Goal: Task Accomplishment & Management: Manage account settings

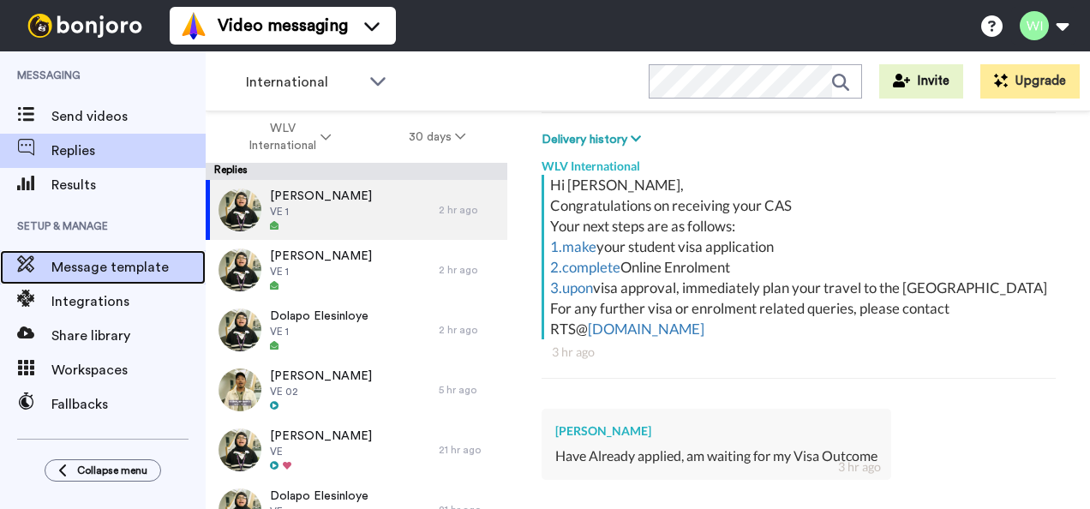
drag, startPoint x: 0, startPoint y: 0, endPoint x: 96, endPoint y: 266, distance: 282.4
click at [96, 266] on span "Message template" at bounding box center [128, 267] width 154 height 21
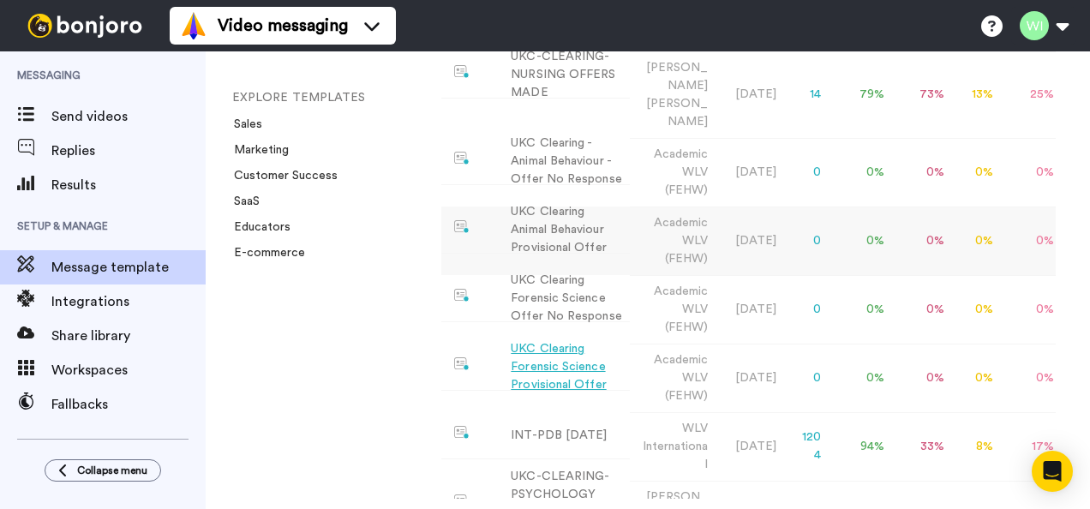
scroll to position [839, 0]
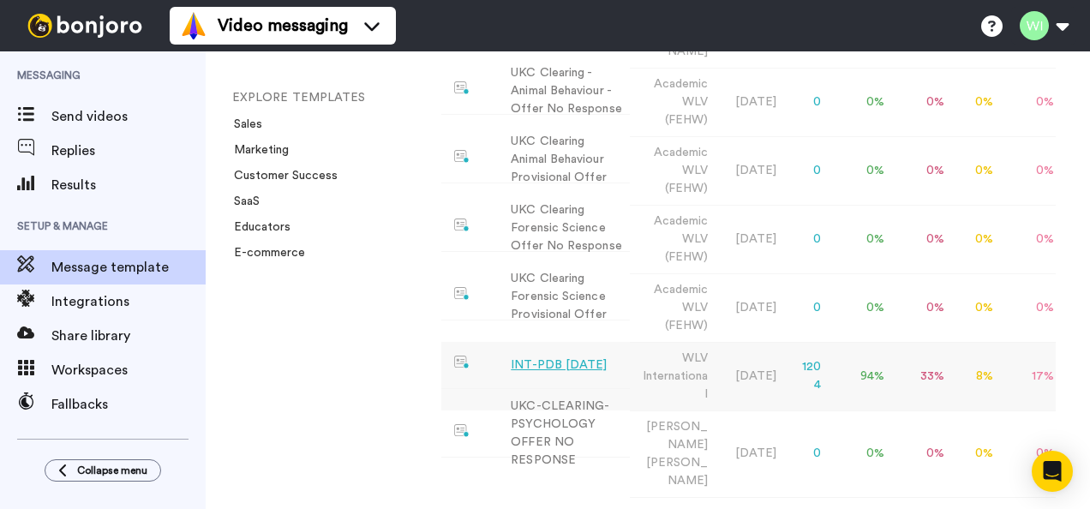
click at [583, 356] on div "INT-PDB Sept 2025" at bounding box center [559, 365] width 96 height 18
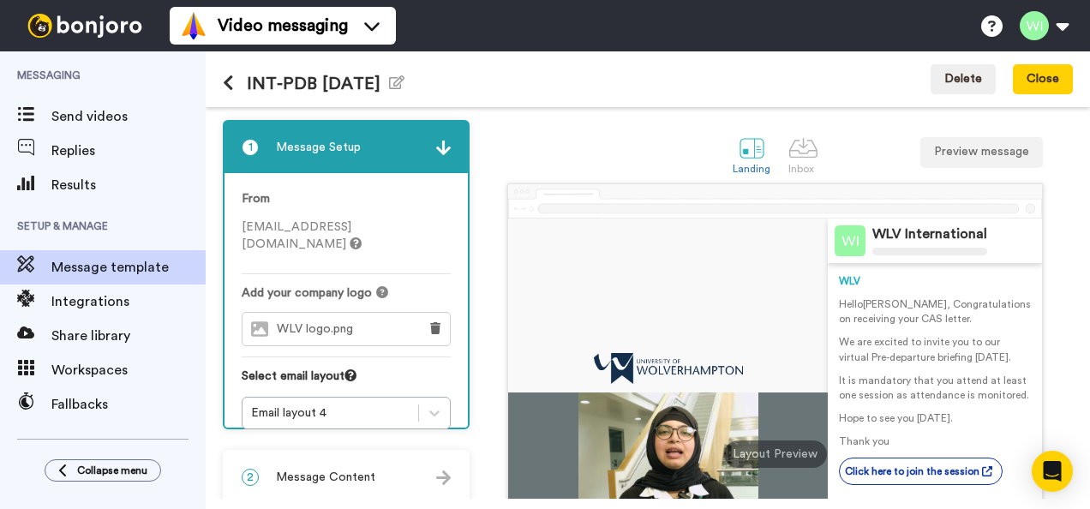
scroll to position [147, 0]
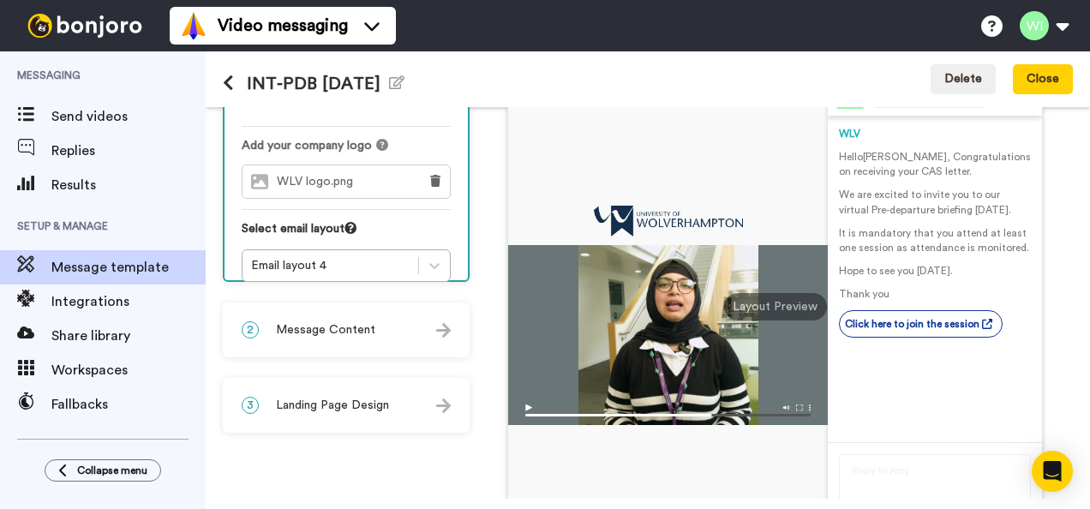
click at [224, 87] on icon at bounding box center [228, 83] width 11 height 17
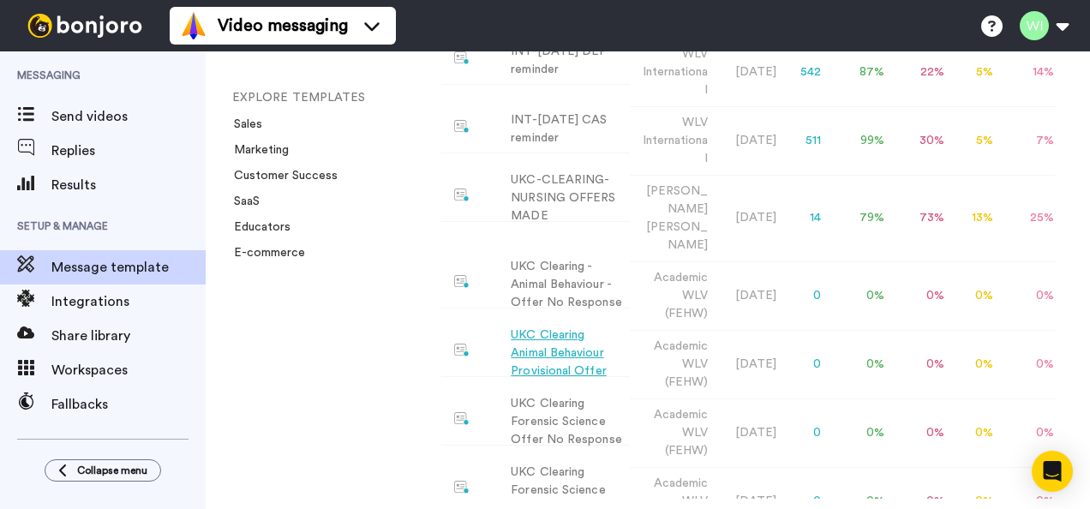
scroll to position [872, 0]
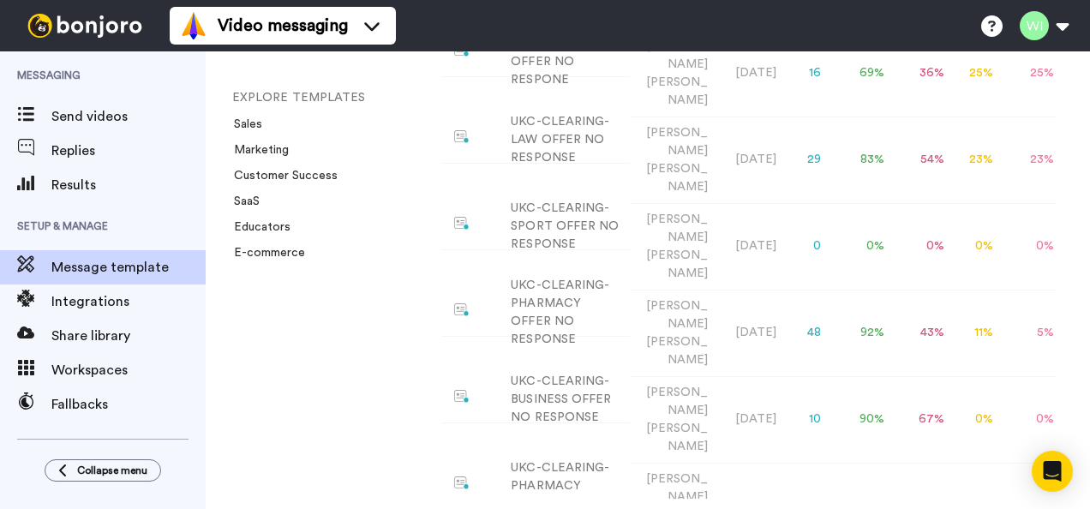
scroll to position [1626, 0]
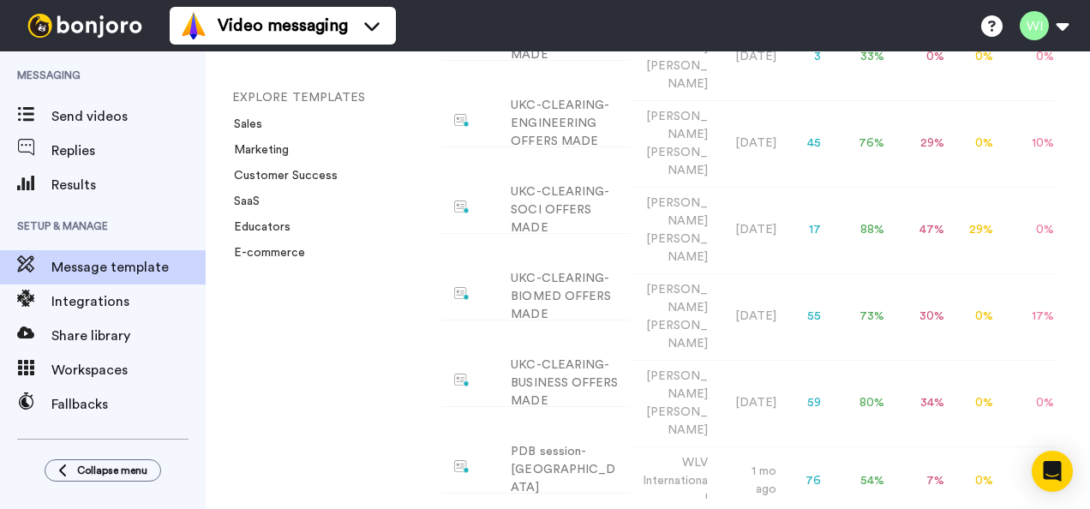
scroll to position [2274, 0]
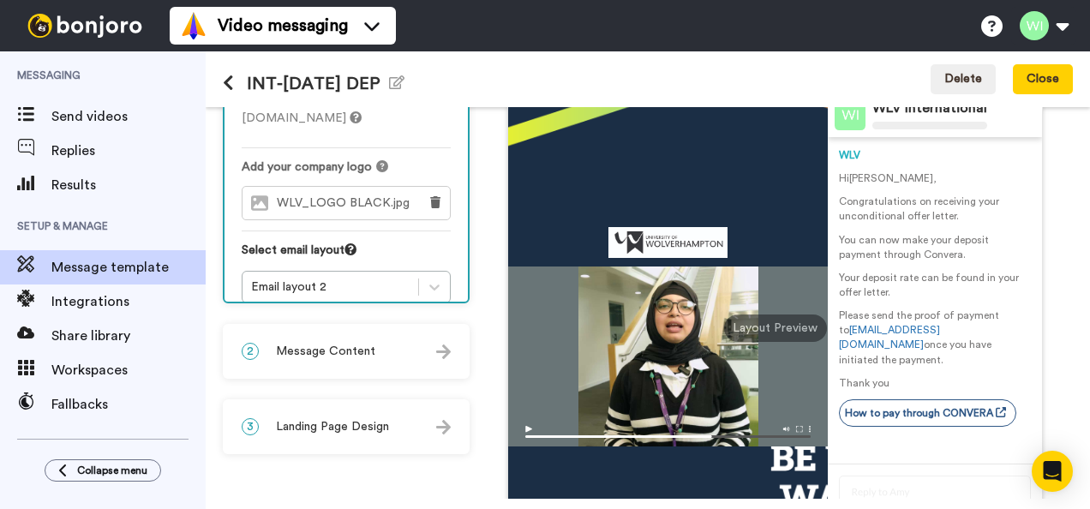
scroll to position [127, 0]
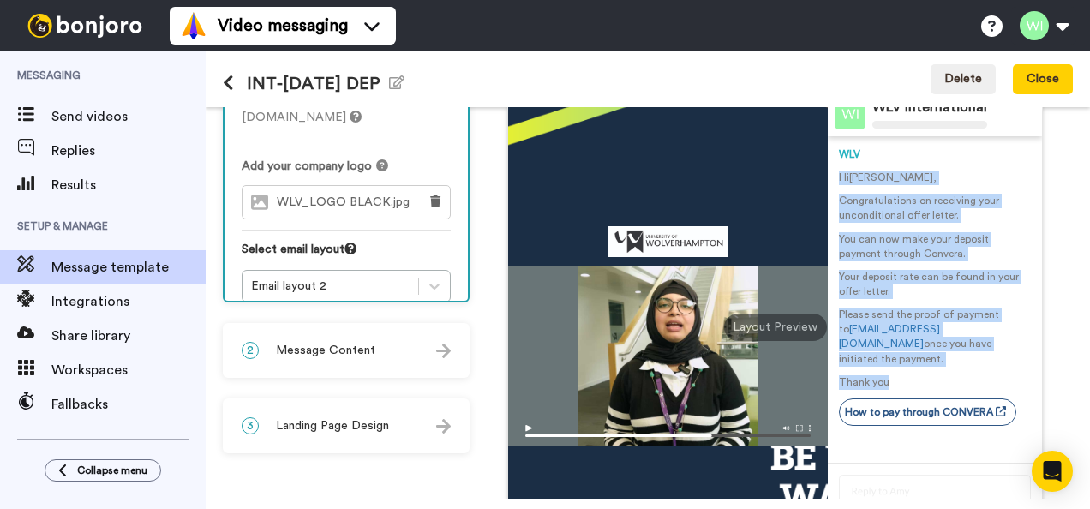
drag, startPoint x: 828, startPoint y: 178, endPoint x: 956, endPoint y: 362, distance: 223.9
click at [956, 362] on div "Hi Tom , Congratulations on receiving your unconditional offer letter. You can …" at bounding box center [935, 279] width 192 height 219
copy div "Hi Tom , Congratulations on receiving your unconditional offer letter. You can …"
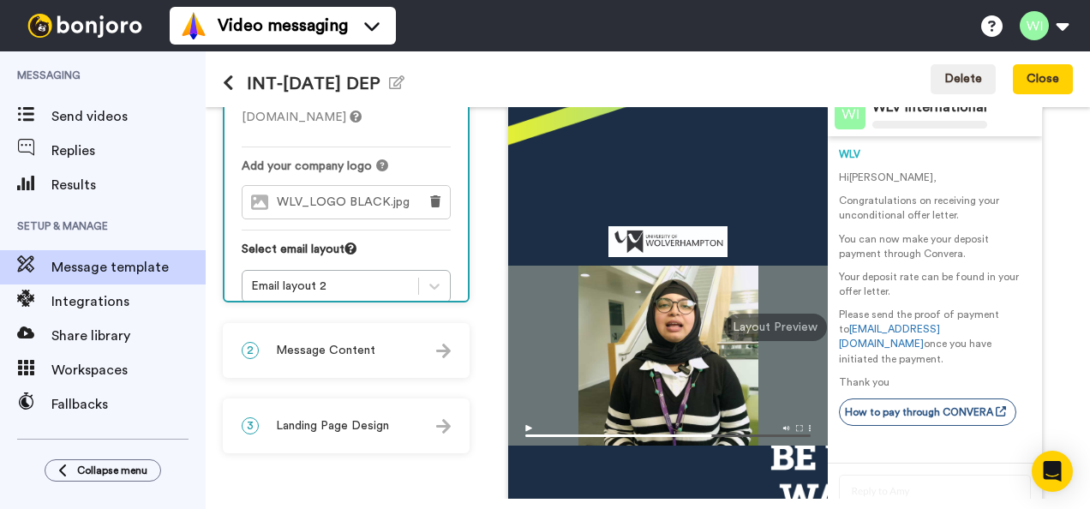
click at [948, 432] on div "WLV Hi Tom , Congratulations on receiving your unconditional offer letter. You …" at bounding box center [935, 299] width 192 height 326
click at [425, 356] on div "2 Message Content" at bounding box center [345, 350] width 243 height 51
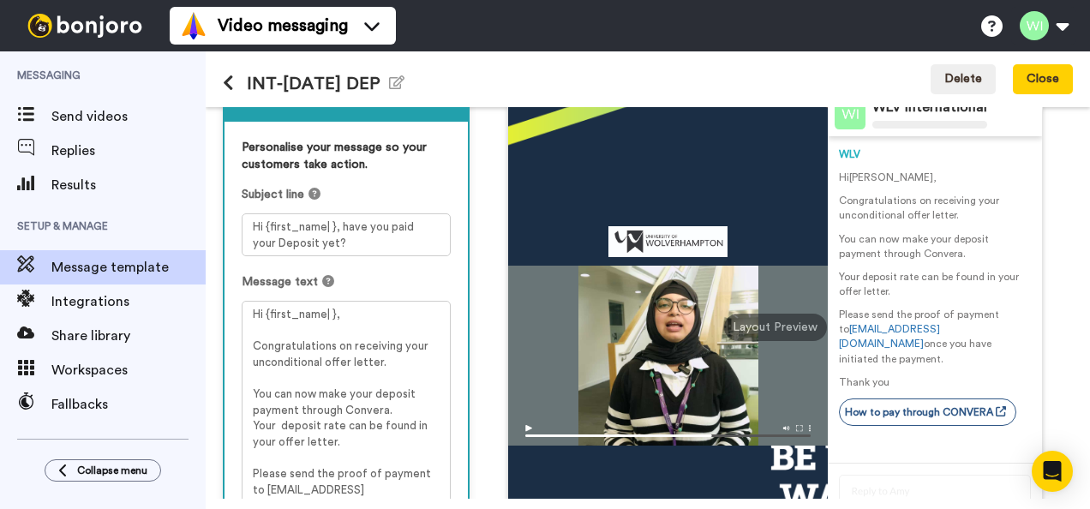
scroll to position [223, 0]
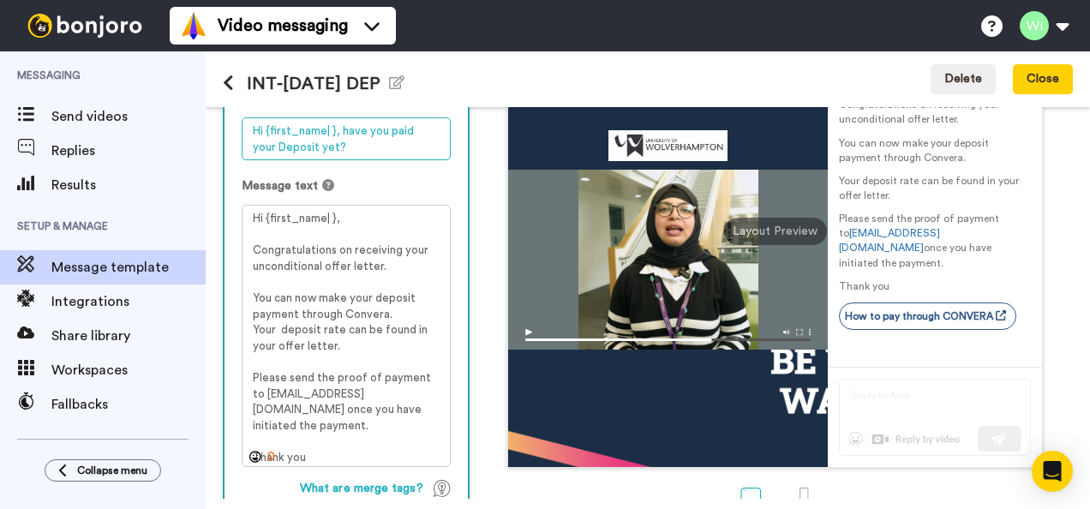
drag, startPoint x: 248, startPoint y: 131, endPoint x: 370, endPoint y: 315, distance: 220.7
click at [370, 315] on div "Personalise your message so your customers take action. Subject line Hi {first_…" at bounding box center [345, 317] width 243 height 583
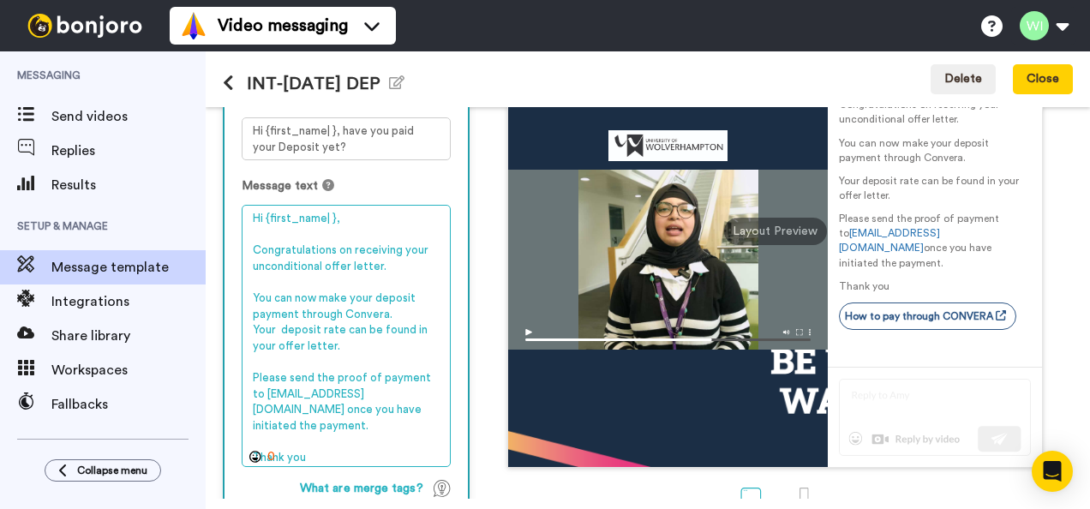
click at [406, 236] on textarea "Hi {first_name| }, Congratulations on receiving your unconditional offer letter…" at bounding box center [346, 335] width 209 height 261
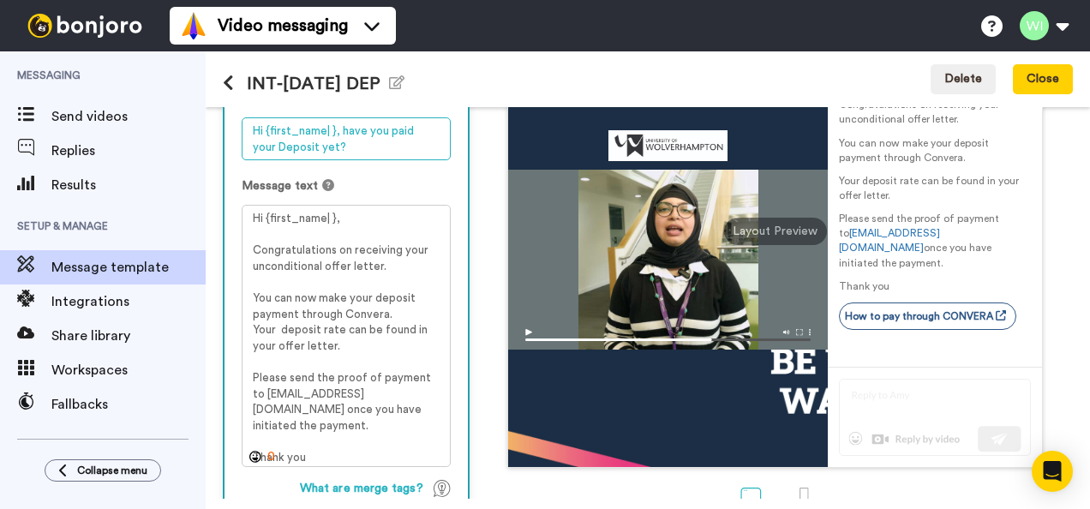
click at [252, 129] on textarea "Hi {first_name| }, have you paid your Deposit yet?" at bounding box center [346, 138] width 209 height 43
drag, startPoint x: 252, startPoint y: 129, endPoint x: 334, endPoint y: 146, distance: 84.0
click at [334, 146] on textarea "Hi {first_name| }, have you paid your Deposit yet?" at bounding box center [346, 138] width 209 height 43
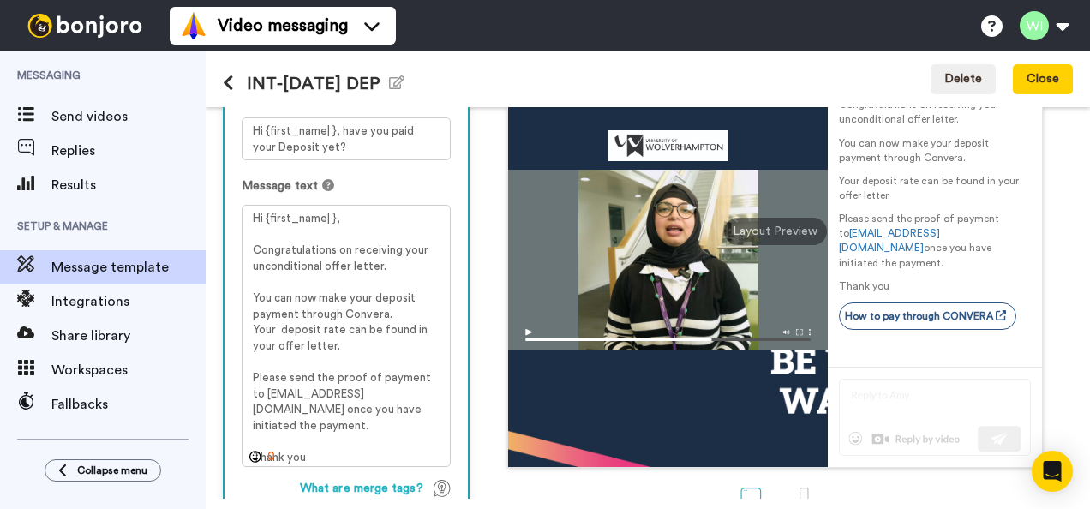
click at [1014, 355] on div "WLV Hi Tom , Congratulations on receiving your unconditional offer letter. You …" at bounding box center [935, 203] width 192 height 326
click at [499, 357] on div "WLV International WLV Hi Tom , Congratulations on receiving your unconditional …" at bounding box center [775, 214] width 595 height 507
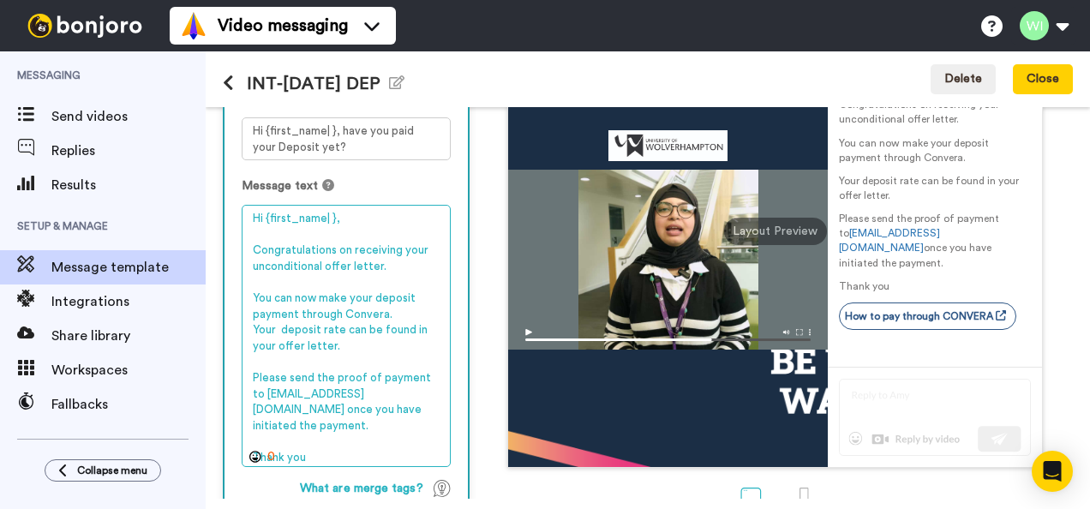
drag, startPoint x: 248, startPoint y: 218, endPoint x: 358, endPoint y: 448, distance: 255.2
click at [358, 448] on textarea "Hi {first_name| }, Congratulations on receiving your unconditional offer letter…" at bounding box center [346, 335] width 209 height 261
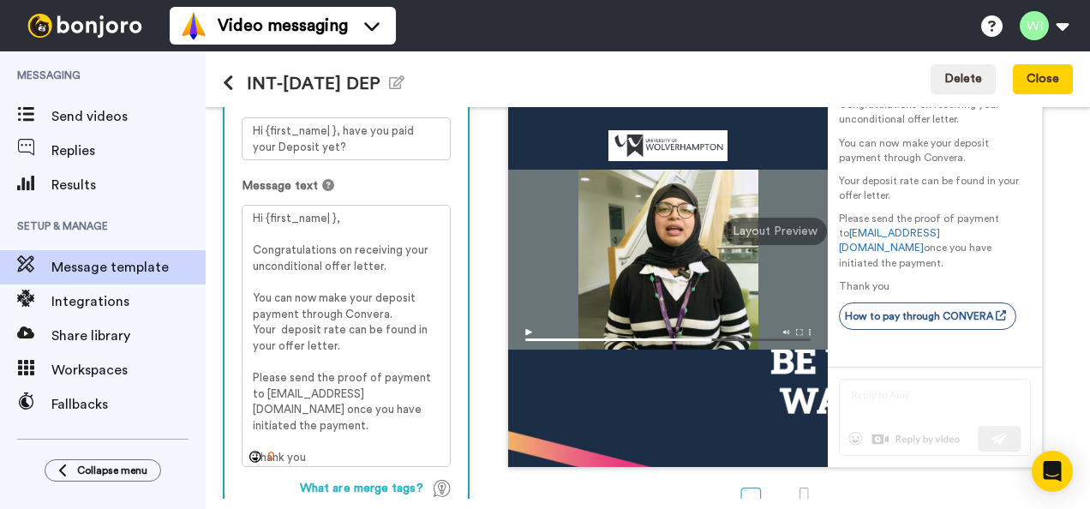
click at [1057, 351] on div "WLV International WLV Hi Tom , Congratulations on receiving your unconditional …" at bounding box center [775, 214] width 595 height 507
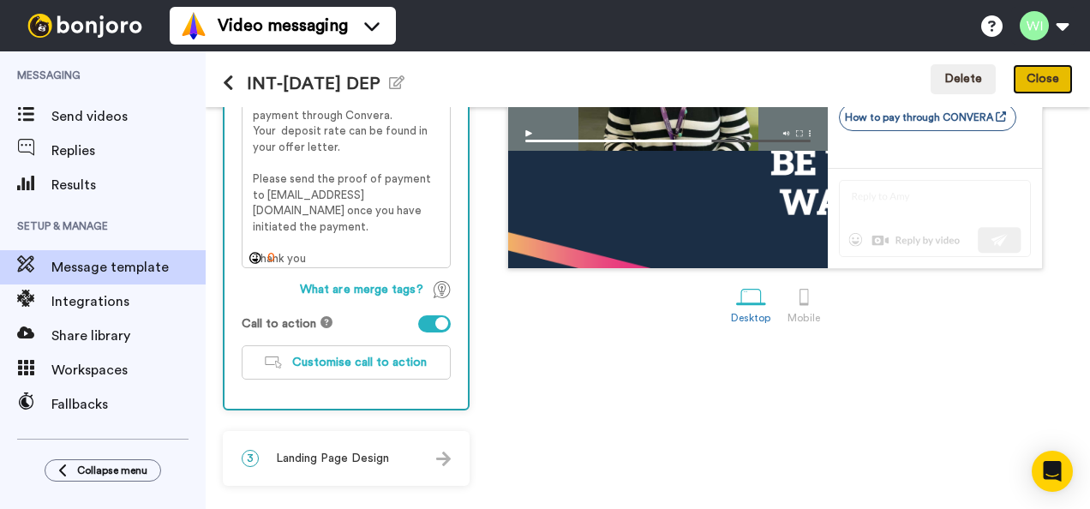
click at [1041, 73] on button "Close" at bounding box center [1043, 79] width 60 height 31
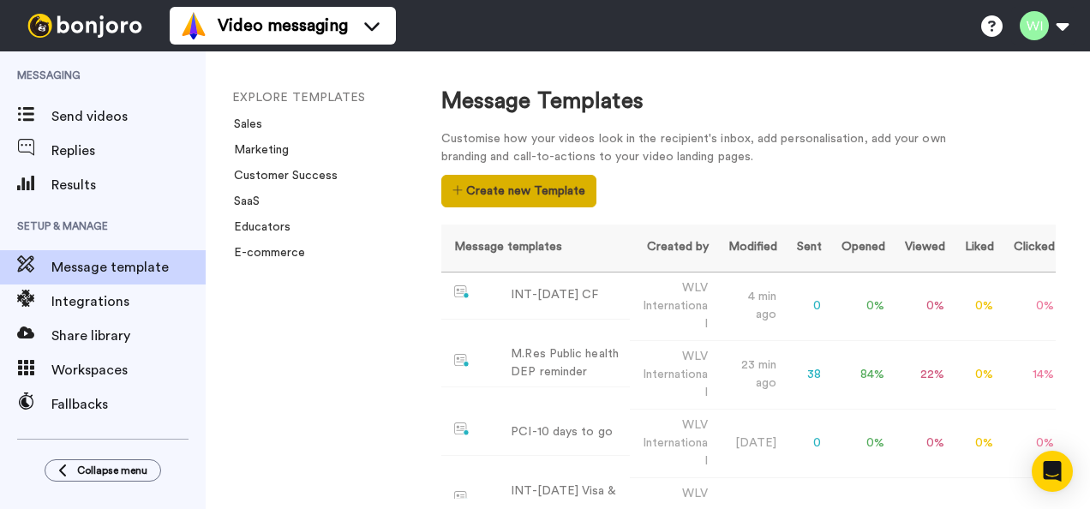
click at [485, 185] on button "Create new Template" at bounding box center [518, 191] width 155 height 33
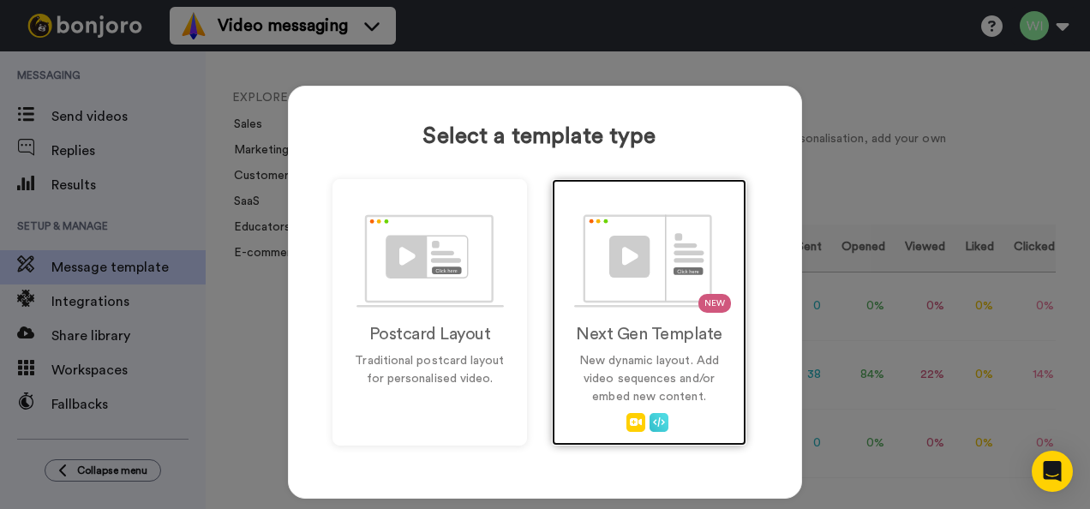
click at [648, 347] on div "NEW Next Gen Template New dynamic layout. Add video sequences and/or embed new …" at bounding box center [649, 312] width 194 height 266
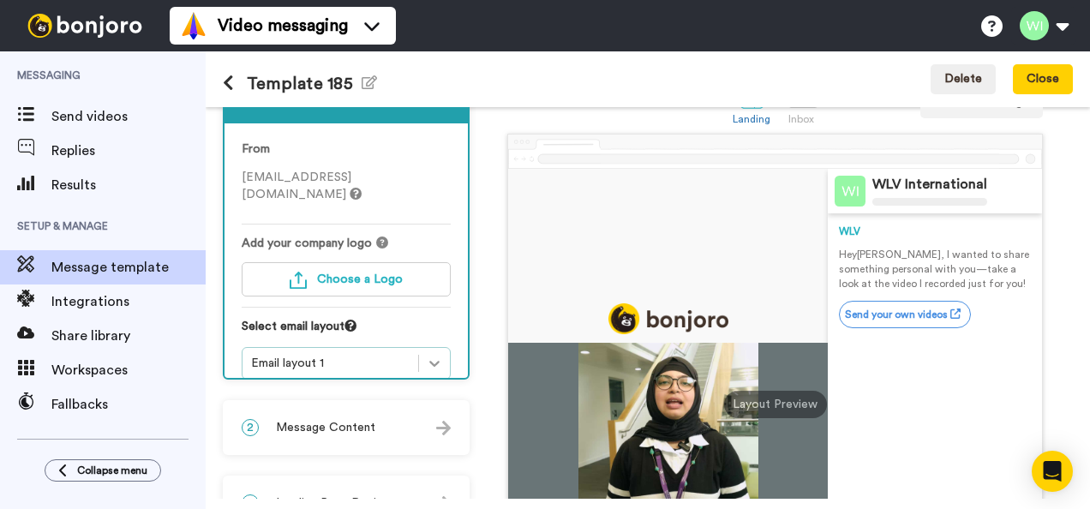
scroll to position [22, 0]
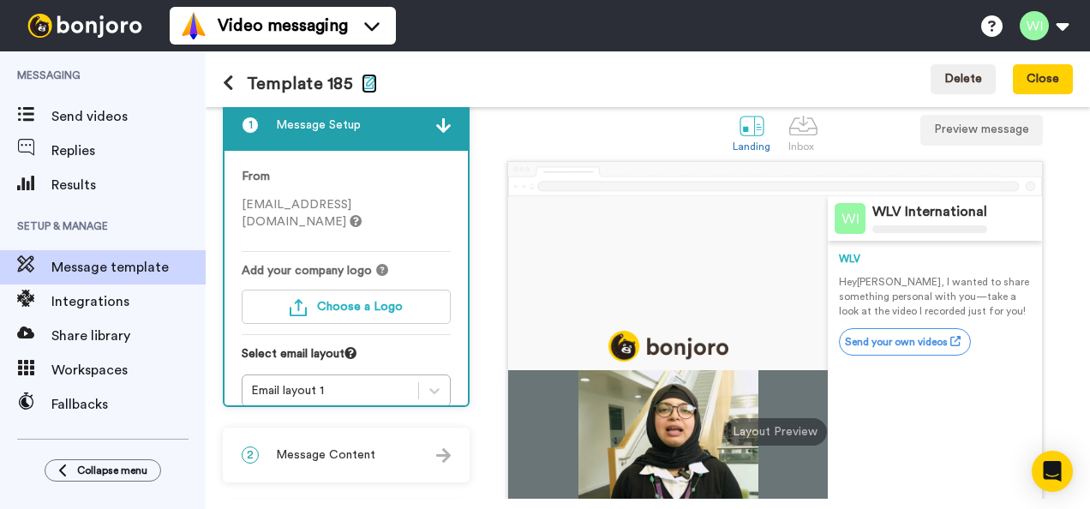
click at [365, 82] on icon "button" at bounding box center [369, 82] width 15 height 14
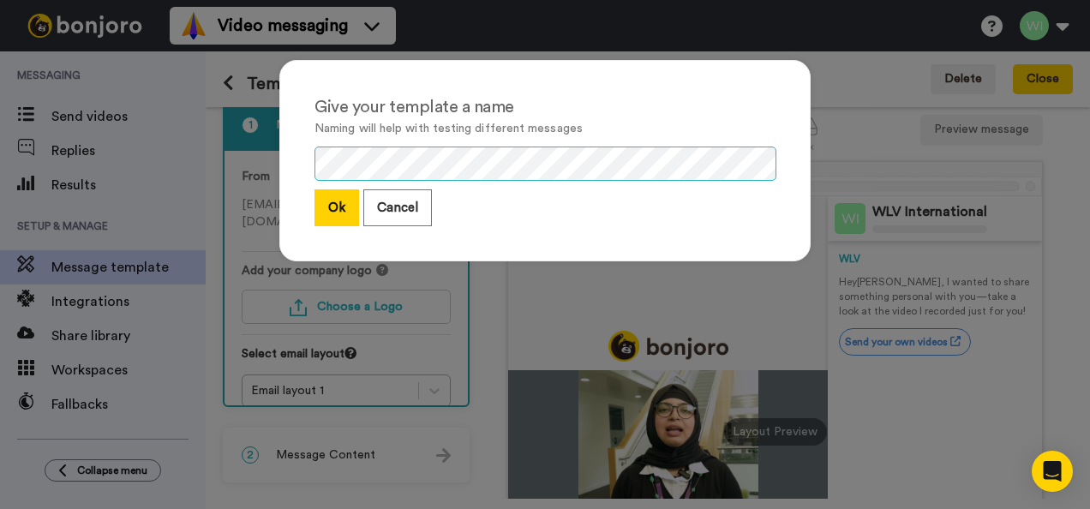
click at [280, 161] on div "Give your template a name Naming will help with testing different messages Ok C…" at bounding box center [544, 160] width 531 height 201
click at [326, 212] on button "Ok" at bounding box center [336, 207] width 45 height 37
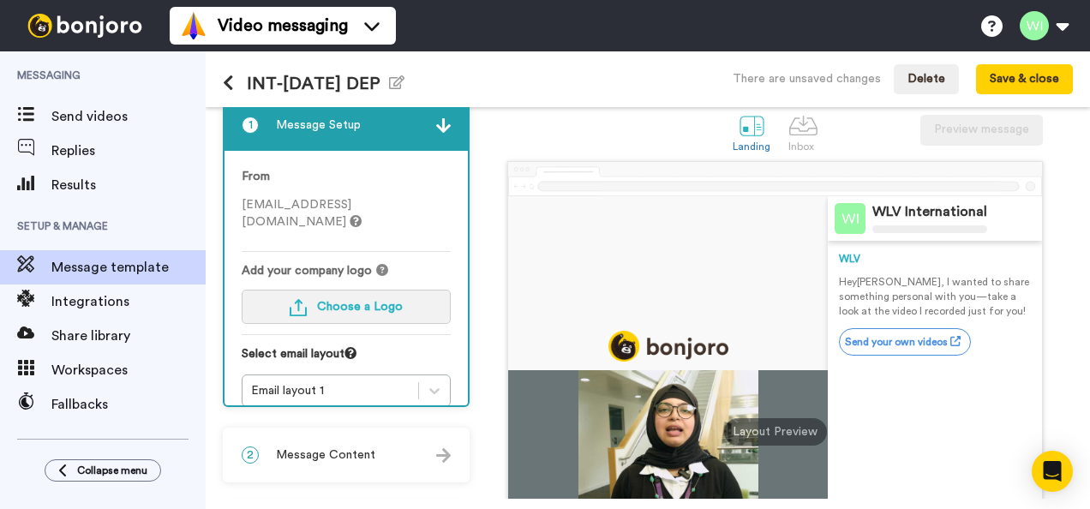
click at [396, 301] on span "Choose a Logo" at bounding box center [360, 307] width 86 height 12
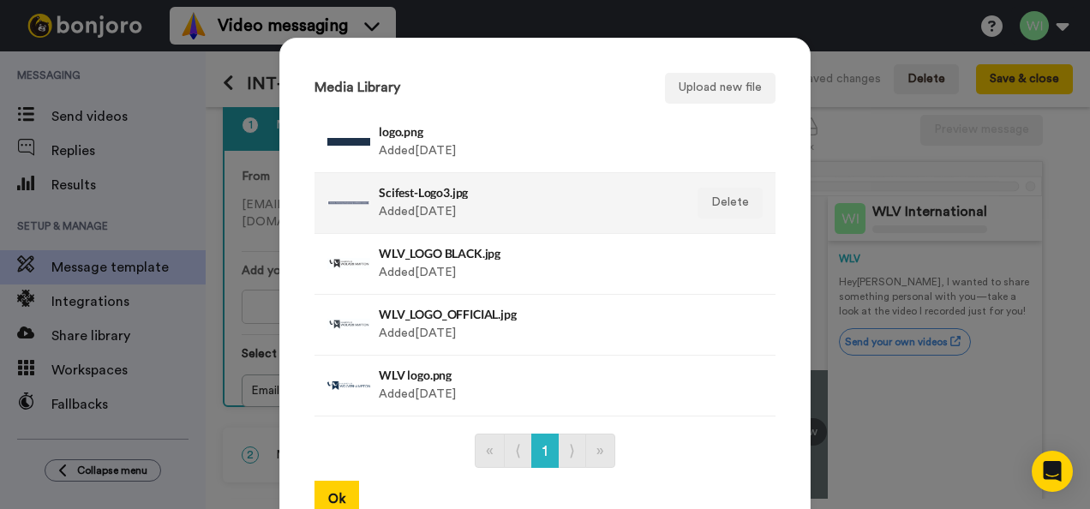
click at [474, 192] on h4 "Scifest-Logo3.jpg" at bounding box center [527, 192] width 296 height 13
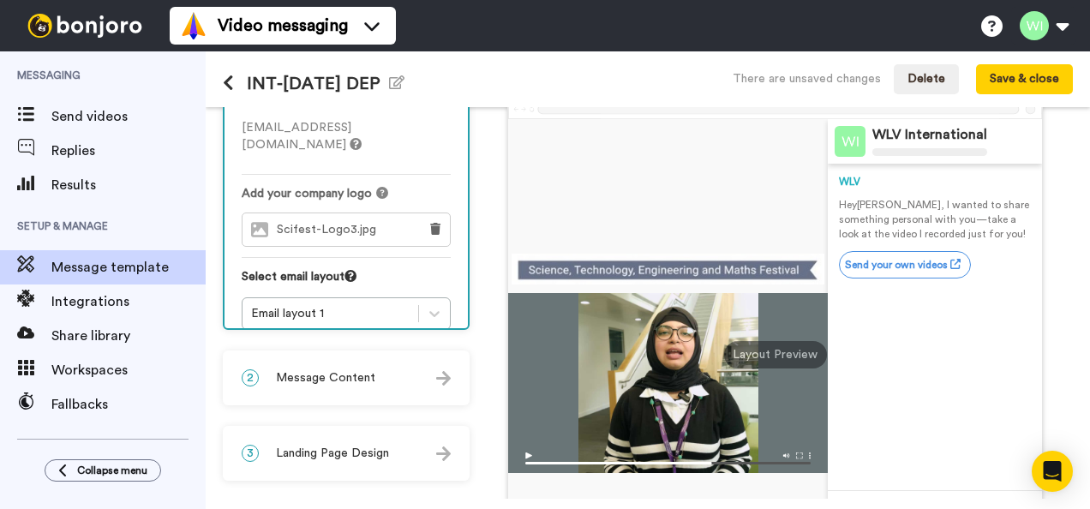
scroll to position [101, 0]
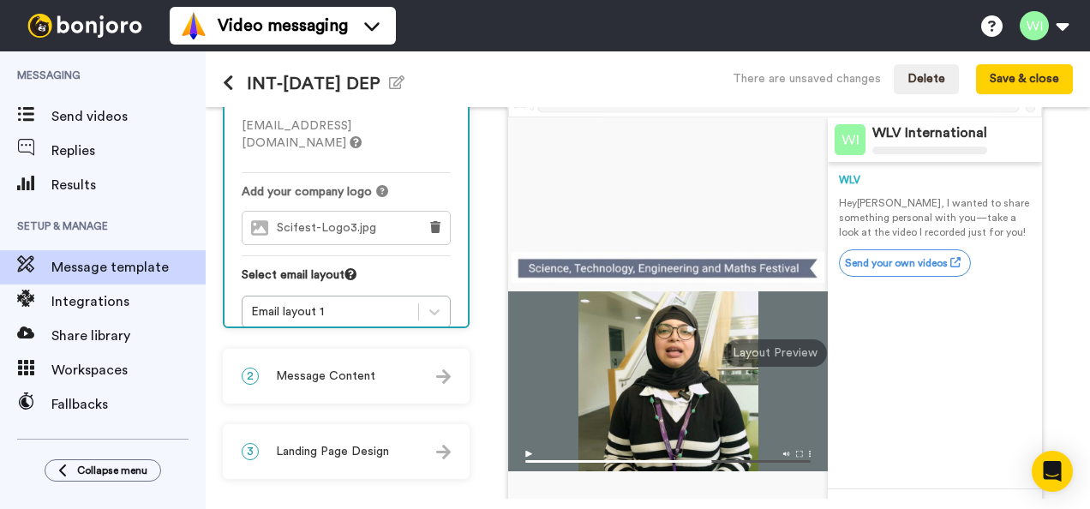
click at [369, 221] on span "Scifest-Logo3.jpg" at bounding box center [331, 228] width 108 height 15
click at [435, 221] on icon at bounding box center [435, 227] width 10 height 12
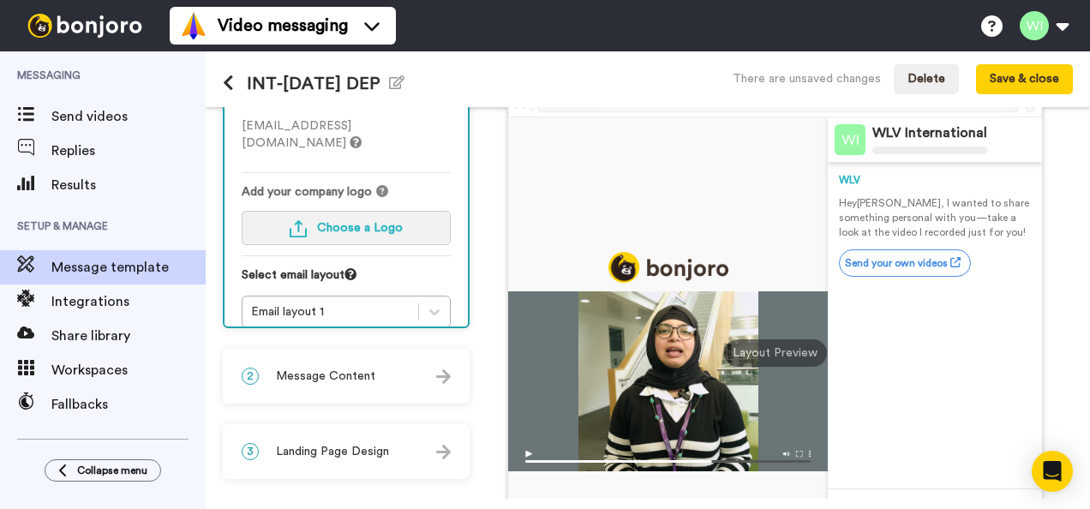
click at [394, 222] on span "Choose a Logo" at bounding box center [360, 228] width 86 height 12
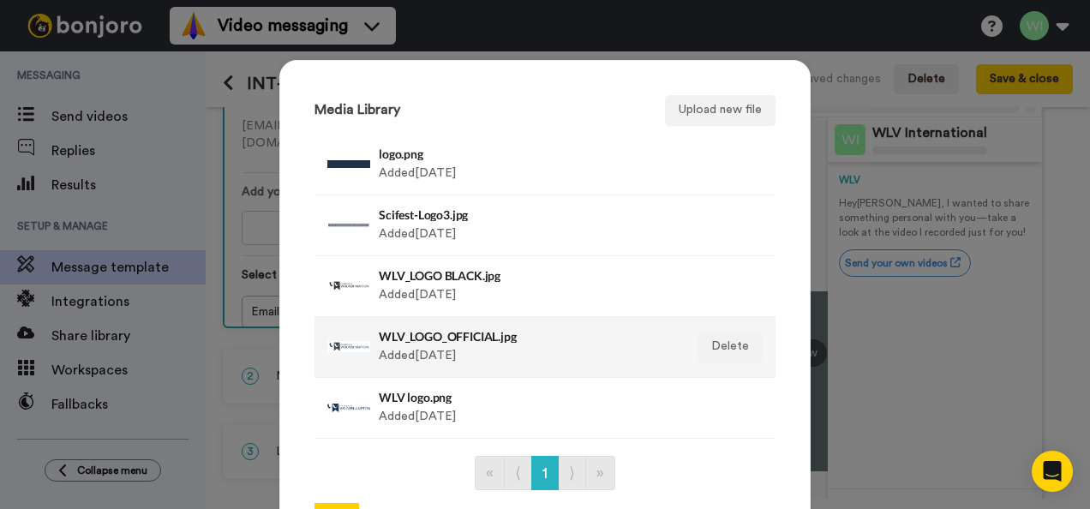
click at [464, 338] on h4 "WLV_LOGO_OFFICIAL.jpg" at bounding box center [527, 336] width 296 height 13
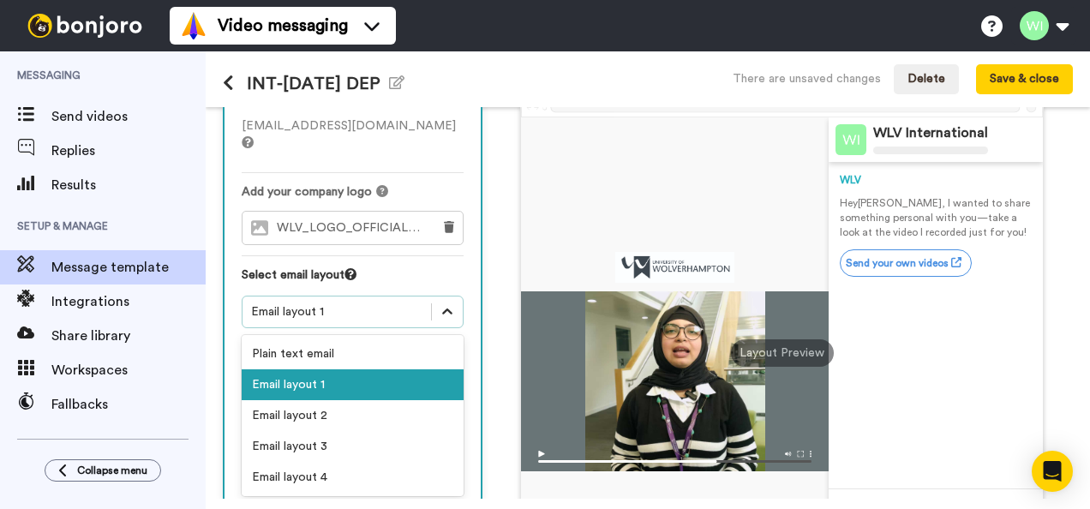
click at [432, 296] on div at bounding box center [447, 311] width 31 height 31
click at [344, 400] on div "Email layout 2" at bounding box center [353, 415] width 222 height 31
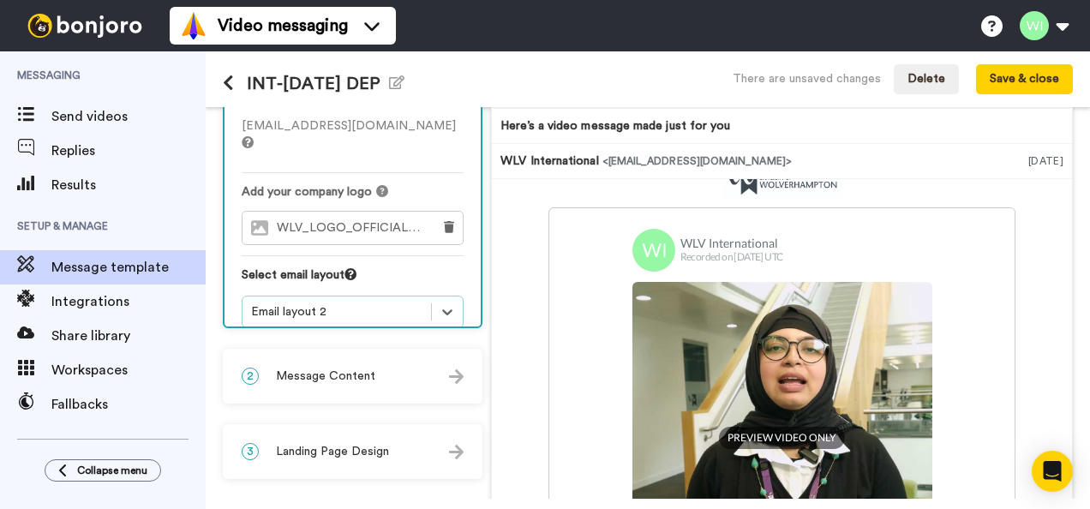
scroll to position [153, 0]
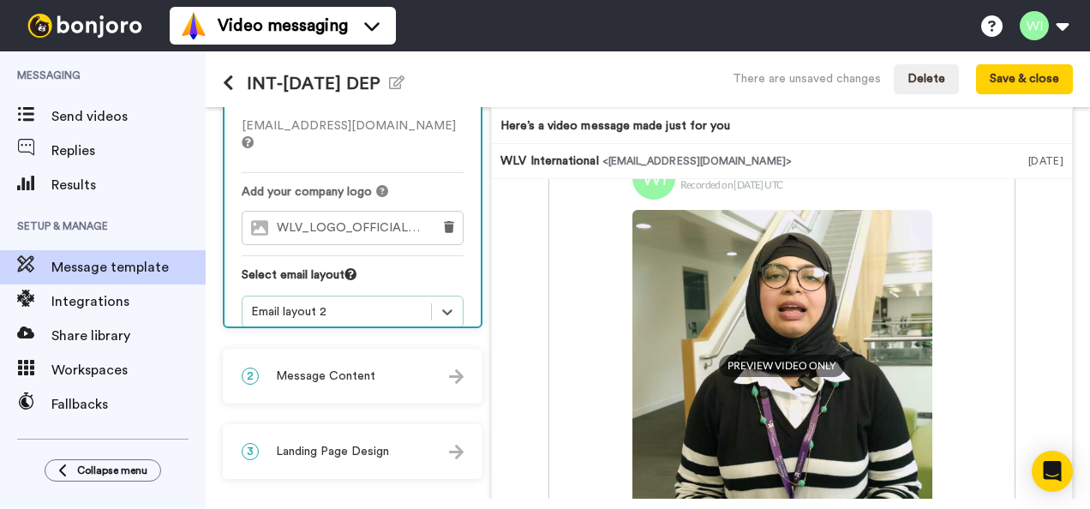
click at [403, 396] on div "2 Message Content" at bounding box center [352, 375] width 256 height 51
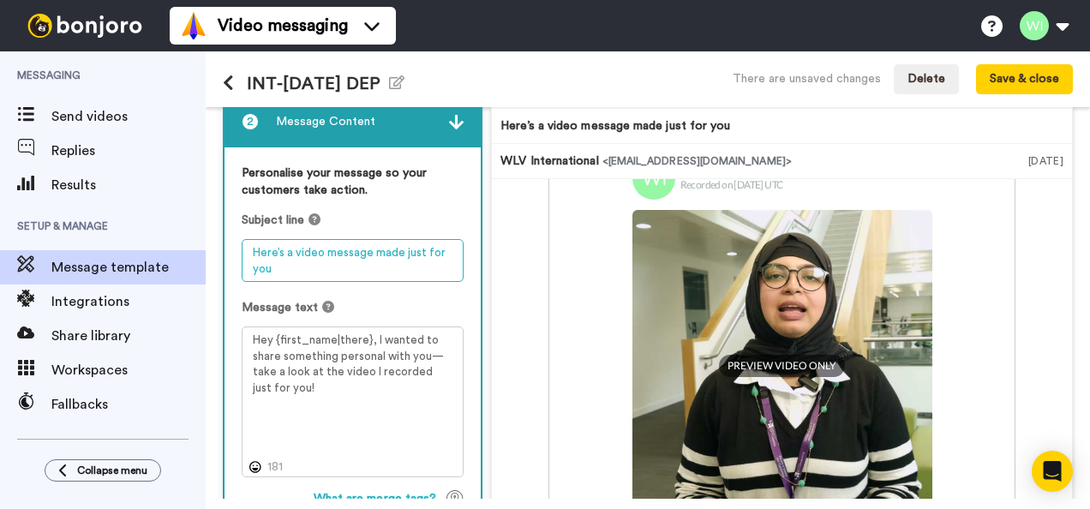
click at [356, 254] on textarea "Here’s a video message made just for you" at bounding box center [353, 260] width 222 height 43
drag, startPoint x: 312, startPoint y: 263, endPoint x: 242, endPoint y: 243, distance: 73.0
click at [242, 243] on textarea "Here’s a video message made just for you" at bounding box center [353, 260] width 222 height 43
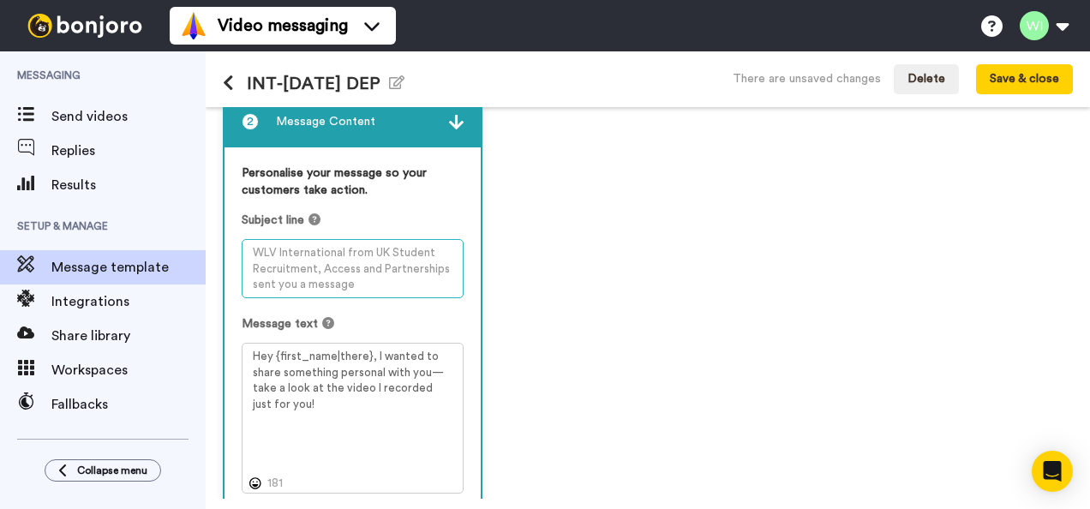
click at [333, 261] on textarea at bounding box center [353, 268] width 222 height 59
paste textarea "Hi {first_name| }, have you paid your Deposit yet?"
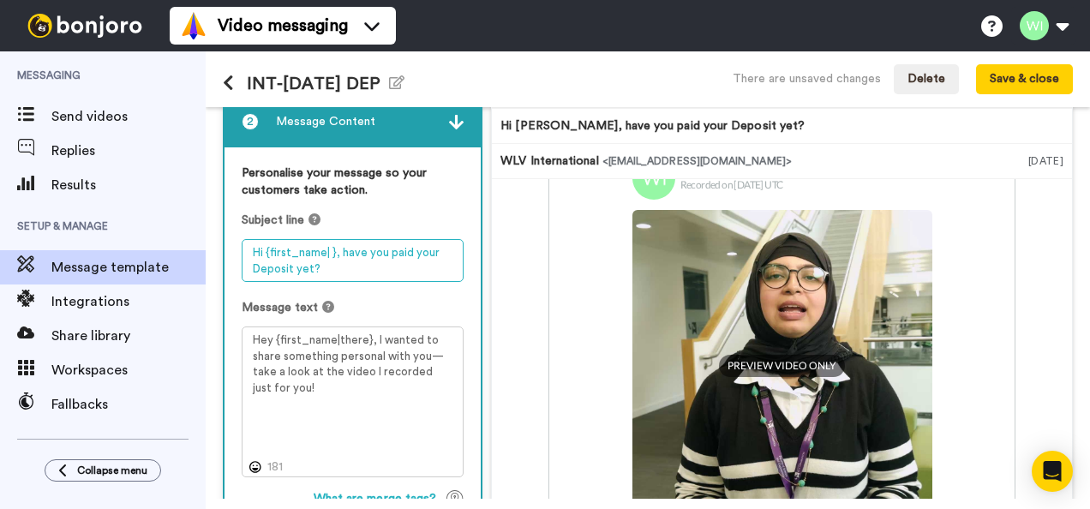
type textarea "Hi {first_name| }, have you paid your Deposit yet?"
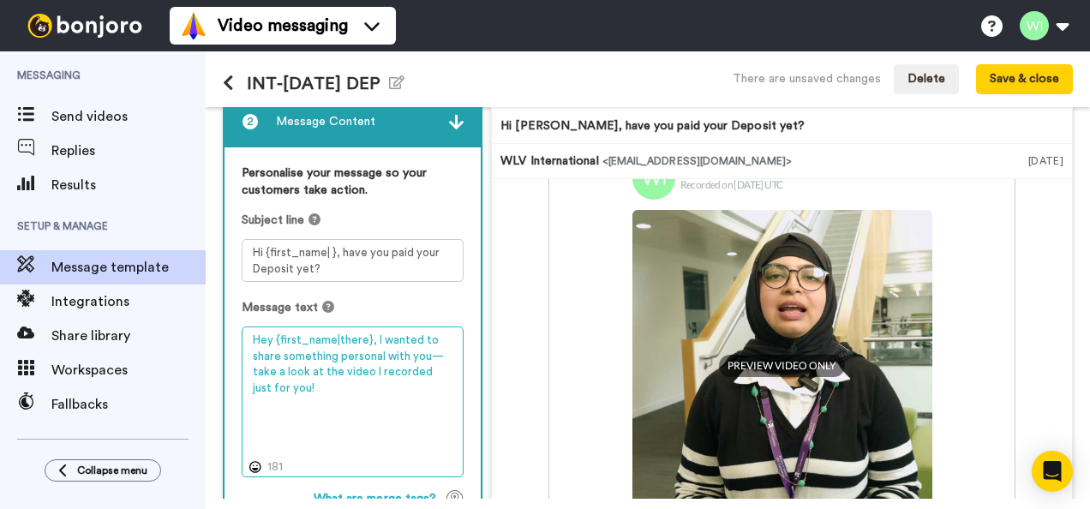
click at [351, 383] on textarea "Hey {first_name|there}, I wanted to share something personal with you—take a lo…" at bounding box center [353, 401] width 222 height 150
drag, startPoint x: 370, startPoint y: 337, endPoint x: 381, endPoint y: 345, distance: 14.1
click at [381, 345] on textarea "Hey {first_name|there}, I wanted to share something personal with you—take a lo…" at bounding box center [353, 401] width 222 height 150
drag, startPoint x: 317, startPoint y: 403, endPoint x: 242, endPoint y: 323, distance: 109.7
click at [242, 323] on div "Message text Hey {first_name|there}, I wanted to share something personal with …" at bounding box center [353, 387] width 222 height 177
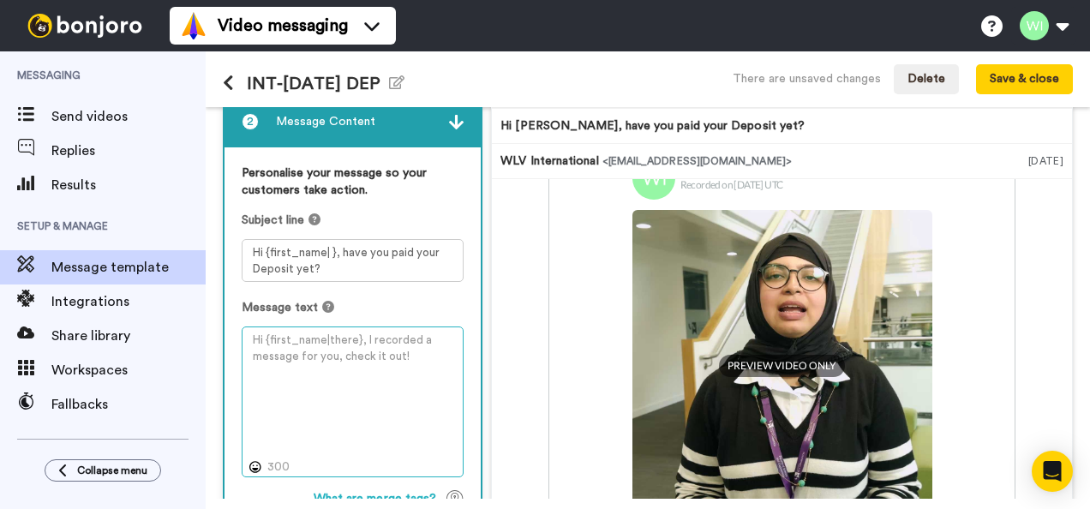
click at [276, 353] on textarea at bounding box center [353, 401] width 222 height 150
paste textarea "Hi {first_name| }, Congratulations on receiving your unconditional offer letter…"
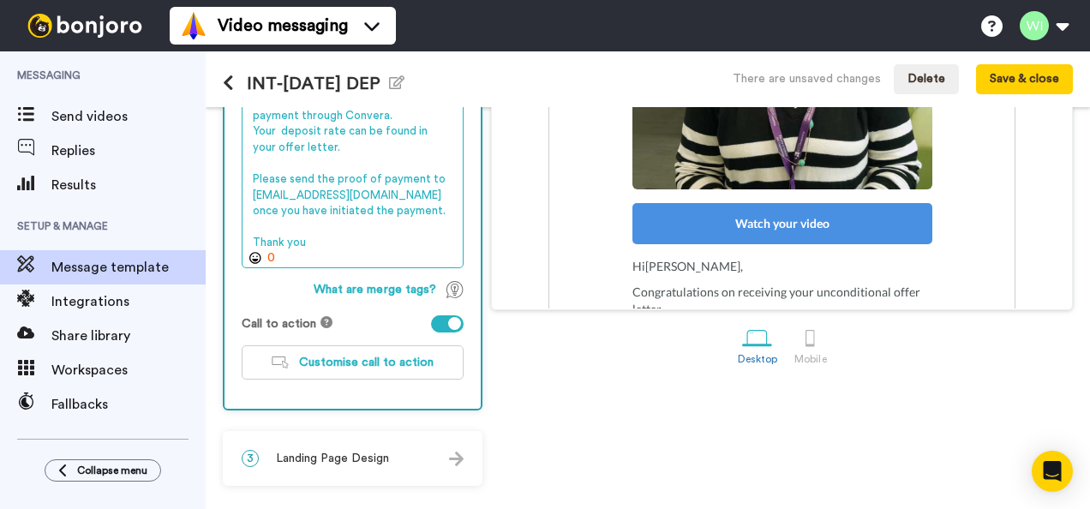
scroll to position [421, 0]
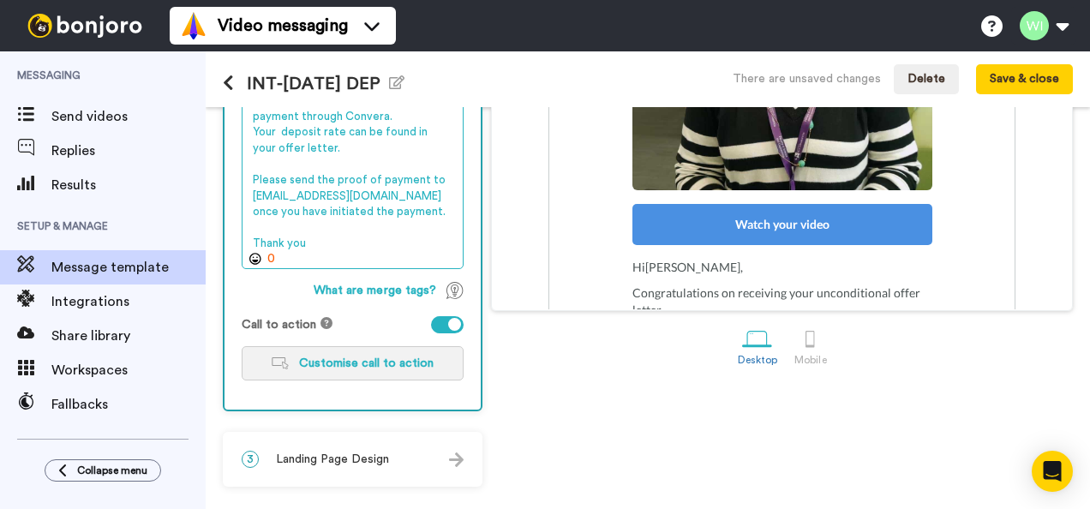
type textarea "Hi {first_name| }, Congratulations on receiving your unconditional offer letter…"
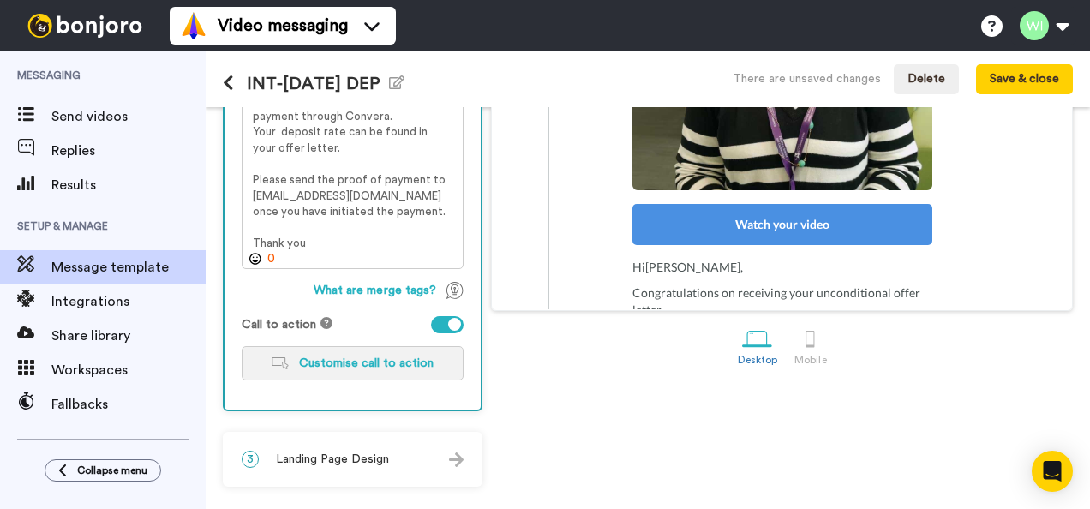
click at [355, 362] on span "Customise call to action" at bounding box center [366, 363] width 135 height 12
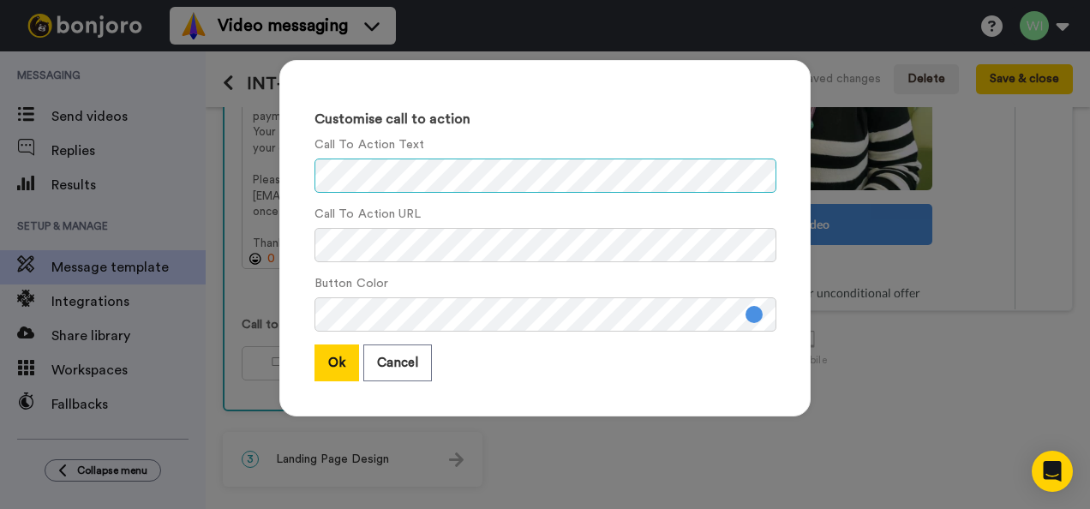
click at [303, 175] on div "Customise call to action Call To Action Text Call To Action URL Button Color Ok…" at bounding box center [544, 238] width 531 height 356
click at [292, 245] on div "Customise call to action Call To Action Text Call To Action URL Button Color Ok…" at bounding box center [544, 238] width 531 height 356
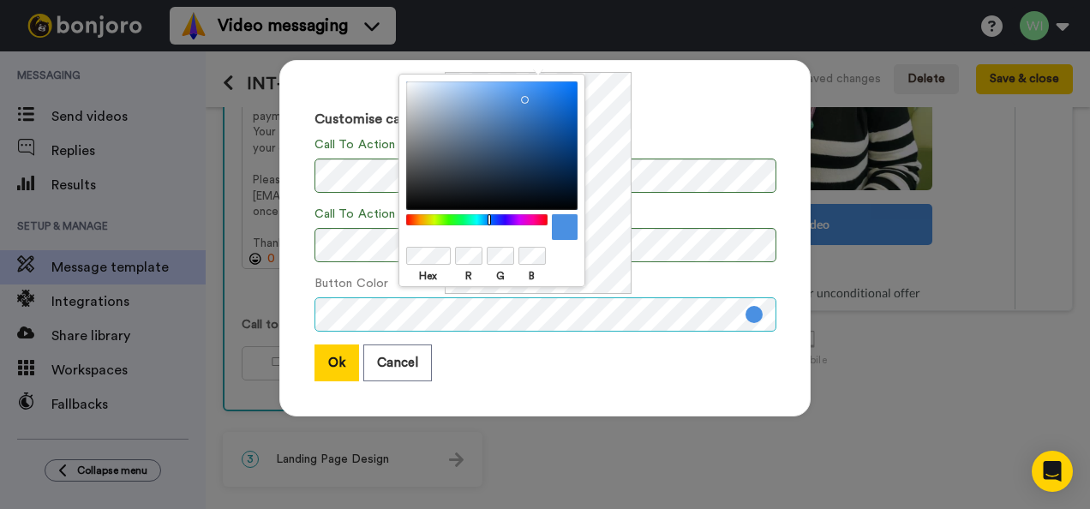
scroll to position [0, 0]
click at [529, 118] on div at bounding box center [491, 145] width 171 height 129
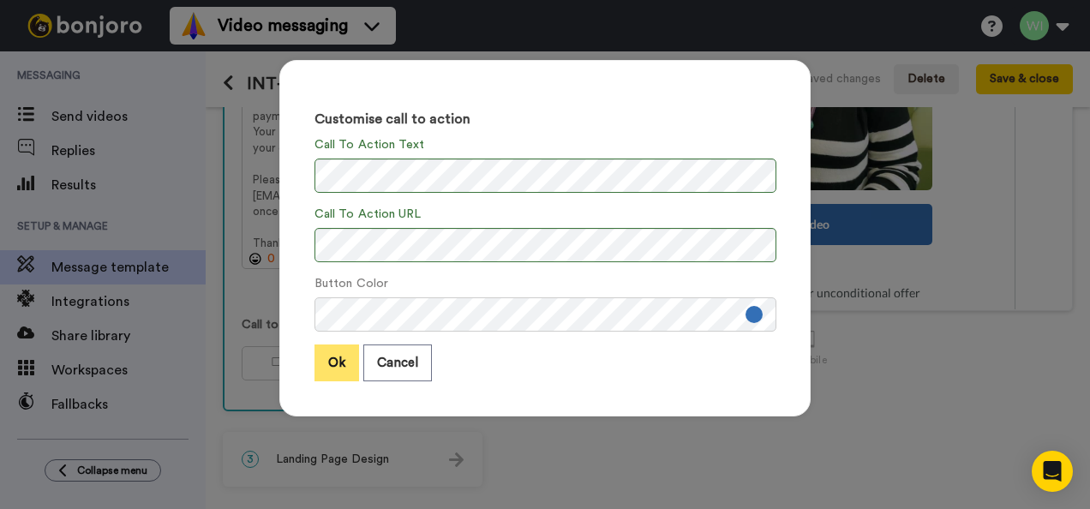
click at [336, 369] on button "Ok" at bounding box center [336, 362] width 45 height 37
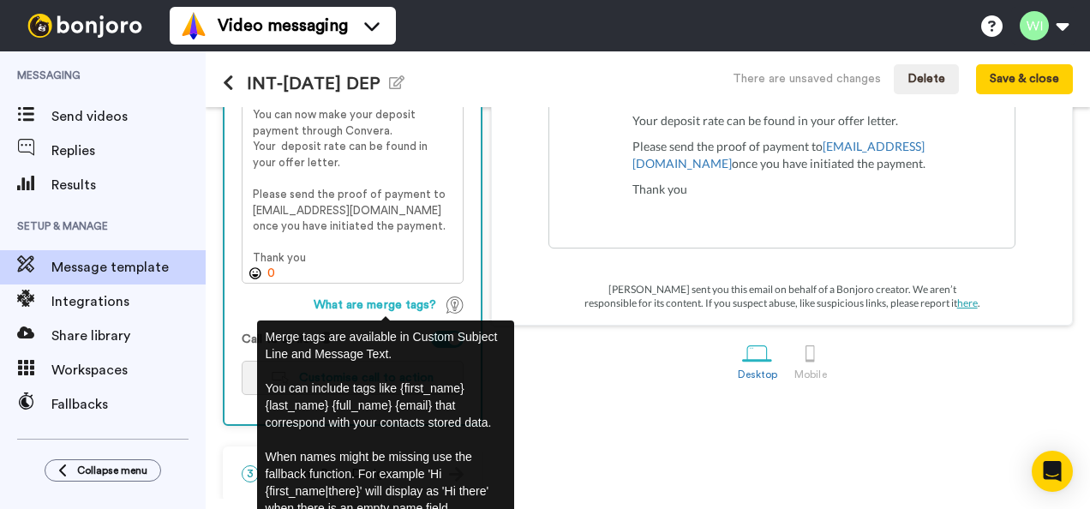
scroll to position [422, 0]
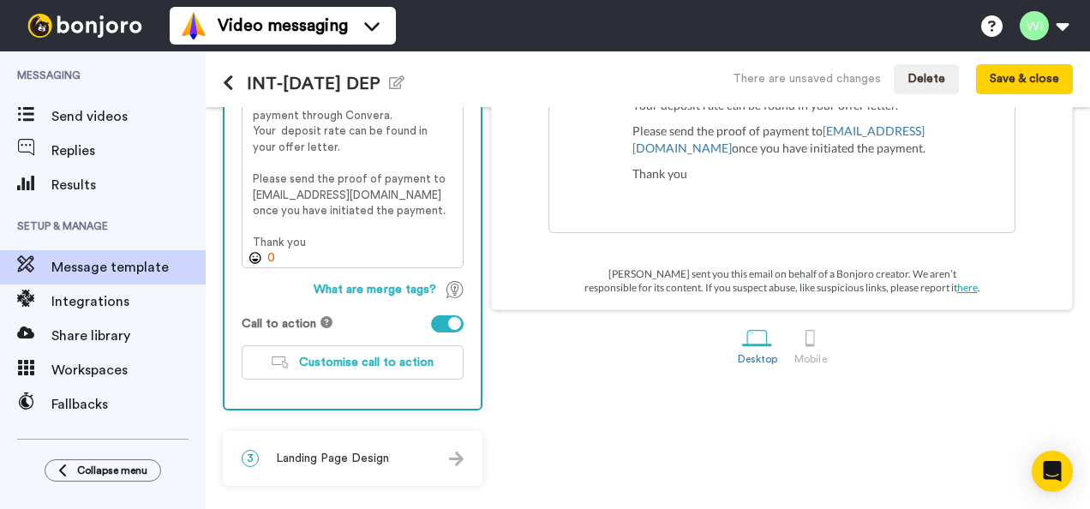
click at [619, 377] on div "Landing Inbox Preview message Hi Tom, have you paid your Deposit yet? WLV Inter…" at bounding box center [782, 91] width 582 height 787
click at [434, 455] on div "3 Landing Page Design" at bounding box center [352, 458] width 256 height 51
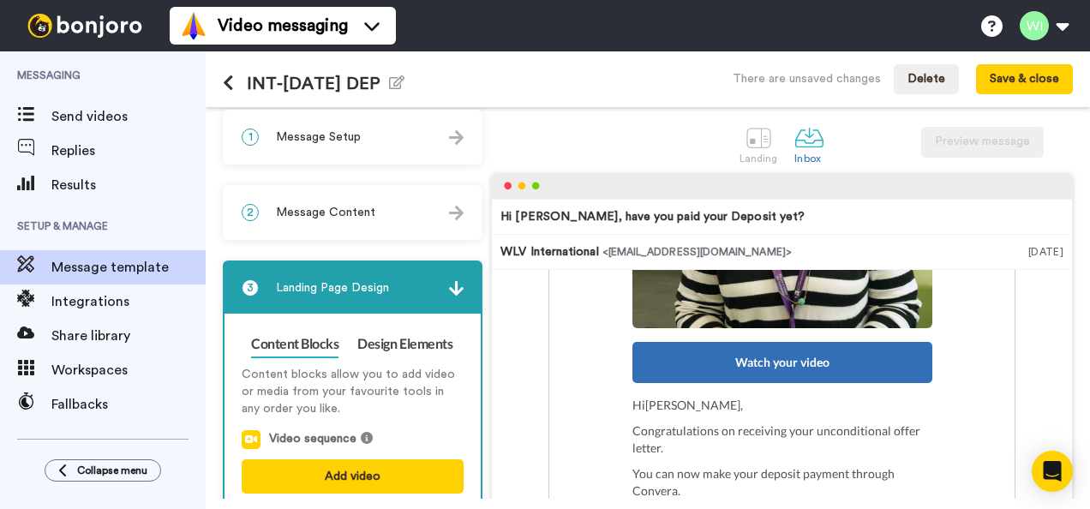
scroll to position [123, 0]
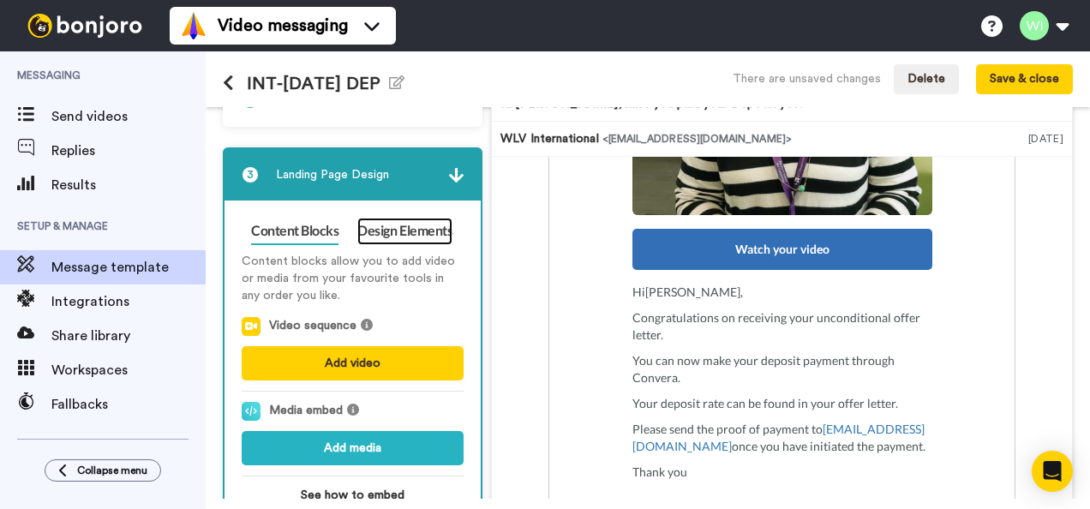
click at [409, 226] on link "Design Elements" at bounding box center [404, 231] width 95 height 27
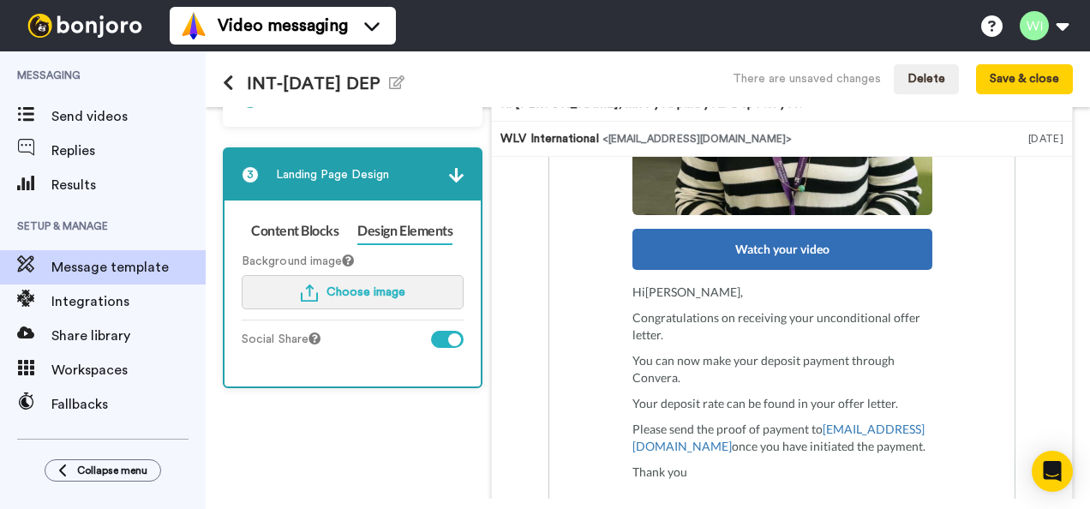
click at [386, 290] on span "Choose image" at bounding box center [365, 292] width 79 height 12
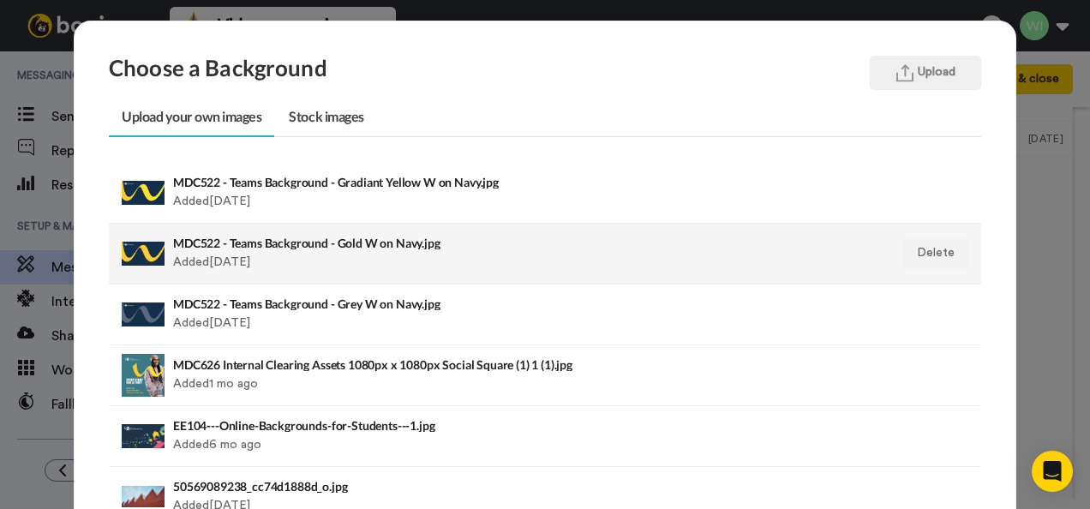
scroll to position [21, 0]
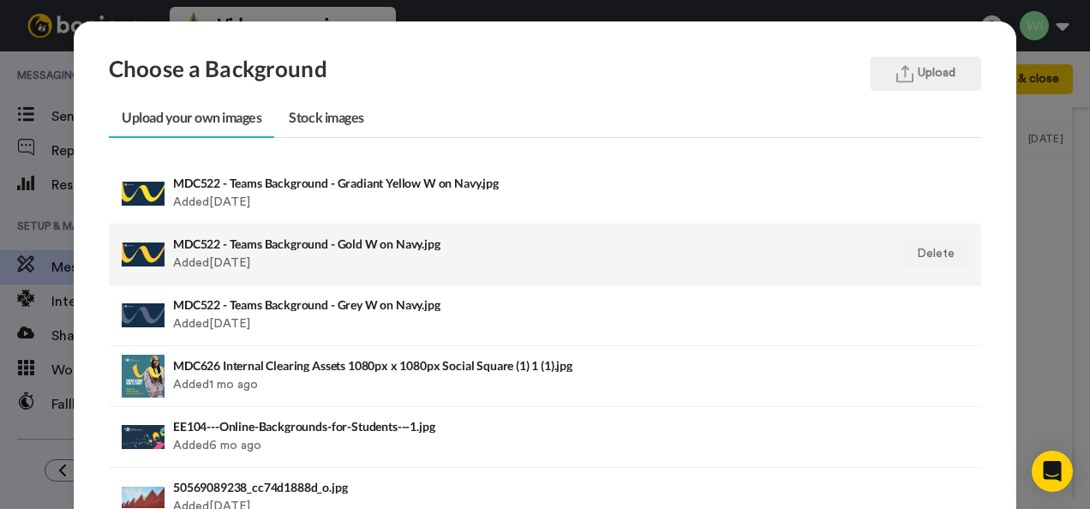
click at [387, 302] on h4 "MDC522 - Teams Background - Grey W on Navy.jpg" at bounding box center [461, 304] width 576 height 13
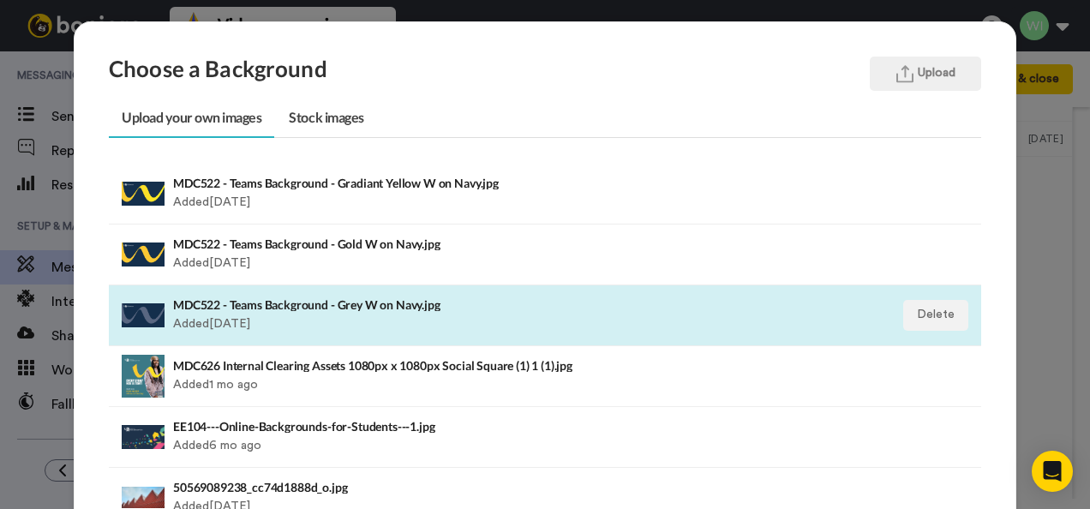
click at [468, 313] on div "MDC522 - Teams Background - Grey W on Navy.jpg Added 11 days ago" at bounding box center [461, 315] width 576 height 43
click at [298, 303] on h4 "MDC522 - Teams Background - Grey W on Navy.jpg" at bounding box center [461, 304] width 576 height 13
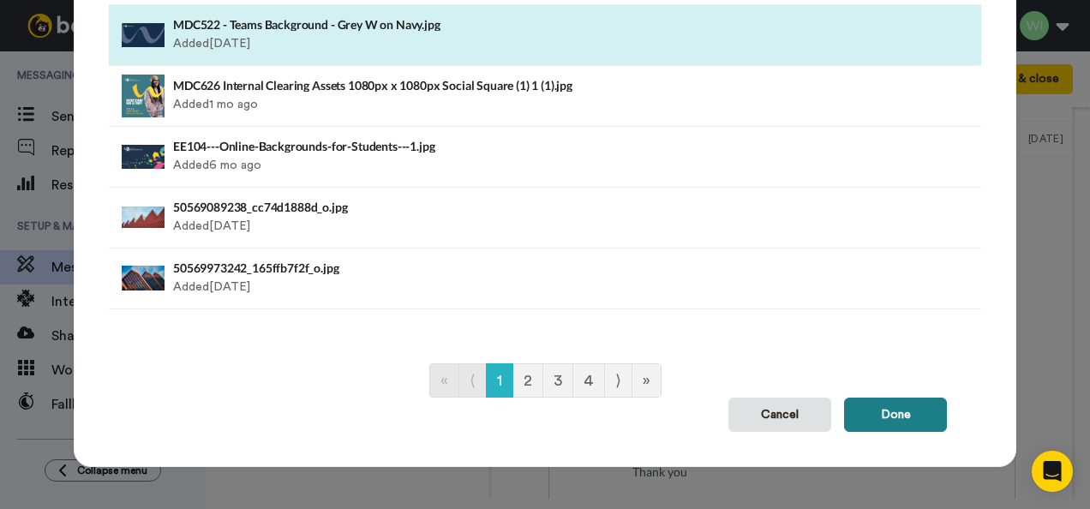
click at [912, 411] on button "Done" at bounding box center [895, 415] width 103 height 34
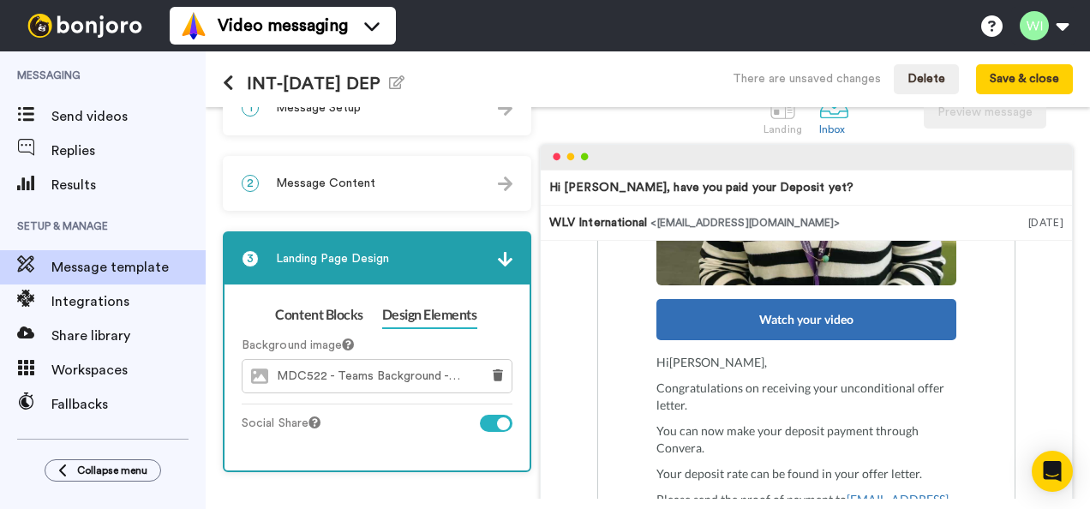
scroll to position [0, 0]
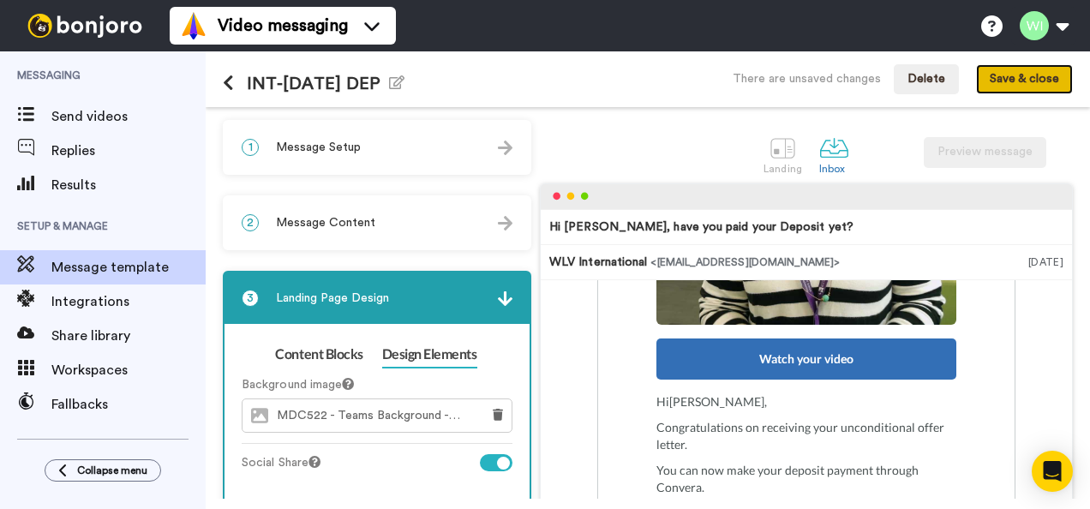
click at [1019, 81] on button "Save & close" at bounding box center [1024, 79] width 97 height 31
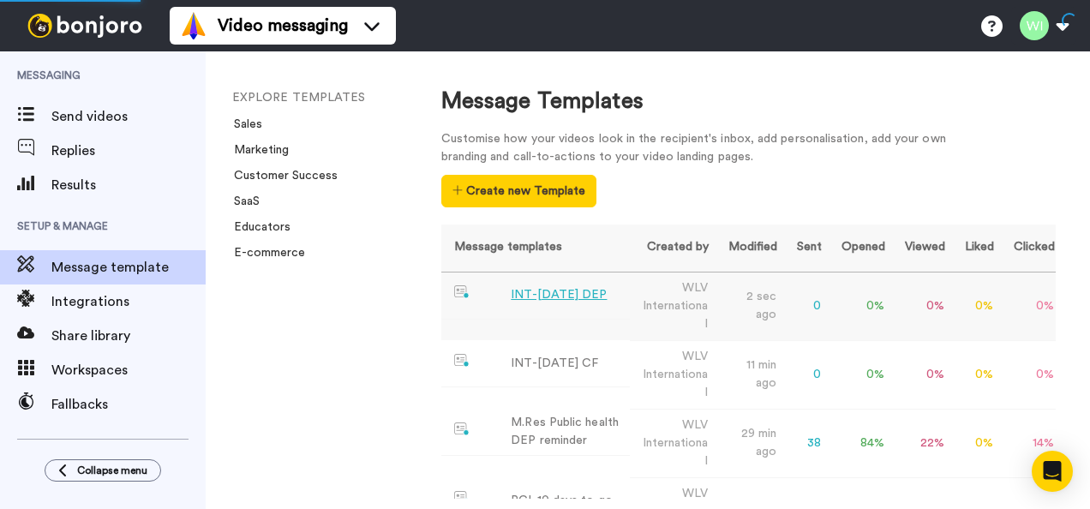
click at [570, 291] on div "INT-[DATE] DEP" at bounding box center [559, 295] width 96 height 18
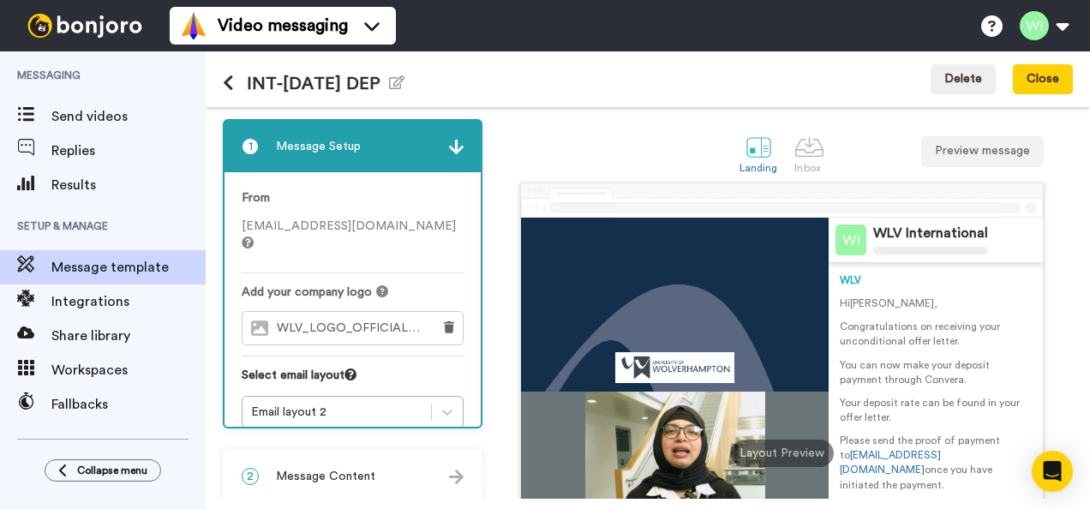
scroll to position [268, 0]
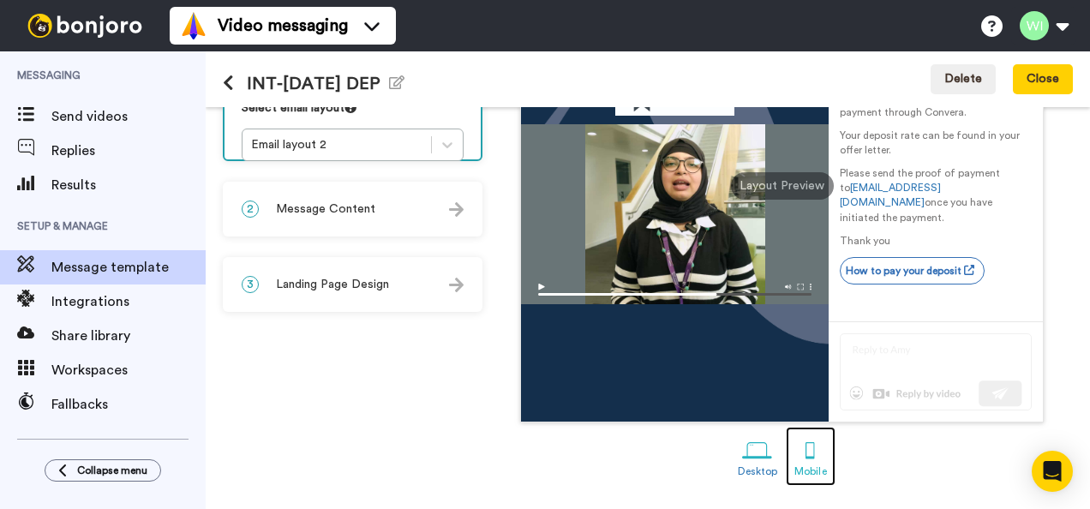
click at [813, 458] on div at bounding box center [810, 450] width 30 height 30
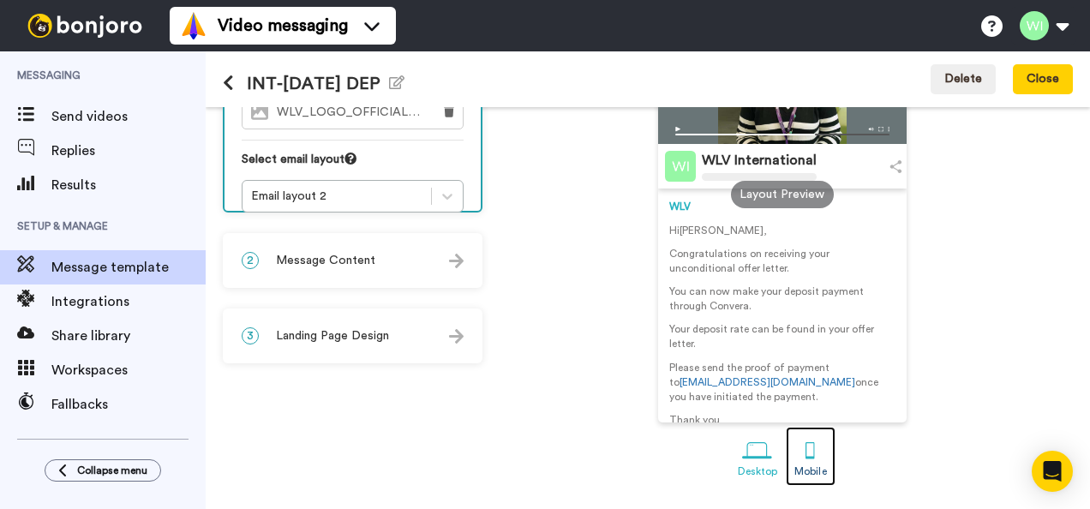
scroll to position [218, 0]
click at [752, 459] on div at bounding box center [757, 450] width 30 height 30
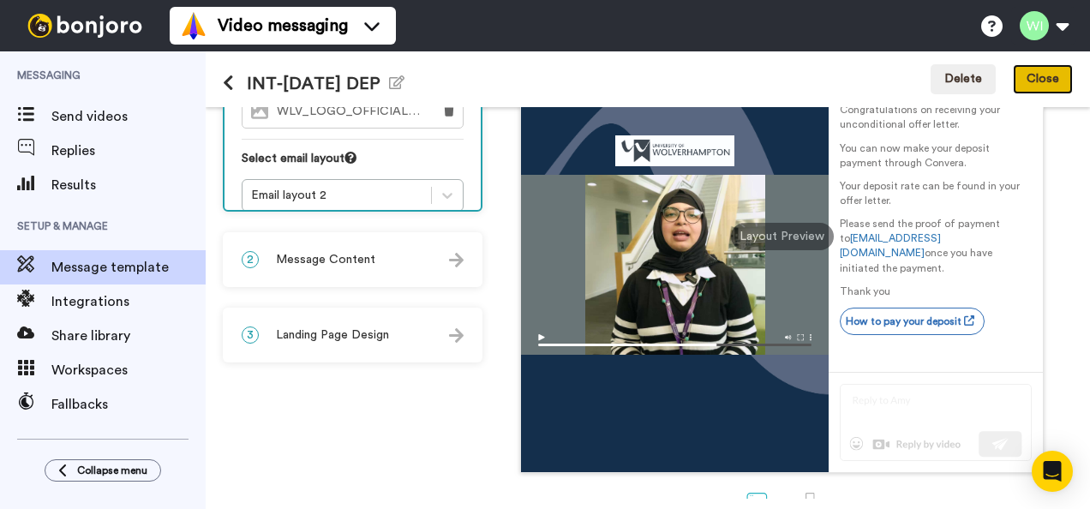
click at [1047, 86] on button "Close" at bounding box center [1043, 79] width 60 height 31
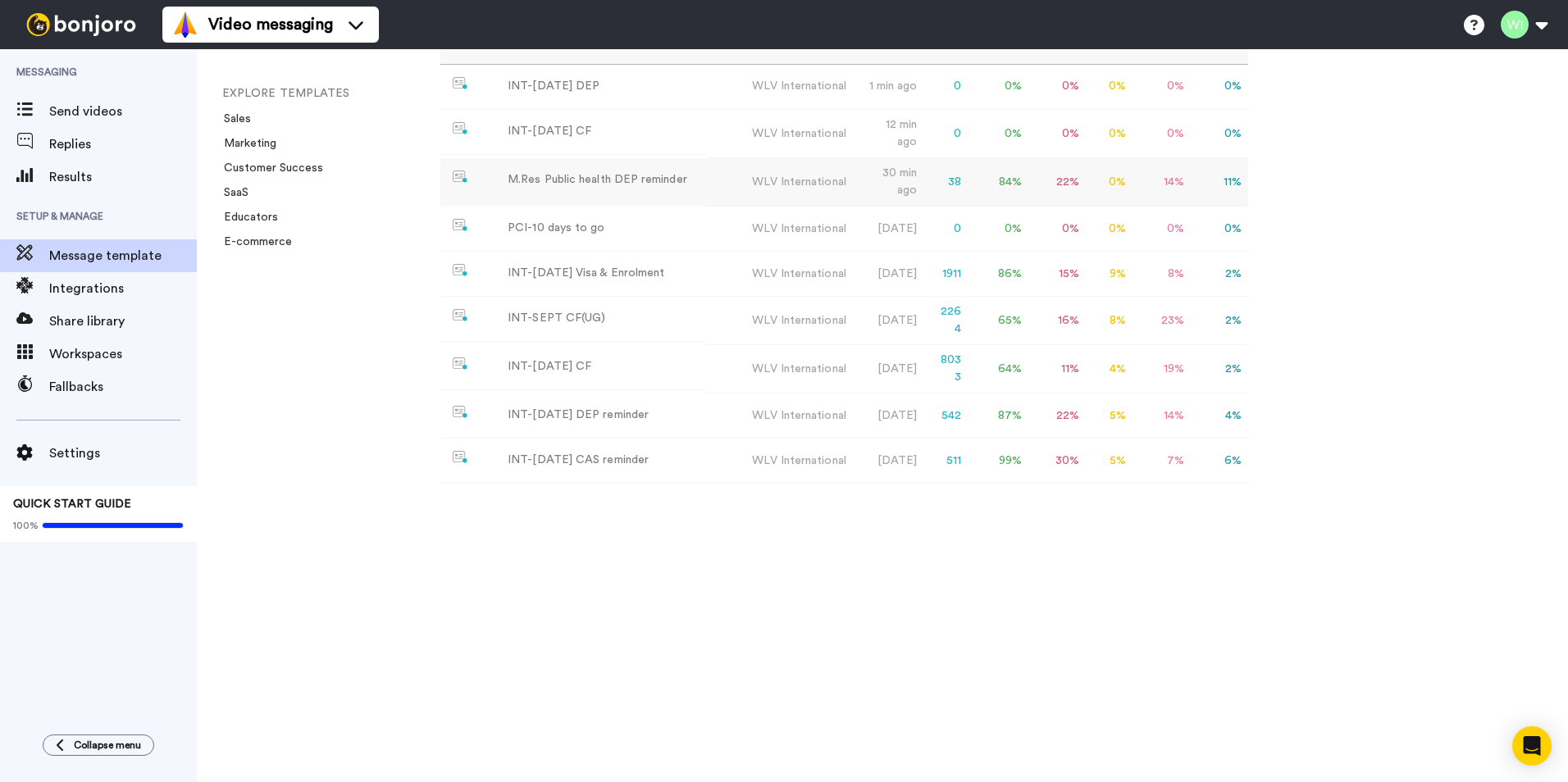
scroll to position [165, 0]
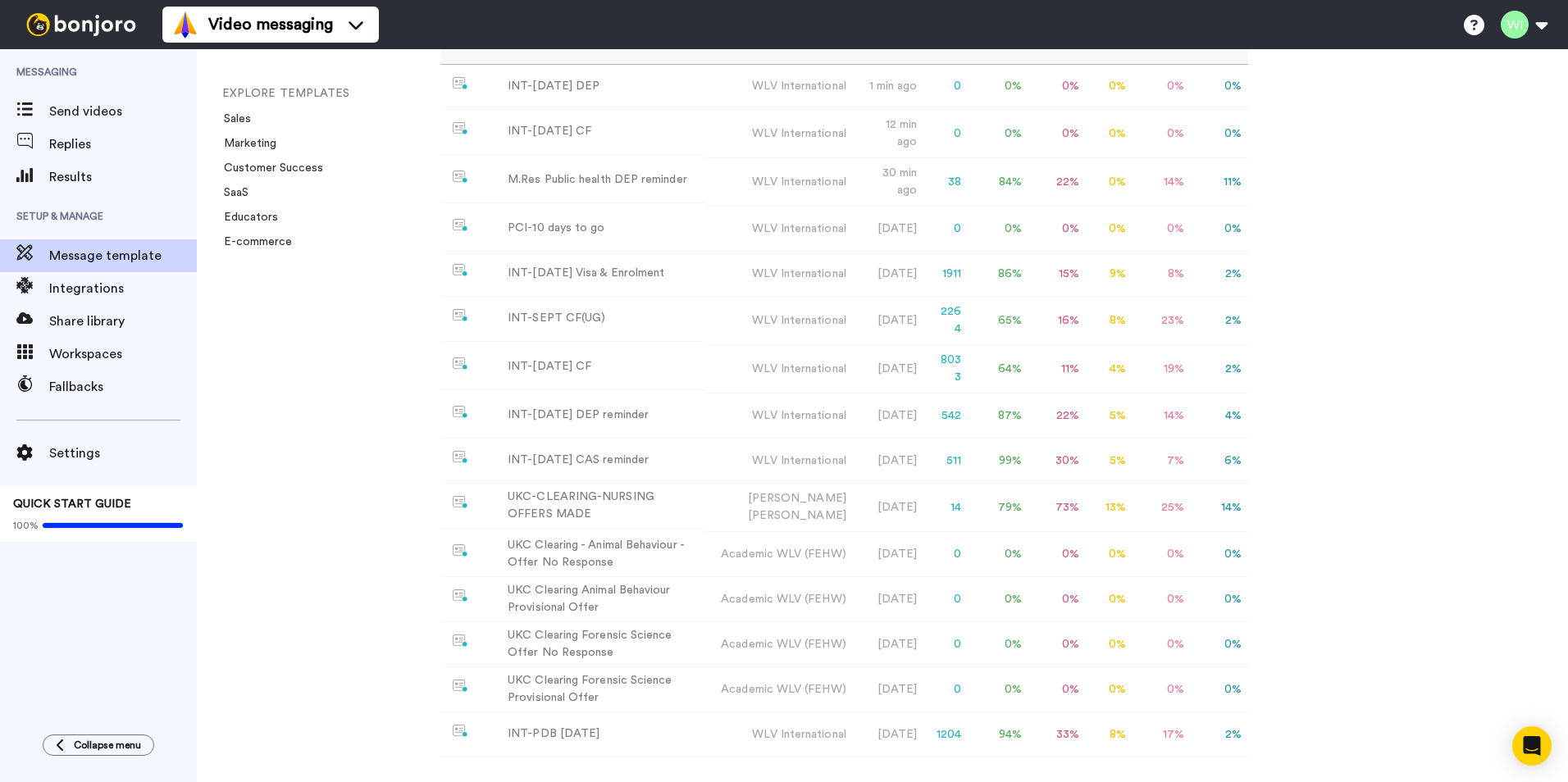
click at [337, 383] on div "EXPLORE TEMPLATES Sales Marketing Customer Success SaaS Educators E-commerce" at bounding box center [302, 415] width 211 height 733
click at [289, 457] on div "EXPLORE TEMPLATES Sales Marketing Customer Success SaaS Educators E-commerce" at bounding box center [302, 415] width 211 height 733
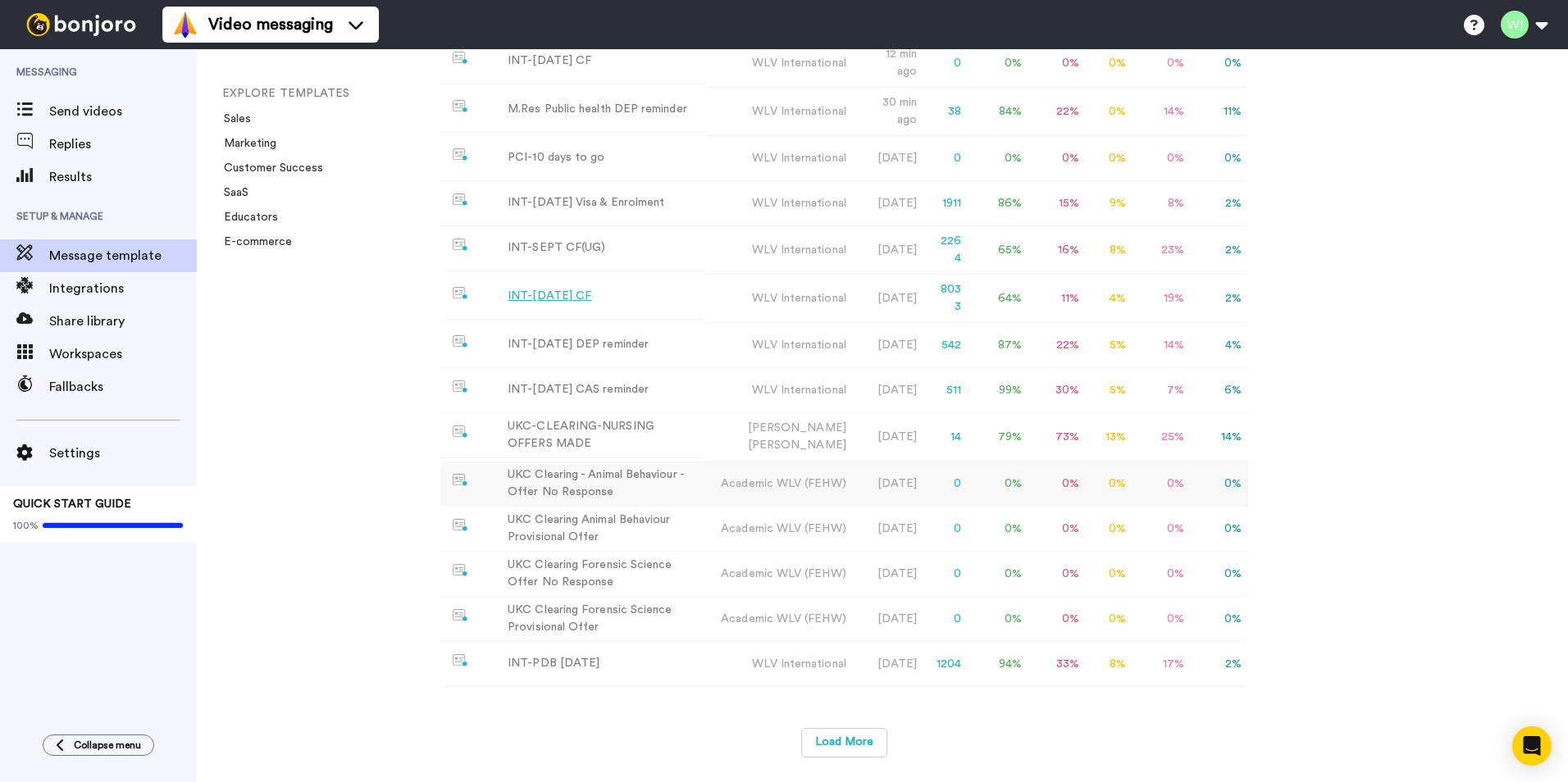
scroll to position [261, 0]
drag, startPoint x: 841, startPoint y: 748, endPoint x: 834, endPoint y: 741, distance: 9.9
click at [841, 486] on button "Load More" at bounding box center [844, 743] width 86 height 30
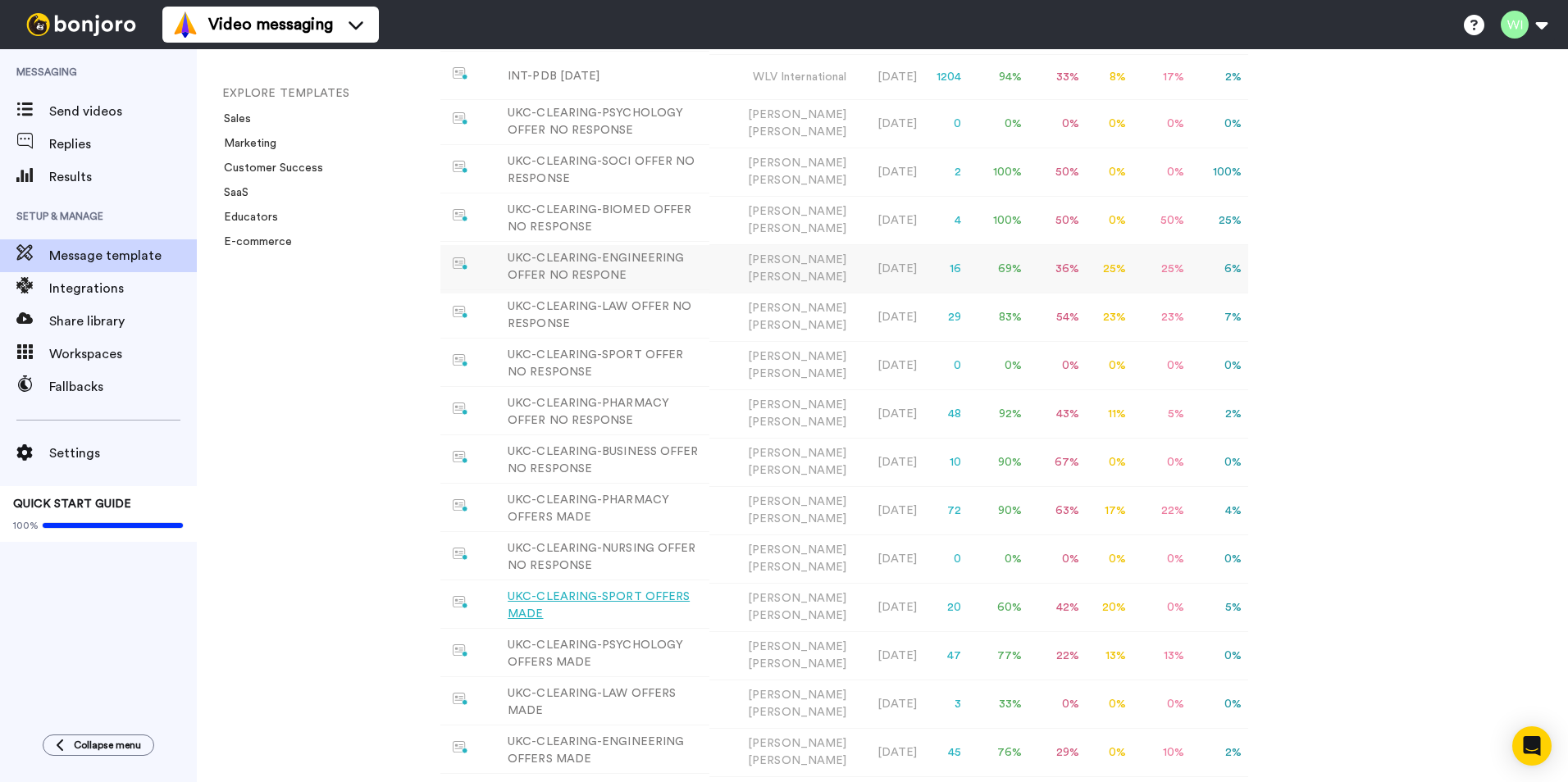
scroll to position [988, 0]
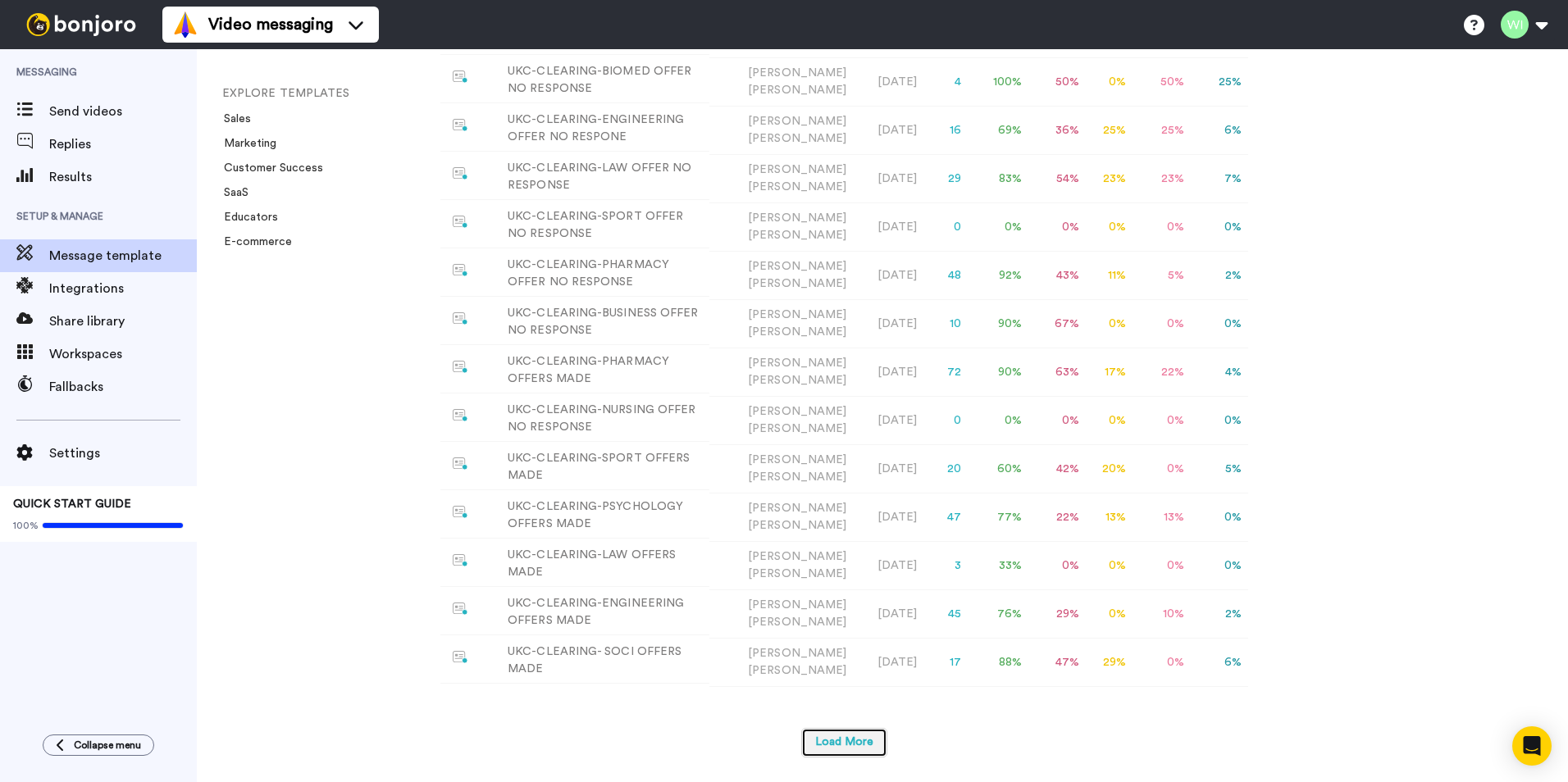
click at [826, 486] on button "Load More" at bounding box center [844, 743] width 86 height 30
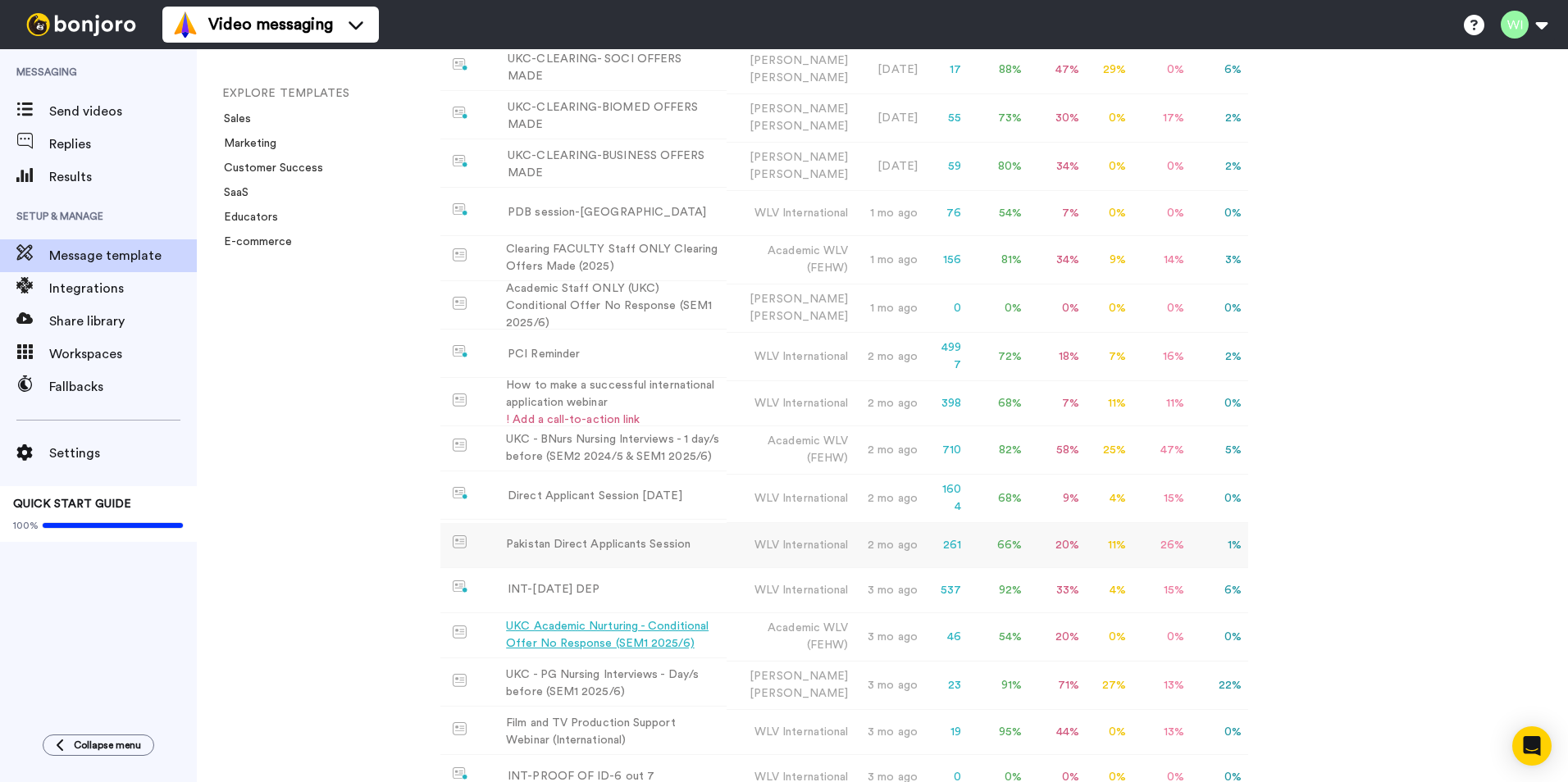
scroll to position [1713, 0]
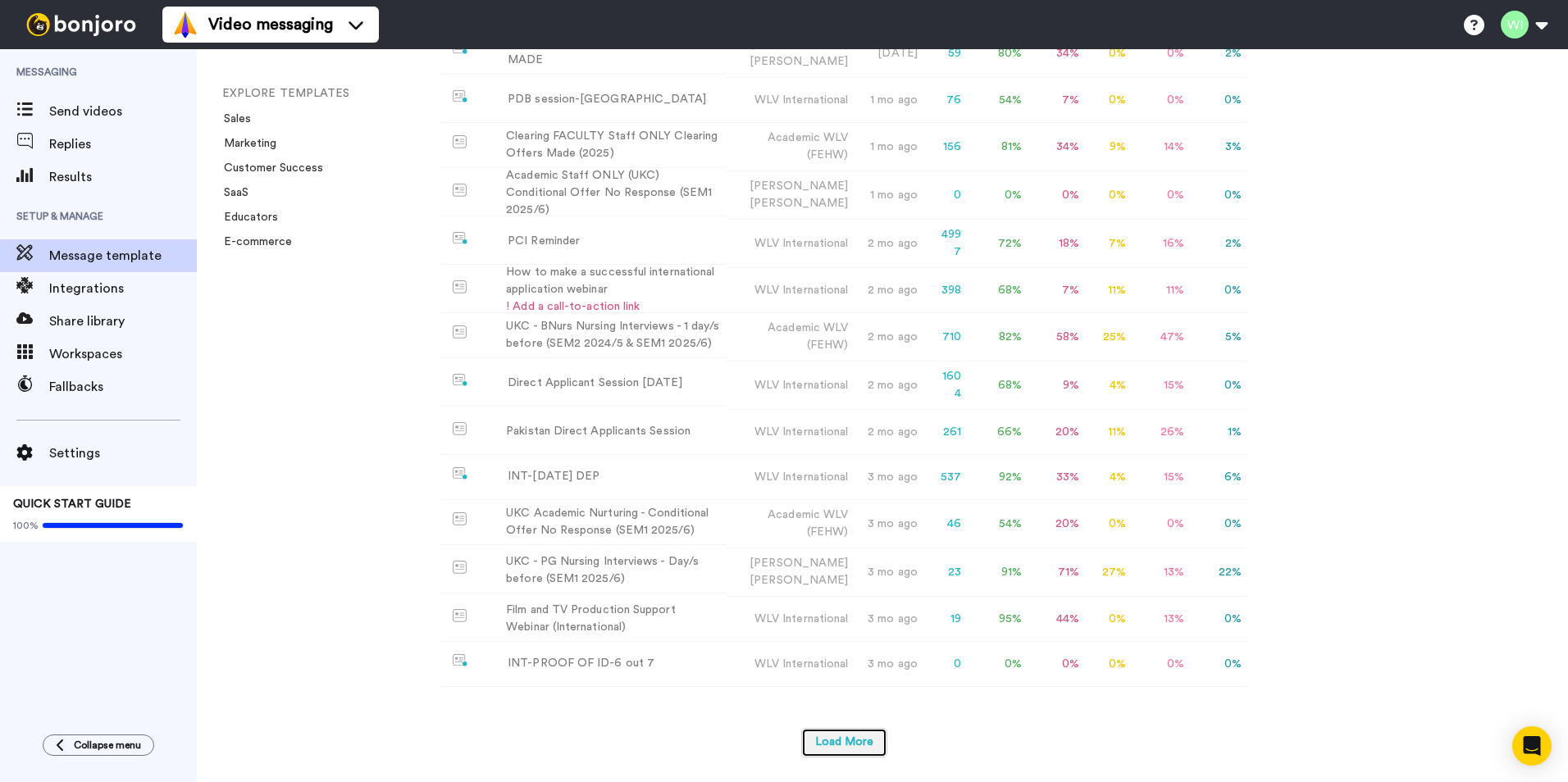
click at [839, 486] on button "Load More" at bounding box center [844, 743] width 86 height 30
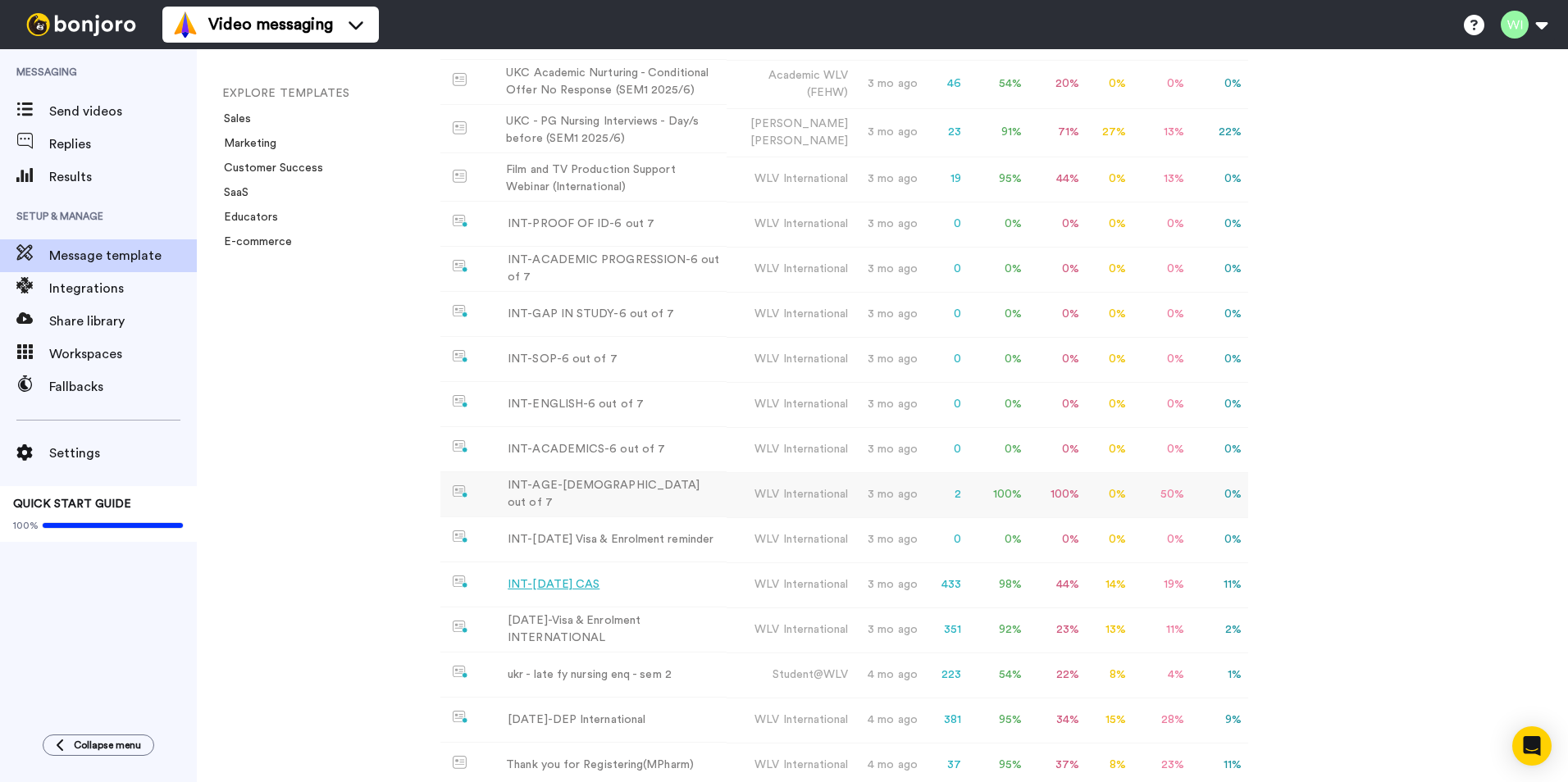
scroll to position [2287, 0]
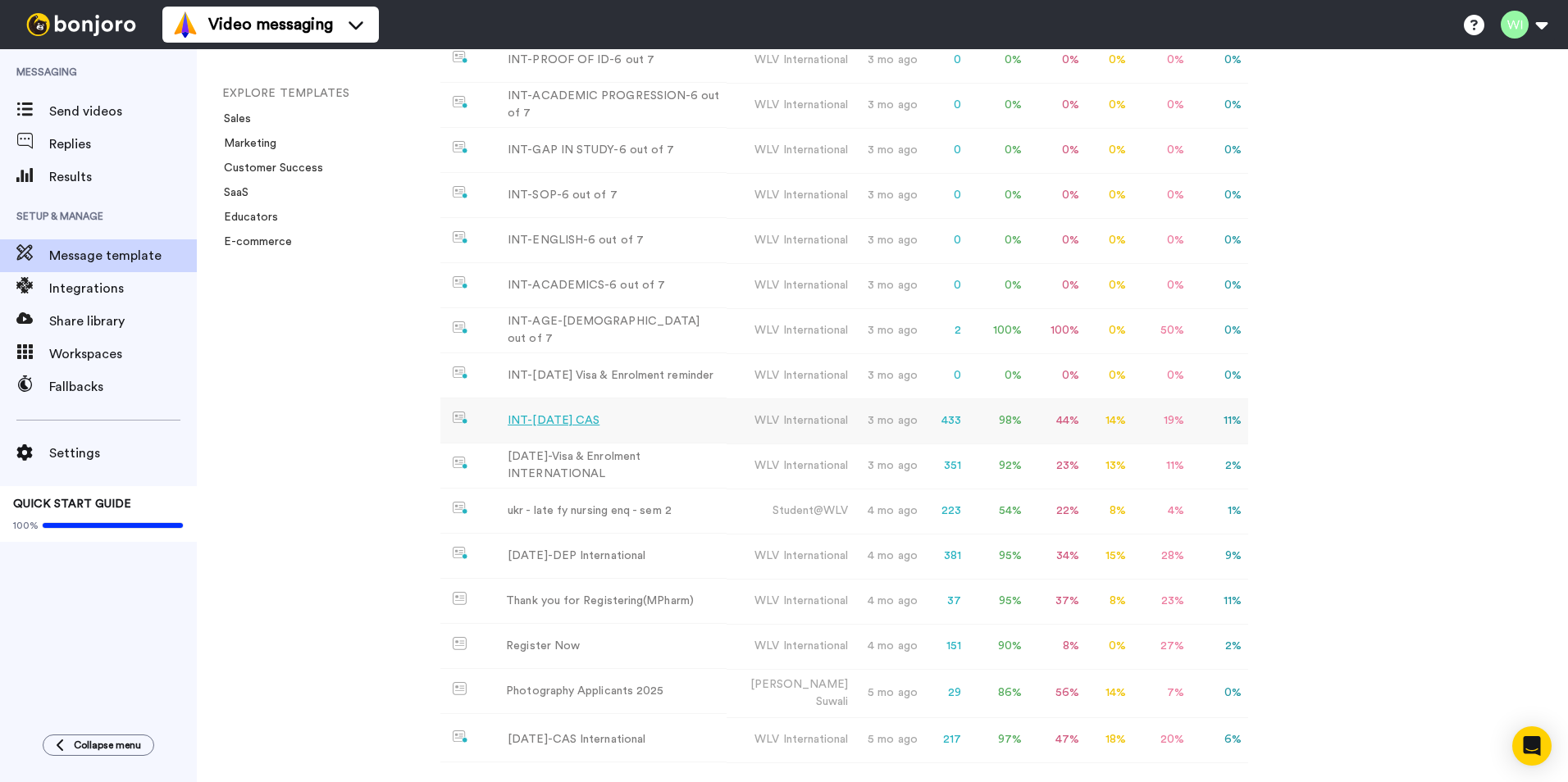
click at [567, 430] on div "INT-Sept 25 CAS" at bounding box center [553, 421] width 92 height 17
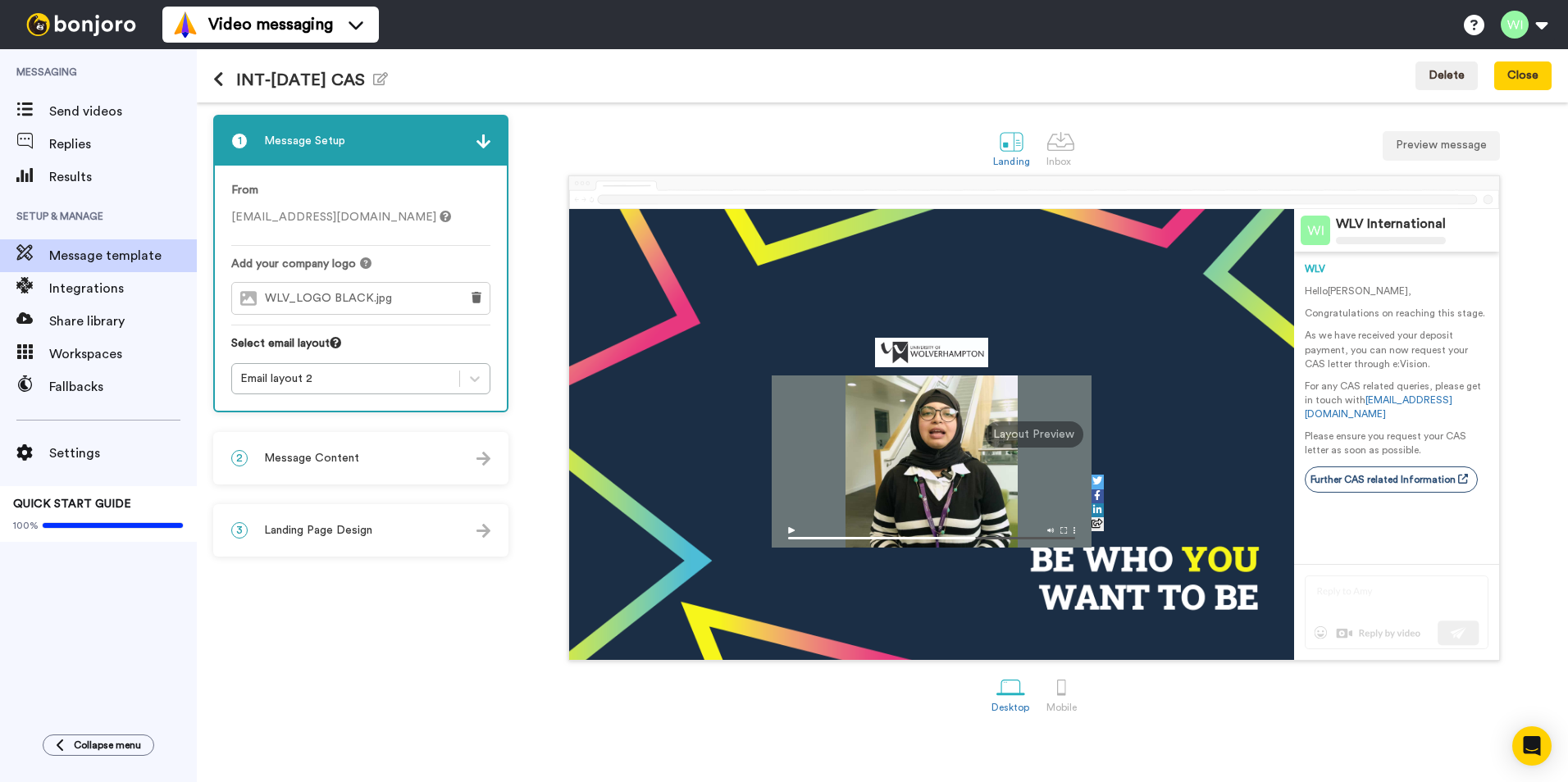
click at [405, 437] on div "2 Message Content" at bounding box center [360, 458] width 292 height 49
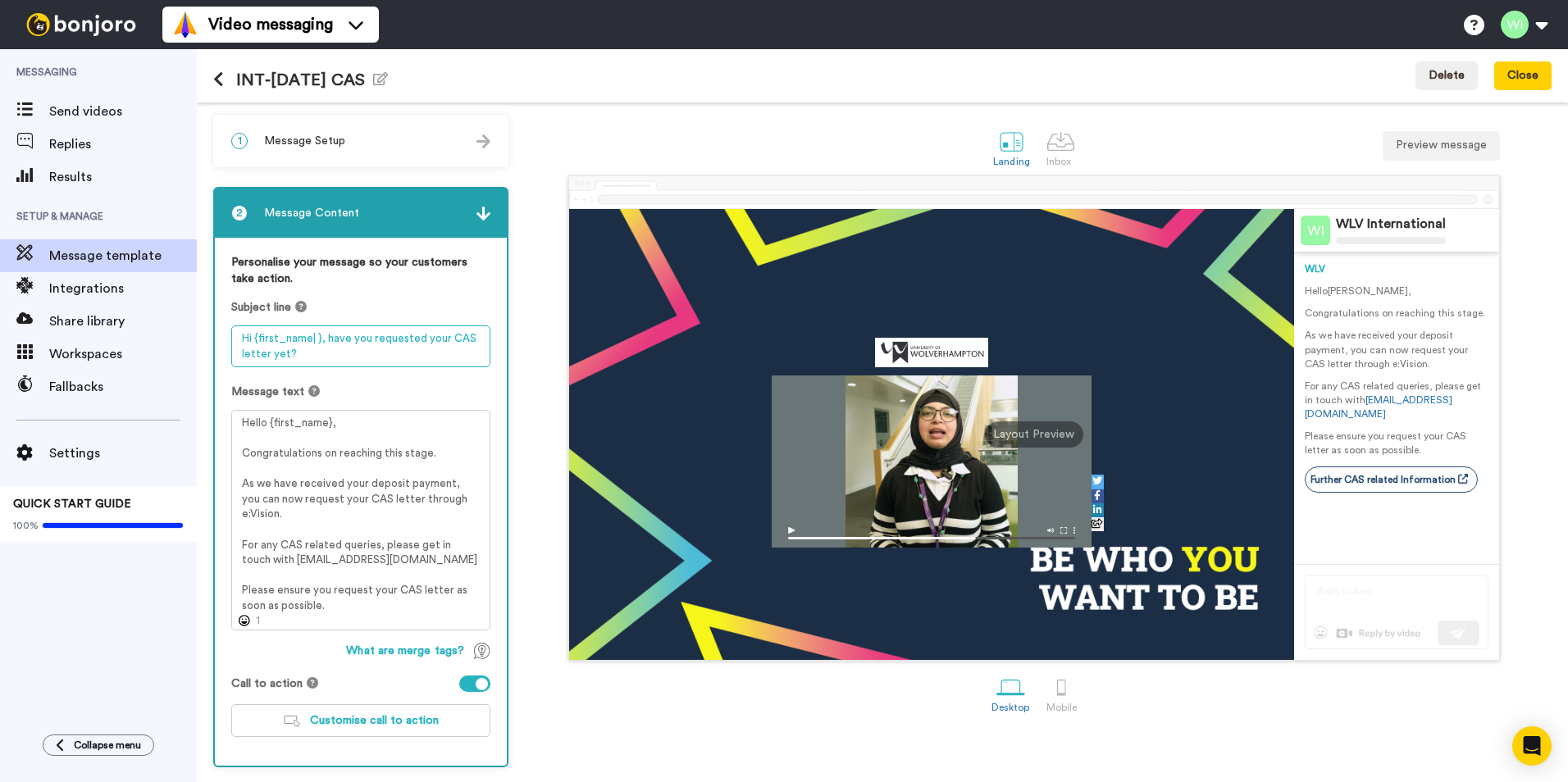
drag, startPoint x: 242, startPoint y: 340, endPoint x: 325, endPoint y: 363, distance: 86.1
click at [325, 363] on textarea "Hi {first_name| }, have you requested your CAS letter yet?" at bounding box center [361, 346] width 259 height 42
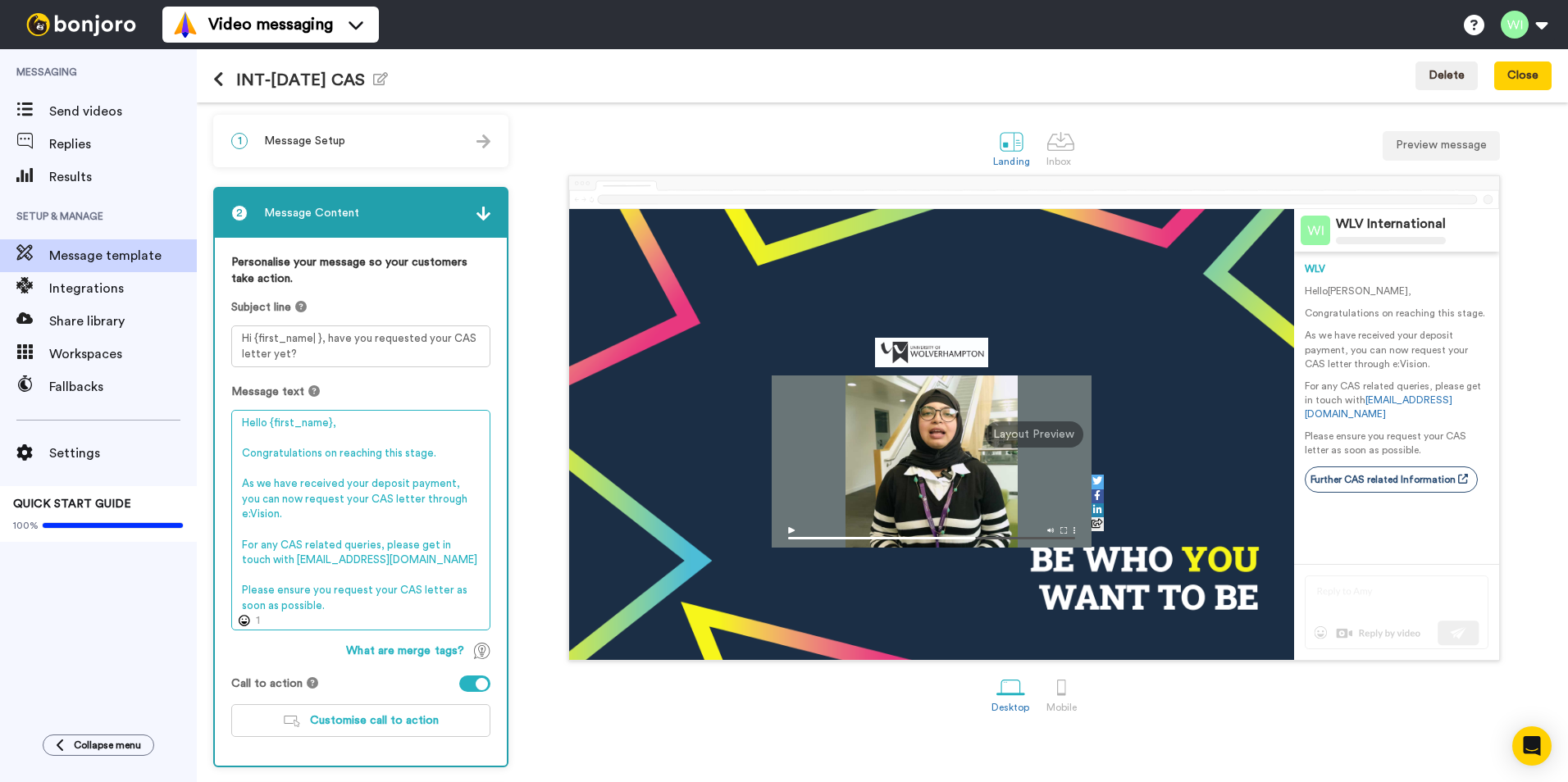
drag, startPoint x: 235, startPoint y: 420, endPoint x: 330, endPoint y: 644, distance: 243.3
click at [330, 486] on div "Personalise your message so your customers take action. Subject line Hi {first_…" at bounding box center [360, 502] width 292 height 528
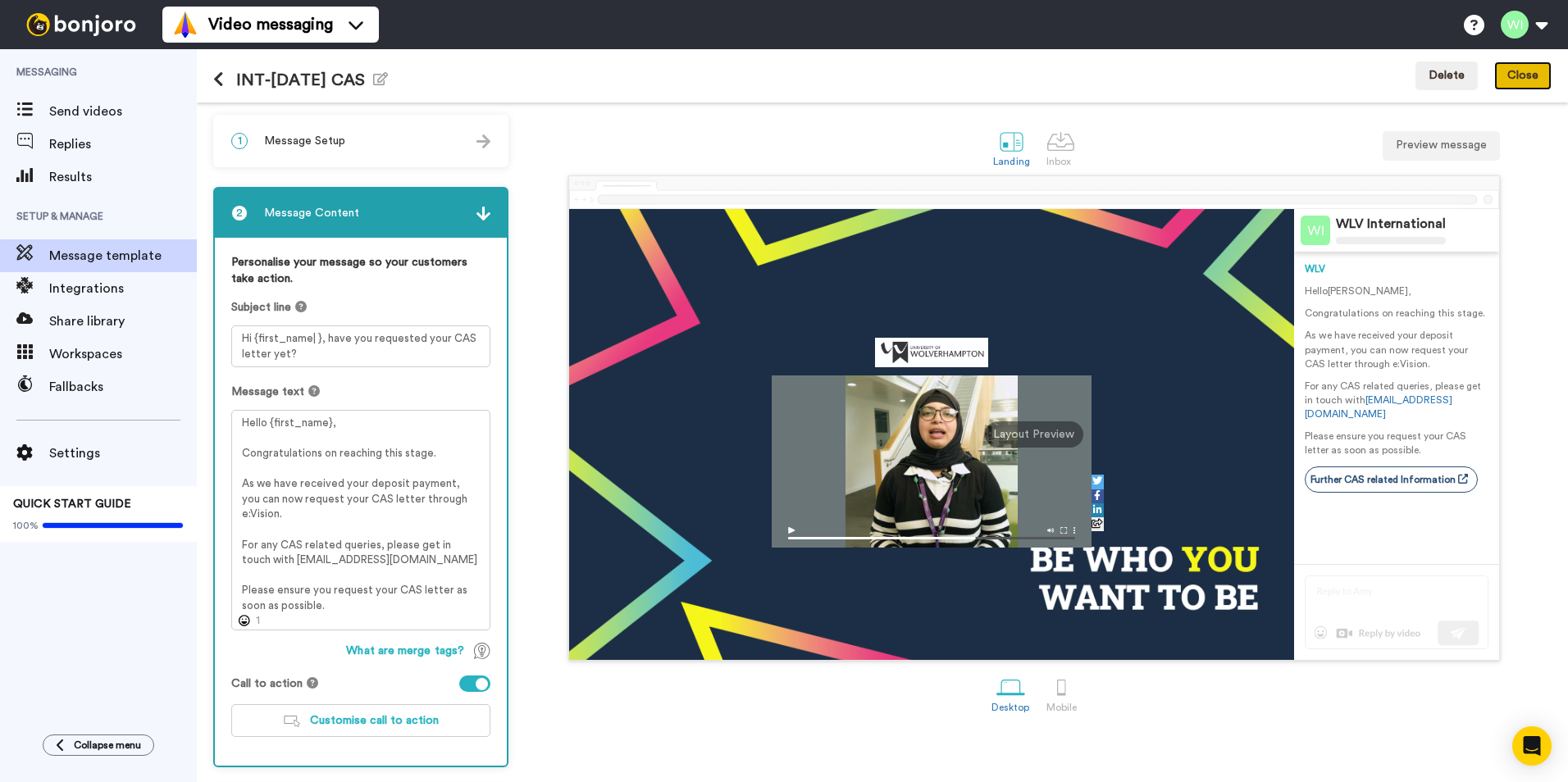
drag, startPoint x: 1521, startPoint y: 75, endPoint x: 971, endPoint y: 298, distance: 593.5
click at [1042, 75] on button "Close" at bounding box center [1523, 76] width 57 height 30
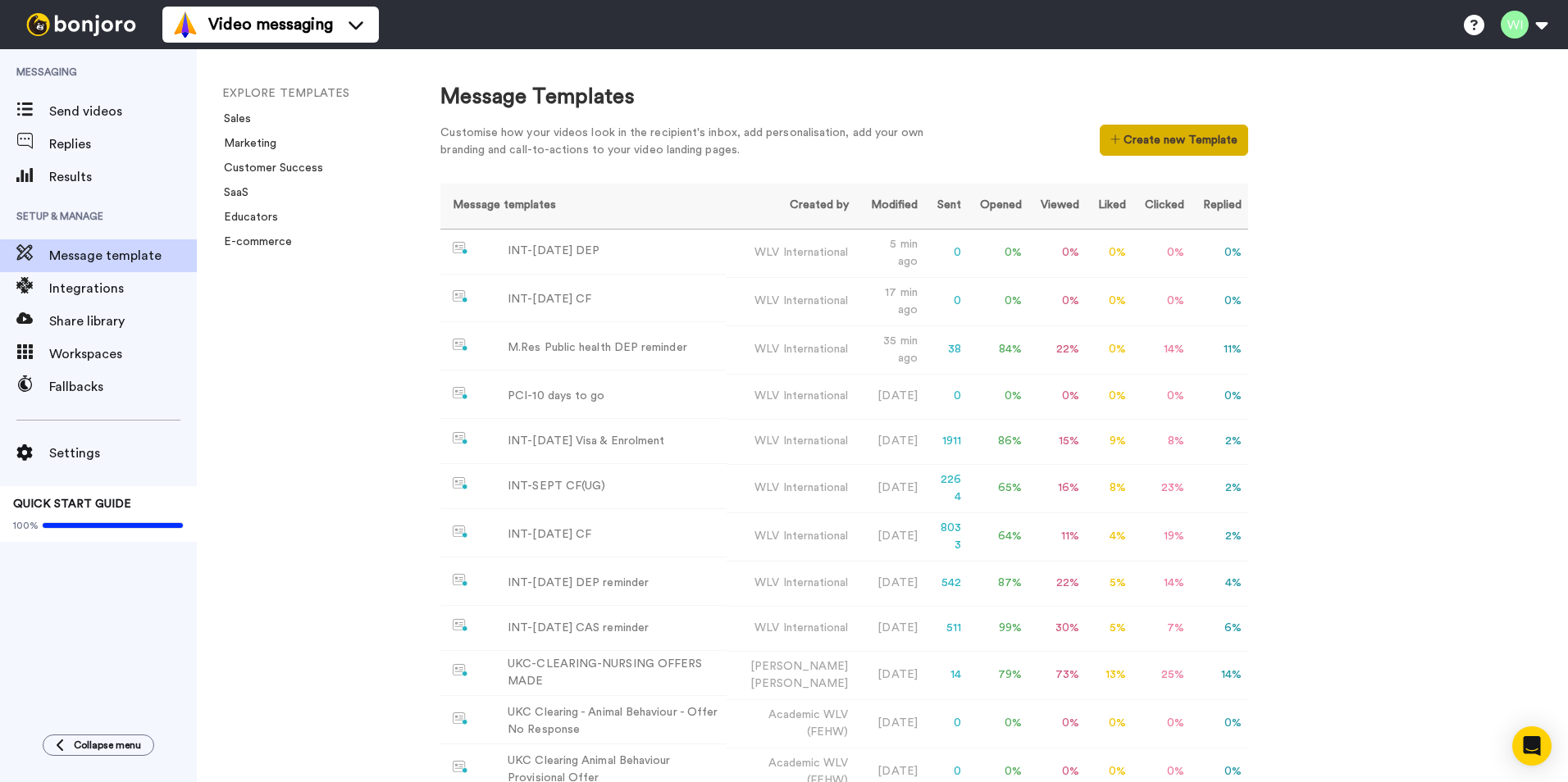
click at [1042, 139] on button "Create new Template" at bounding box center [1174, 140] width 148 height 32
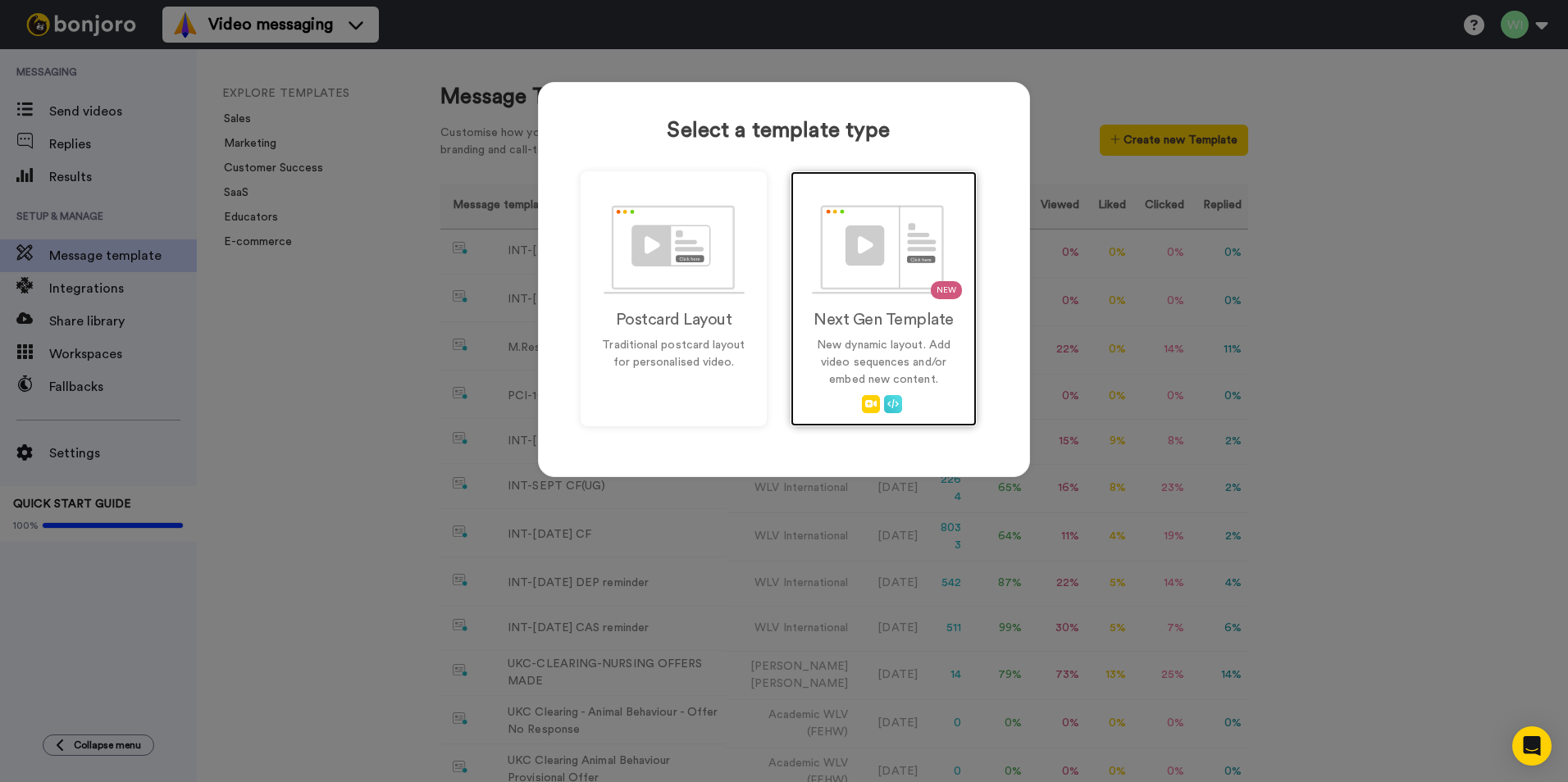
click at [879, 343] on p "New dynamic layout. Add video sequences and/or embed new content." at bounding box center [884, 363] width 151 height 52
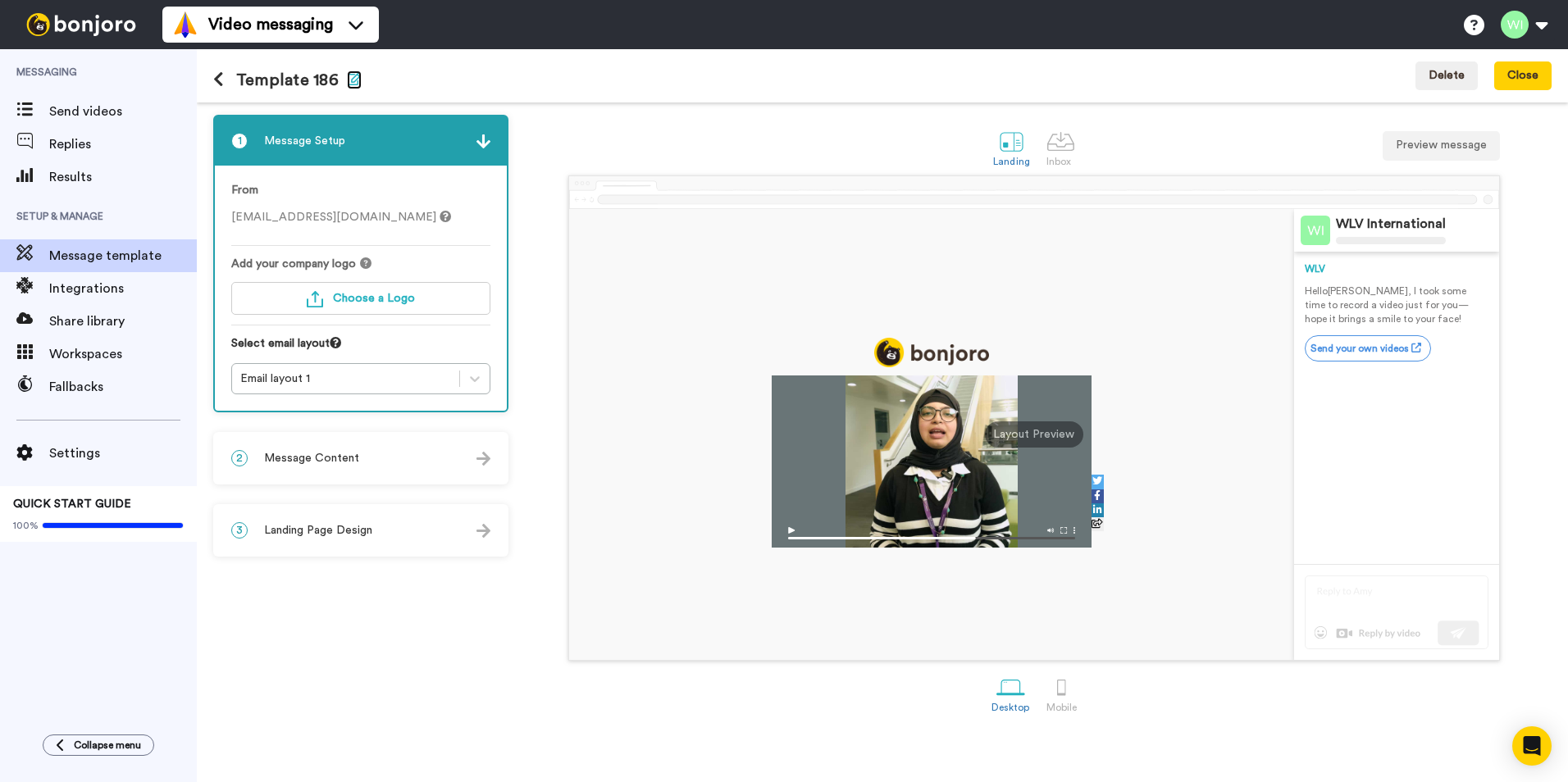
click at [348, 83] on icon "button" at bounding box center [353, 78] width 14 height 13
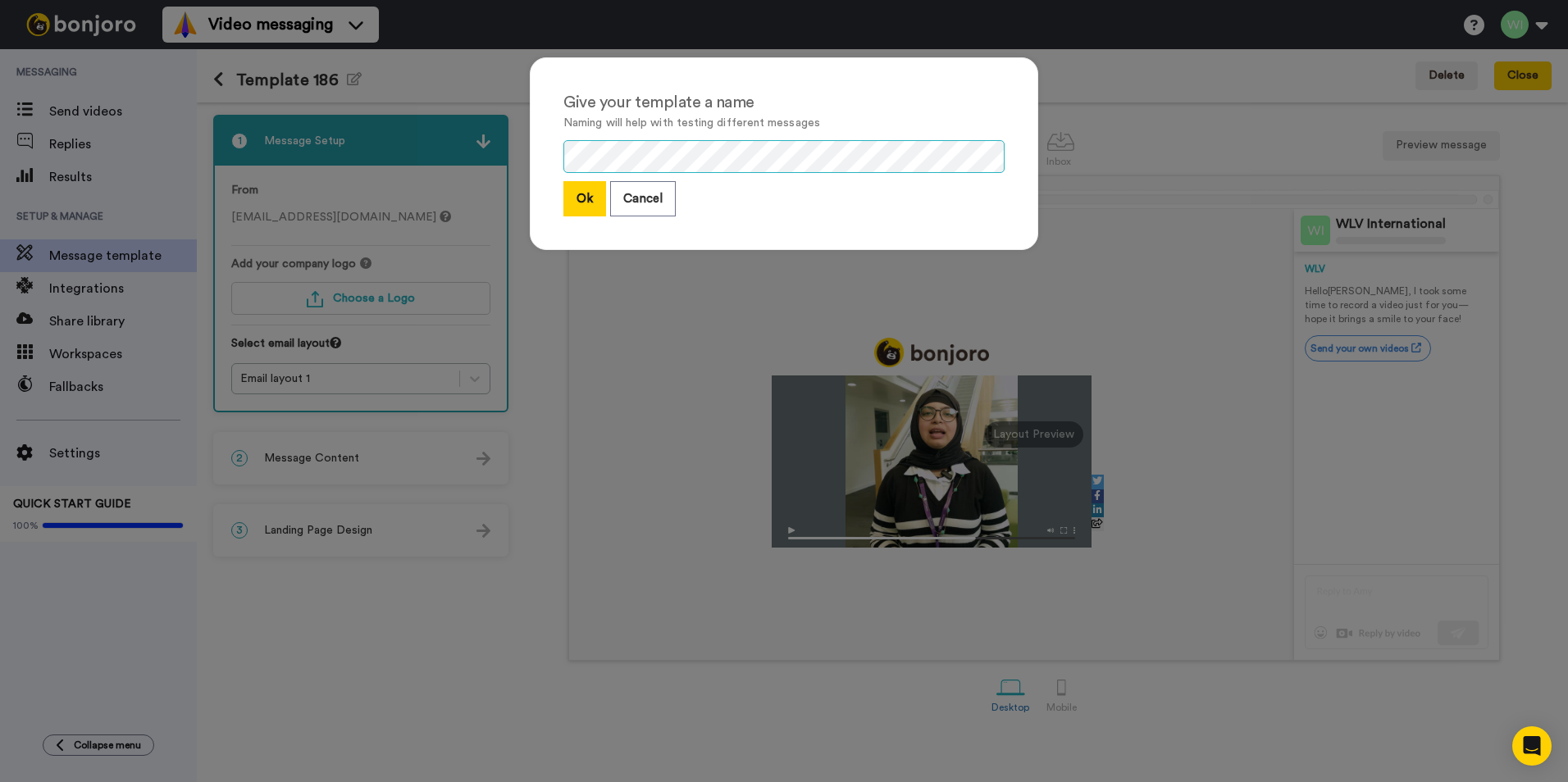
click at [491, 178] on div "Give your template a name Naming will help with testing different messages Ok C…" at bounding box center [784, 391] width 1568 height 782
click at [590, 202] on button "Ok" at bounding box center [585, 198] width 43 height 35
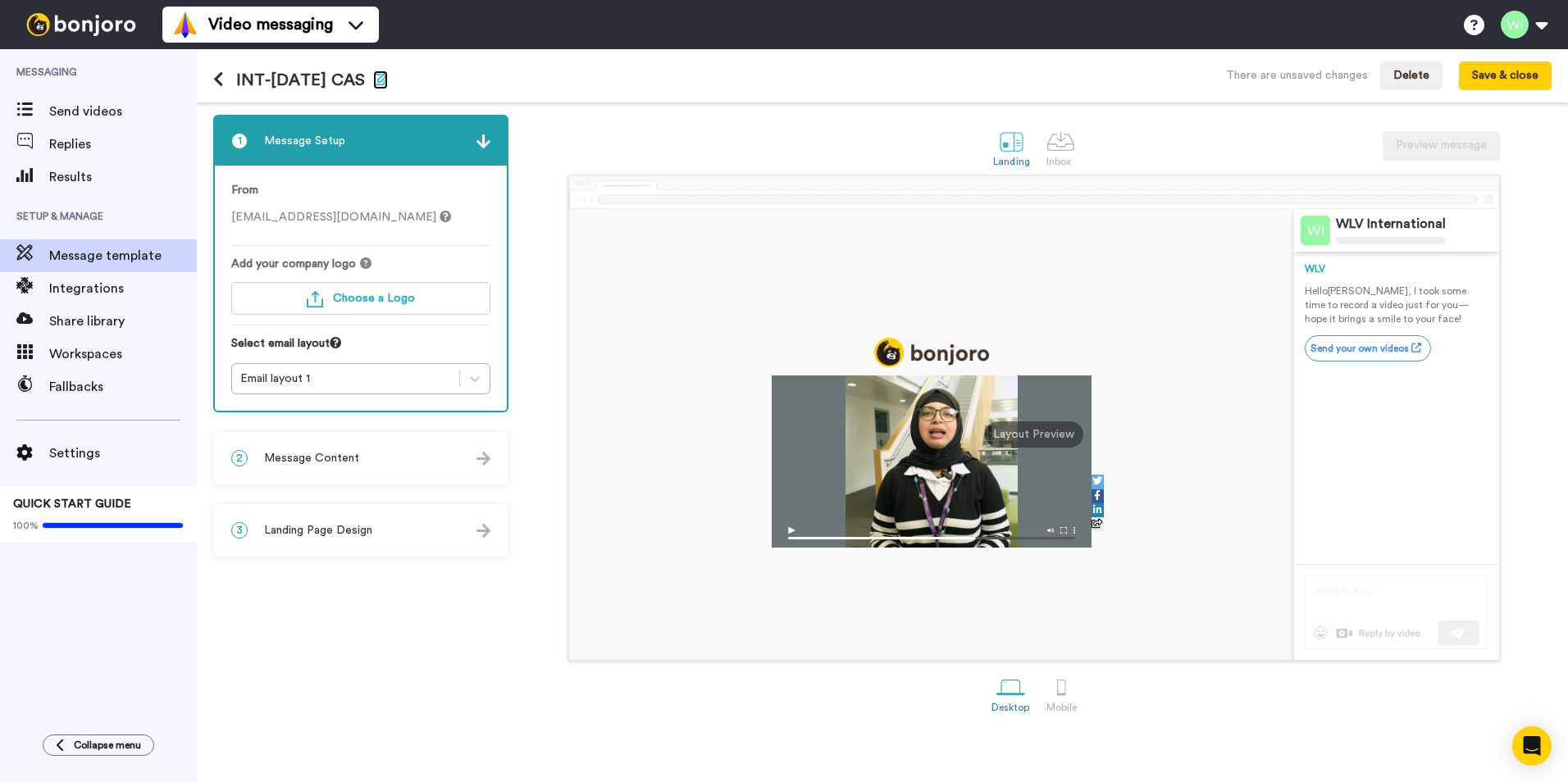
click at [373, 80] on icon "button" at bounding box center [380, 78] width 14 height 13
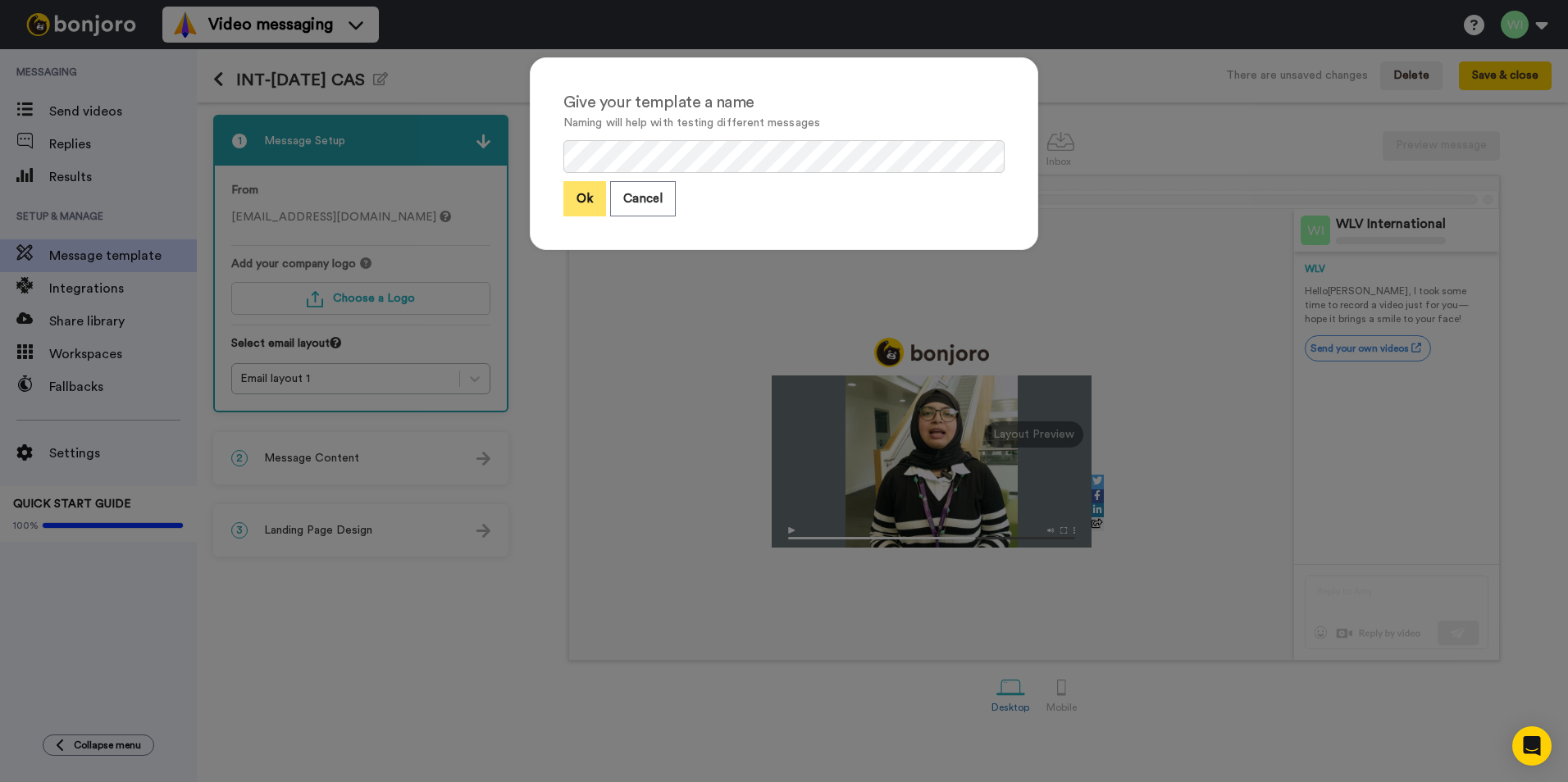
click at [564, 191] on button "Ok" at bounding box center [585, 198] width 43 height 35
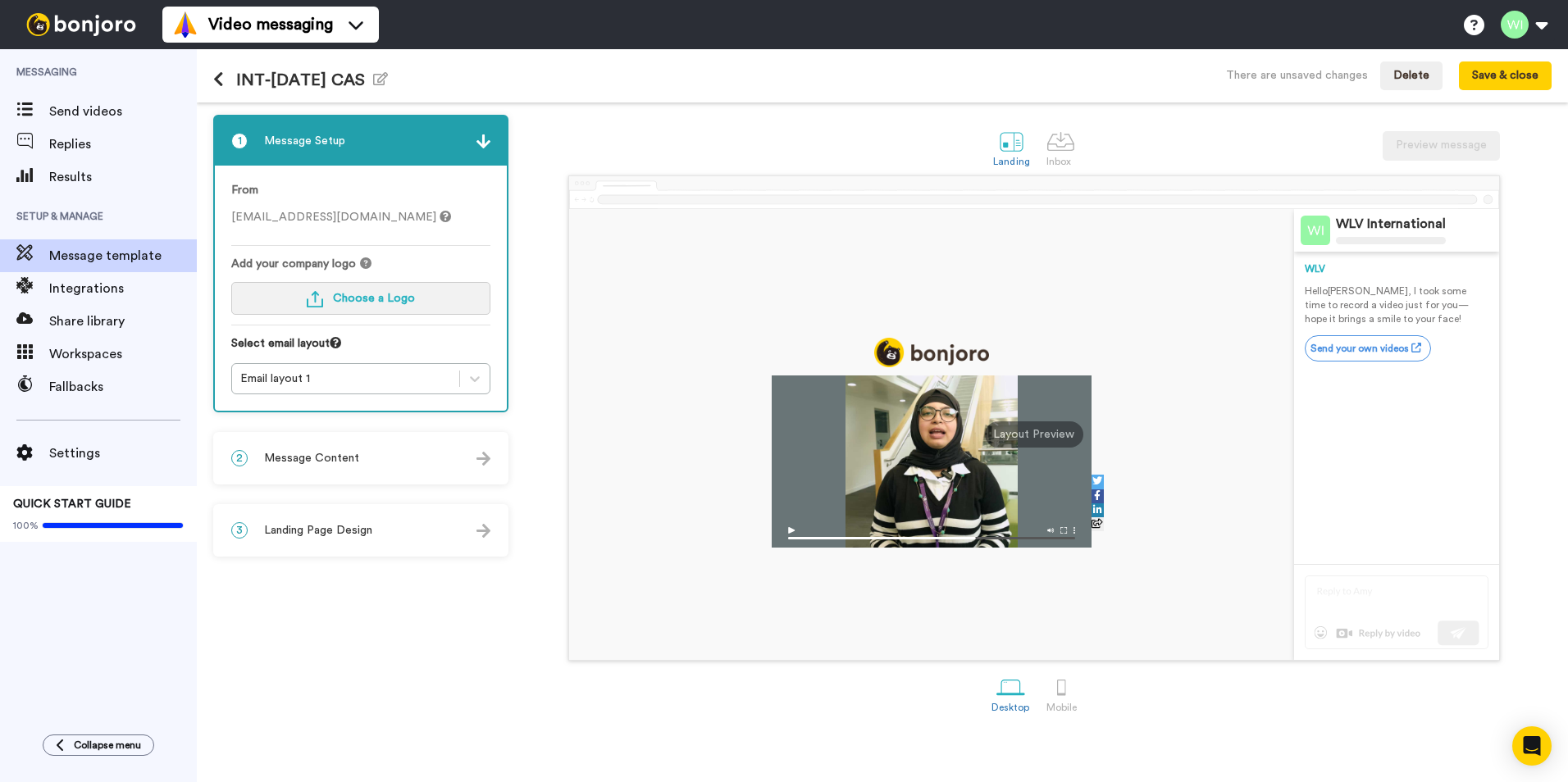
click at [379, 309] on button "Choose a Logo" at bounding box center [361, 299] width 259 height 33
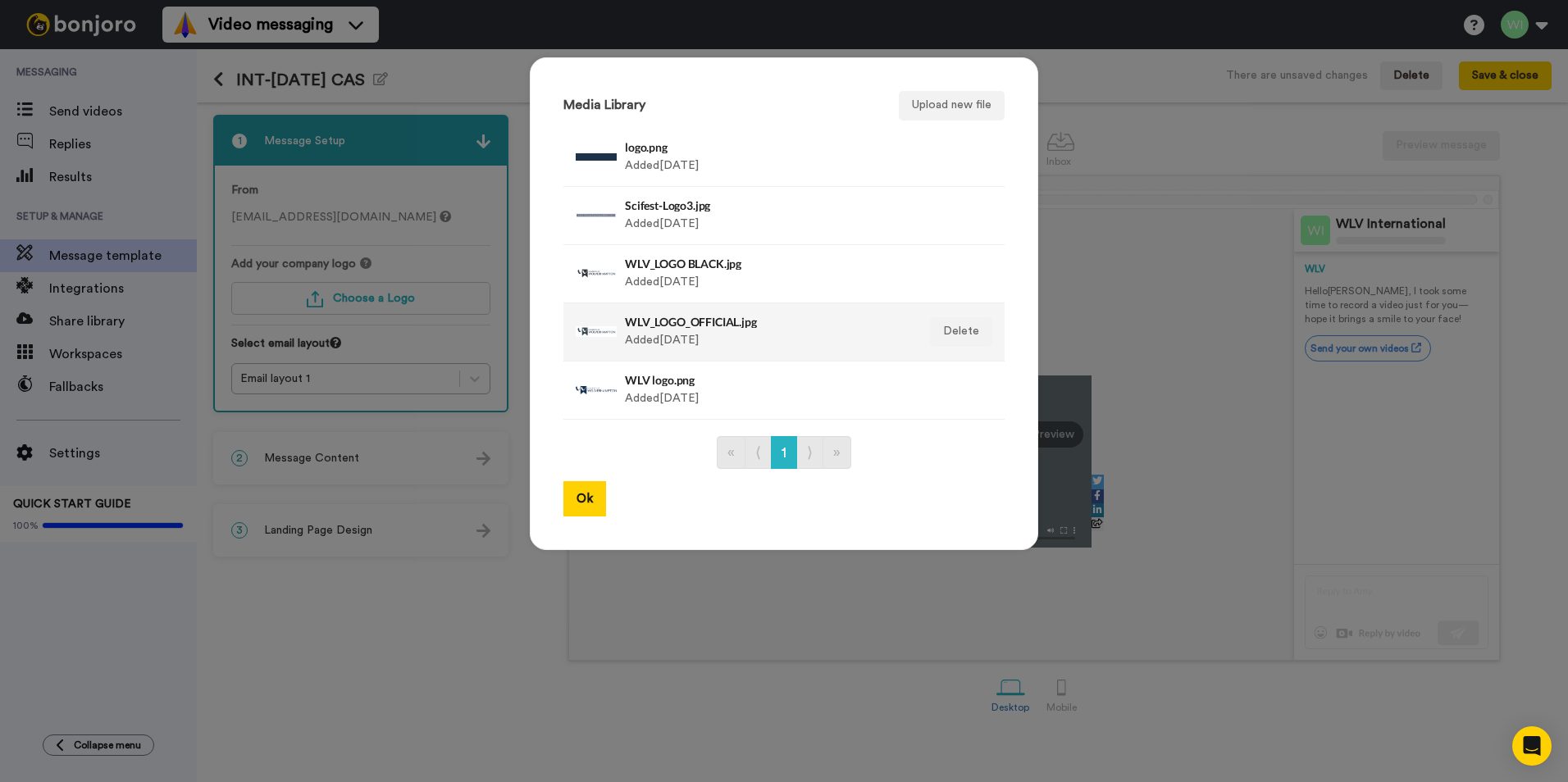
click at [745, 335] on div "WLV_LOGO_OFFICIAL.jpg Added [DATE]" at bounding box center [767, 332] width 283 height 41
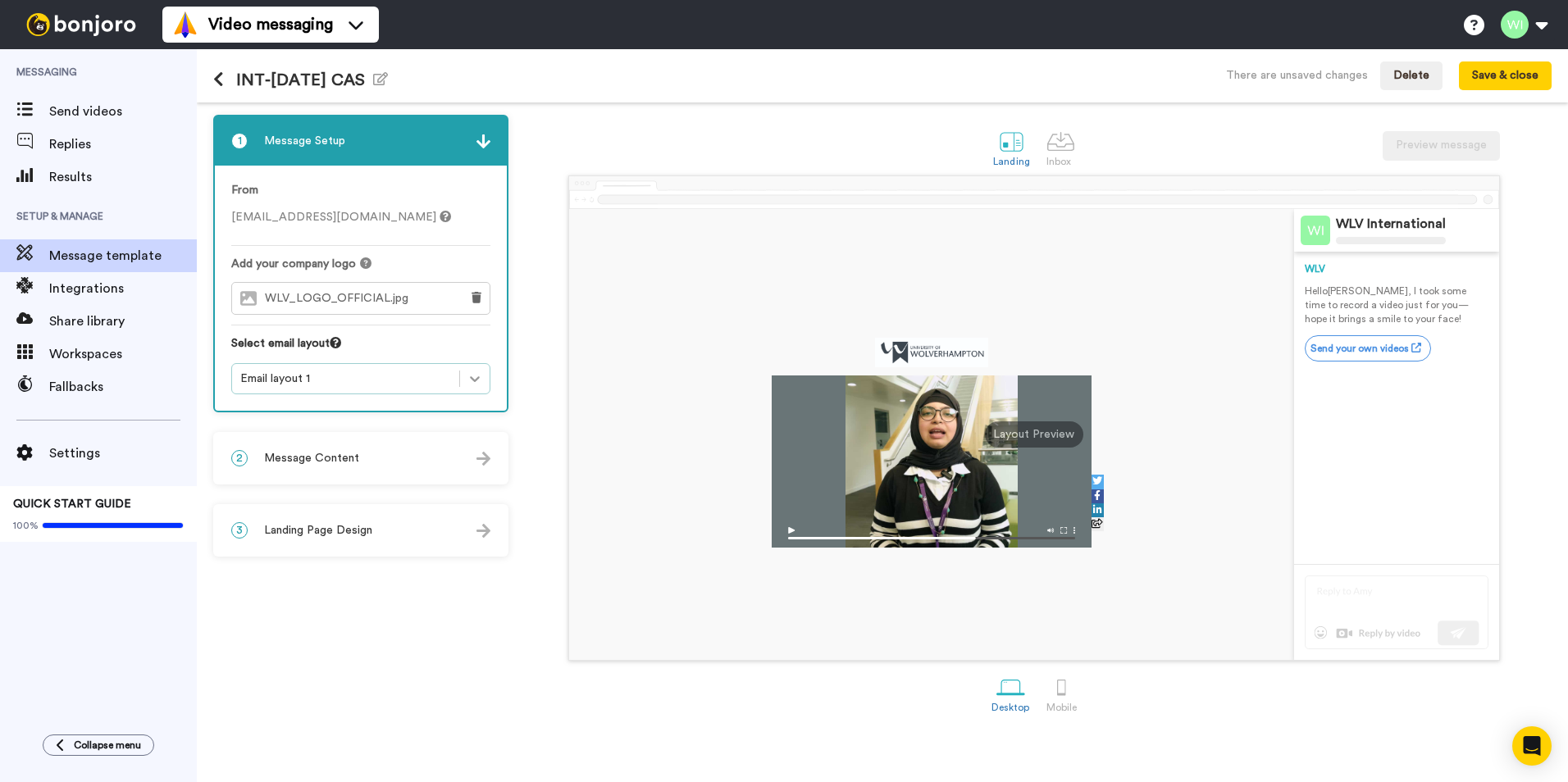
click at [480, 384] on icon at bounding box center [474, 378] width 16 height 16
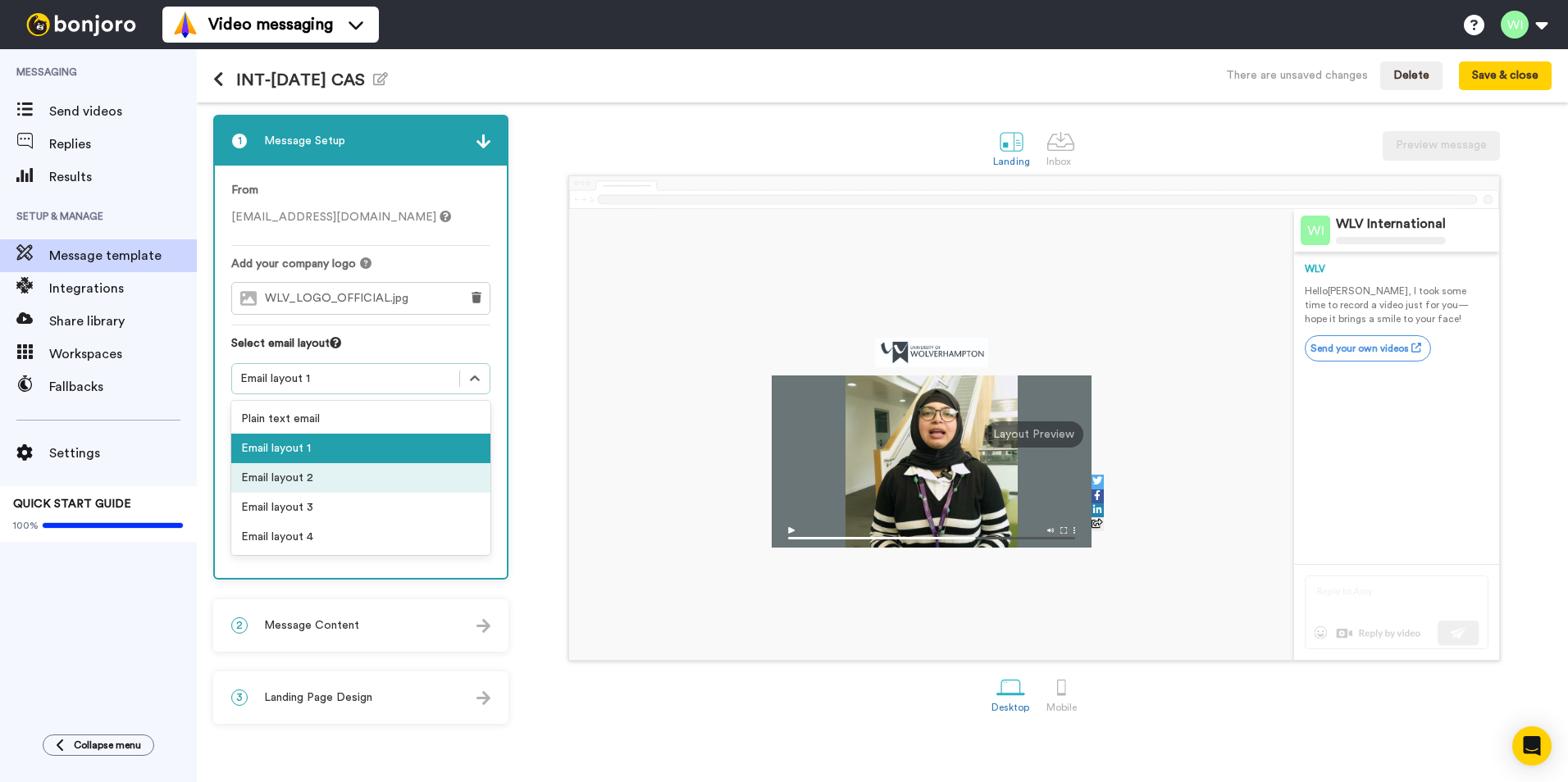
click at [381, 481] on div "Email layout 2" at bounding box center [361, 478] width 259 height 30
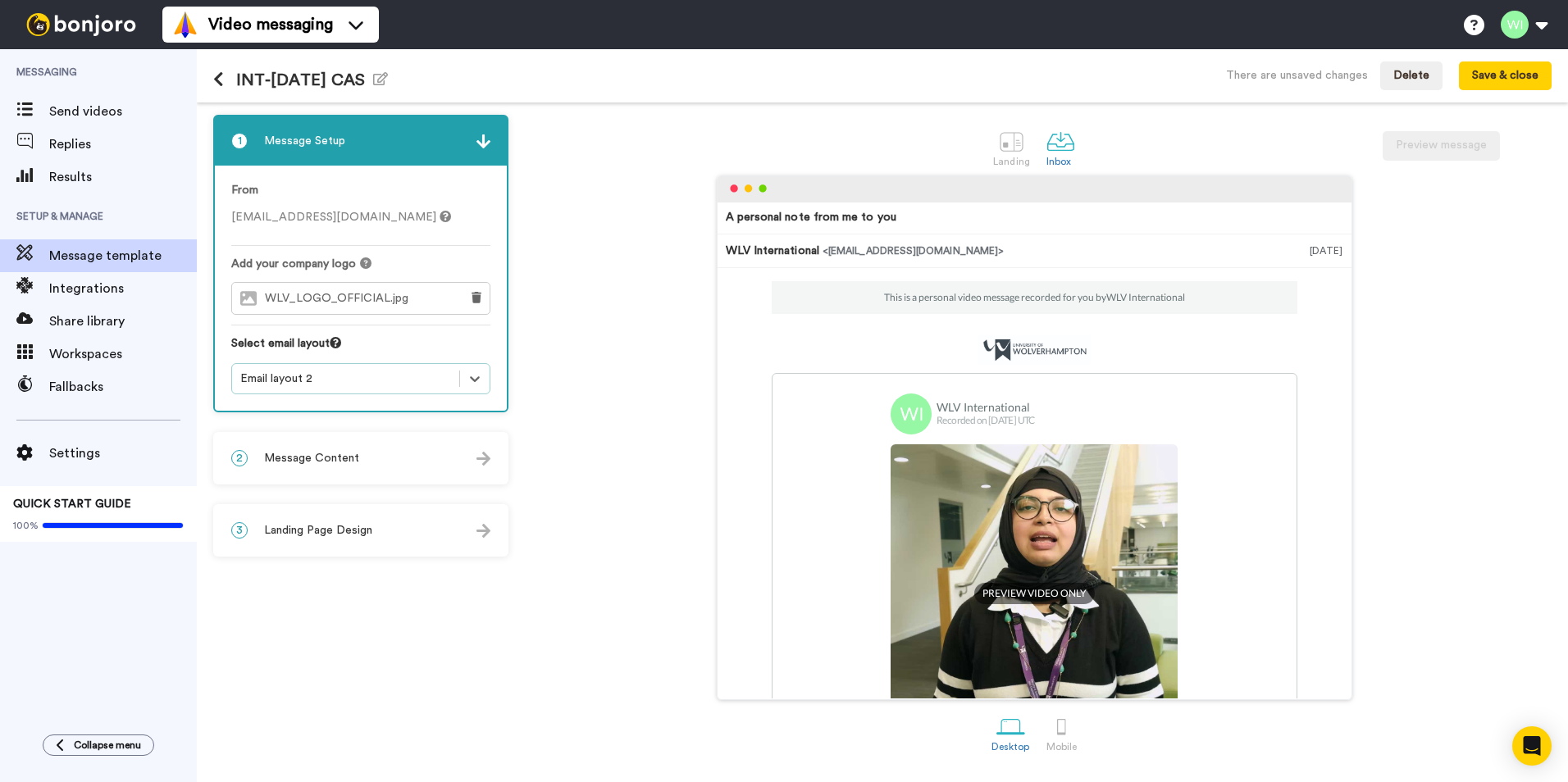
click at [443, 448] on div "2 Message Content" at bounding box center [360, 458] width 292 height 49
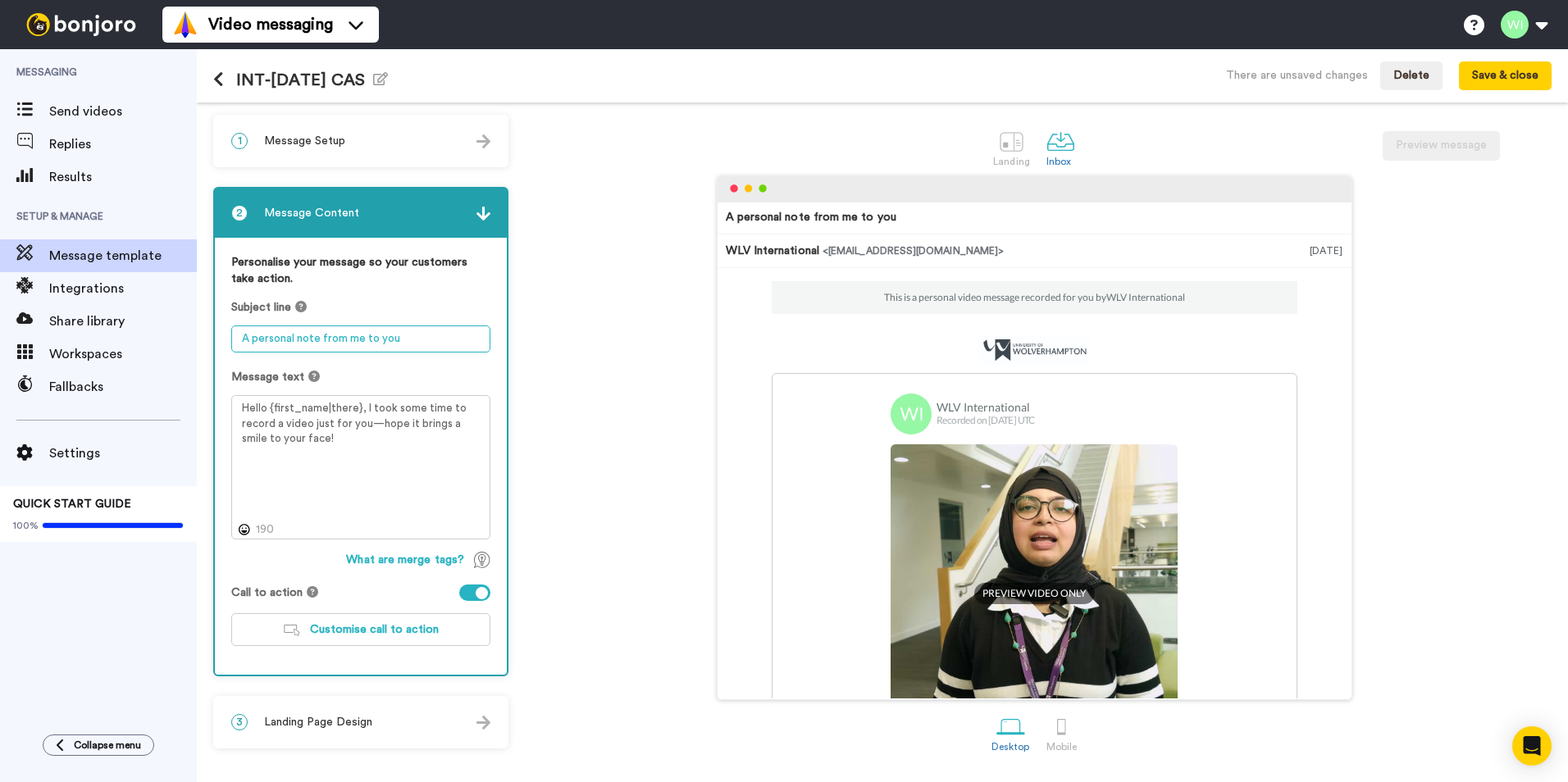
click at [380, 341] on textarea "A personal note from me to you" at bounding box center [361, 339] width 259 height 27
drag, startPoint x: 429, startPoint y: 332, endPoint x: 127, endPoint y: 326, distance: 302.1
click at [128, 326] on div "Messaging Send videos Replies Results Setup & Manage Message template Integrati…" at bounding box center [784, 415] width 1568 height 733
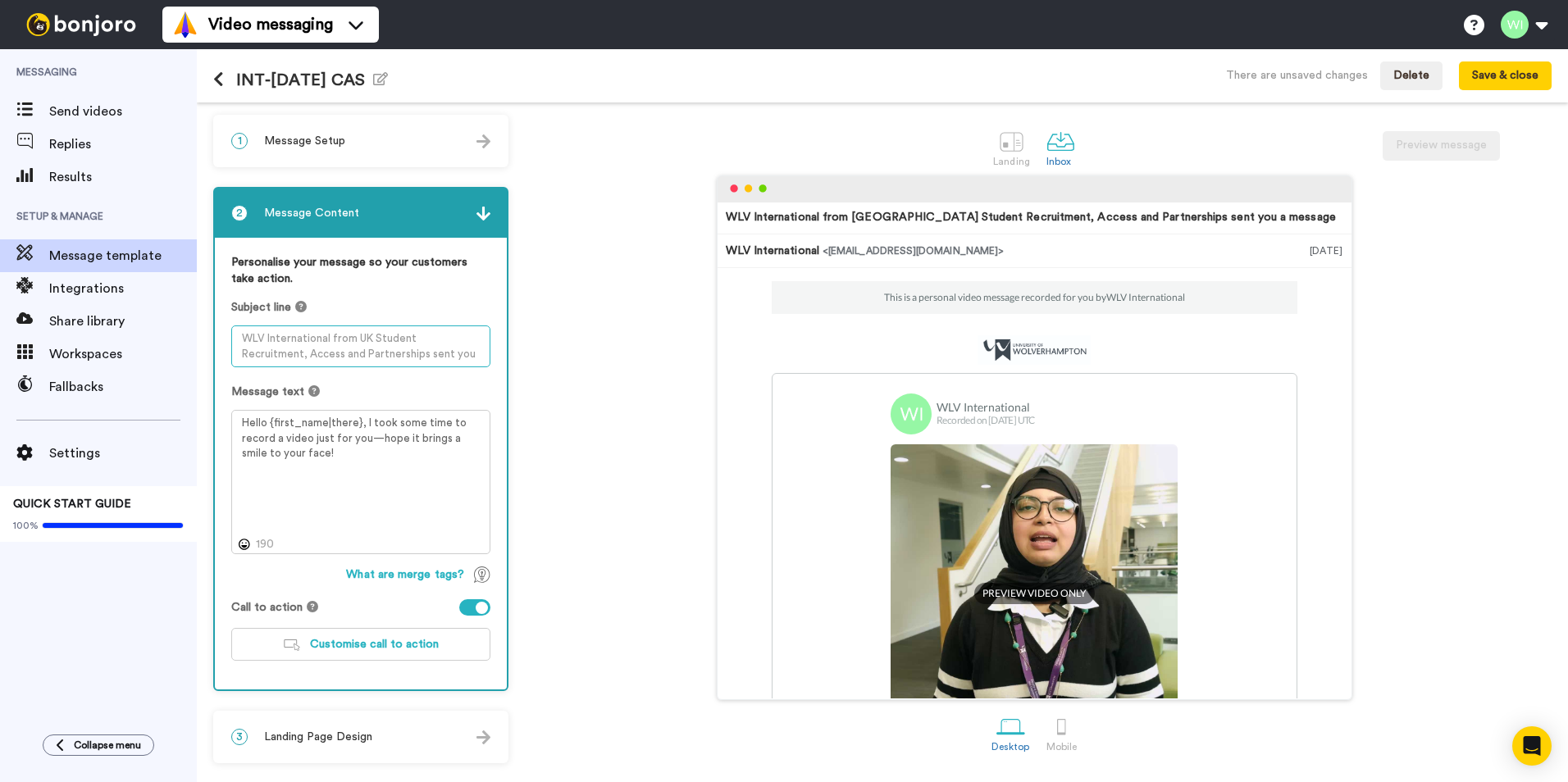
click at [347, 346] on textarea at bounding box center [361, 346] width 259 height 42
paste textarea "Hi {first_name| }, have you requested your CAS letter yet?"
type textarea "Hi {first_name| }, have you requested your CAS letter yet?"
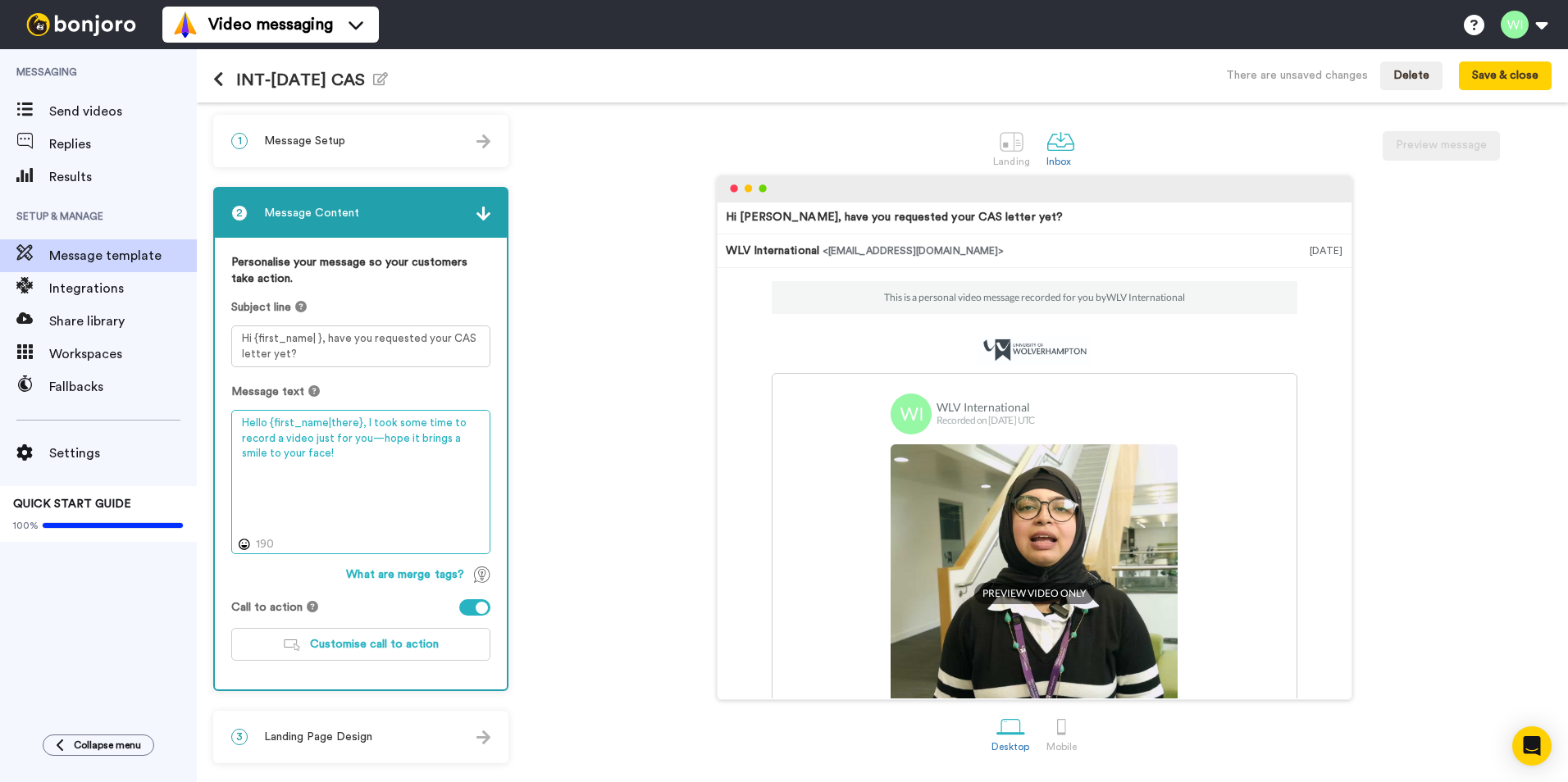
drag, startPoint x: 370, startPoint y: 460, endPoint x: 213, endPoint y: 419, distance: 162.3
click at [207, 421] on div "1 Message Setup From international@wlv.ac.uk Add your company logo WLV_LOGO_OFF…" at bounding box center [883, 442] width 1371 height 680
click at [374, 450] on textarea at bounding box center [361, 481] width 259 height 145
paste textarea "Hello {first_name}, Congratulations on reaching this stage. As we have received…"
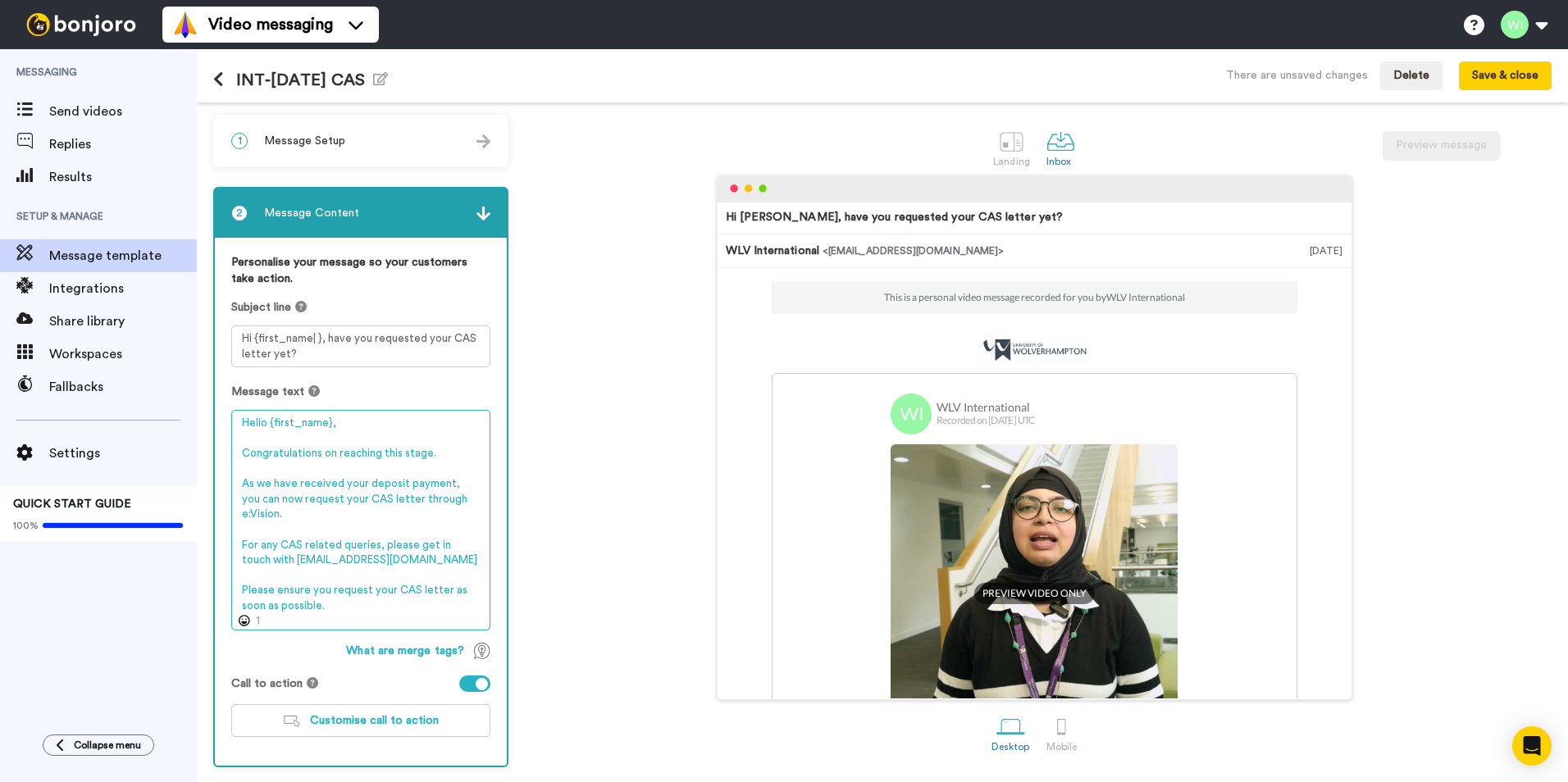
scroll to position [70, 0]
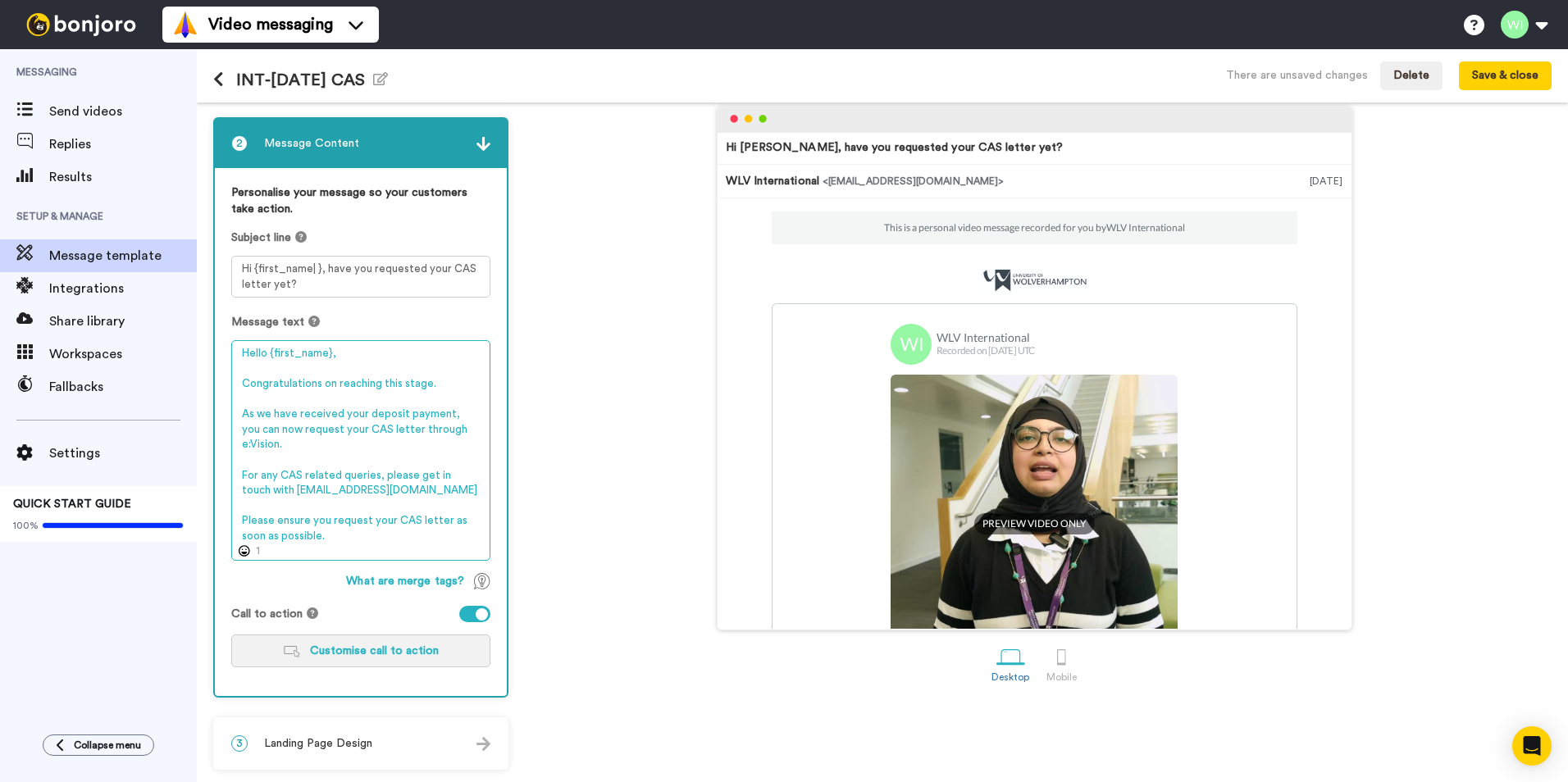
type textarea "Hello {first_name}, Congratulations on reaching this stage. As we have received…"
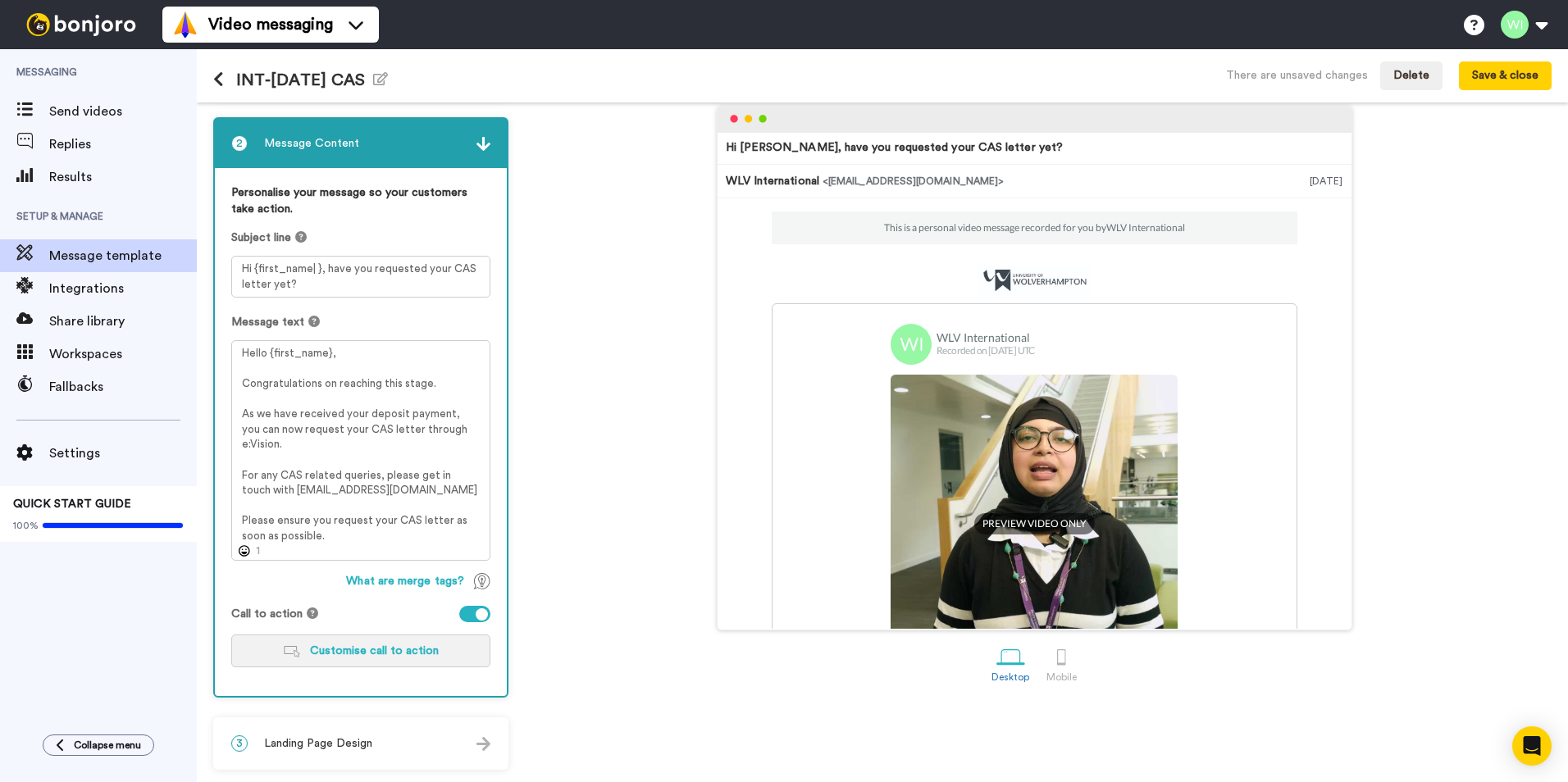
click at [398, 655] on span "Customise call to action" at bounding box center [374, 651] width 129 height 11
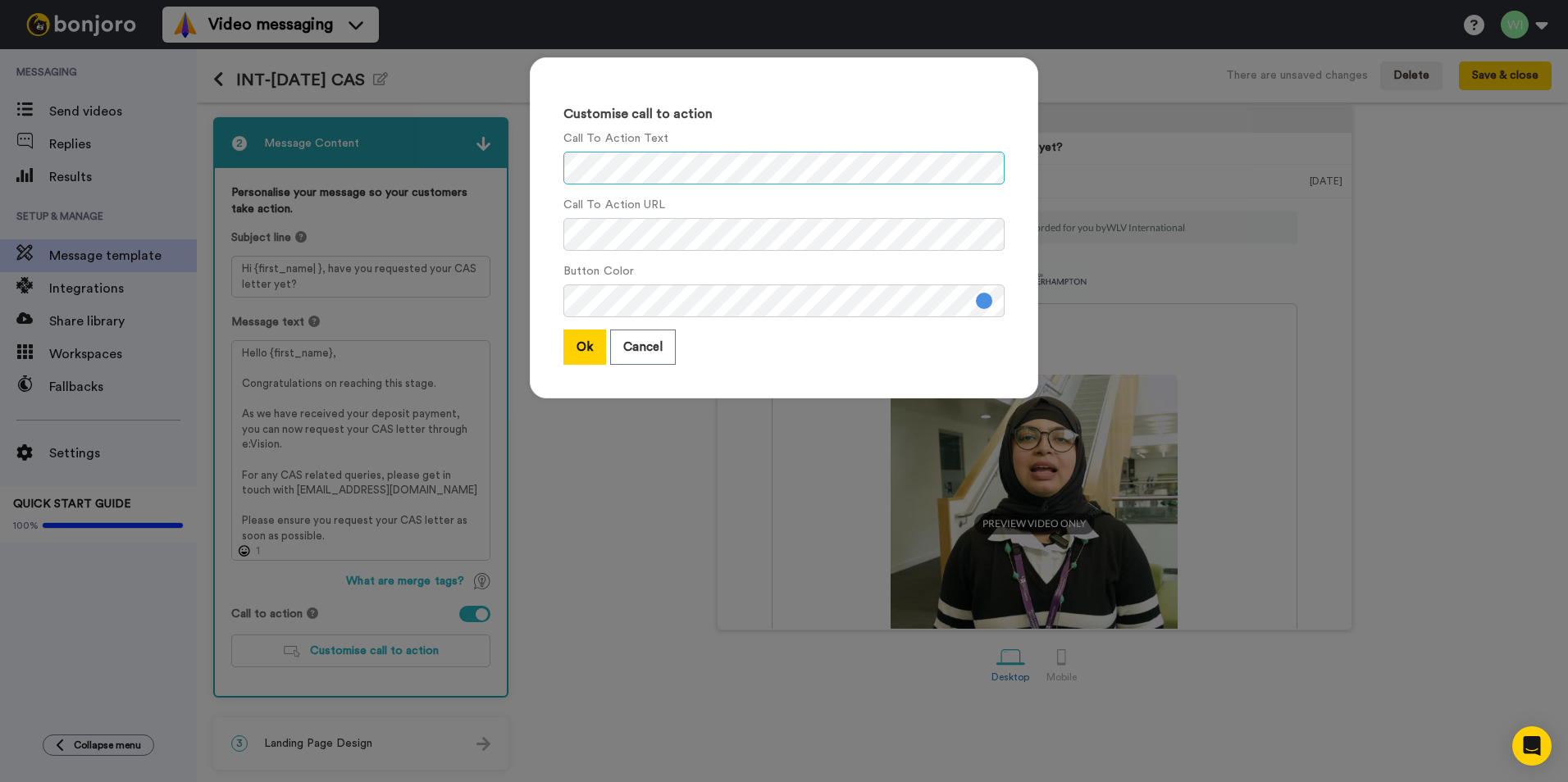
click at [472, 184] on div "Customise call to action Call To Action Text Call To Action URL Button Color Ok…" at bounding box center [784, 391] width 1568 height 782
click at [433, 205] on div "Customise call to action Call To Action Text Call To Action URL Button Color Ok…" at bounding box center [784, 391] width 1568 height 782
click at [574, 342] on button "Ok" at bounding box center [585, 346] width 43 height 35
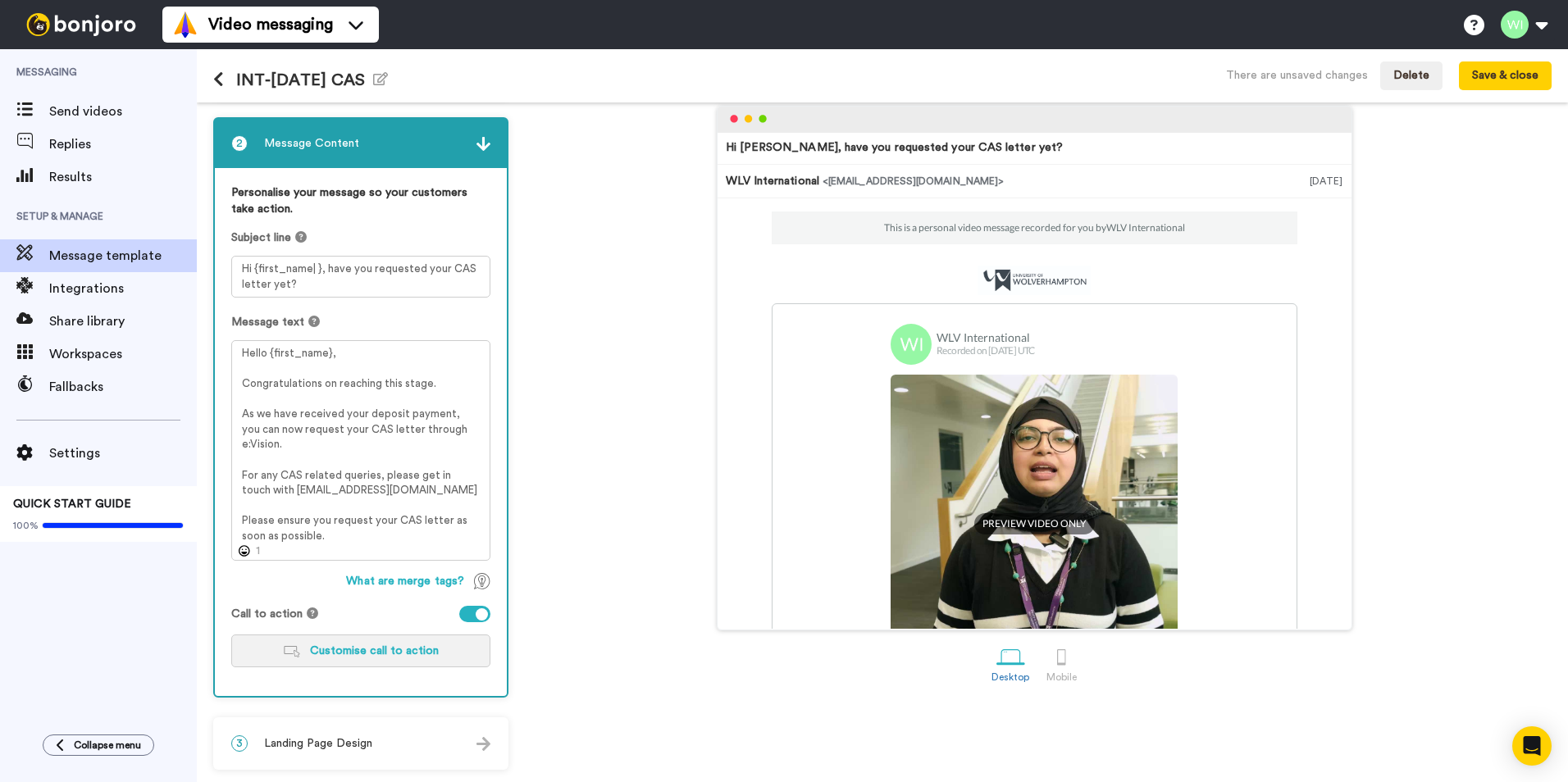
click at [381, 647] on span "Customise call to action" at bounding box center [374, 651] width 129 height 11
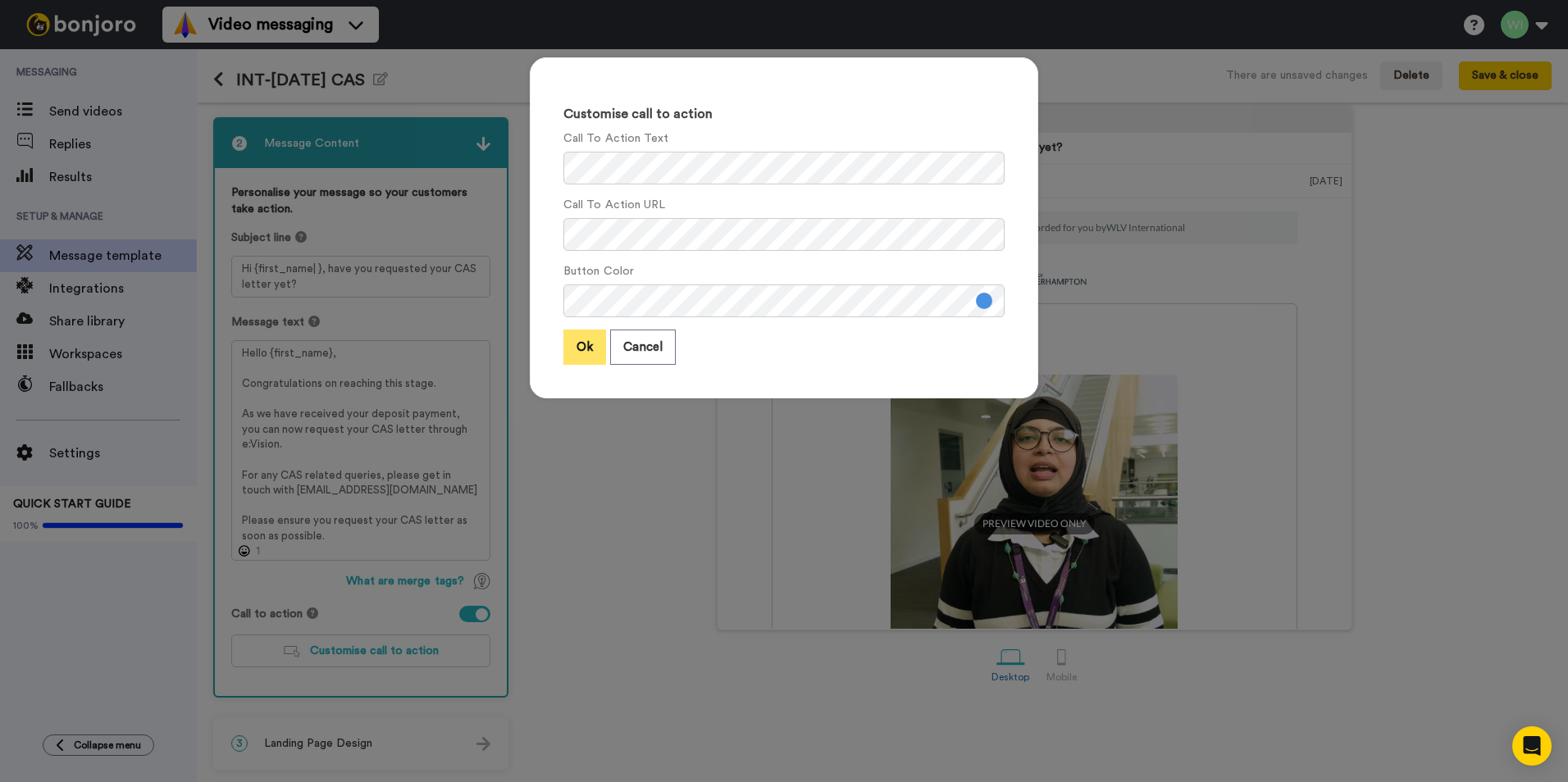
click at [579, 346] on button "Ok" at bounding box center [585, 346] width 43 height 35
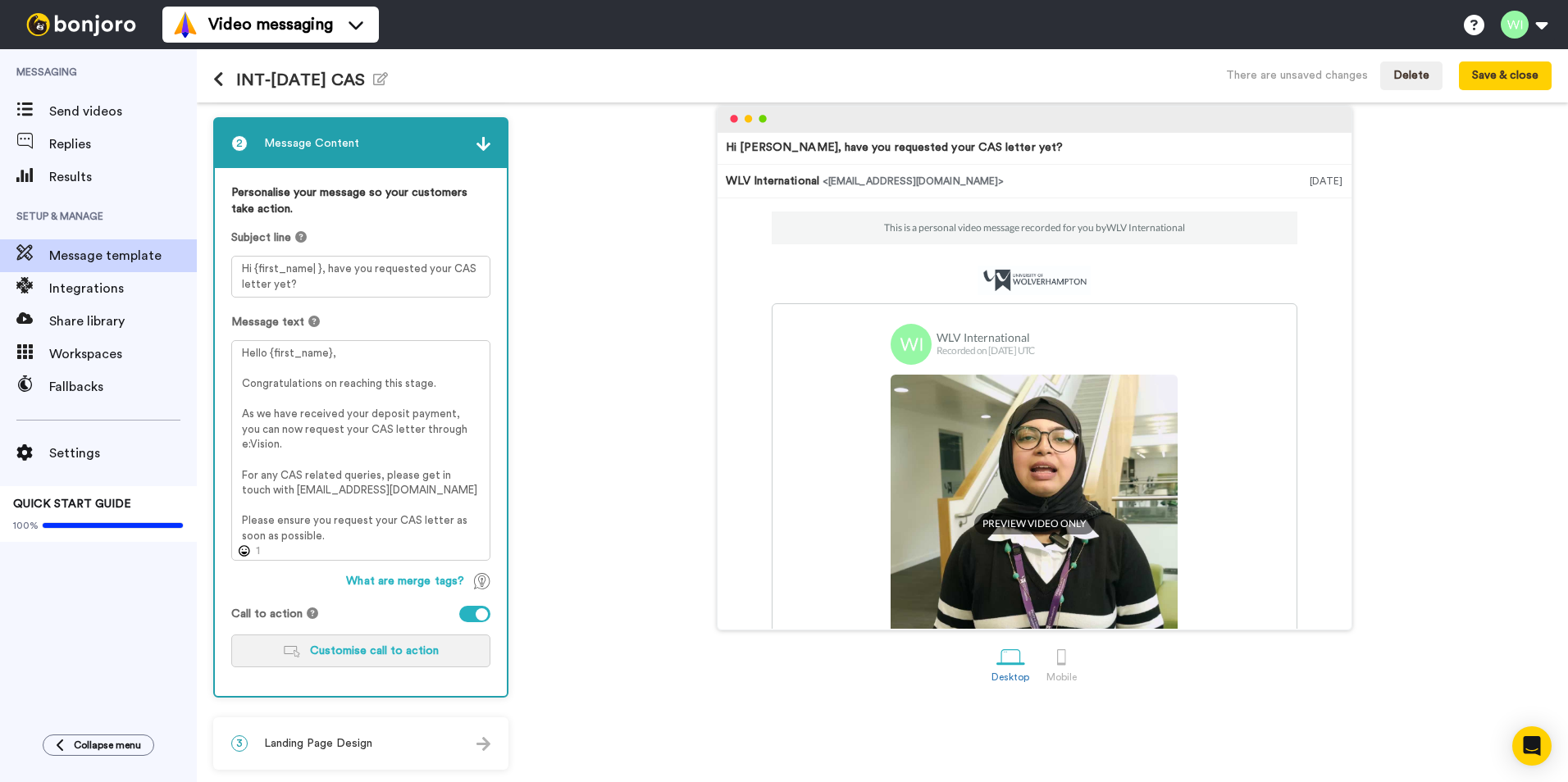
click at [366, 655] on span "Customise call to action" at bounding box center [374, 651] width 129 height 11
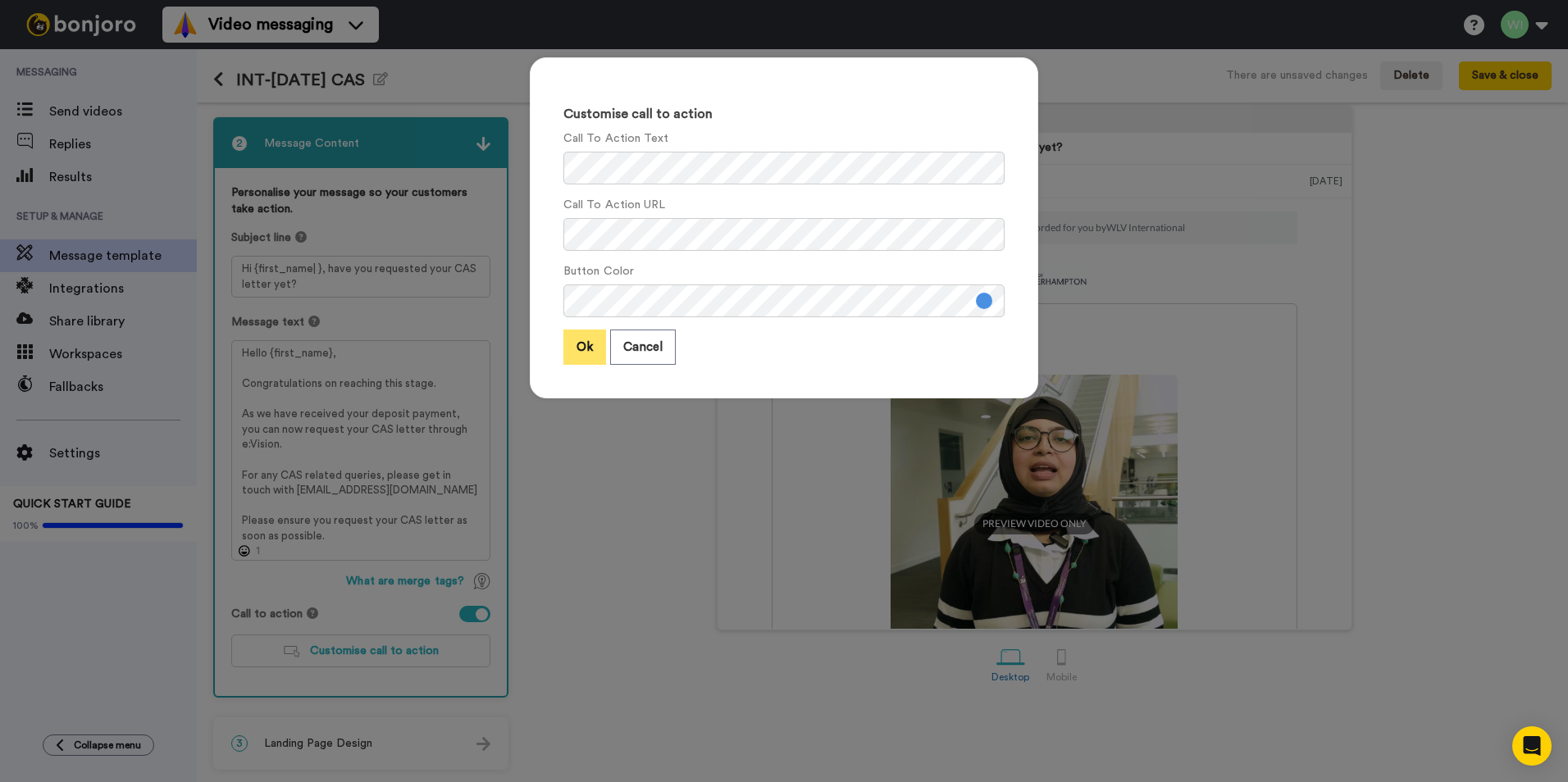
click at [589, 348] on button "Ok" at bounding box center [585, 346] width 43 height 35
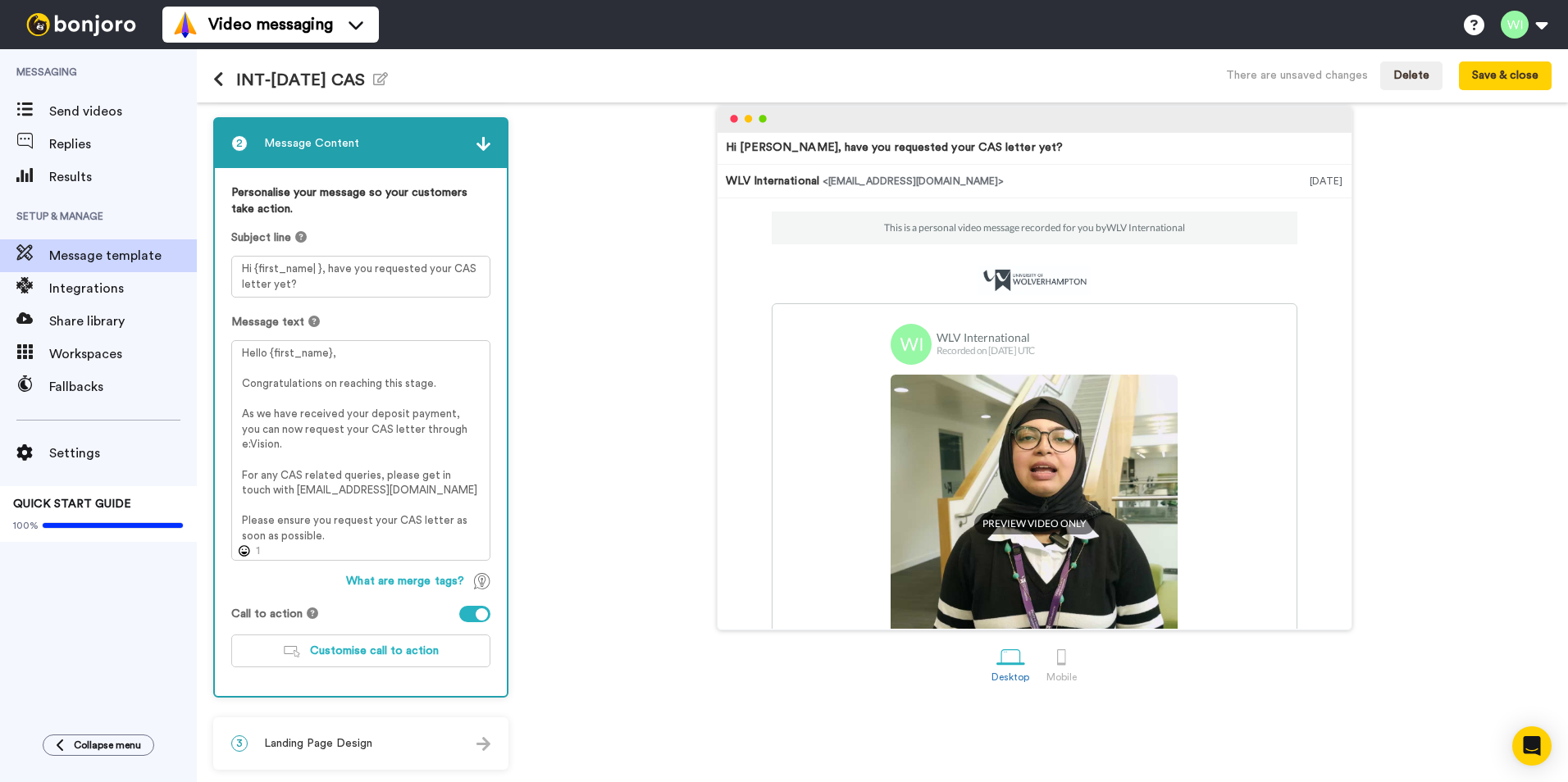
click at [372, 746] on span "Landing Page Design" at bounding box center [318, 743] width 108 height 16
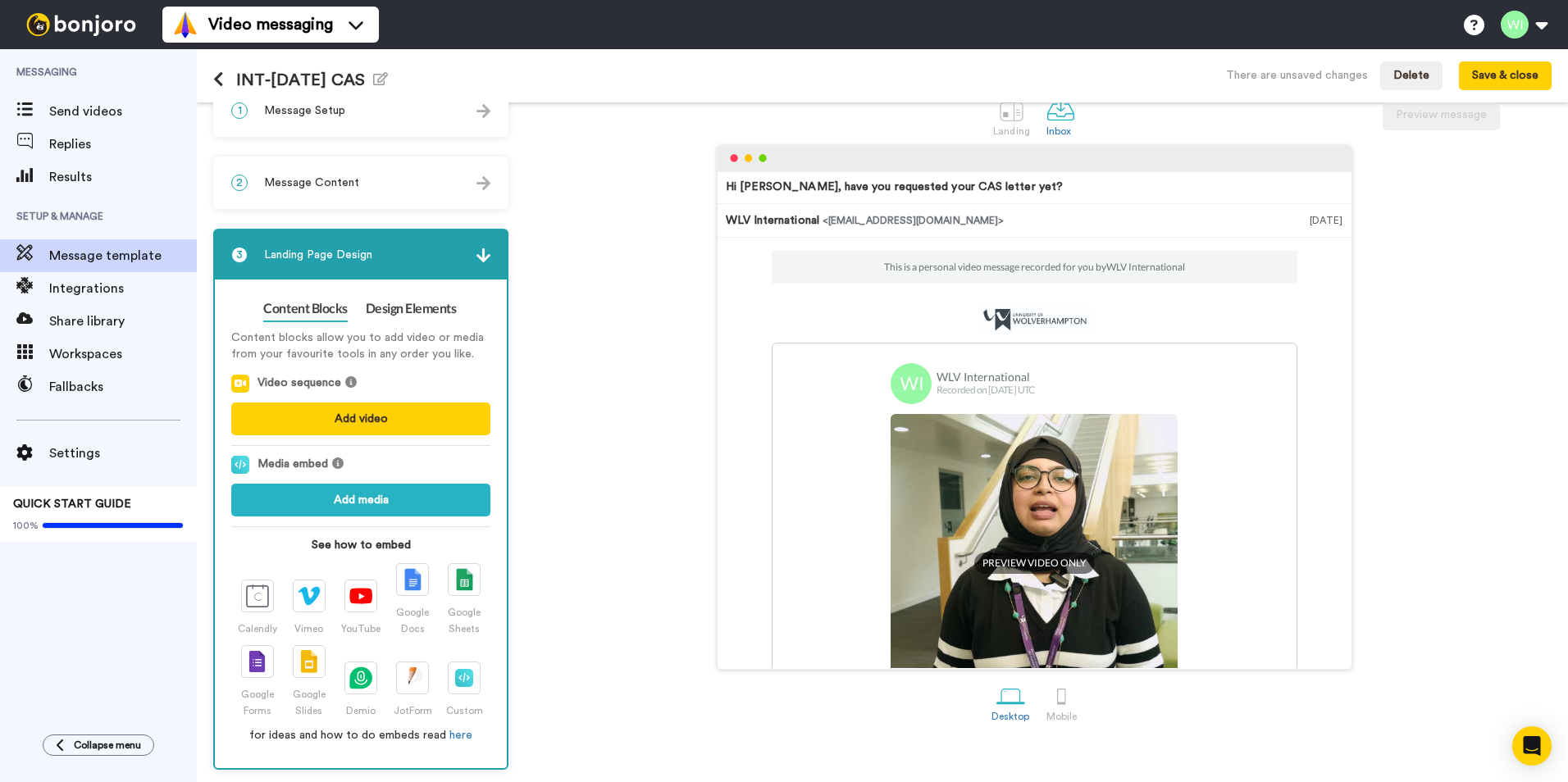
scroll to position [31, 0]
click at [407, 315] on link "Design Elements" at bounding box center [411, 308] width 91 height 26
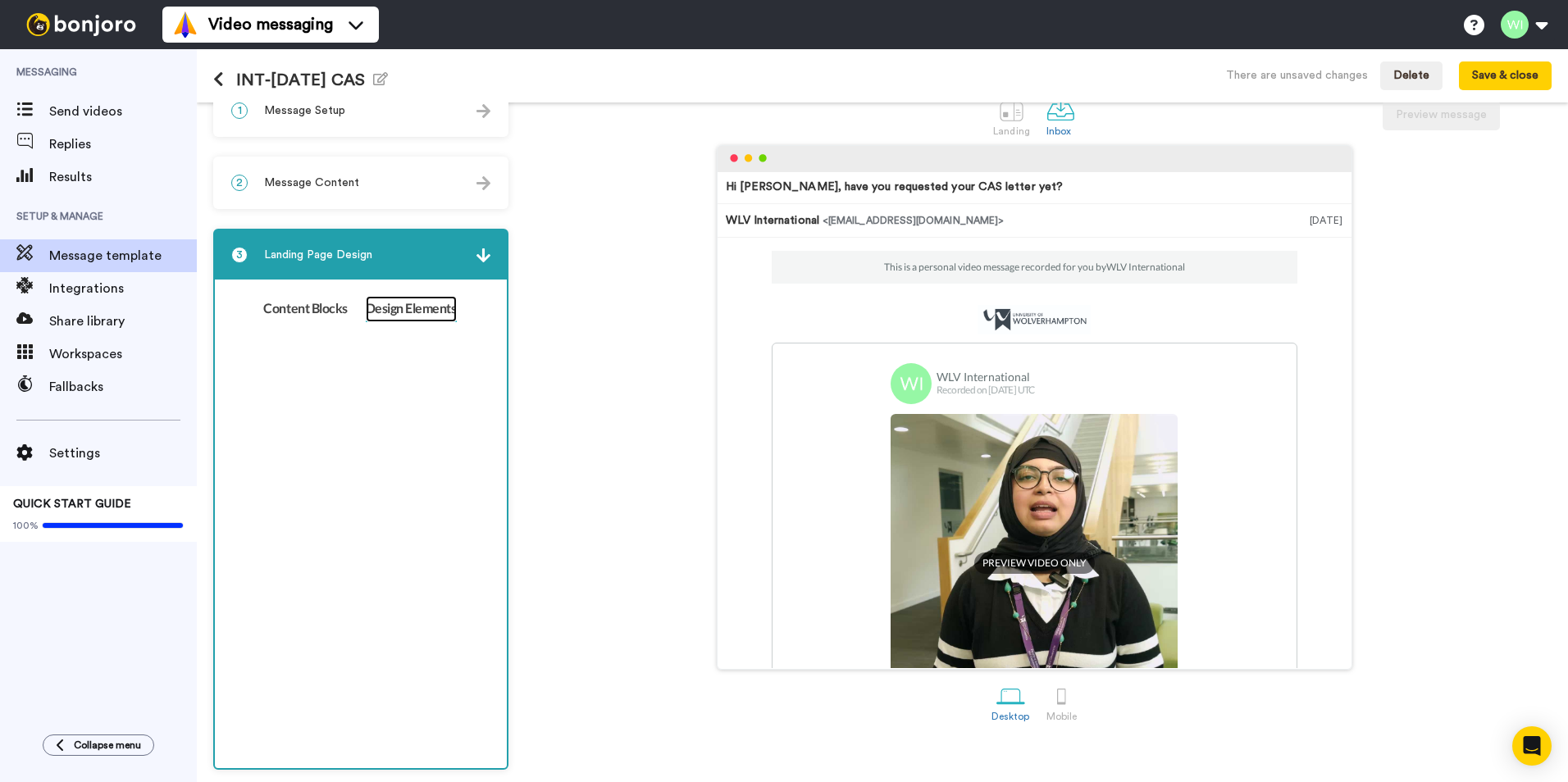
scroll to position [0, 0]
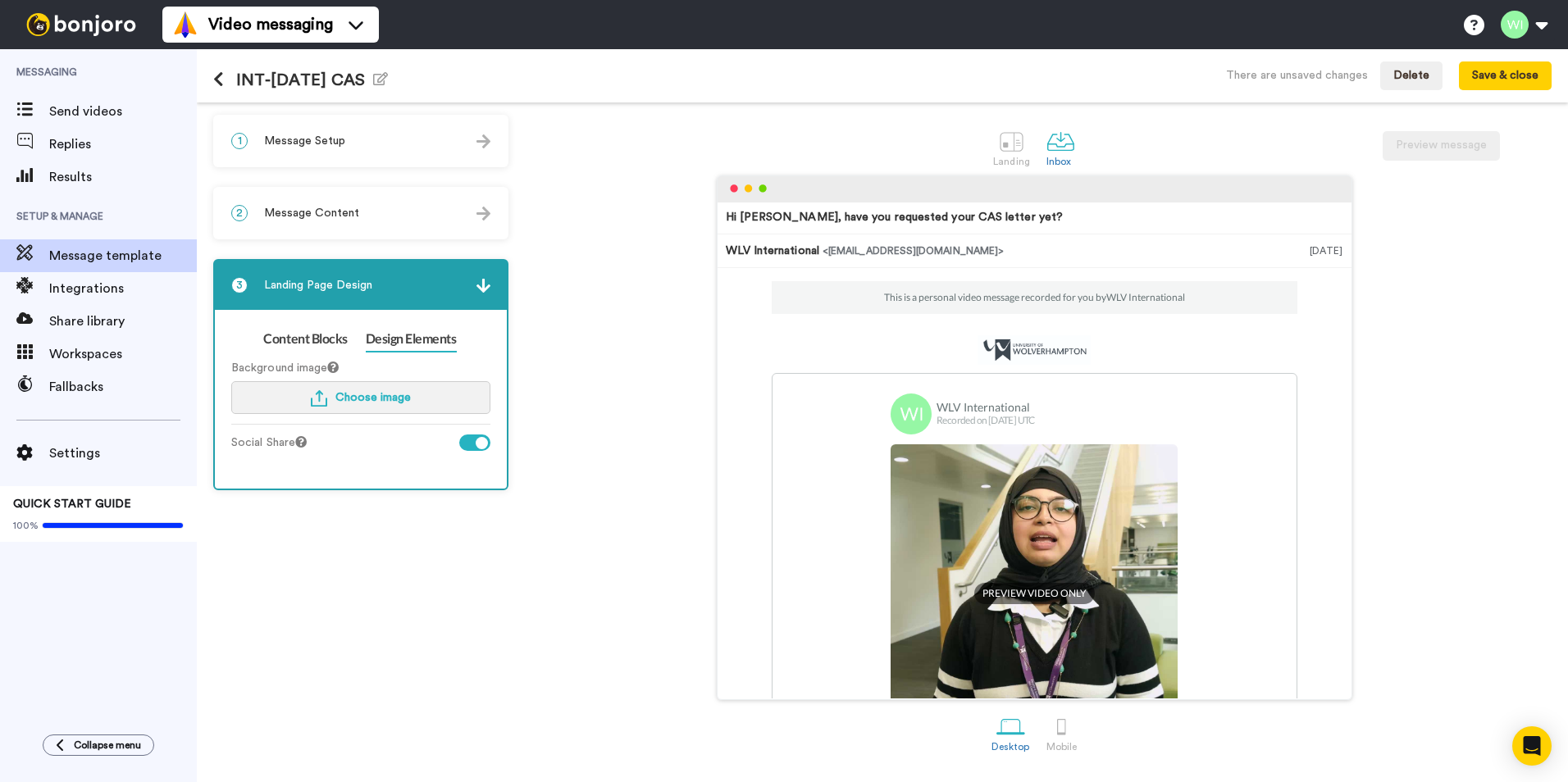
click at [392, 399] on span "Choose image" at bounding box center [372, 398] width 76 height 11
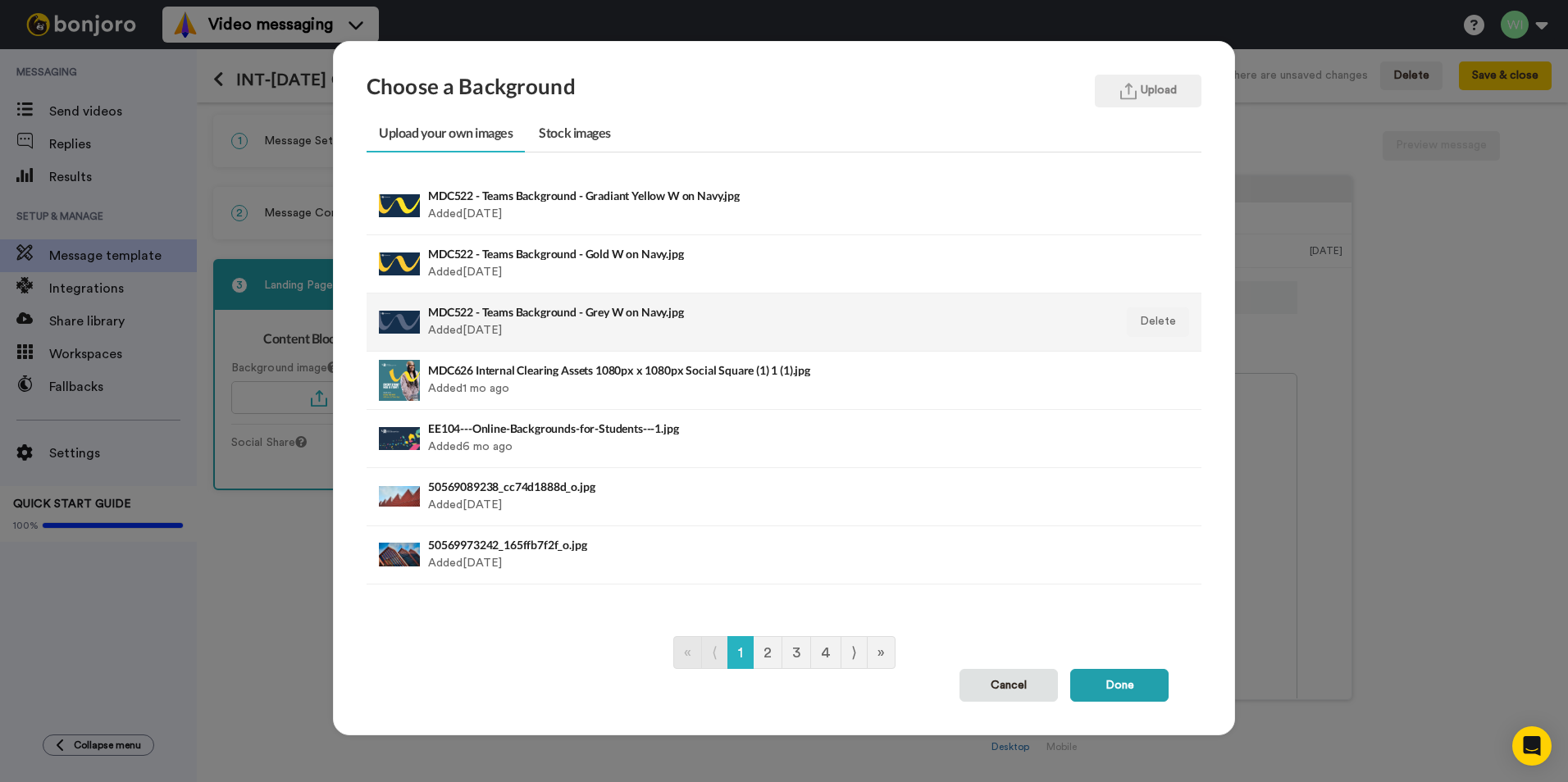
click at [654, 324] on div "MDC522 - Teams Background - Grey W on Navy.jpg Added [DATE]" at bounding box center [704, 322] width 551 height 41
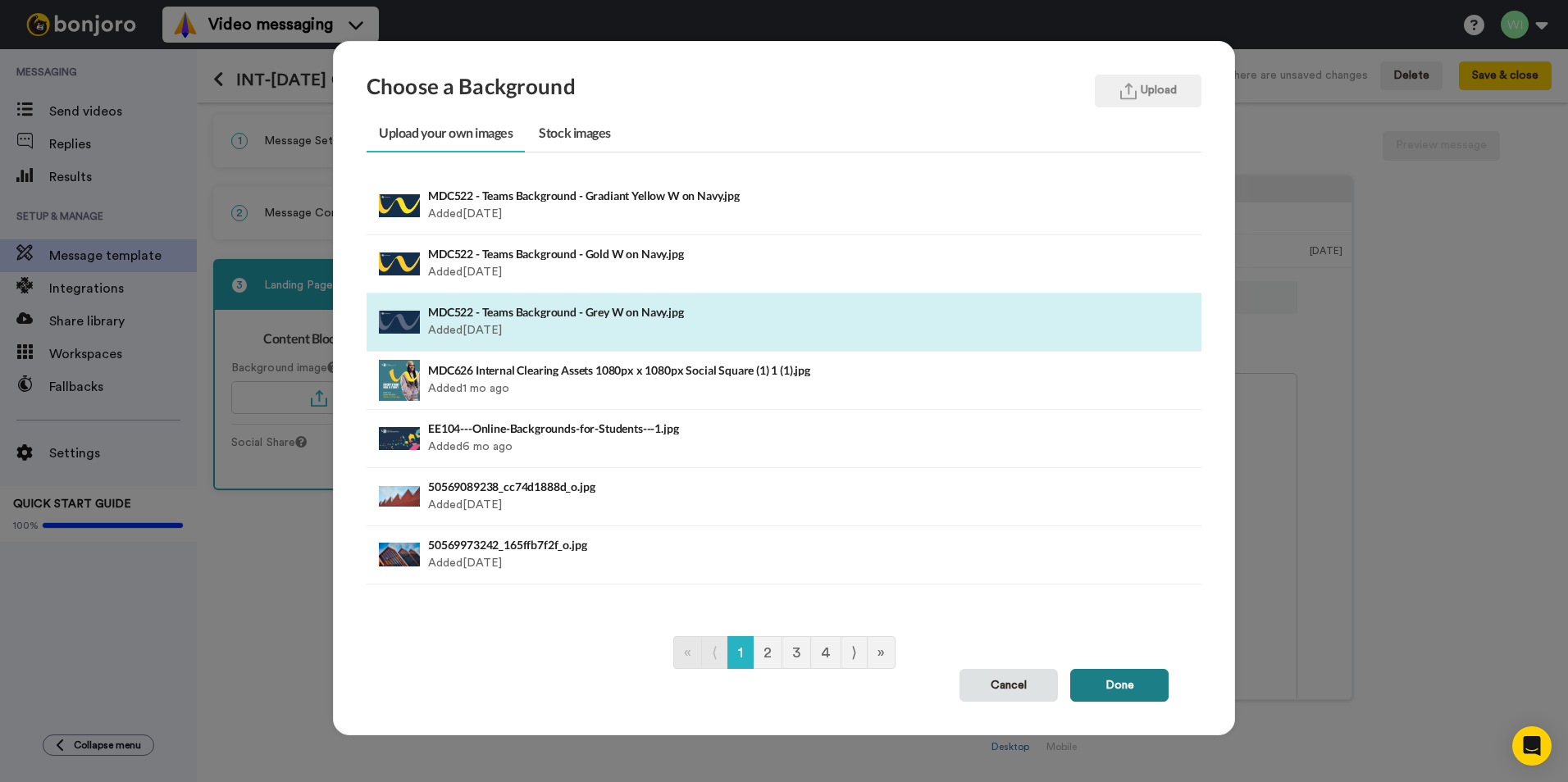
click at [1108, 691] on button "Done" at bounding box center [1119, 685] width 99 height 33
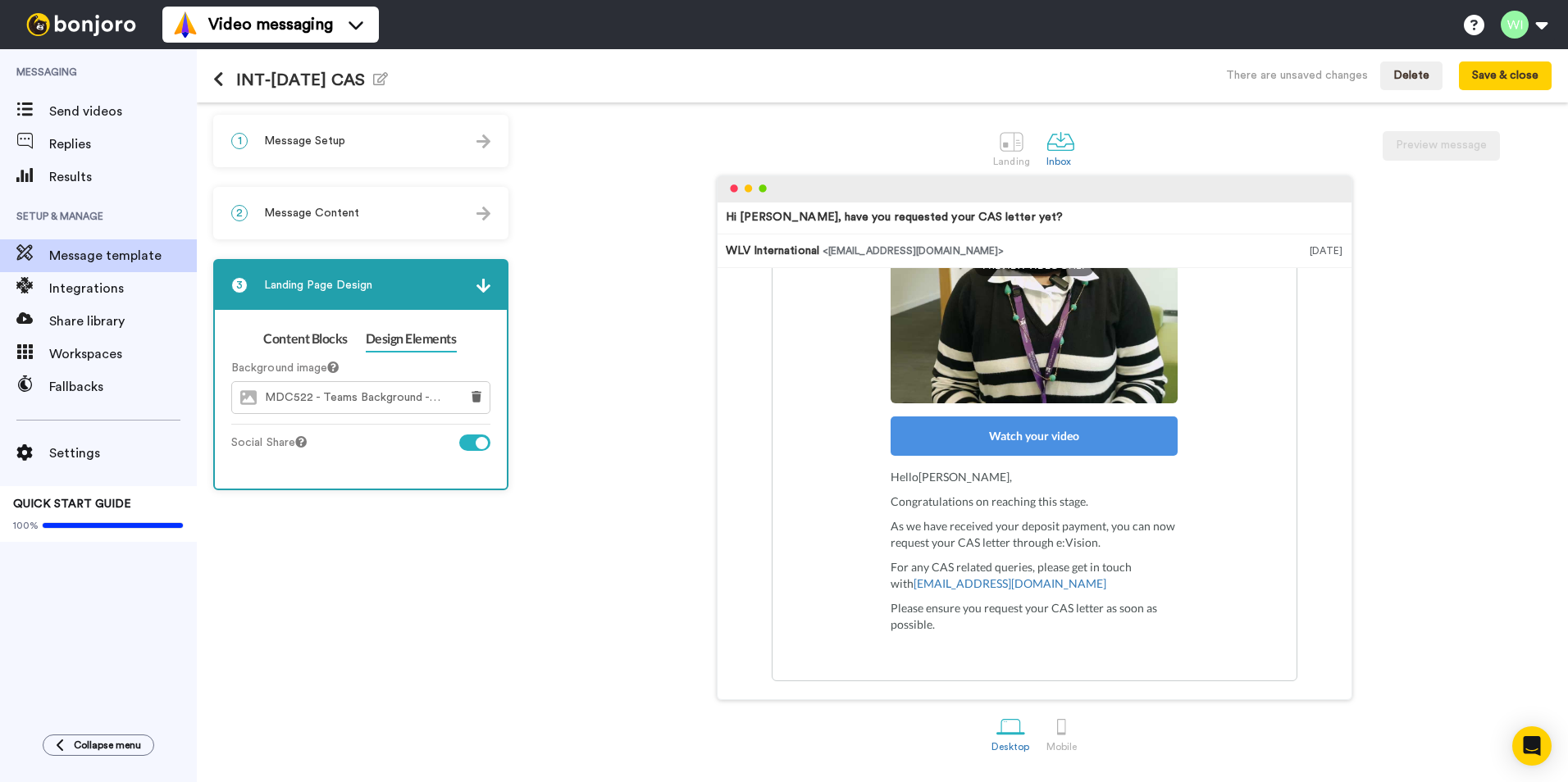
scroll to position [383, 0]
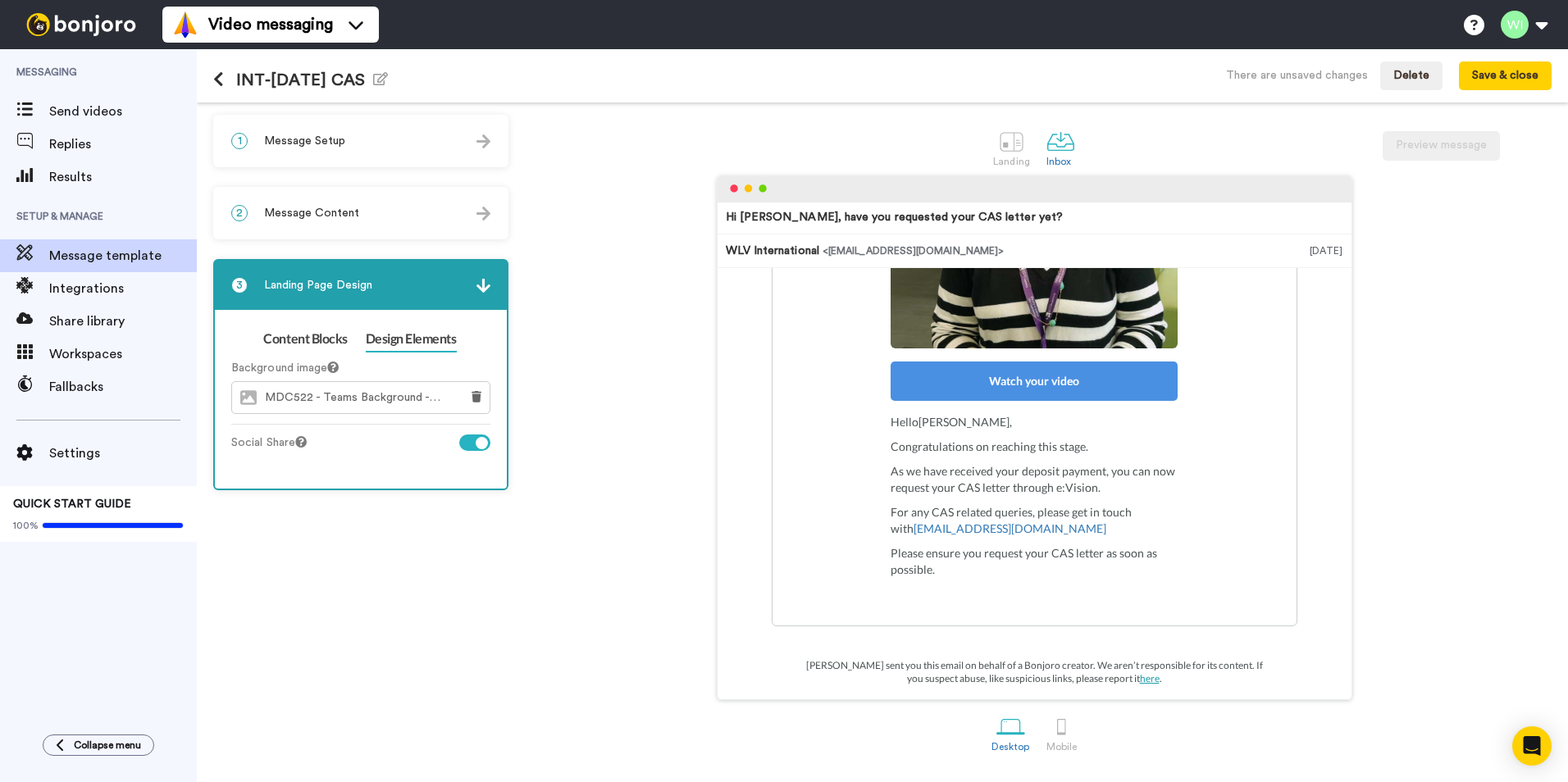
click at [410, 207] on div "2 Message Content" at bounding box center [360, 212] width 292 height 49
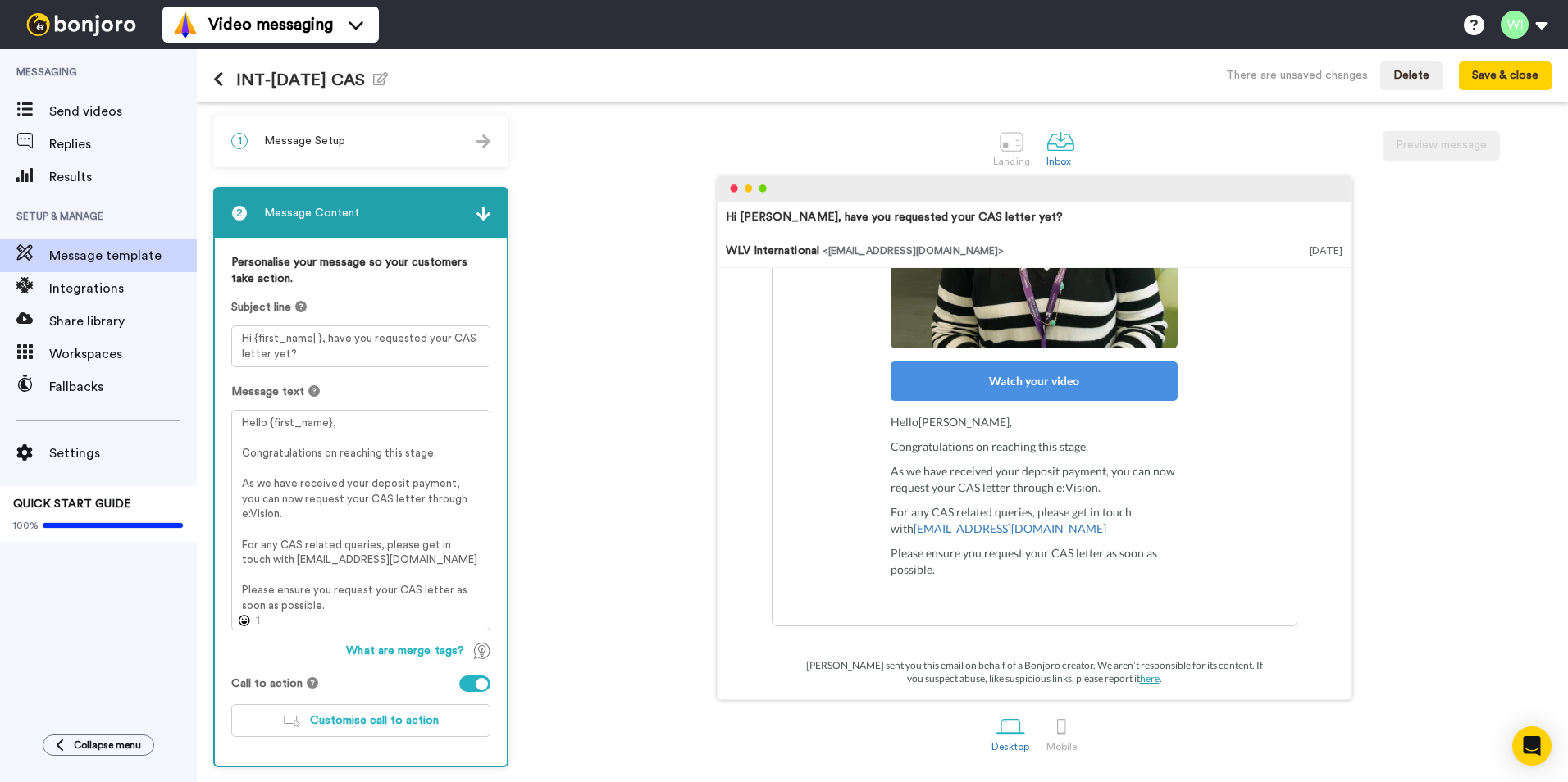
click at [434, 145] on div "1 Message Setup" at bounding box center [360, 141] width 292 height 49
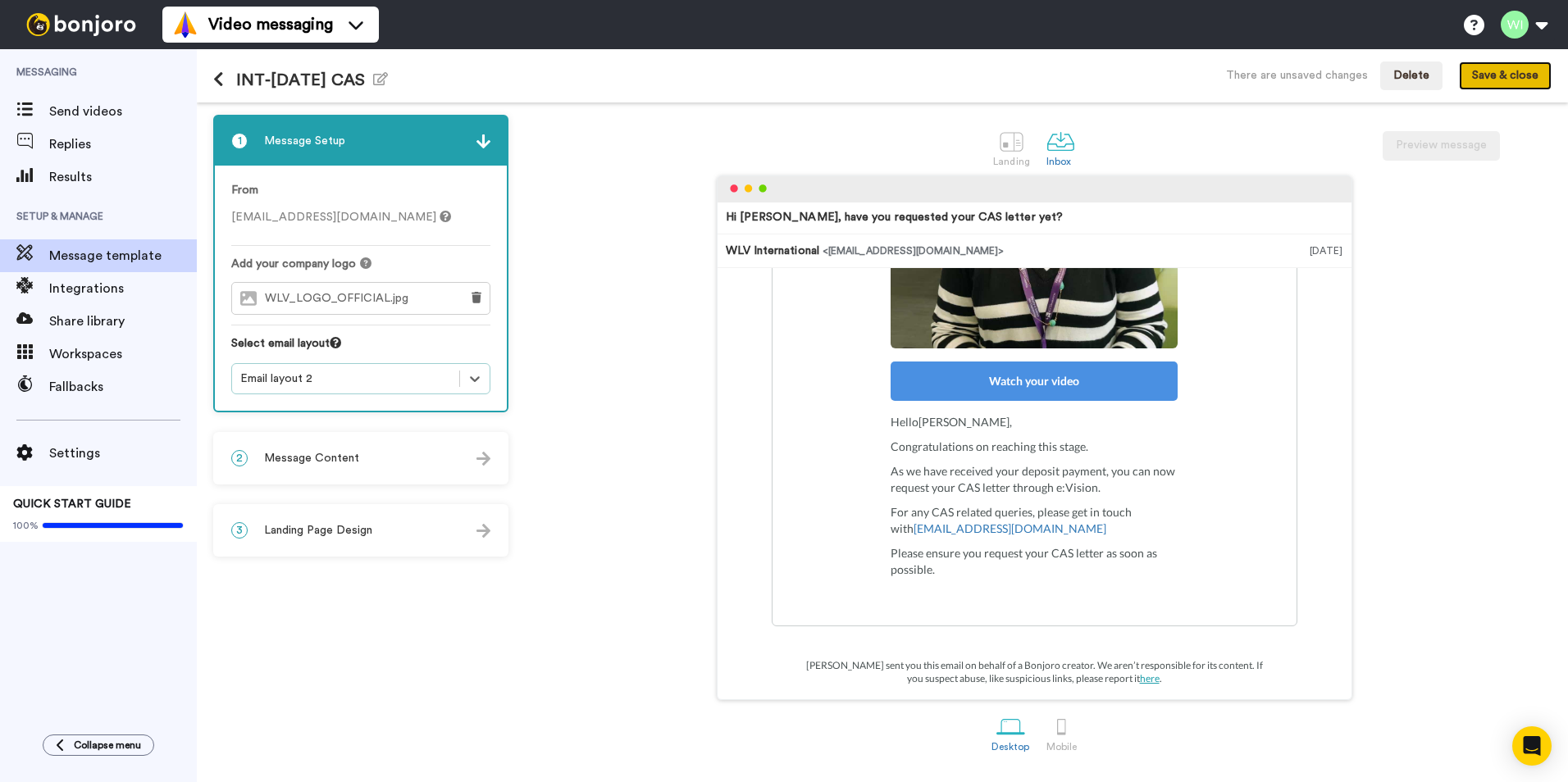
click at [1525, 69] on button "Save & close" at bounding box center [1505, 76] width 93 height 30
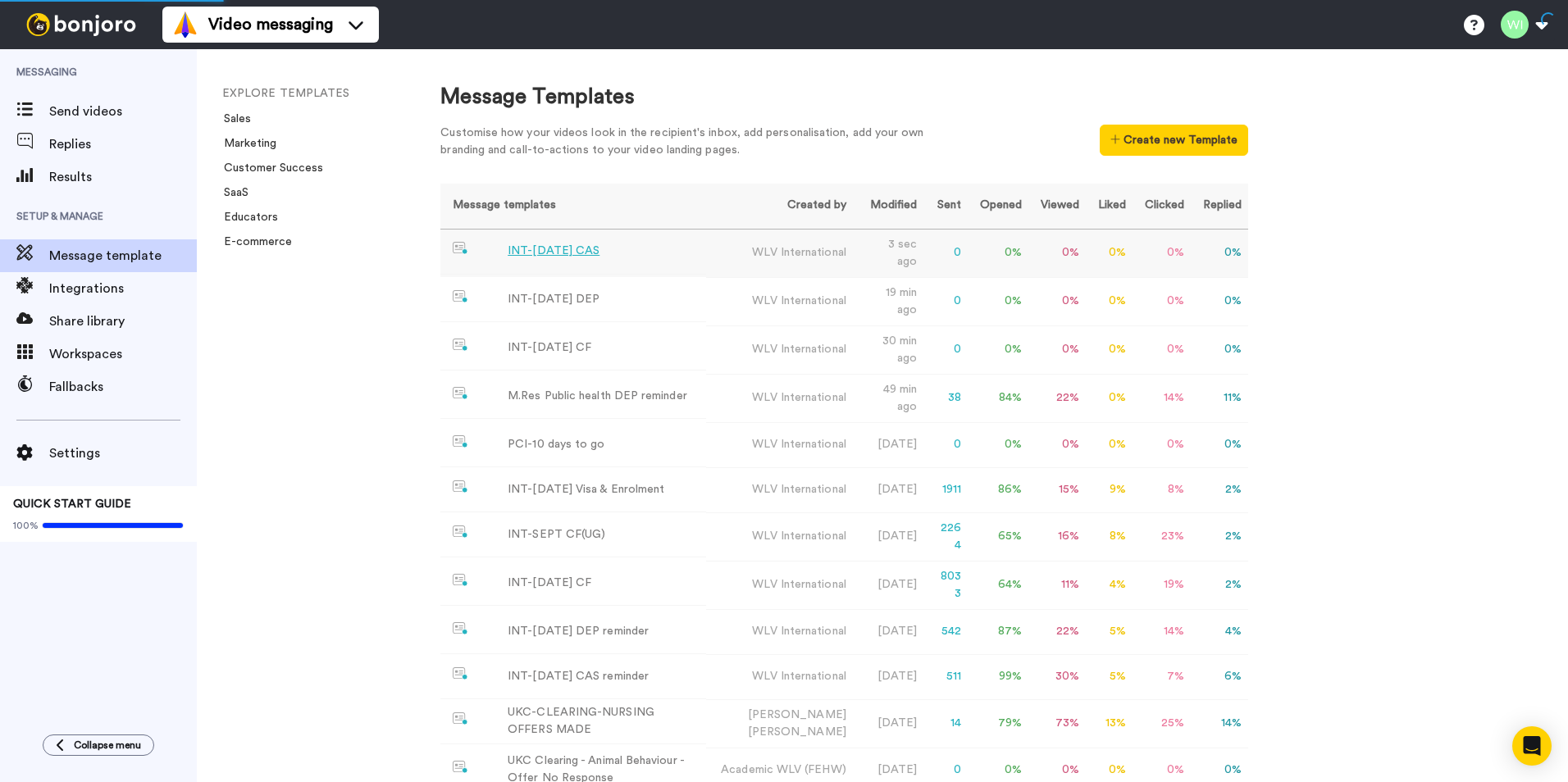
click at [579, 254] on div "INT-[DATE] CAS" at bounding box center [553, 252] width 92 height 17
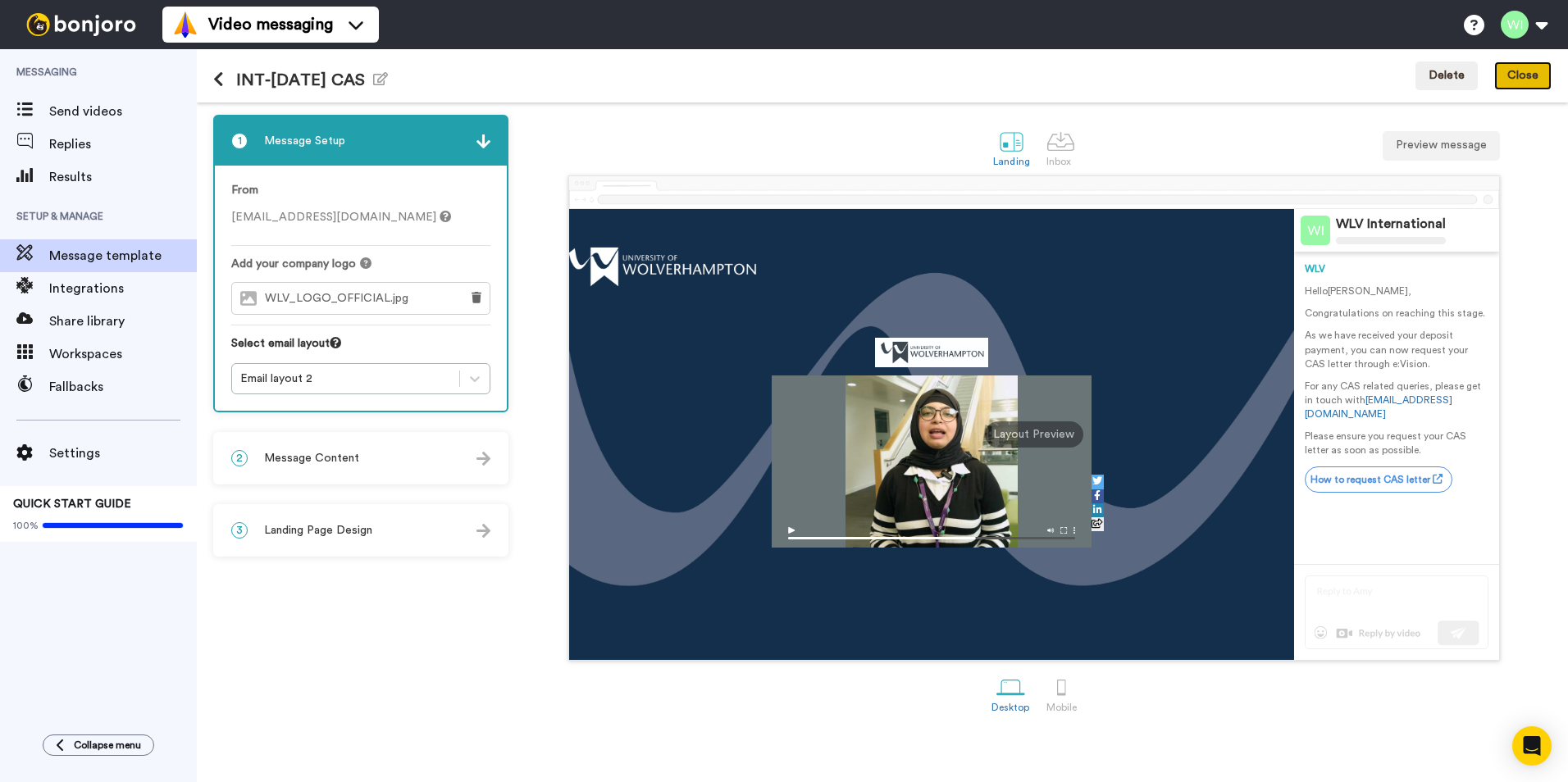
click at [1521, 78] on button "Close" at bounding box center [1523, 76] width 57 height 30
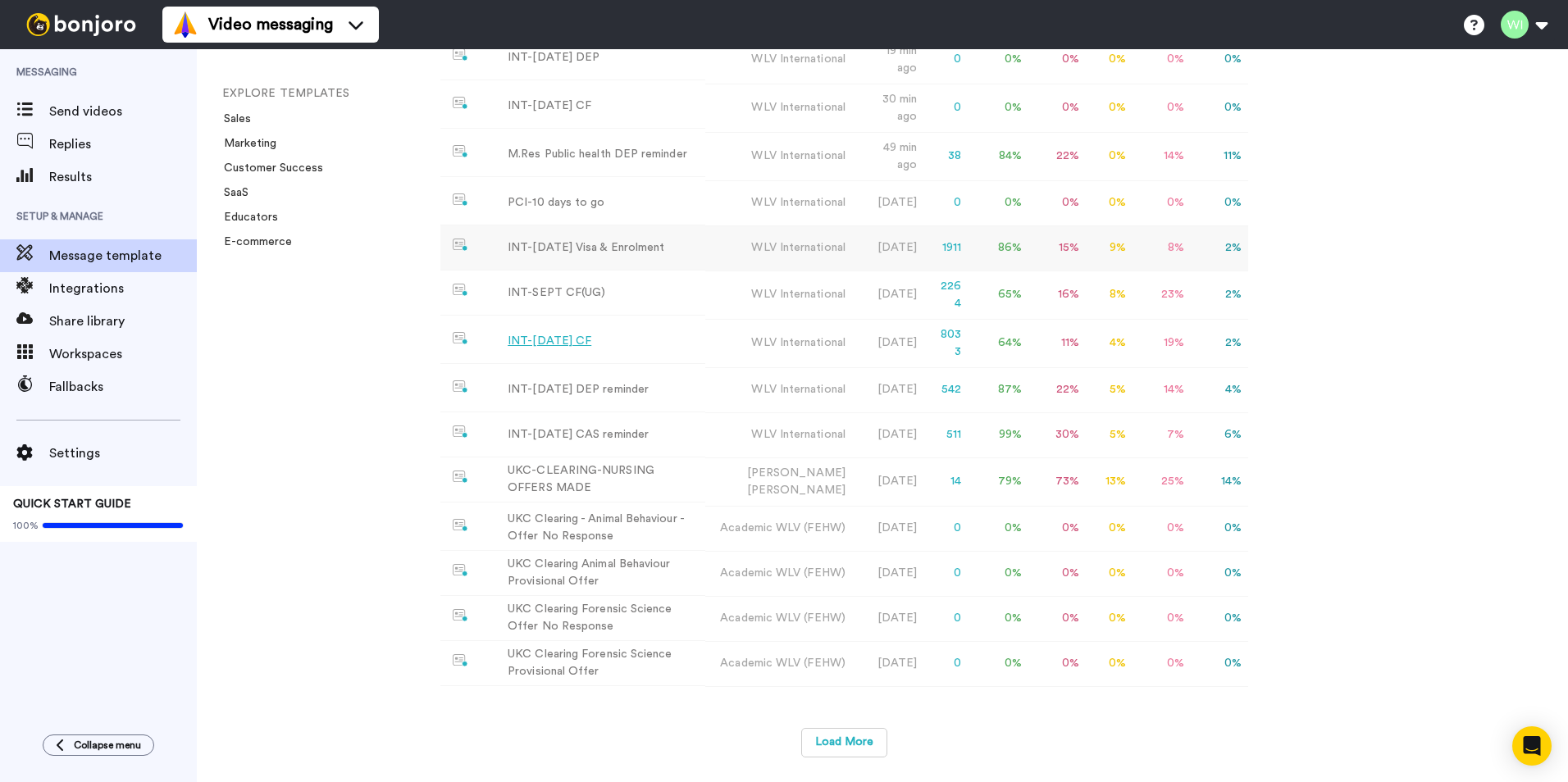
scroll to position [261, 0]
click at [839, 744] on button "Load More" at bounding box center [844, 743] width 86 height 30
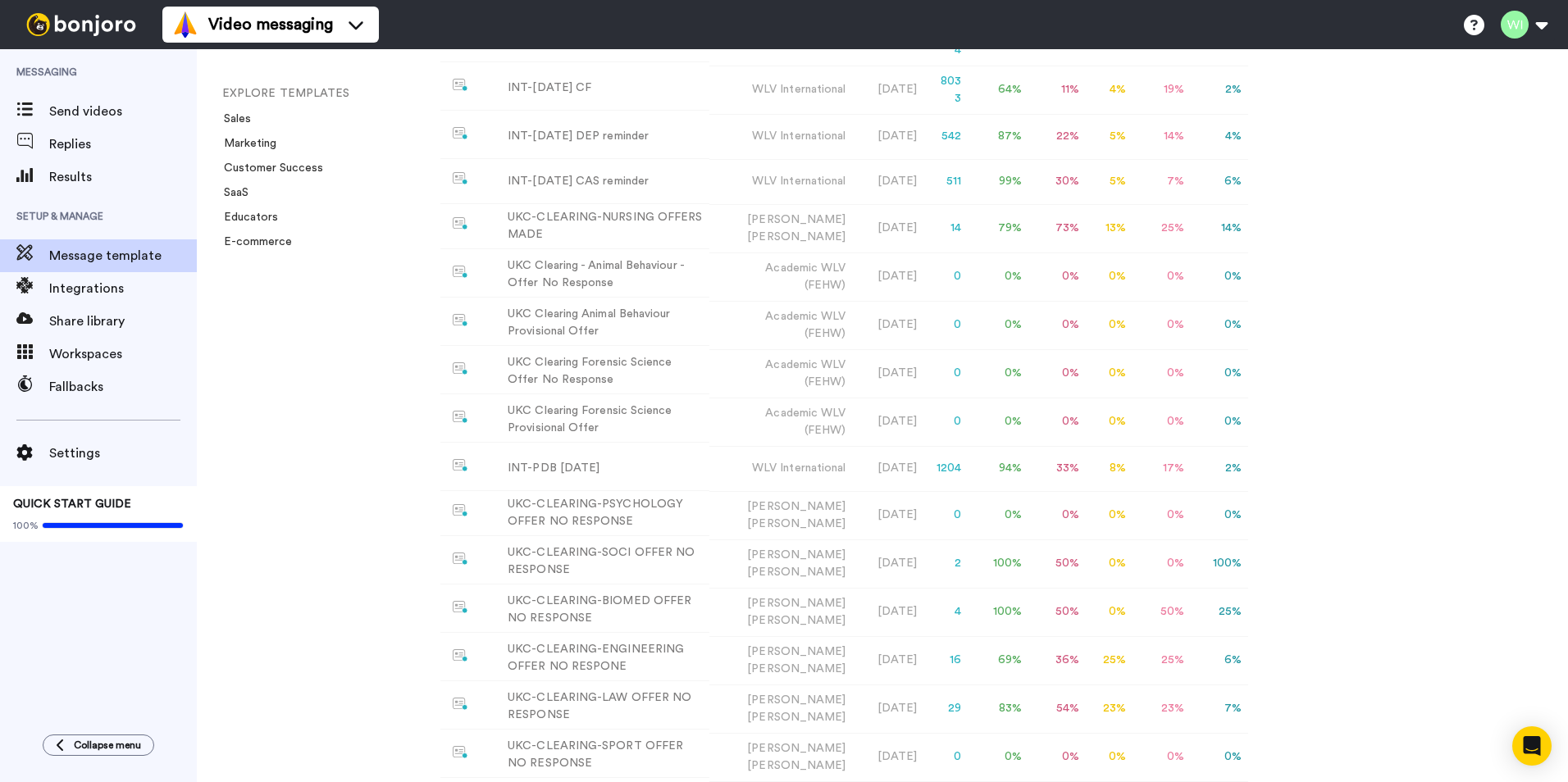
scroll to position [85, 0]
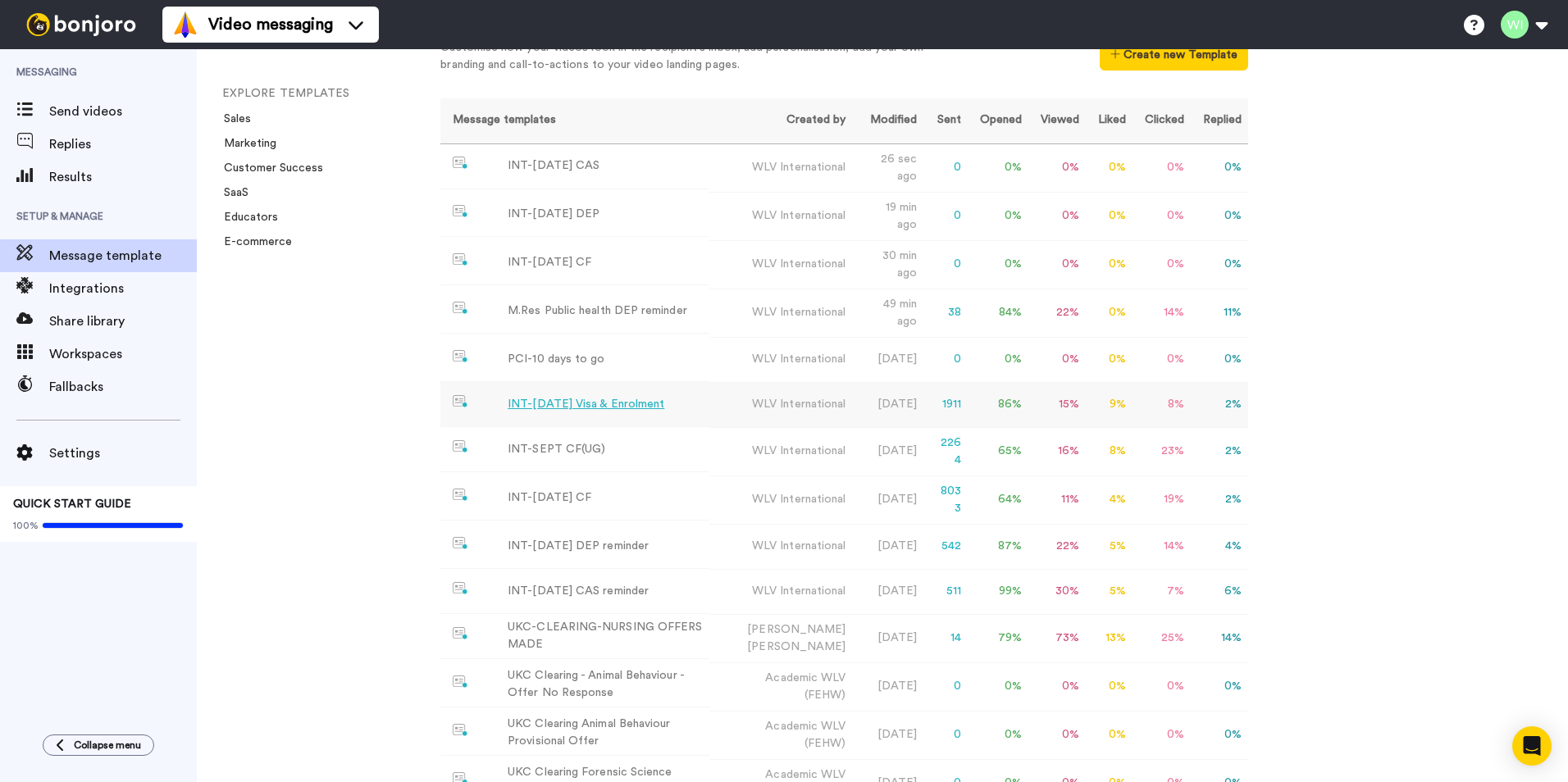
click at [632, 410] on div "INT-[DATE] Visa & Enrolment" at bounding box center [586, 405] width 157 height 17
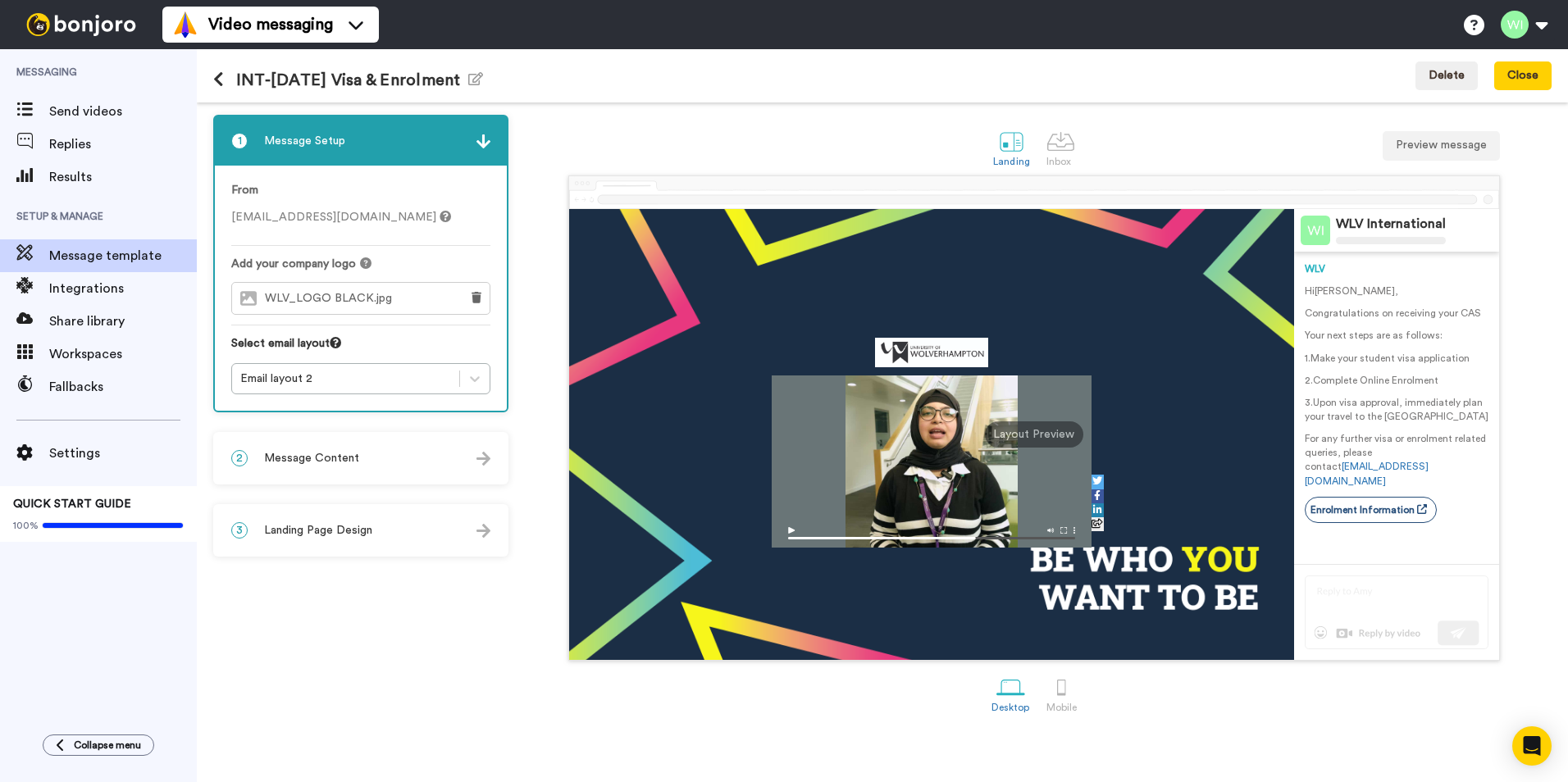
click at [348, 449] on div "2 Message Content" at bounding box center [360, 458] width 292 height 49
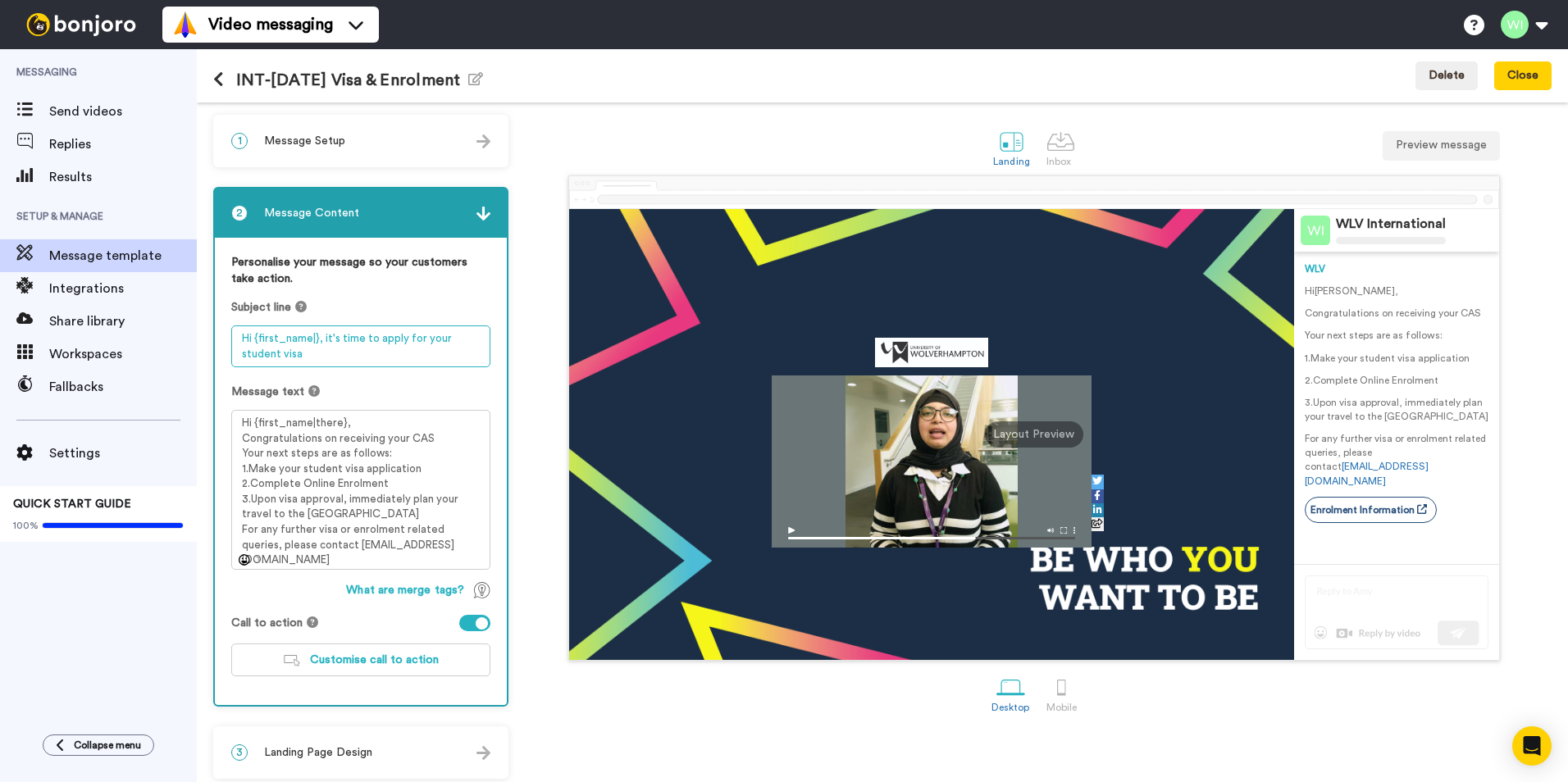
drag, startPoint x: 307, startPoint y: 352, endPoint x: 217, endPoint y: 312, distance: 98.5
click at [220, 314] on div "Personalise your message so your customers take action. Subject line Hi {first_…" at bounding box center [360, 471] width 292 height 467
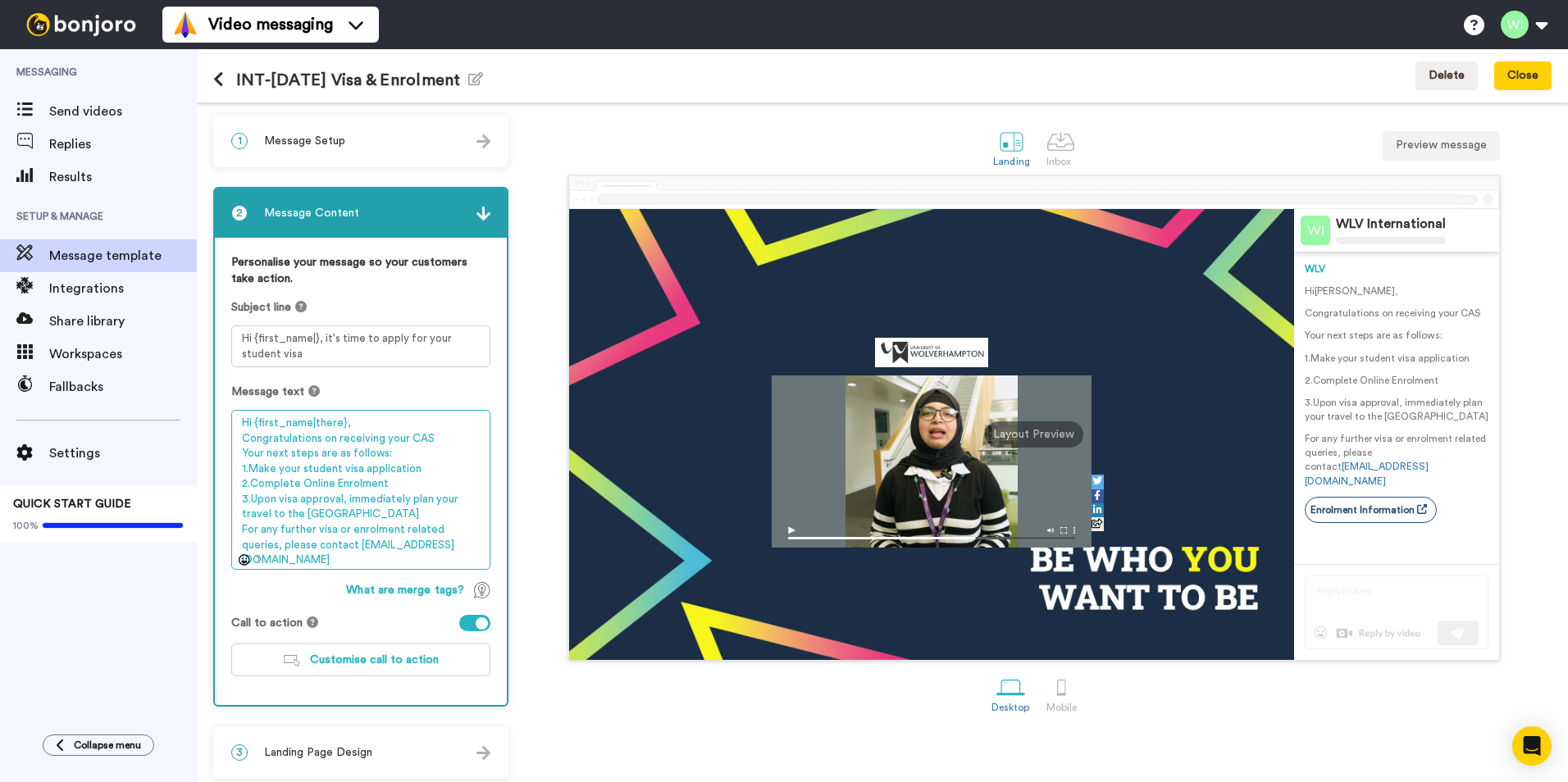
click at [408, 545] on textarea "Hi {first_name|there}, Congratulations on receiving your CAS Your next steps ar…" at bounding box center [361, 489] width 259 height 160
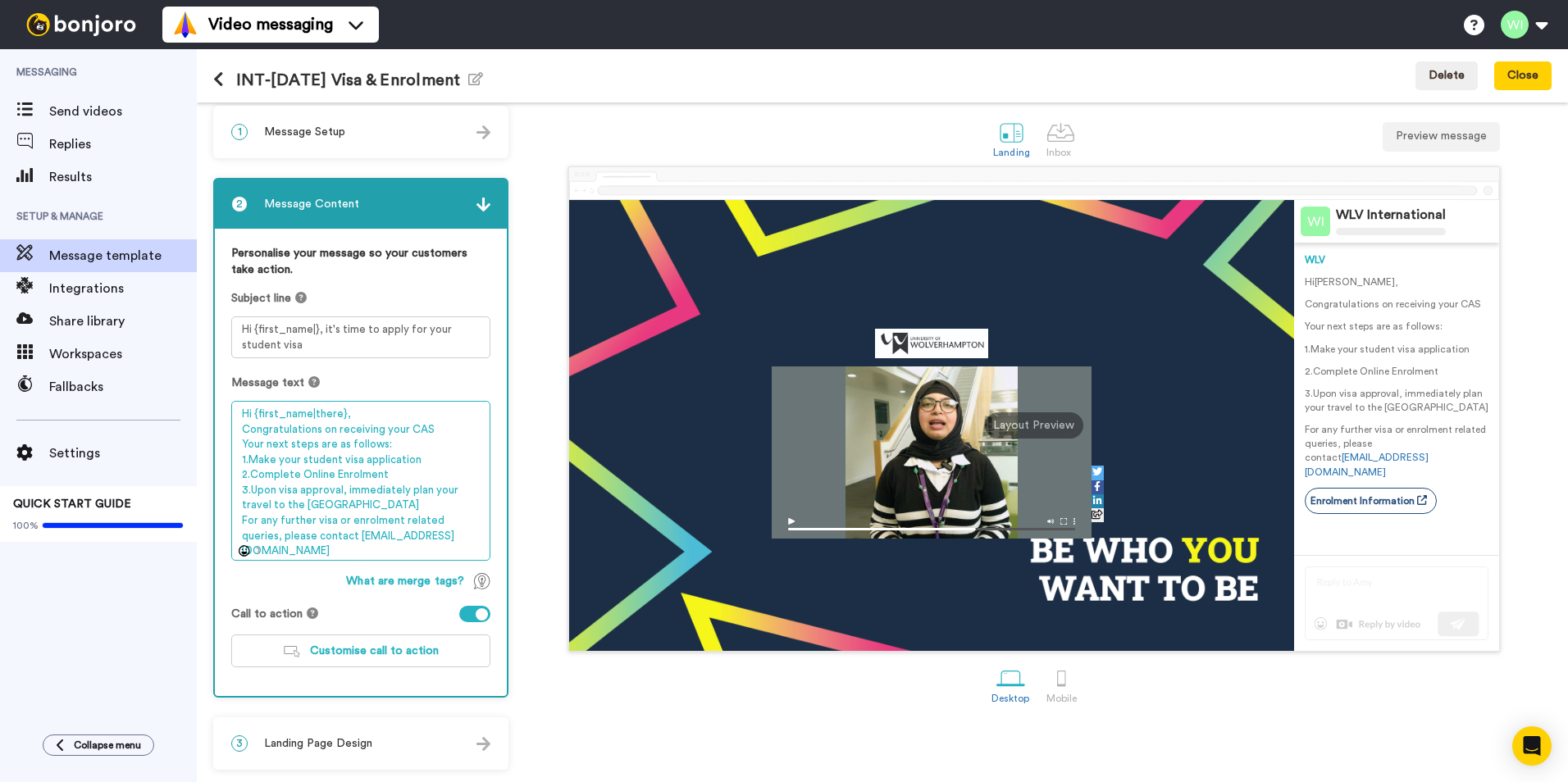
drag, startPoint x: 415, startPoint y: 546, endPoint x: 257, endPoint y: 451, distance: 184.4
click at [242, 402] on textarea "Hi {first_name|there}, Congratulations on receiving your CAS Your next steps ar…" at bounding box center [361, 480] width 259 height 160
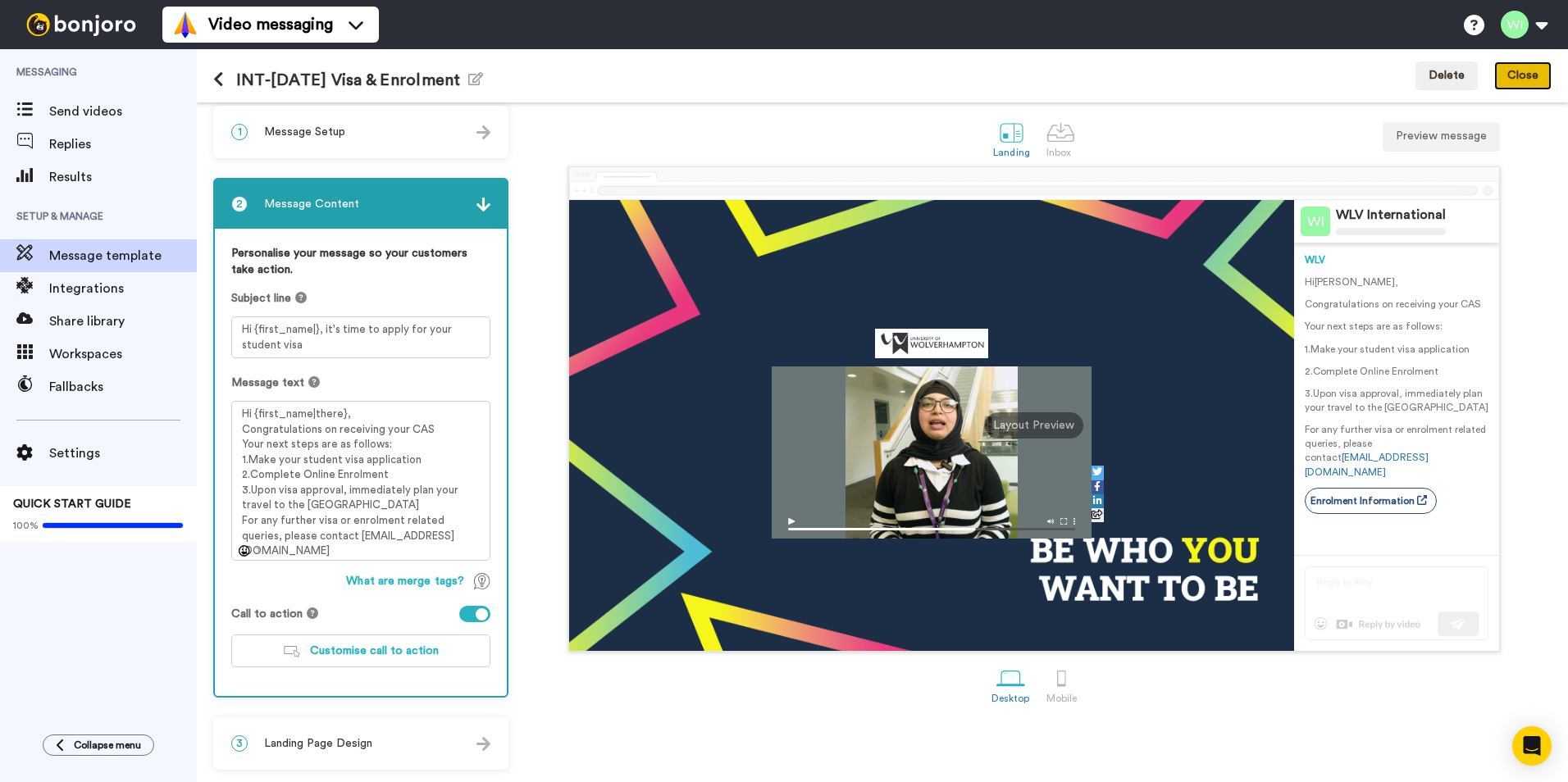
click at [1510, 66] on button "Close" at bounding box center [1523, 76] width 57 height 30
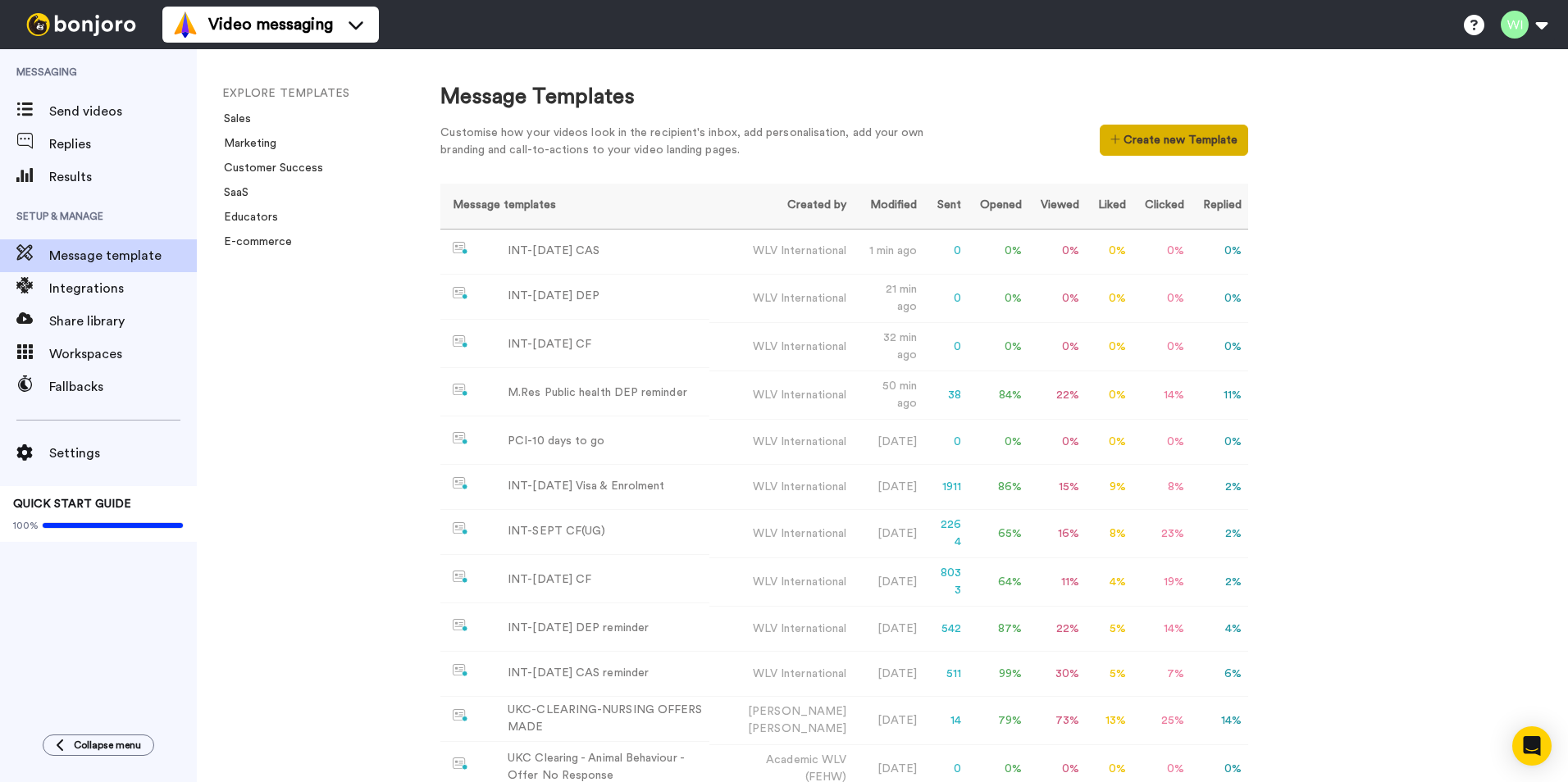
click at [1165, 138] on button "Create new Template" at bounding box center [1174, 140] width 148 height 32
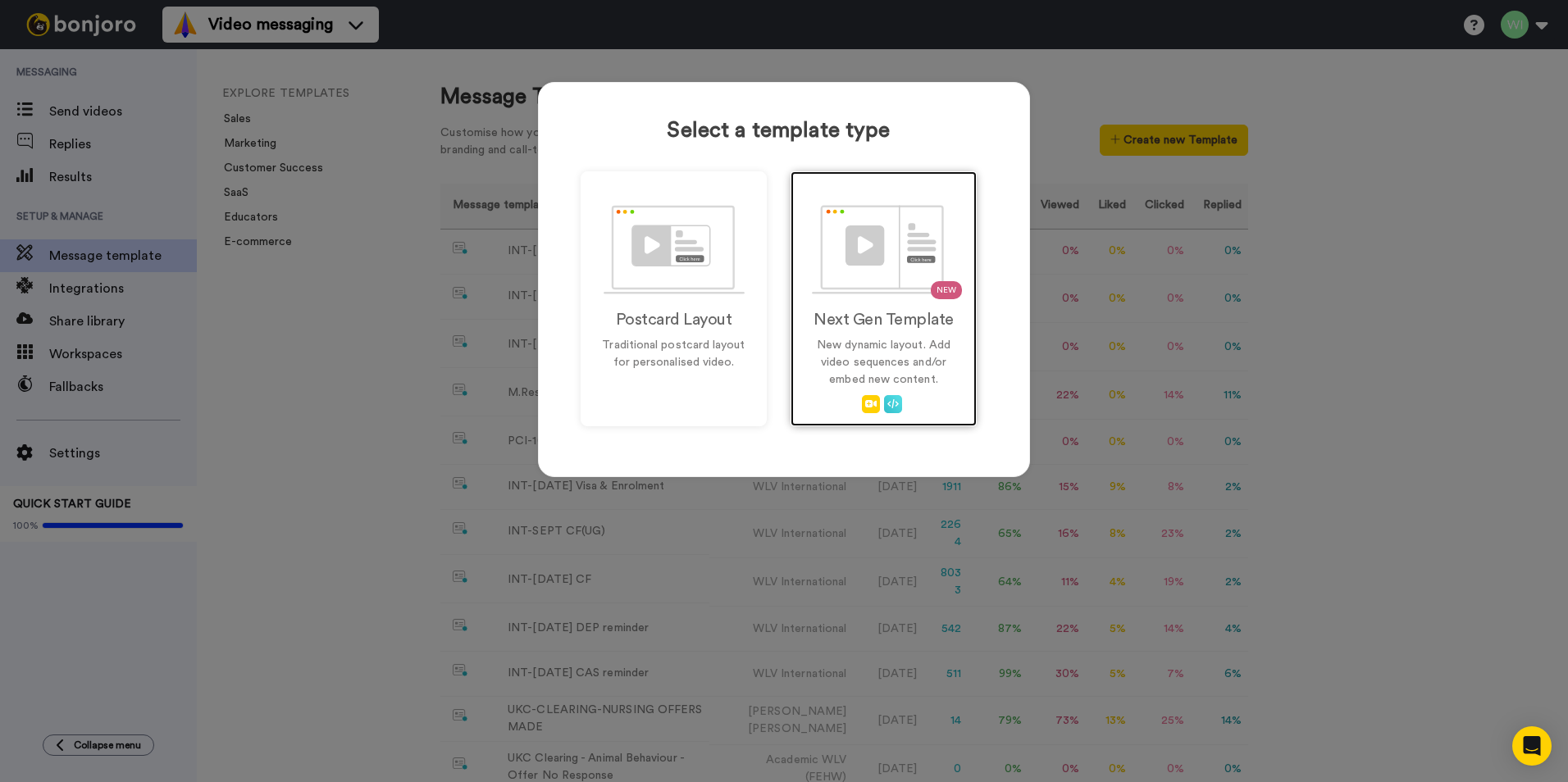
click at [857, 301] on div "NEW Next Gen Template New dynamic layout. Add video sequences and/or embed new …" at bounding box center [884, 299] width 186 height 255
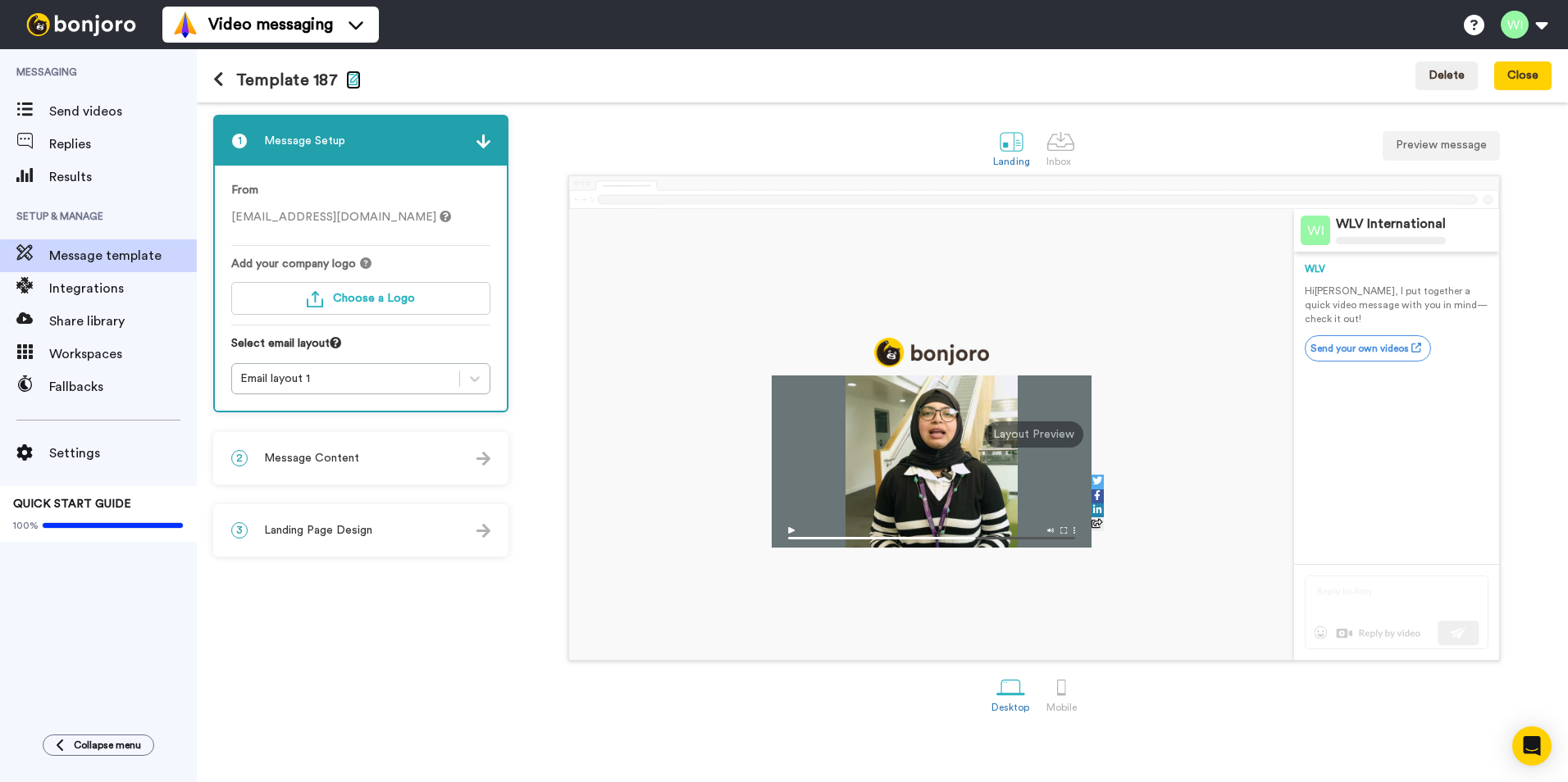
click at [347, 80] on icon "button" at bounding box center [353, 78] width 14 height 13
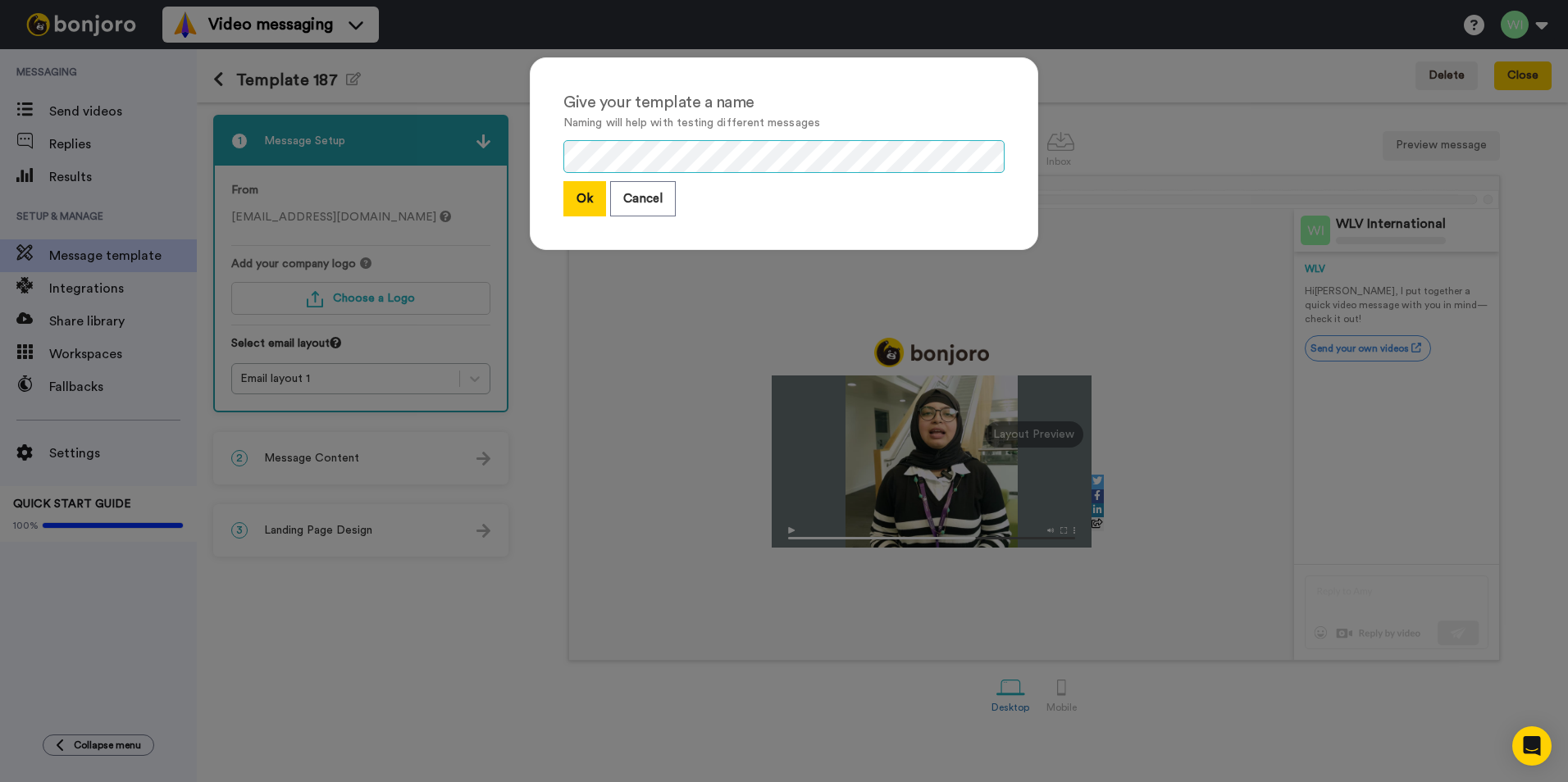
click at [495, 172] on div "Give your template a name Naming will help with testing different messages Ok C…" at bounding box center [784, 391] width 1568 height 782
click at [576, 197] on button "Ok" at bounding box center [585, 198] width 43 height 35
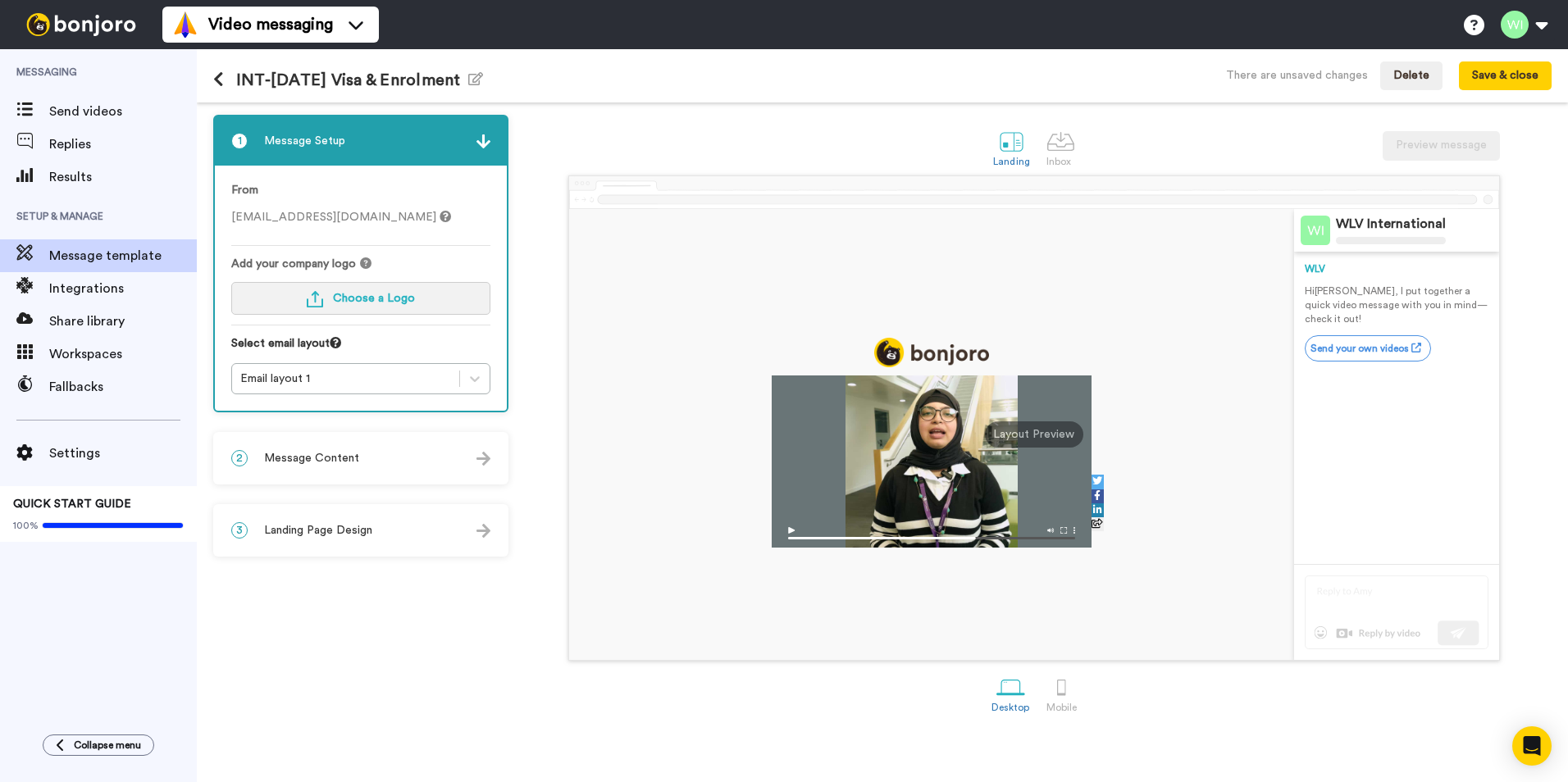
click at [399, 293] on span "Choose a Logo" at bounding box center [374, 299] width 82 height 11
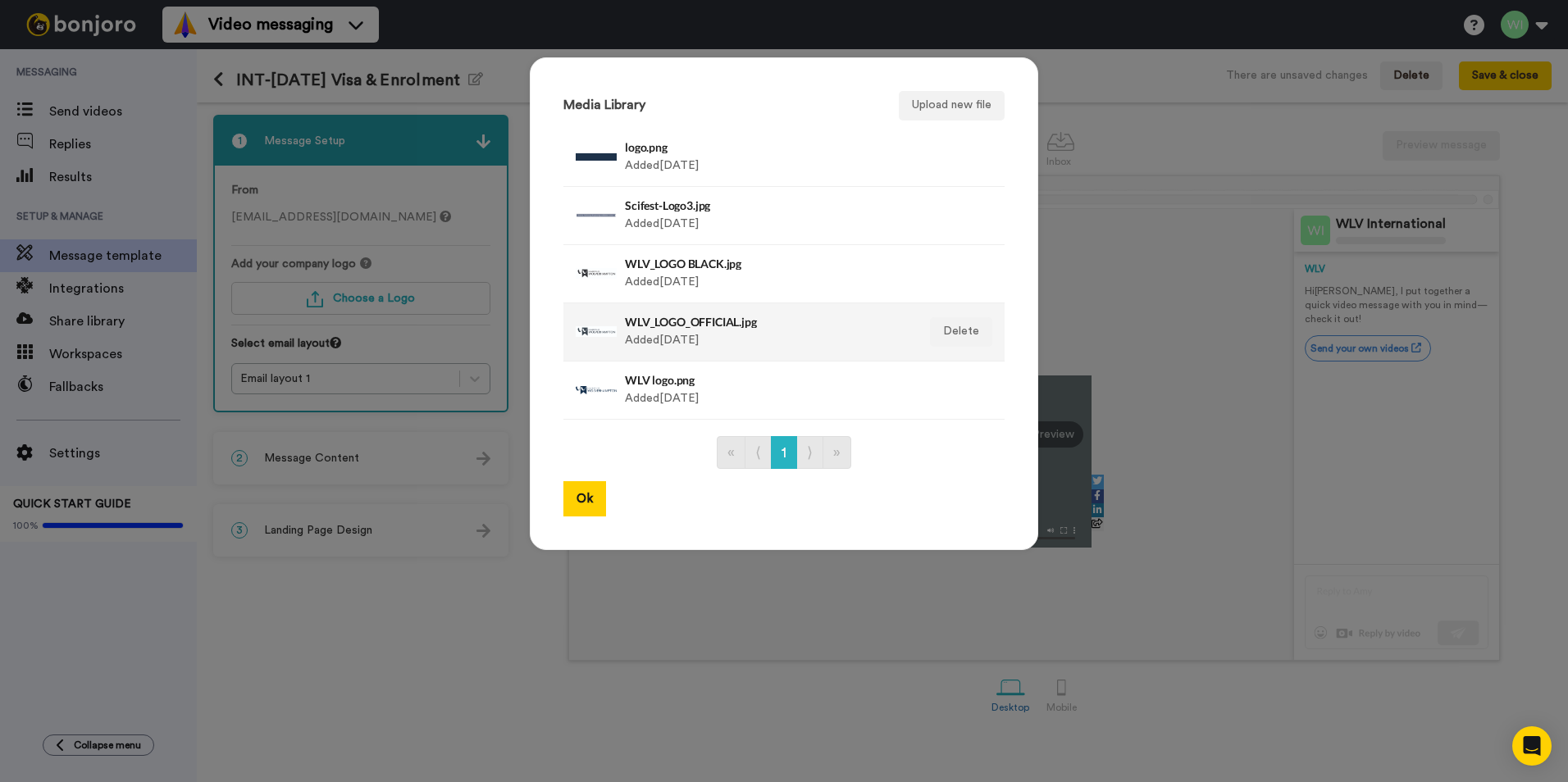
click at [690, 330] on div "WLV_LOGO_OFFICIAL.jpg Added [DATE]" at bounding box center [767, 332] width 283 height 41
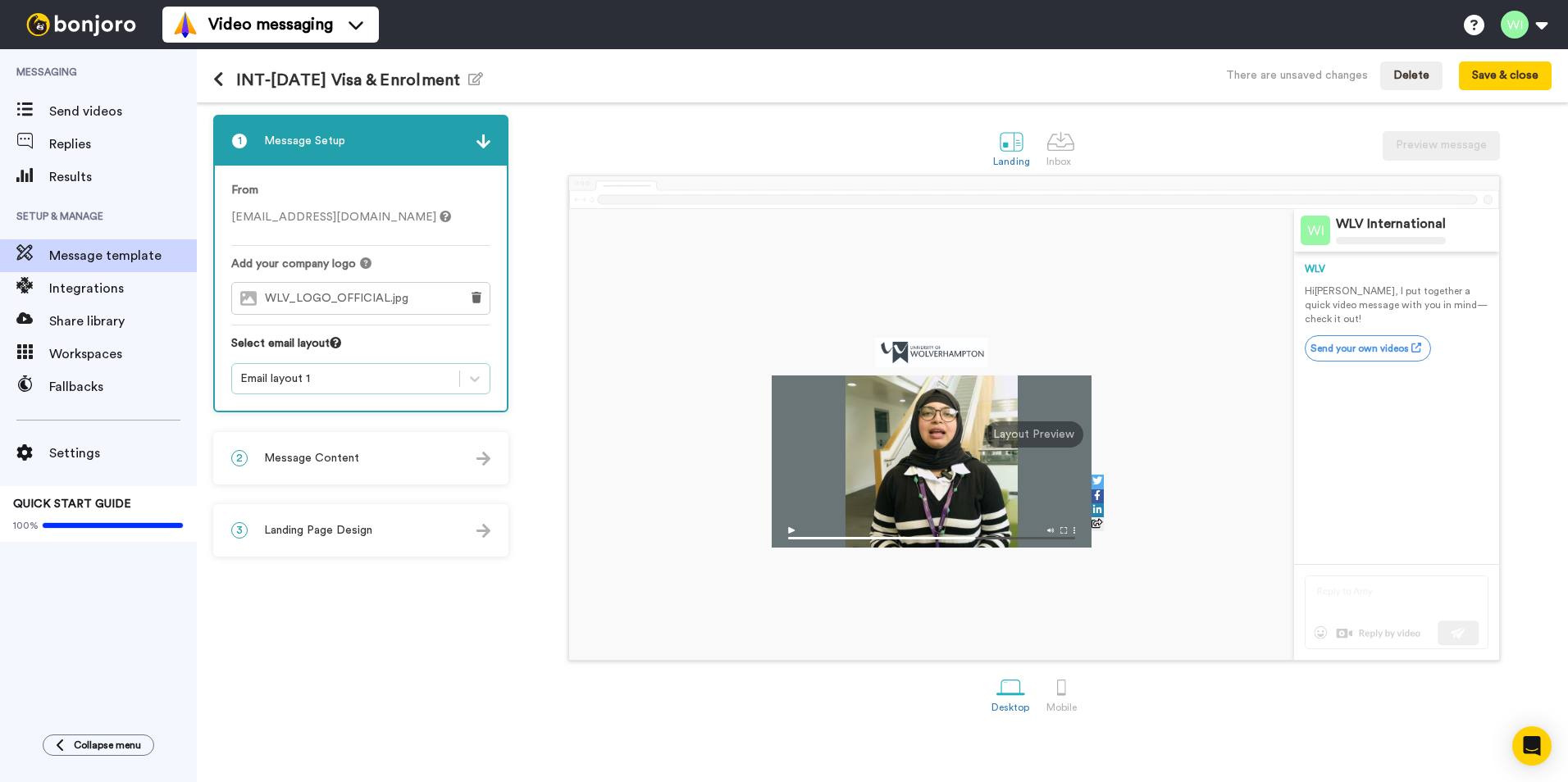
click at [445, 378] on div "Email layout 1" at bounding box center [346, 378] width 211 height 16
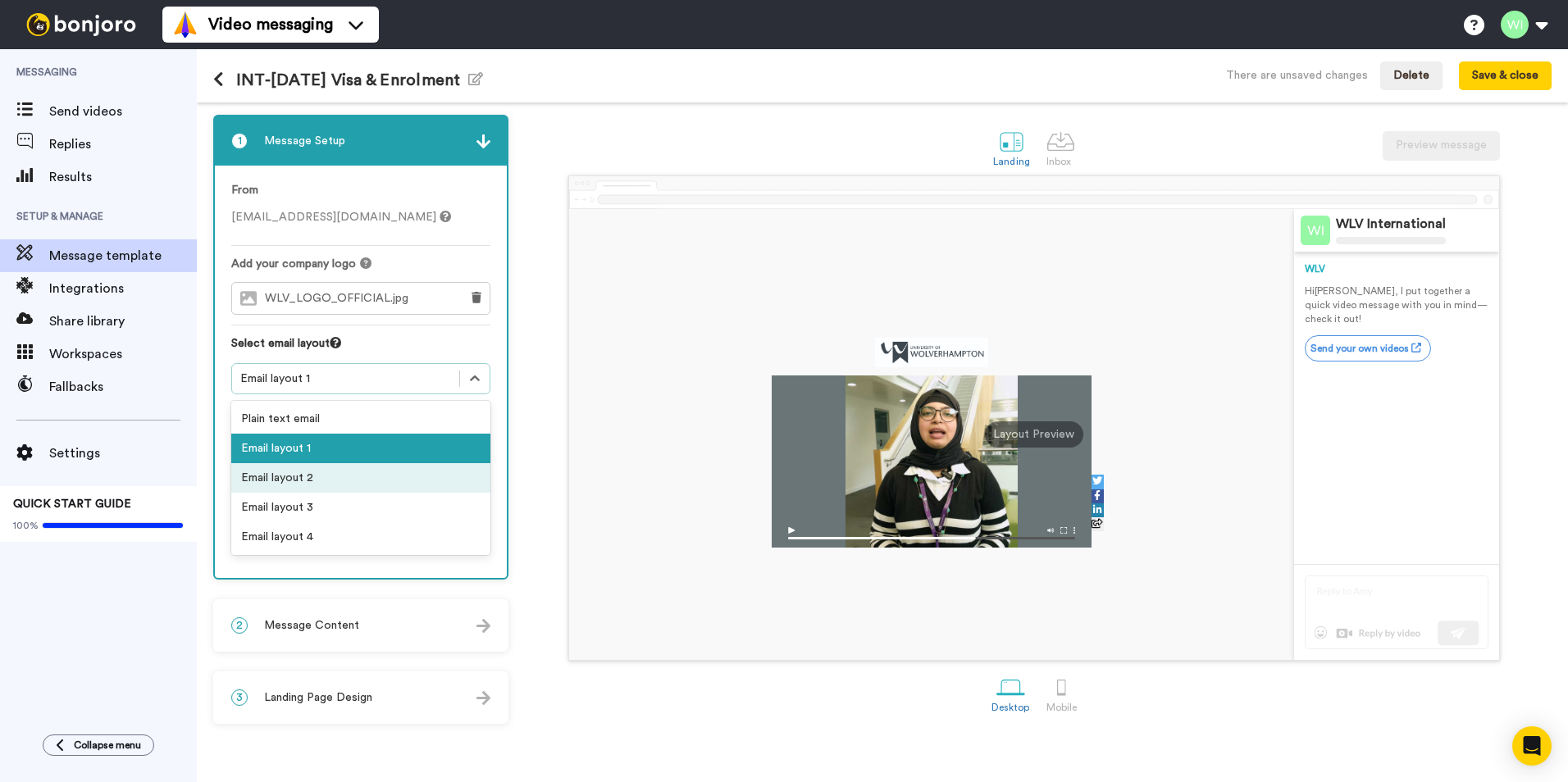
click at [400, 476] on div "Email layout 2" at bounding box center [361, 478] width 259 height 30
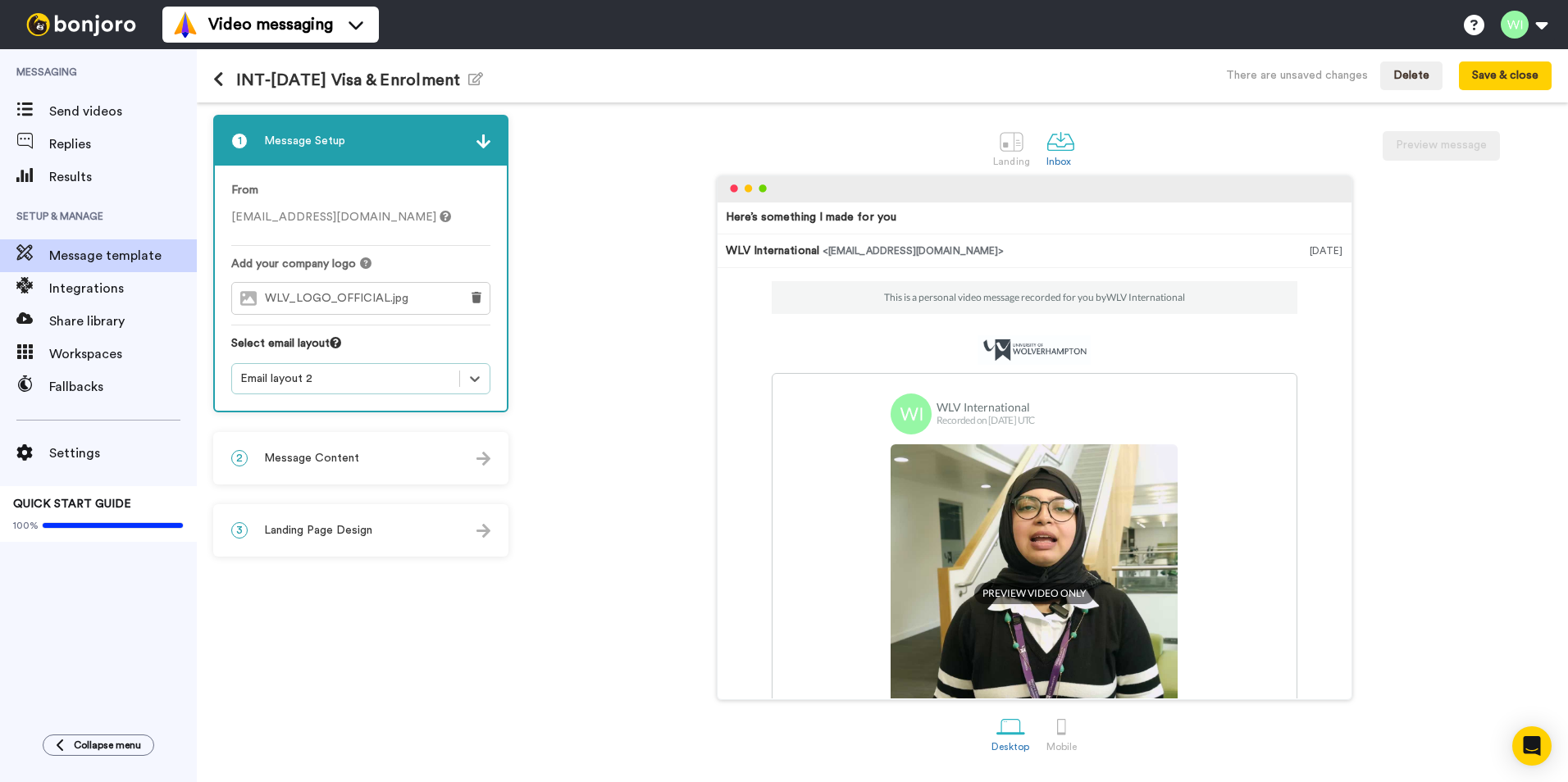
click at [445, 458] on div "2 Message Content" at bounding box center [360, 458] width 292 height 49
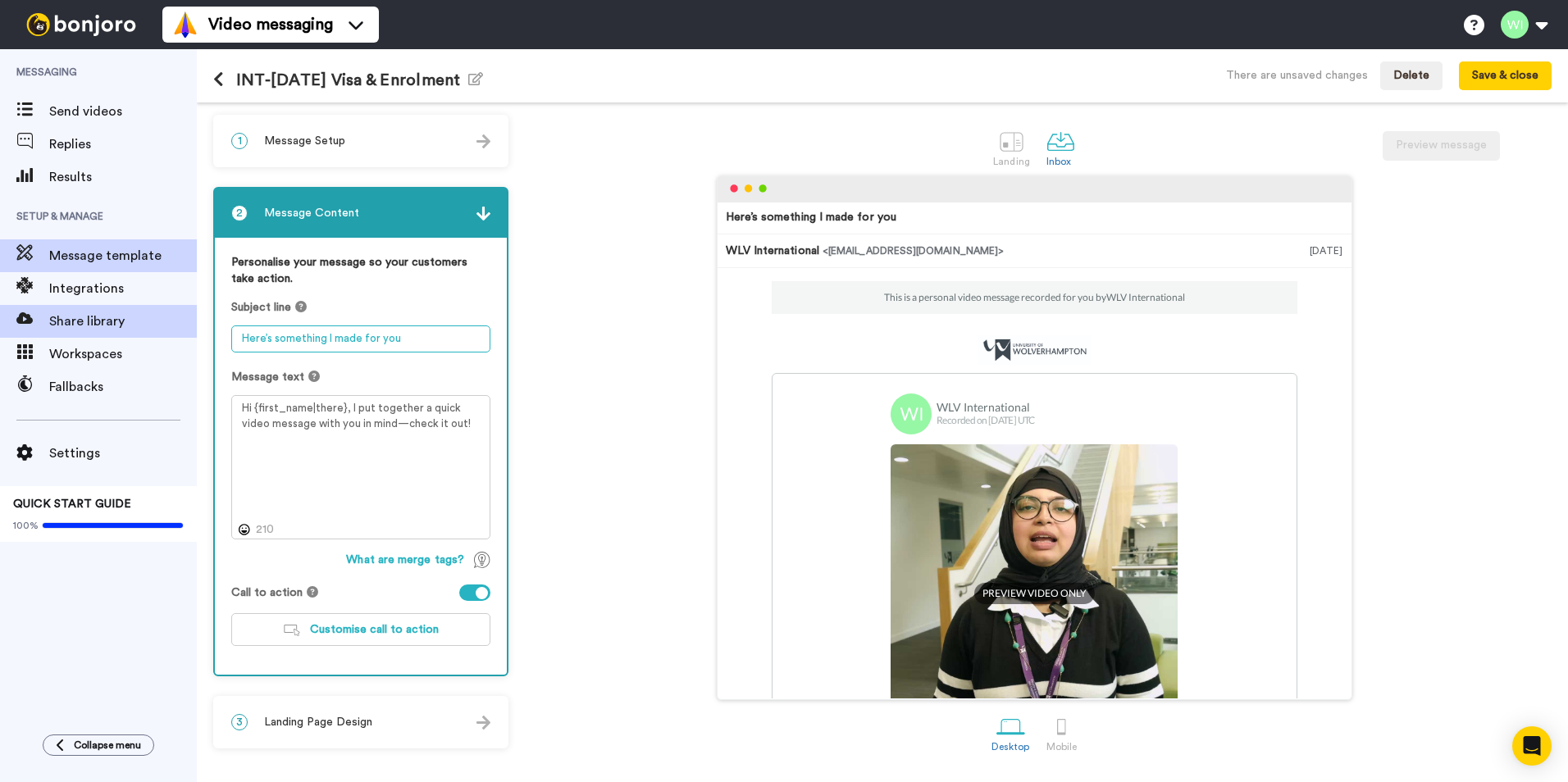
drag, startPoint x: 425, startPoint y: 342, endPoint x: 99, endPoint y: 324, distance: 326.5
click at [114, 329] on div "Messaging Send videos Replies Results Setup & Manage Message template Integrati…" at bounding box center [784, 415] width 1568 height 733
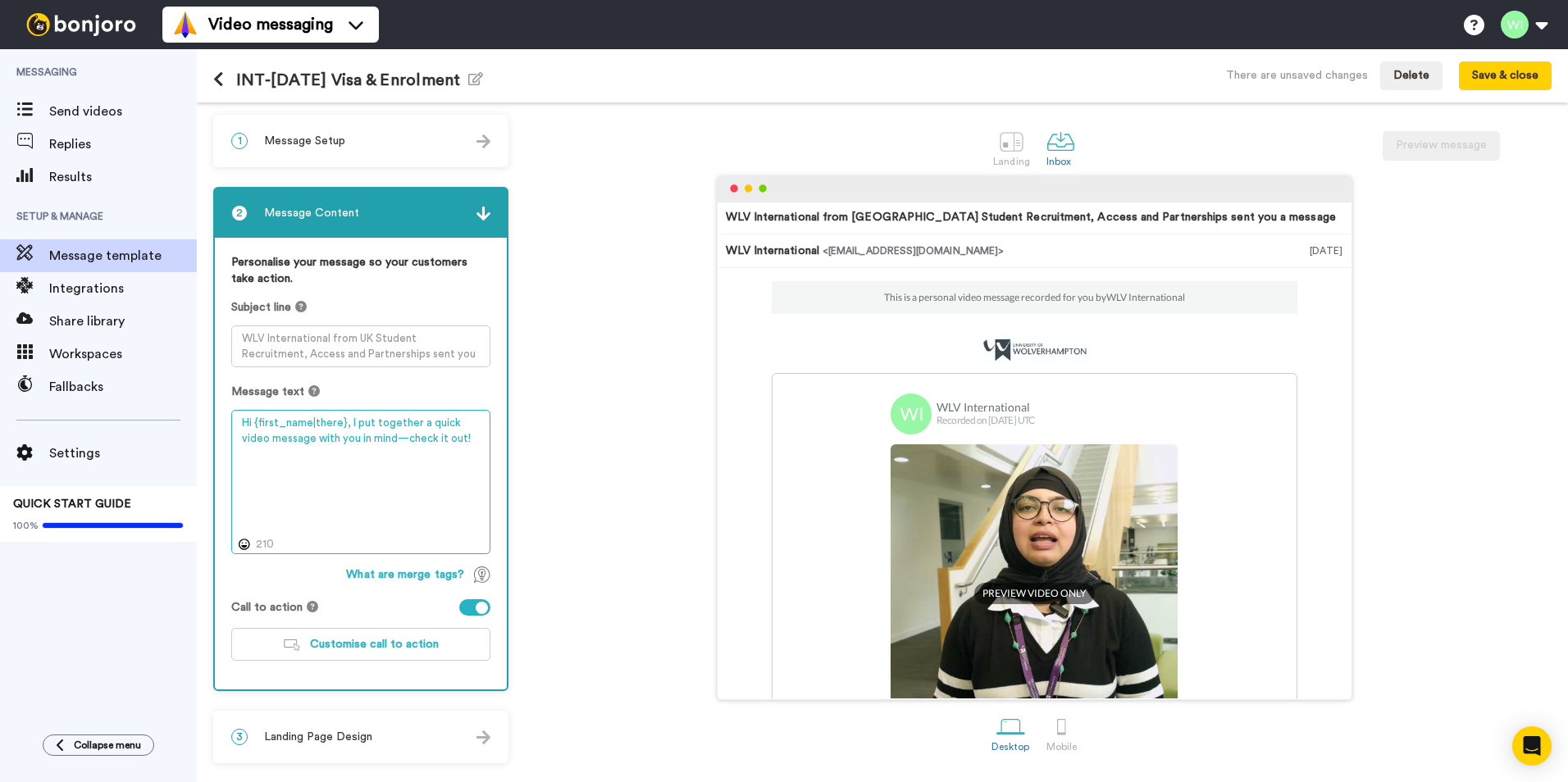
drag, startPoint x: 453, startPoint y: 438, endPoint x: 173, endPoint y: 412, distance: 281.2
click at [174, 412] on div "Messaging Send videos Replies Results Setup & Manage Message template Integrati…" at bounding box center [784, 415] width 1568 height 733
paste textarea "Hi {first_name|there}, Congratulations on receiving your CAS Your next steps ar…"
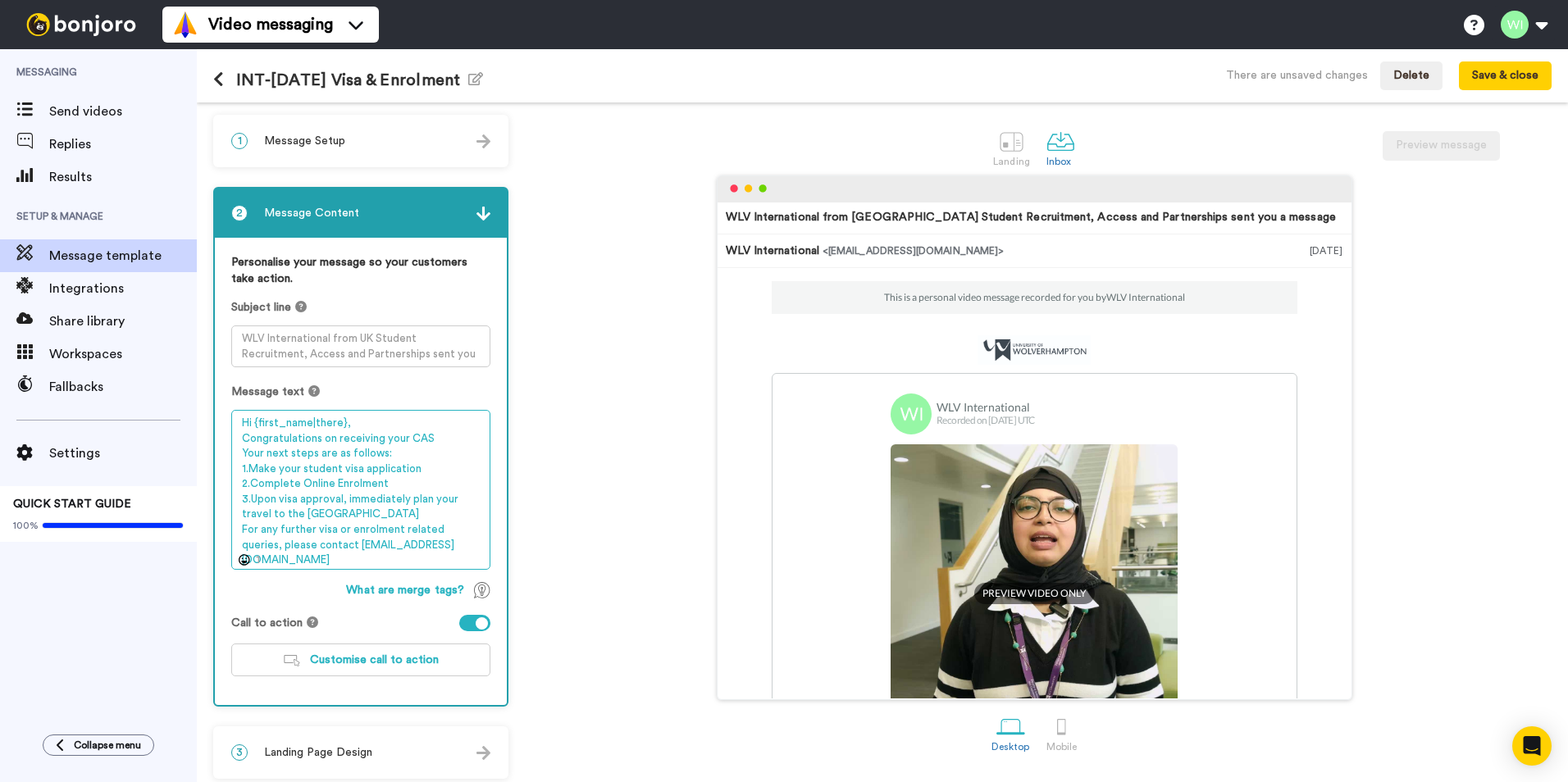
scroll to position [9, 0]
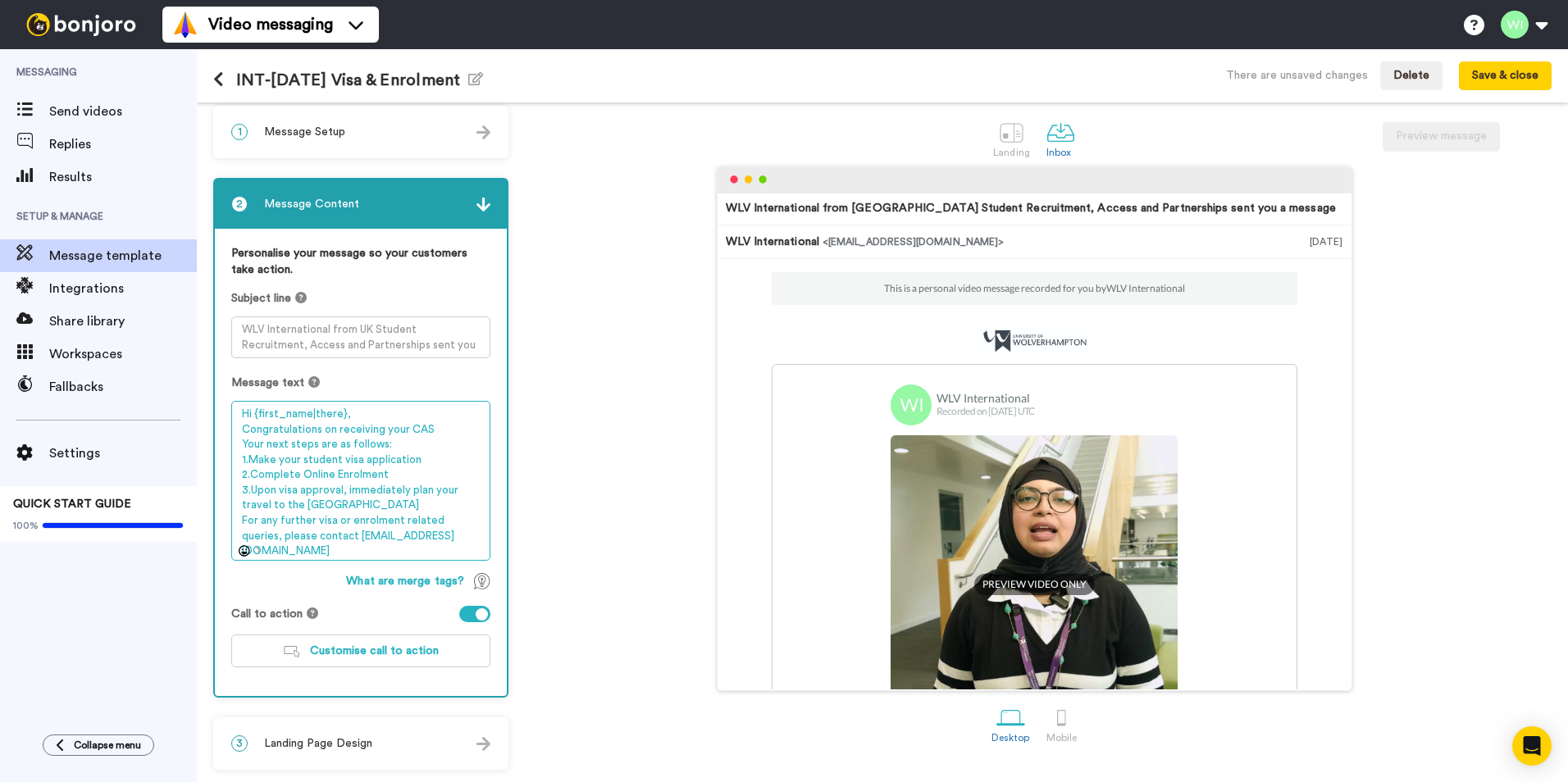
type textarea "Hi {first_name|there}, Congratulations on receiving your CAS Your next steps ar…"
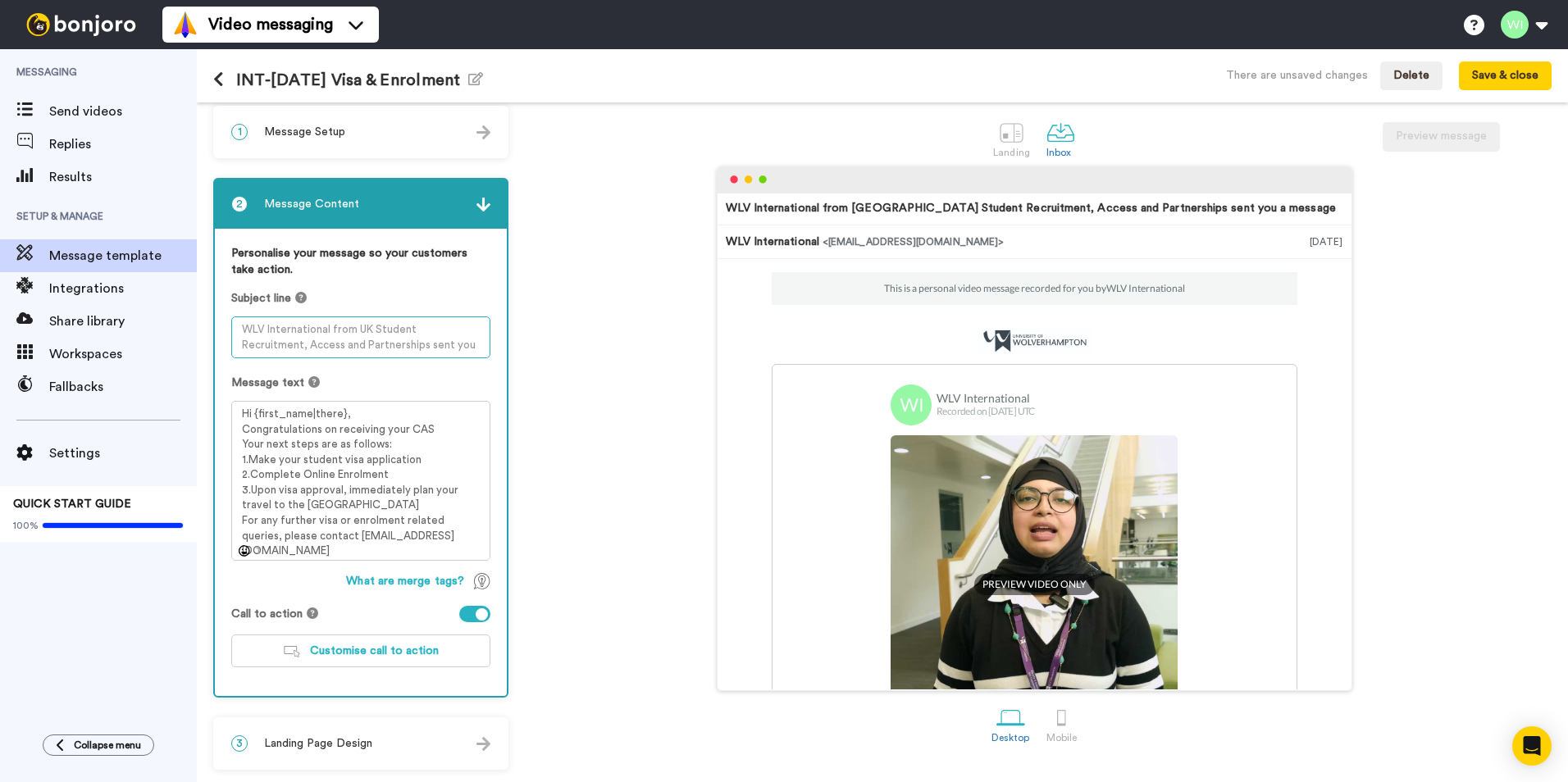
click at [313, 328] on textarea at bounding box center [361, 338] width 259 height 42
paste textarea "Hi {first_name|}, it's time to apply for your student visa"
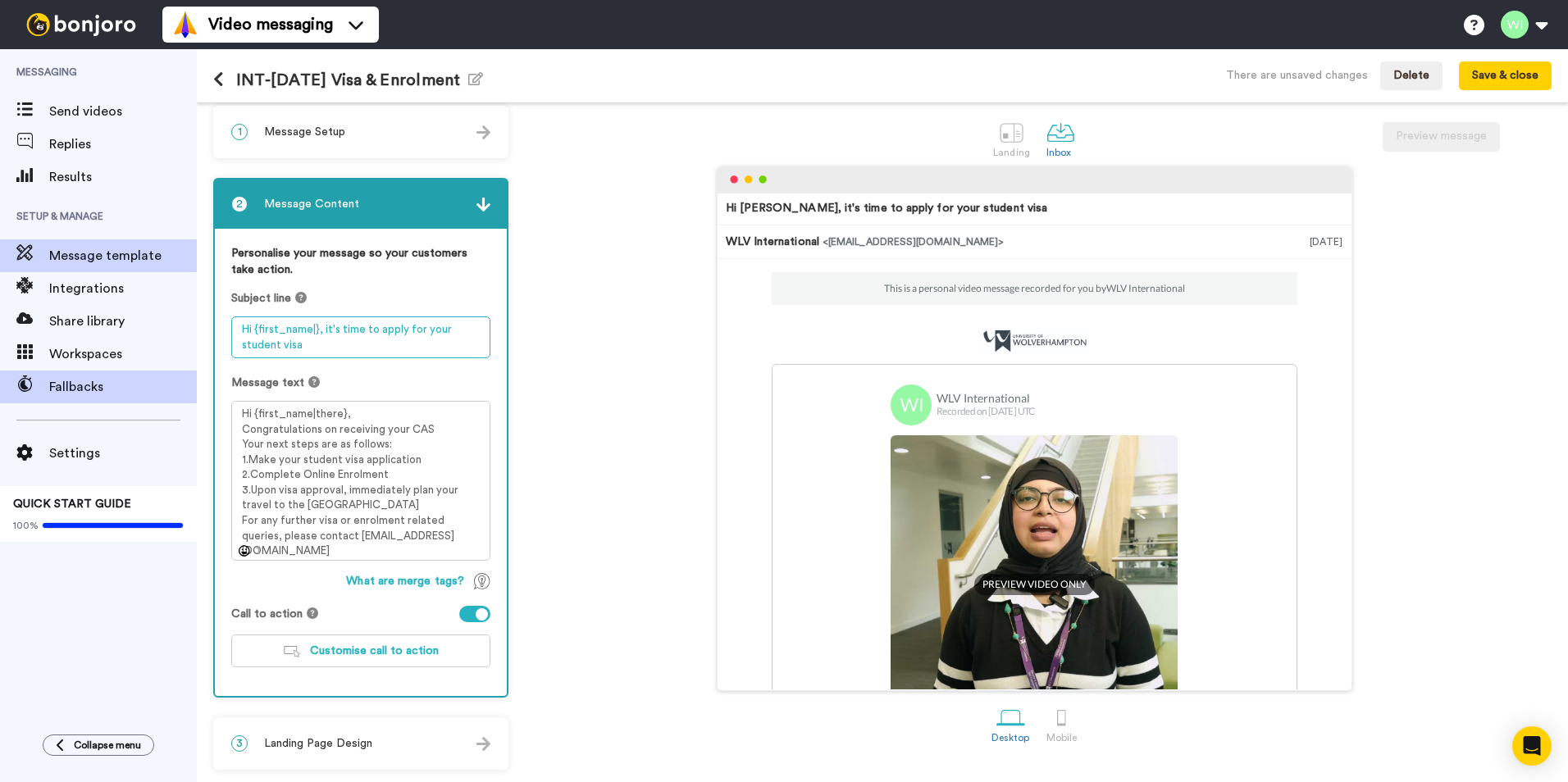
type textarea "Hi {first_name|}, it's time to apply for your student visa"
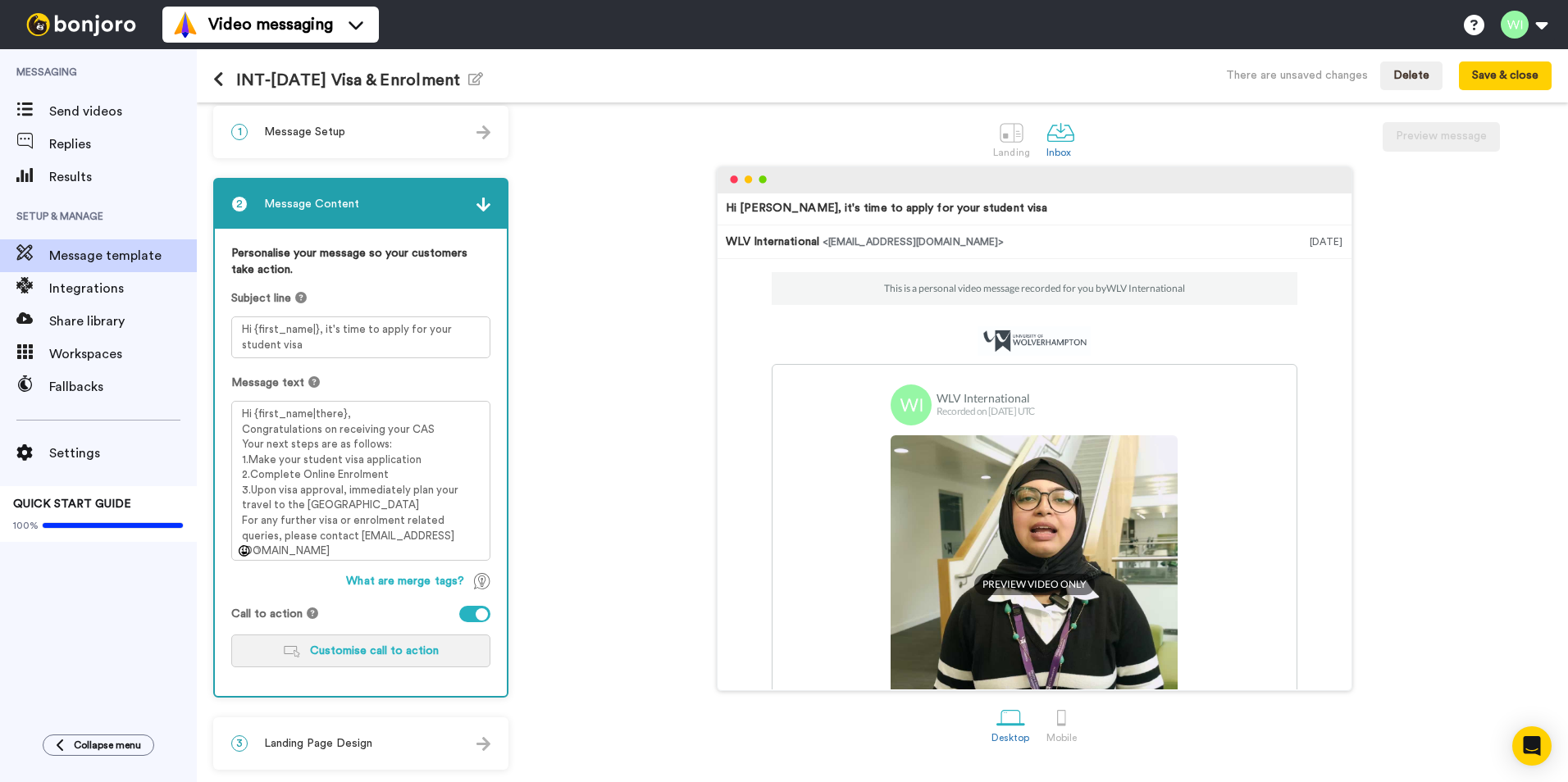
click at [402, 662] on button "Customise call to action" at bounding box center [361, 651] width 259 height 33
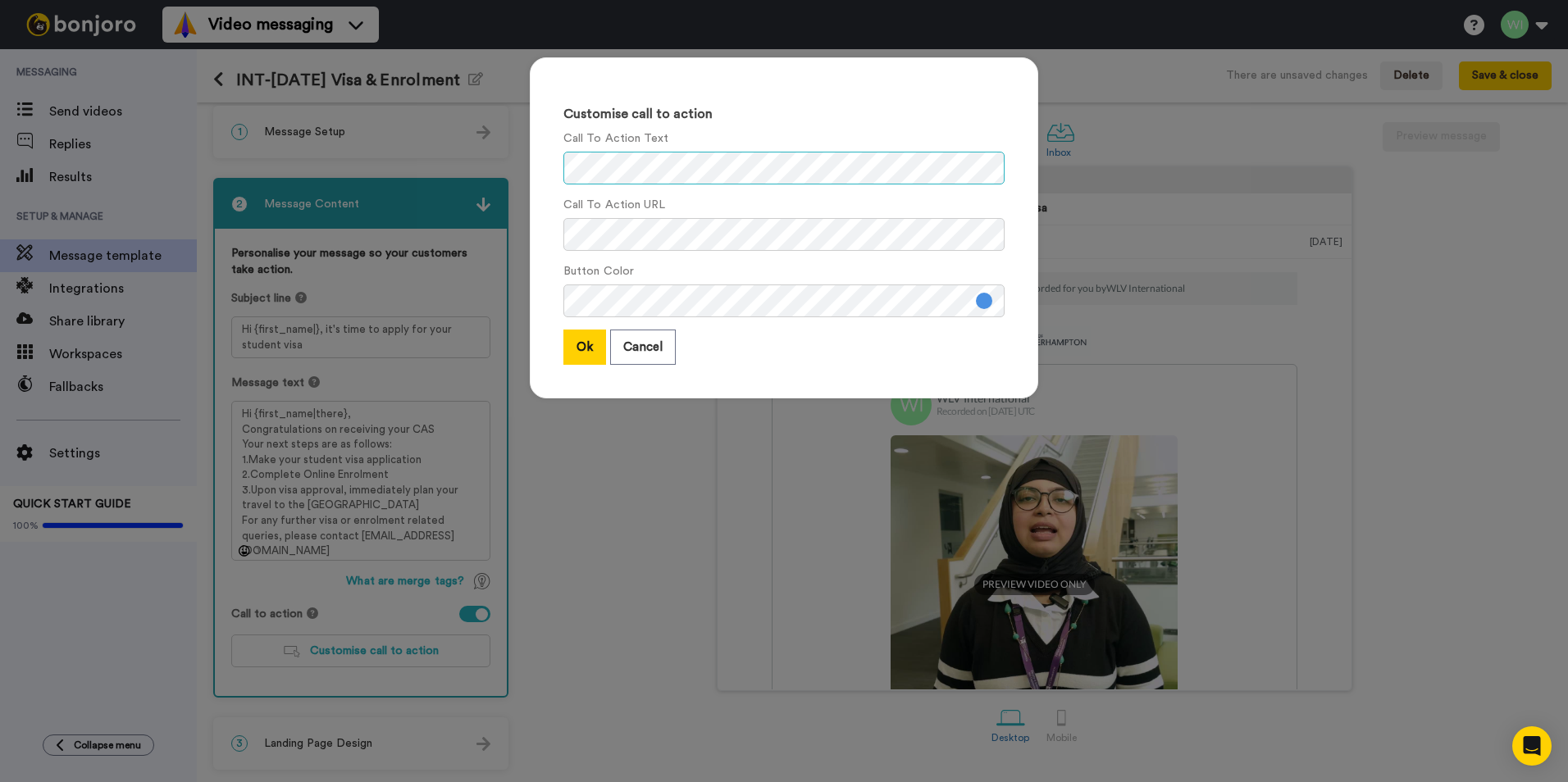
click at [521, 184] on div "Customise call to action Call To Action Text Call To Action URL Button Color Ok…" at bounding box center [783, 236] width 541 height 391
click at [656, 346] on button "Cancel" at bounding box center [642, 346] width 66 height 35
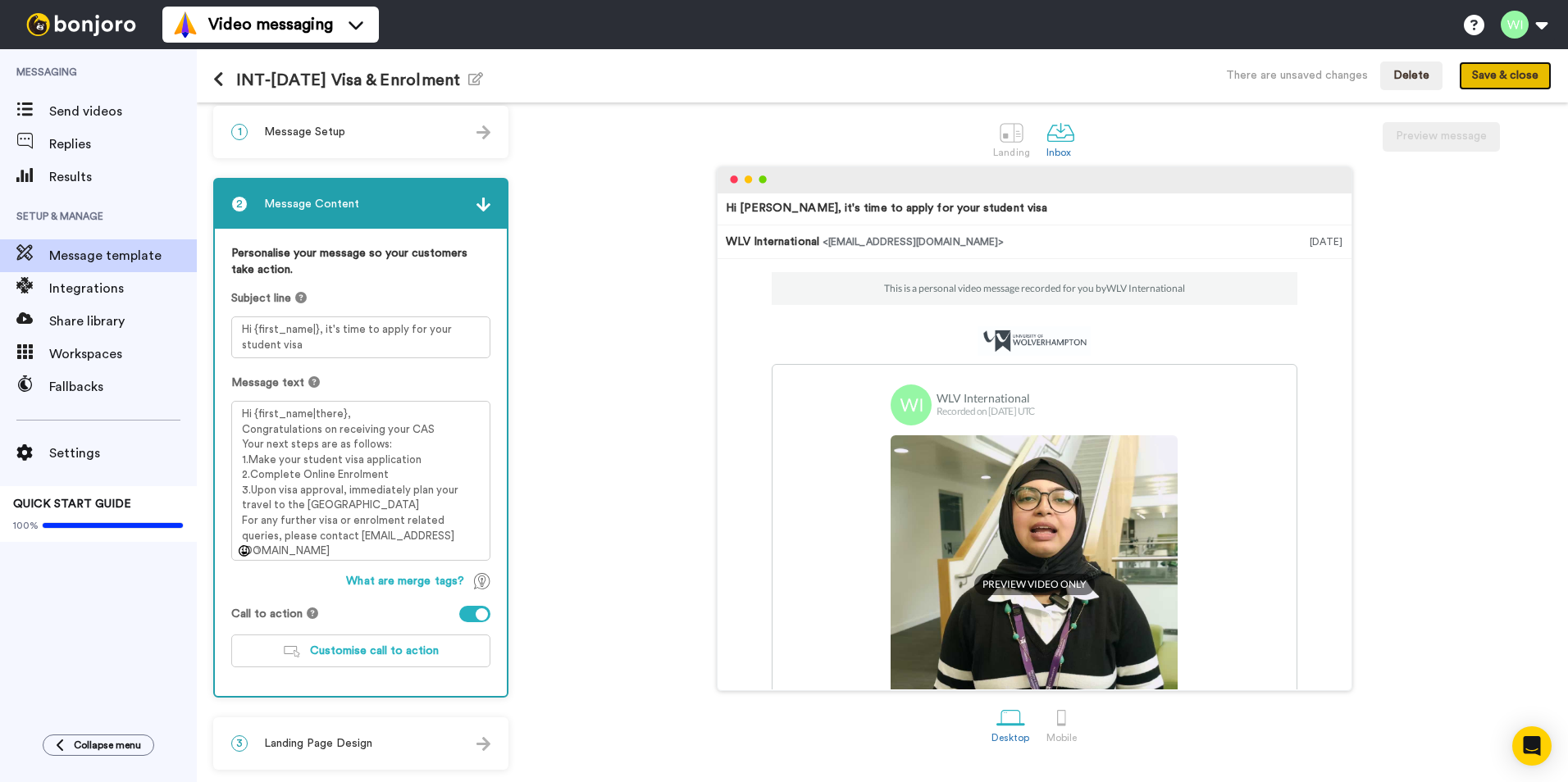
click at [1492, 69] on button "Save & close" at bounding box center [1505, 76] width 93 height 30
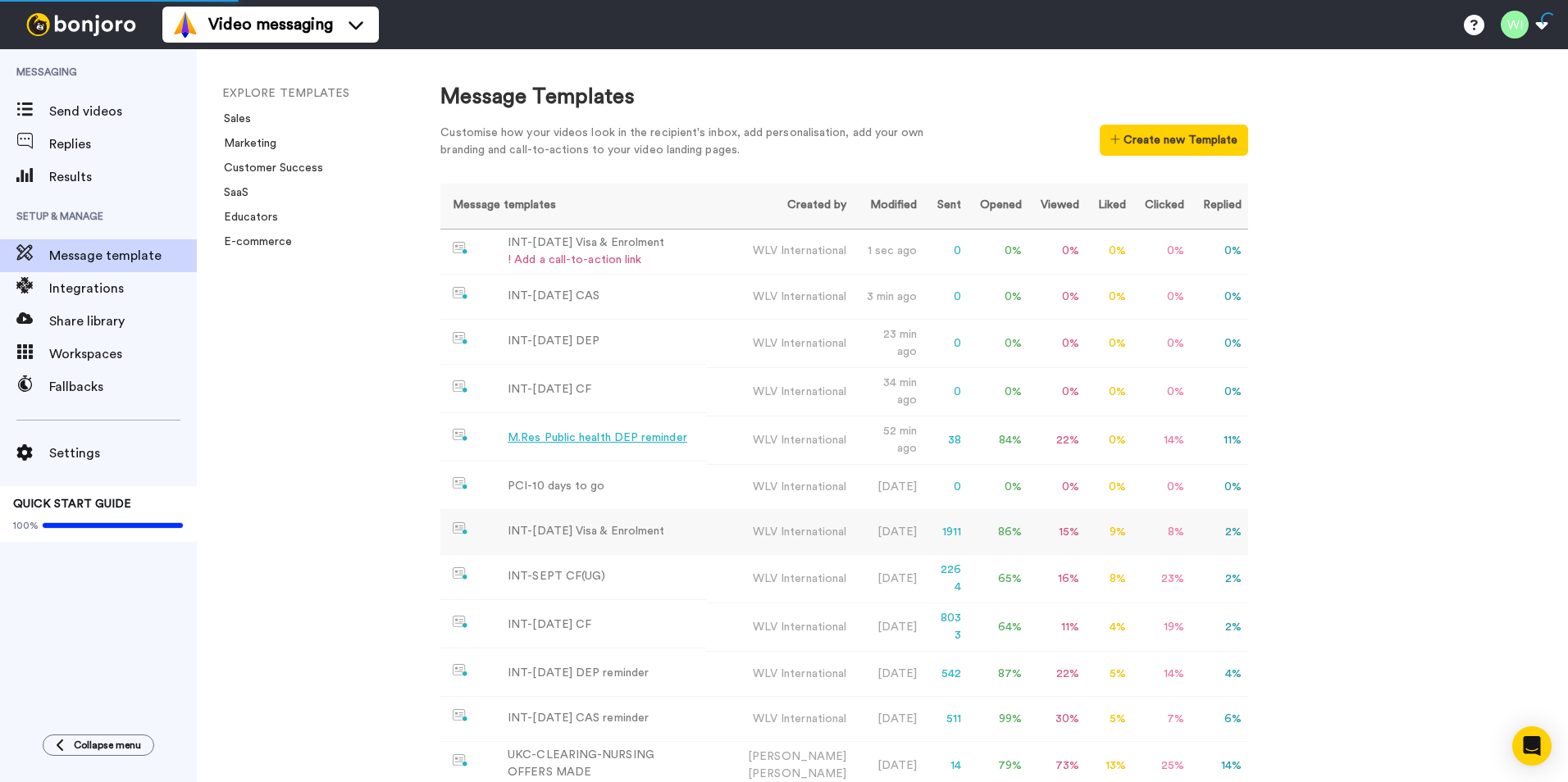
scroll to position [82, 0]
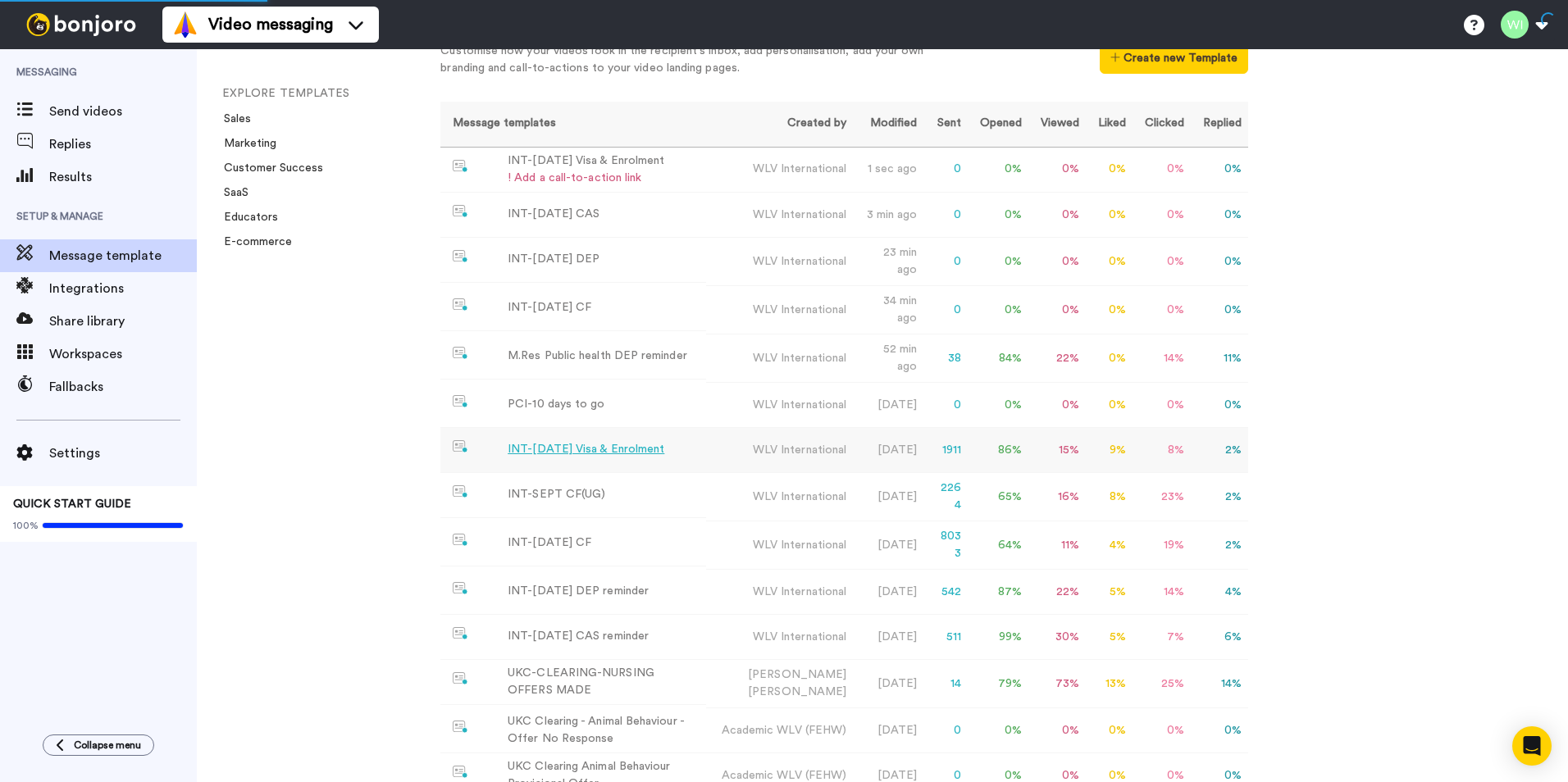
click at [617, 458] on div "INT-[DATE] Visa & Enrolment" at bounding box center [586, 450] width 157 height 17
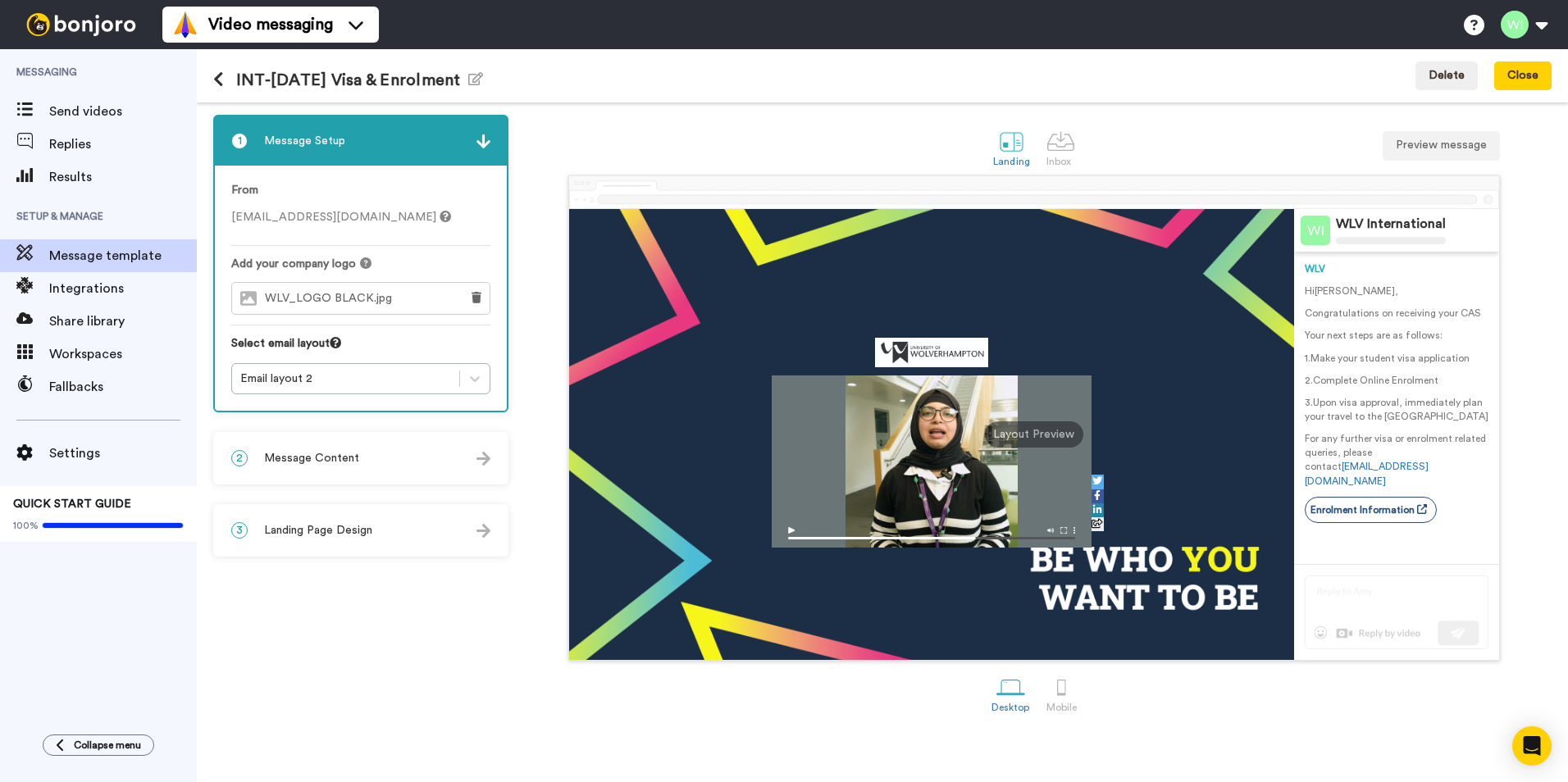
click at [489, 453] on img at bounding box center [483, 458] width 14 height 14
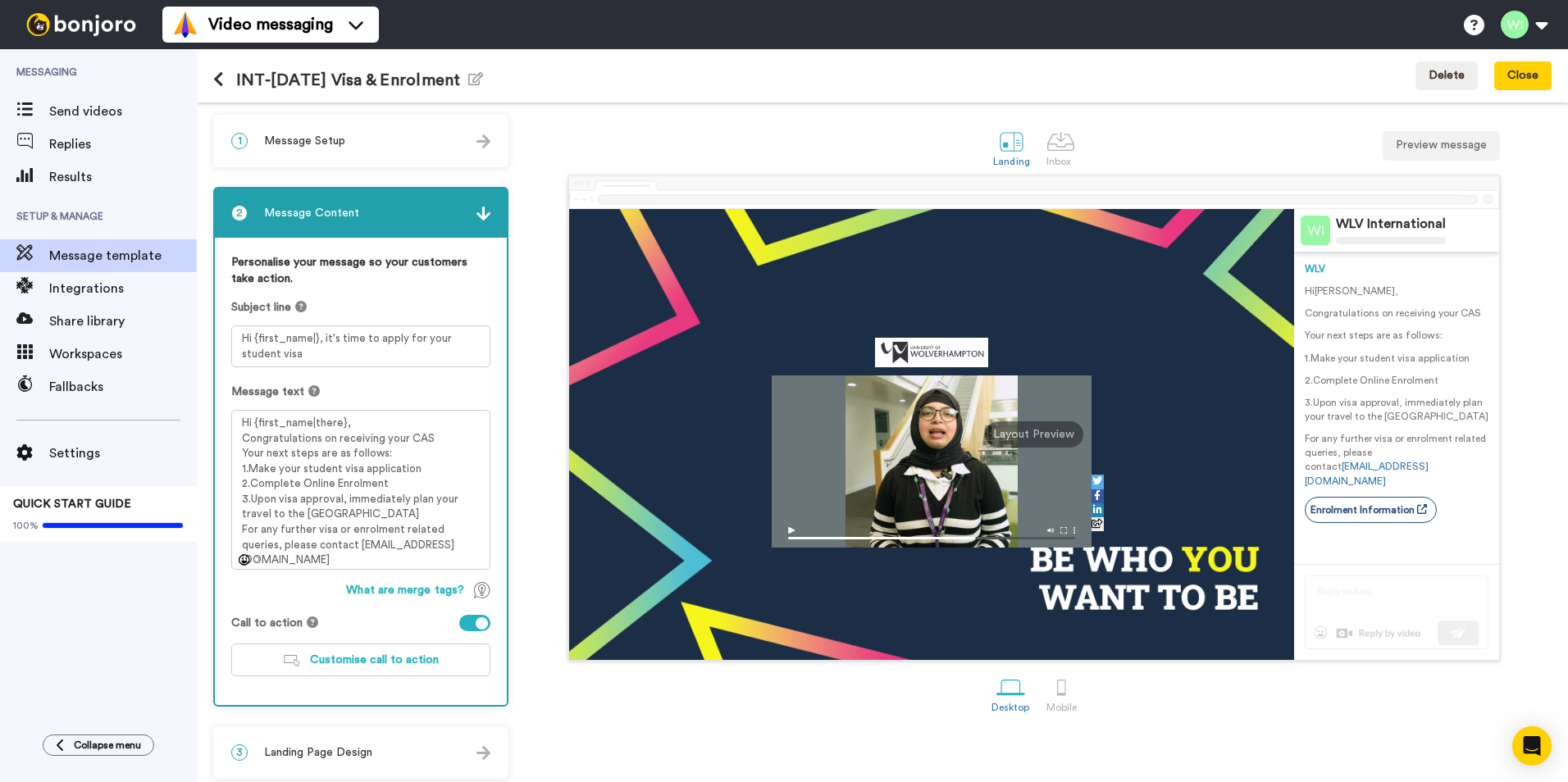
scroll to position [9, 0]
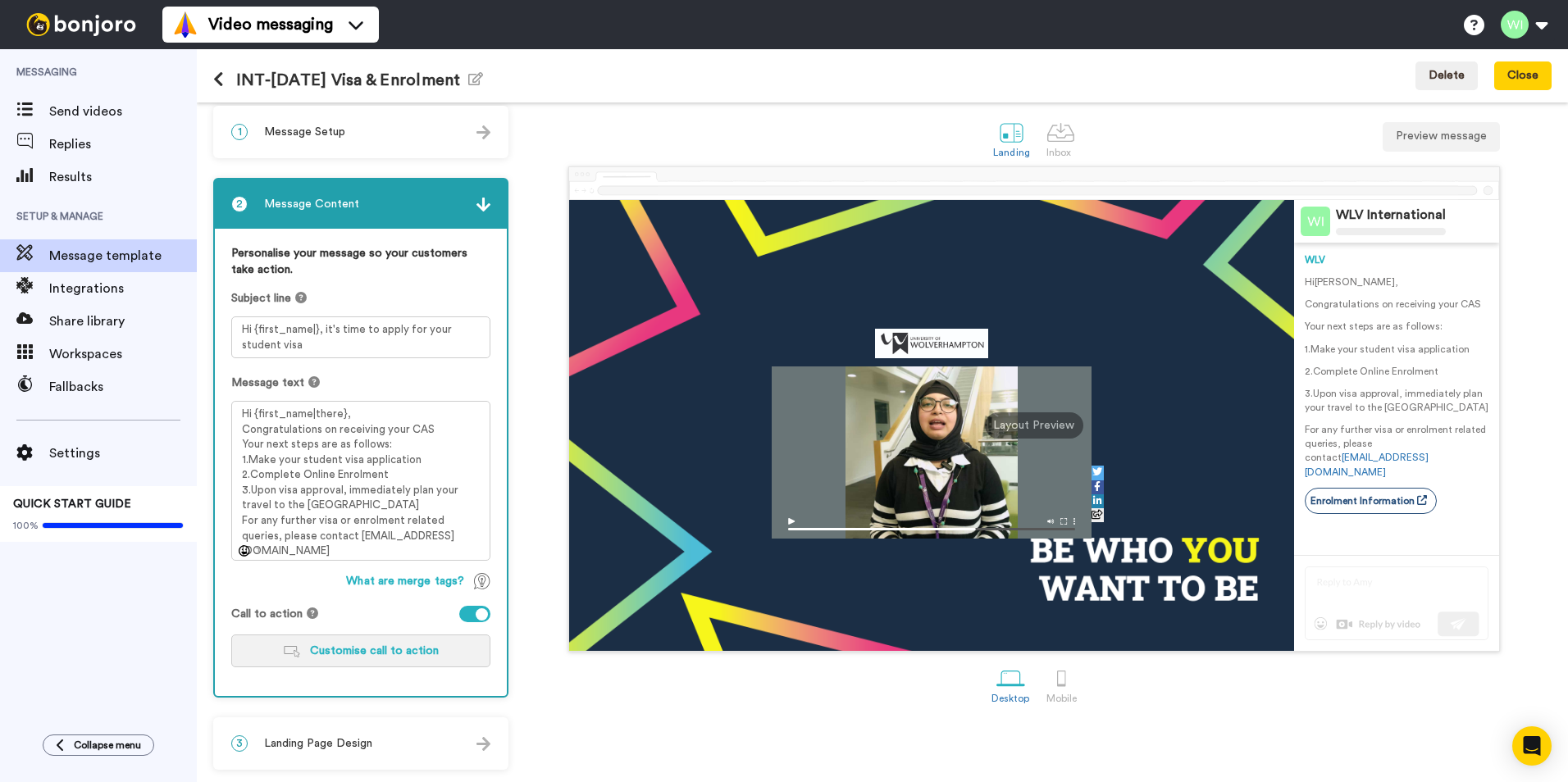
click at [382, 650] on span "Customise call to action" at bounding box center [374, 651] width 129 height 11
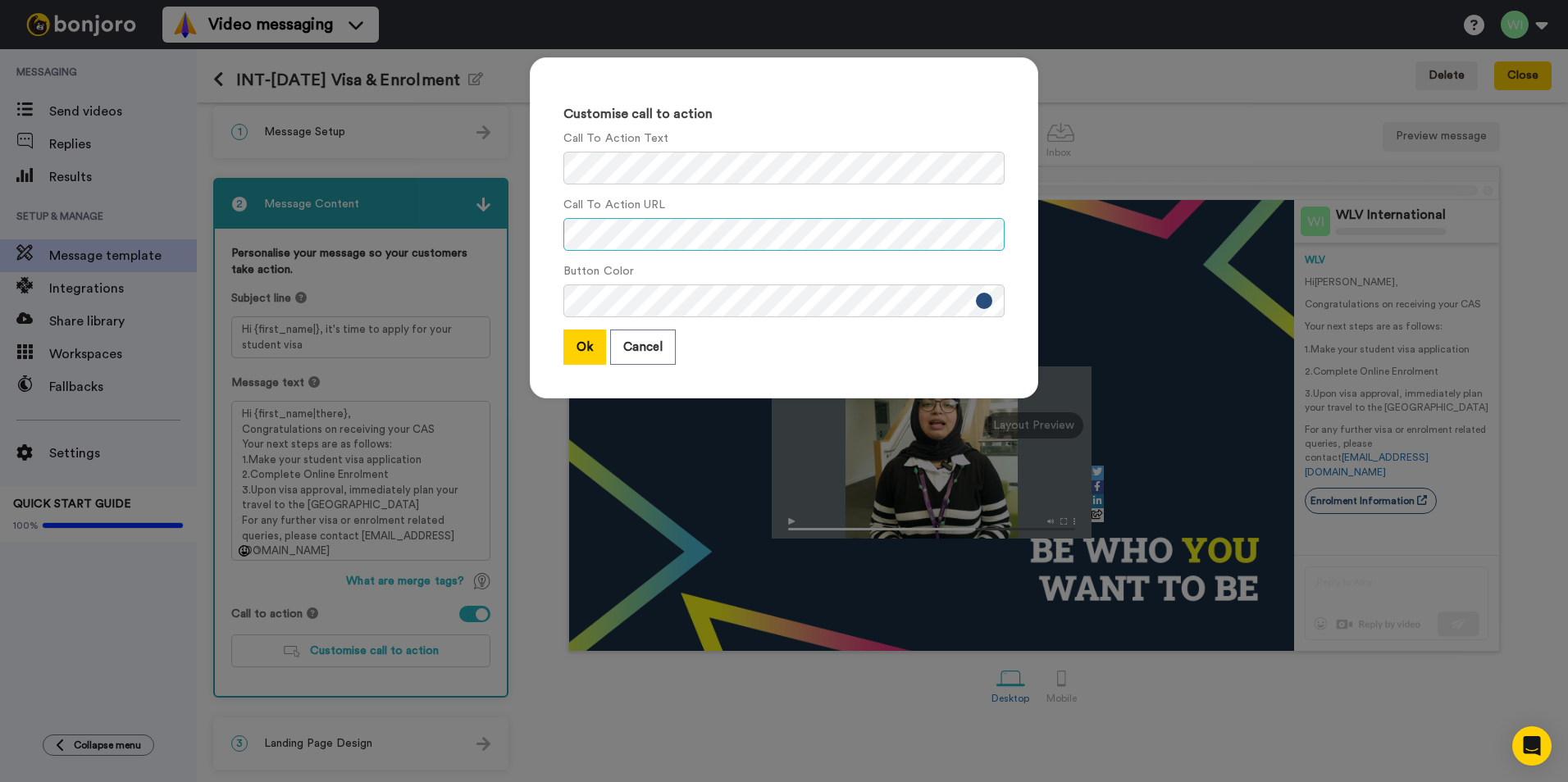
scroll to position [0, 157]
click at [1044, 244] on div "Customise call to action Call To Action Text Call To Action URL Button Color Ok…" at bounding box center [783, 236] width 541 height 391
click at [661, 359] on button "Cancel" at bounding box center [642, 346] width 66 height 35
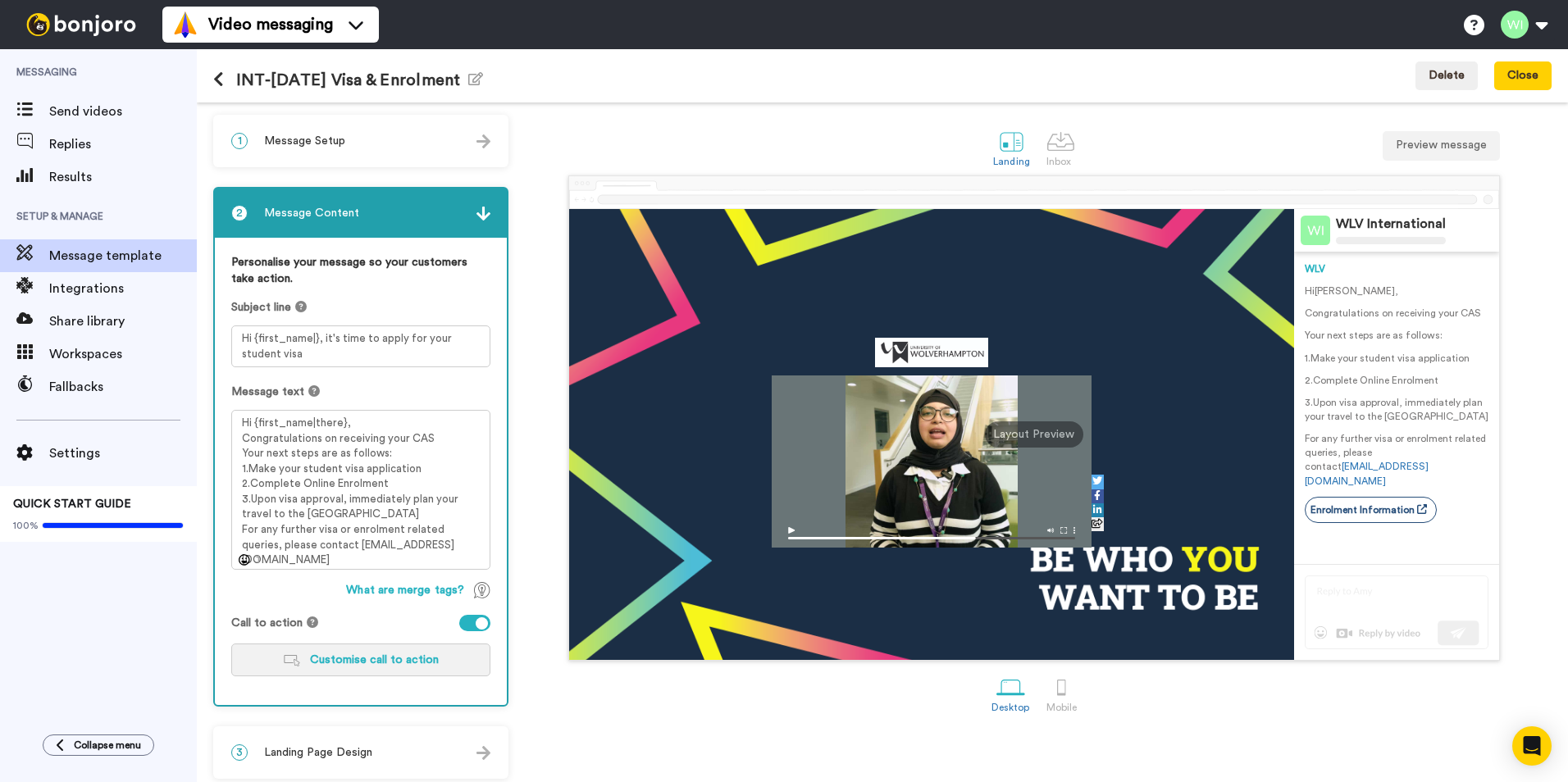
click at [349, 656] on span "Customise call to action" at bounding box center [374, 660] width 129 height 11
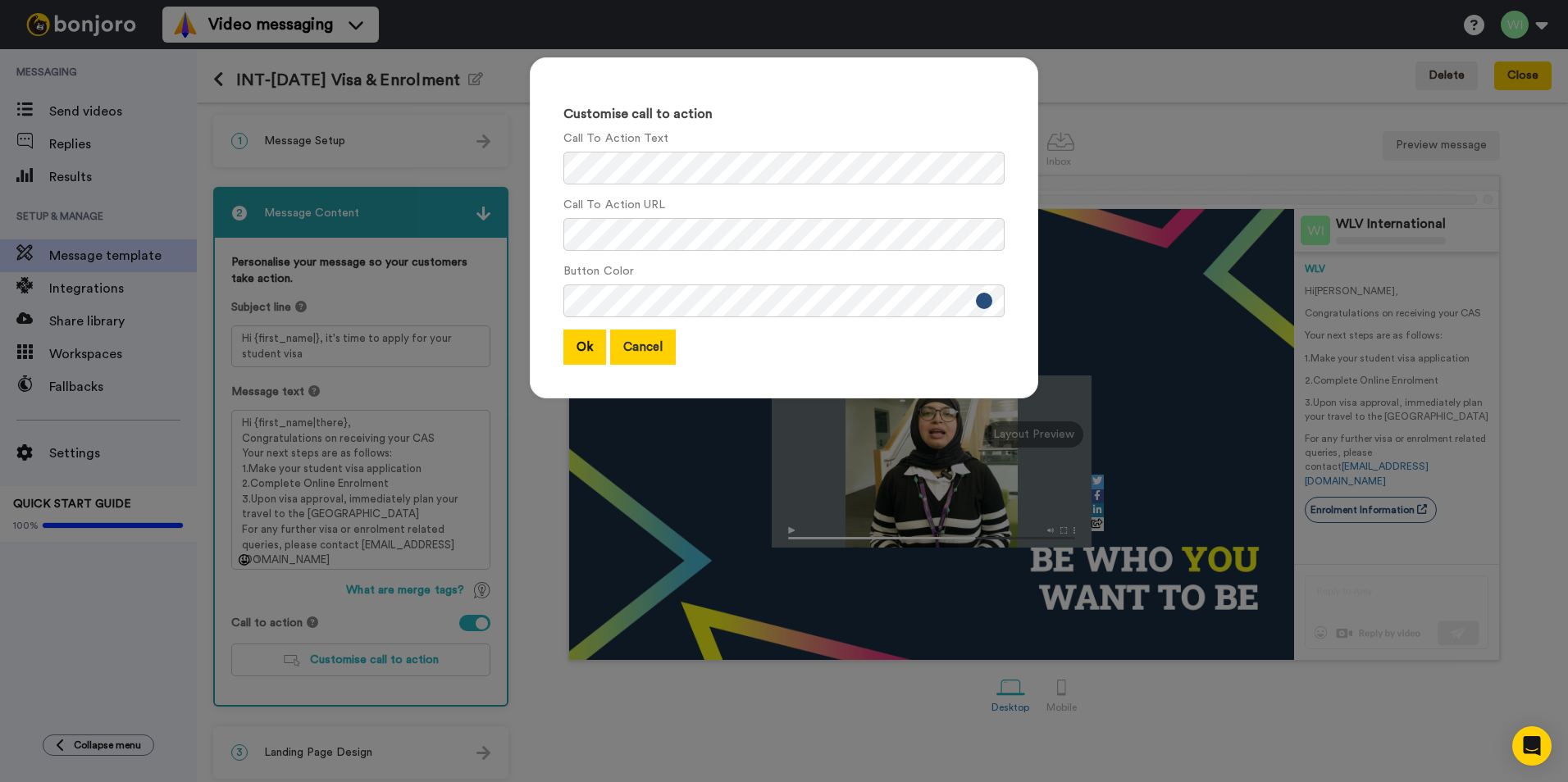
click at [645, 354] on button "Cancel" at bounding box center [642, 346] width 66 height 35
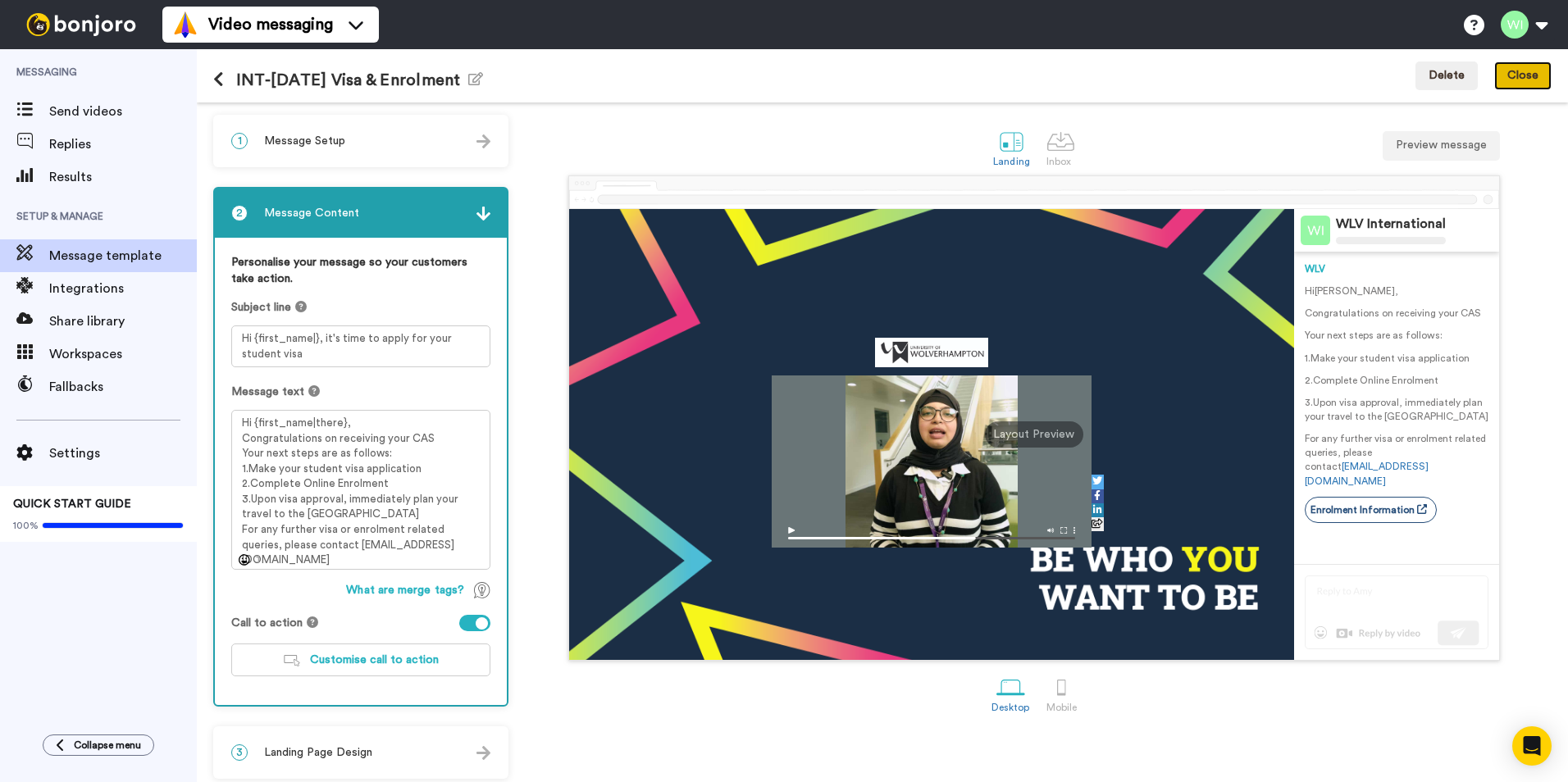
click at [1516, 78] on button "Close" at bounding box center [1523, 76] width 57 height 30
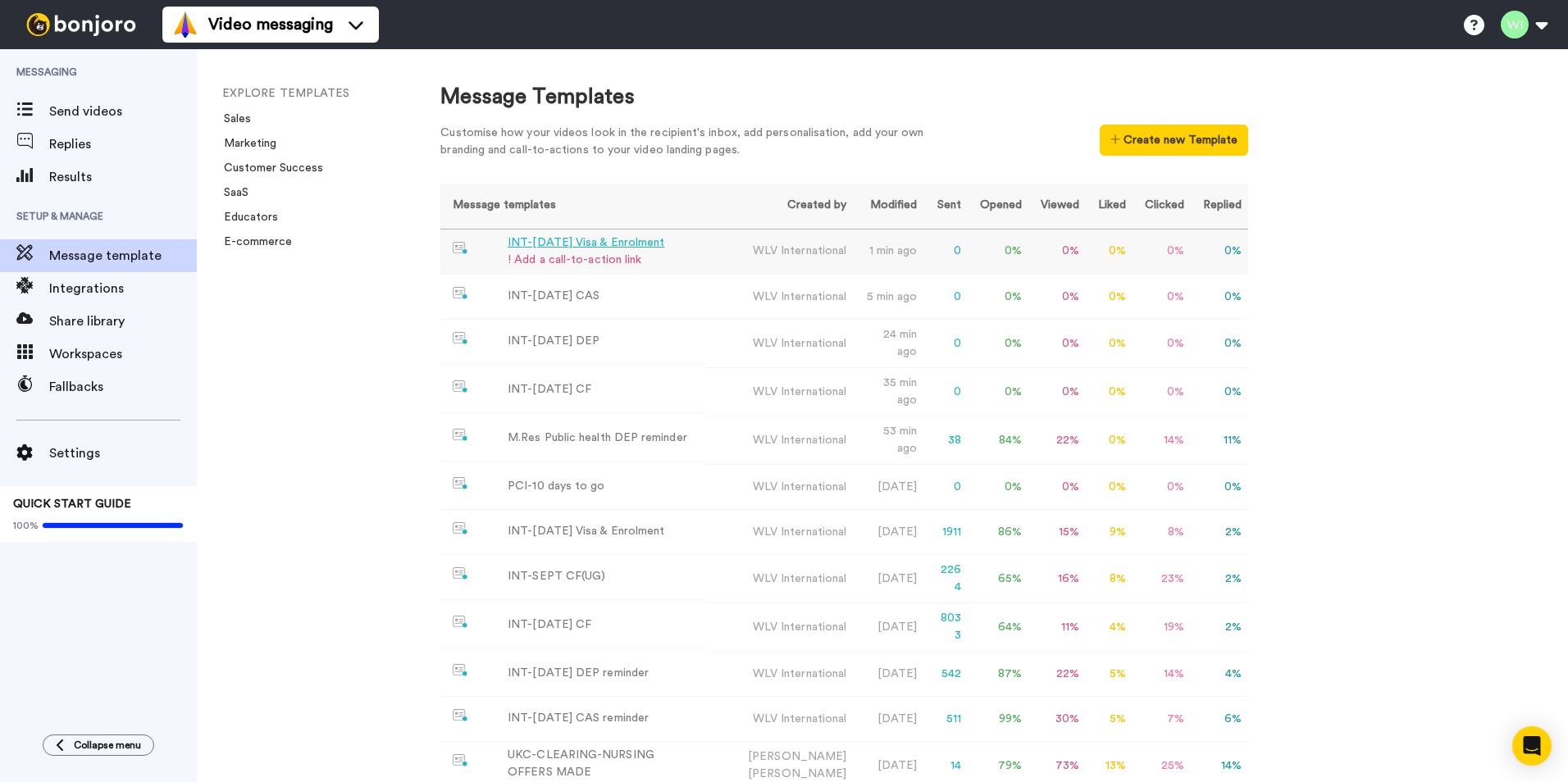
click at [594, 257] on div "! Add a call-to-action link" at bounding box center [586, 260] width 157 height 17
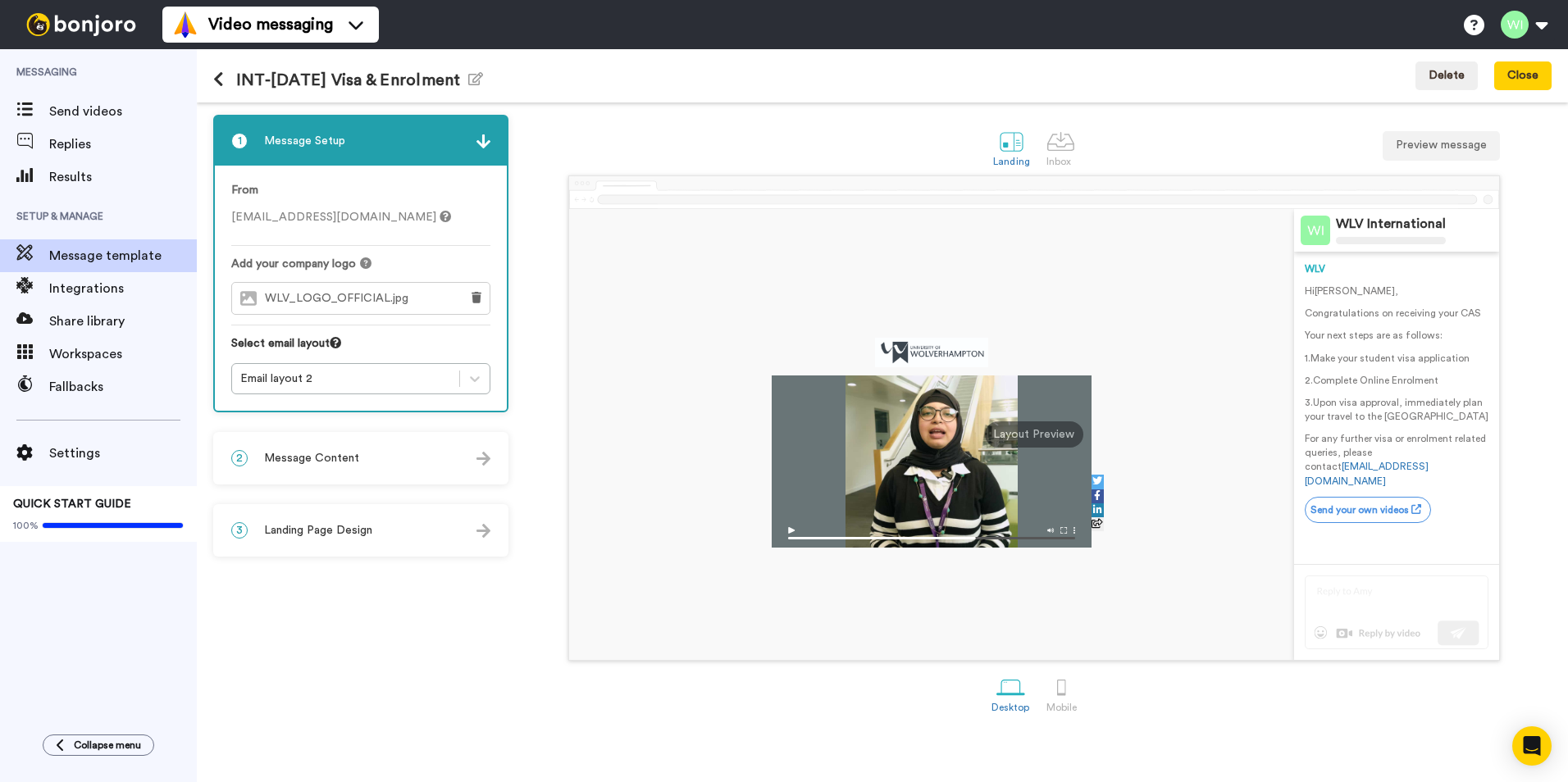
click at [404, 467] on div "2 Message Content" at bounding box center [360, 458] width 292 height 49
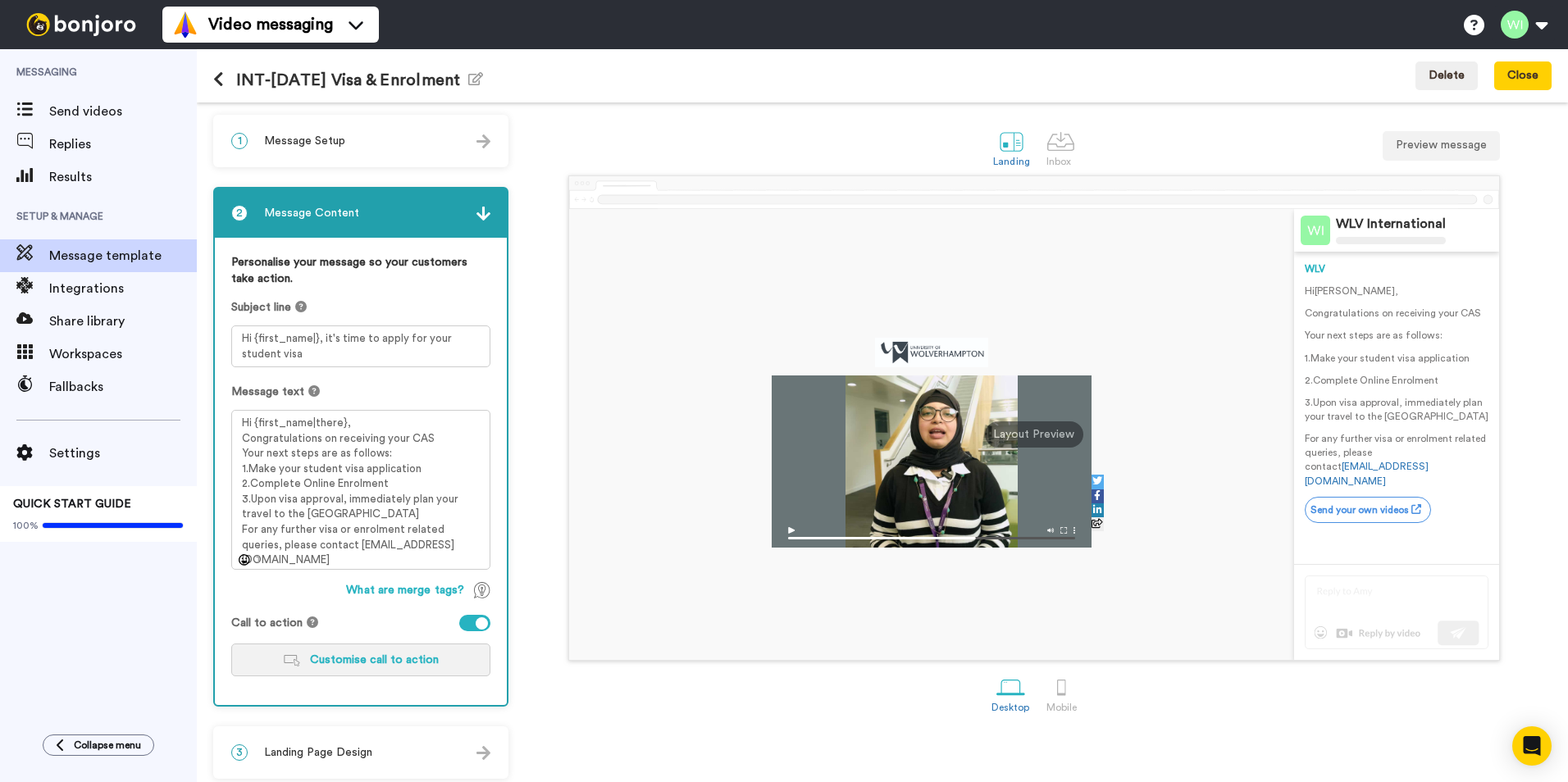
click at [428, 668] on button "Customise call to action" at bounding box center [361, 660] width 259 height 33
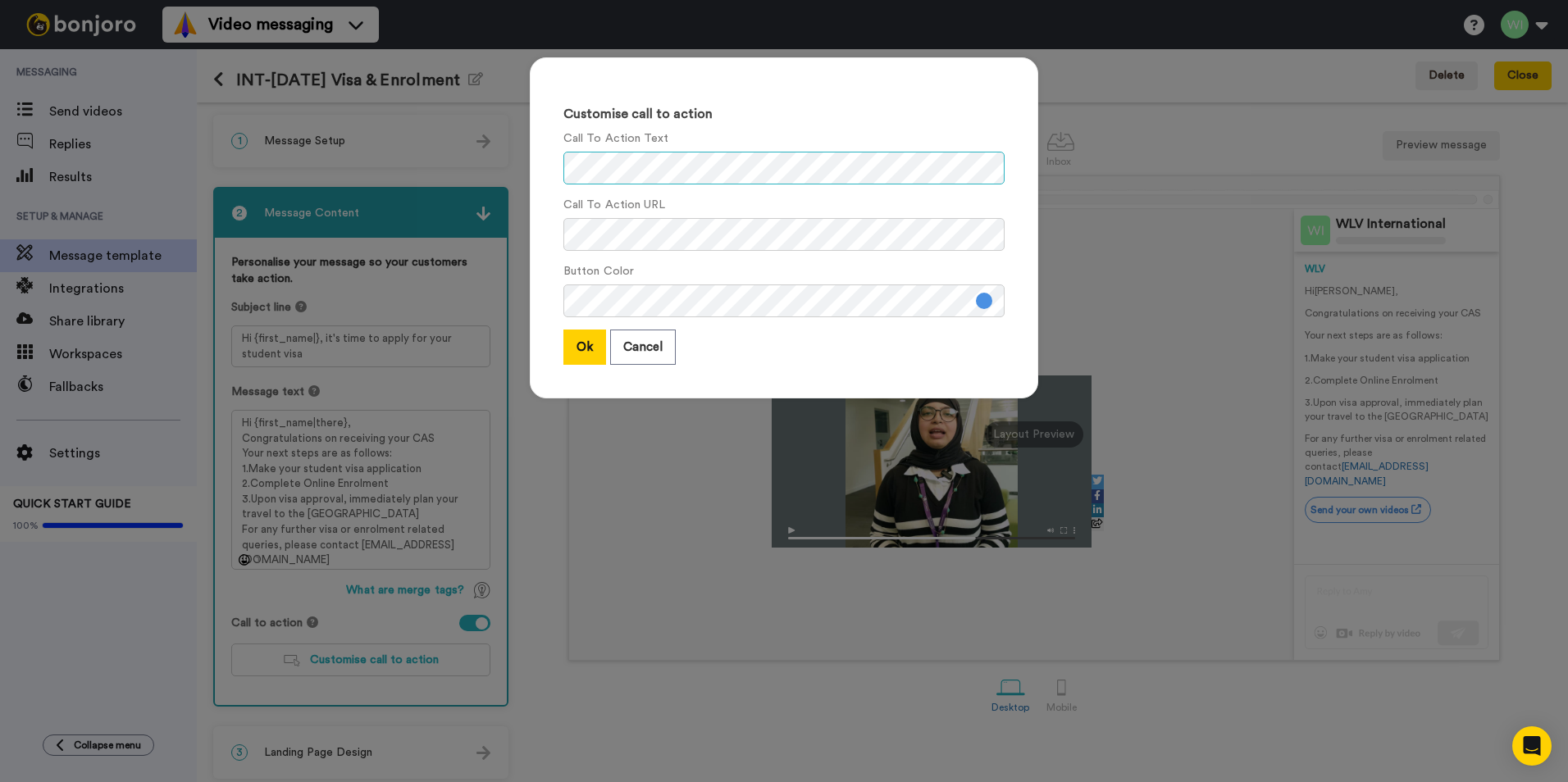
click at [488, 175] on div "Customise call to action Call To Action Text Call To Action URL Button Color Ok…" at bounding box center [784, 391] width 1568 height 782
click at [437, 226] on div "Customise call to action Call To Action Text Call To Action URL Button Color Ok…" at bounding box center [784, 391] width 1568 height 782
click at [979, 304] on button at bounding box center [984, 301] width 16 height 16
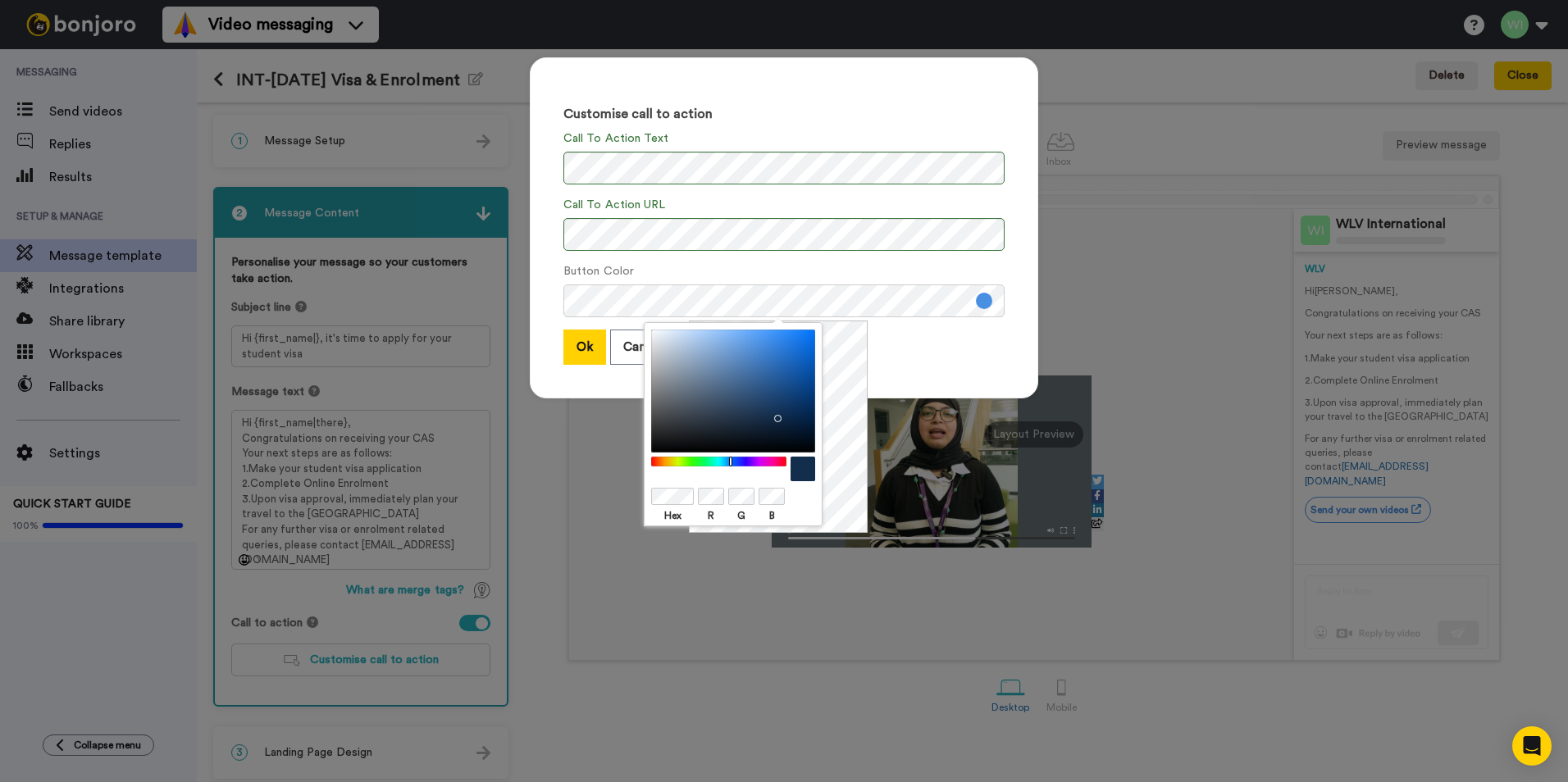
click at [774, 415] on div at bounding box center [732, 391] width 164 height 123
click at [774, 398] on div at bounding box center [732, 391] width 164 height 123
click at [946, 352] on div "Ok Cancel" at bounding box center [784, 346] width 441 height 35
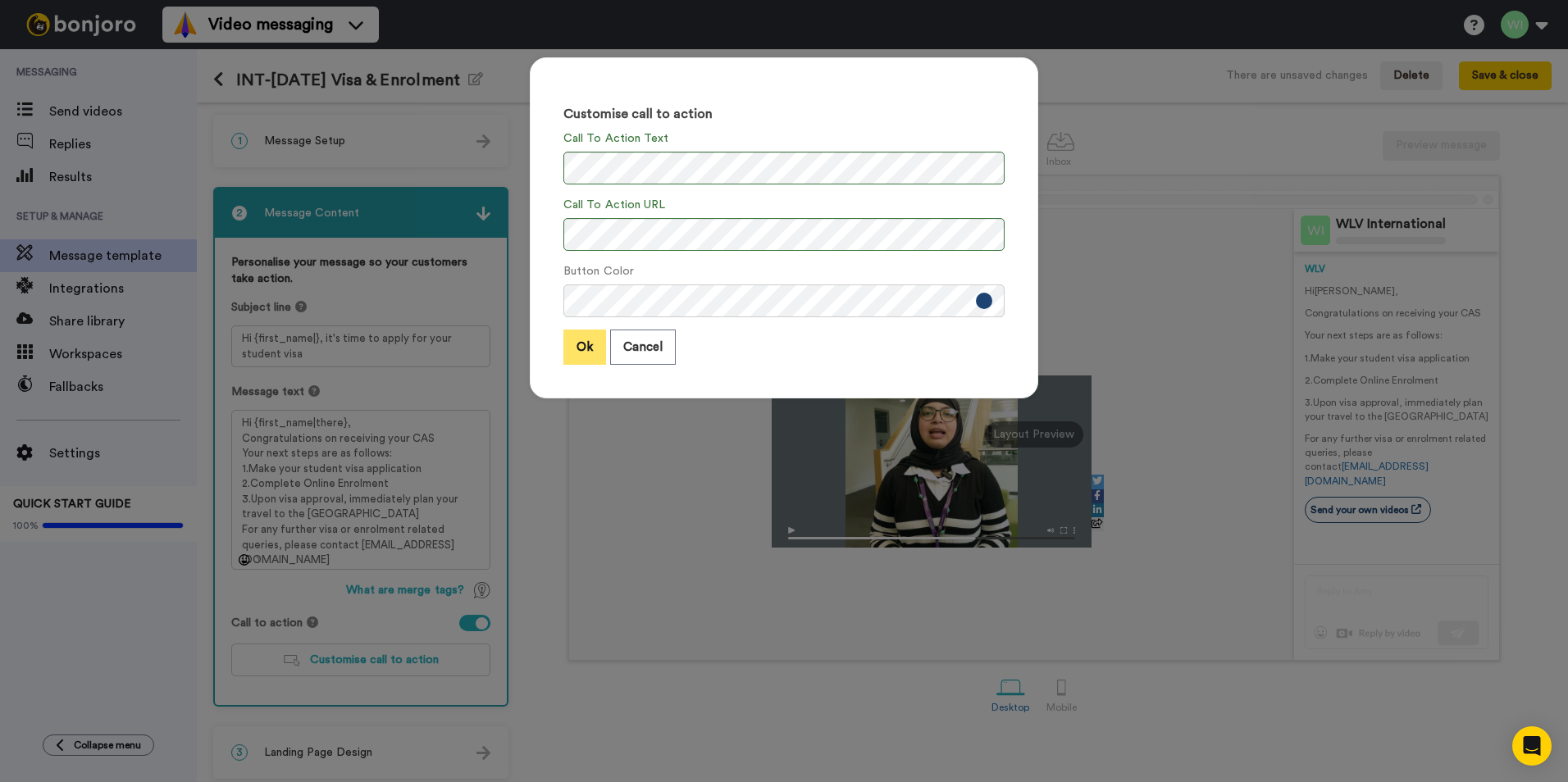
click at [596, 356] on button "Ok" at bounding box center [585, 346] width 43 height 35
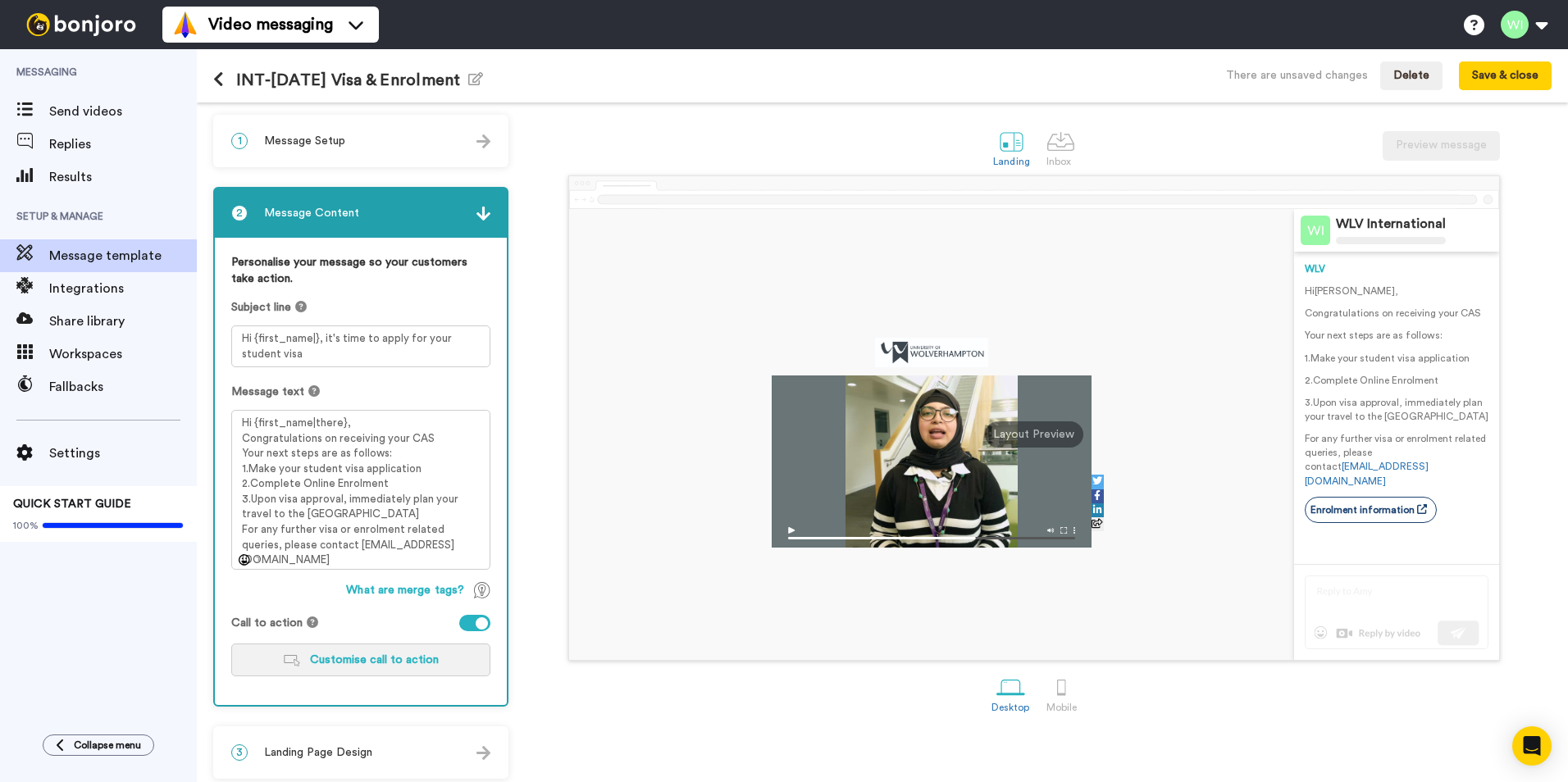
scroll to position [9, 0]
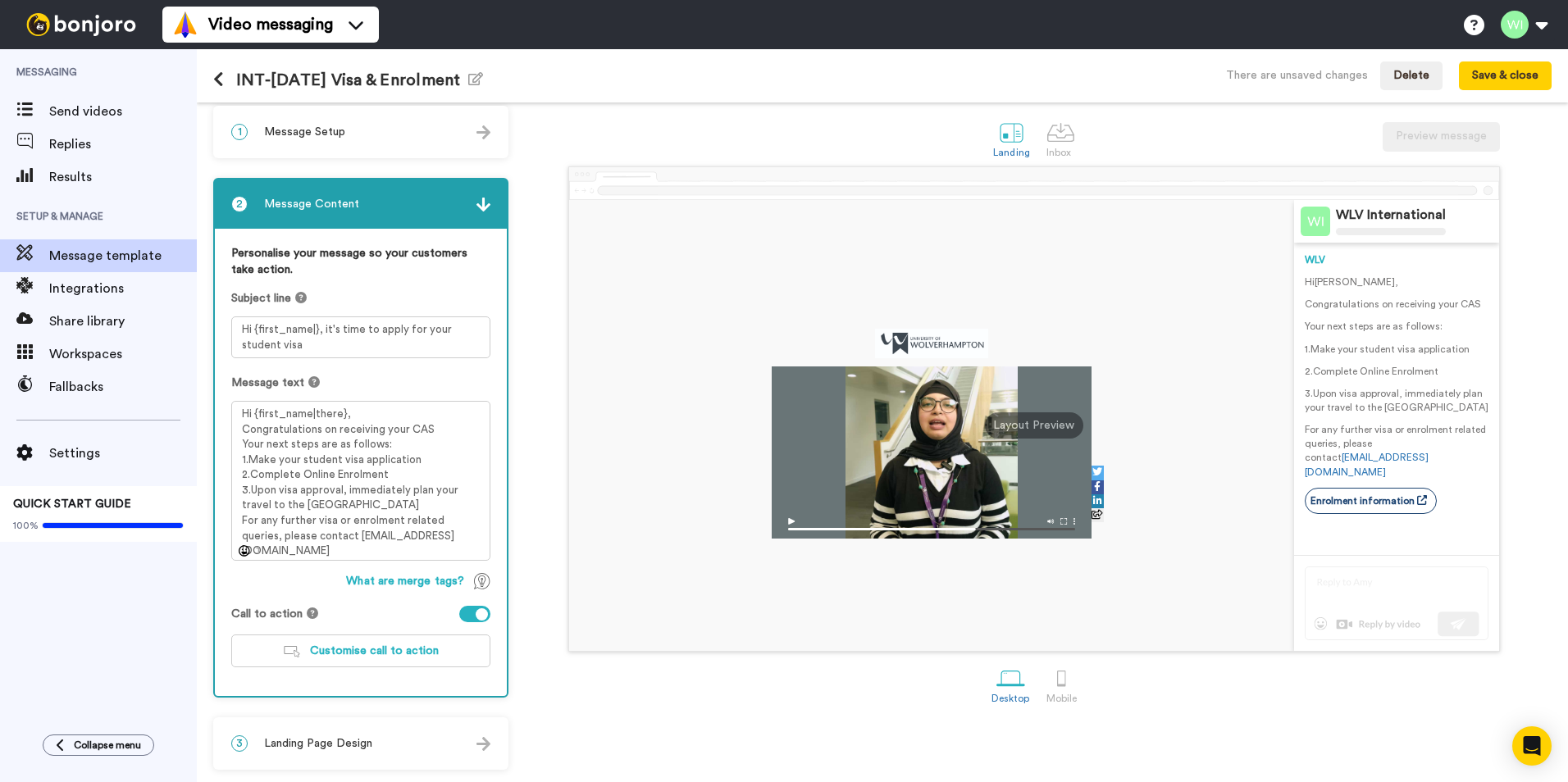
click at [383, 751] on div "3 Landing Page Design" at bounding box center [360, 743] width 292 height 49
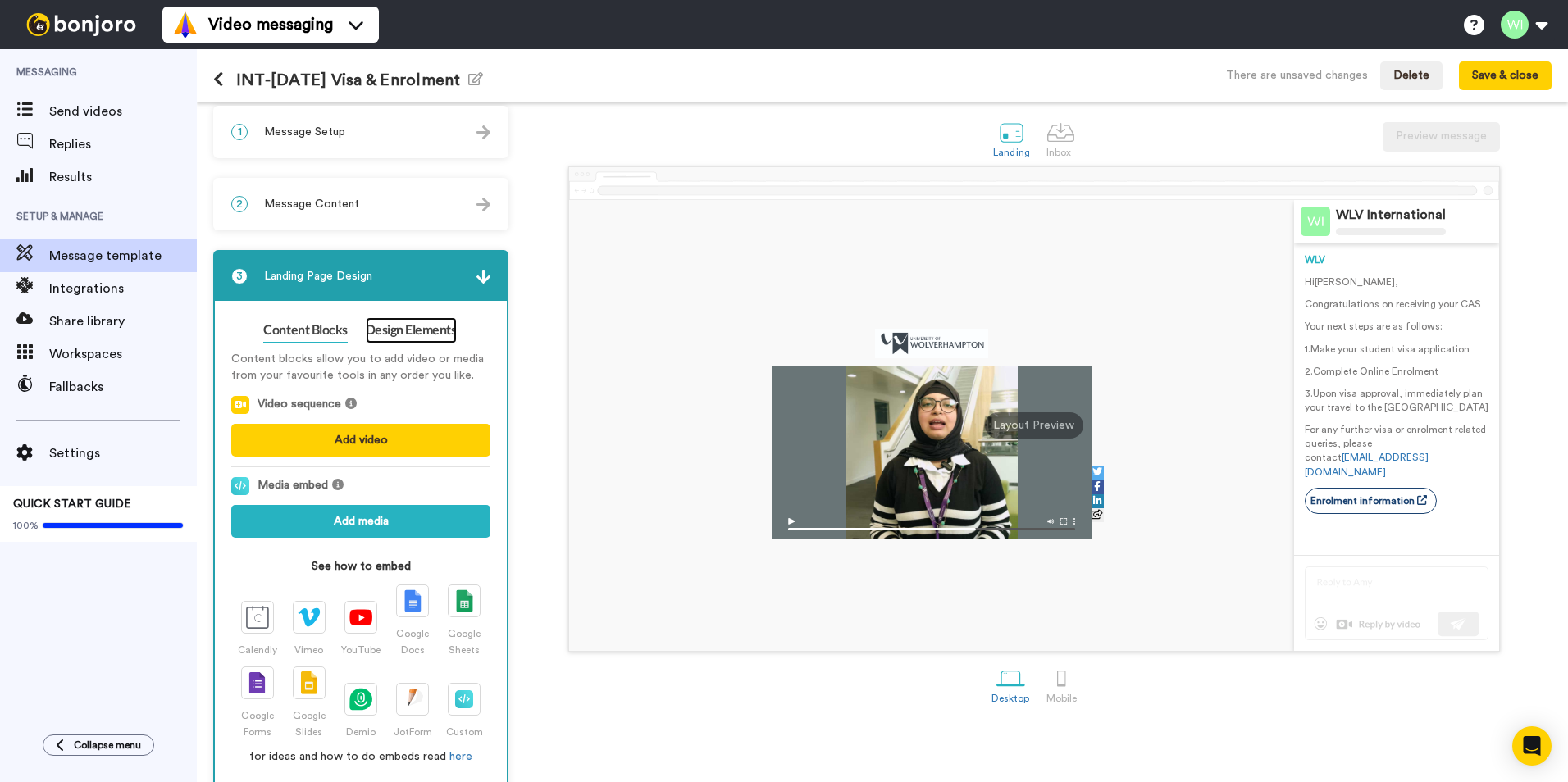
click at [442, 324] on link "Design Elements" at bounding box center [411, 330] width 91 height 26
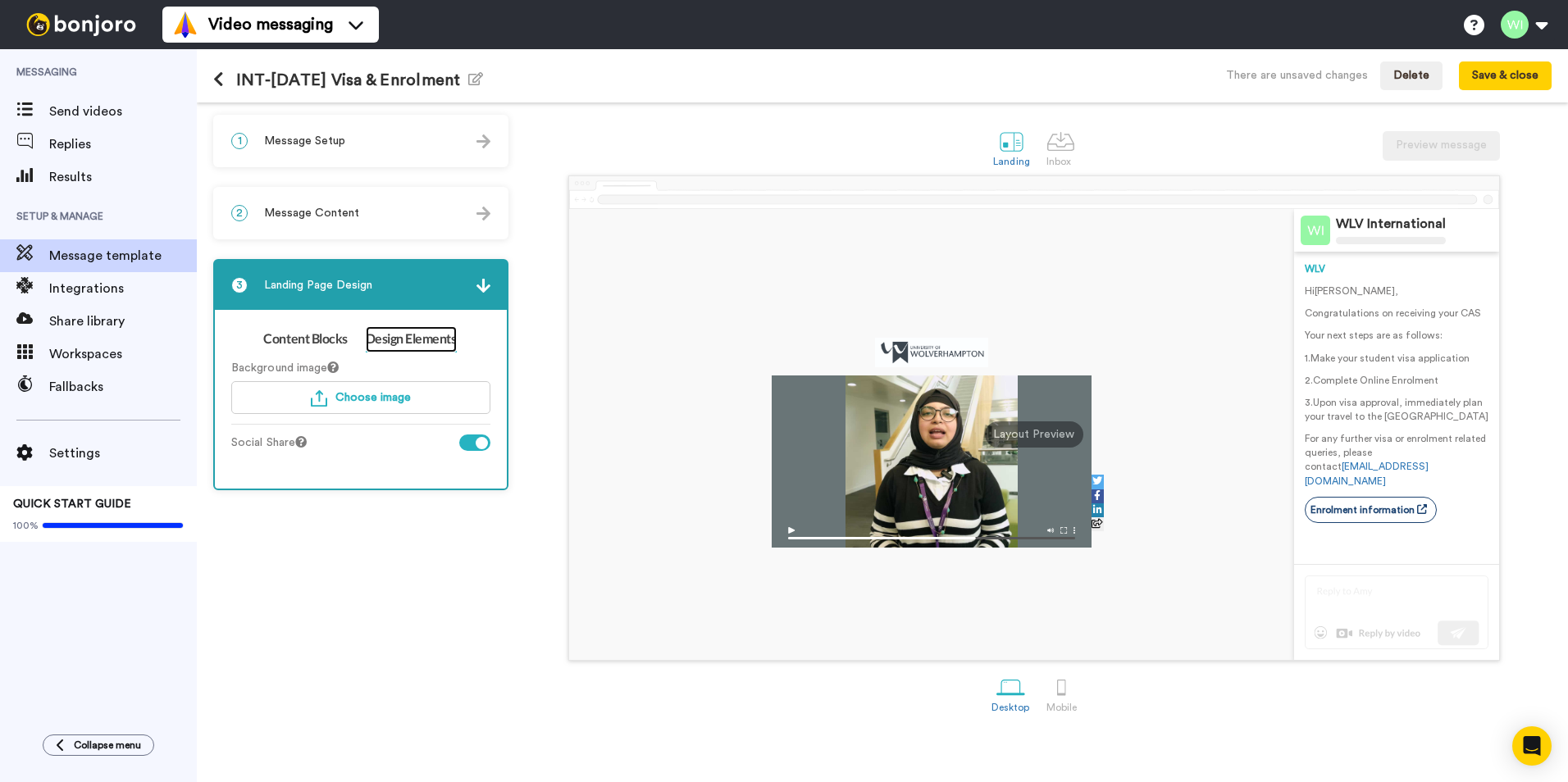
scroll to position [0, 0]
click at [392, 407] on button "Choose image" at bounding box center [361, 397] width 259 height 33
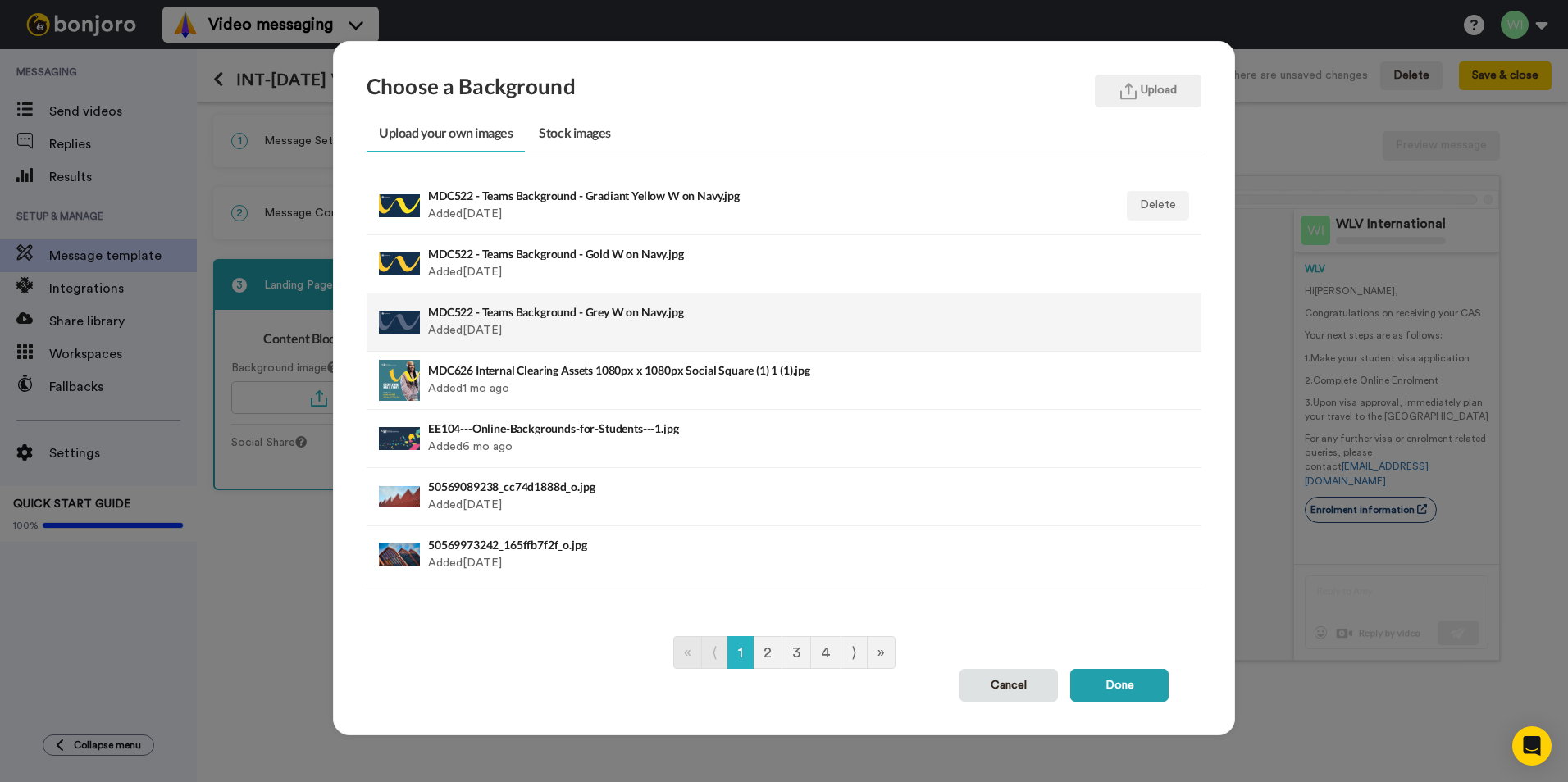
click at [614, 330] on div "MDC522 - Teams Background - Grey W on Navy.jpg Added [DATE]" at bounding box center [704, 322] width 551 height 41
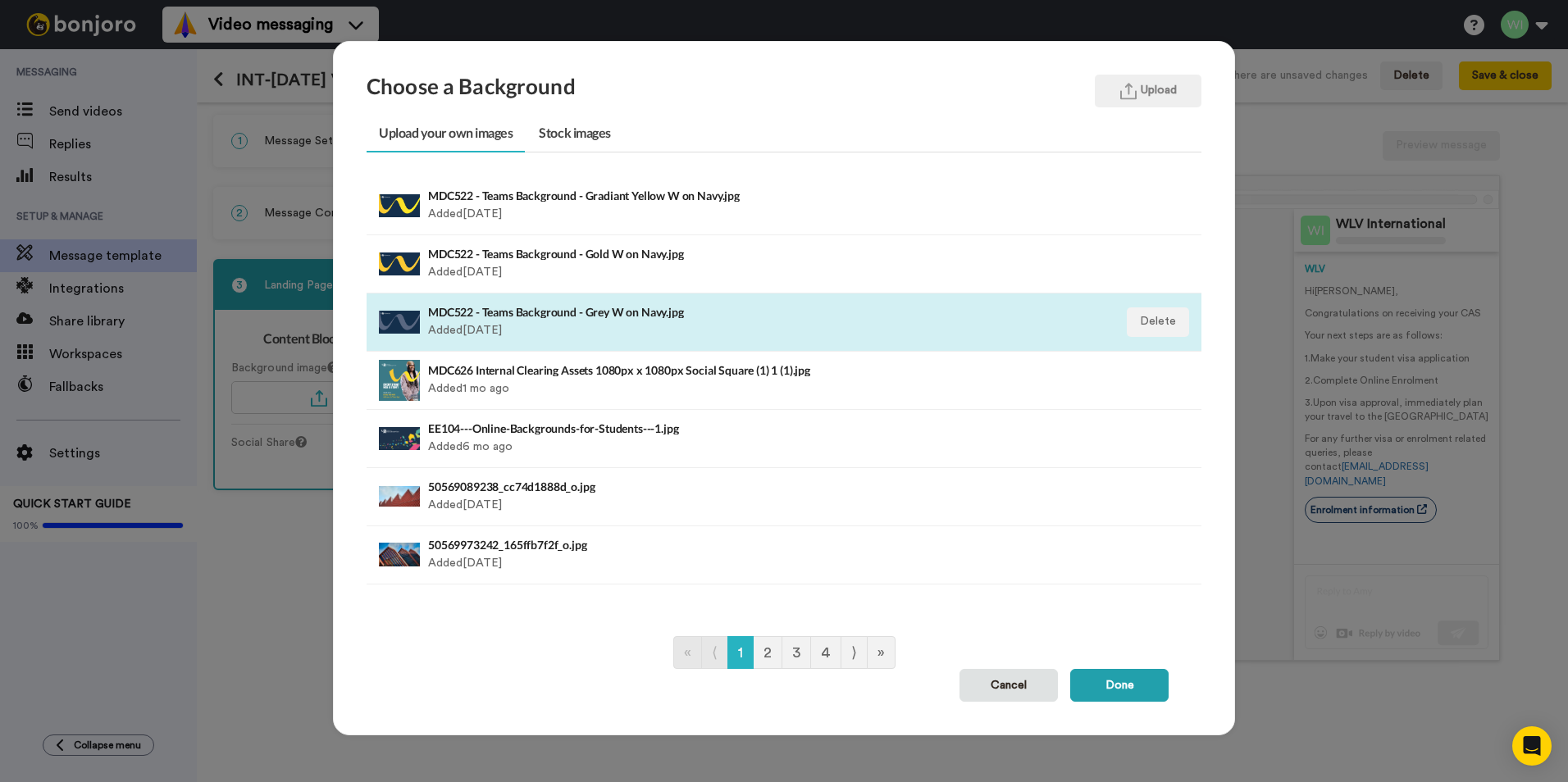
click at [646, 318] on h4 "MDC522 - Teams Background - Grey W on Navy.jpg" at bounding box center [704, 312] width 551 height 12
click at [1094, 672] on button "Done" at bounding box center [1119, 685] width 99 height 33
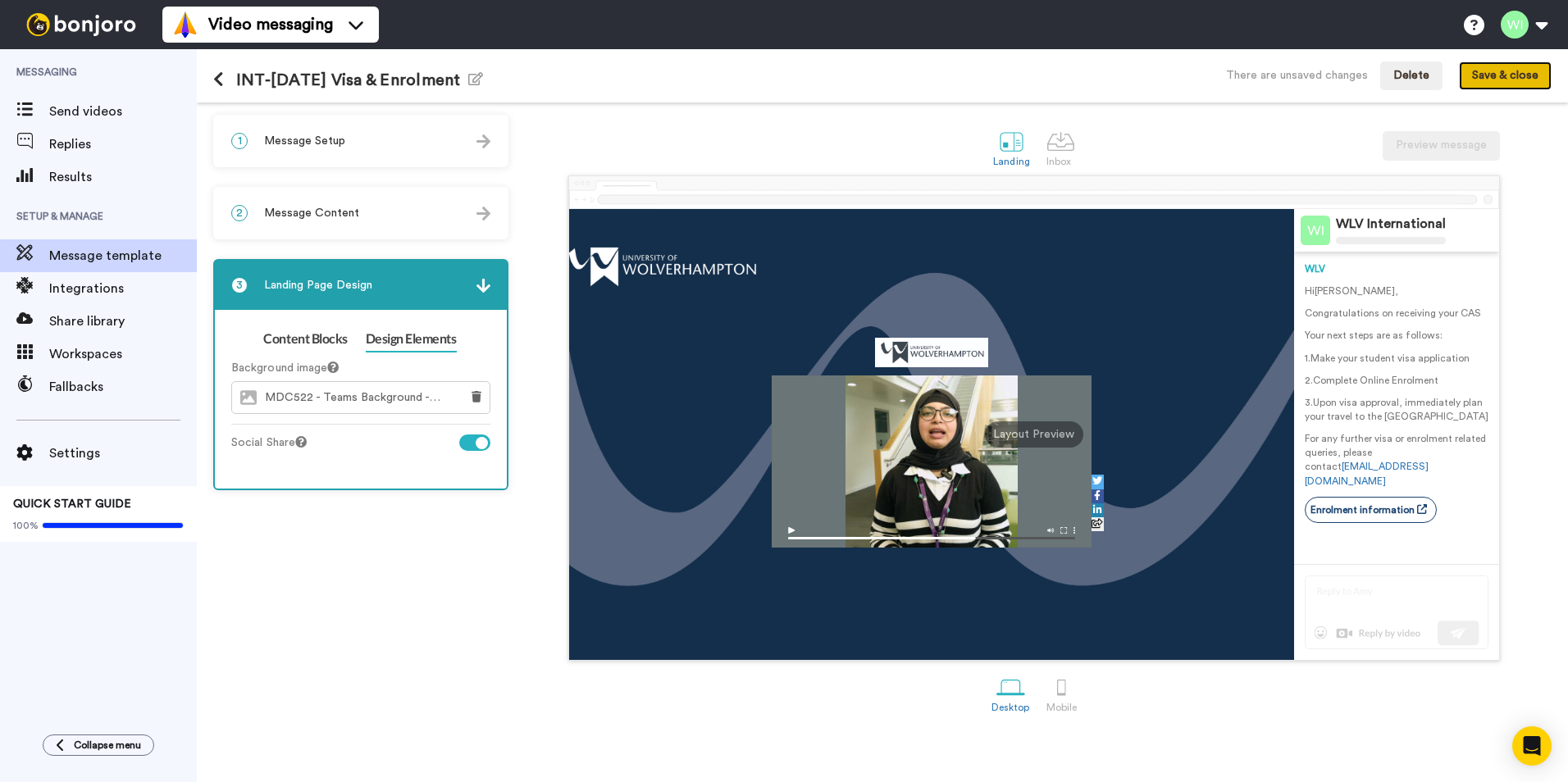
click at [1502, 74] on button "Save & close" at bounding box center [1505, 76] width 93 height 30
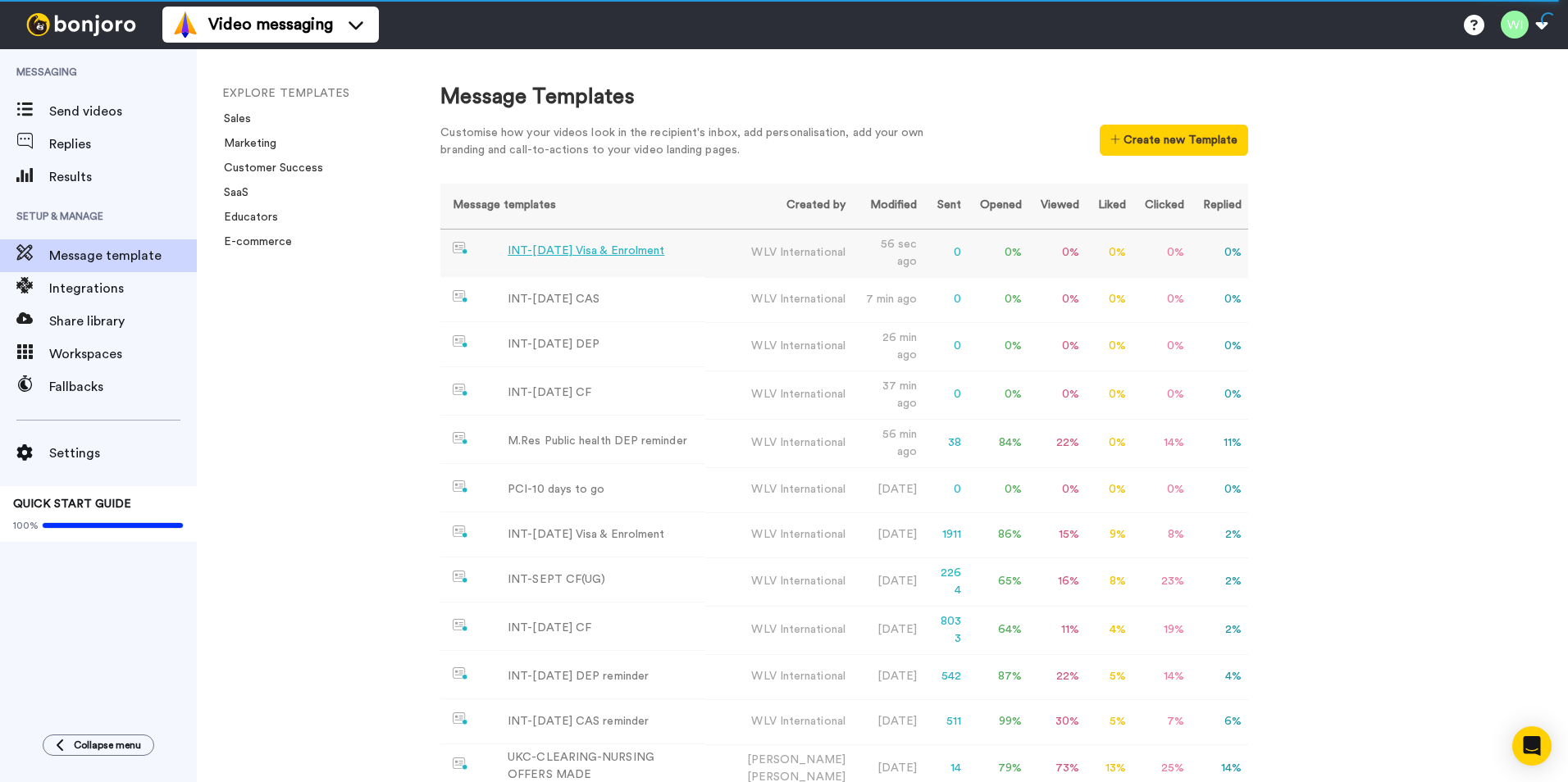
click at [610, 250] on div "INT-Nov 25 Visa & Enrolment" at bounding box center [586, 252] width 157 height 17
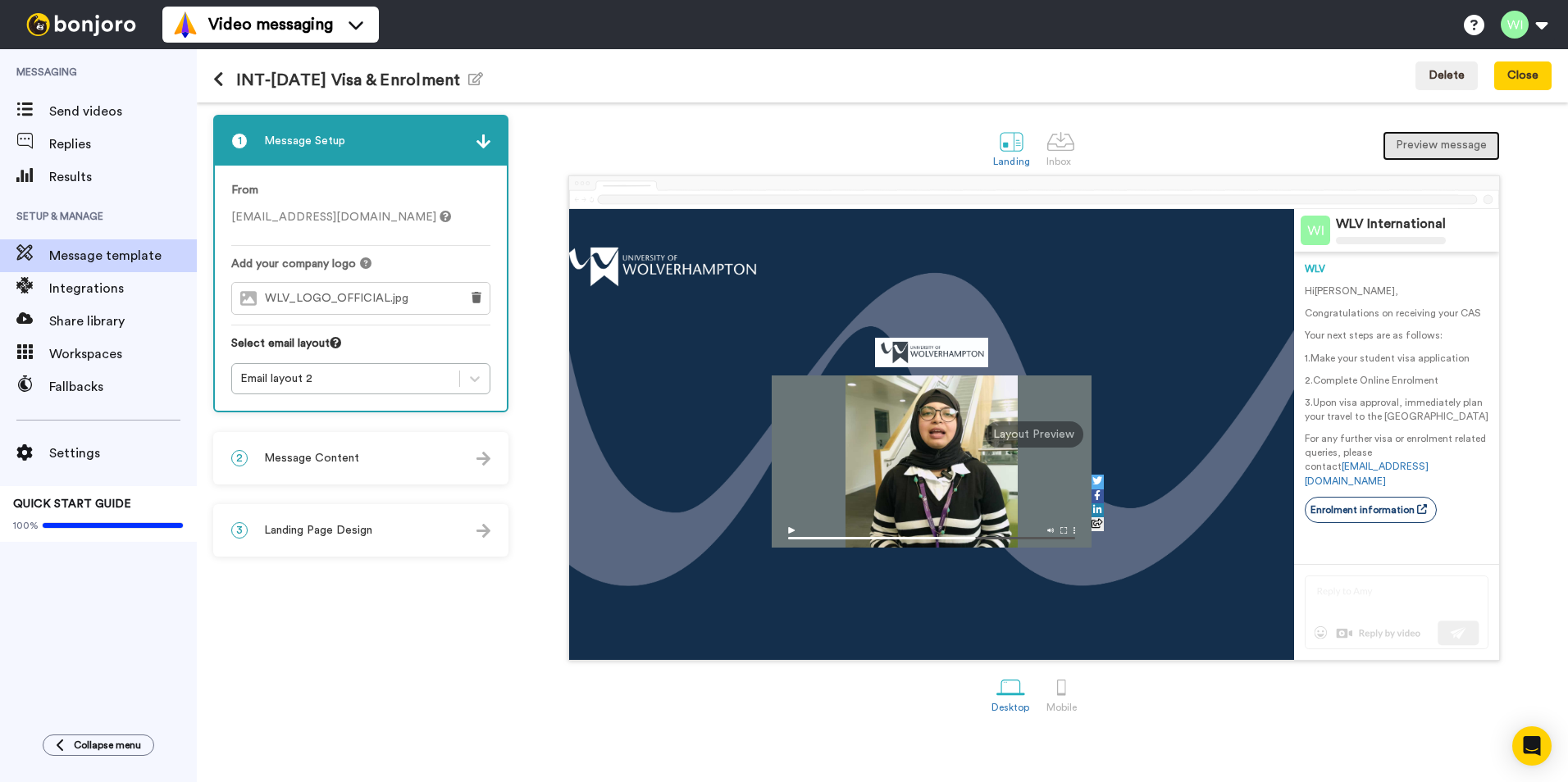
click at [1467, 147] on button "Preview message" at bounding box center [1441, 145] width 118 height 30
click at [216, 87] on icon at bounding box center [218, 79] width 11 height 16
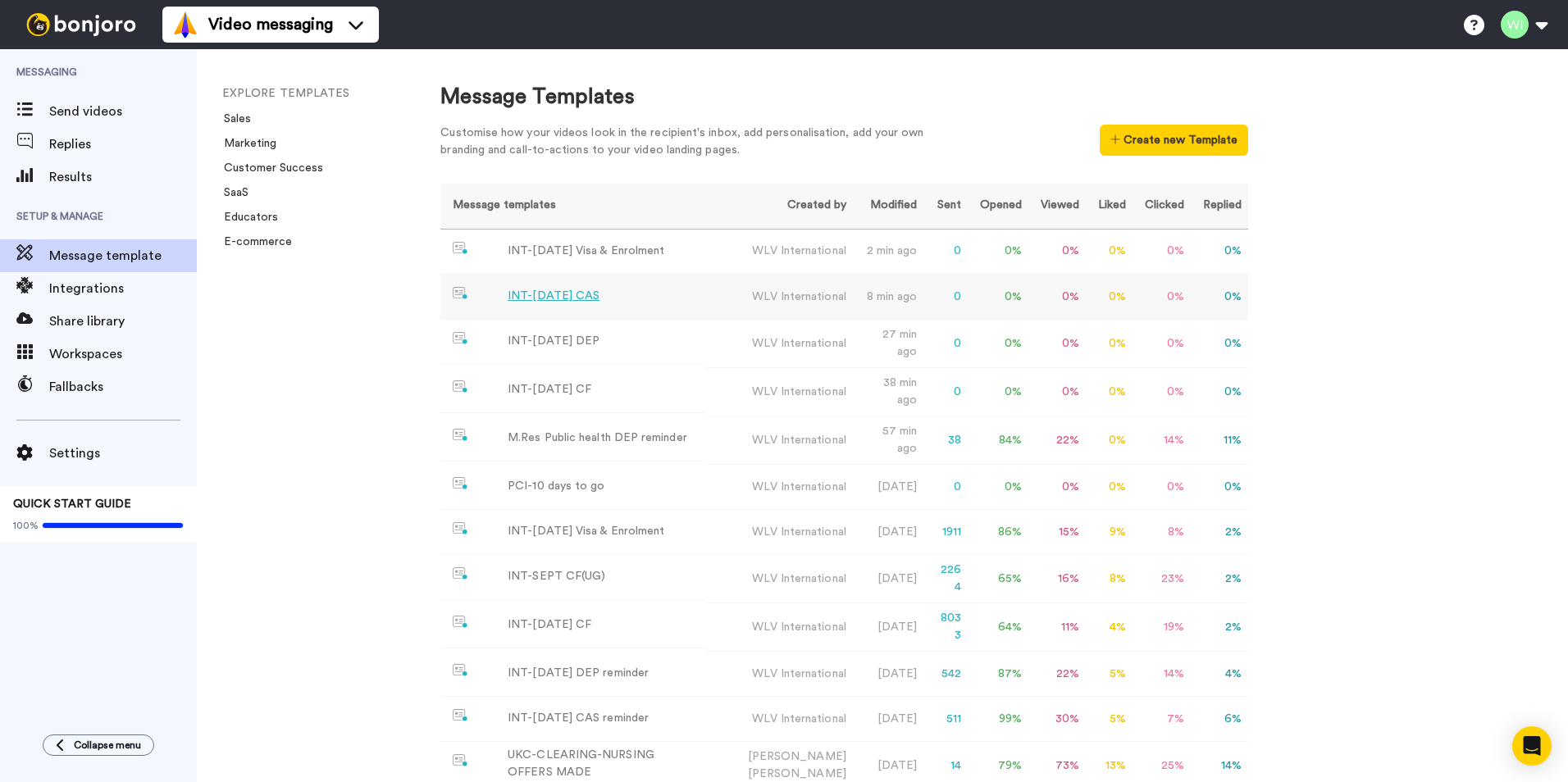
click at [580, 304] on div "INT-[DATE] CAS" at bounding box center [553, 297] width 92 height 17
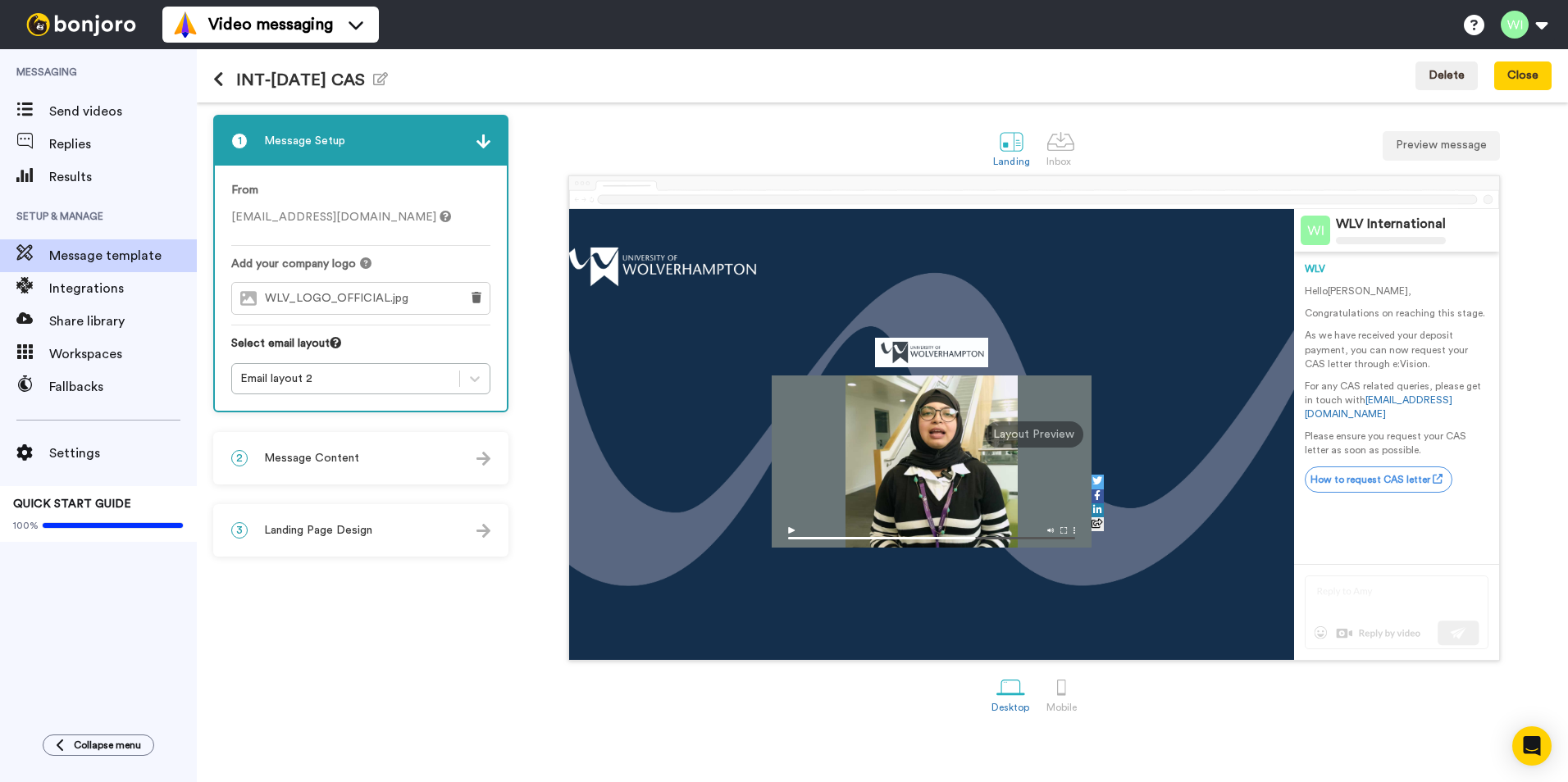
click at [372, 464] on div "2 Message Content" at bounding box center [360, 458] width 292 height 49
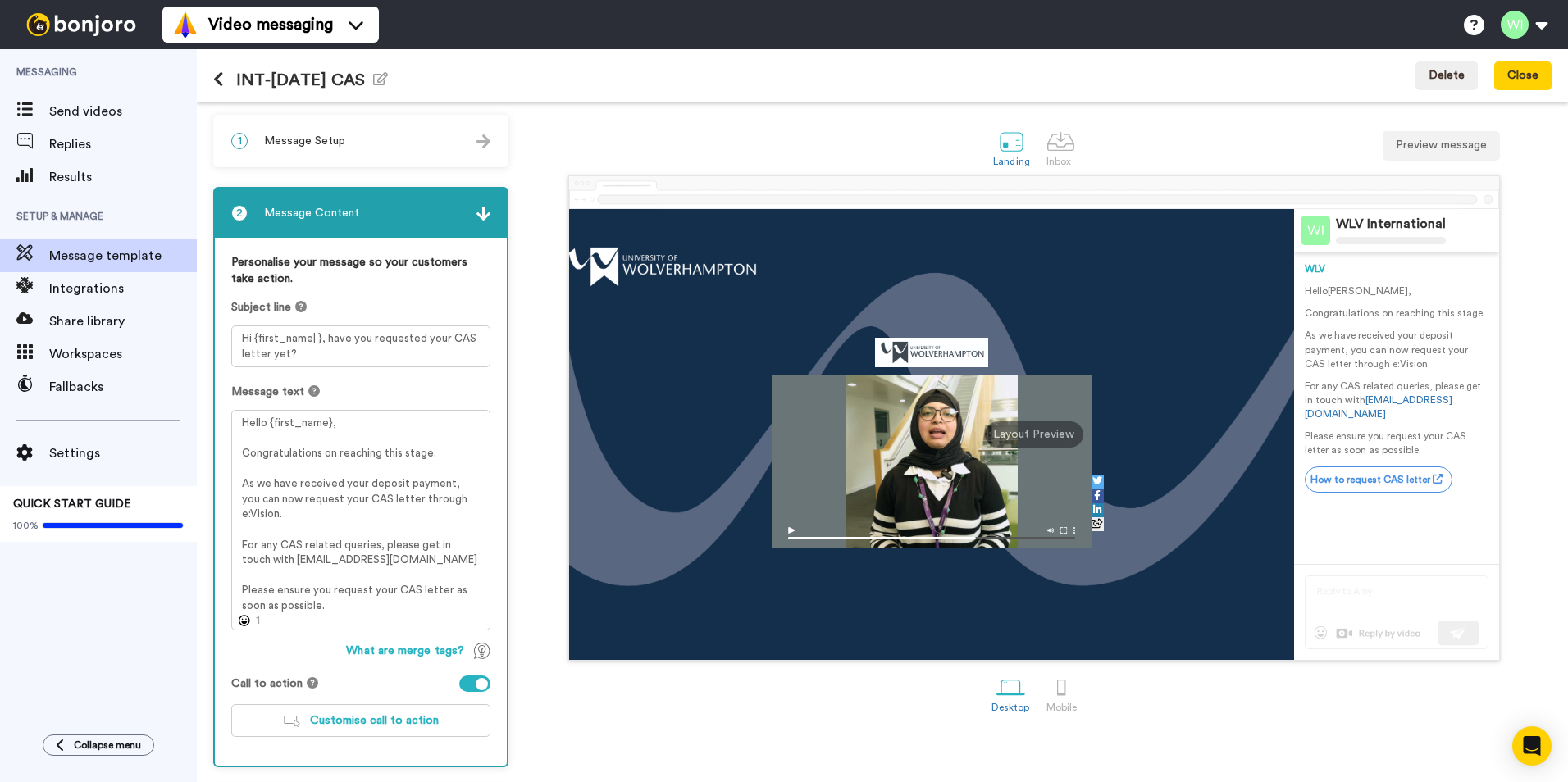
scroll to position [70, 0]
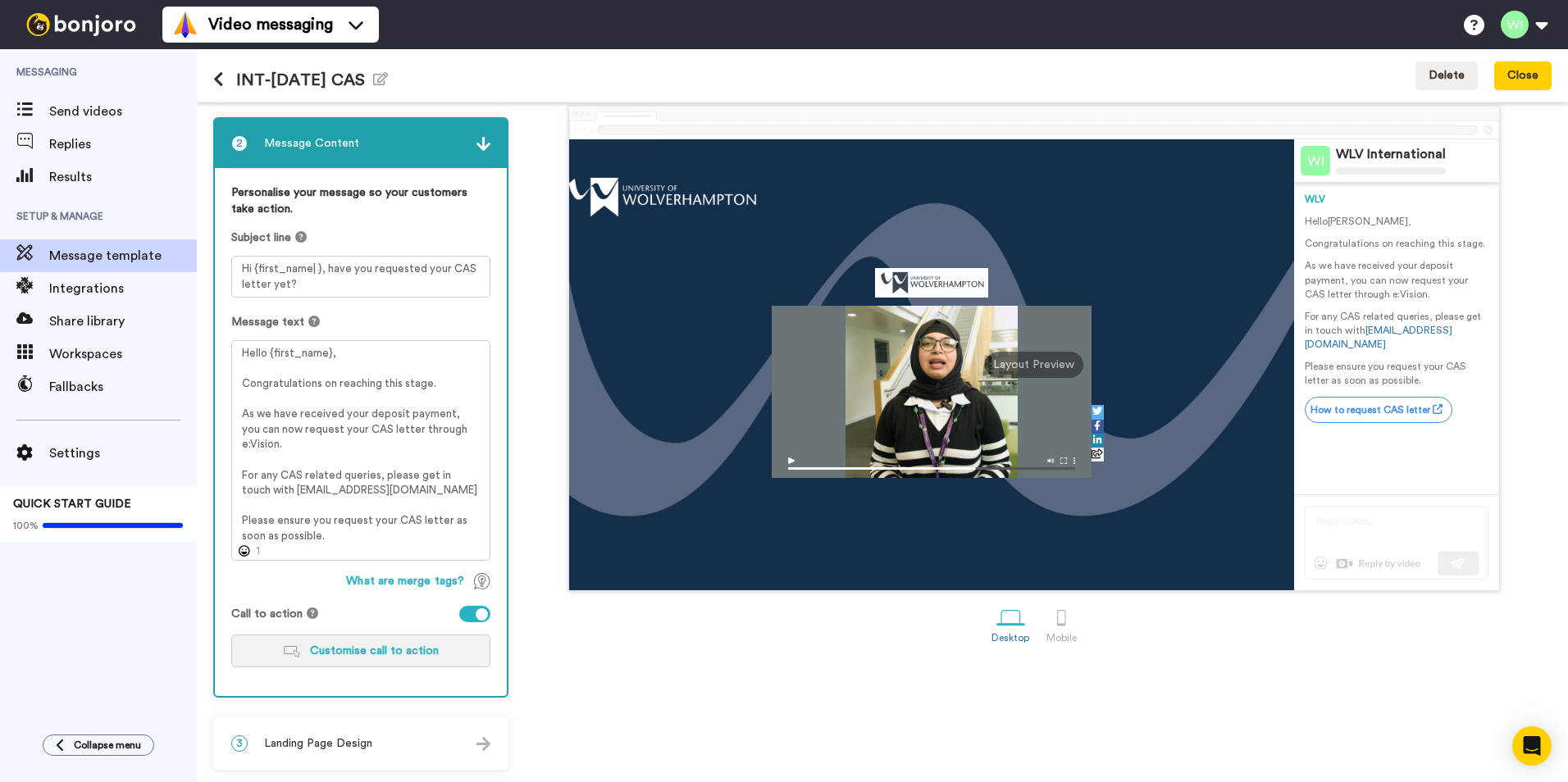
click at [345, 650] on span "Customise call to action" at bounding box center [374, 651] width 129 height 11
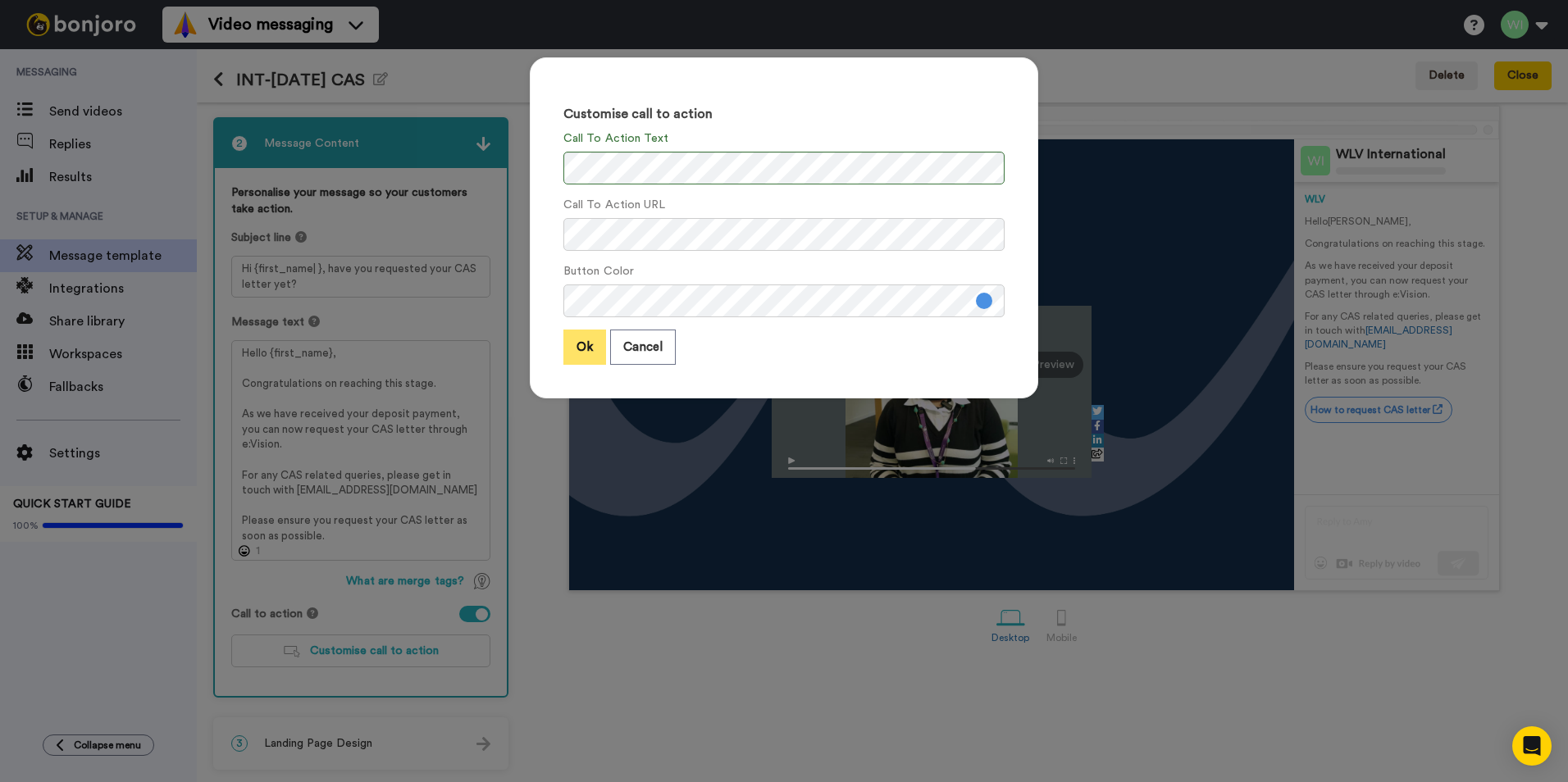
click at [577, 345] on button "Ok" at bounding box center [585, 346] width 43 height 35
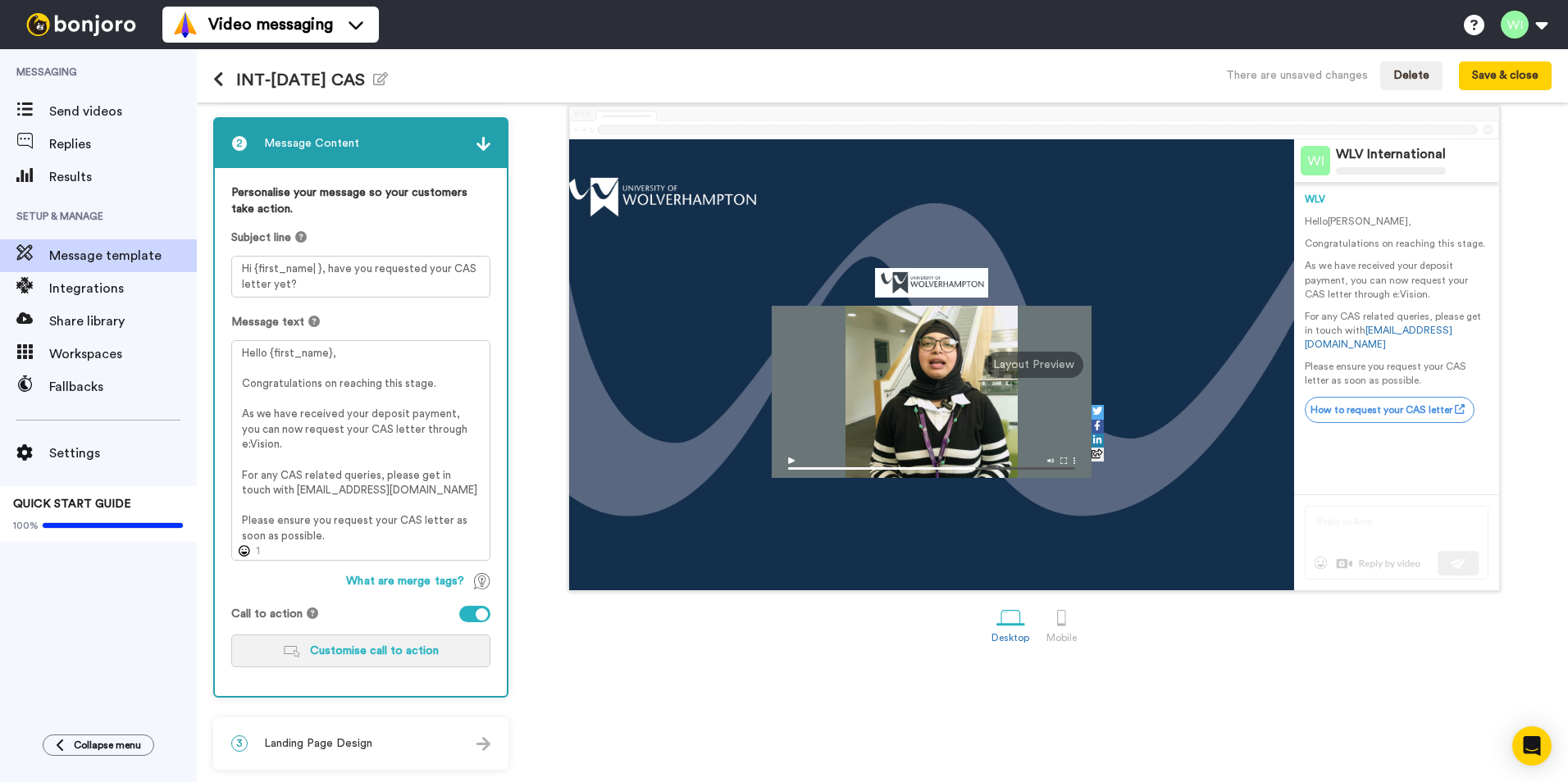
click at [398, 656] on span "Customise call to action" at bounding box center [374, 651] width 129 height 11
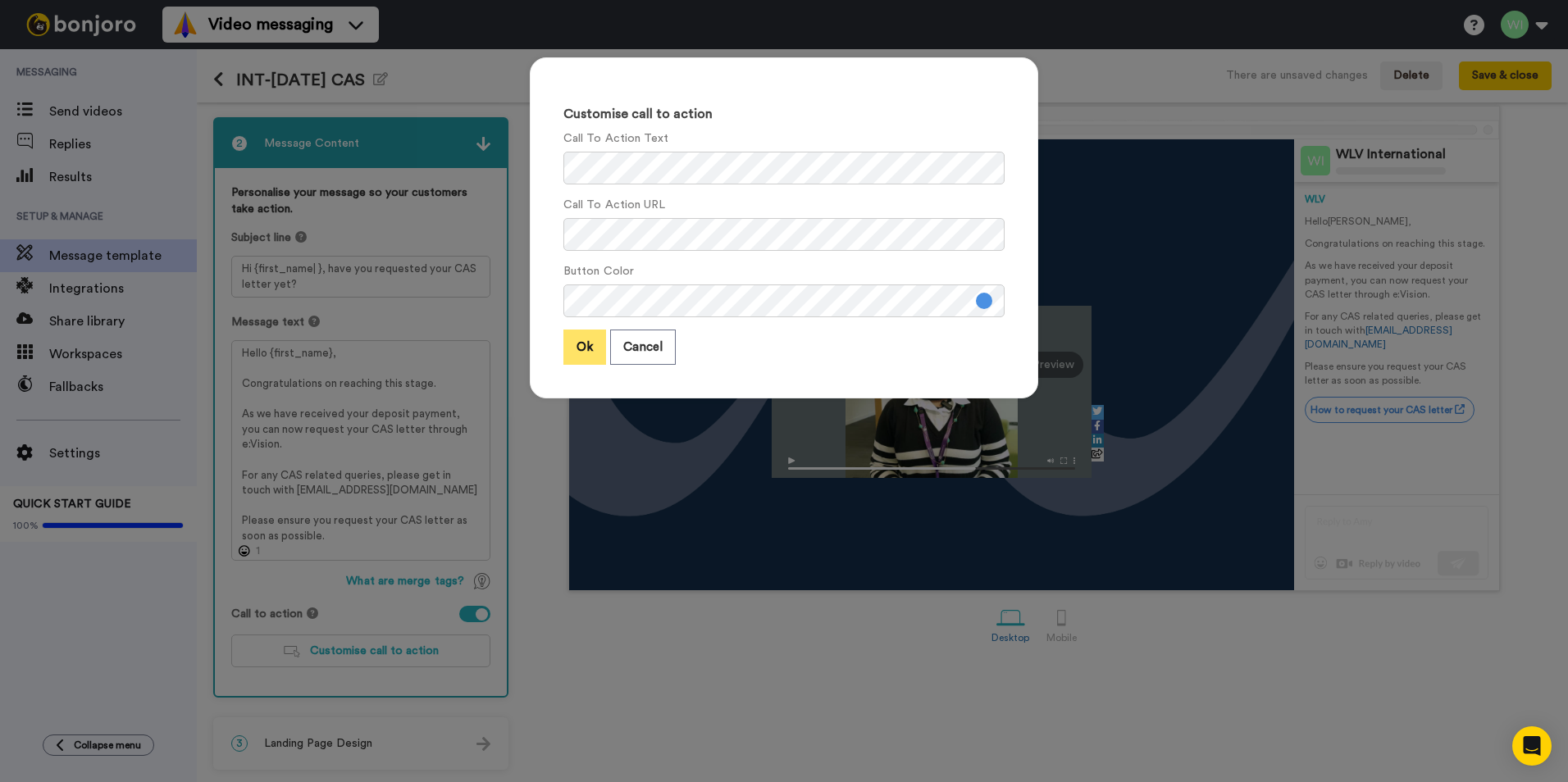
click at [578, 355] on button "Ok" at bounding box center [585, 346] width 43 height 35
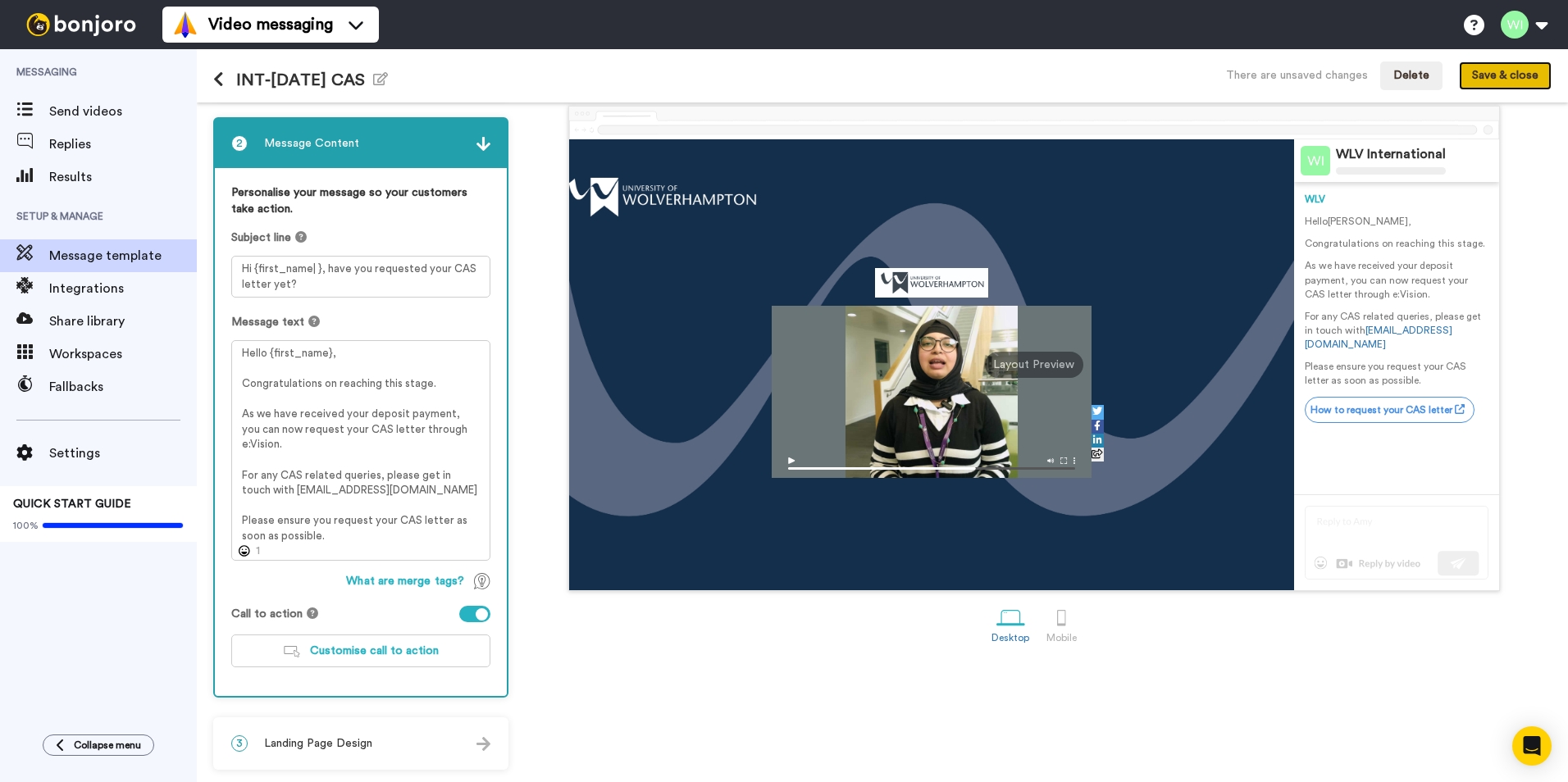
click at [1498, 78] on button "Save & close" at bounding box center [1505, 76] width 93 height 30
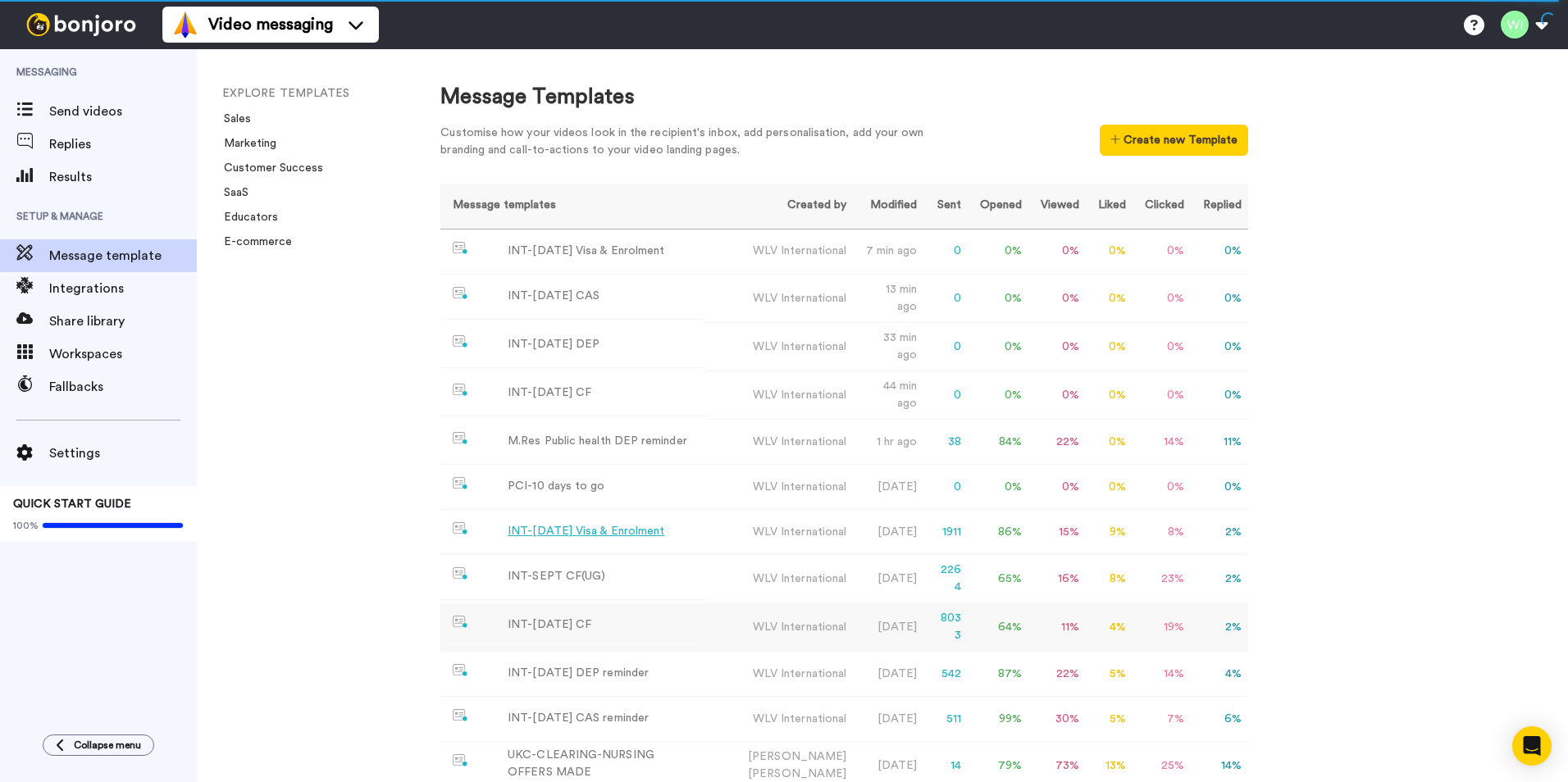
scroll to position [82, 0]
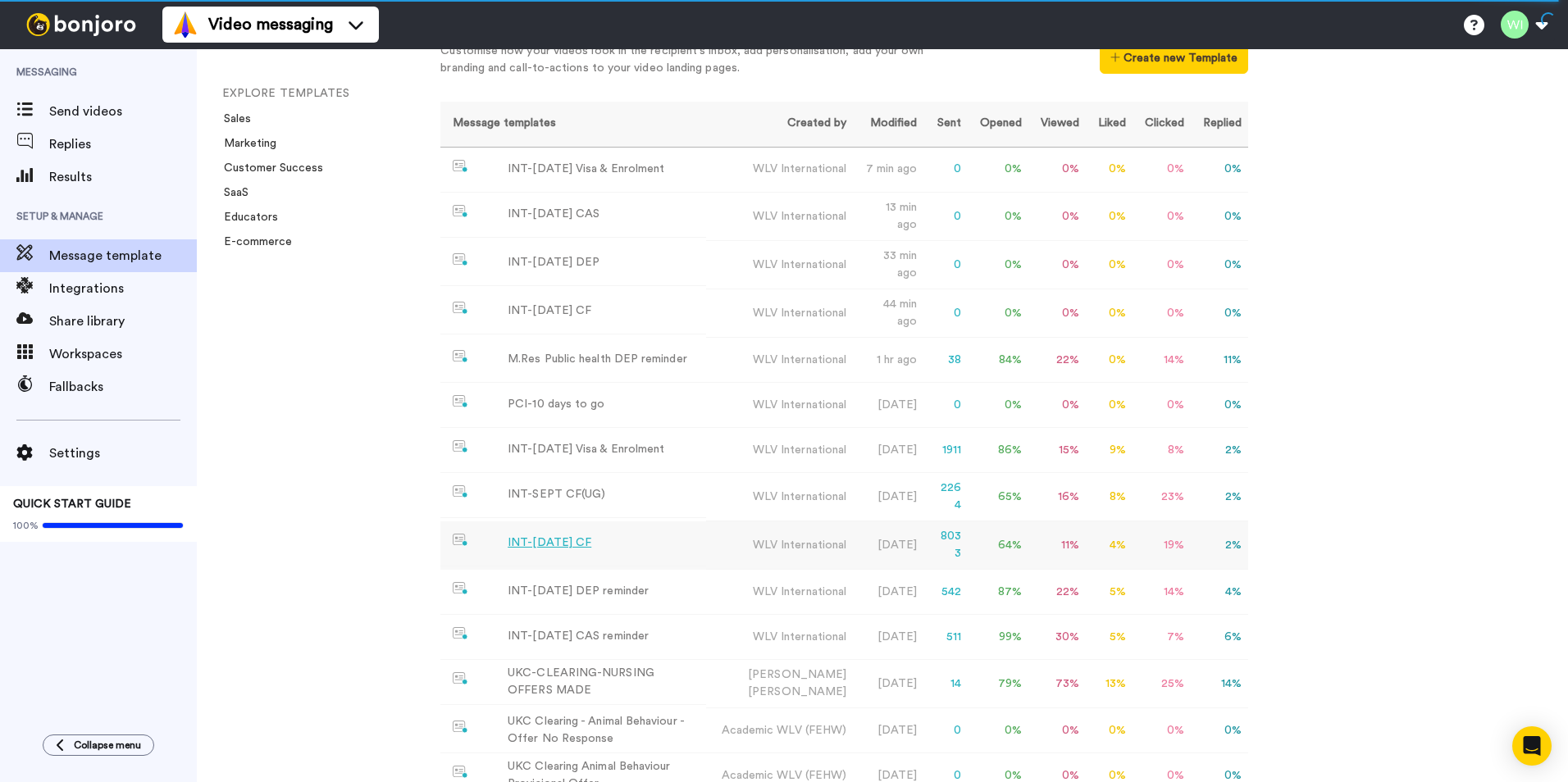
click at [562, 552] on div "INT-Sept 25 CF" at bounding box center [549, 544] width 83 height 17
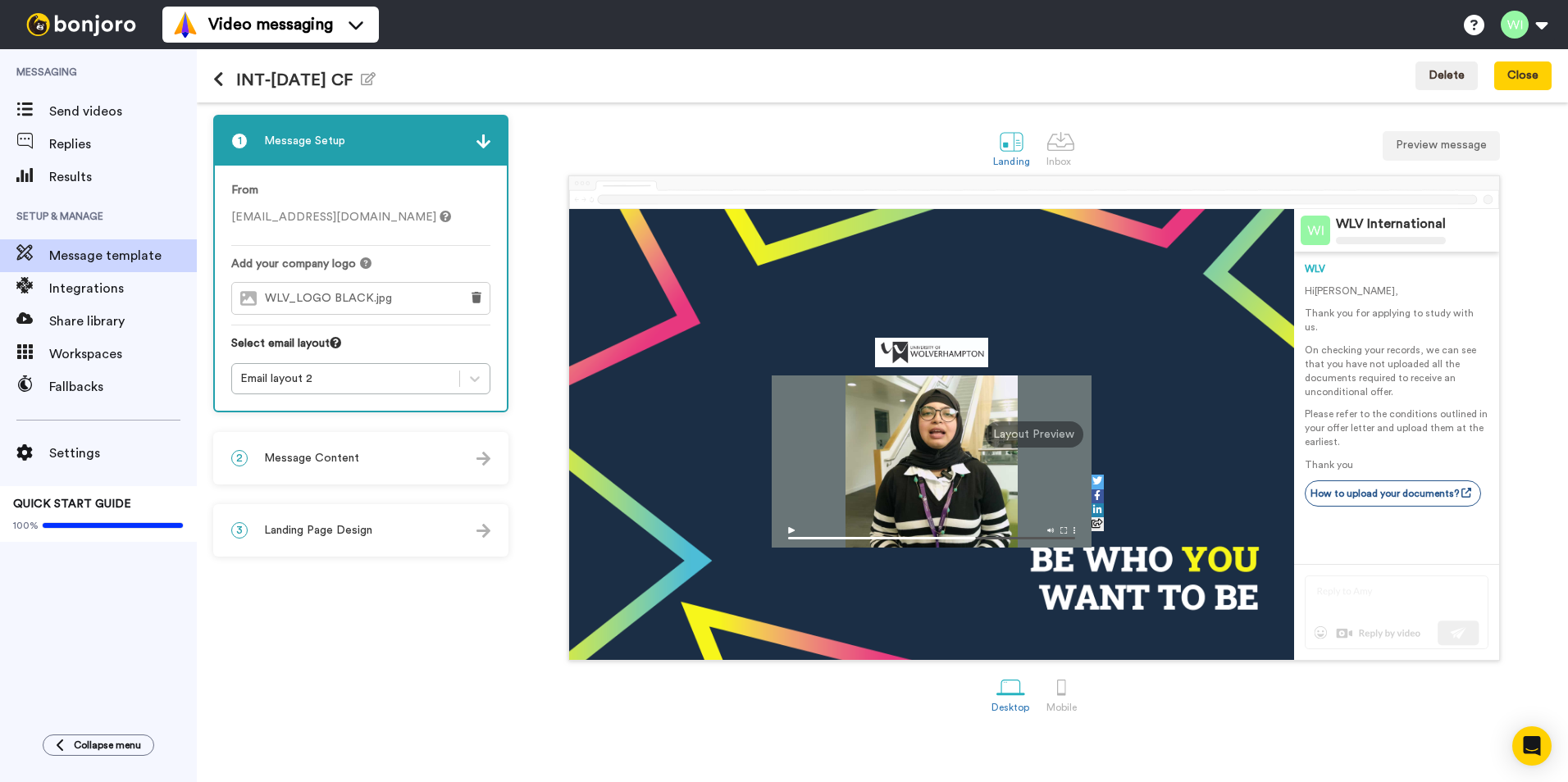
click at [341, 464] on span "Message Content" at bounding box center [311, 458] width 95 height 16
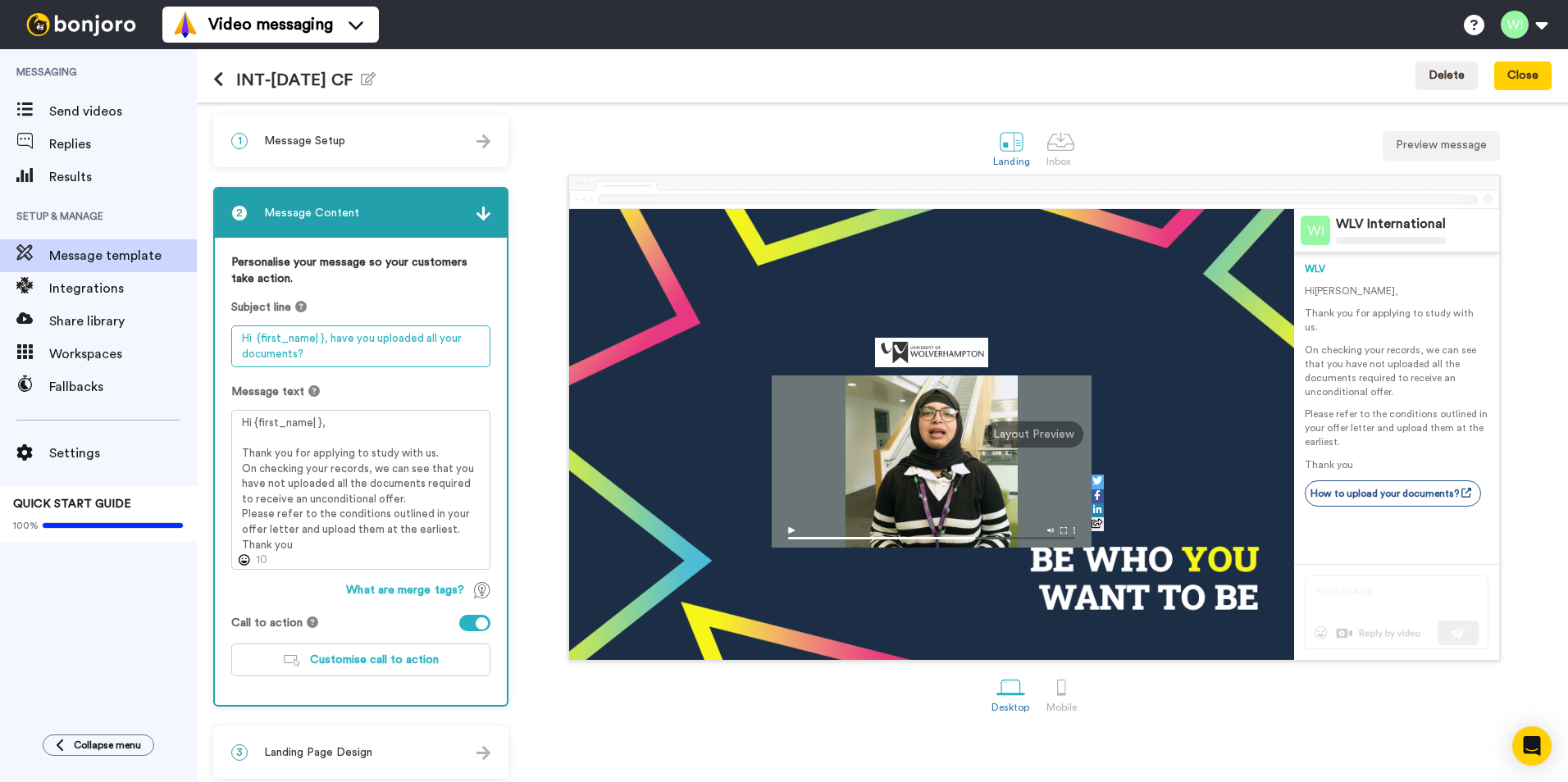
drag, startPoint x: 235, startPoint y: 337, endPoint x: 312, endPoint y: 361, distance: 80.7
click at [312, 361] on textarea "Hi {first_name| }, have you uploaded all your documents?" at bounding box center [361, 346] width 259 height 42
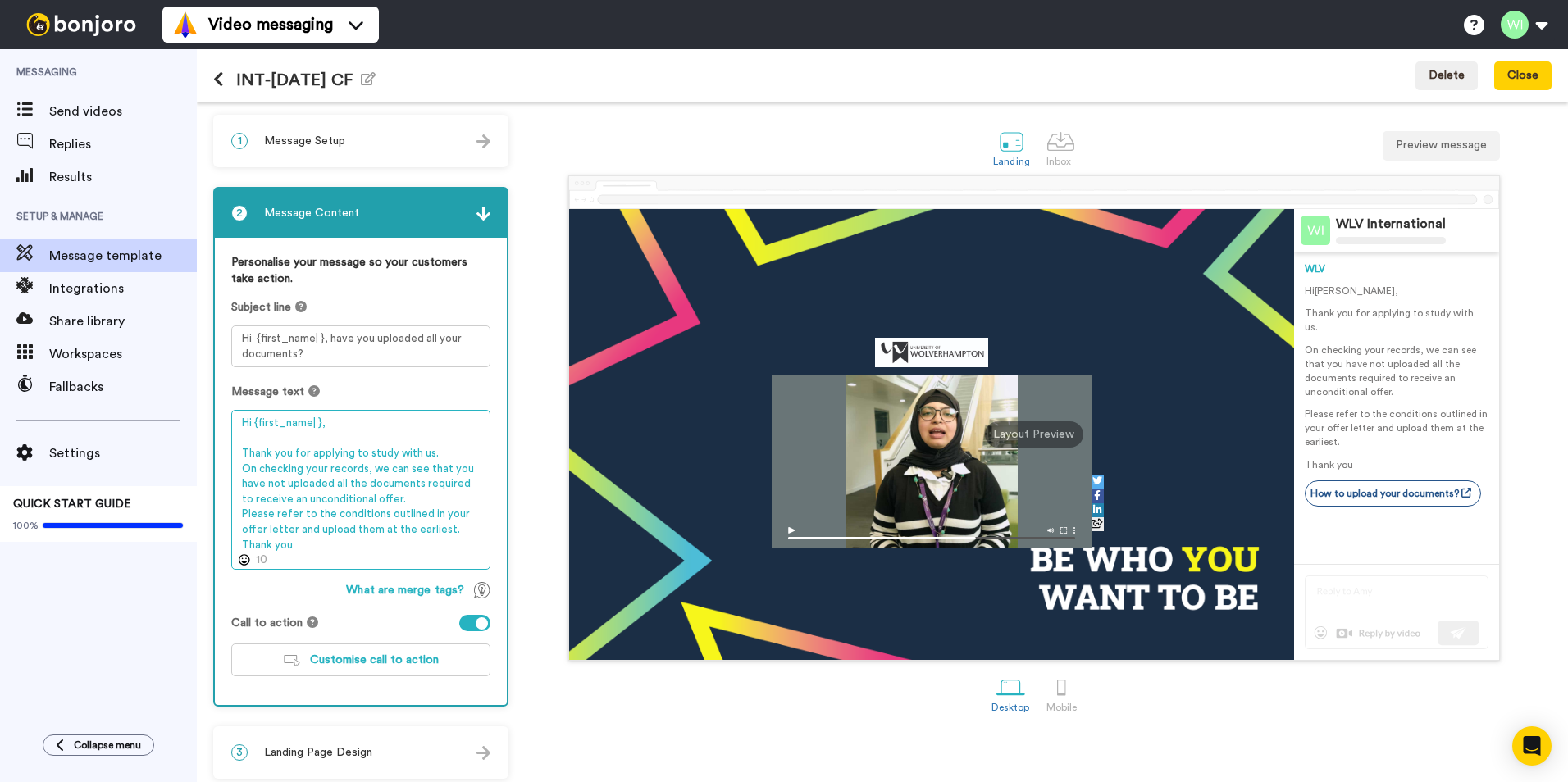
drag, startPoint x: 238, startPoint y: 426, endPoint x: 341, endPoint y: 584, distance: 188.6
click at [341, 584] on div "Personalise your message so your customers take action. Subject line Hi {first_…" at bounding box center [360, 471] width 292 height 467
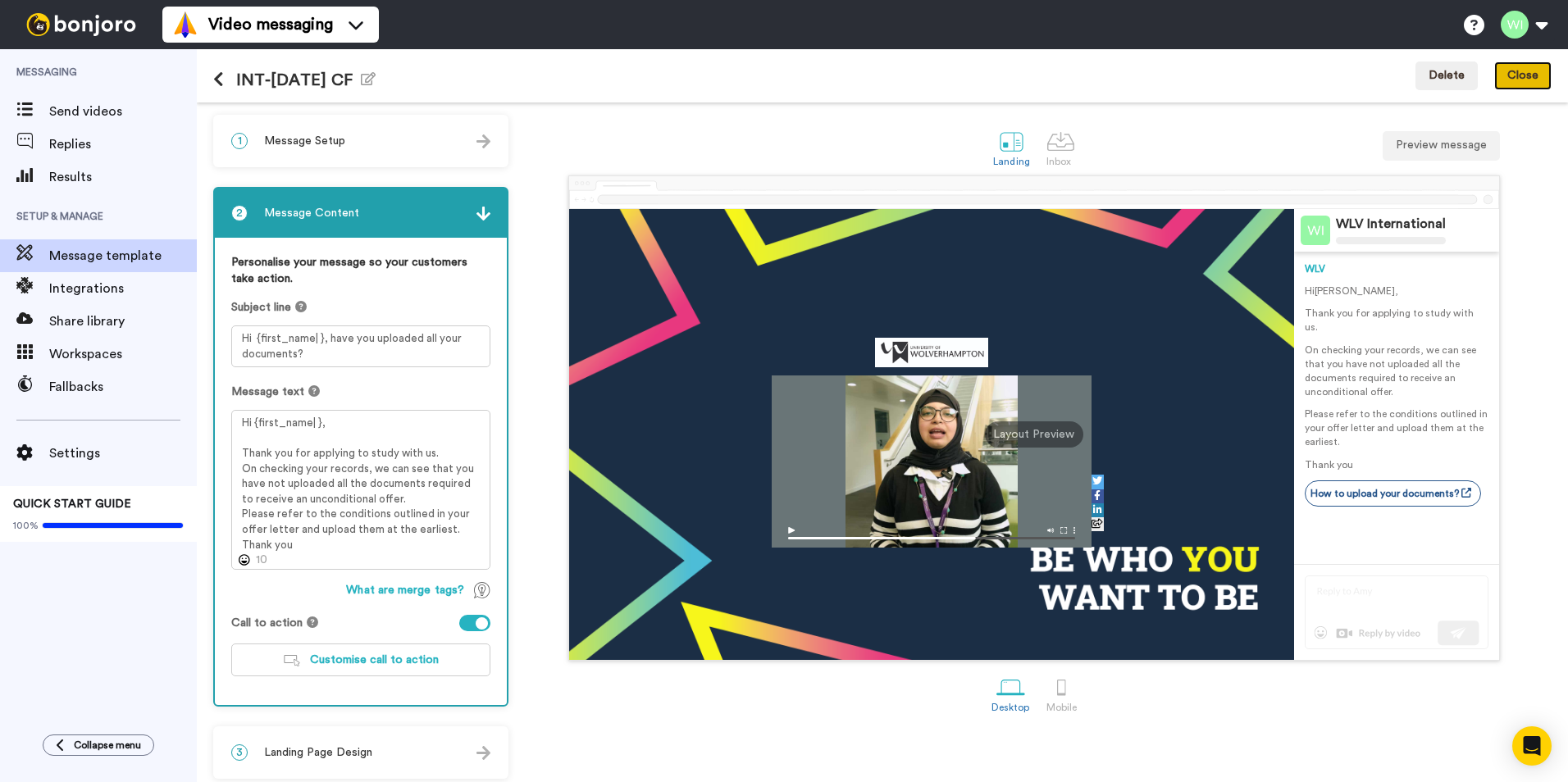
click at [1527, 77] on button "Close" at bounding box center [1523, 76] width 57 height 30
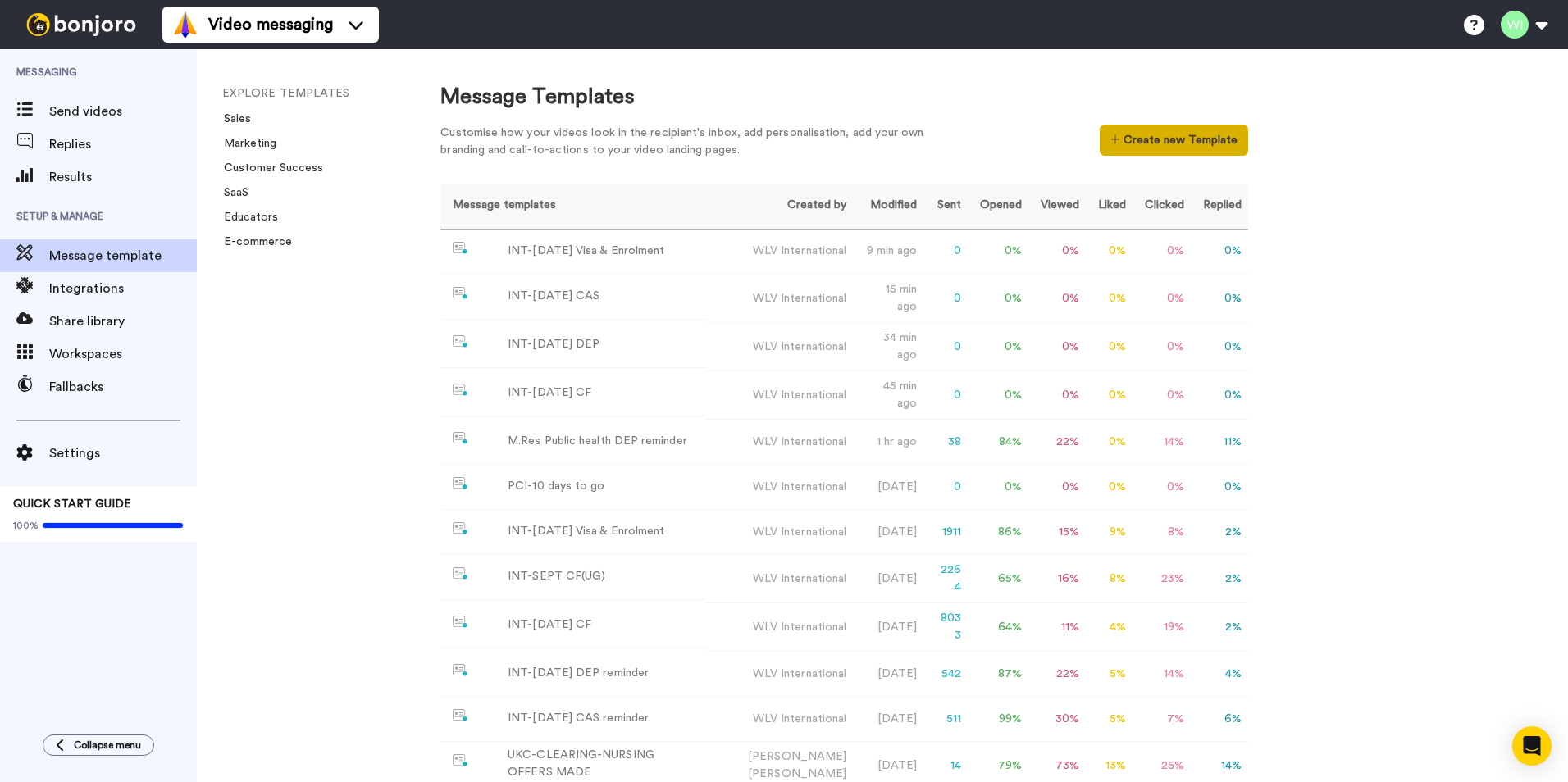
click at [1128, 145] on button "Create new Template" at bounding box center [1174, 140] width 148 height 32
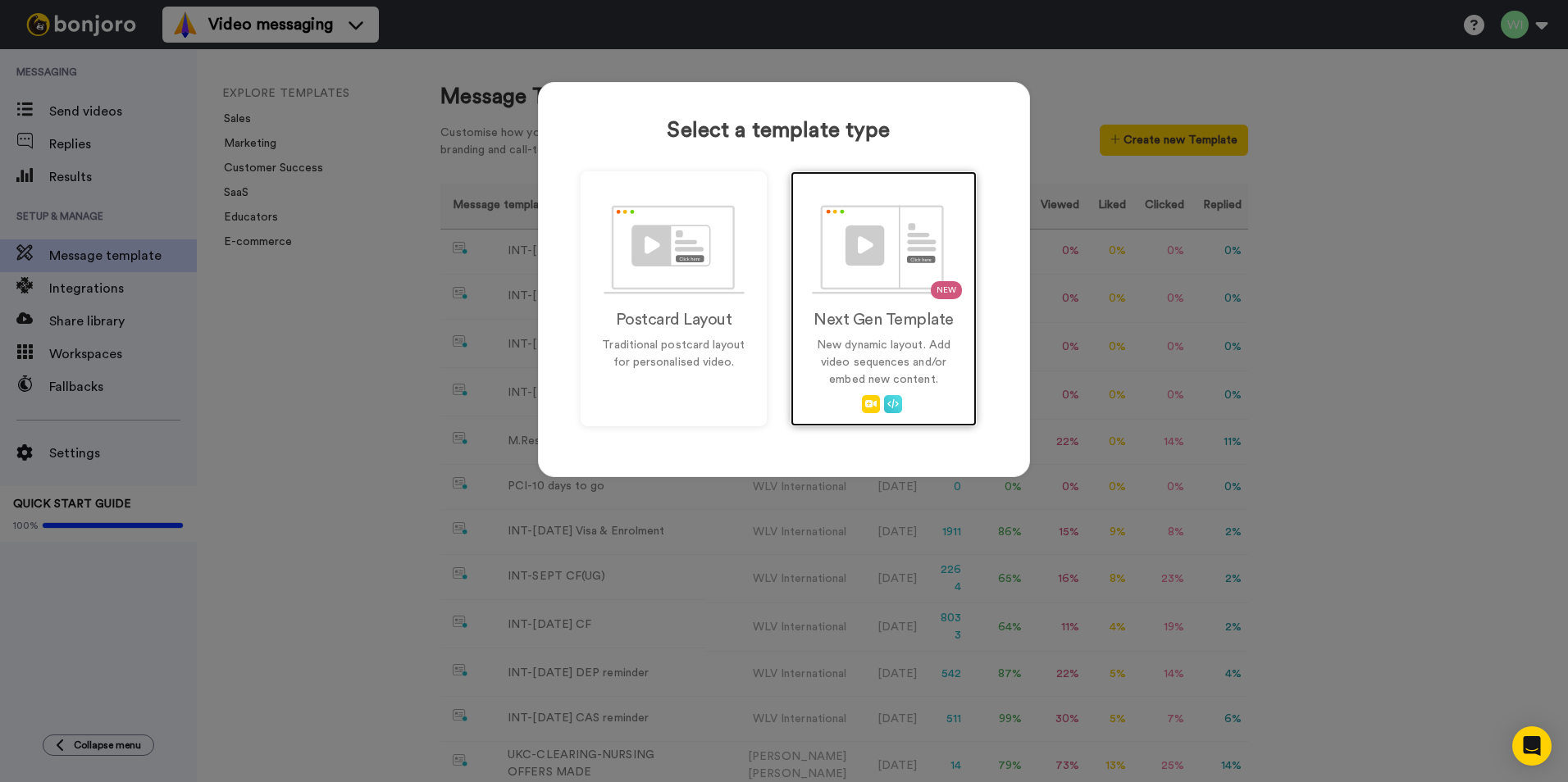
click at [862, 270] on img at bounding box center [884, 249] width 145 height 89
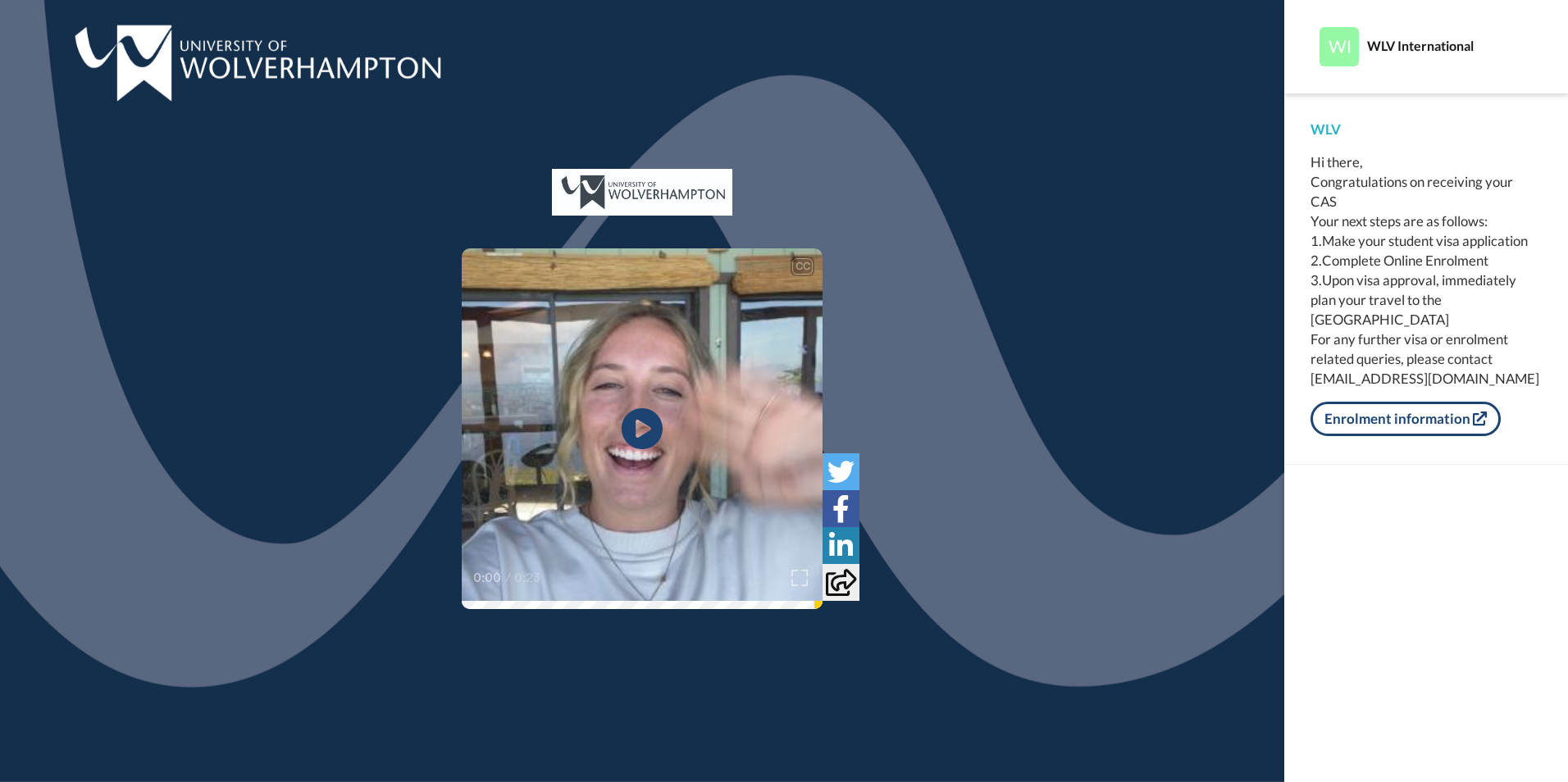
click at [665, 416] on video at bounding box center [641, 429] width 361 height 361
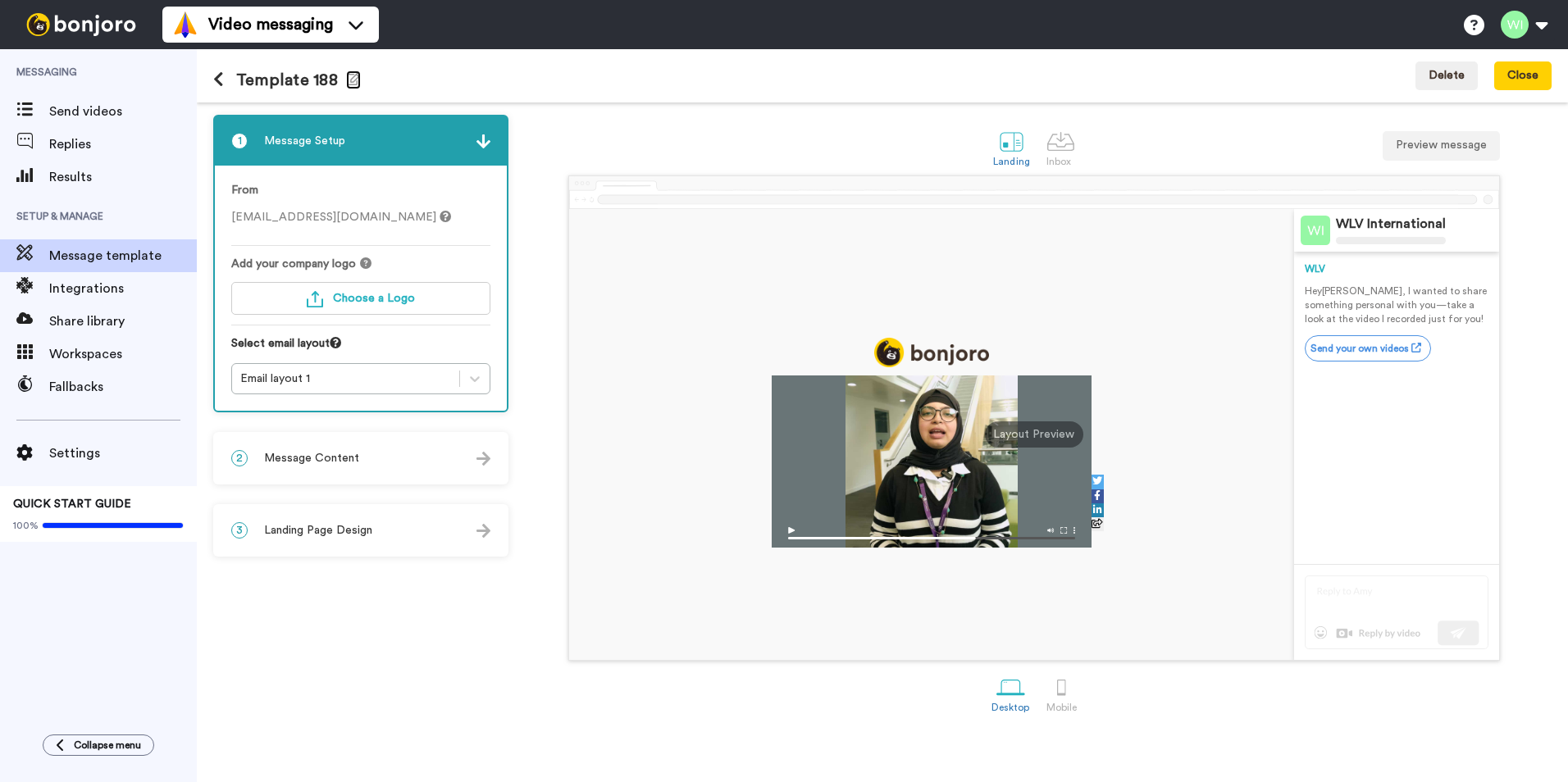
click at [350, 74] on icon "button" at bounding box center [353, 78] width 14 height 13
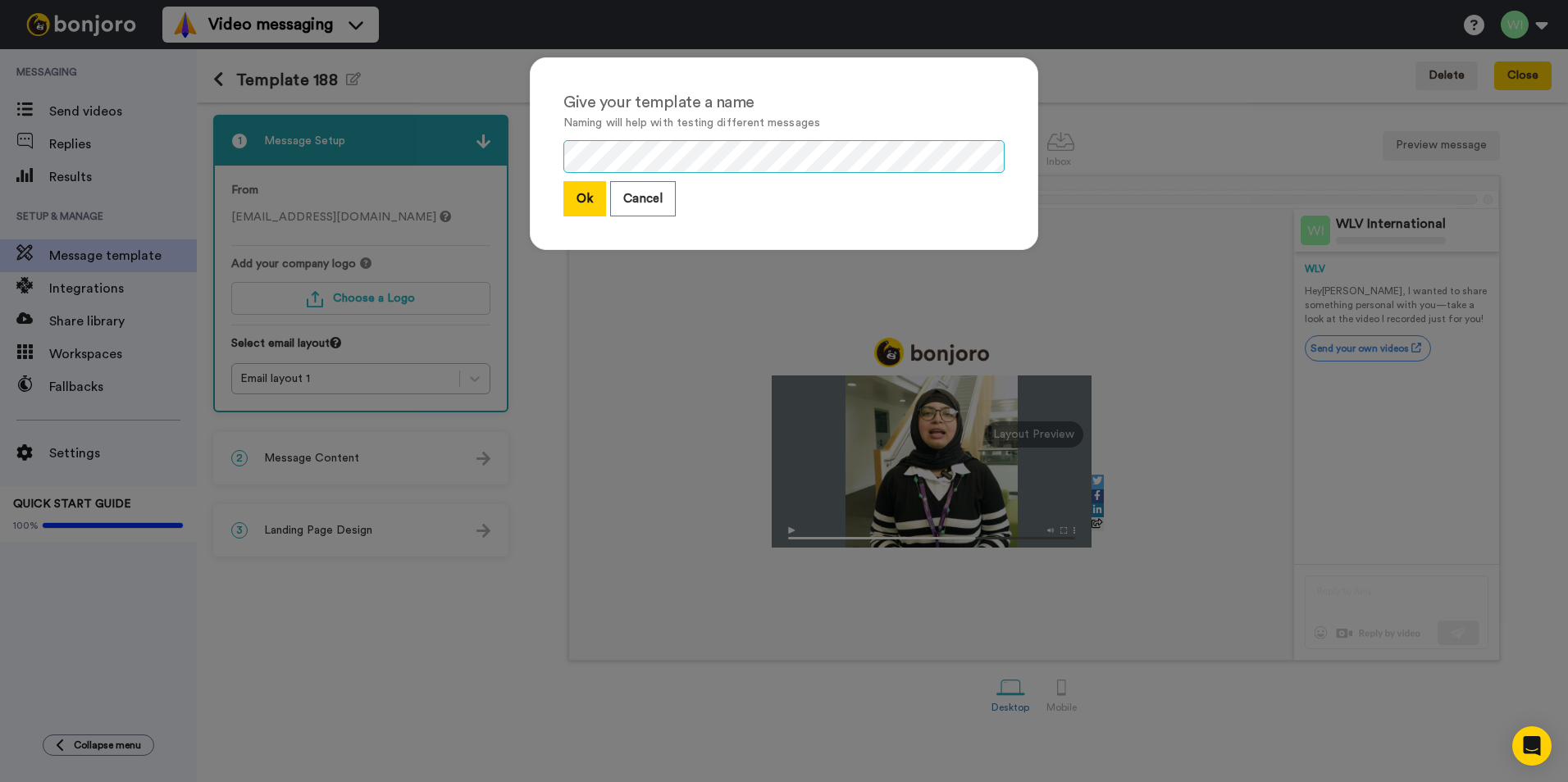
click at [513, 176] on div "Give your template a name Naming will help with testing different messages Ok C…" at bounding box center [783, 162] width 541 height 242
click at [572, 199] on button "Ok" at bounding box center [585, 198] width 43 height 35
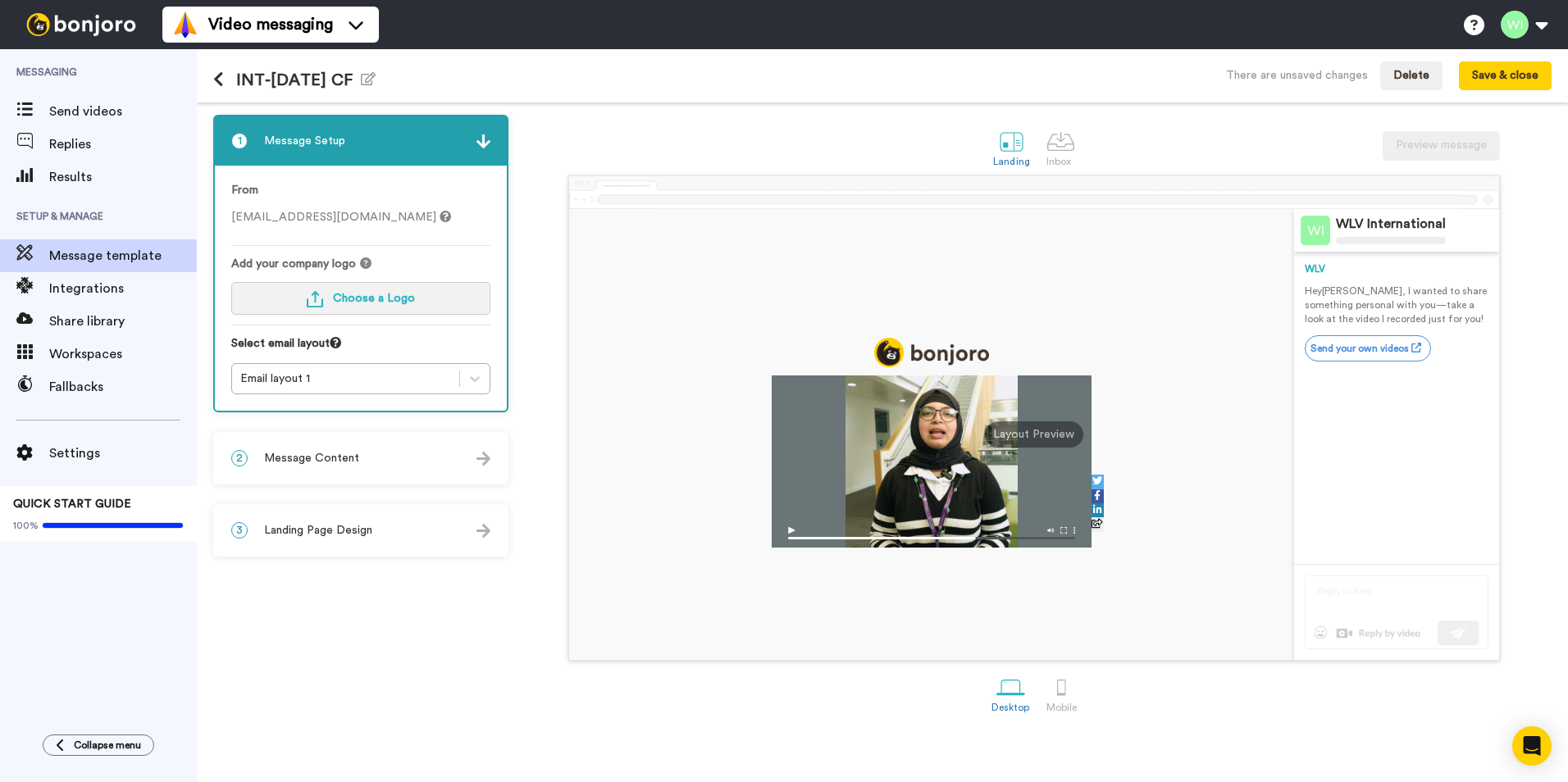
click at [367, 294] on span "Choose a Logo" at bounding box center [374, 299] width 82 height 11
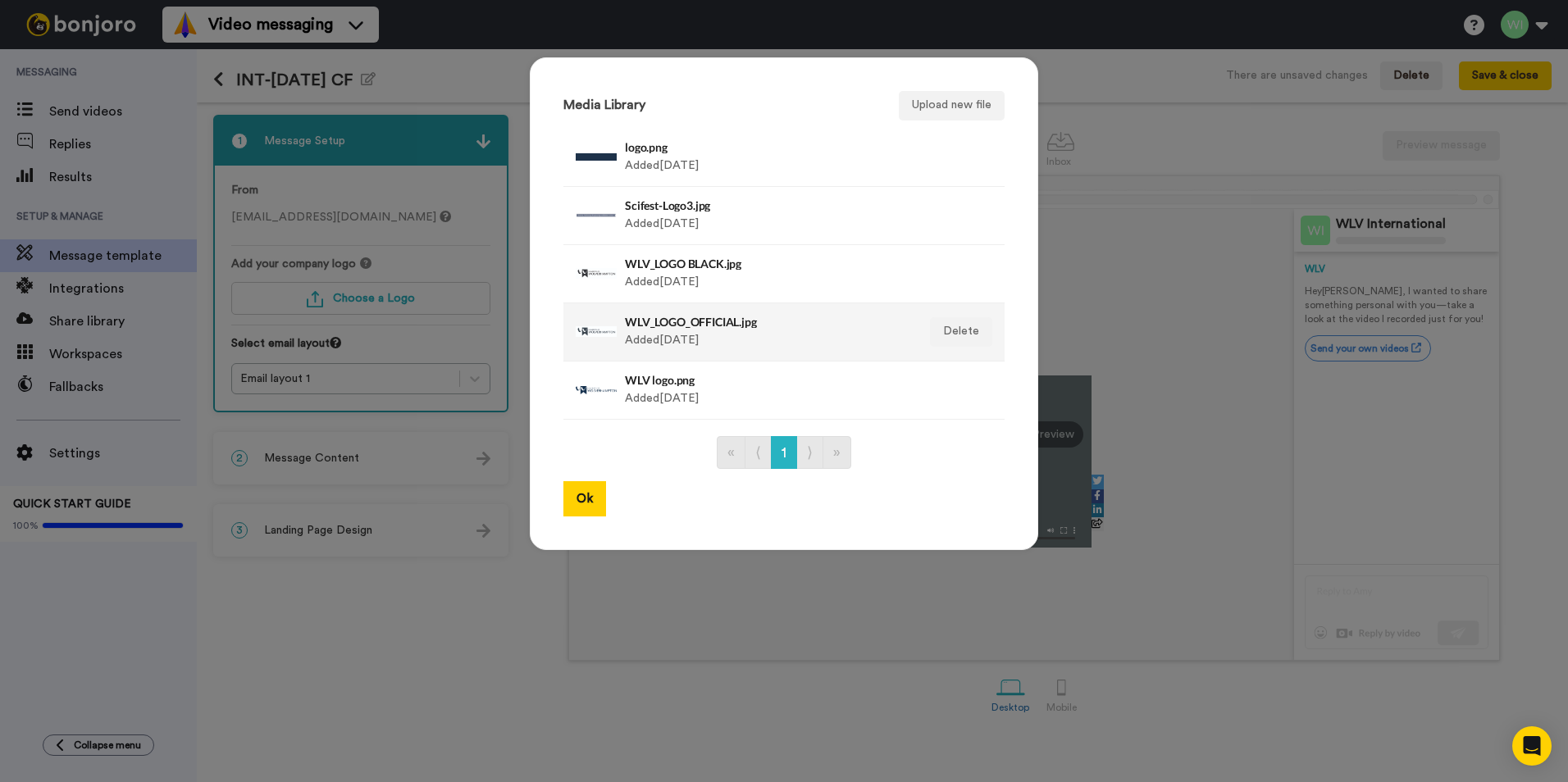
click at [729, 325] on h4 "WLV_LOGO_OFFICIAL.jpg" at bounding box center [767, 322] width 283 height 12
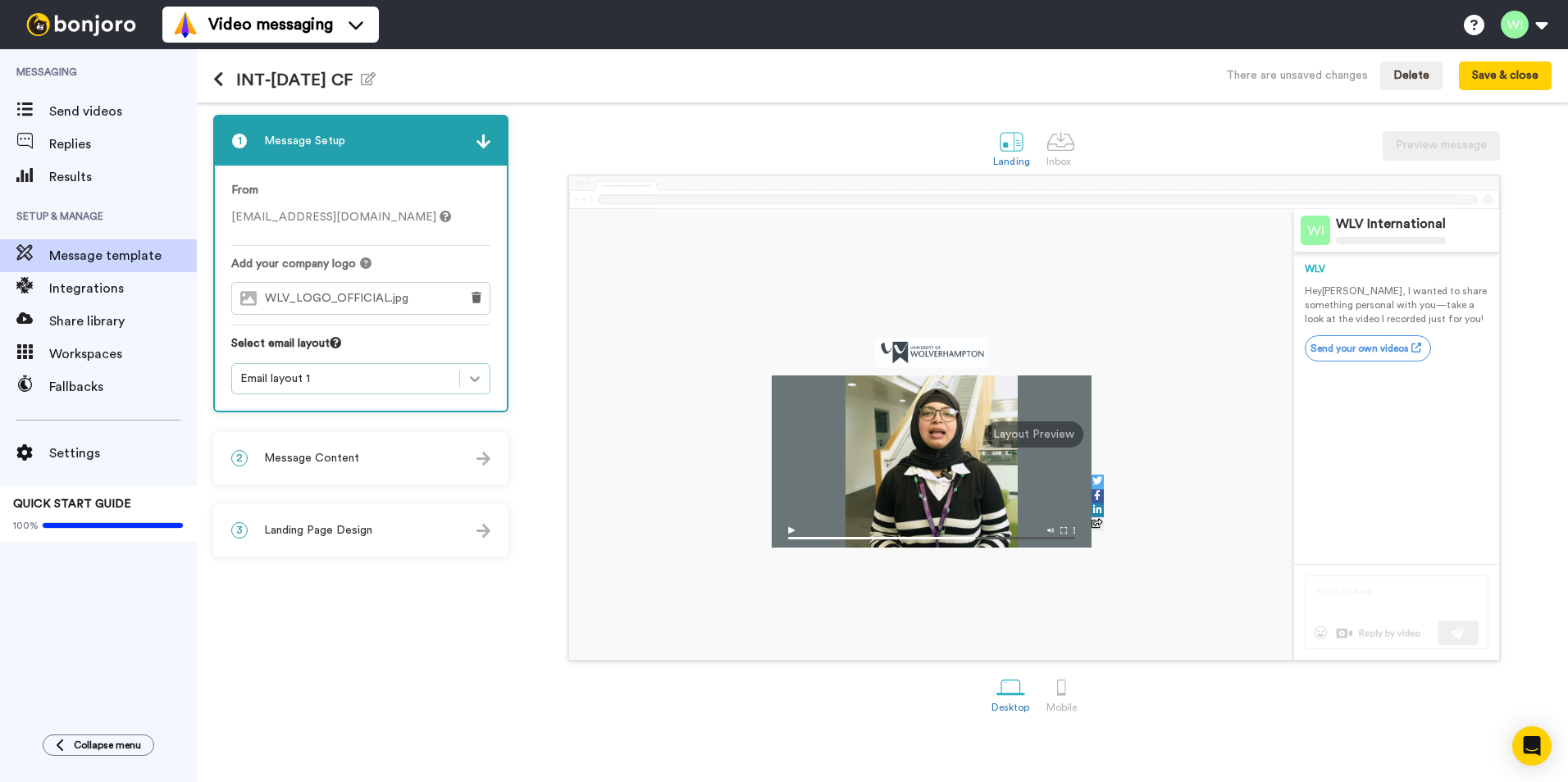
click at [468, 377] on icon at bounding box center [474, 378] width 16 height 16
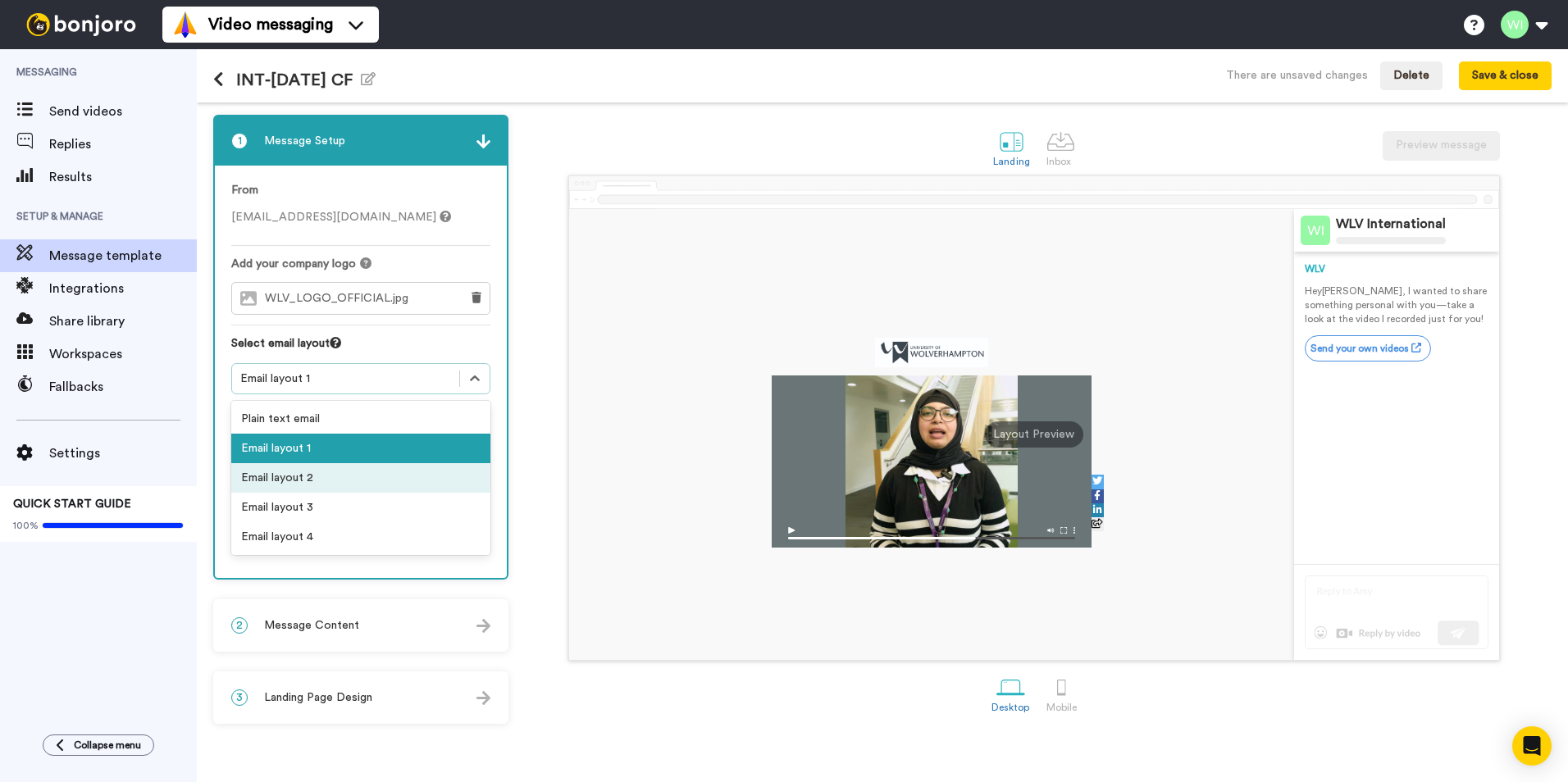
click at [361, 479] on div "Email layout 2" at bounding box center [361, 478] width 259 height 30
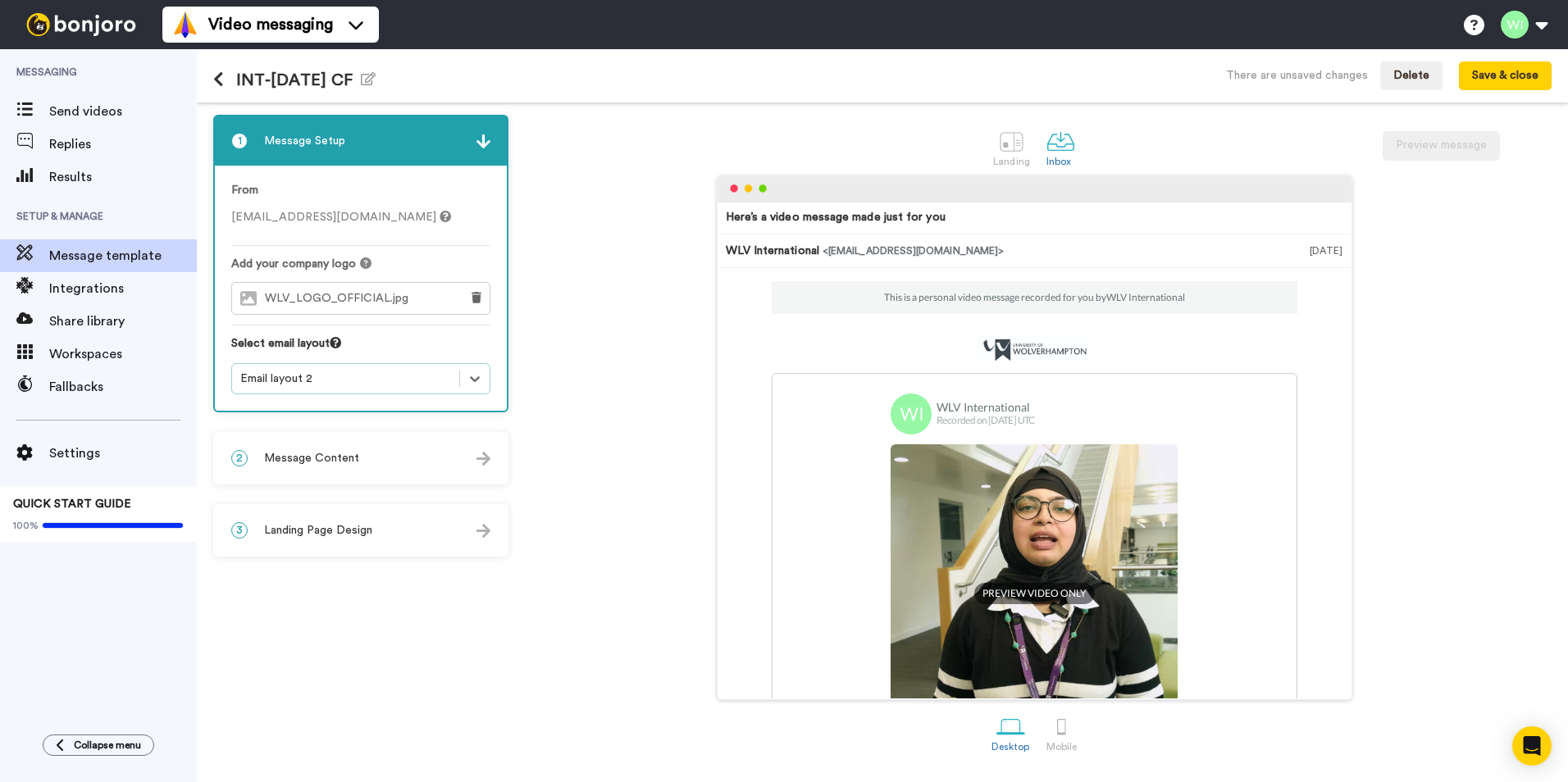
click at [476, 480] on div "2 Message Content" at bounding box center [360, 458] width 292 height 49
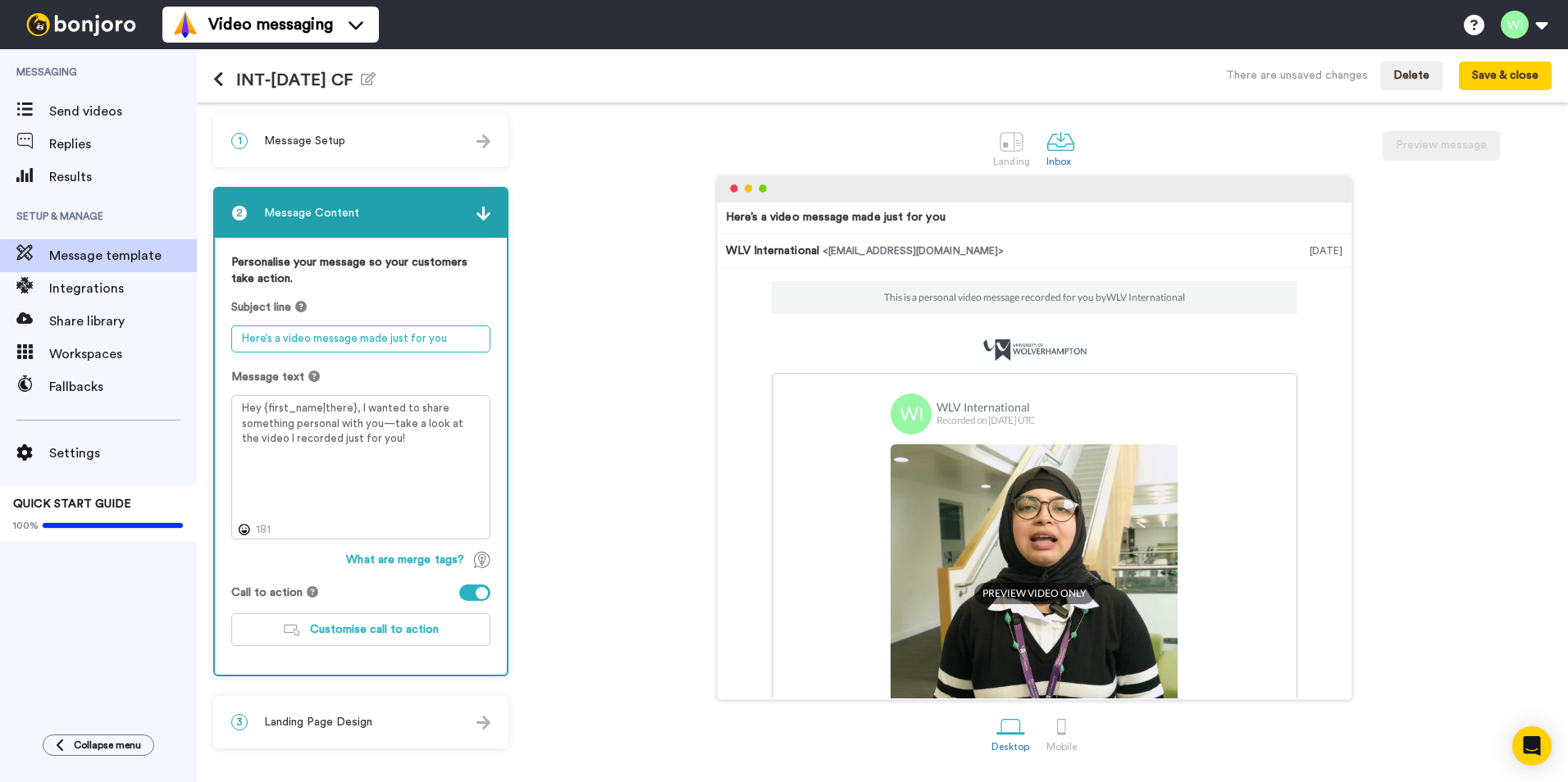
click at [449, 336] on textarea "Here’s a video message made just for you" at bounding box center [361, 339] width 259 height 27
click at [174, 325] on div "Messaging Send videos Replies Results Setup & Manage Message template Integrati…" at bounding box center [784, 415] width 1568 height 733
drag, startPoint x: 414, startPoint y: 433, endPoint x: 207, endPoint y: 375, distance: 215.0
click at [207, 375] on div "1 Message Setup From international@wlv.ac.uk Add your company logo WLV_LOGO_OFF…" at bounding box center [883, 442] width 1371 height 680
paste textarea "i {first_name| }, Thank you for applying to study with us. On checking your rec…"
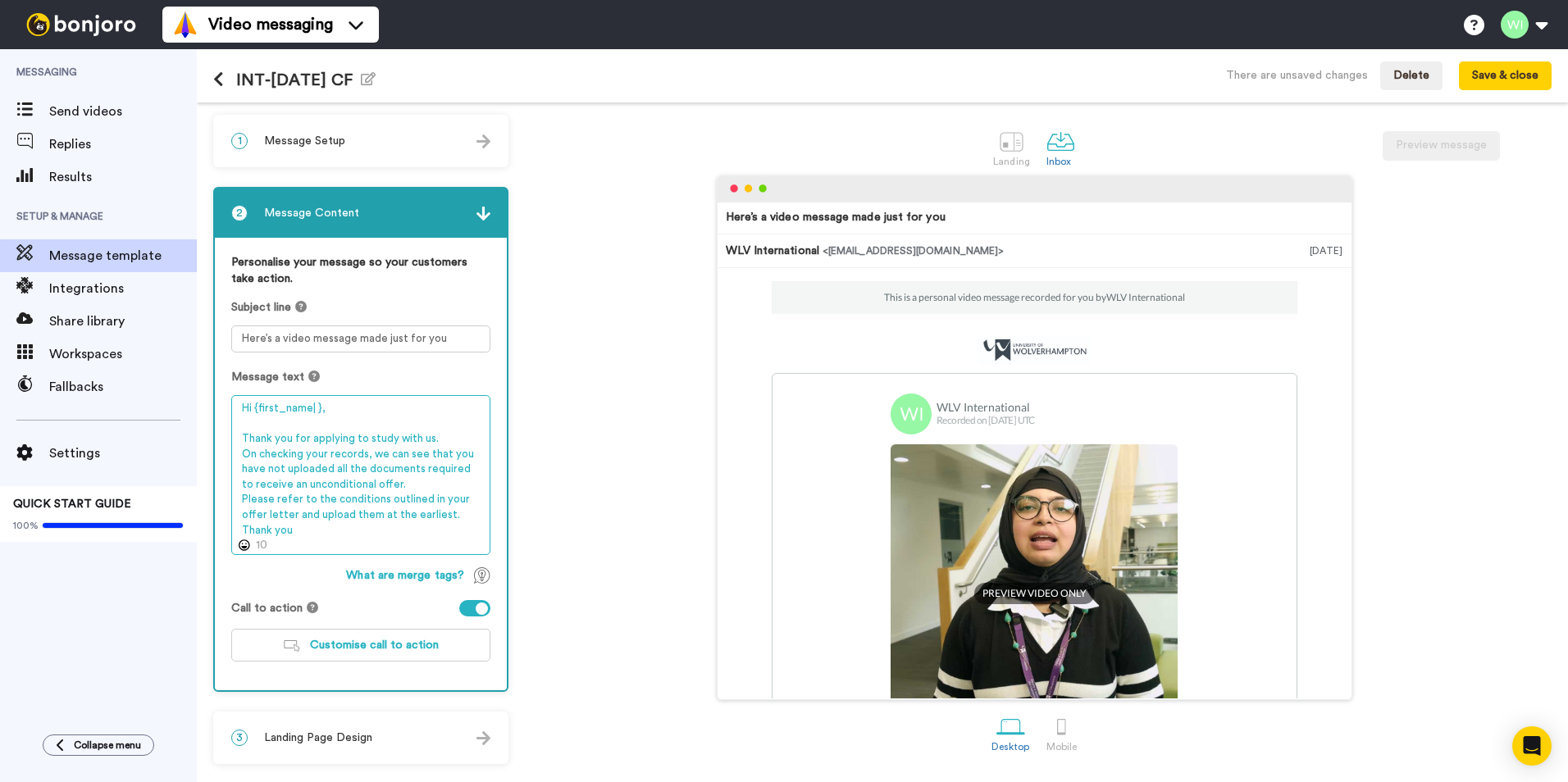
type textarea "Hi {first_name| }, Thank you for applying to study with us. On checking your re…"
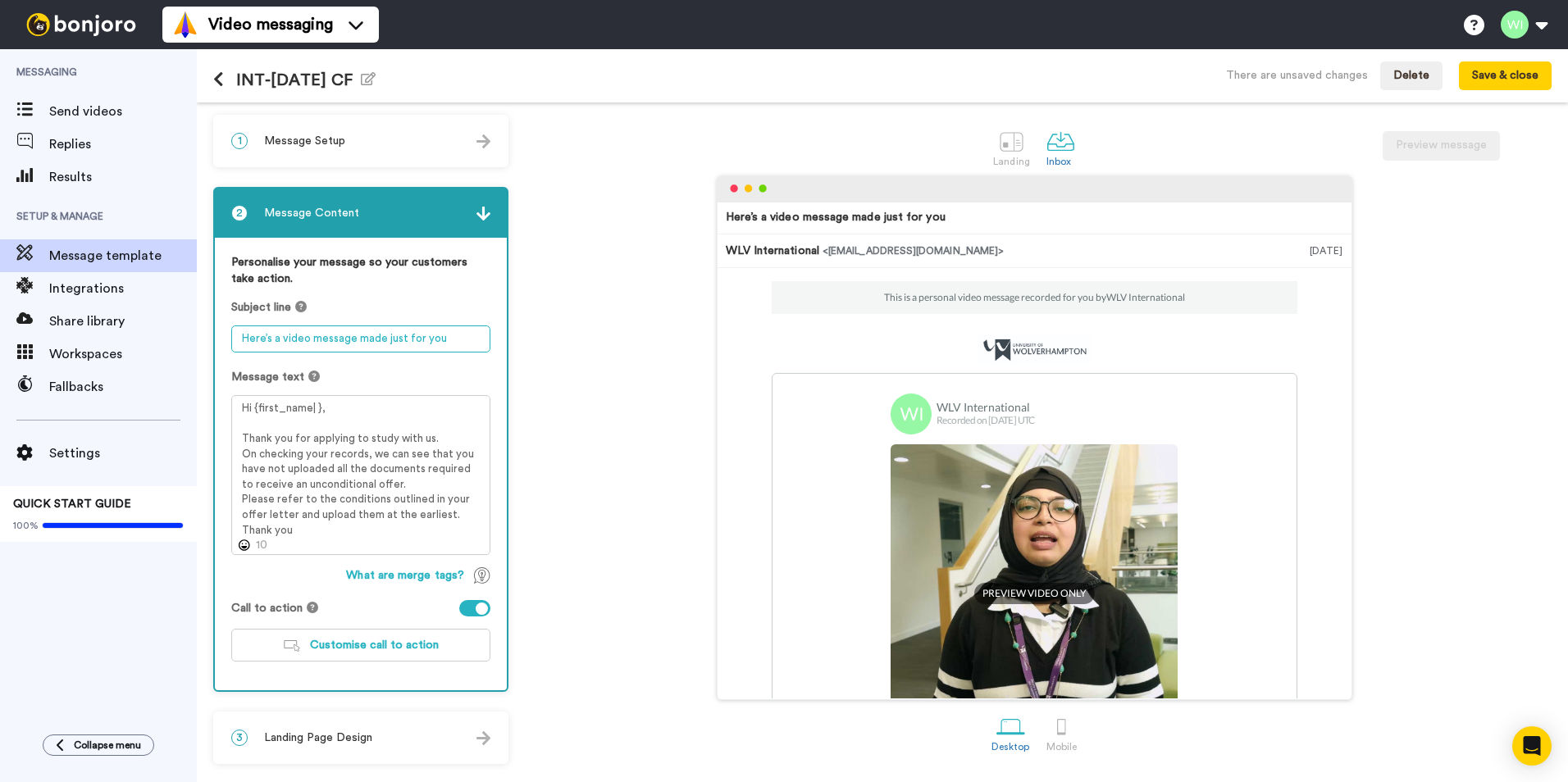
drag, startPoint x: 448, startPoint y: 340, endPoint x: 204, endPoint y: 317, distance: 245.1
click at [207, 318] on div "1 Message Setup From international@wlv.ac.uk Add your company logo WLV_LOGO_OFF…" at bounding box center [883, 442] width 1371 height 680
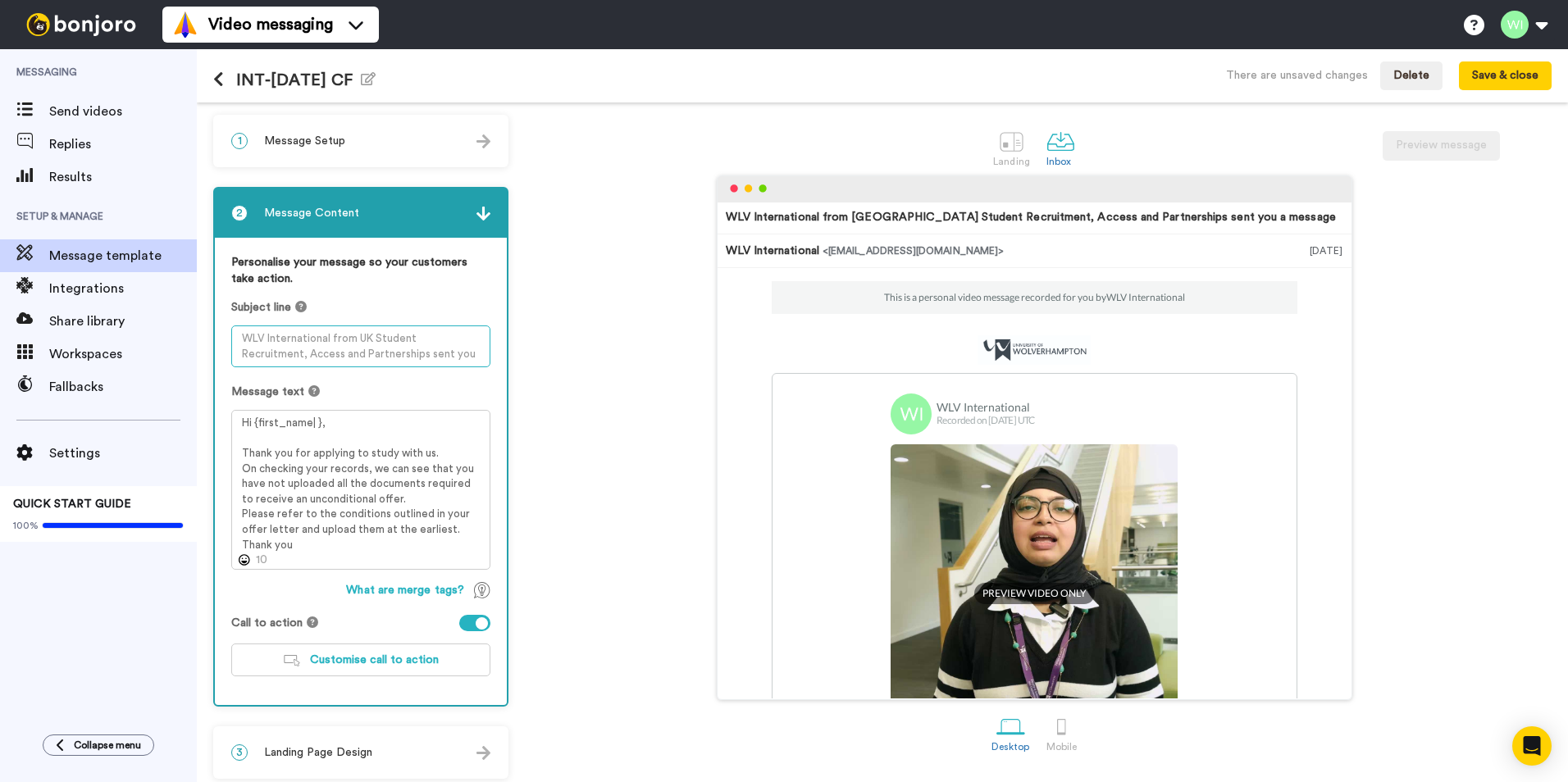
click at [301, 346] on textarea at bounding box center [361, 346] width 259 height 42
paste textarea "Hi {first_name| }, have you uploaded all your documents?"
type textarea "Hi {first_name| }, have you uploaded all your documents?"
click at [364, 656] on span "Customise call to action" at bounding box center [374, 660] width 129 height 11
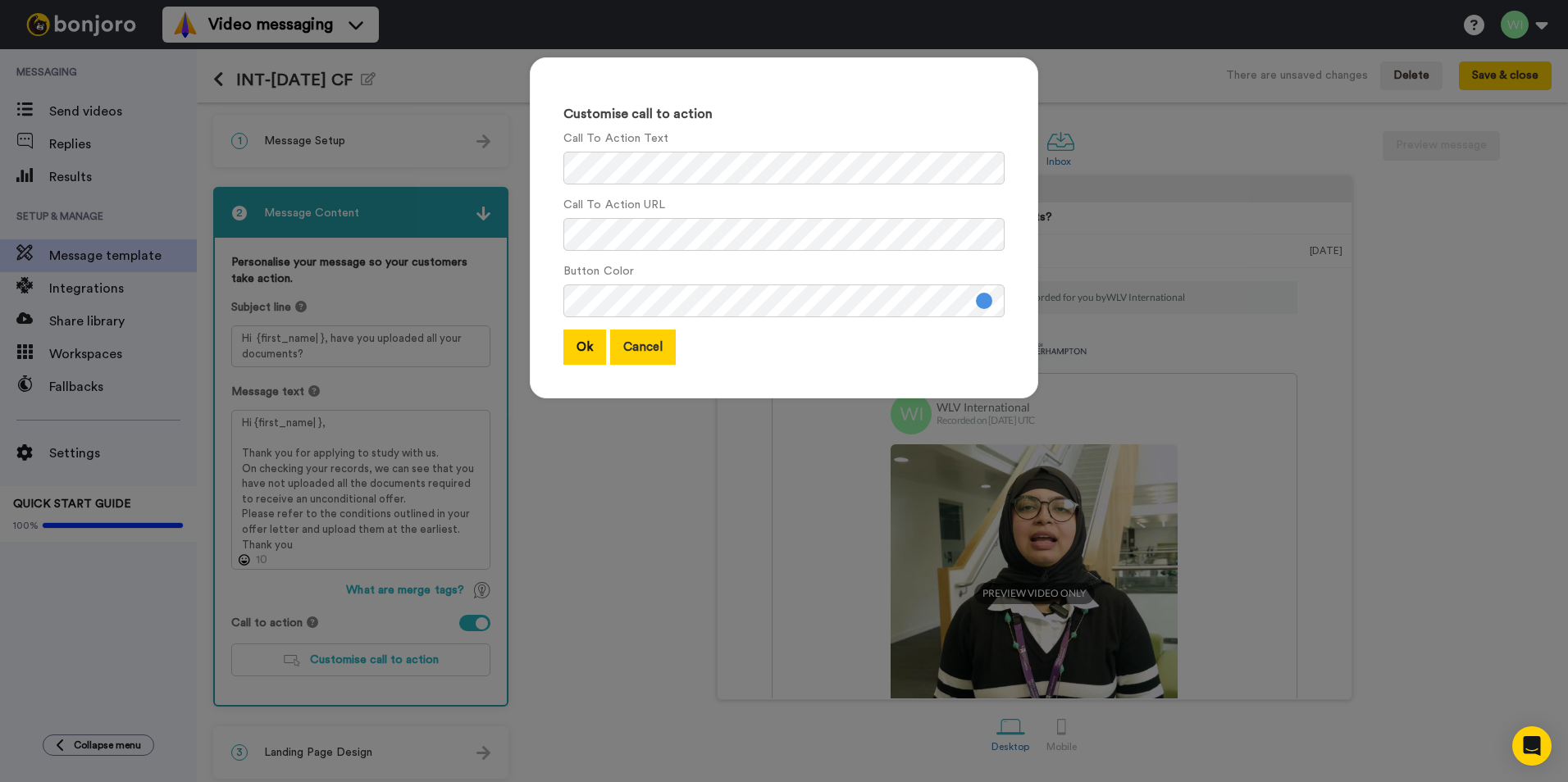
click at [631, 346] on button "Cancel" at bounding box center [642, 346] width 66 height 35
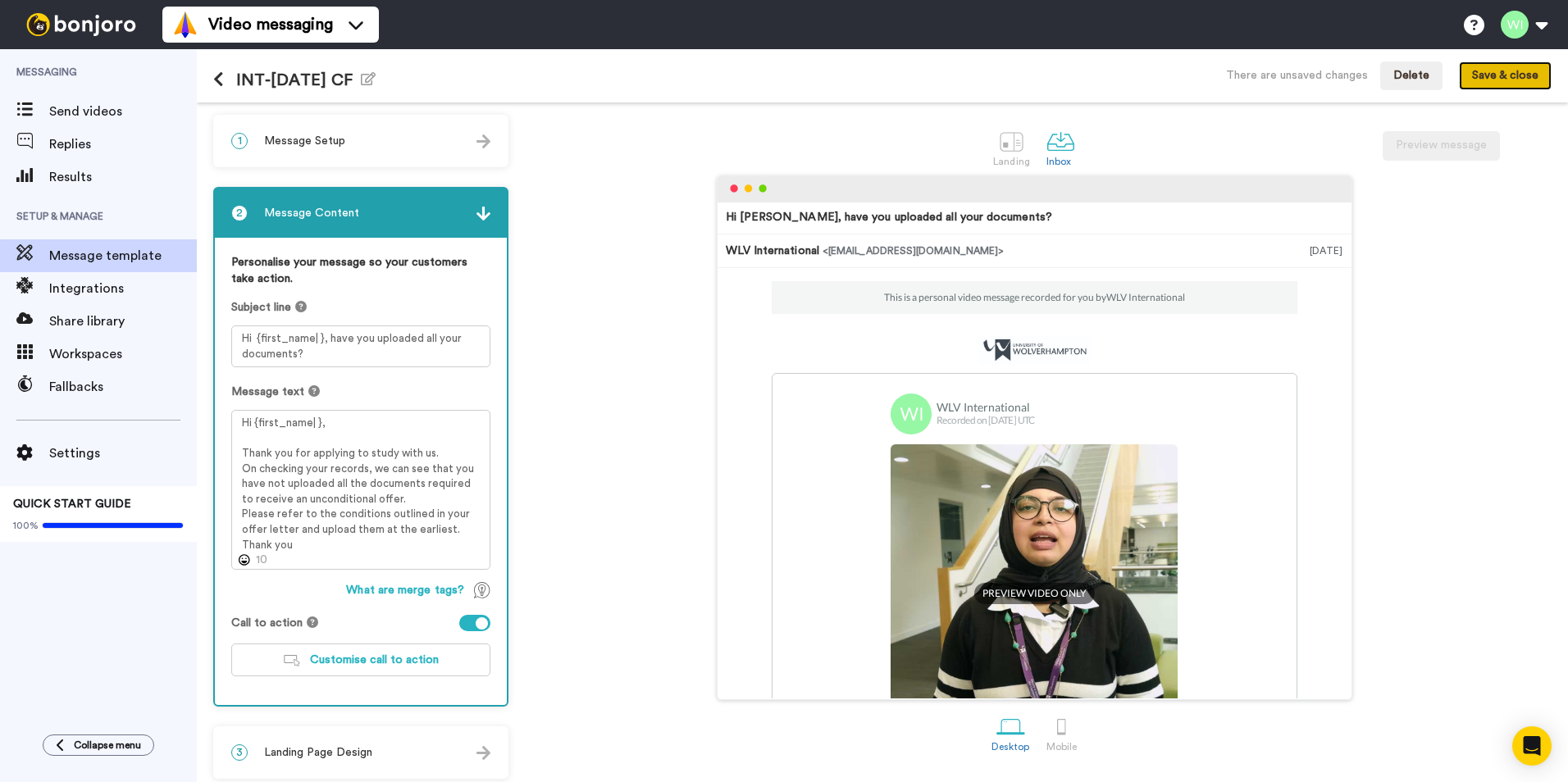
click at [1494, 83] on button "Save & close" at bounding box center [1505, 76] width 93 height 30
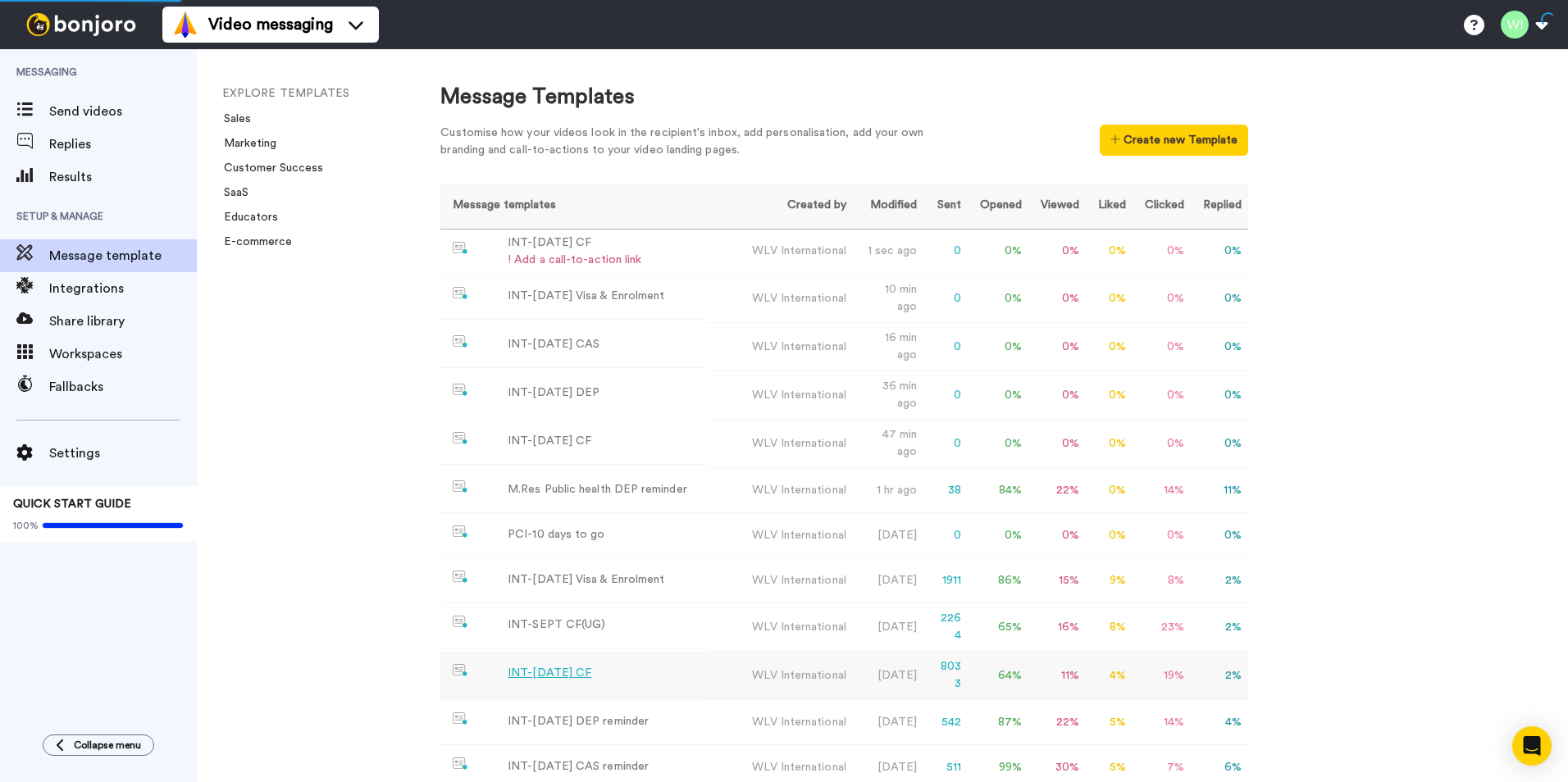
click at [577, 665] on div "INT-[DATE] CF" at bounding box center [549, 674] width 83 height 17
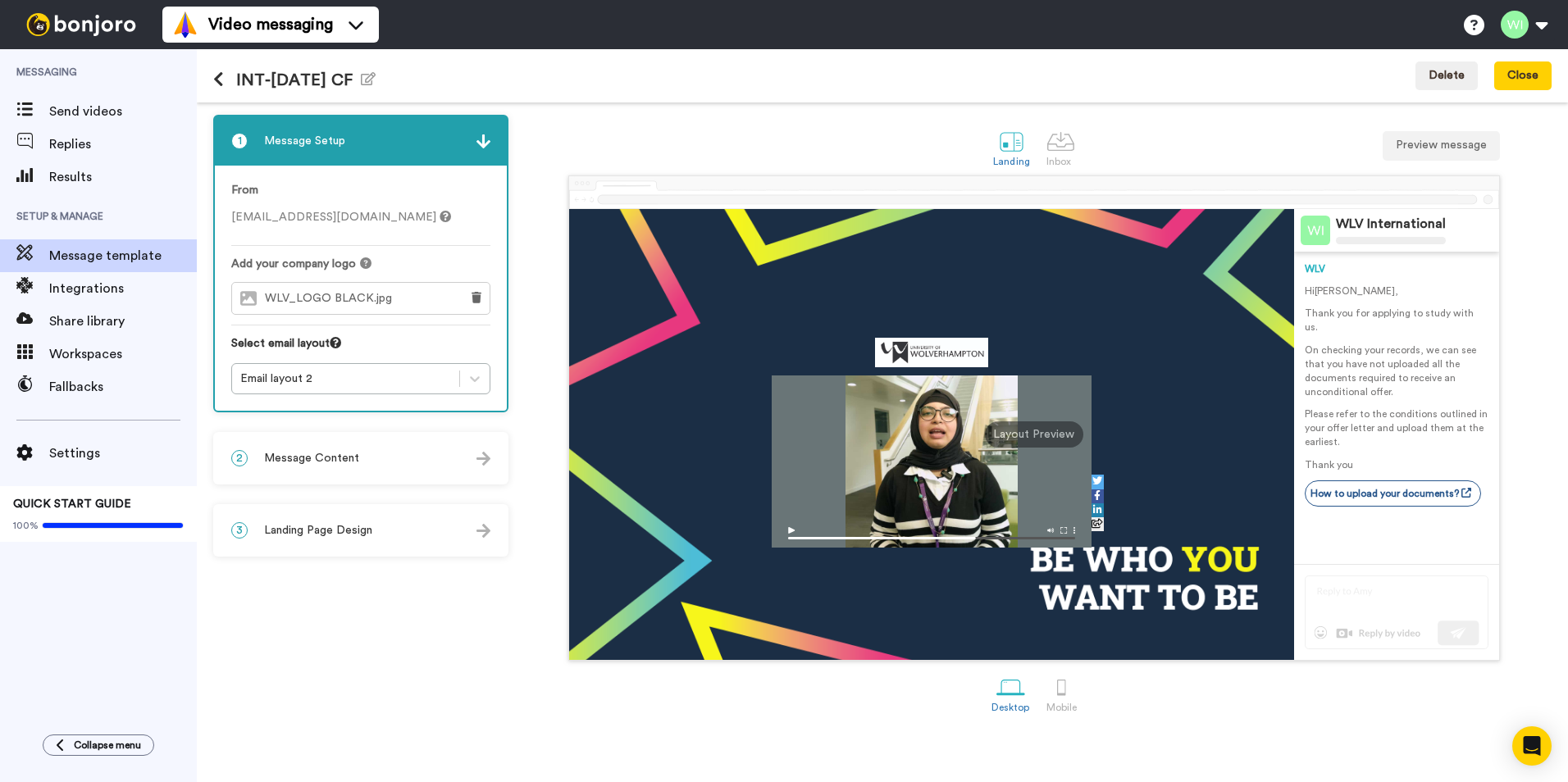
click at [448, 469] on div "2 Message Content" at bounding box center [360, 458] width 292 height 49
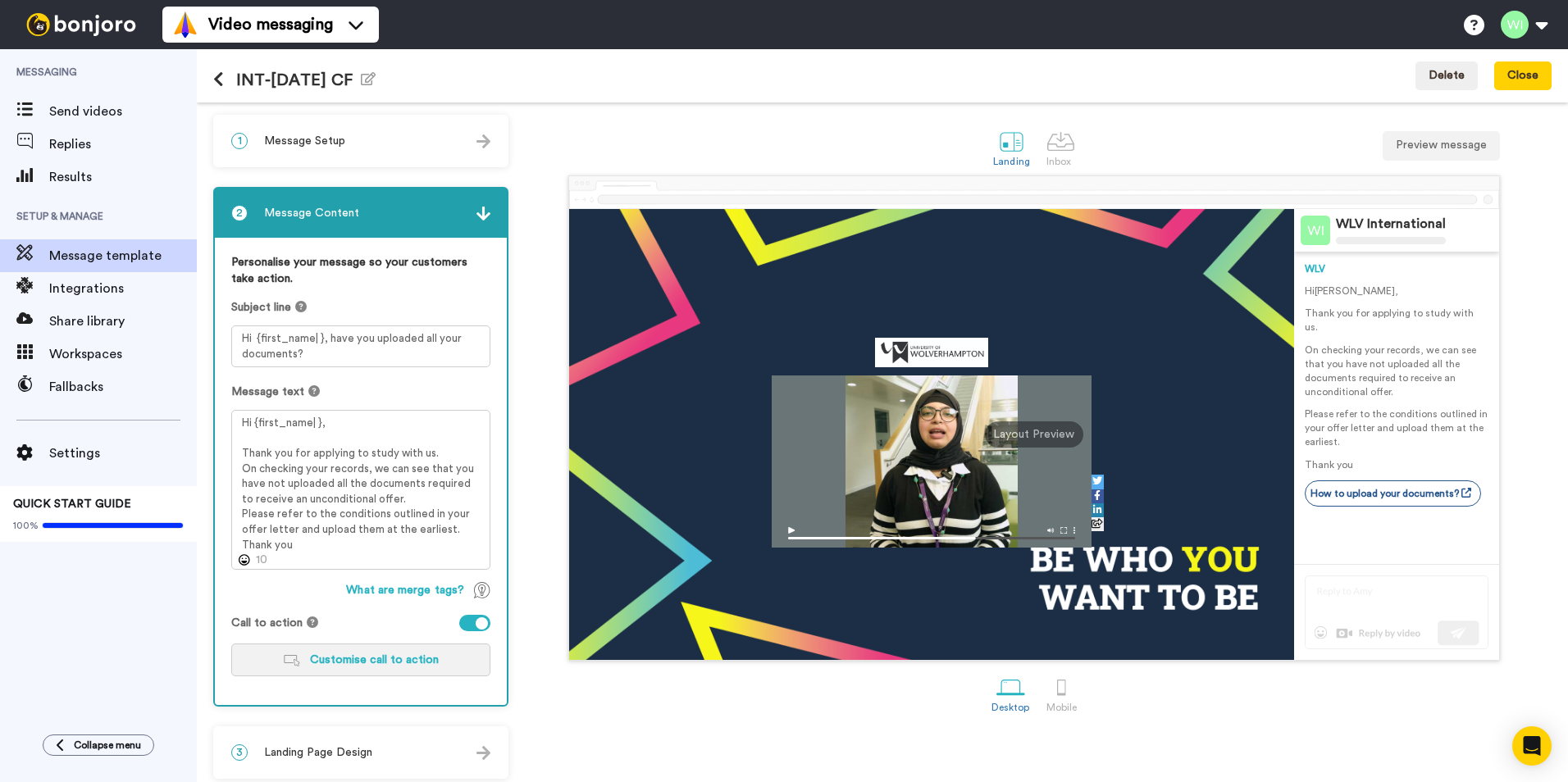
click at [393, 662] on span "Customise call to action" at bounding box center [374, 660] width 129 height 11
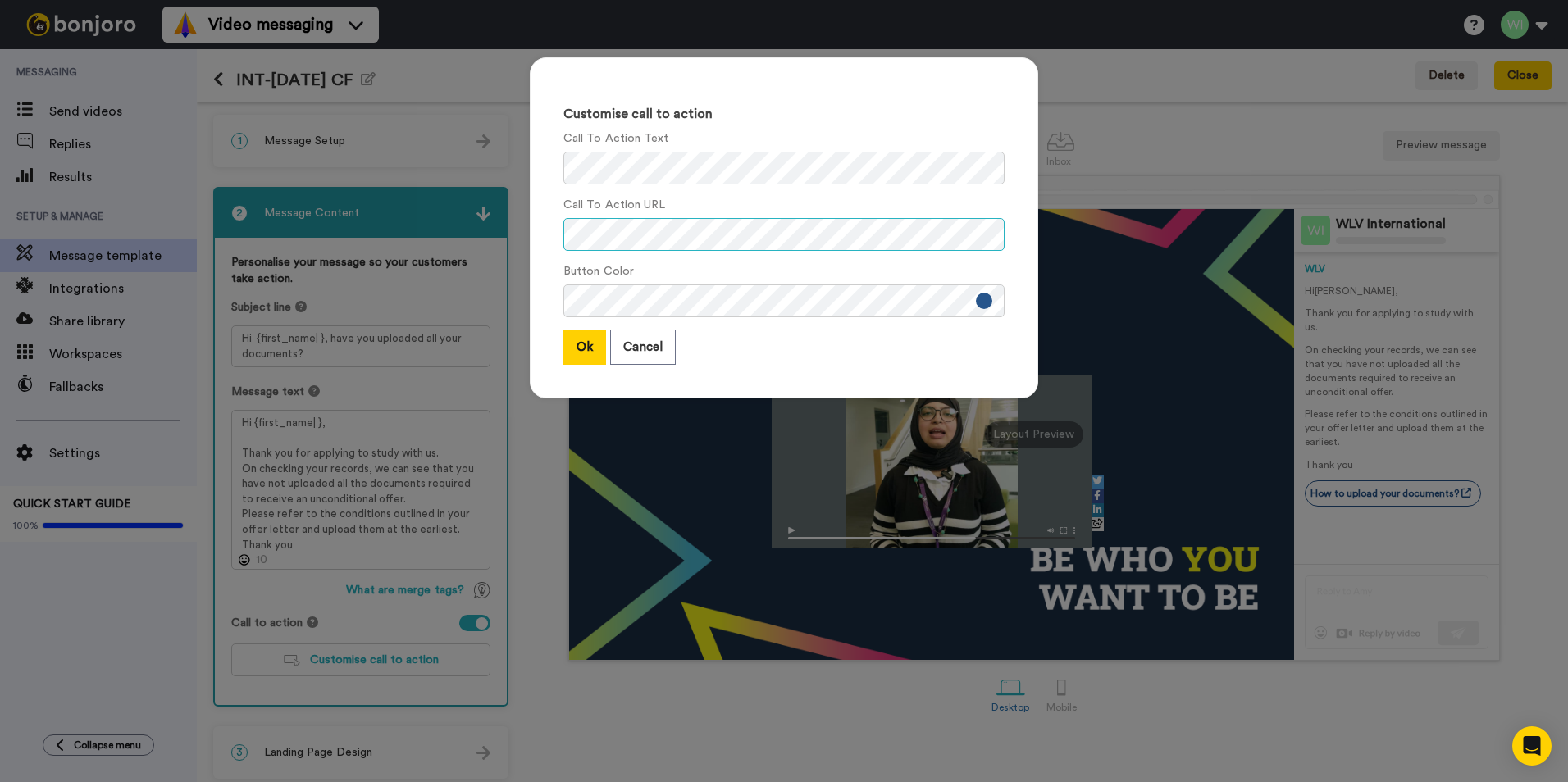
click at [534, 221] on div "Customise call to action Call To Action Text Call To Action URL Button Color Ok…" at bounding box center [783, 228] width 508 height 341
click at [589, 353] on button "Ok" at bounding box center [585, 346] width 43 height 35
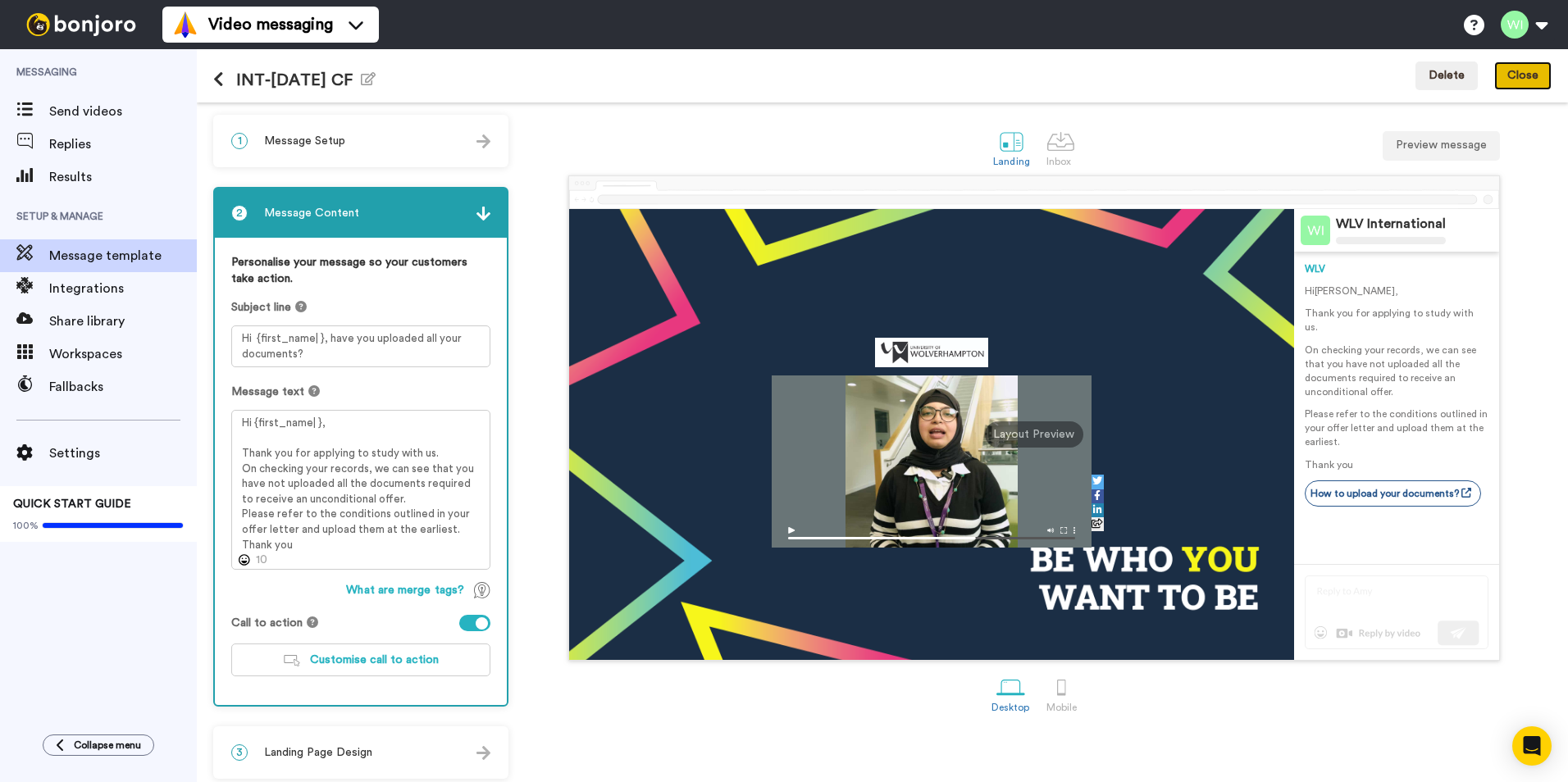
click at [1536, 74] on button "Close" at bounding box center [1523, 76] width 57 height 30
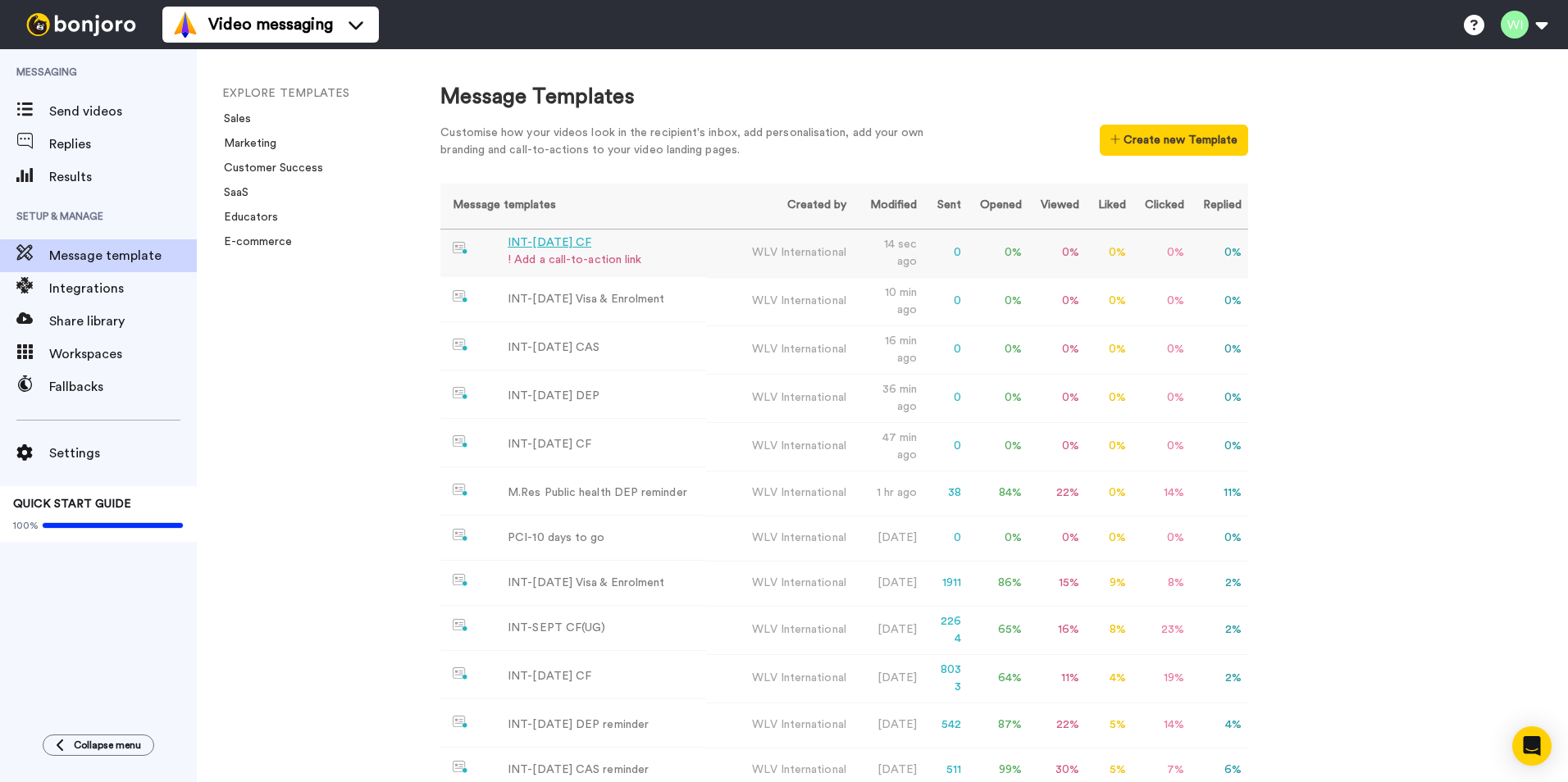
click at [566, 239] on div "INT-[DATE] CF" at bounding box center [574, 243] width 134 height 17
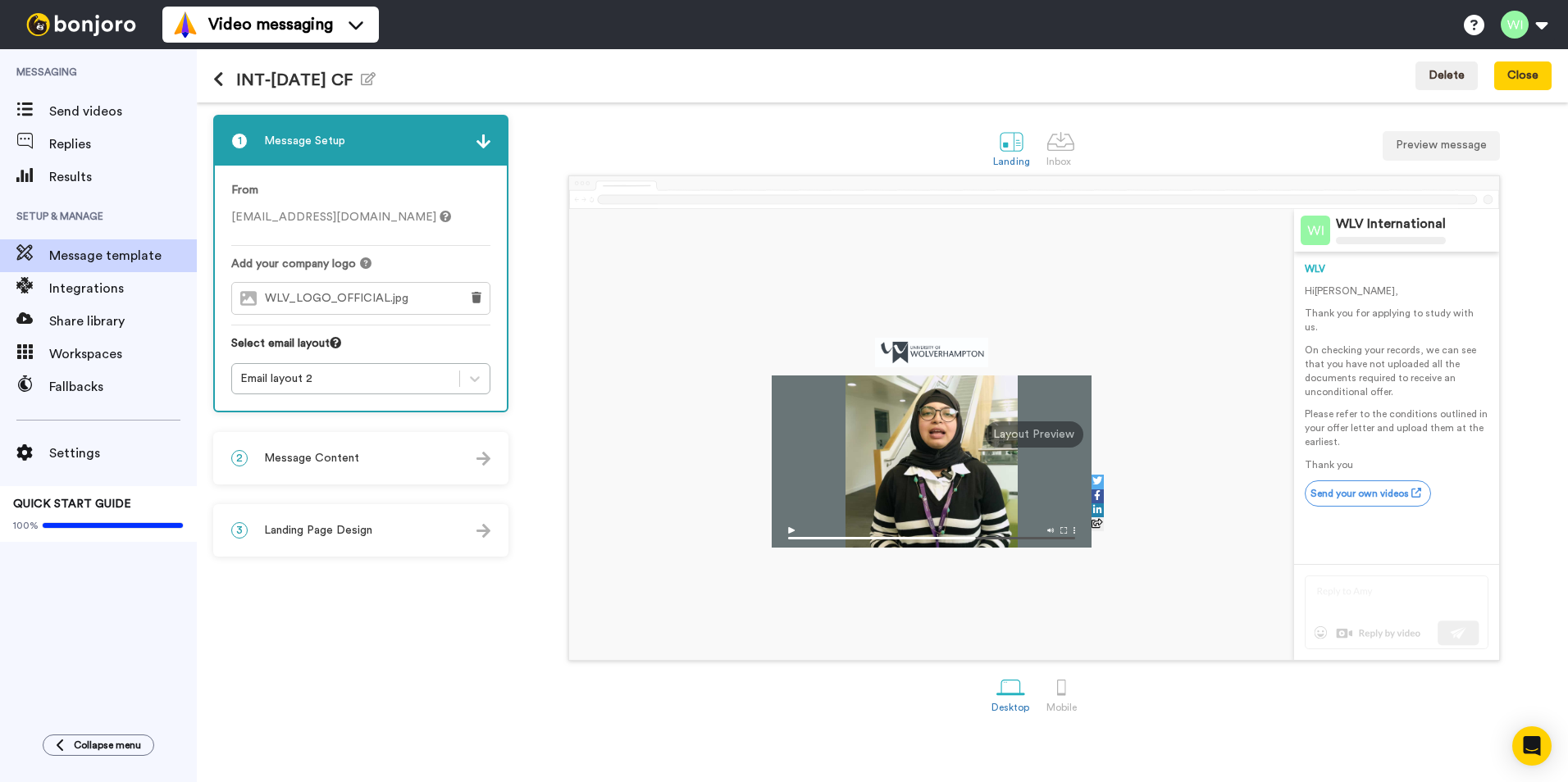
click at [453, 483] on div "2 Message Content Personalise your message so your customers take action. Subje…" at bounding box center [361, 458] width 295 height 53
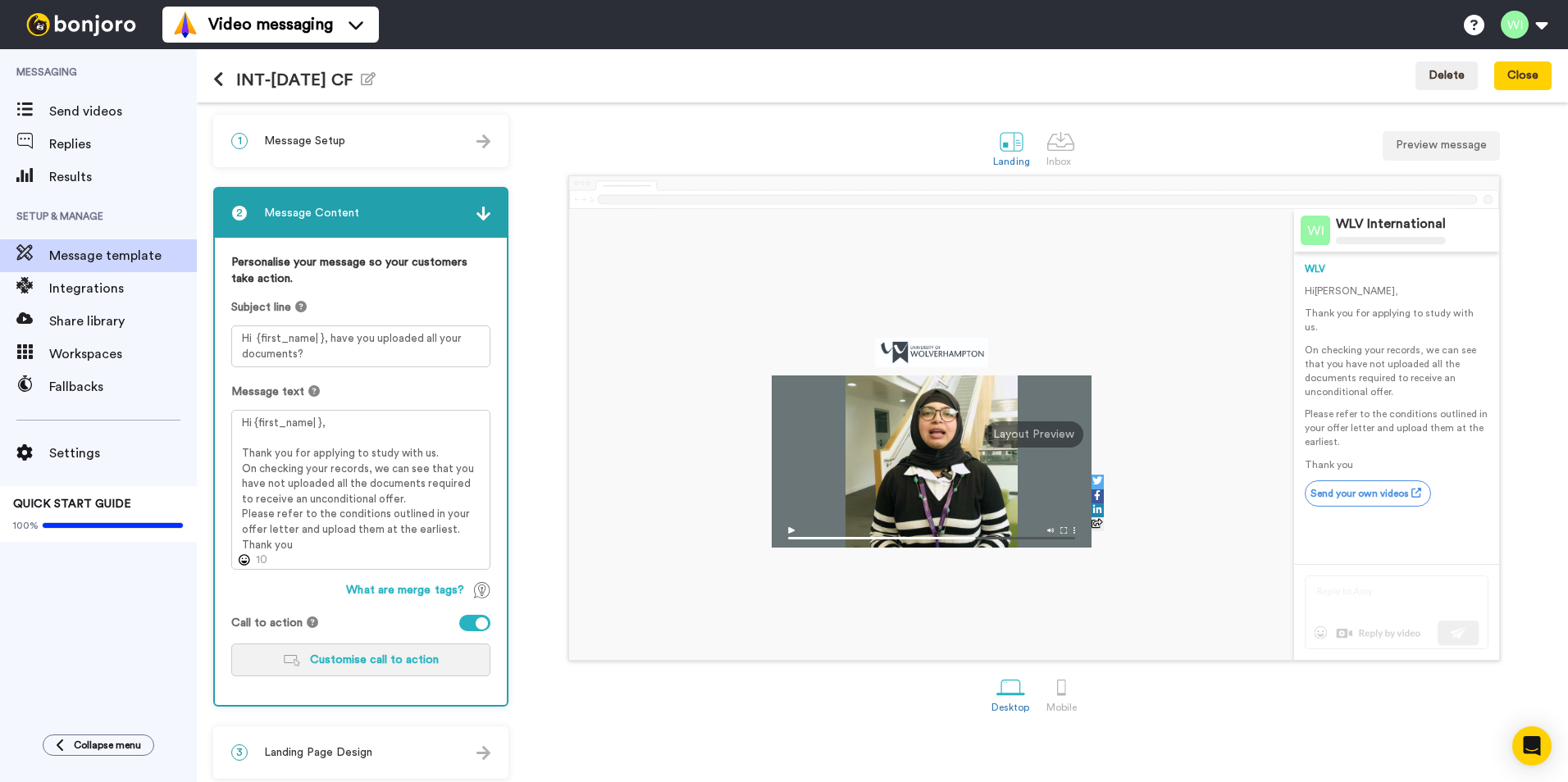
click at [414, 656] on span "Customise call to action" at bounding box center [374, 660] width 129 height 11
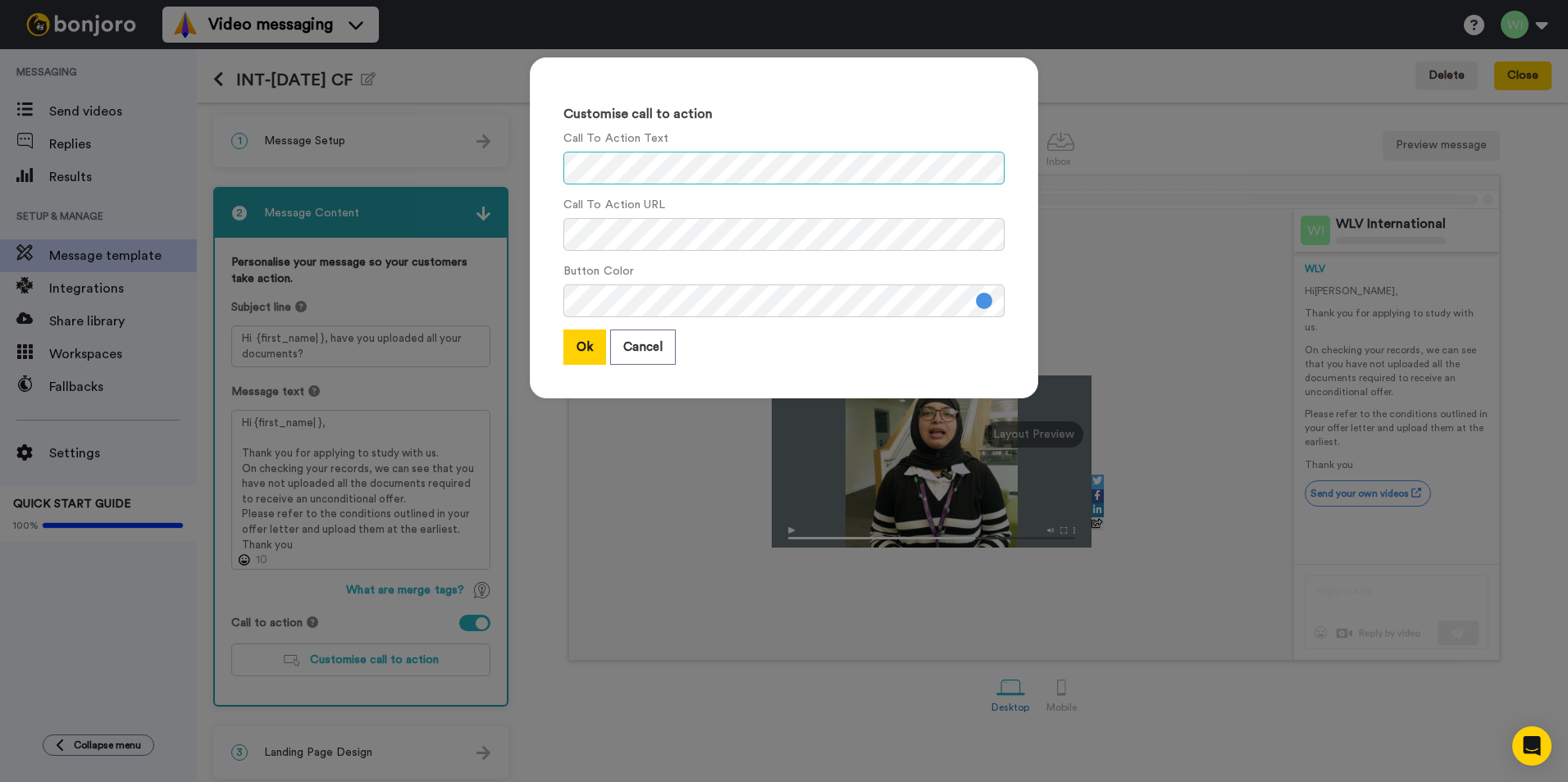
click at [377, 193] on div "Customise call to action Call To Action Text Call To Action URL Button Color Ok…" at bounding box center [784, 391] width 1568 height 782
click at [497, 209] on div "Customise call to action Call To Action Text Call To Action URL Button Color Ok…" at bounding box center [784, 391] width 1568 height 782
click at [575, 358] on button "Ok" at bounding box center [585, 346] width 43 height 35
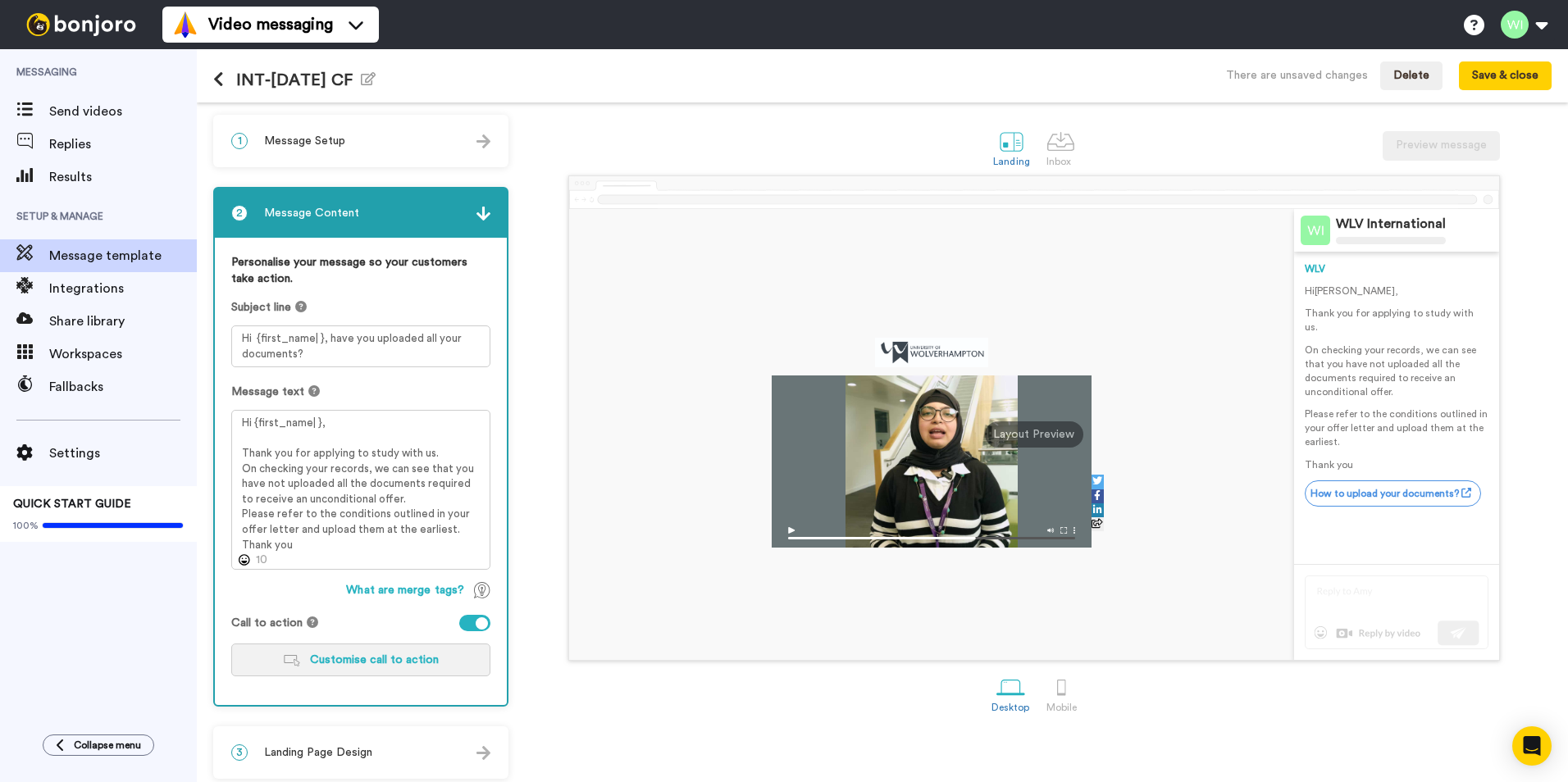
scroll to position [9, 0]
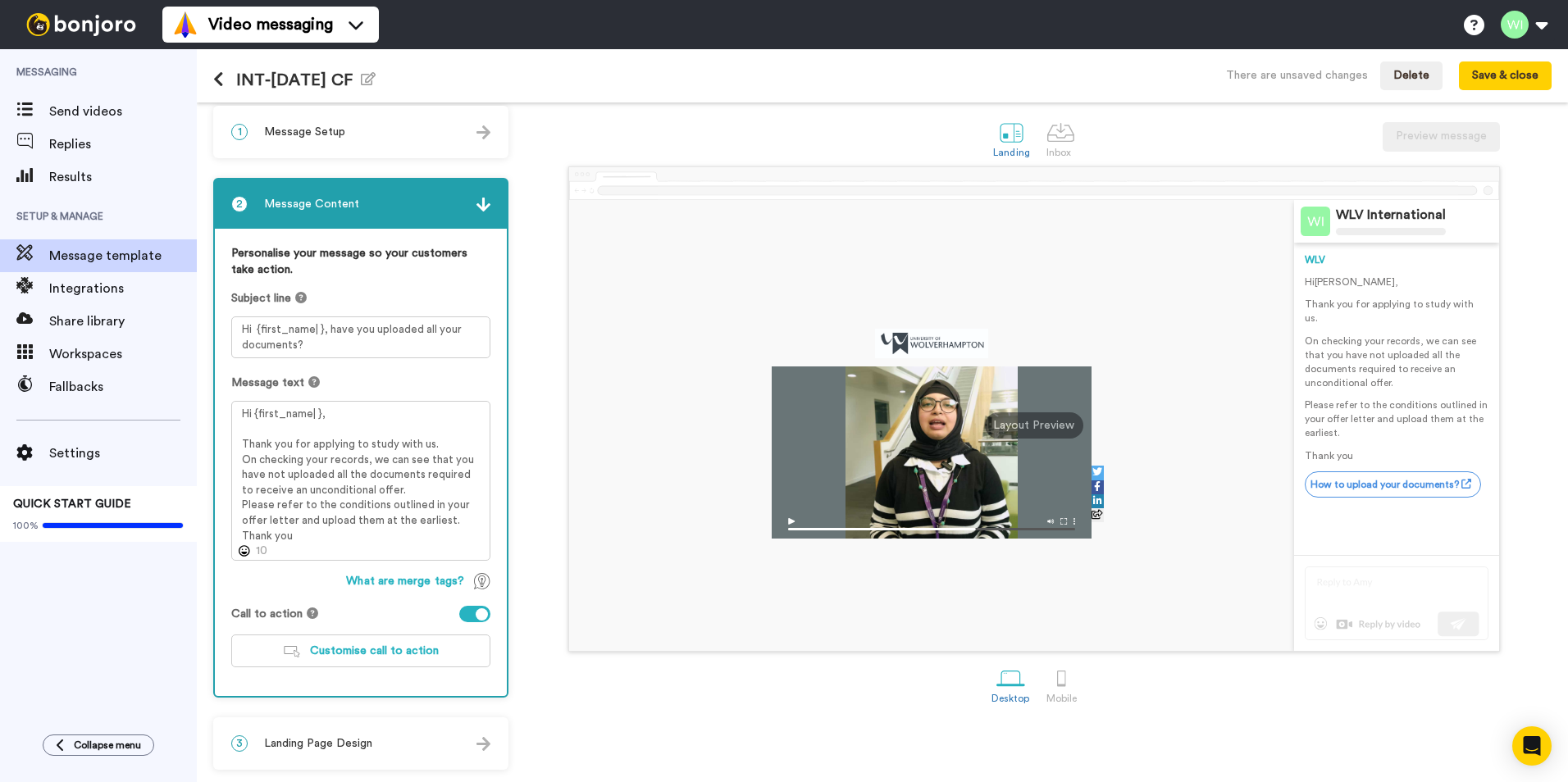
click at [346, 747] on span "Landing Page Design" at bounding box center [318, 743] width 108 height 16
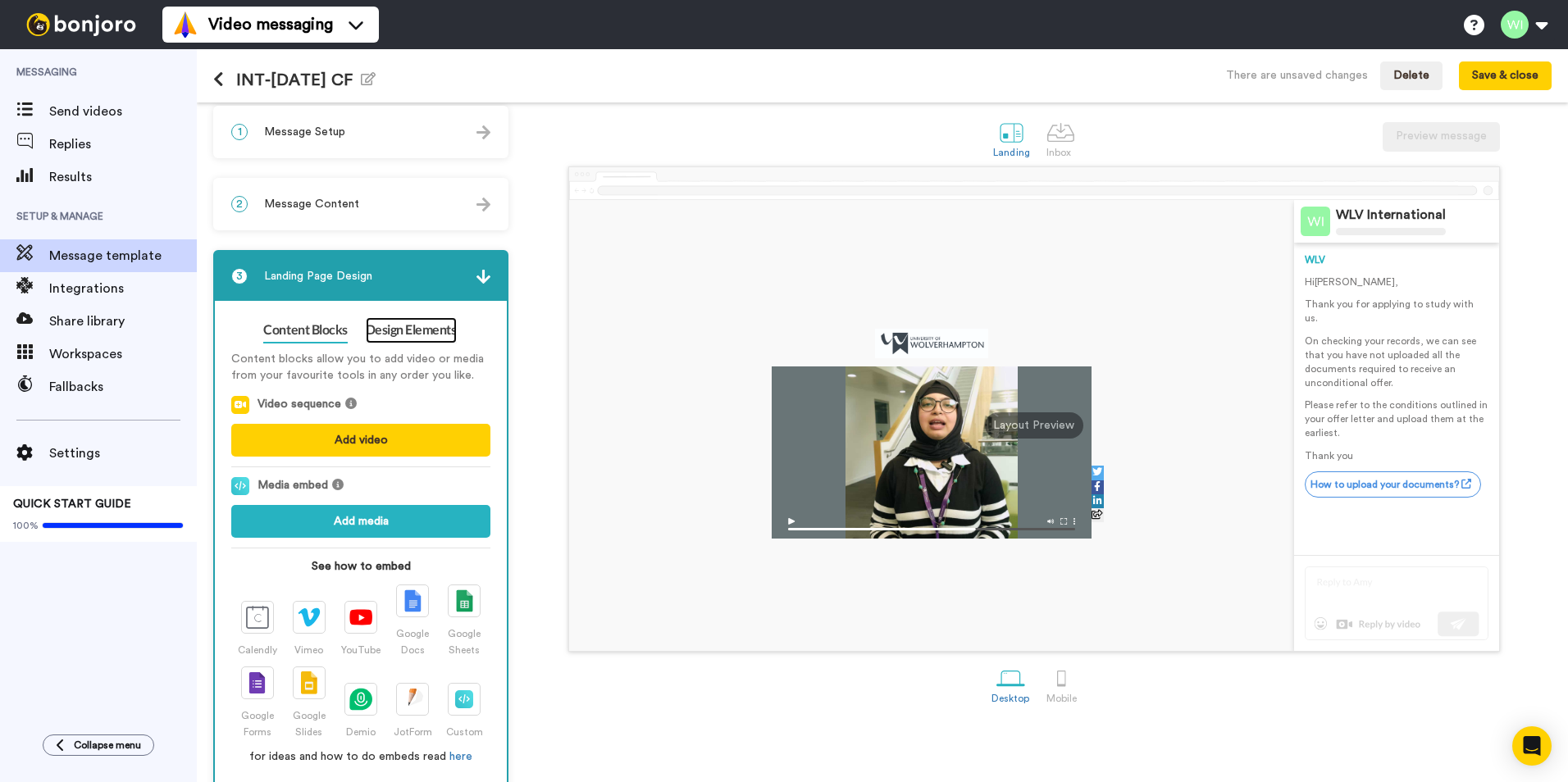
click at [444, 338] on link "Design Elements" at bounding box center [411, 330] width 91 height 26
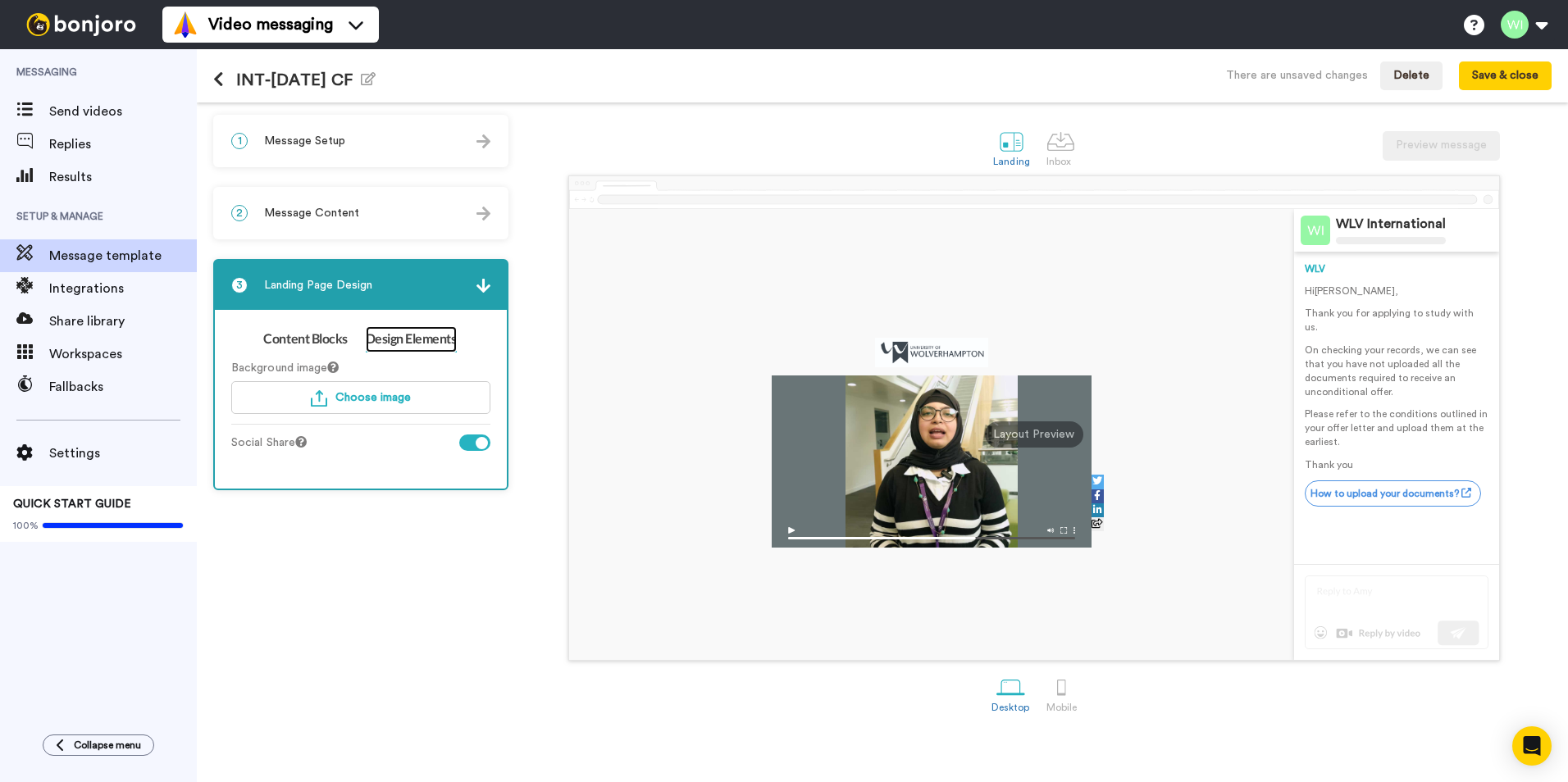
scroll to position [0, 0]
click at [439, 400] on button "Choose image" at bounding box center [361, 397] width 259 height 33
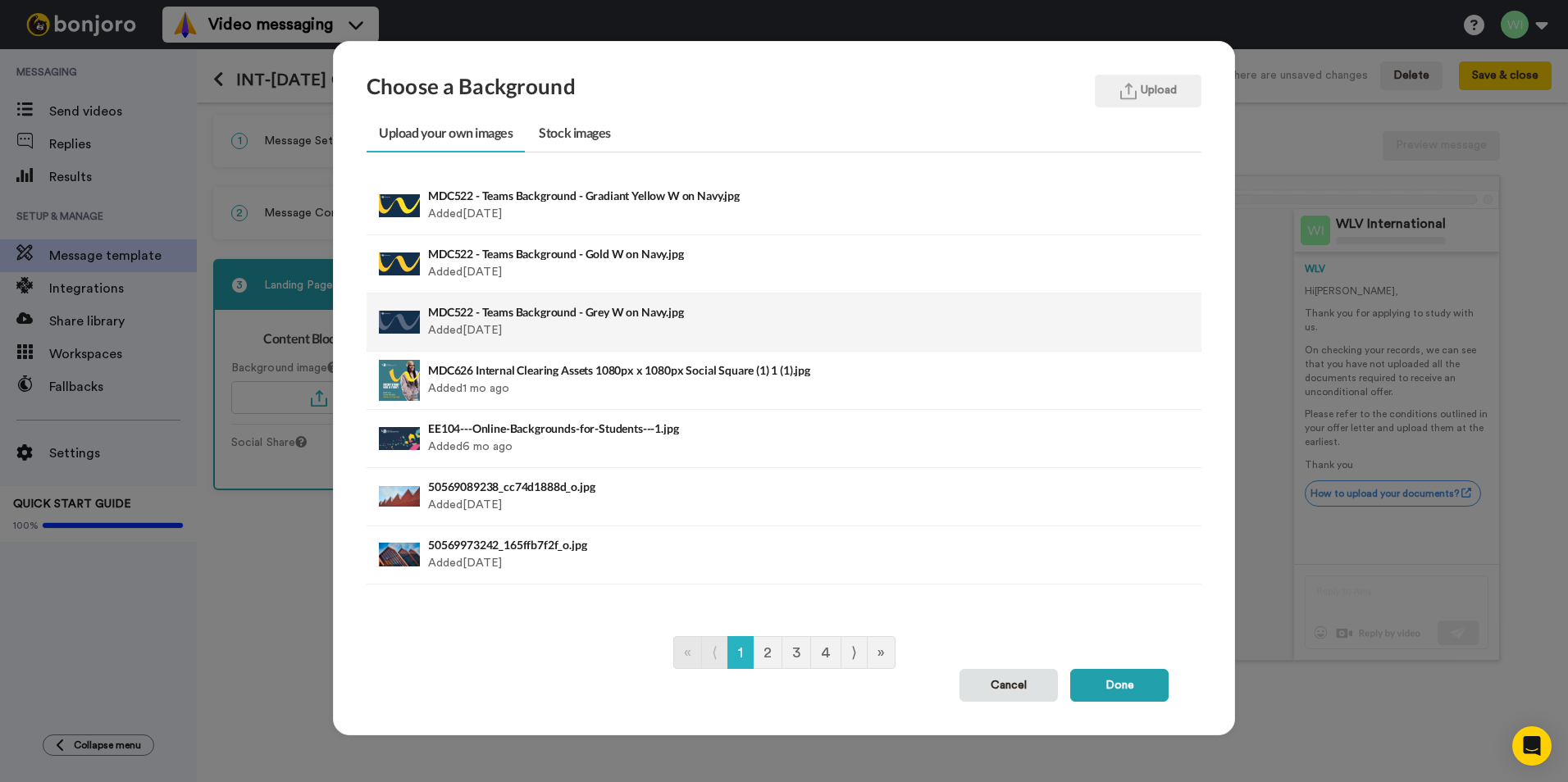
click at [605, 324] on div "MDC522 - Teams Background - Grey W on Navy.jpg Added 11 days ago" at bounding box center [704, 322] width 551 height 41
click at [637, 309] on h4 "MDC522 - Teams Background - Grey W on Navy.jpg" at bounding box center [704, 312] width 551 height 12
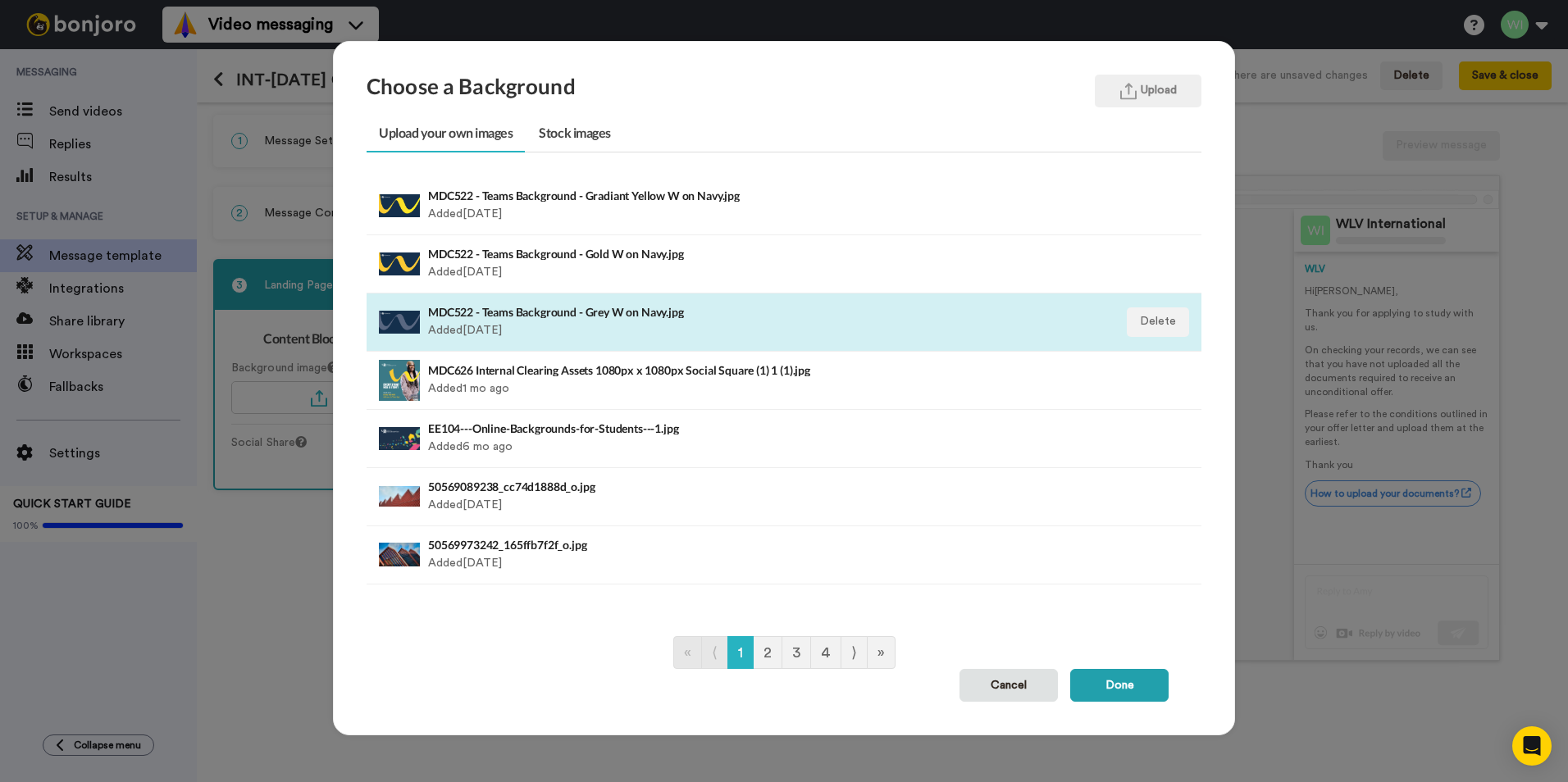
click at [615, 317] on h4 "MDC522 - Teams Background - Grey W on Navy.jpg" at bounding box center [704, 312] width 551 height 12
click at [1102, 683] on button "Done" at bounding box center [1119, 685] width 99 height 33
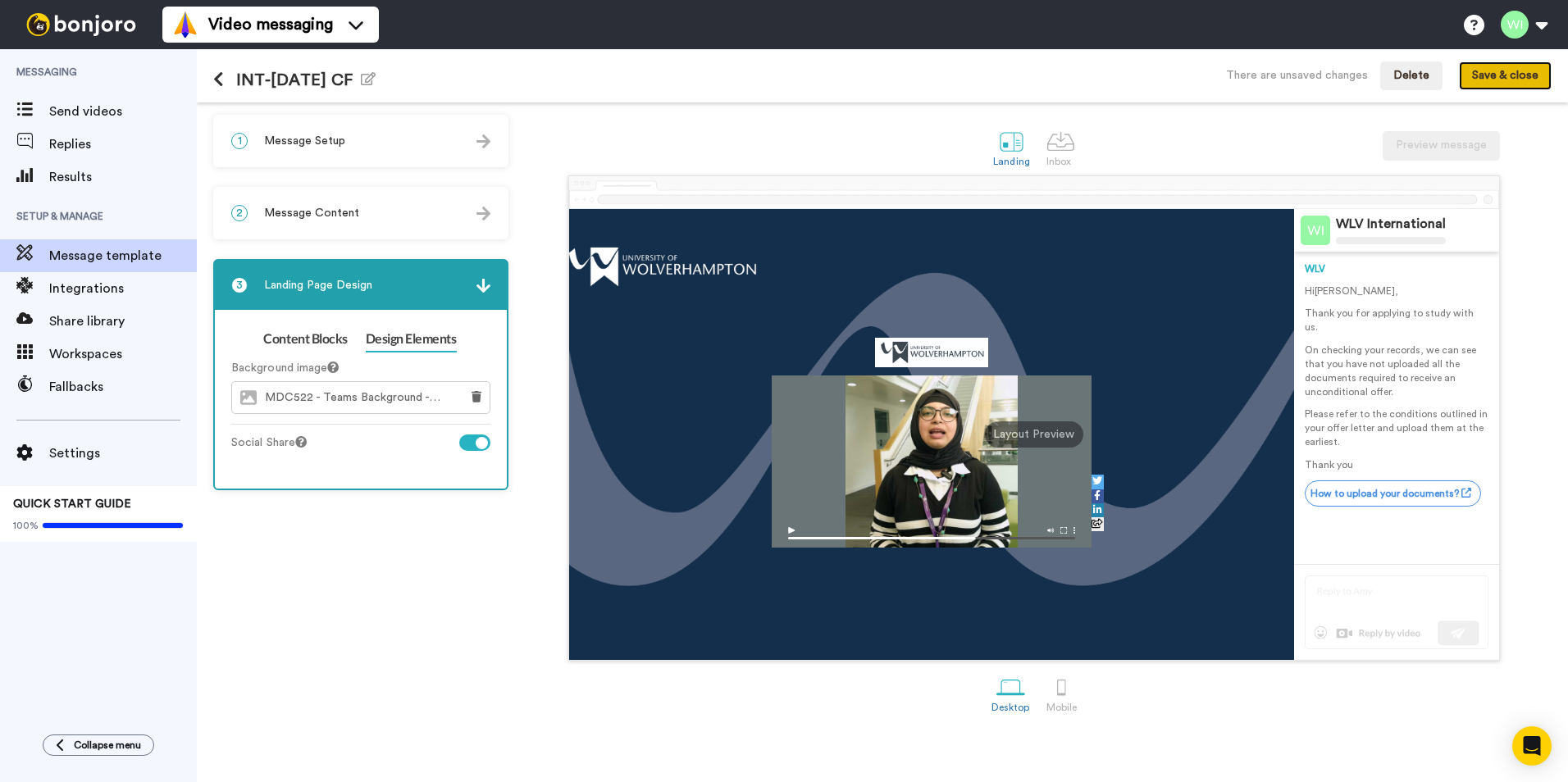
click at [1496, 79] on button "Save & close" at bounding box center [1505, 76] width 93 height 30
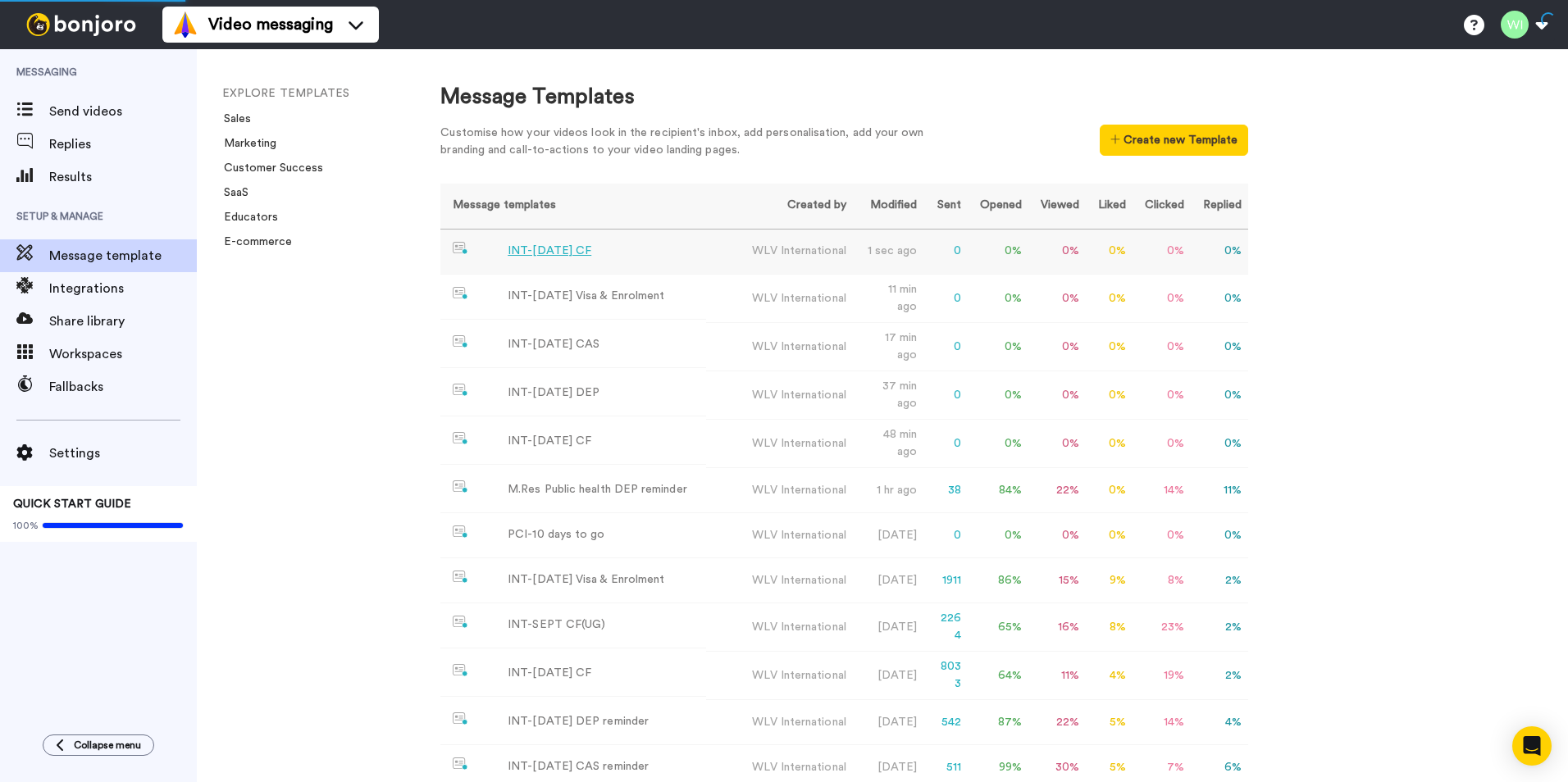
click at [535, 251] on div "INT-[DATE] CF" at bounding box center [549, 252] width 83 height 17
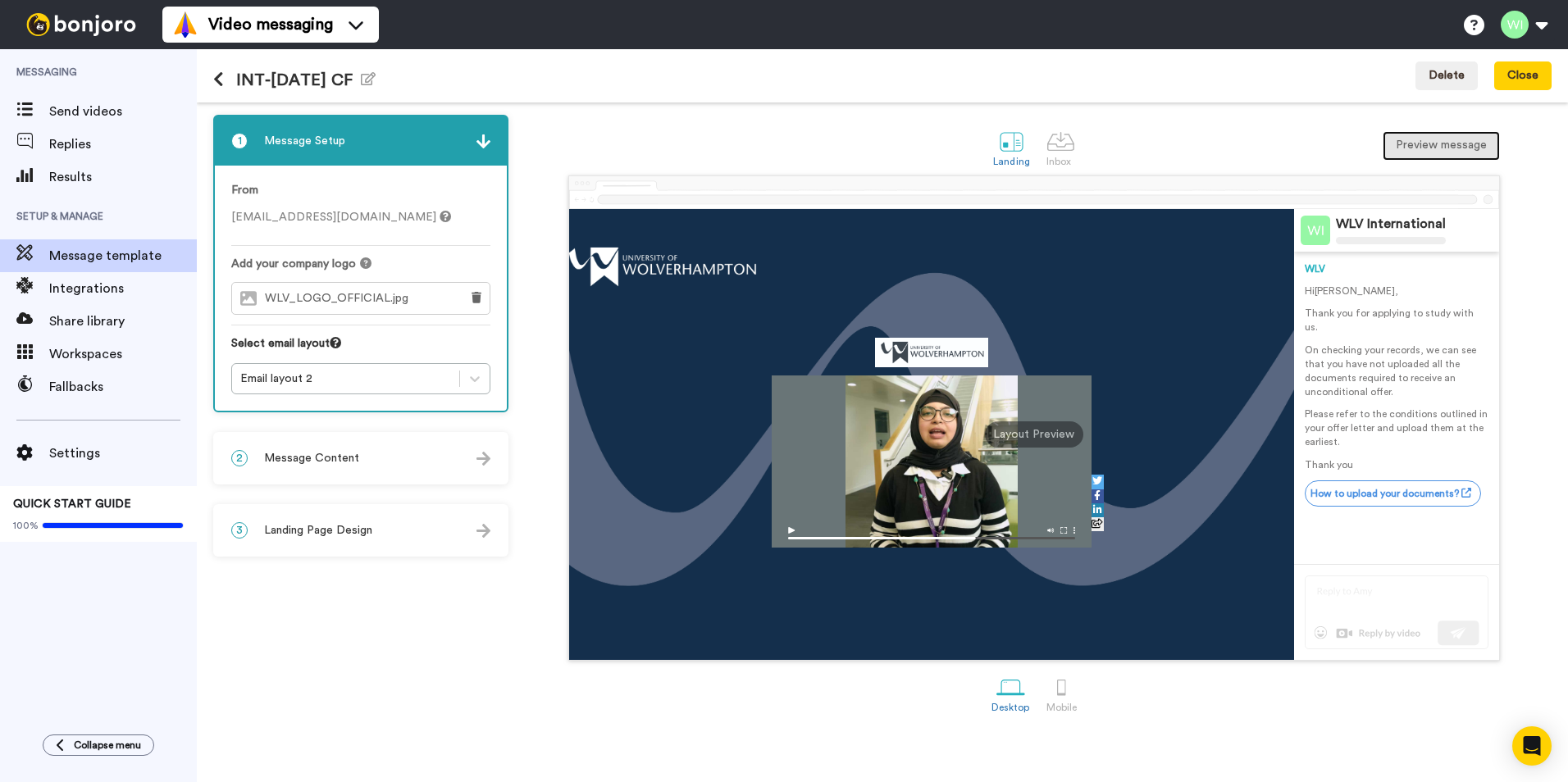
click at [1434, 145] on button "Preview message" at bounding box center [1441, 145] width 118 height 30
click at [408, 516] on div "3 Landing Page Design" at bounding box center [360, 530] width 292 height 49
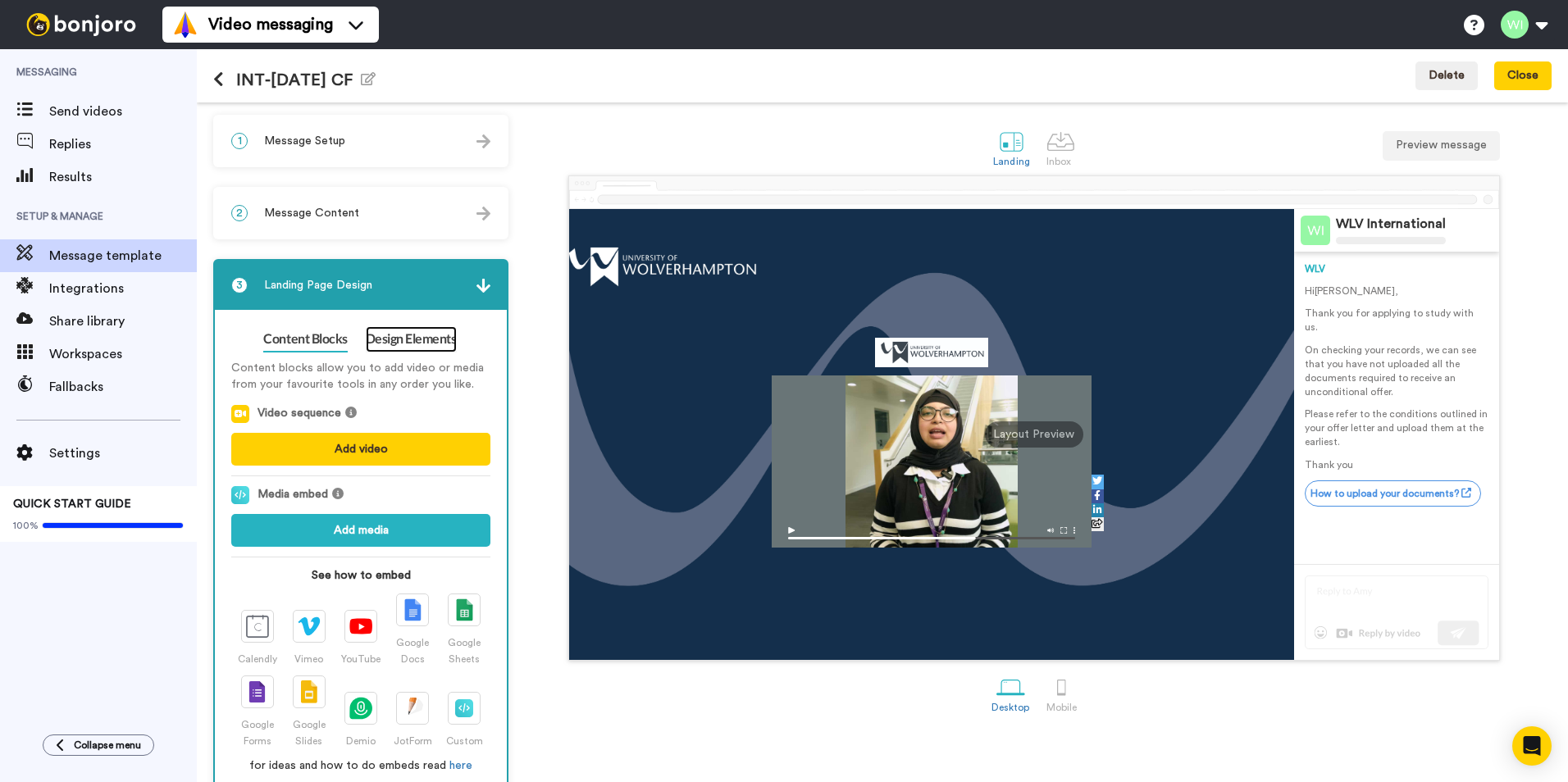
click at [391, 335] on link "Design Elements" at bounding box center [411, 339] width 91 height 26
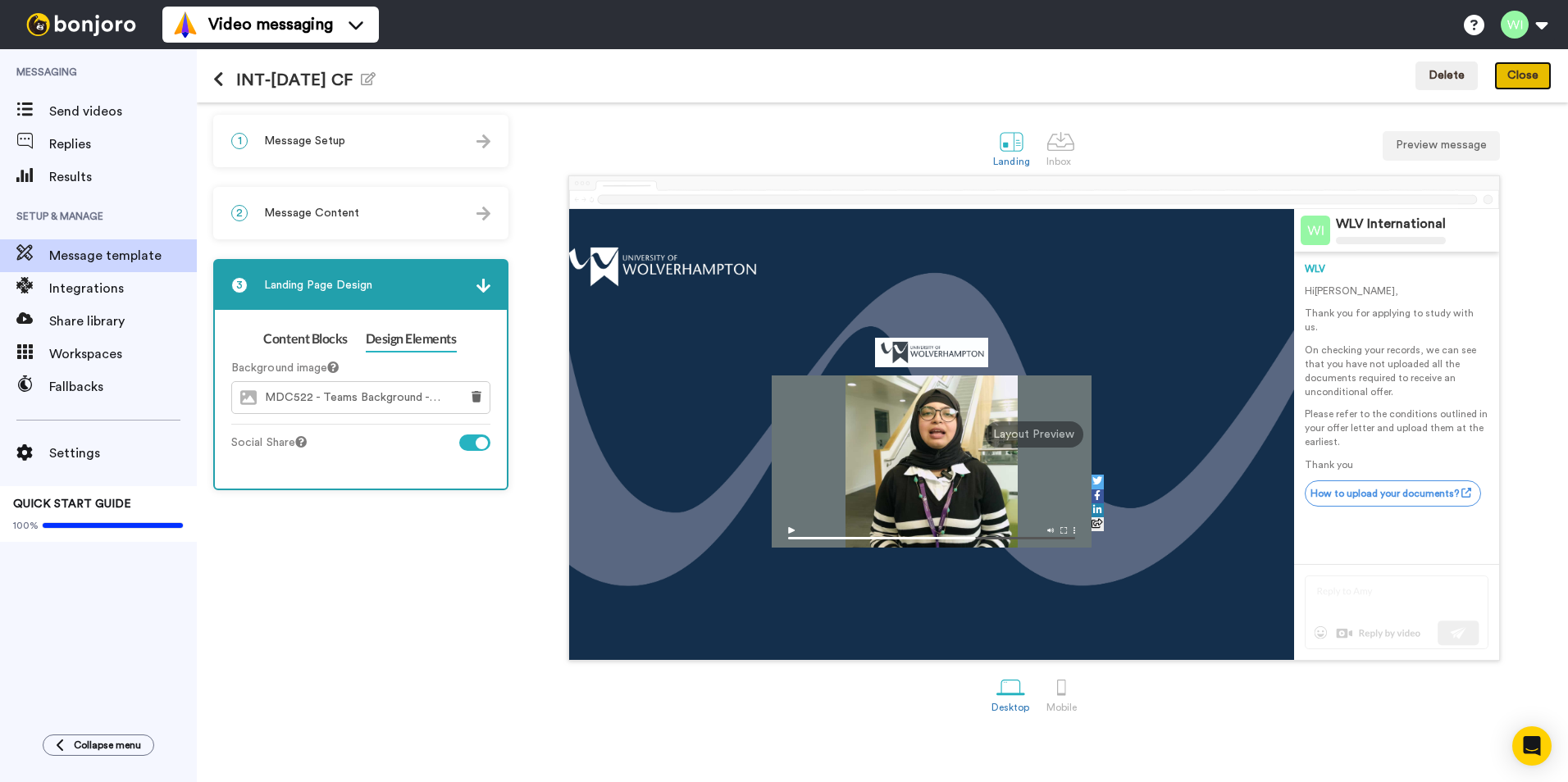
click at [1516, 73] on button "Close" at bounding box center [1523, 76] width 57 height 30
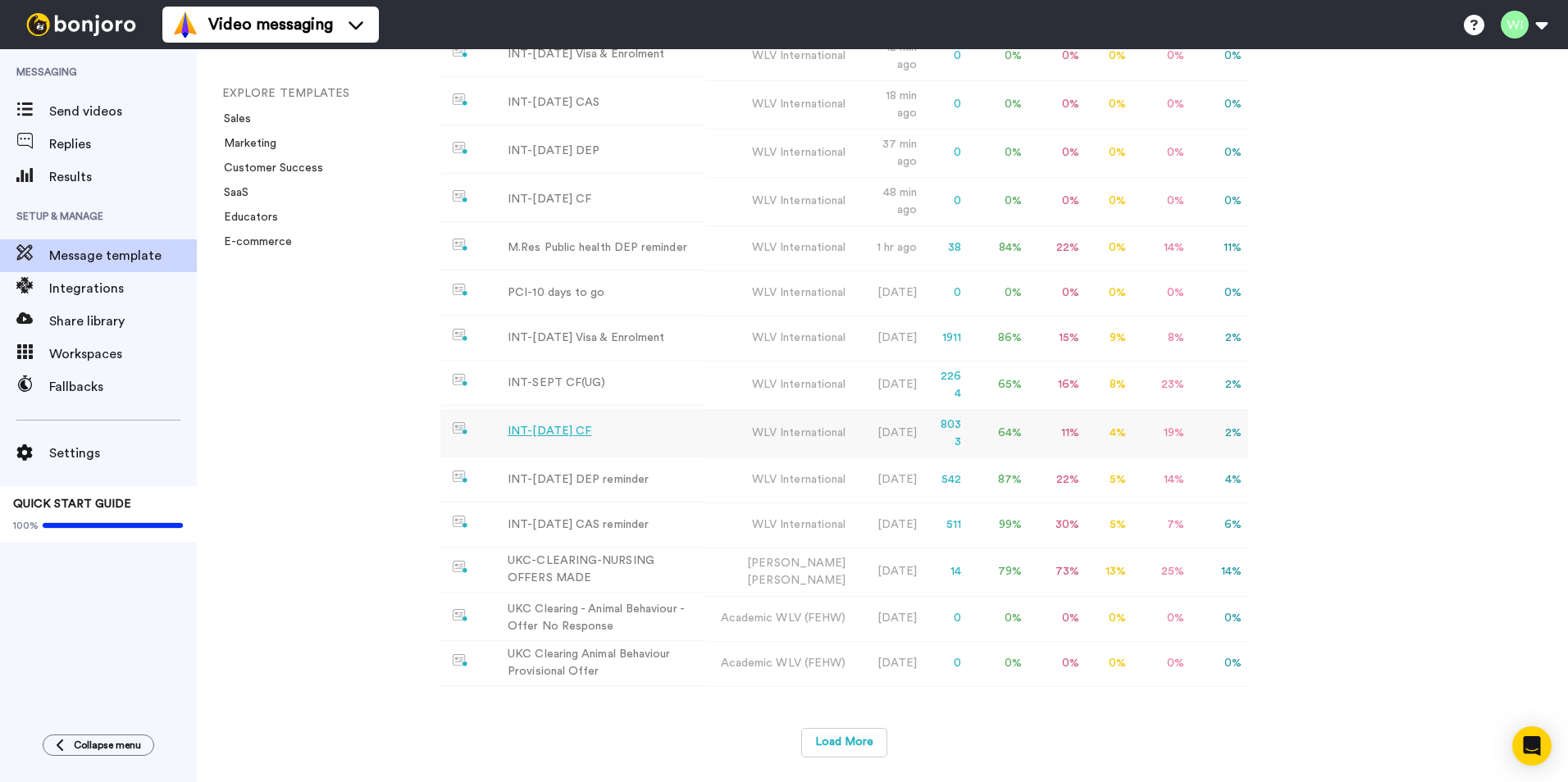
scroll to position [9, 0]
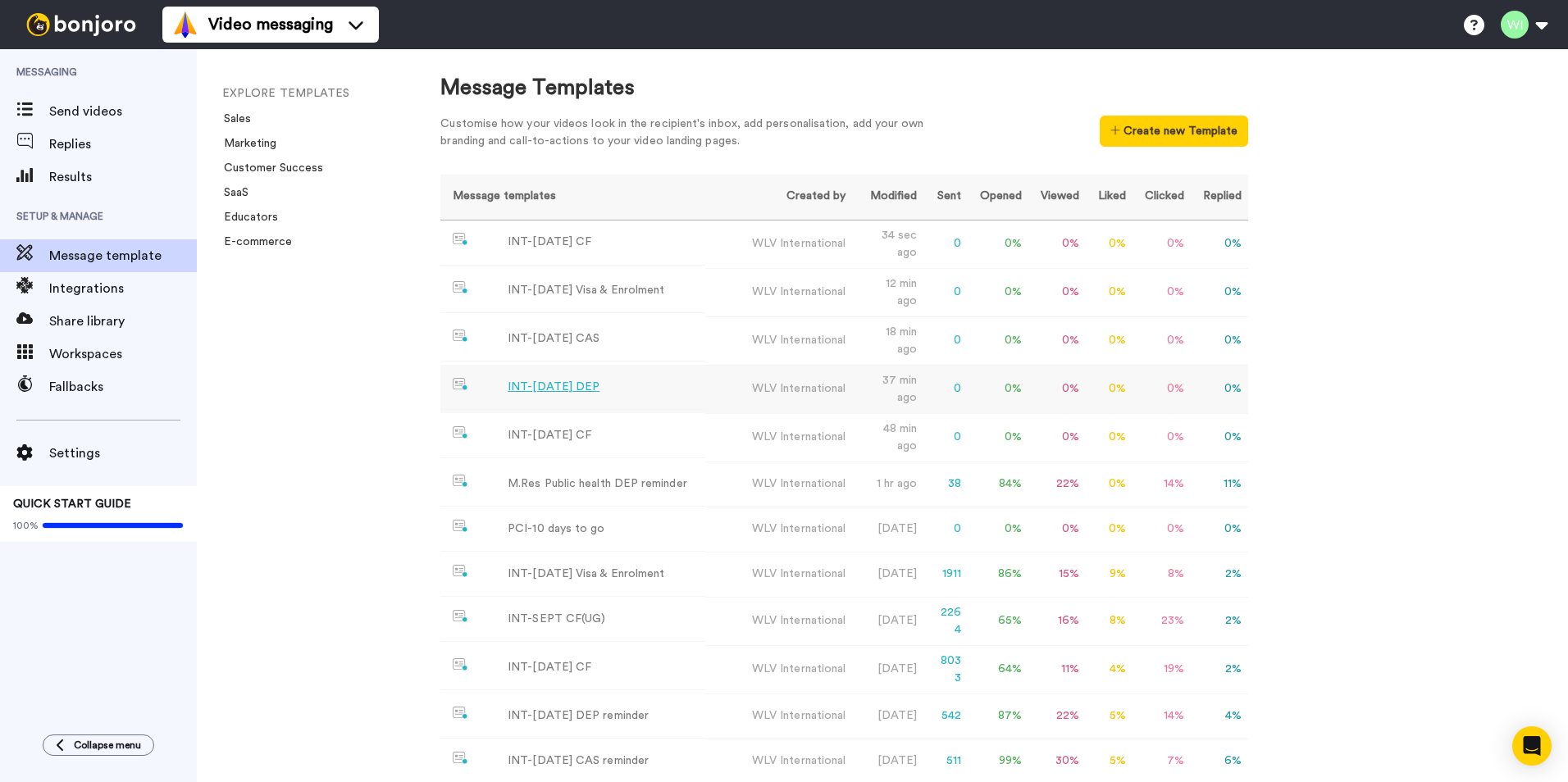
click at [577, 379] on div "INT-[DATE] DEP" at bounding box center [553, 388] width 92 height 17
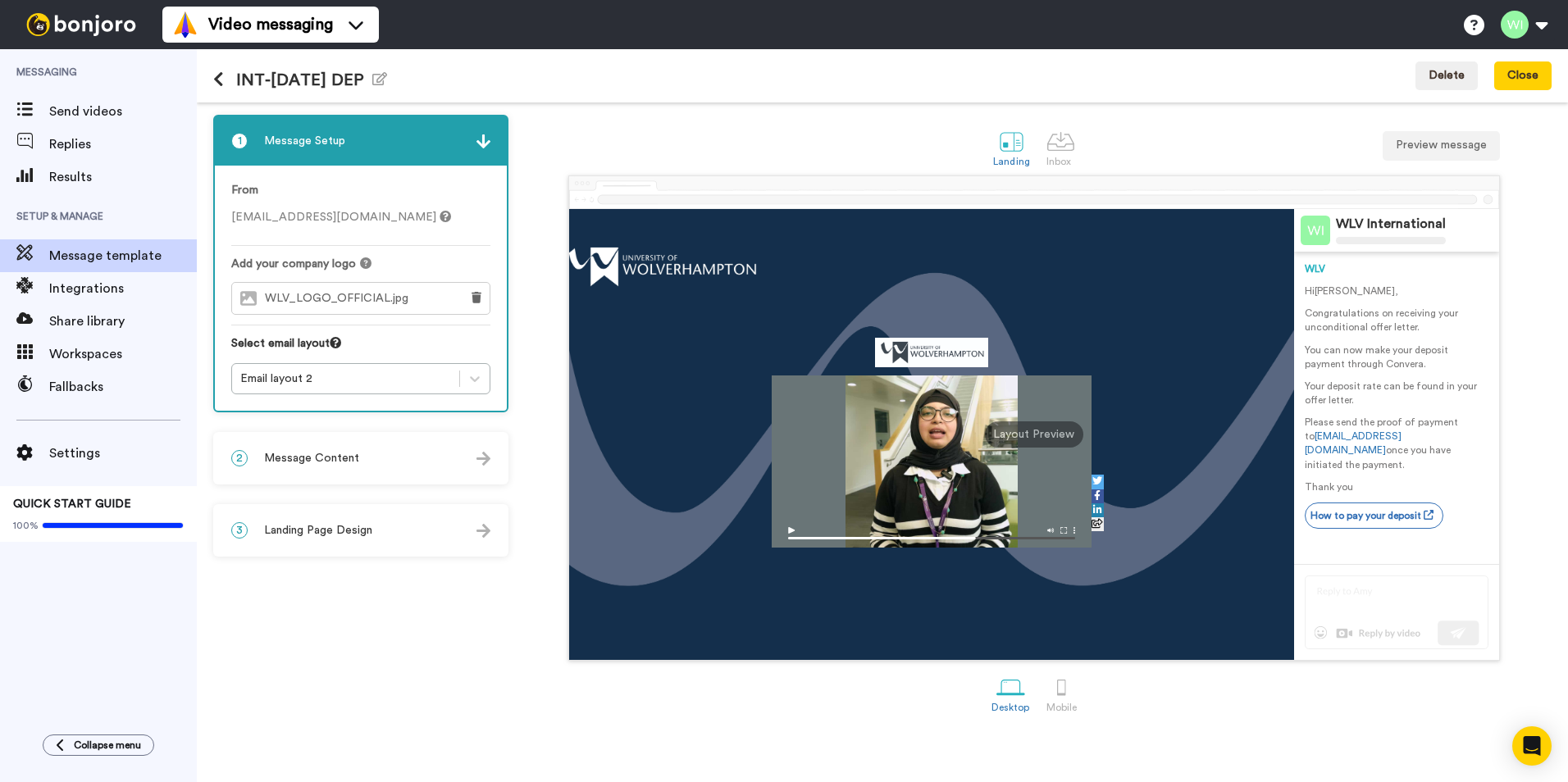
click at [392, 470] on div "2 Message Content" at bounding box center [360, 458] width 292 height 49
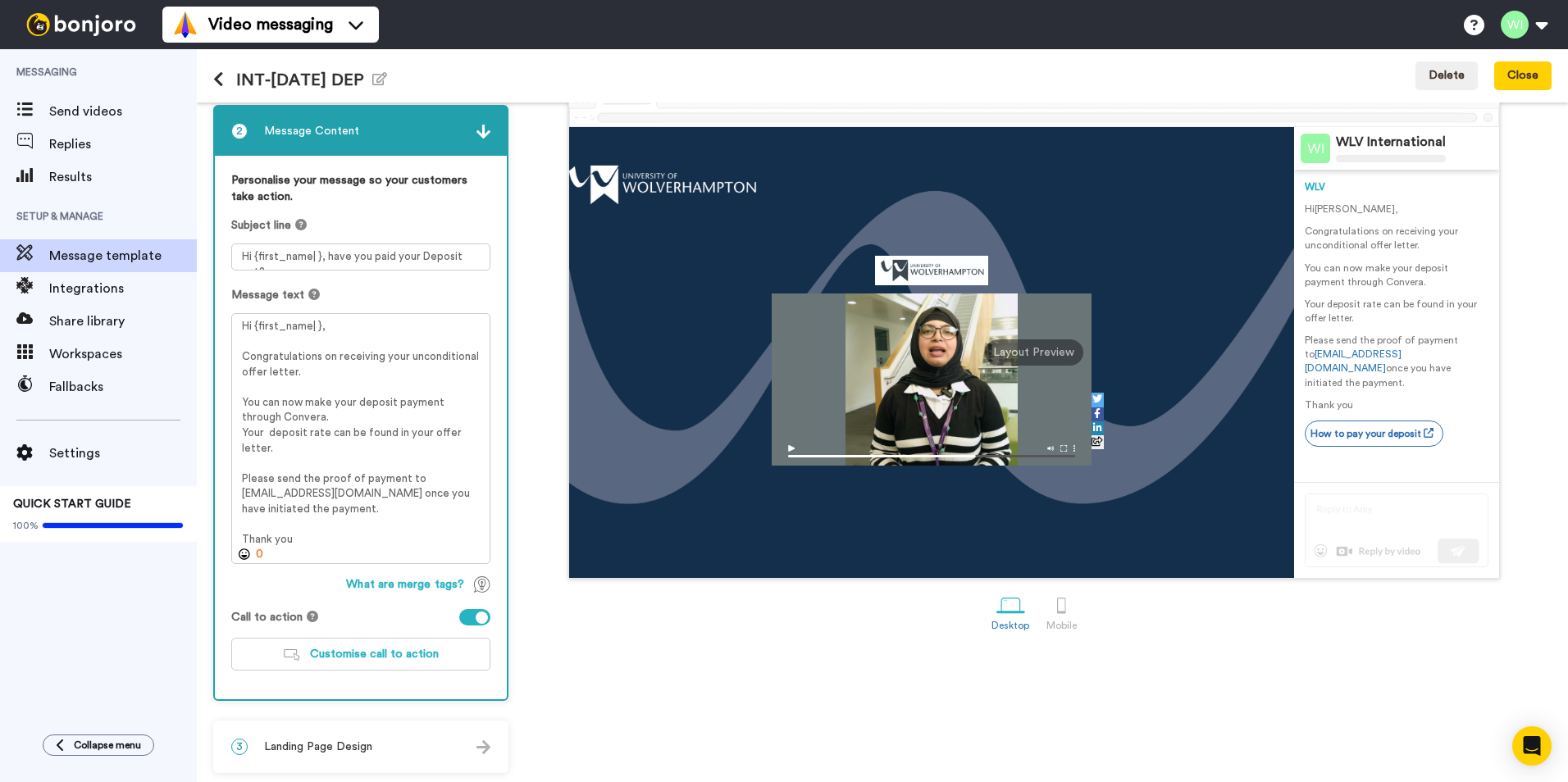
scroll to position [85, 0]
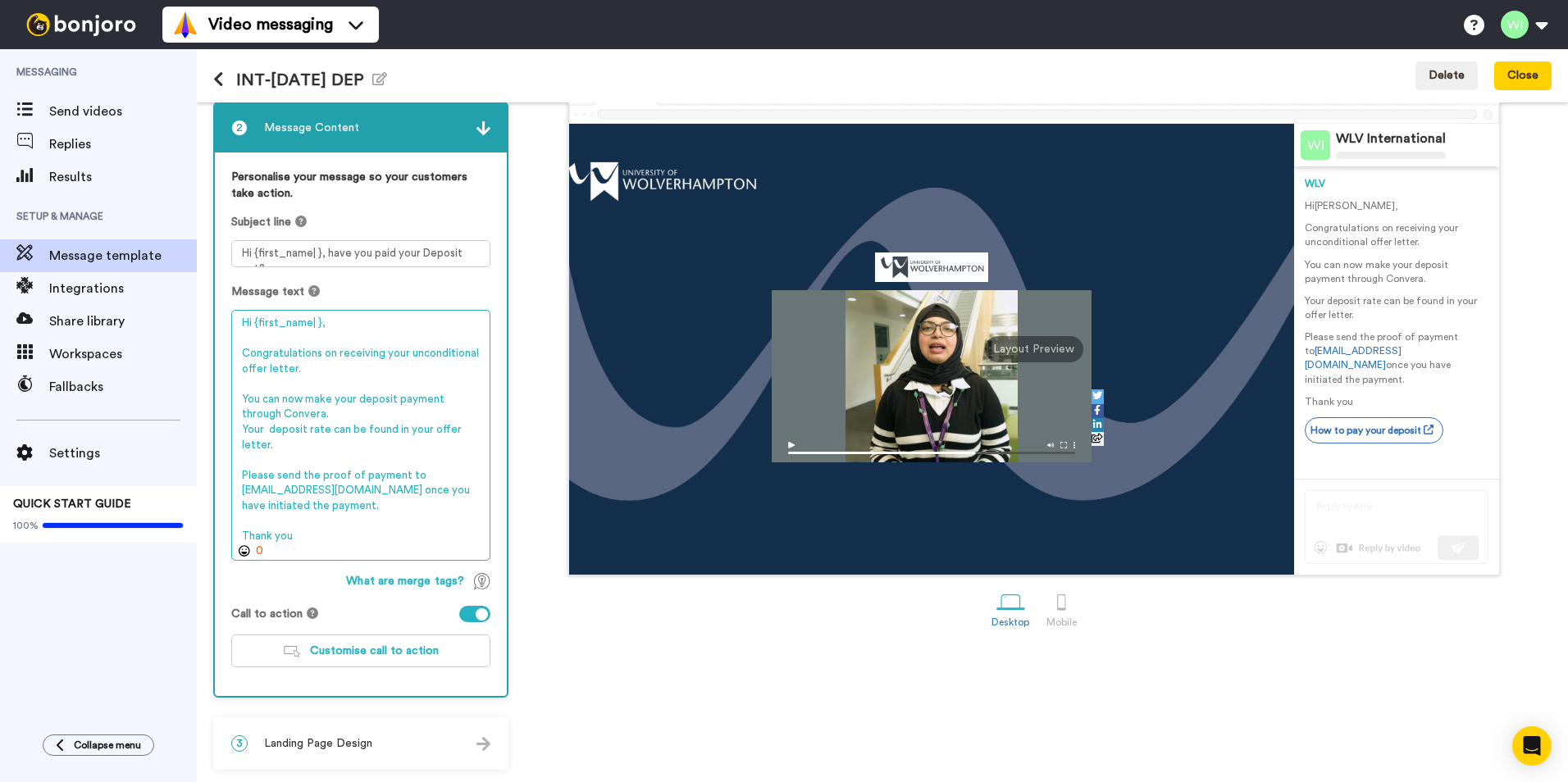
drag, startPoint x: 235, startPoint y: 323, endPoint x: 356, endPoint y: 568, distance: 273.3
click at [356, 568] on div "Personalise your message so your customers take action. Subject line Hi {first_…" at bounding box center [360, 424] width 292 height 544
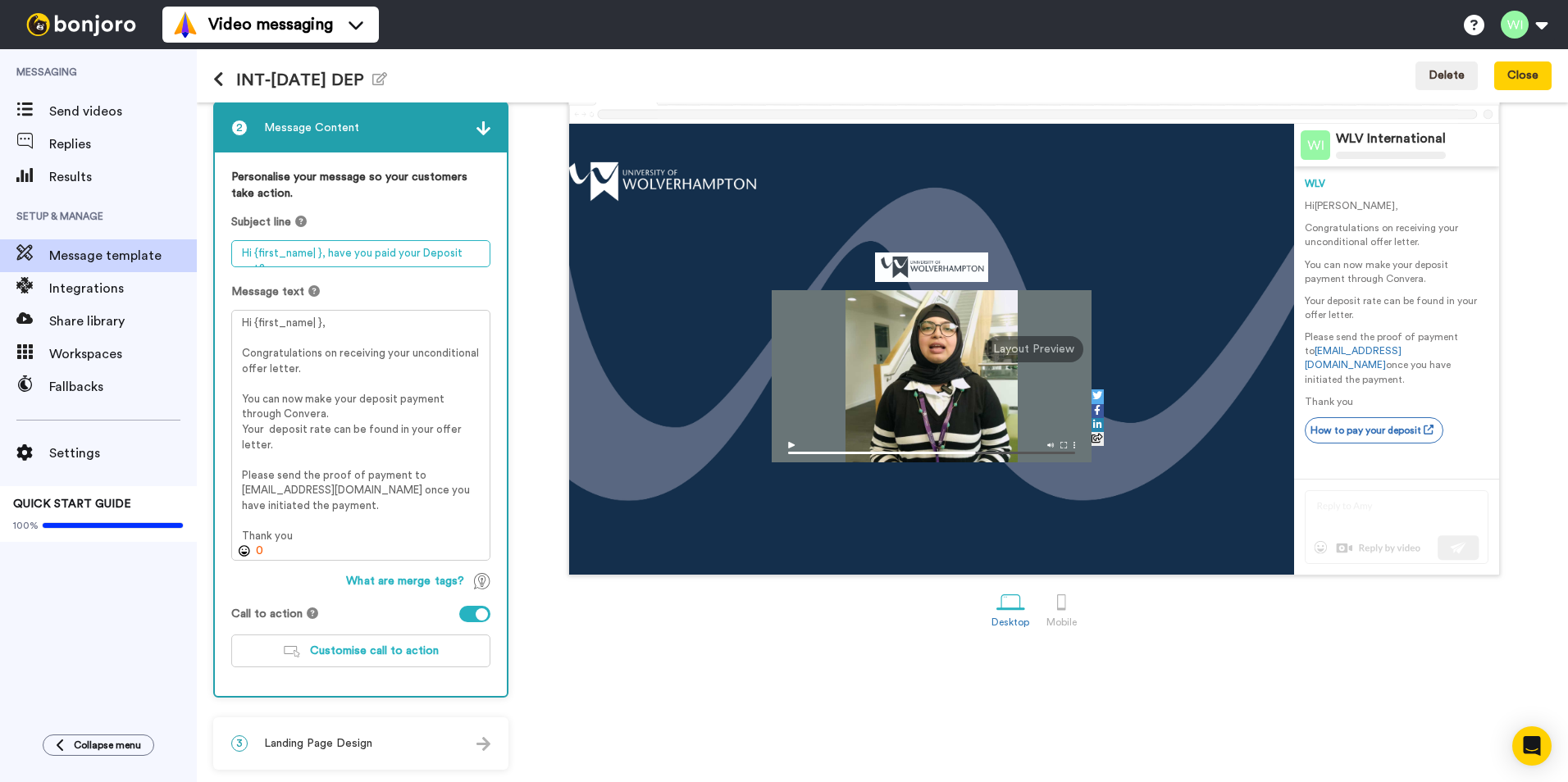
drag, startPoint x: 235, startPoint y: 249, endPoint x: 427, endPoint y: 262, distance: 192.4
click at [427, 262] on textarea "Hi {first_name| }, have you paid your Deposit yet?" at bounding box center [361, 254] width 259 height 27
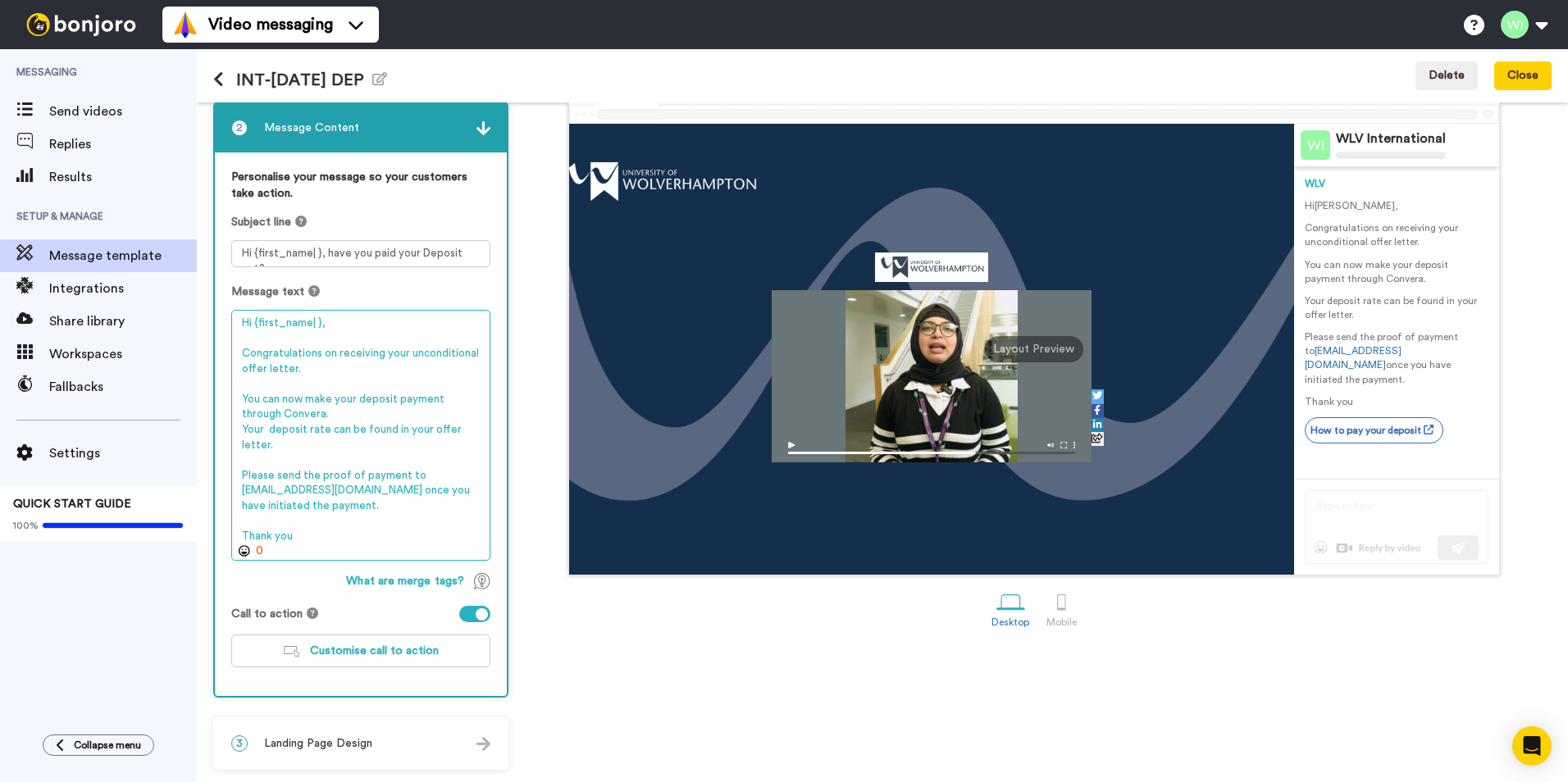
click at [455, 353] on textarea "Hi {first_name| }, Congratulations on receiving your unconditional offer letter…" at bounding box center [361, 436] width 259 height 251
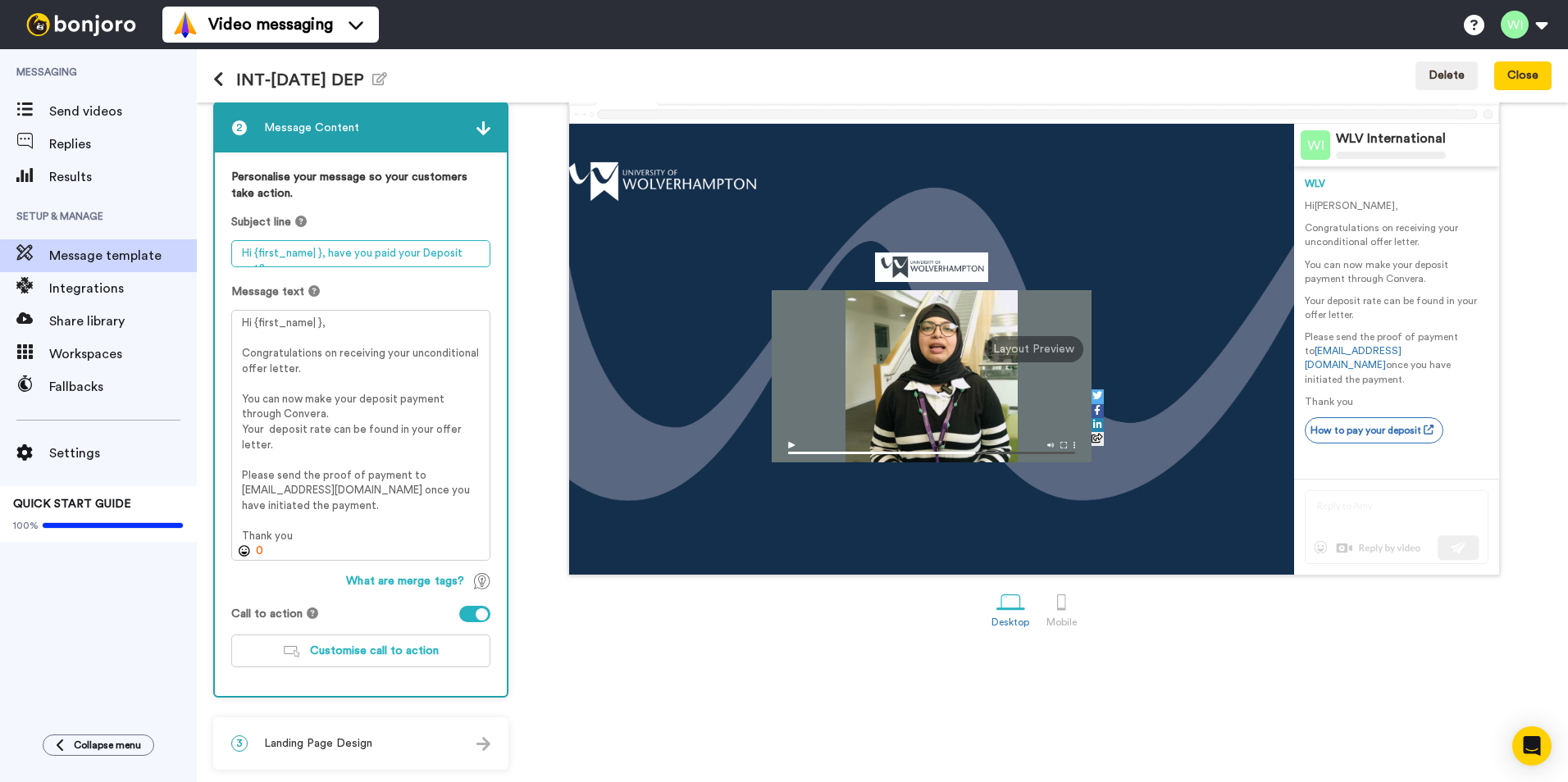
drag, startPoint x: 238, startPoint y: 254, endPoint x: 394, endPoint y: 252, distance: 156.0
click at [394, 252] on textarea "Hi {first_name| }, have you paid your Deposit yet?" at bounding box center [361, 254] width 259 height 27
drag, startPoint x: 479, startPoint y: 255, endPoint x: 224, endPoint y: 249, distance: 255.1
click at [224, 249] on div "Personalise your message so your customers take action. Subject line Hi {first_…" at bounding box center [360, 424] width 292 height 544
click at [364, 650] on span "Customise call to action" at bounding box center [374, 651] width 129 height 11
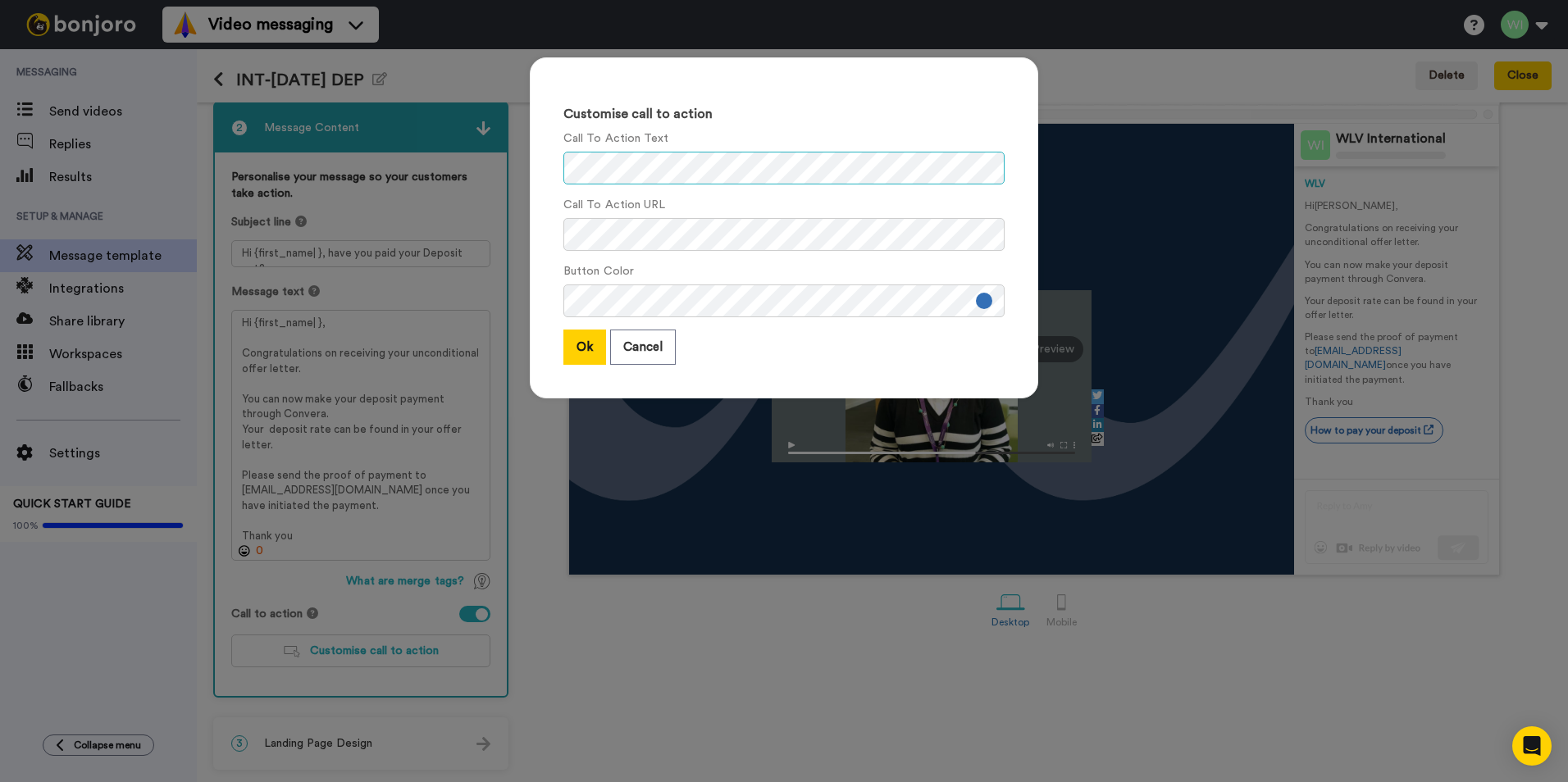
click at [506, 162] on div "Customise call to action Call To Action Text Call To Action URL Button Color Ok…" at bounding box center [784, 391] width 1568 height 782
click at [1067, 290] on div "Customise call to action Call To Action Text Call To Action URL Button Color Ok…" at bounding box center [784, 391] width 1568 height 782
click at [626, 351] on button "Cancel" at bounding box center [642, 346] width 66 height 35
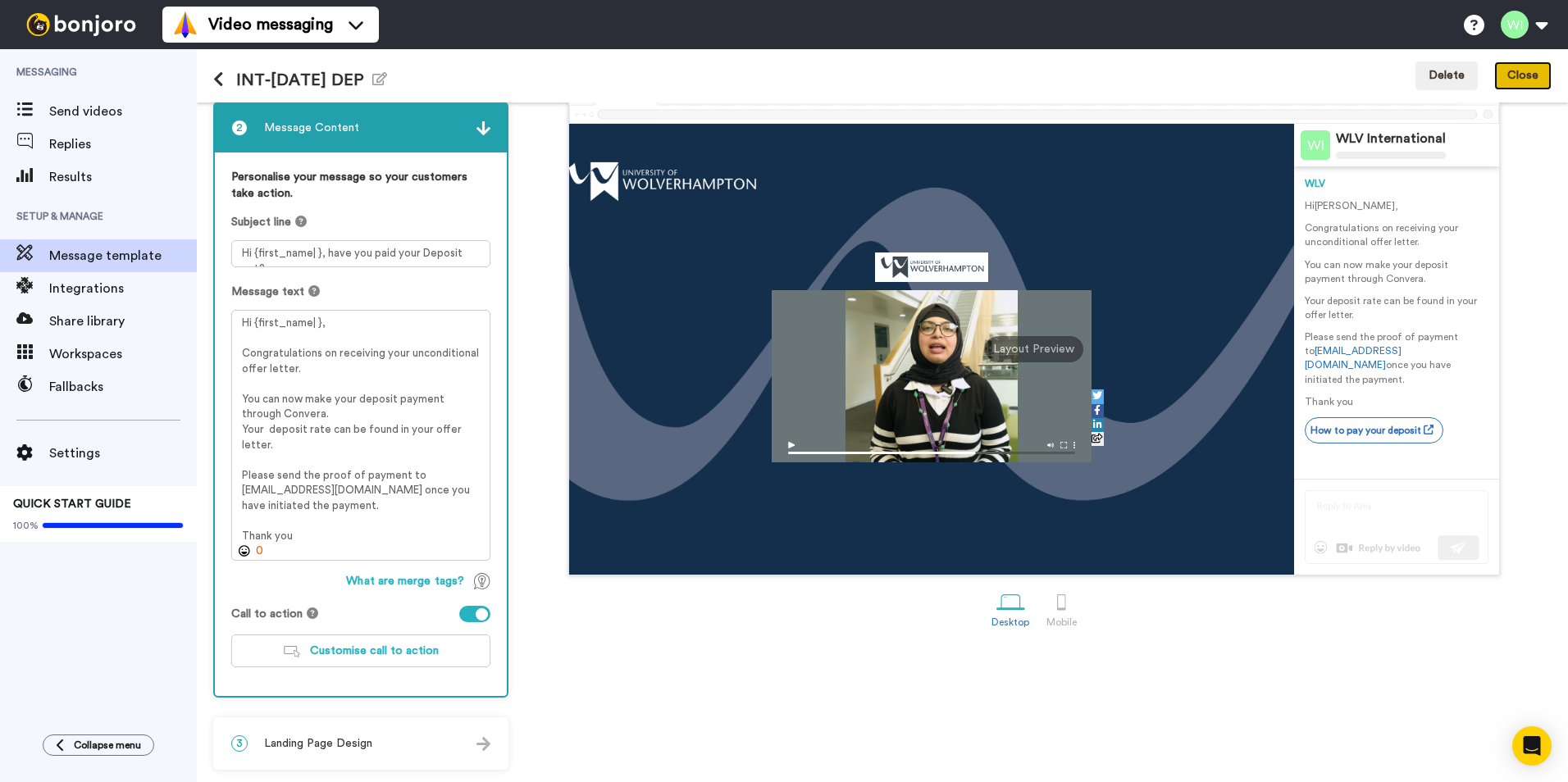
click at [1518, 81] on button "Close" at bounding box center [1523, 76] width 57 height 30
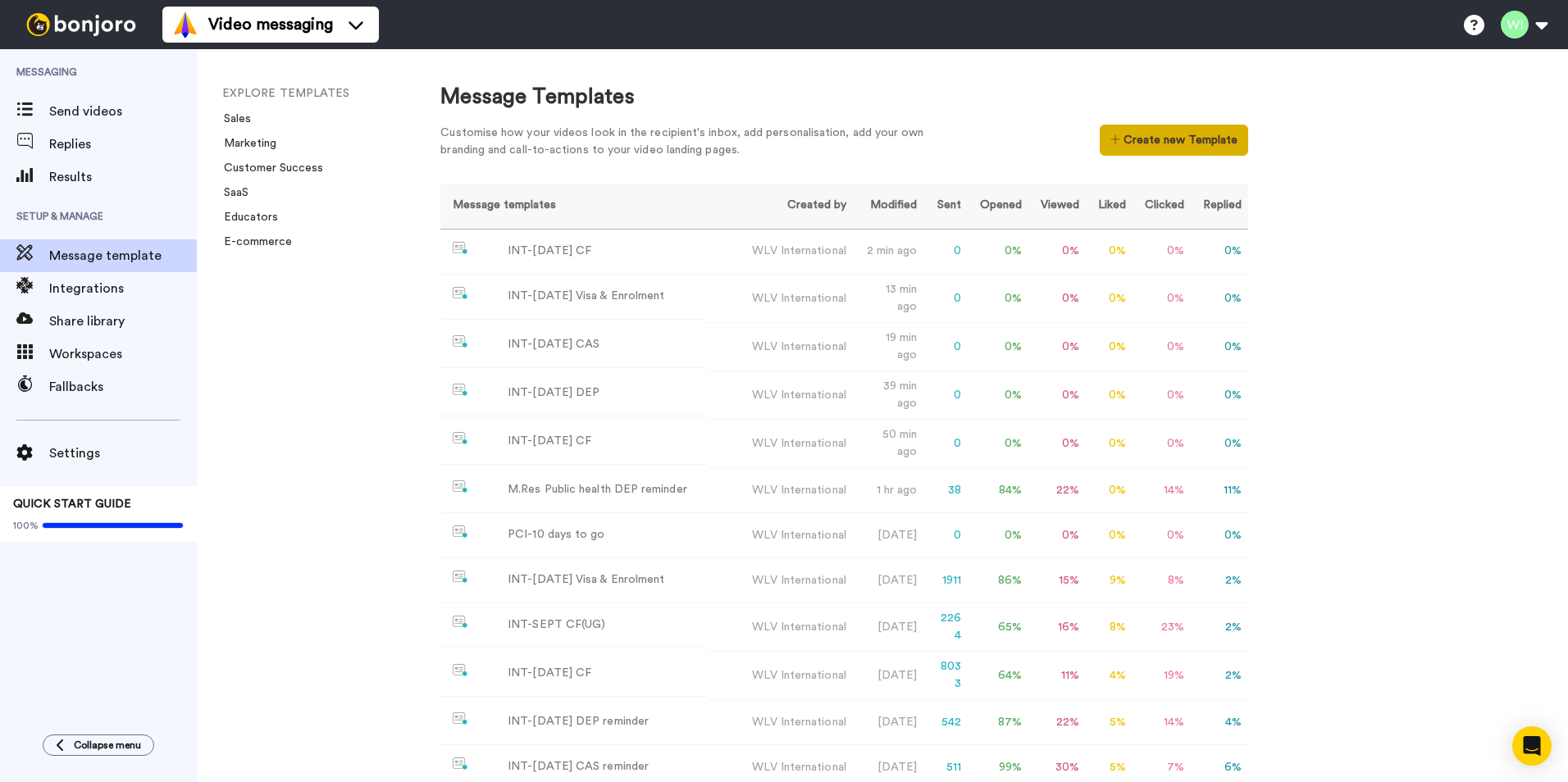
click at [1139, 133] on button "Create new Template" at bounding box center [1174, 140] width 148 height 32
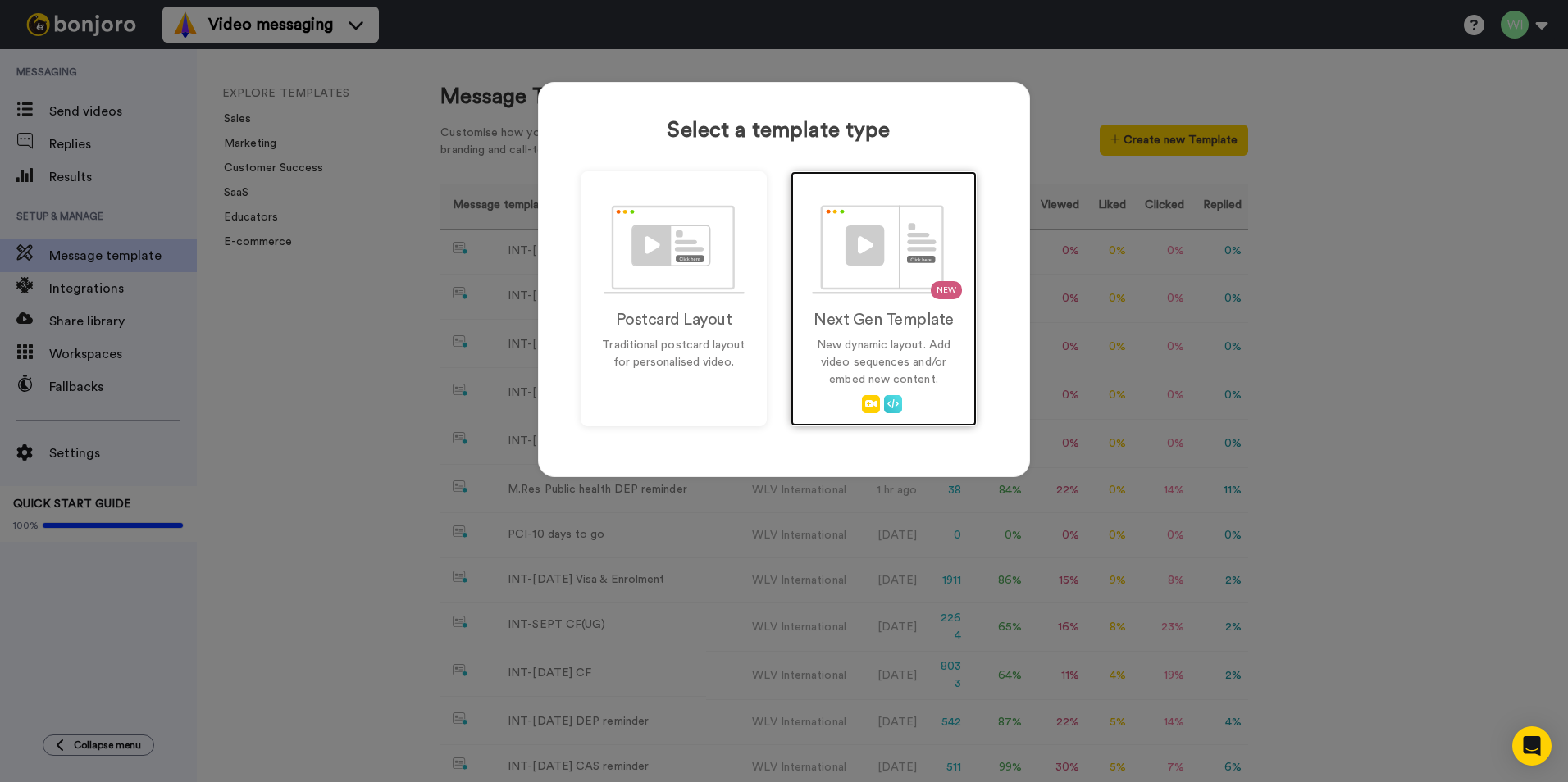
click at [935, 327] on h2 "Next Gen Template" at bounding box center [884, 320] width 151 height 18
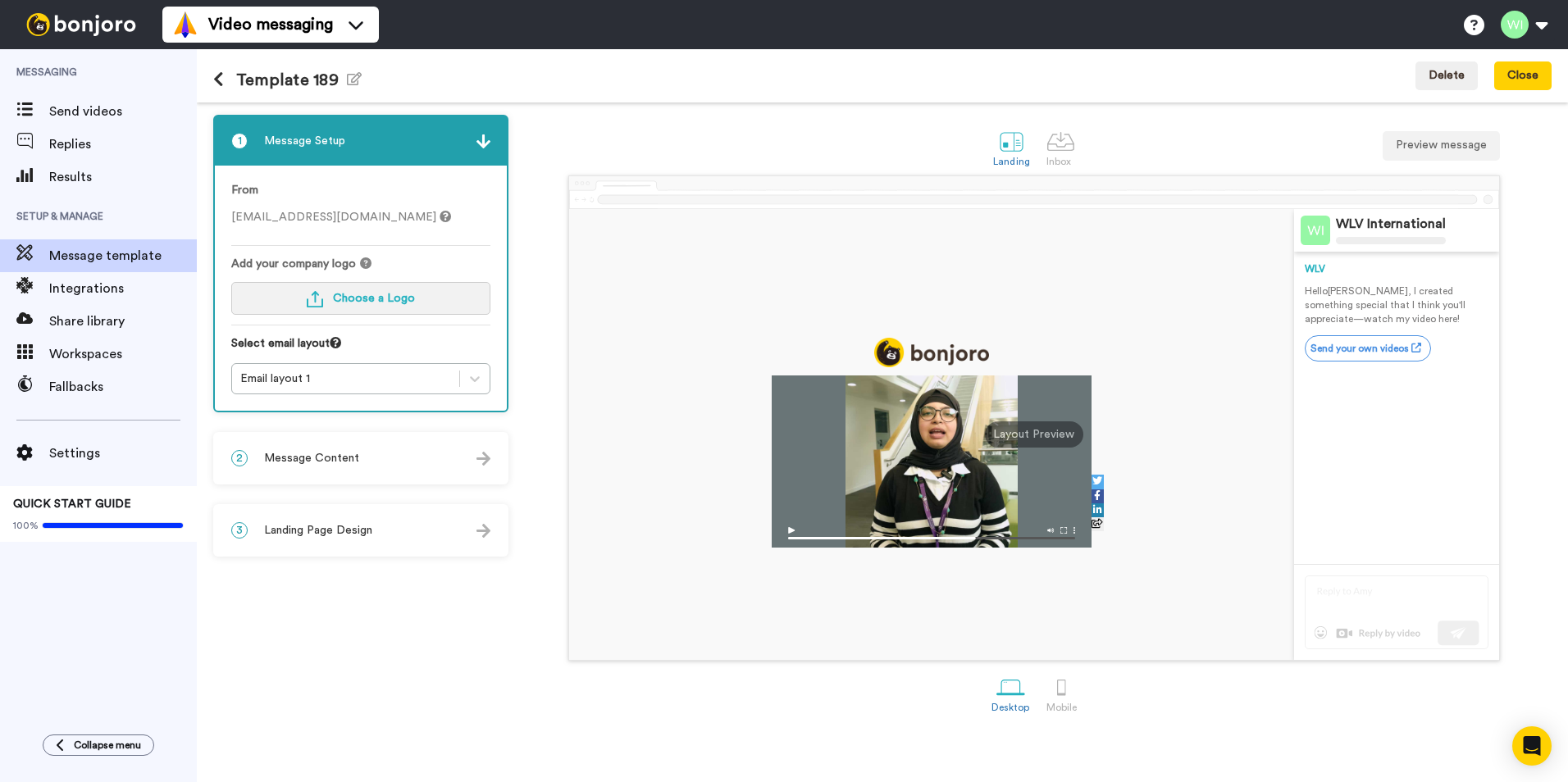
click at [385, 306] on button "Choose a Logo" at bounding box center [361, 299] width 259 height 33
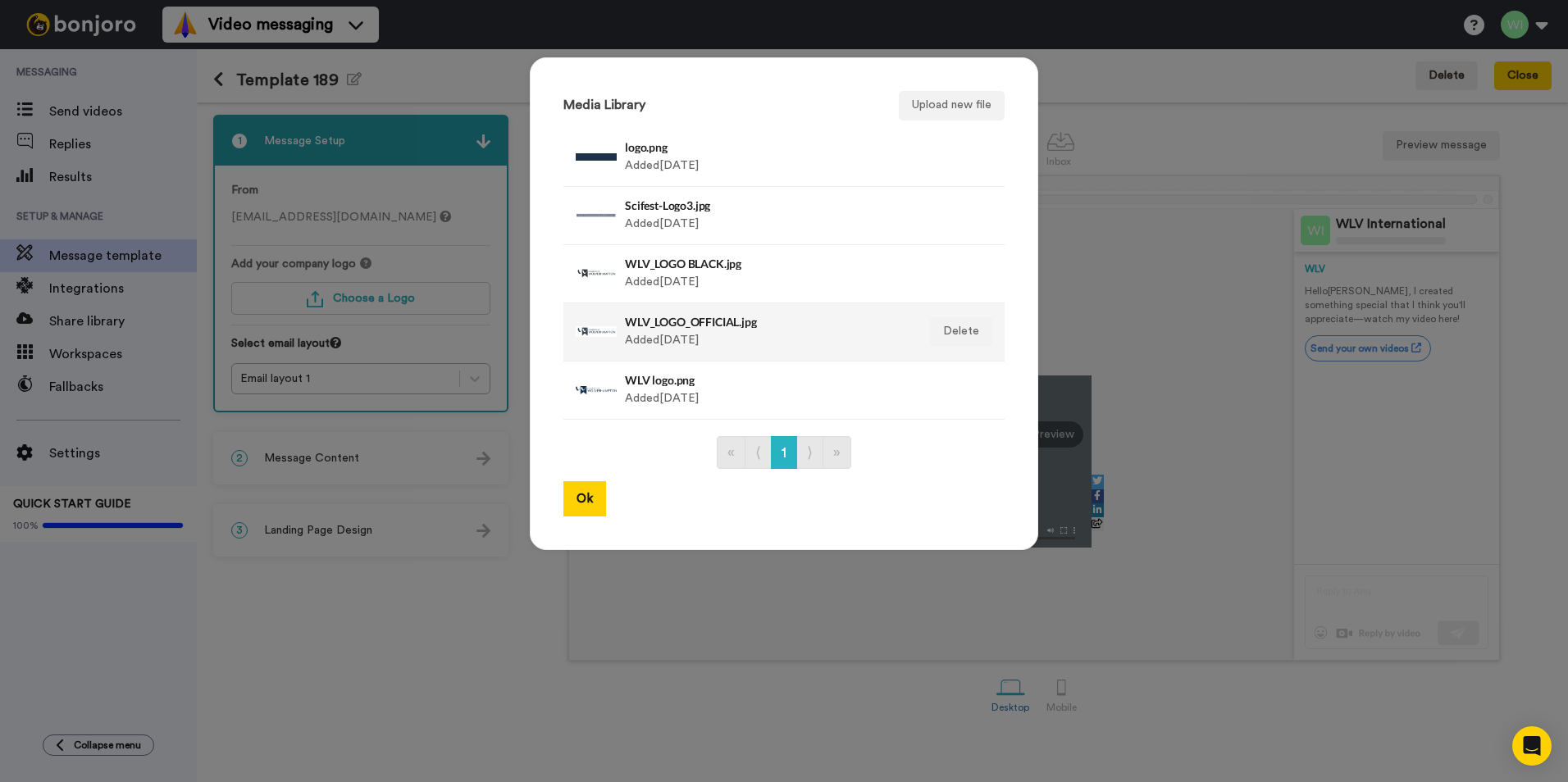
click at [752, 328] on h4 "WLV_LOGO_OFFICIAL.jpg" at bounding box center [767, 322] width 283 height 12
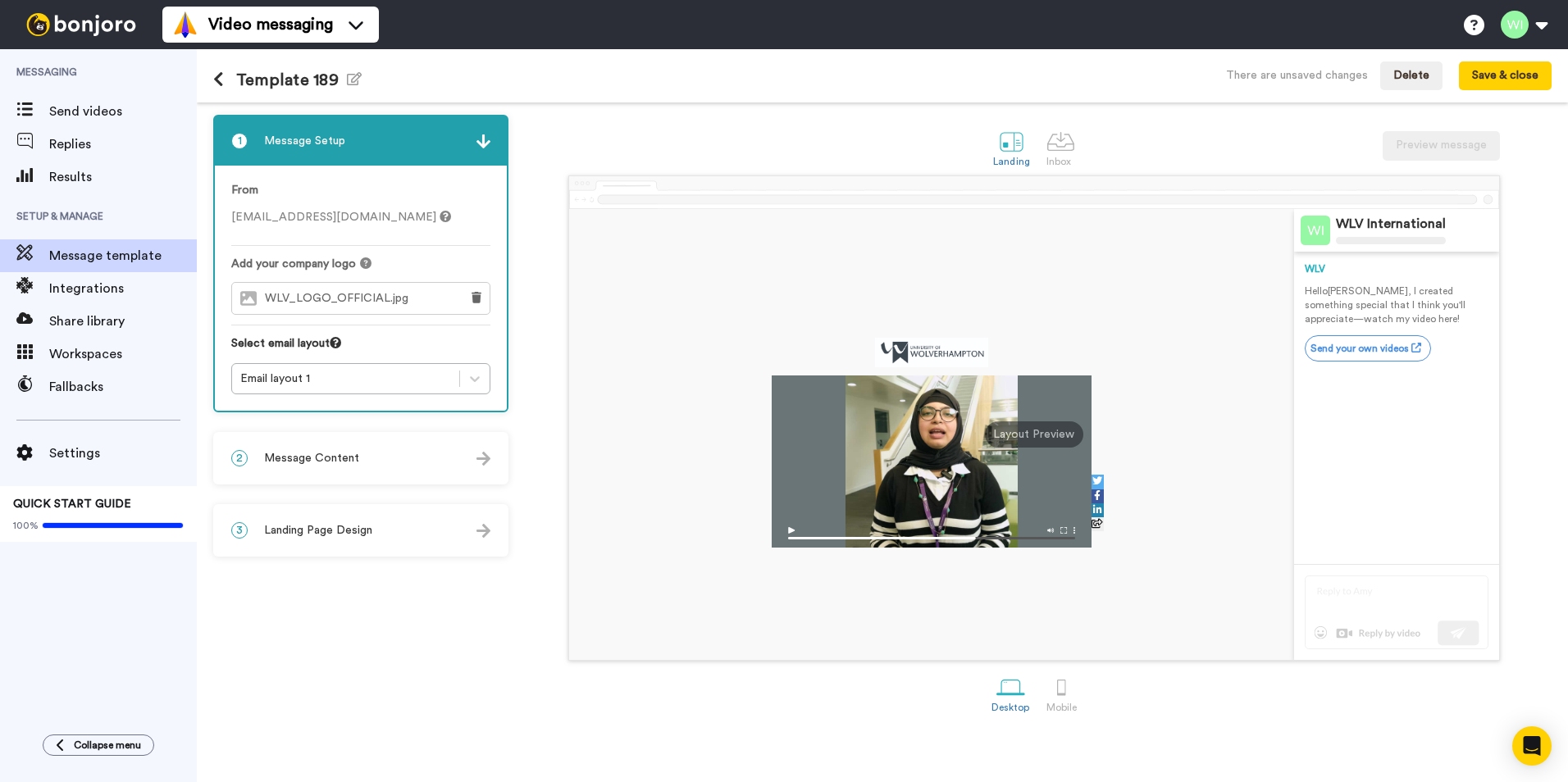
click at [501, 89] on div "Template 189 Edit name There are unsaved changes Delete Save & close" at bounding box center [883, 76] width 1371 height 54
click at [351, 81] on icon "button" at bounding box center [353, 78] width 14 height 13
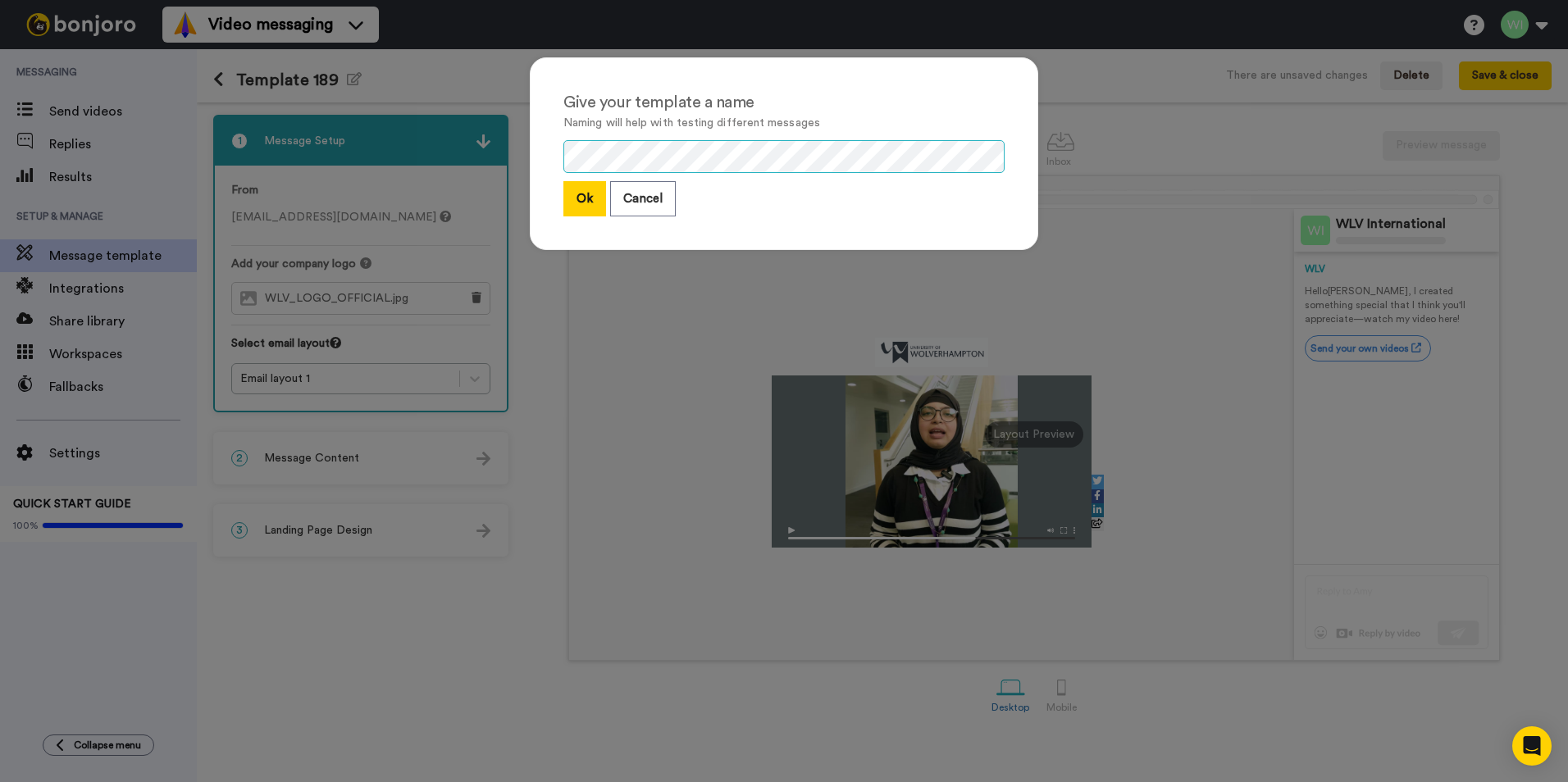
click at [483, 172] on div "Give your template a name Naming will help with testing different messages Ok C…" at bounding box center [784, 391] width 1568 height 782
click at [564, 207] on button "Ok" at bounding box center [585, 198] width 43 height 35
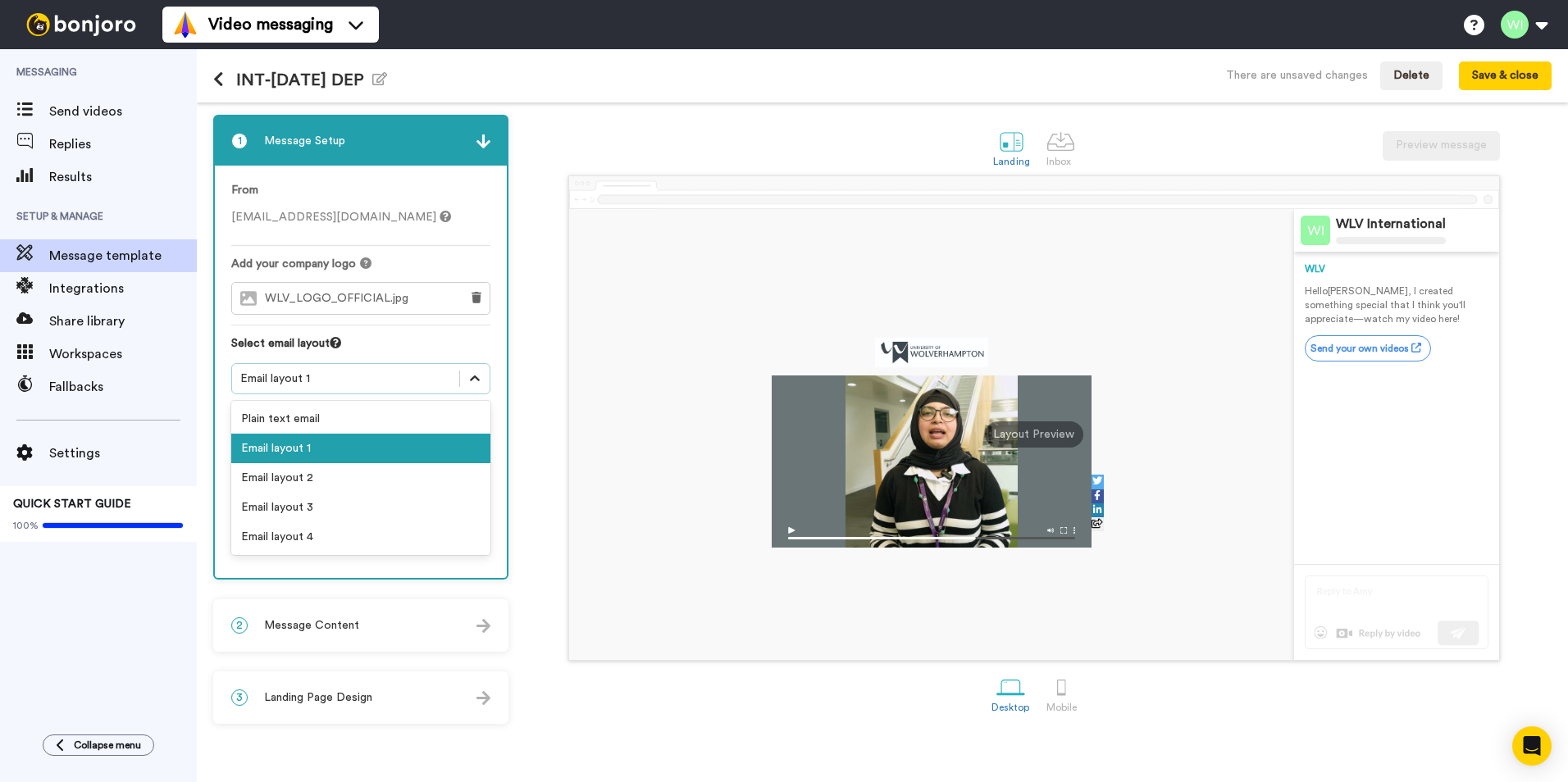
click at [466, 382] on icon at bounding box center [474, 378] width 16 height 16
click at [364, 476] on div "Email layout 2" at bounding box center [361, 478] width 259 height 30
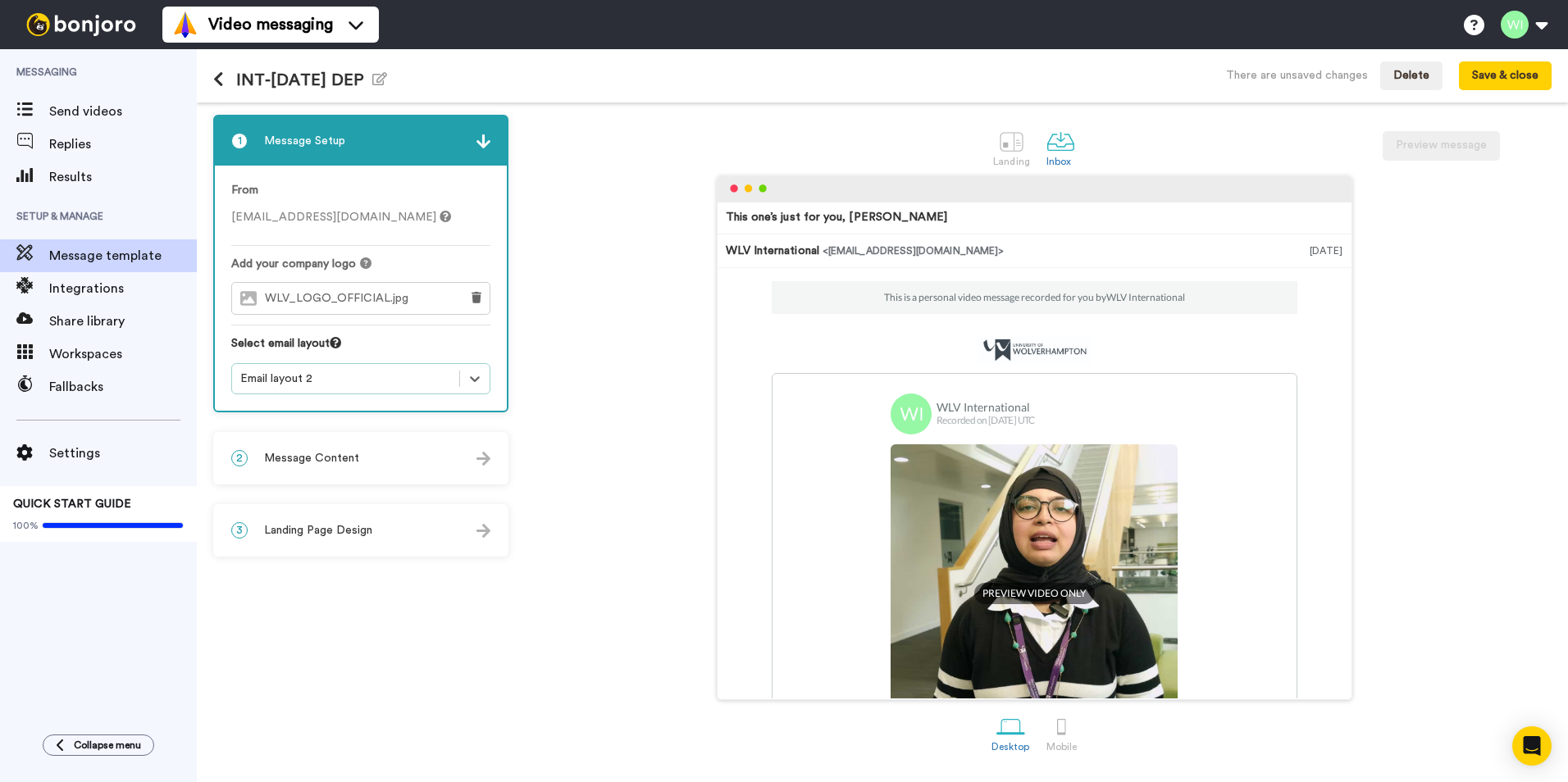
click at [340, 466] on span "Message Content" at bounding box center [311, 458] width 95 height 16
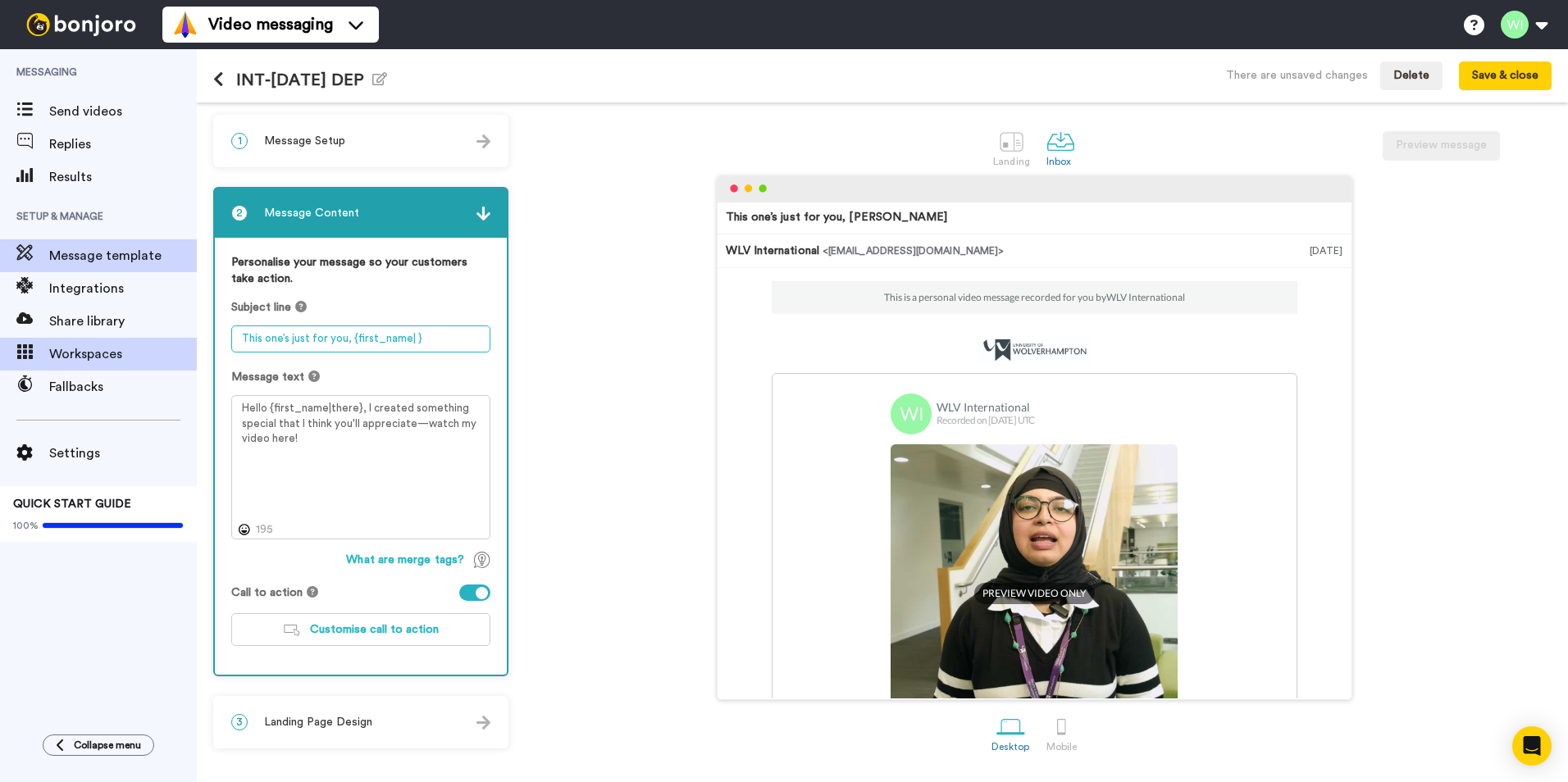
drag, startPoint x: 422, startPoint y: 340, endPoint x: 119, endPoint y: 347, distance: 303.1
click at [119, 347] on div "Messaging Send videos Replies Results Setup & Manage Message template Integrati…" at bounding box center [784, 415] width 1568 height 733
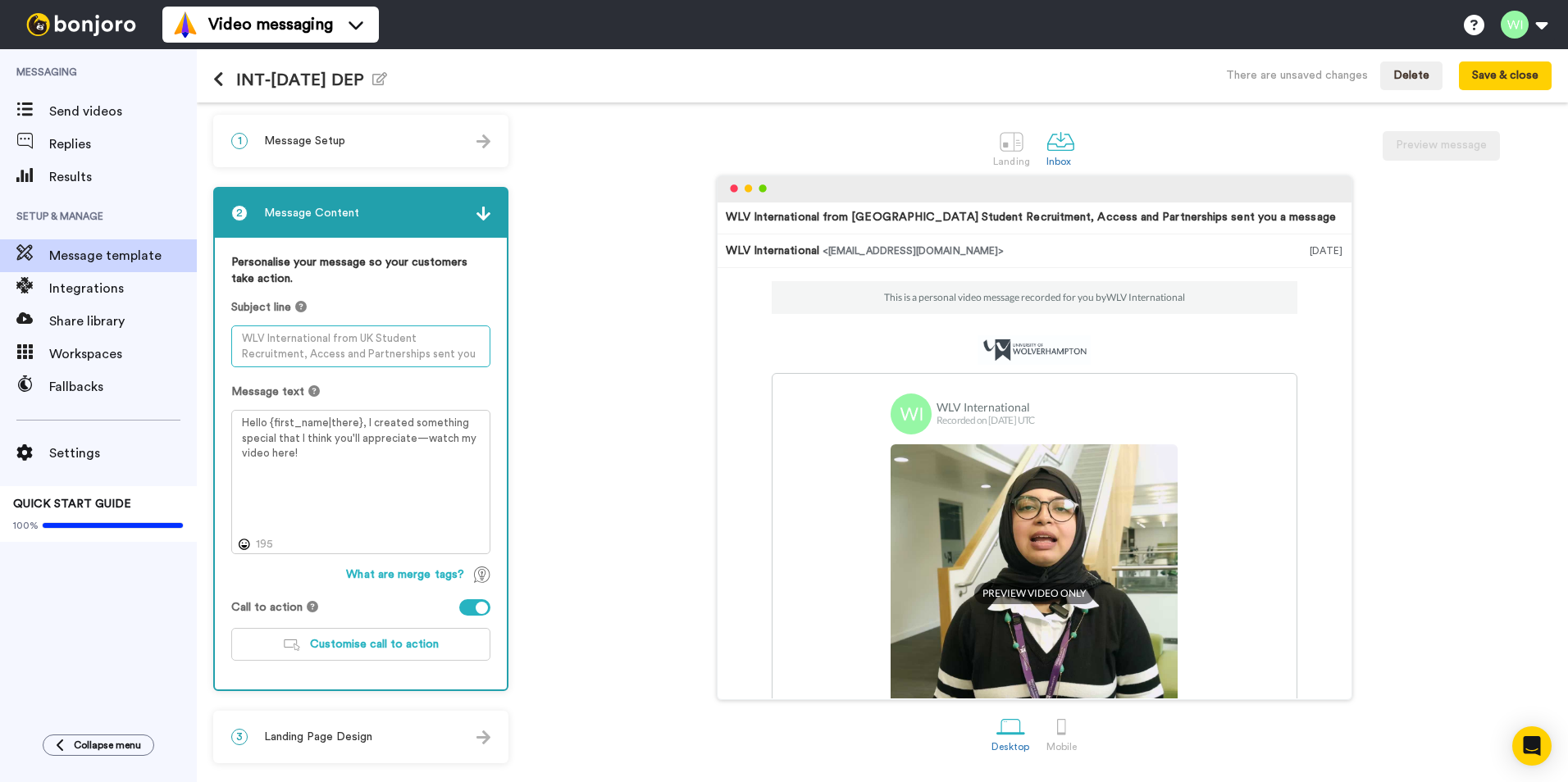
click at [294, 347] on textarea at bounding box center [361, 346] width 259 height 42
paste textarea "Hi {first_name| }, have you paid your Deposit yet?"
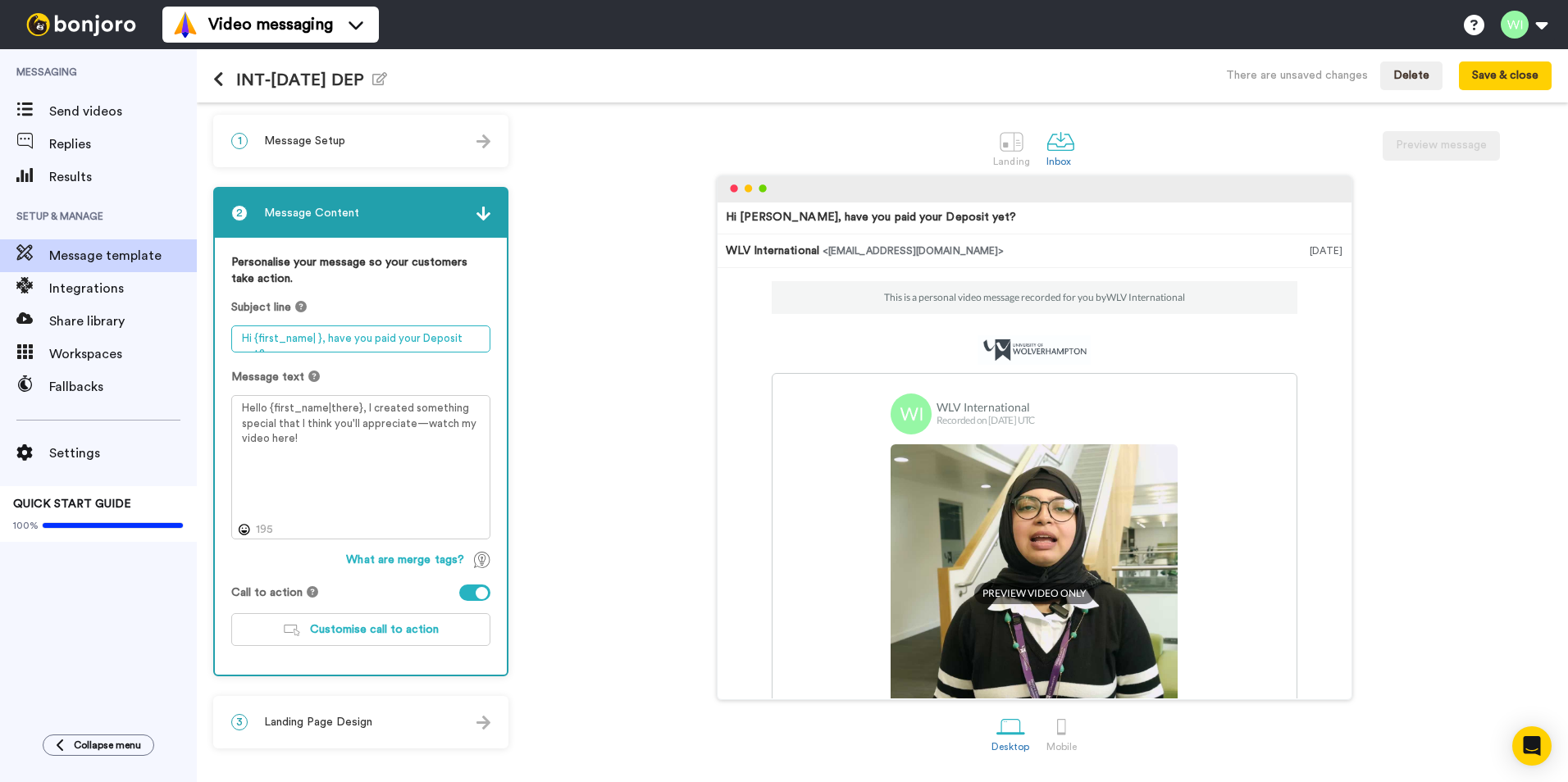
type textarea "Hi {first_name| }, have you paid your Deposit yet?"
drag, startPoint x: 324, startPoint y: 442, endPoint x: 208, endPoint y: 391, distance: 126.7
click at [208, 391] on div "1 Message Setup From international@wlv.ac.uk Add your company logo WLV_LOGO_OFF…" at bounding box center [883, 442] width 1371 height 680
paste textarea "Hi {first_name| }, Congratulations on receiving your unconditional offer letter…"
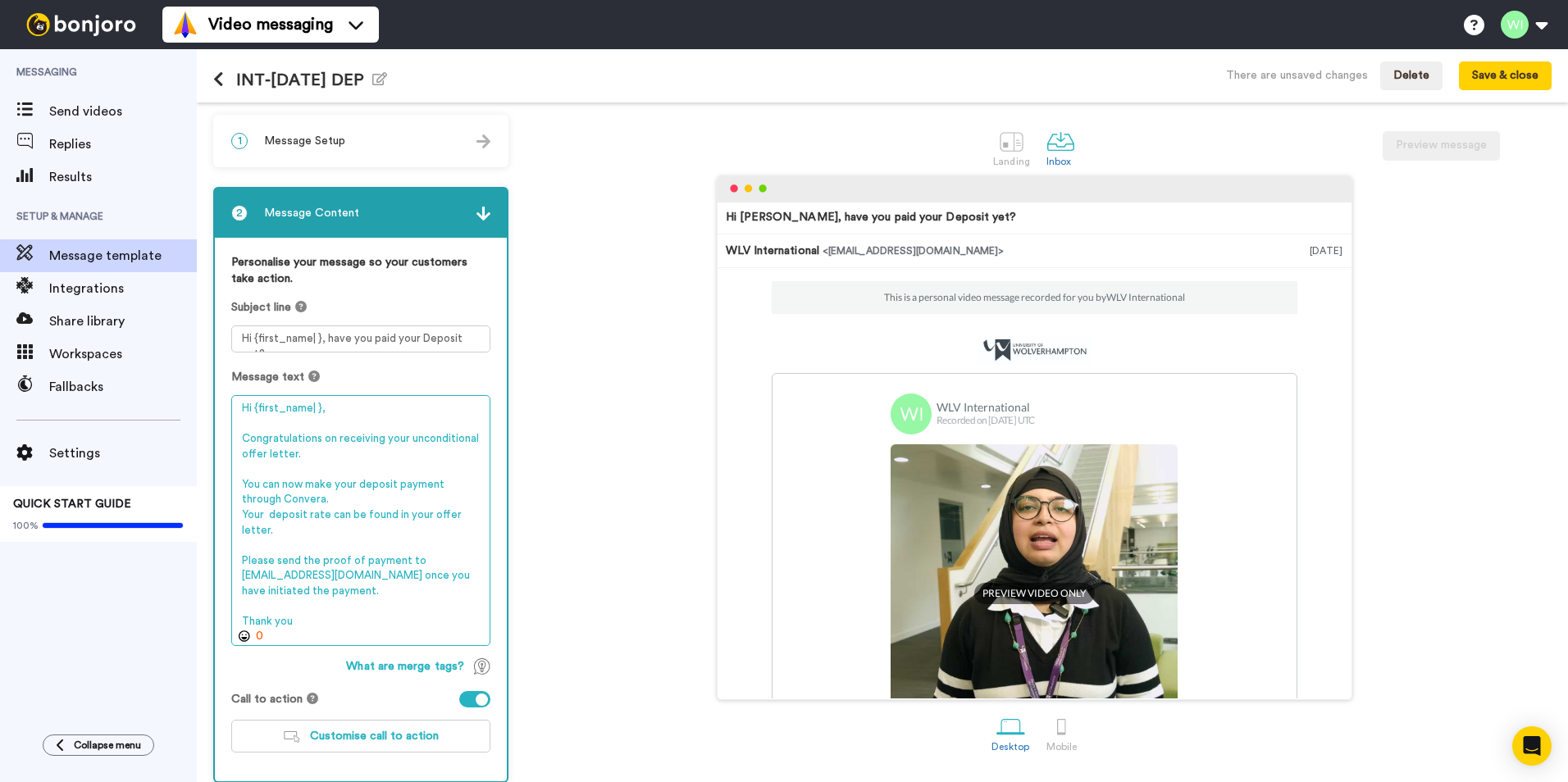
scroll to position [85, 0]
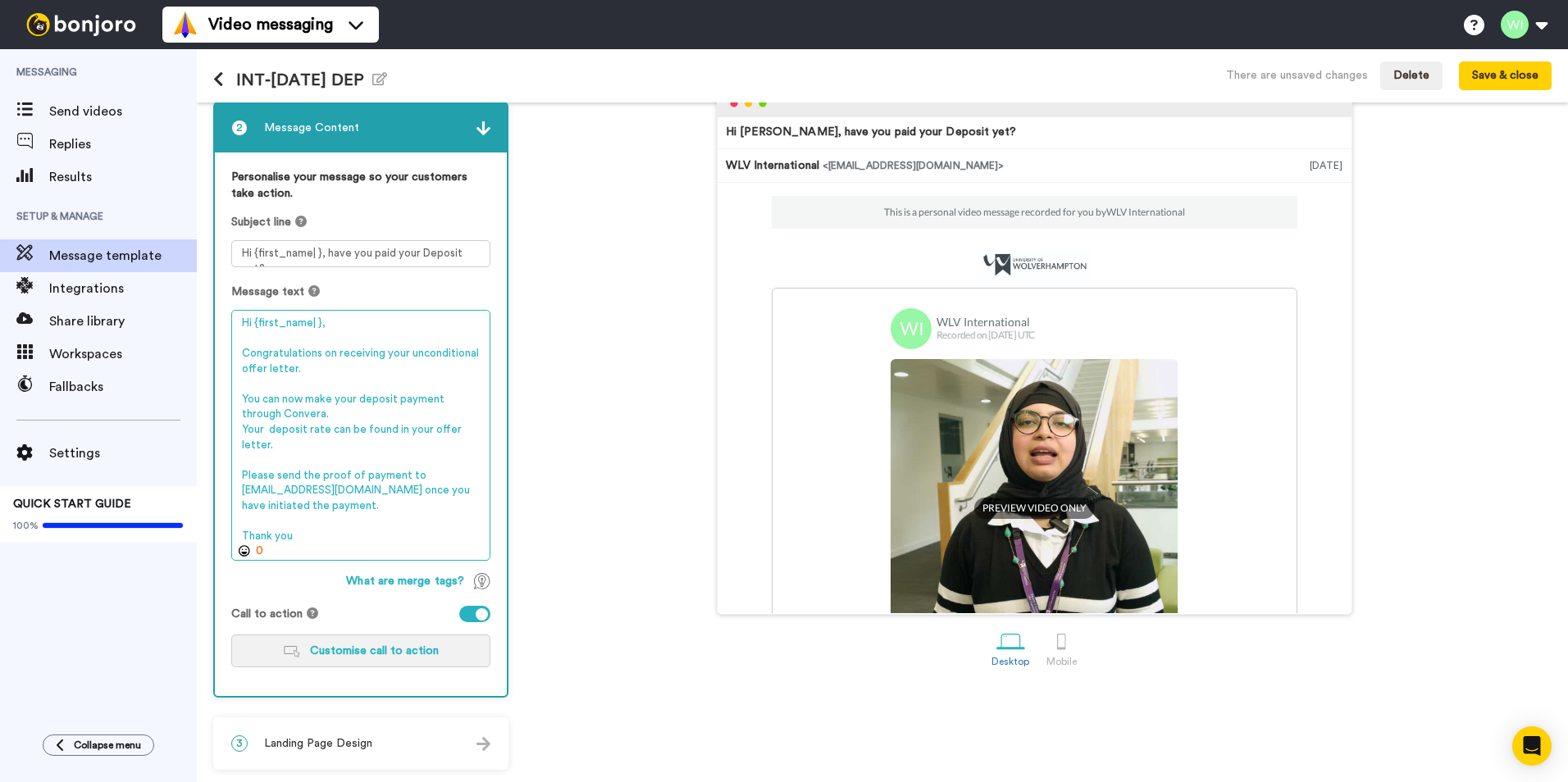
type textarea "Hi {first_name| }, Congratulations on receiving your unconditional offer letter…"
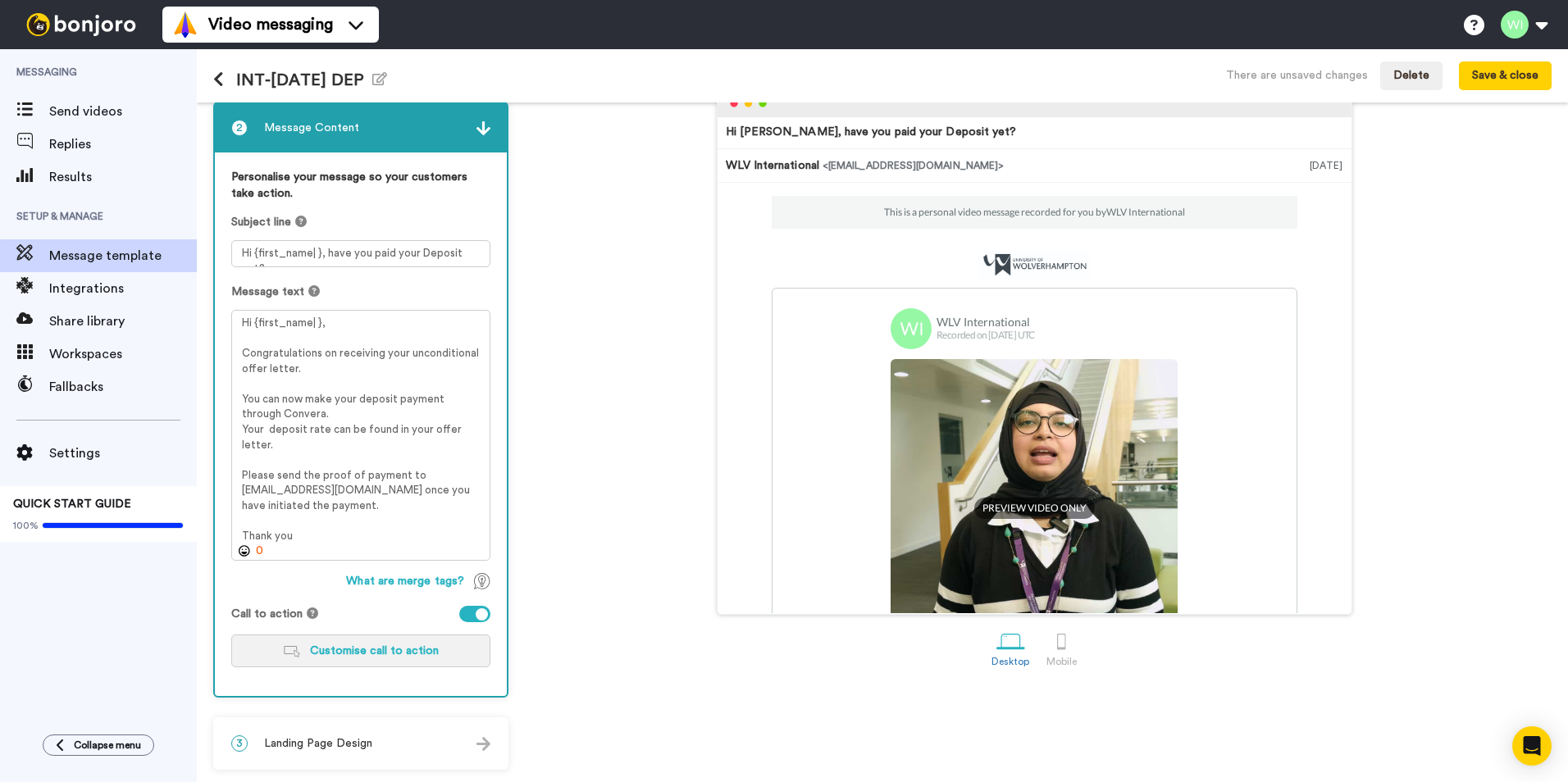
click at [354, 650] on span "Customise call to action" at bounding box center [374, 651] width 129 height 11
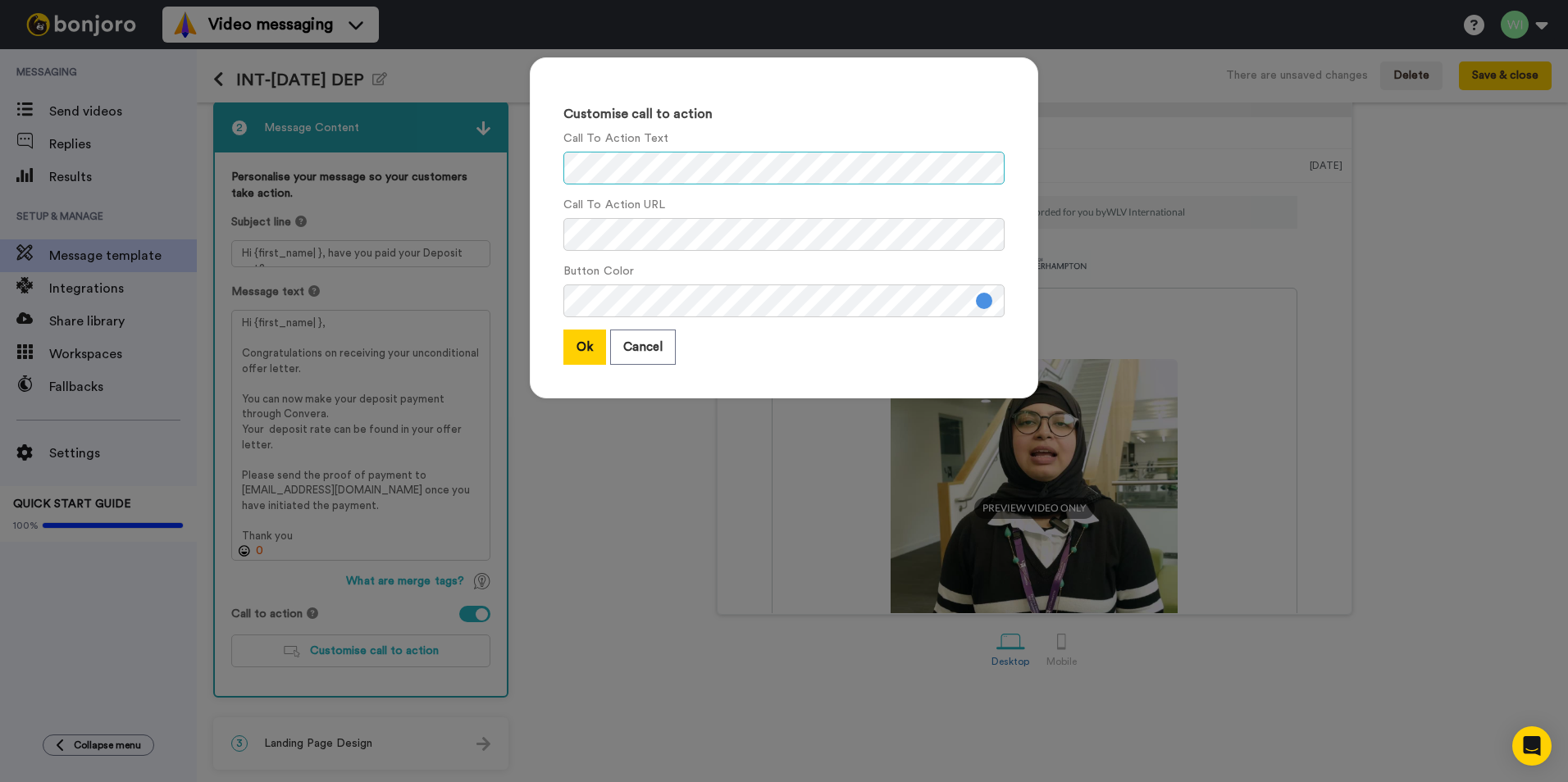
click at [423, 170] on div "Customise call to action Call To Action Text Call To Action URL Button Color Ok…" at bounding box center [784, 391] width 1568 height 782
click at [312, 202] on div "Customise call to action Call To Action Text Call To Action URL Button Color Ok…" at bounding box center [784, 391] width 1568 height 782
click at [983, 306] on button at bounding box center [984, 301] width 16 height 16
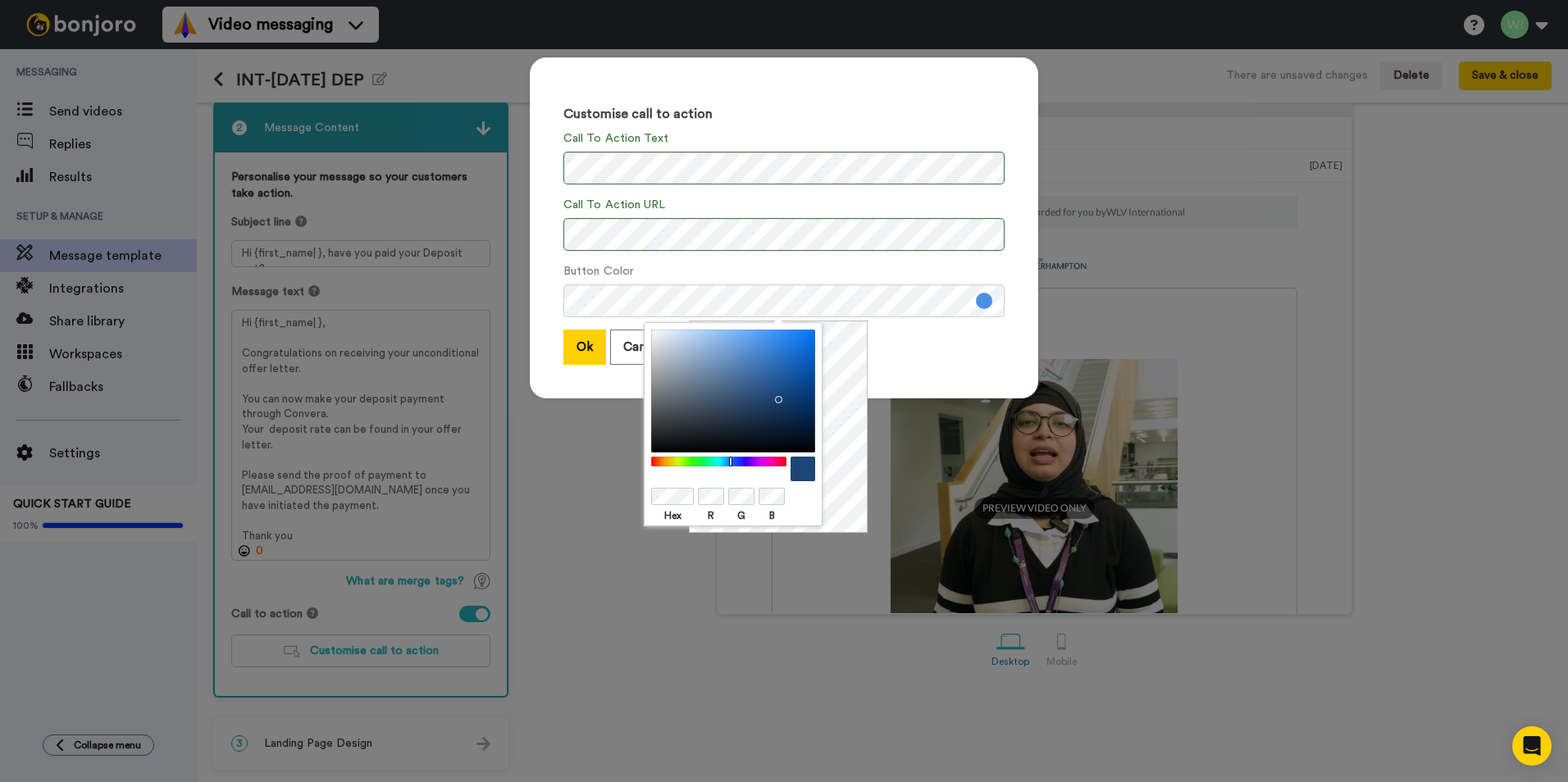
click at [775, 396] on div at bounding box center [732, 391] width 164 height 123
click at [743, 393] on div at bounding box center [732, 391] width 164 height 123
click at [765, 421] on div at bounding box center [732, 391] width 164 height 123
click at [581, 346] on button "Ok" at bounding box center [585, 346] width 43 height 35
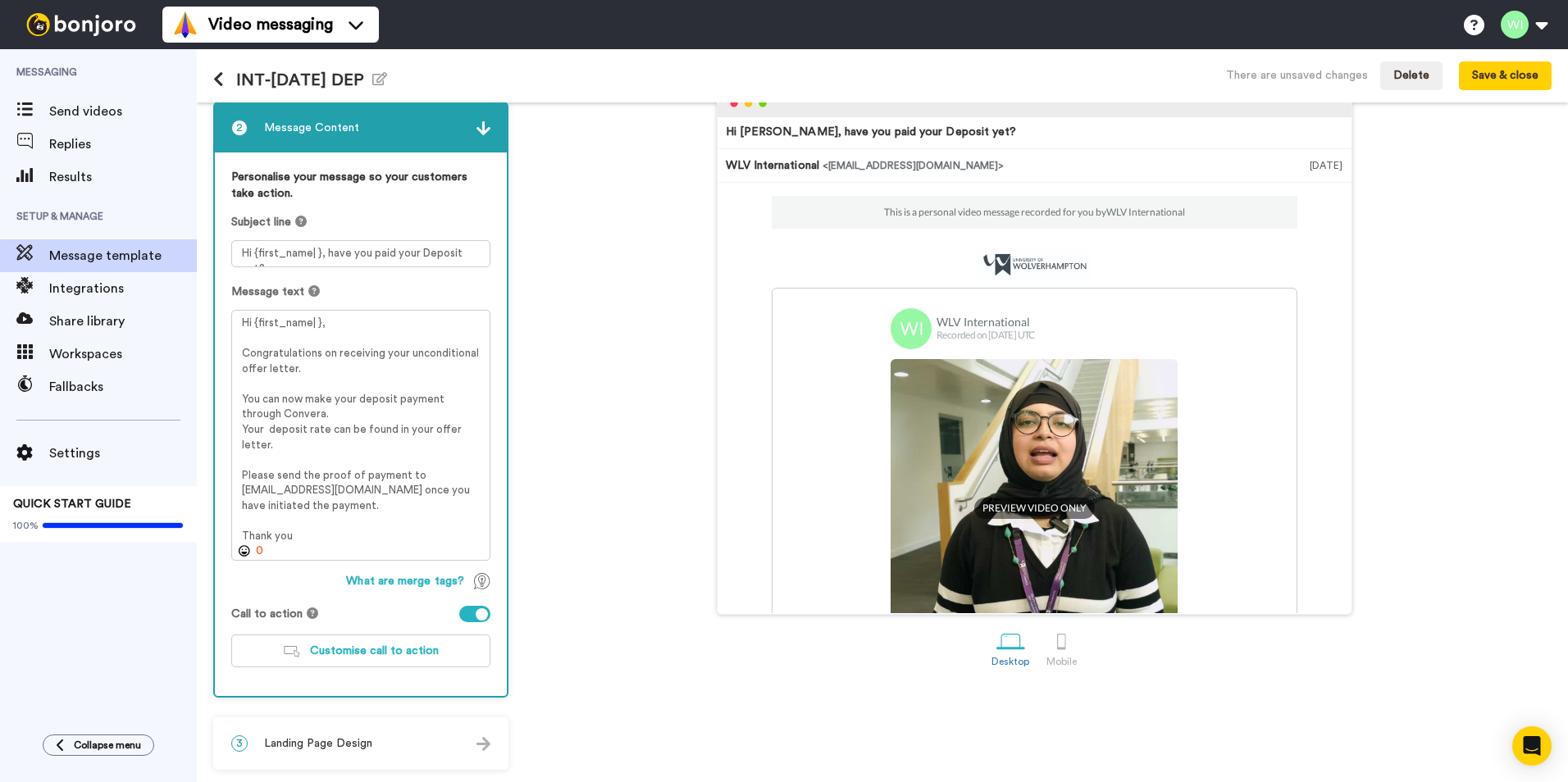
click at [387, 748] on div "3 Landing Page Design" at bounding box center [360, 743] width 292 height 49
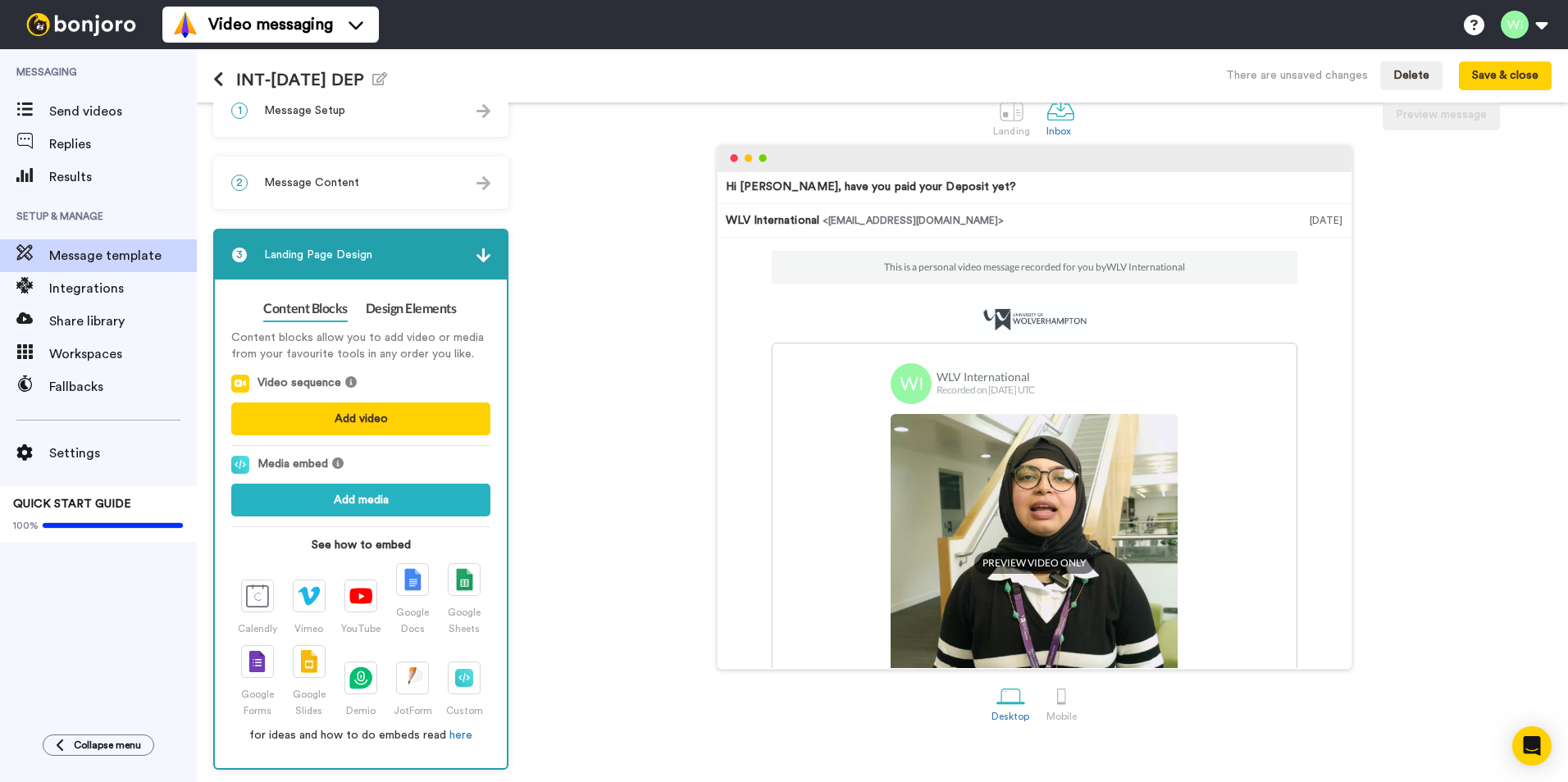
scroll to position [31, 0]
click at [424, 316] on link "Design Elements" at bounding box center [411, 308] width 91 height 26
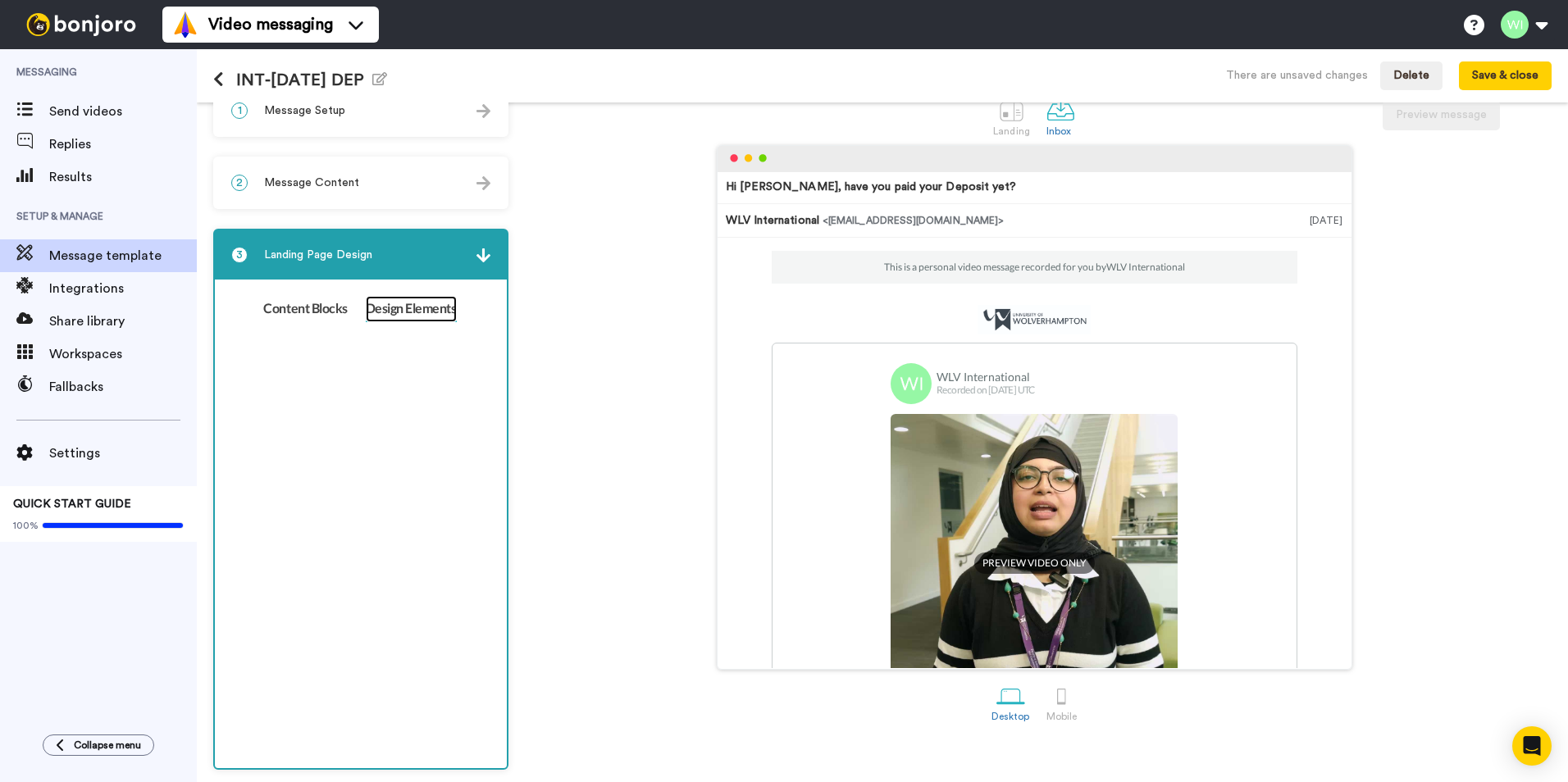
scroll to position [0, 0]
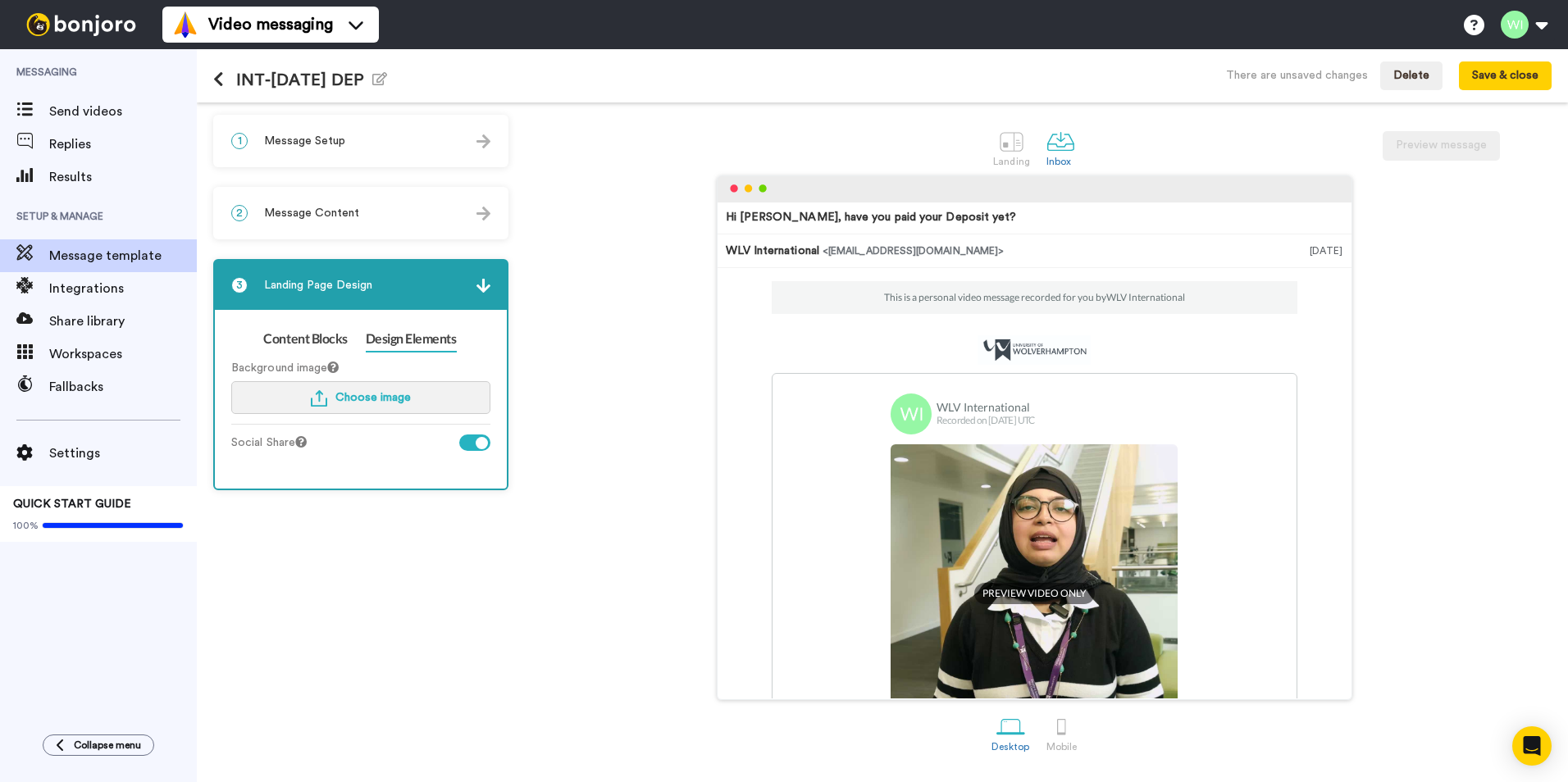
click at [405, 394] on span "Choose image" at bounding box center [372, 398] width 76 height 11
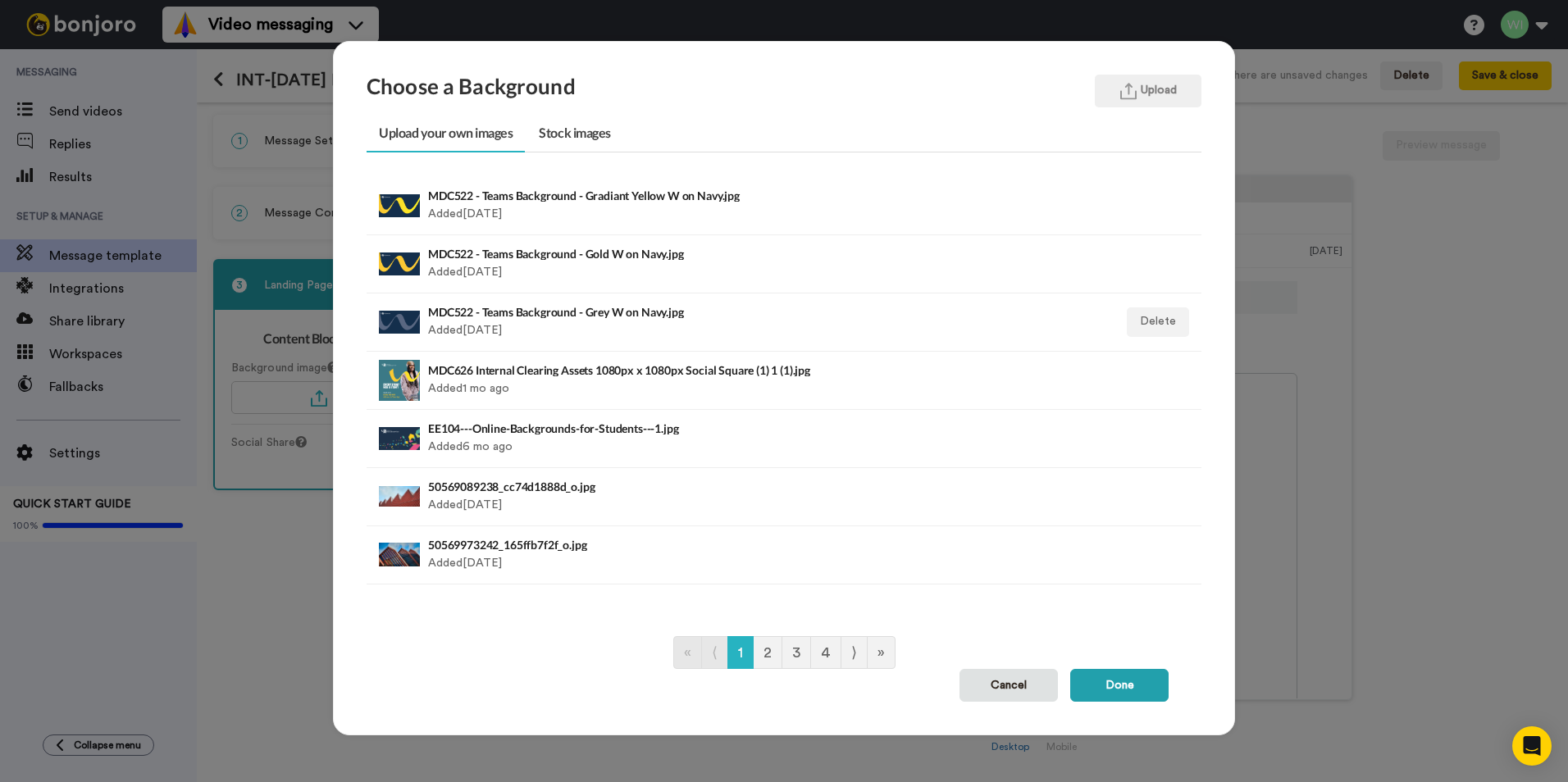
click at [662, 313] on h4 "MDC522 - Teams Background - Grey W on Navy.jpg" at bounding box center [704, 312] width 551 height 12
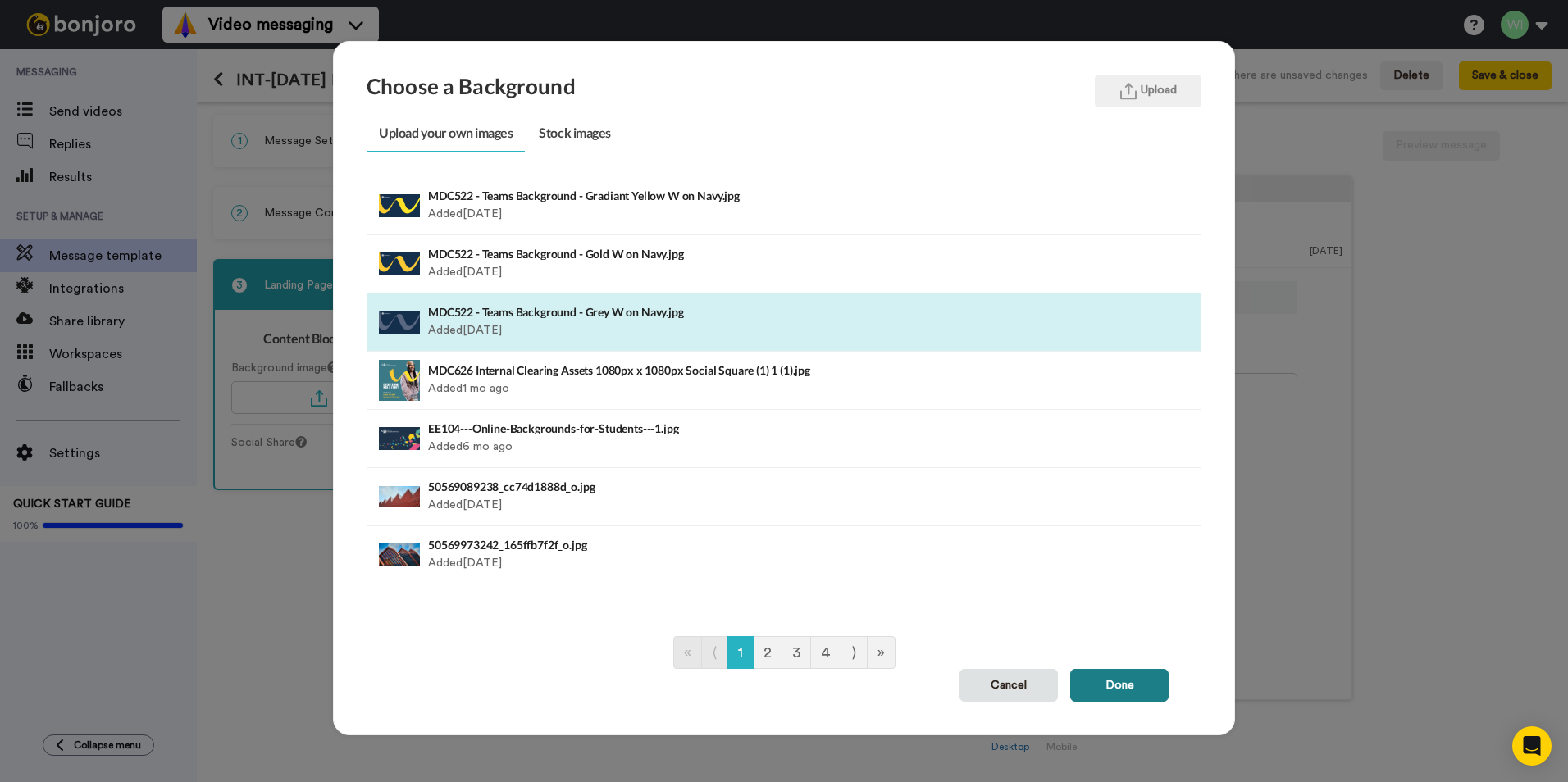
click at [1114, 696] on button "Done" at bounding box center [1119, 685] width 99 height 33
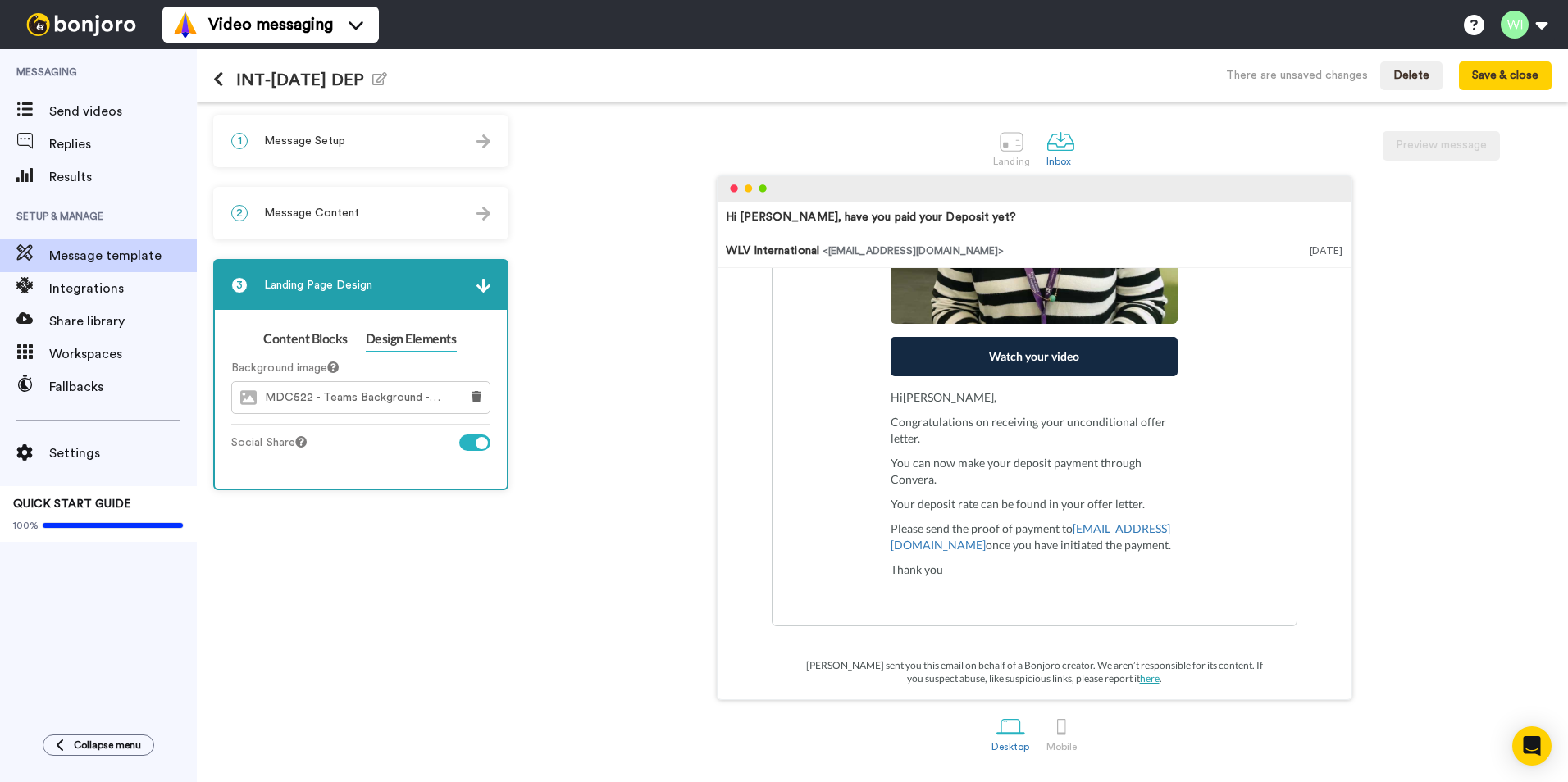
scroll to position [424, 0]
click at [1509, 75] on button "Save & close" at bounding box center [1505, 76] width 93 height 30
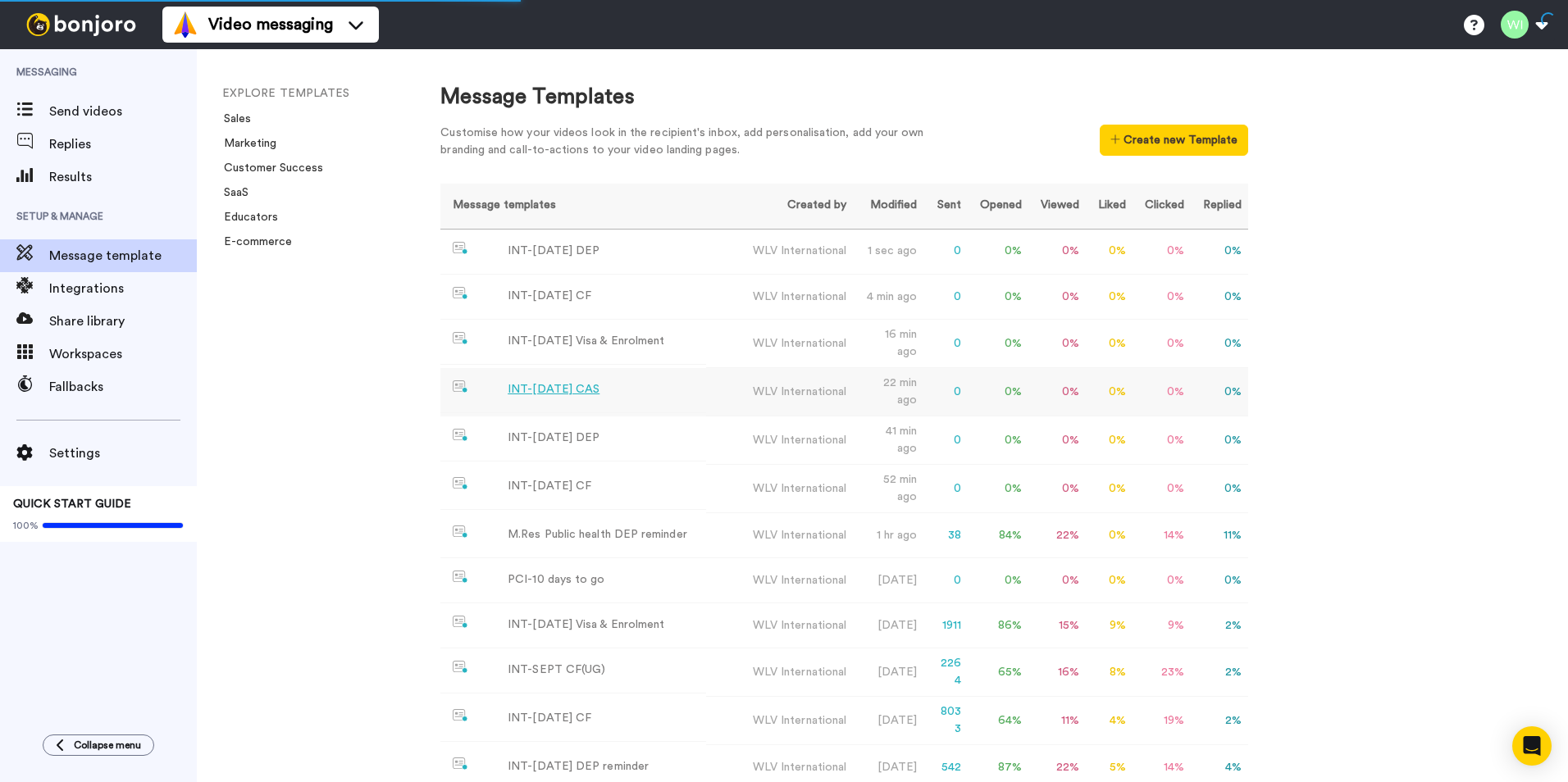
click at [564, 377] on td "INT-[DATE] CAS" at bounding box center [572, 391] width 265 height 45
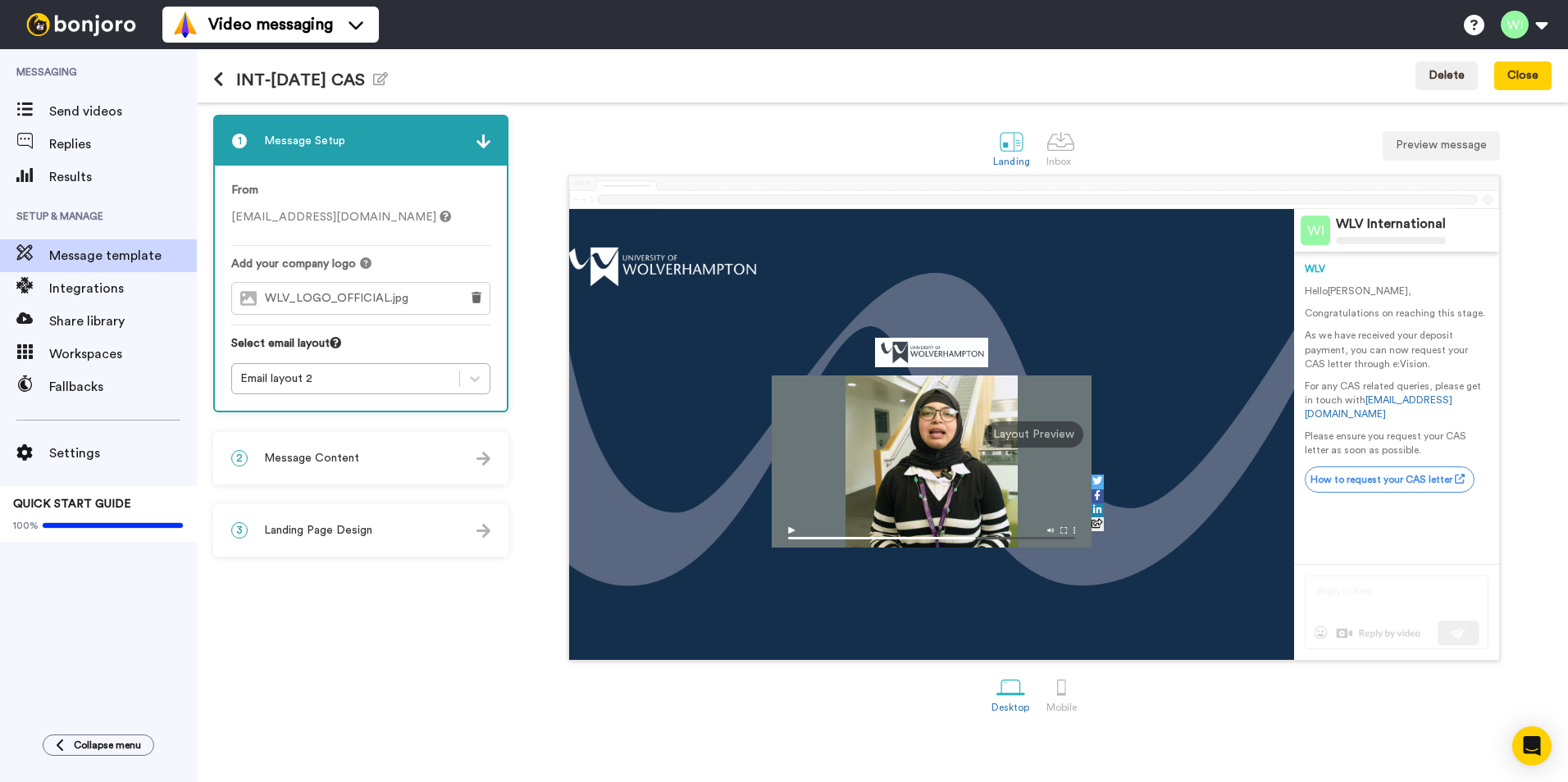
click at [348, 458] on span "Message Content" at bounding box center [311, 458] width 95 height 16
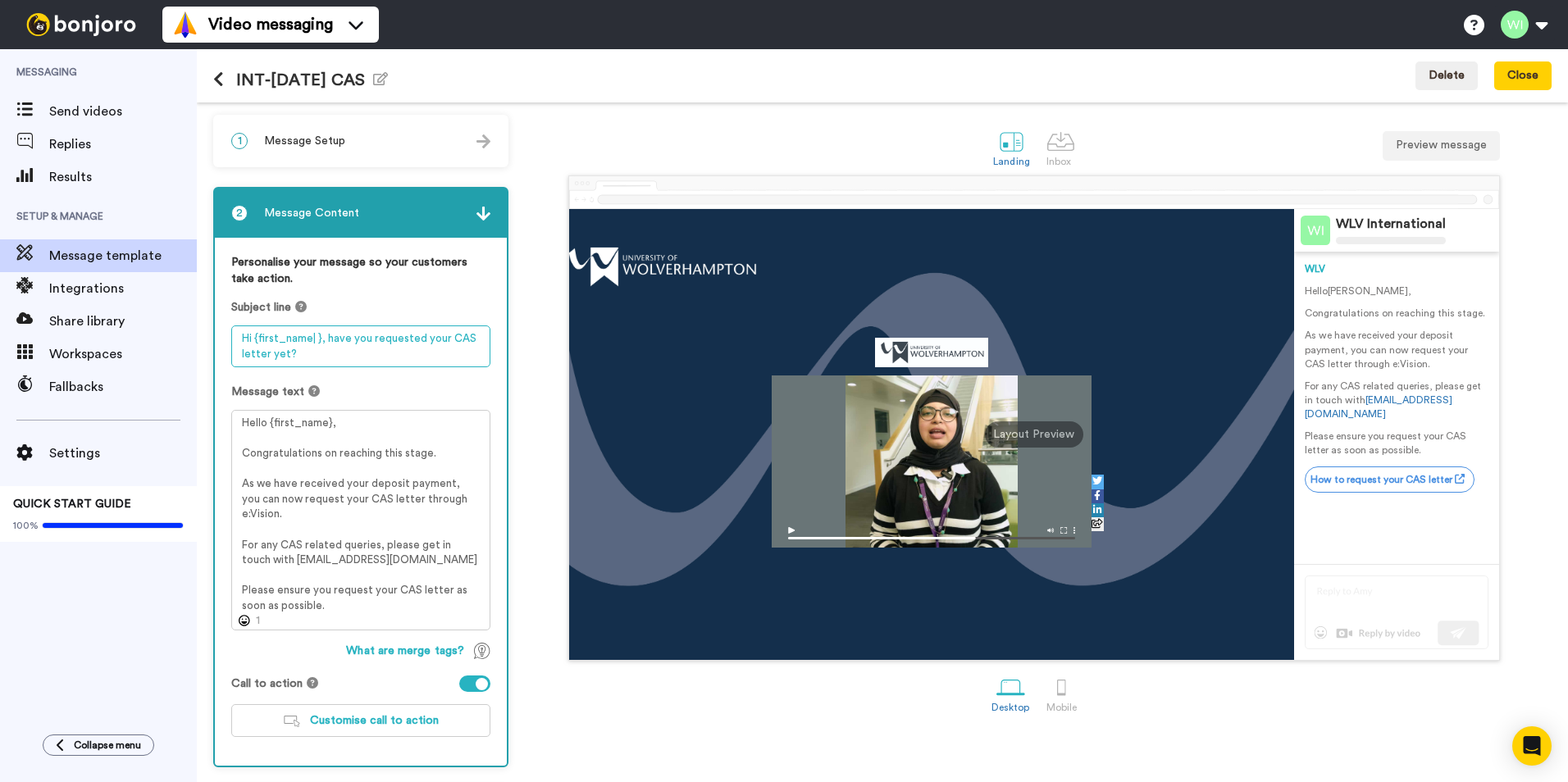
drag, startPoint x: 236, startPoint y: 335, endPoint x: 301, endPoint y: 471, distance: 150.7
click at [309, 490] on div "Personalise your message so your customers take action. Subject line Hi {first_…" at bounding box center [360, 502] width 292 height 528
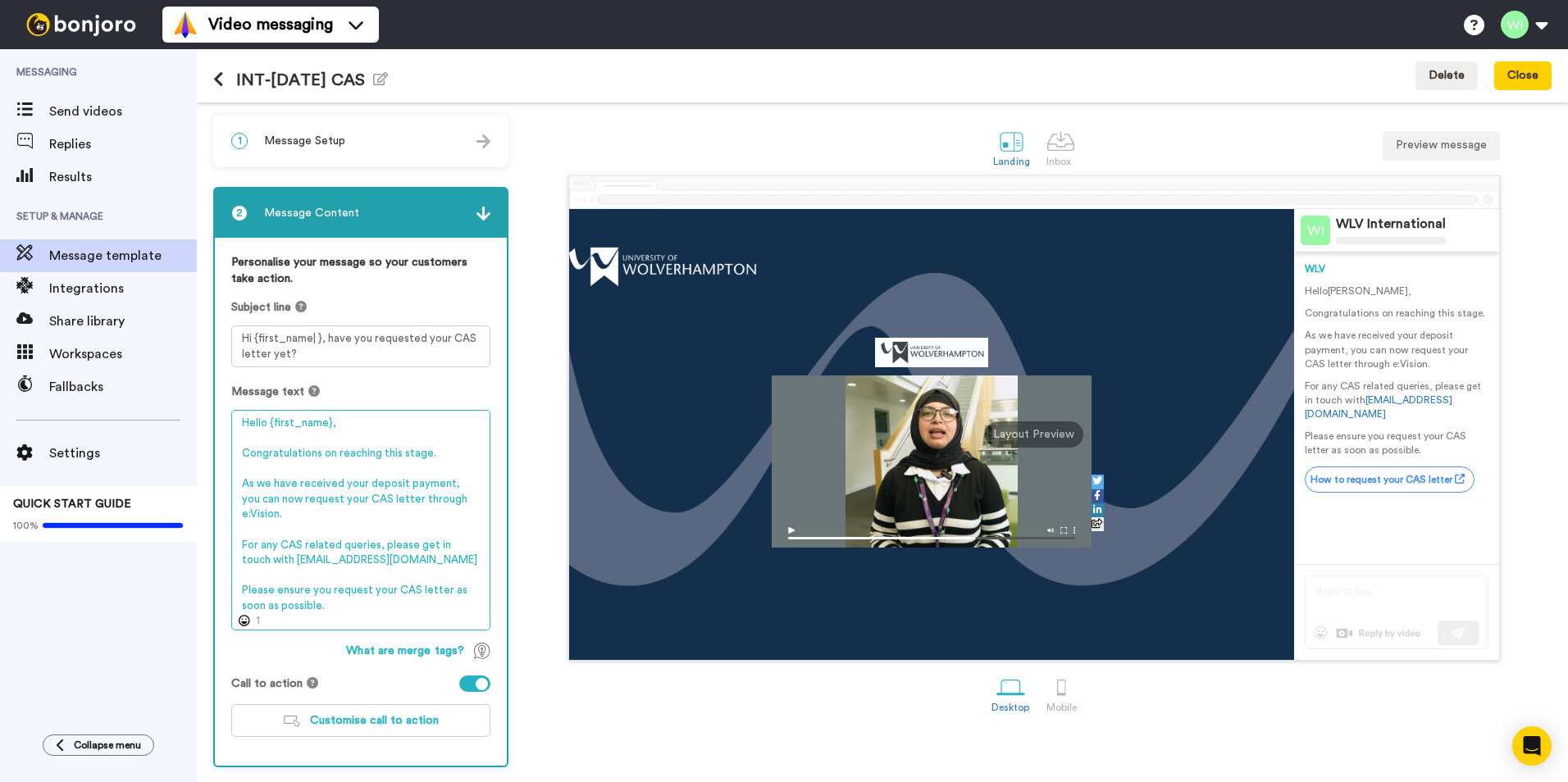
drag, startPoint x: 234, startPoint y: 419, endPoint x: 324, endPoint y: 552, distance: 160.6
click at [330, 562] on textarea "Hello {first_name}, Congratulations on reaching this stage. As we have received…" at bounding box center [361, 520] width 259 height 220
click at [429, 566] on textarea "Hello {first_name}, Congratulations on reaching this stage. As we have received…" at bounding box center [361, 520] width 259 height 220
drag, startPoint x: 236, startPoint y: 421, endPoint x: 357, endPoint y: 637, distance: 247.6
click at [357, 637] on div "Personalise your message so your customers take action. Subject line Hi {first_…" at bounding box center [360, 502] width 292 height 528
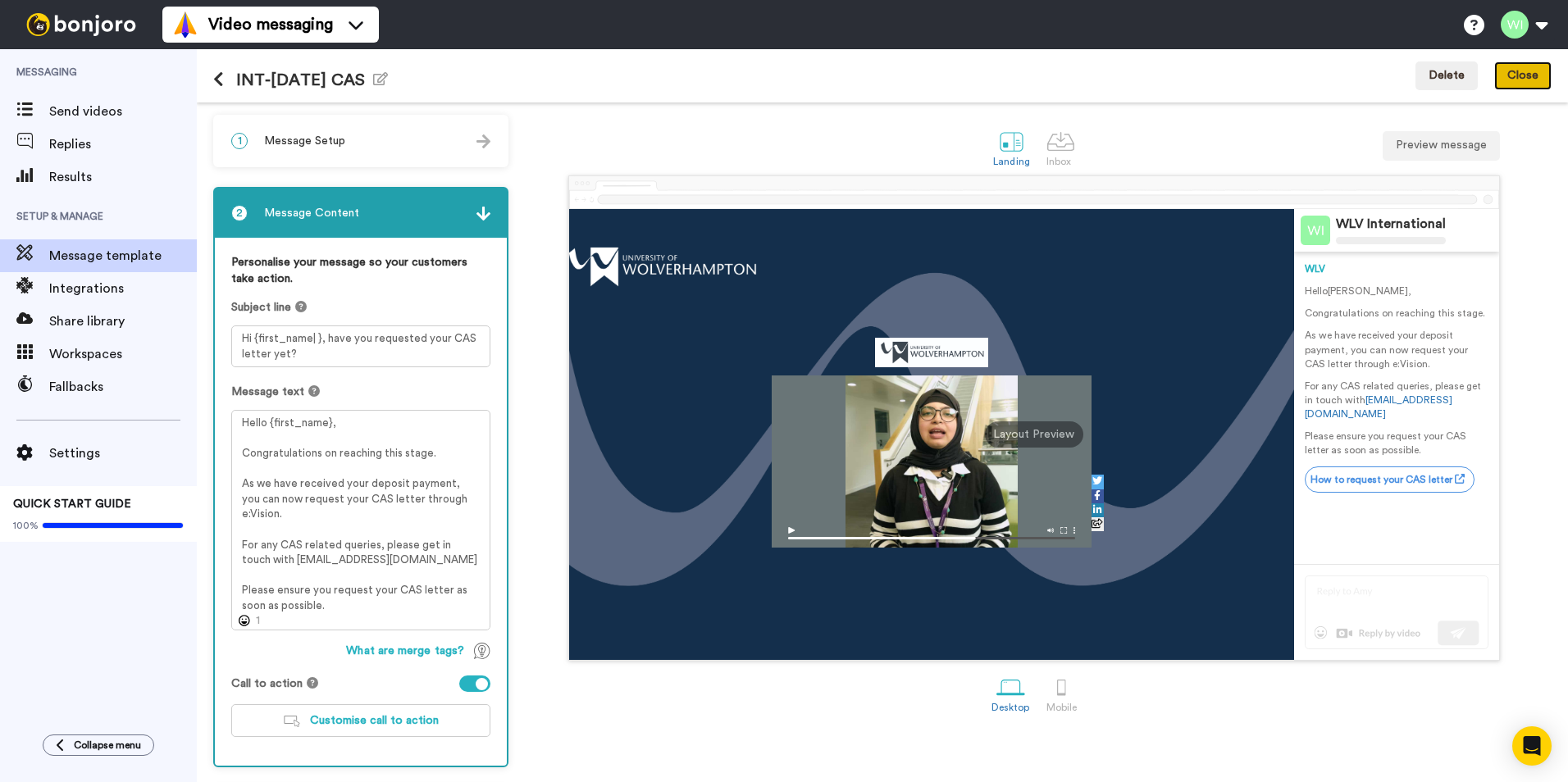
click at [1507, 78] on button "Close" at bounding box center [1523, 76] width 57 height 30
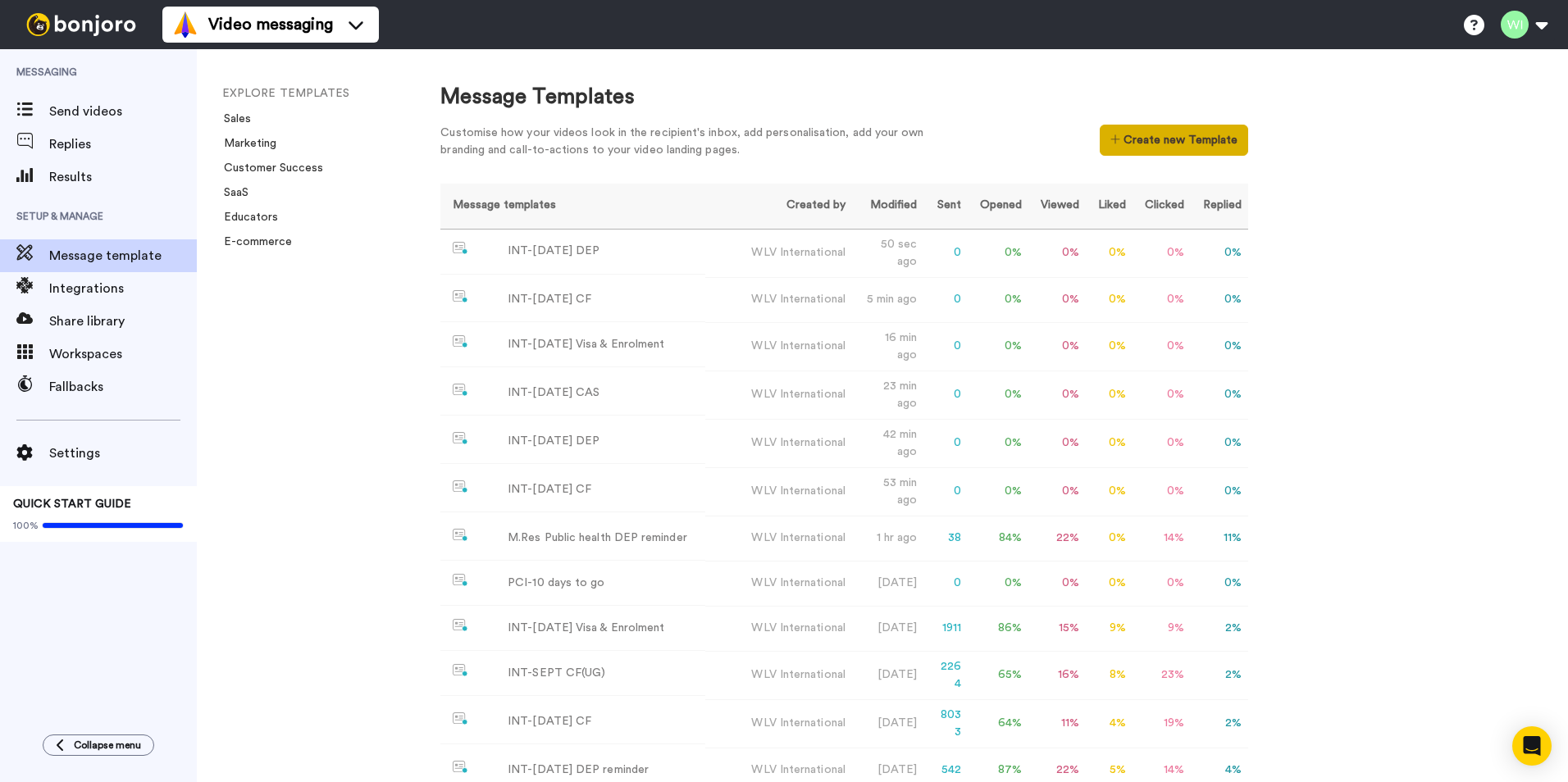
click at [1204, 135] on button "Create new Template" at bounding box center [1174, 140] width 148 height 32
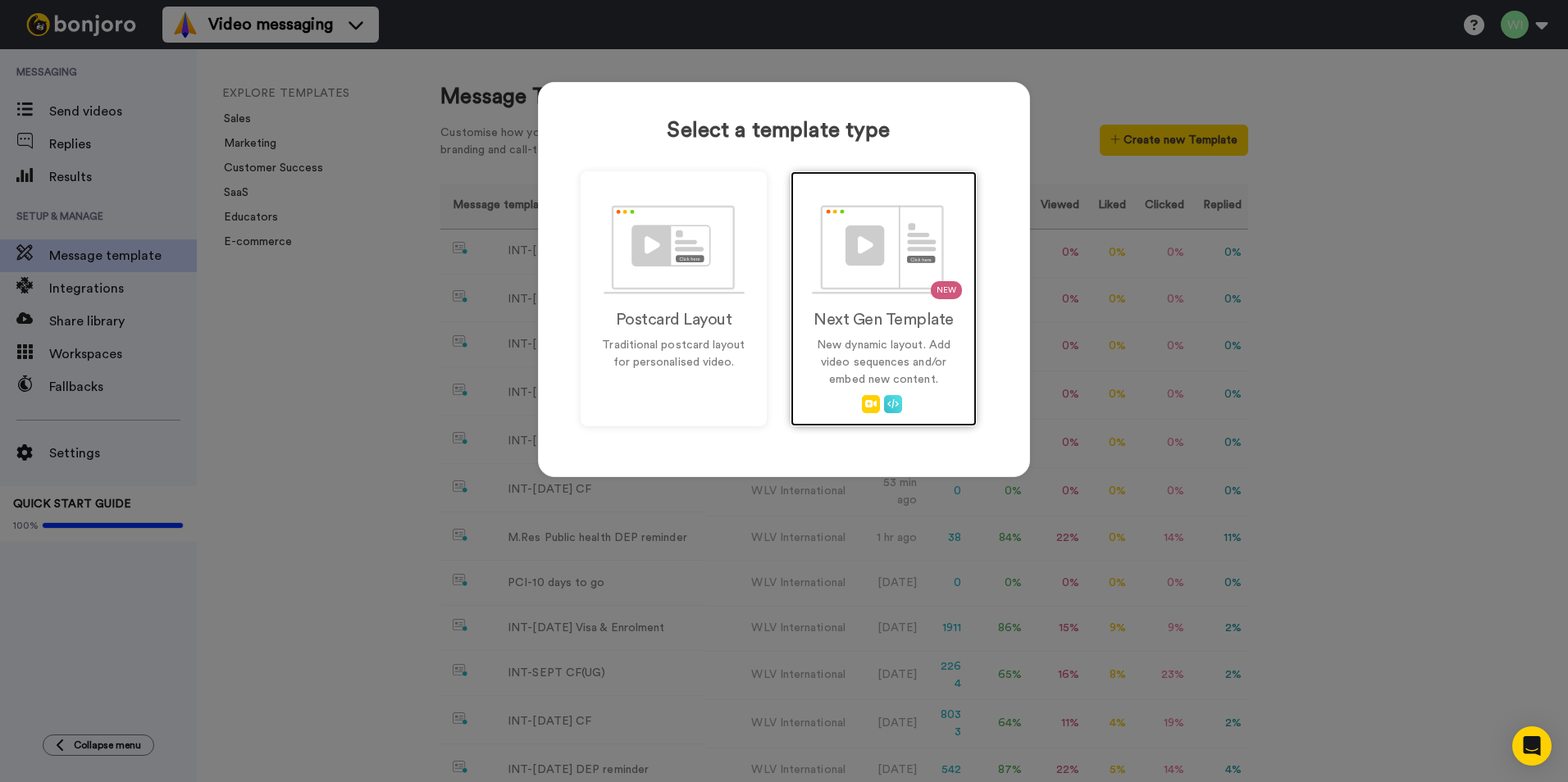
click at [878, 311] on h2 "Next Gen Template" at bounding box center [884, 320] width 151 height 18
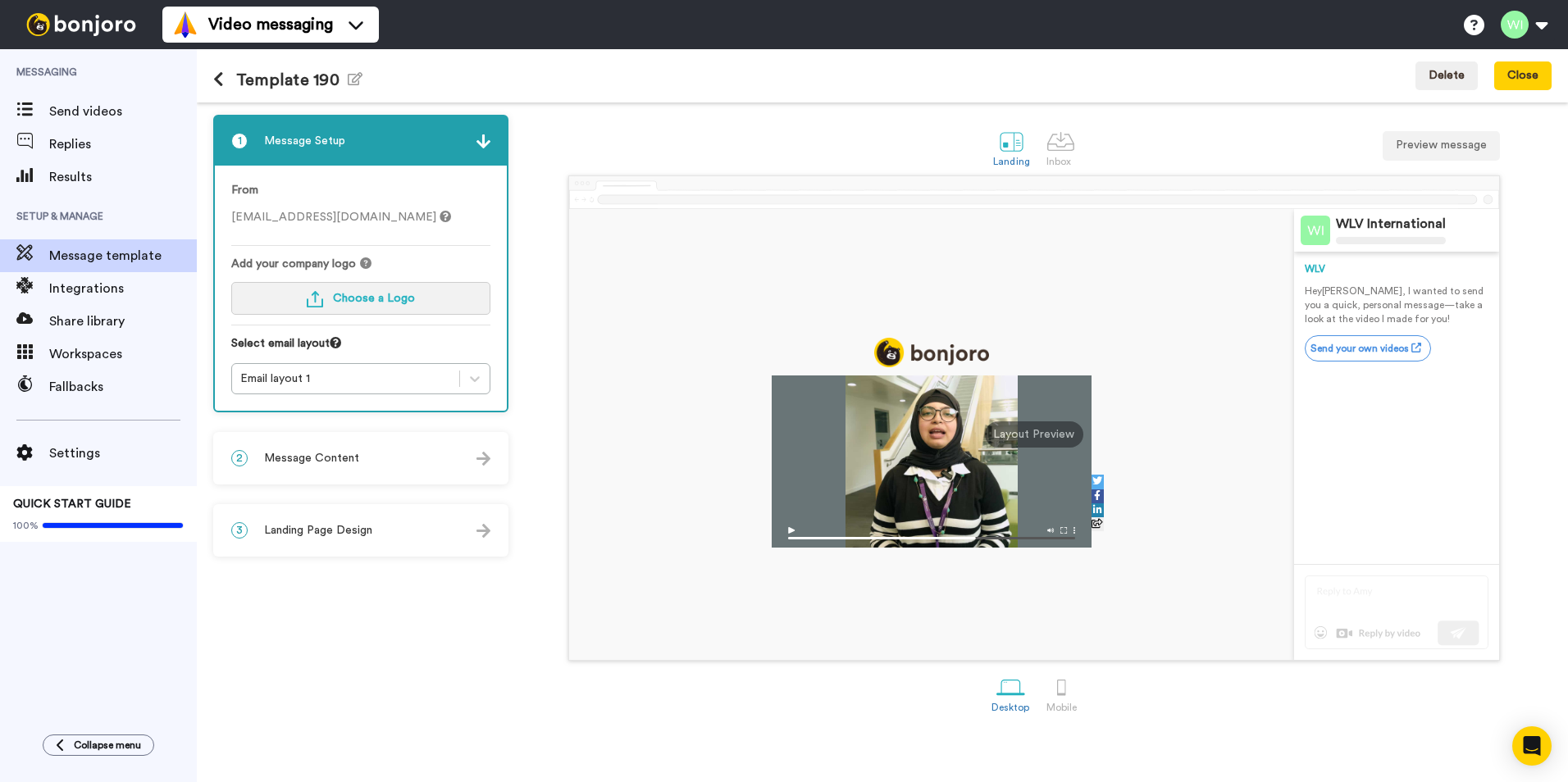
click at [381, 310] on button "Choose a Logo" at bounding box center [361, 299] width 259 height 33
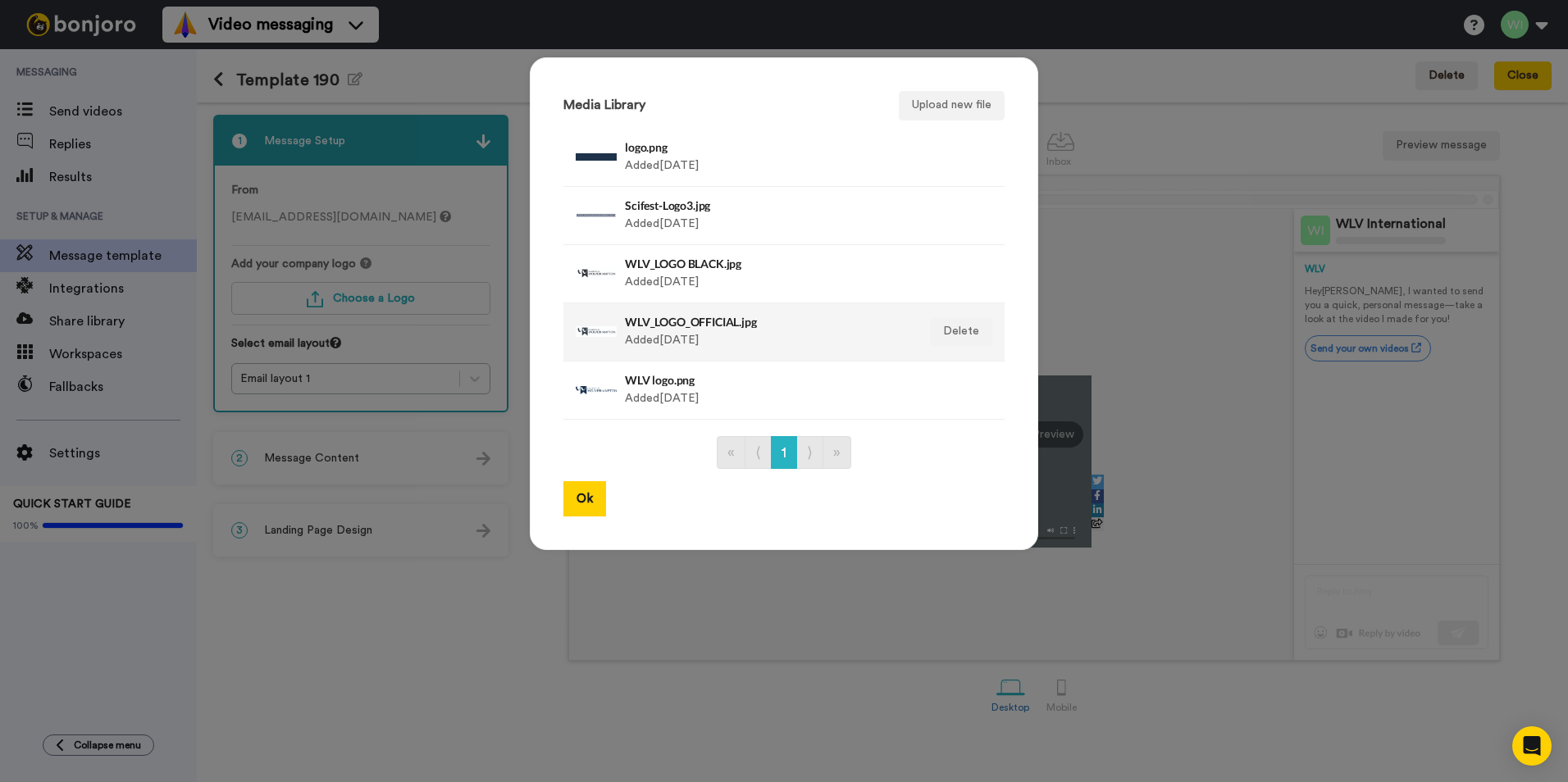
click at [694, 320] on h4 "WLV_LOGO_OFFICIAL.jpg" at bounding box center [767, 322] width 283 height 12
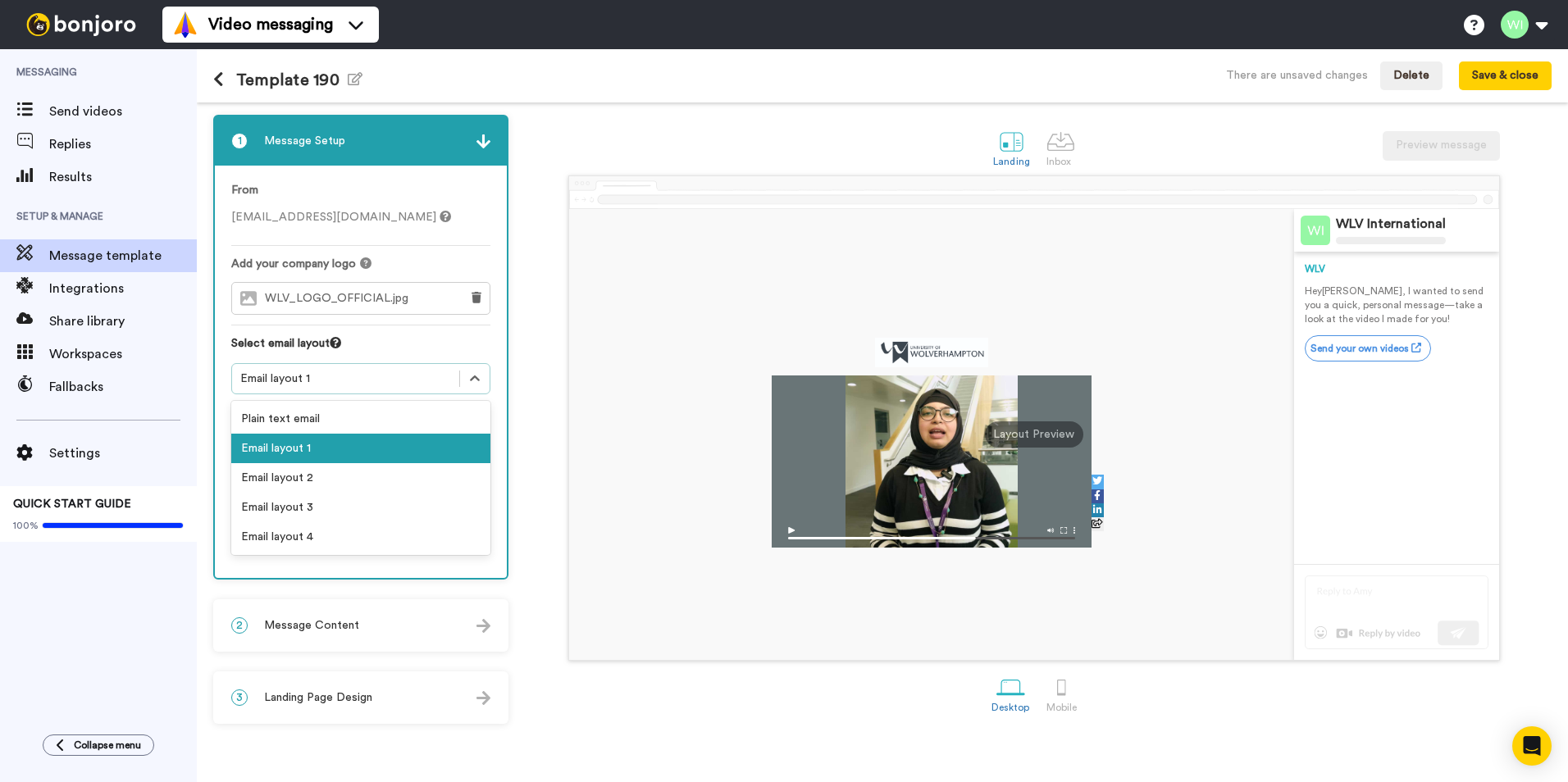
click at [376, 375] on div "Email layout 1" at bounding box center [346, 378] width 211 height 16
click at [307, 476] on div "Email layout 2" at bounding box center [361, 478] width 259 height 30
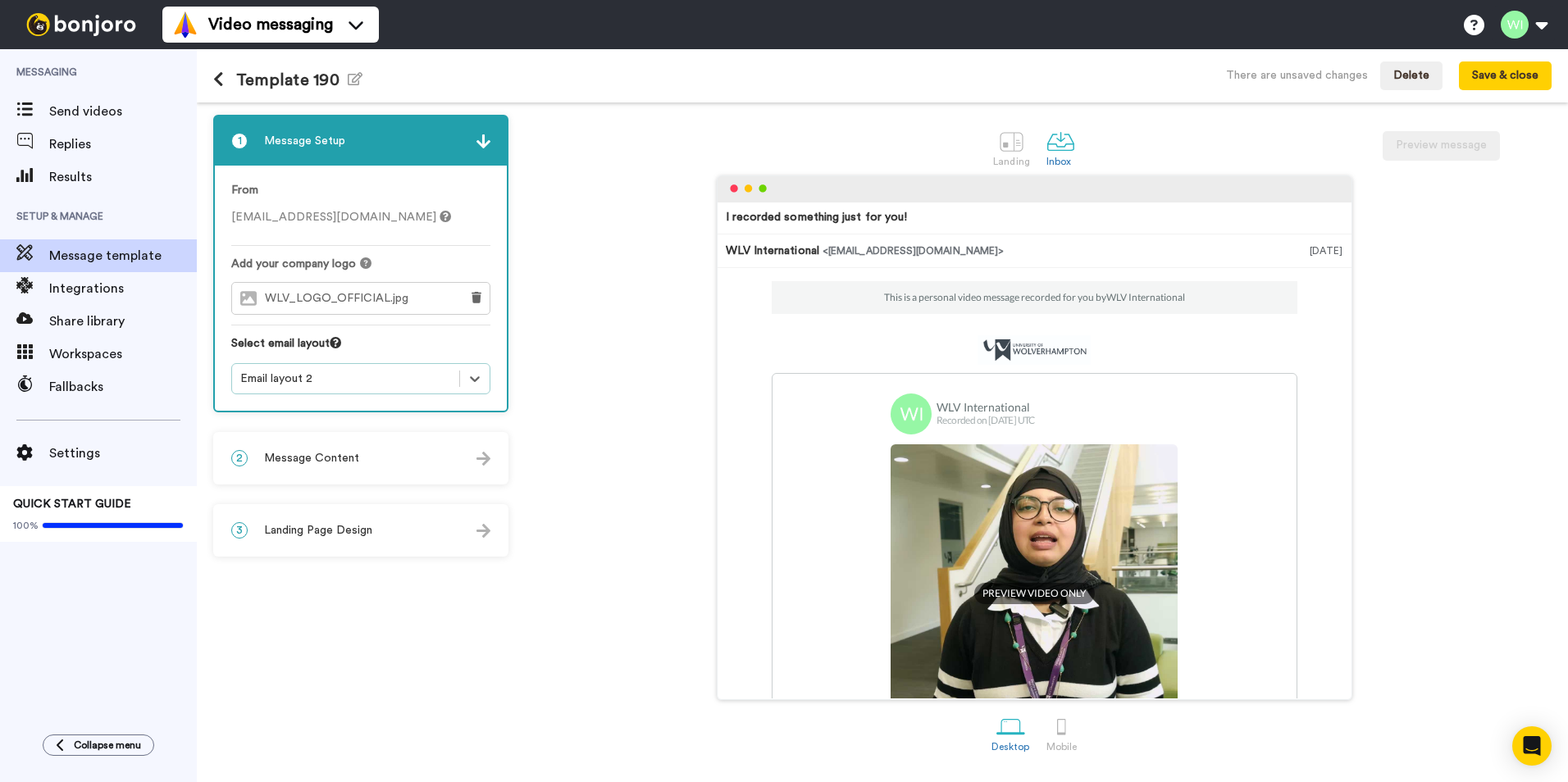
click at [447, 455] on div "2 Message Content" at bounding box center [360, 458] width 292 height 49
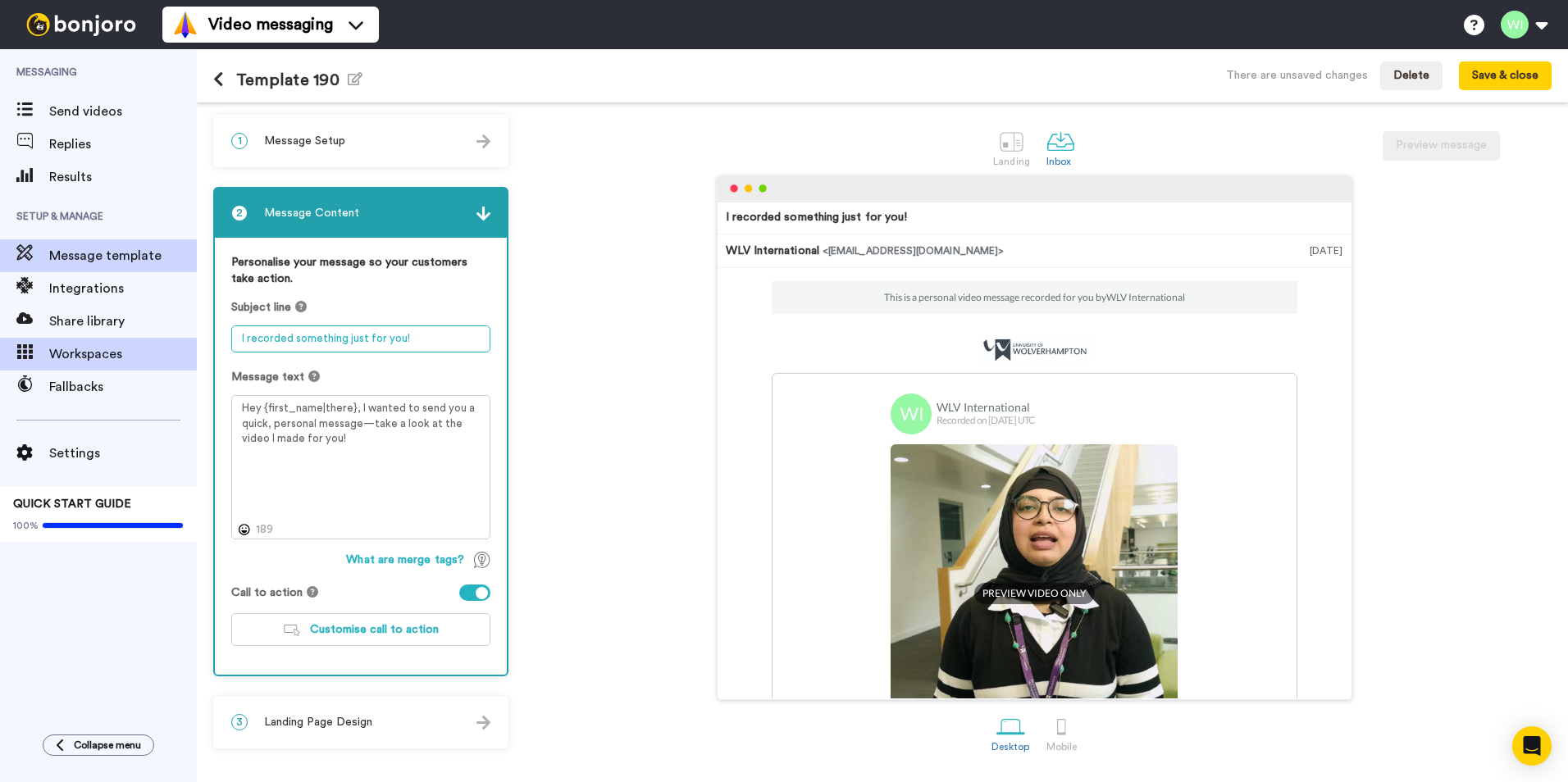
drag, startPoint x: 419, startPoint y: 343, endPoint x: 132, endPoint y: 361, distance: 287.6
click at [132, 361] on div "Messaging Send videos Replies Results Setup & Manage Message template Integrati…" at bounding box center [784, 415] width 1568 height 733
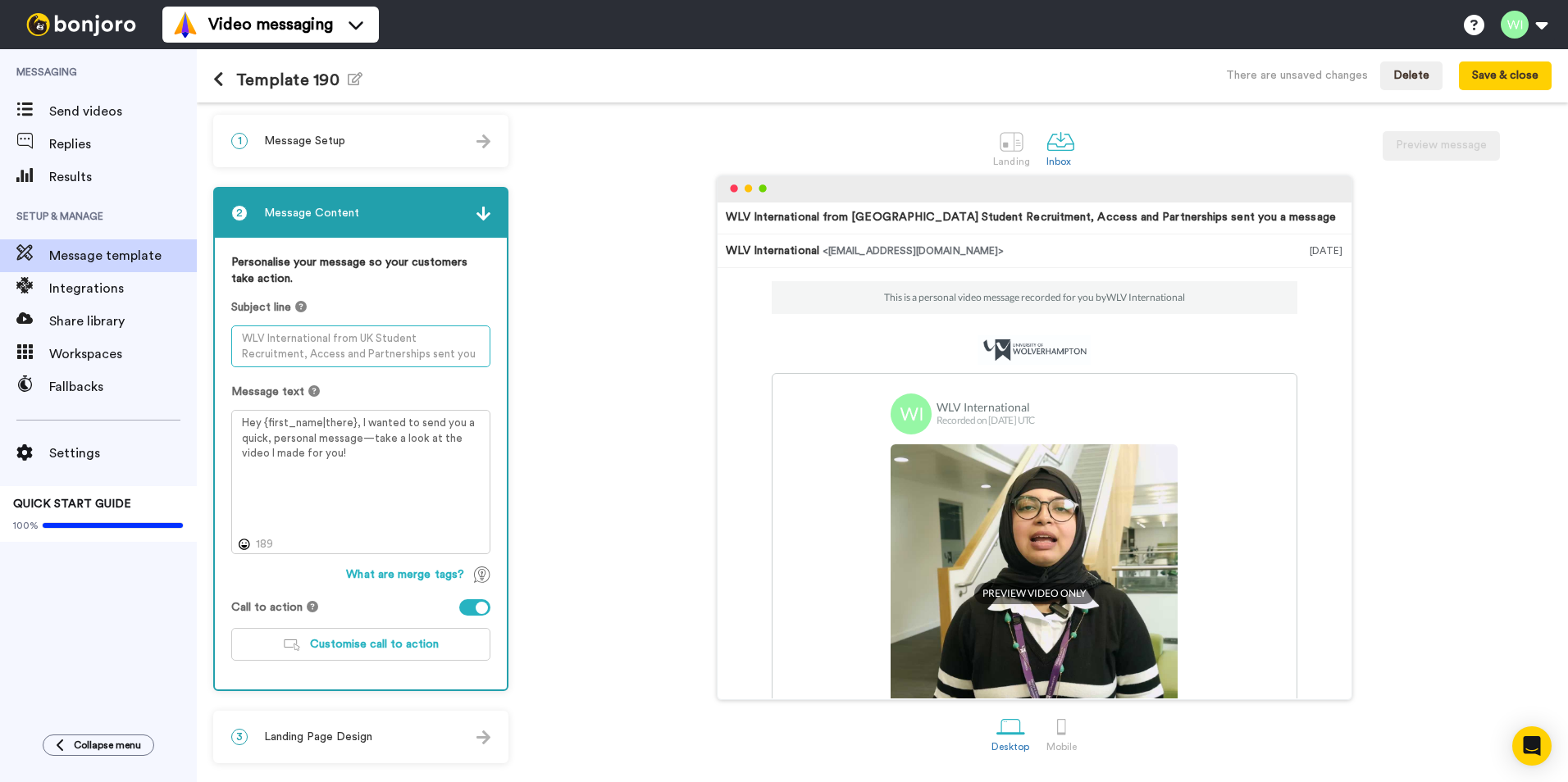
click at [413, 346] on textarea at bounding box center [361, 346] width 259 height 42
paste textarea "Hi {first_name| }, have you requested your CAS letter yet?"
type textarea "Hi {first_name| }, have you requested your CAS letter yet?"
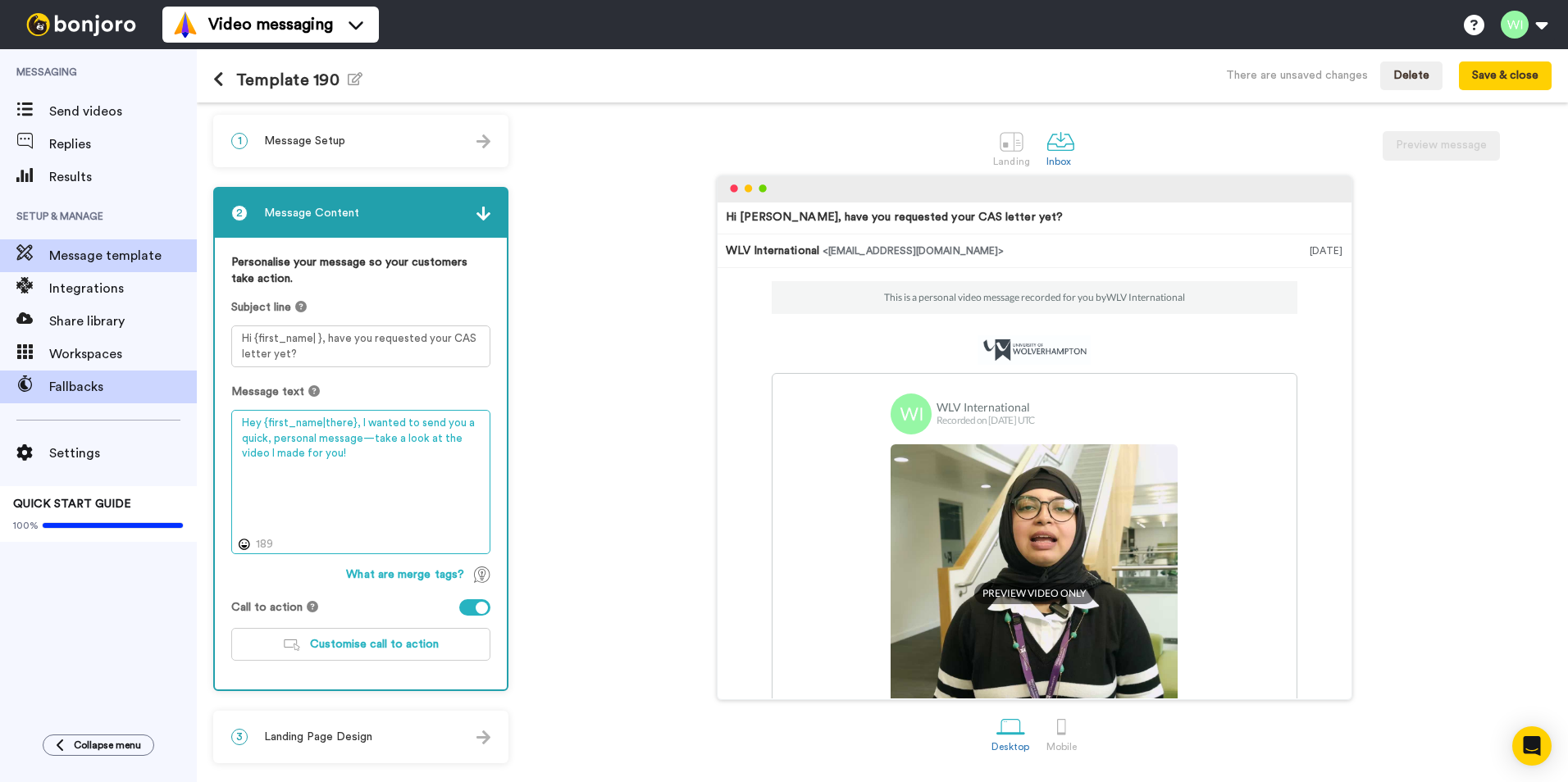
drag, startPoint x: 370, startPoint y: 455, endPoint x: 174, endPoint y: 394, distance: 205.3
click at [174, 394] on div "Messaging Send videos Replies Results Setup & Manage Message template Integrati…" at bounding box center [784, 415] width 1568 height 733
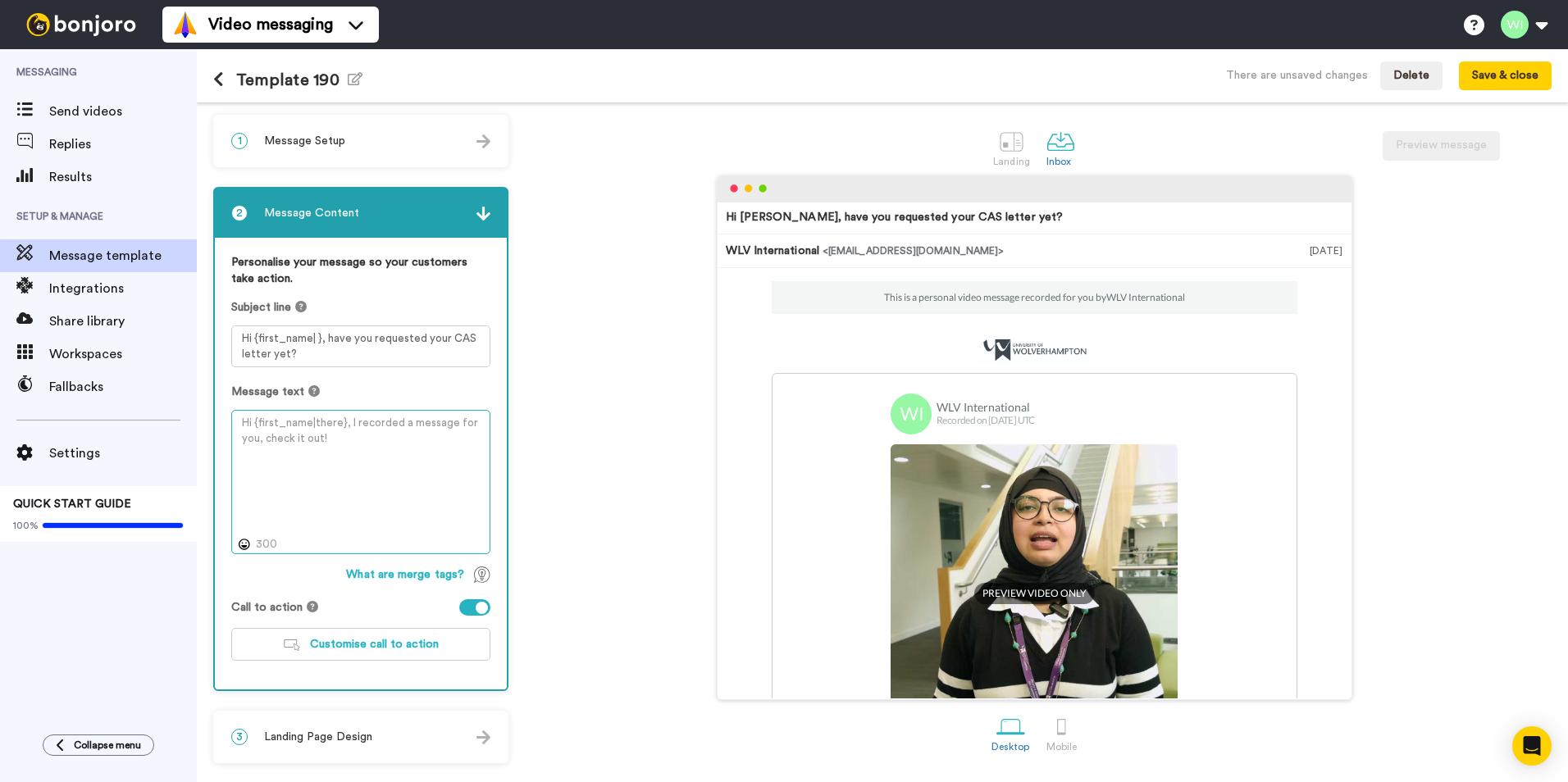
click at [348, 439] on textarea at bounding box center [361, 481] width 259 height 145
paste textarea "Hello {first_name}, Congratulations on reaching this stage. As we have received…"
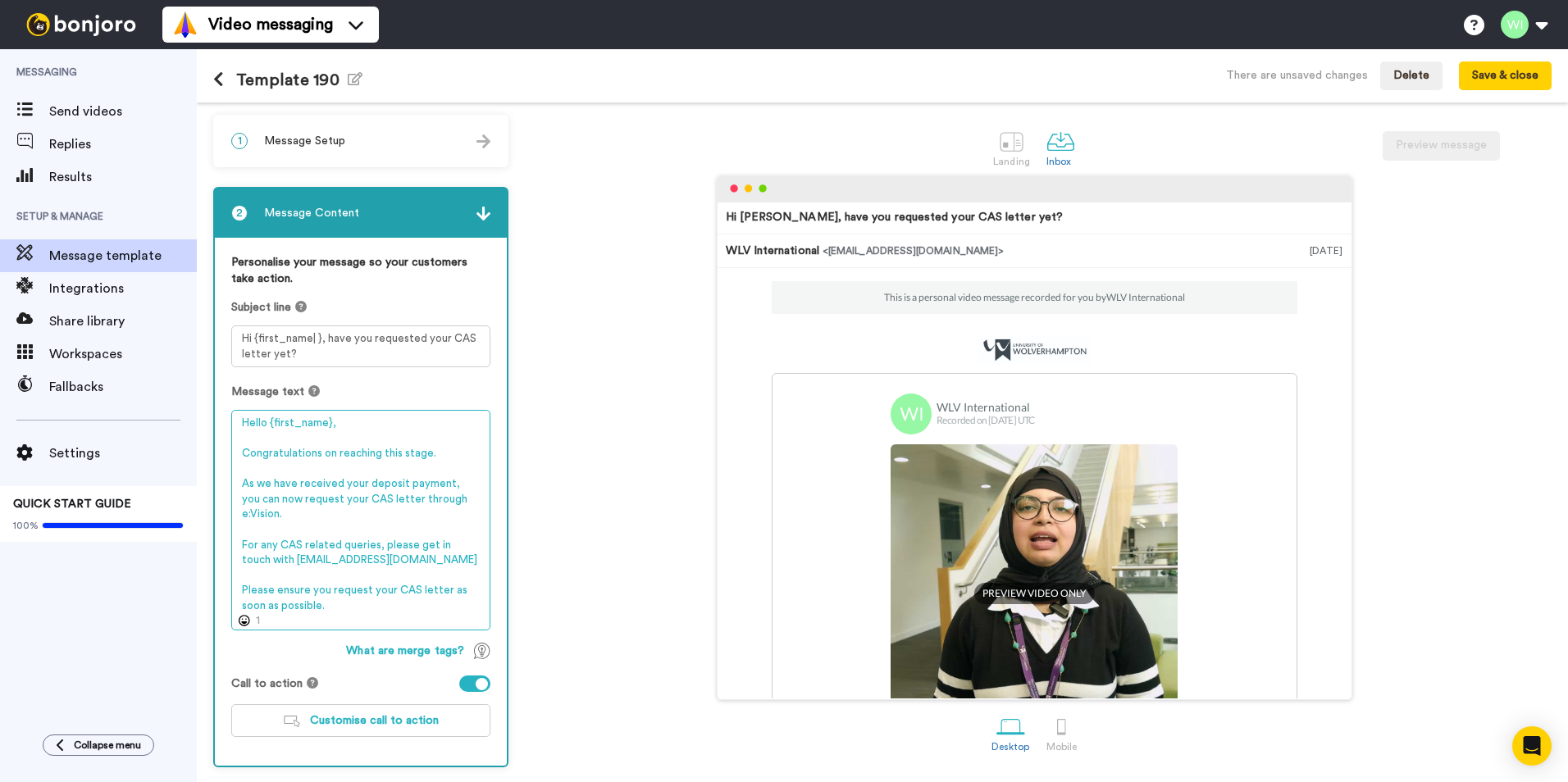
scroll to position [70, 0]
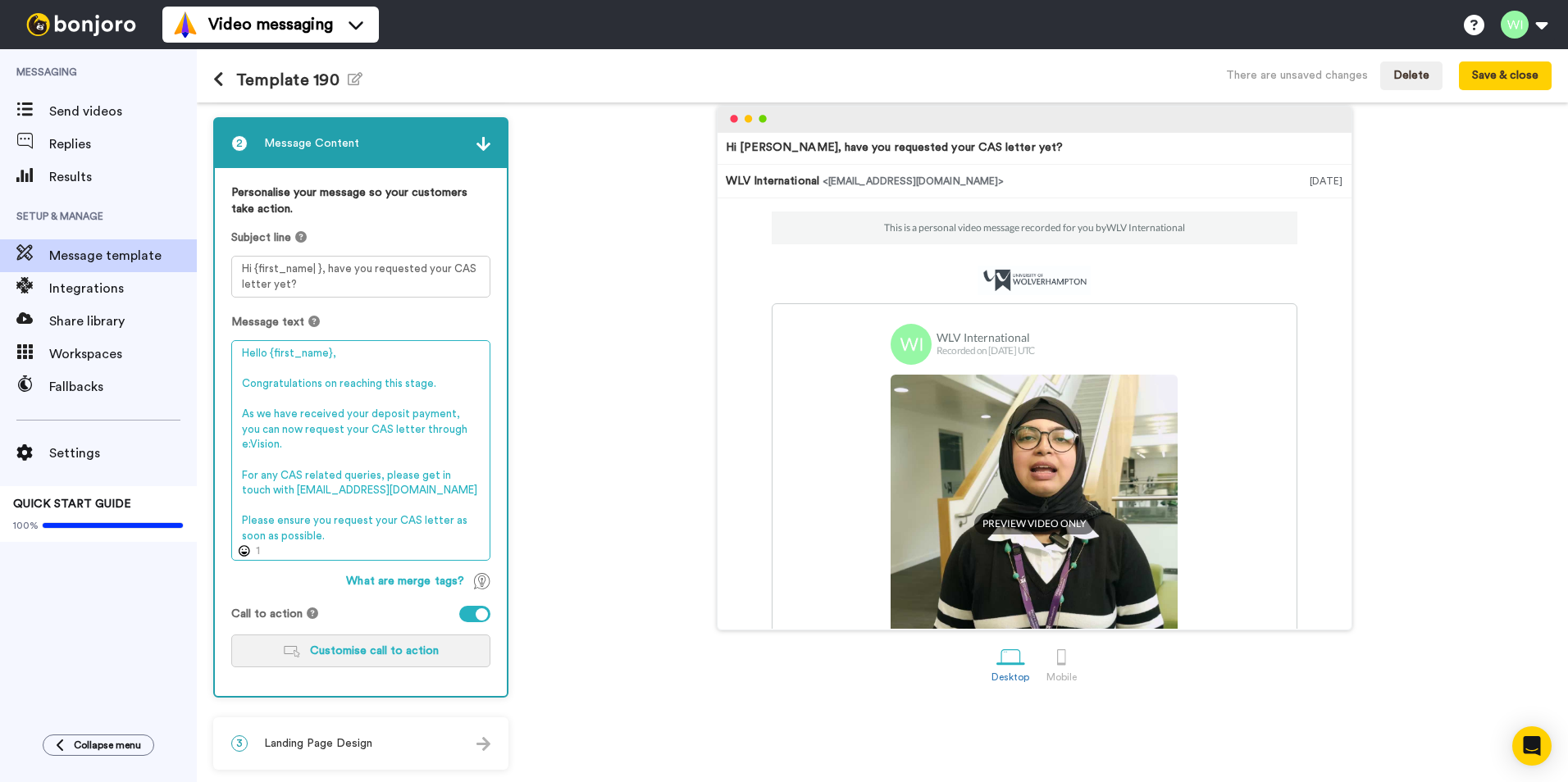
type textarea "Hello {first_name}, Congratulations on reaching this stage. As we have received…"
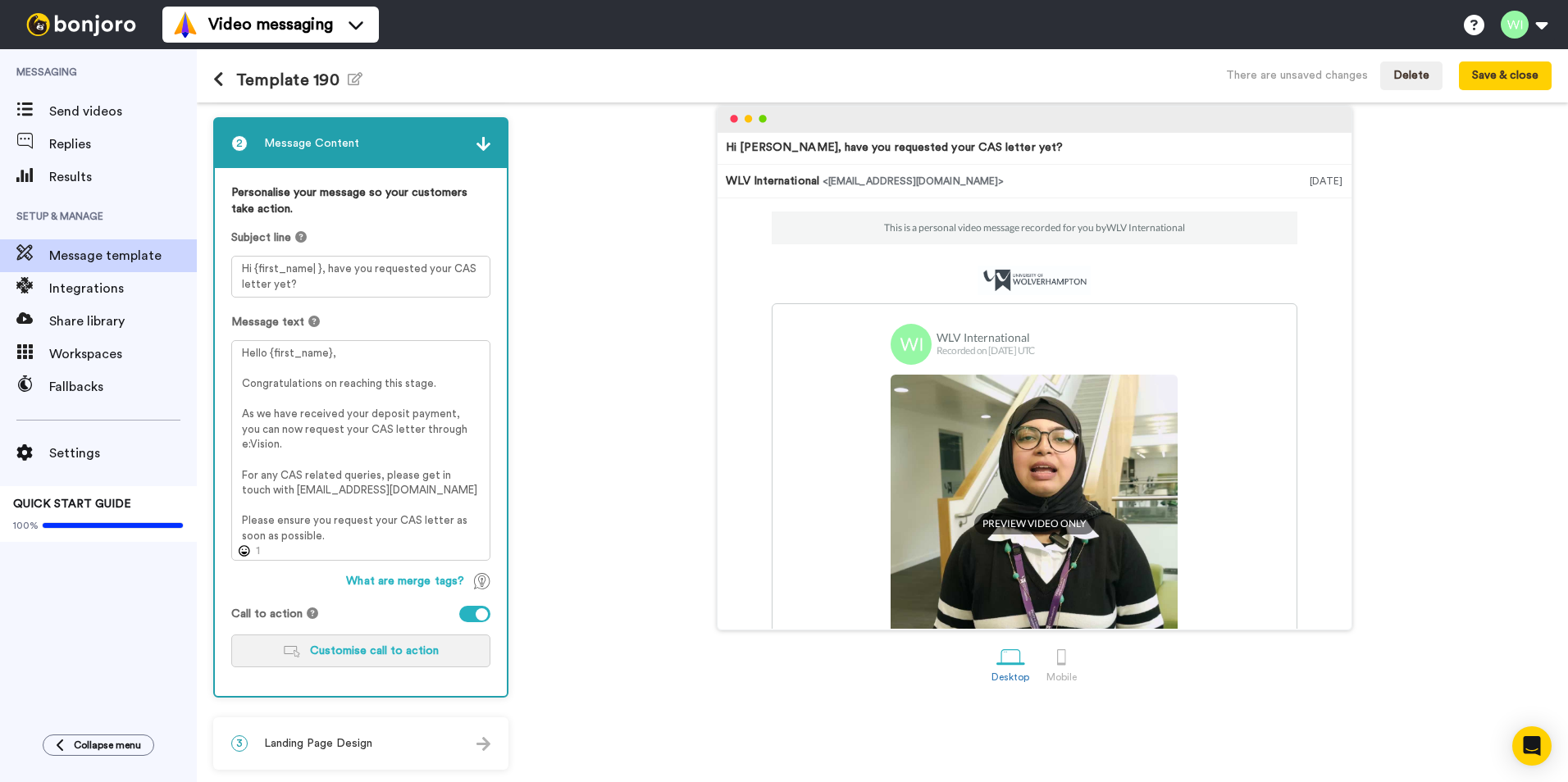
click at [387, 644] on button "Customise call to action" at bounding box center [361, 651] width 259 height 33
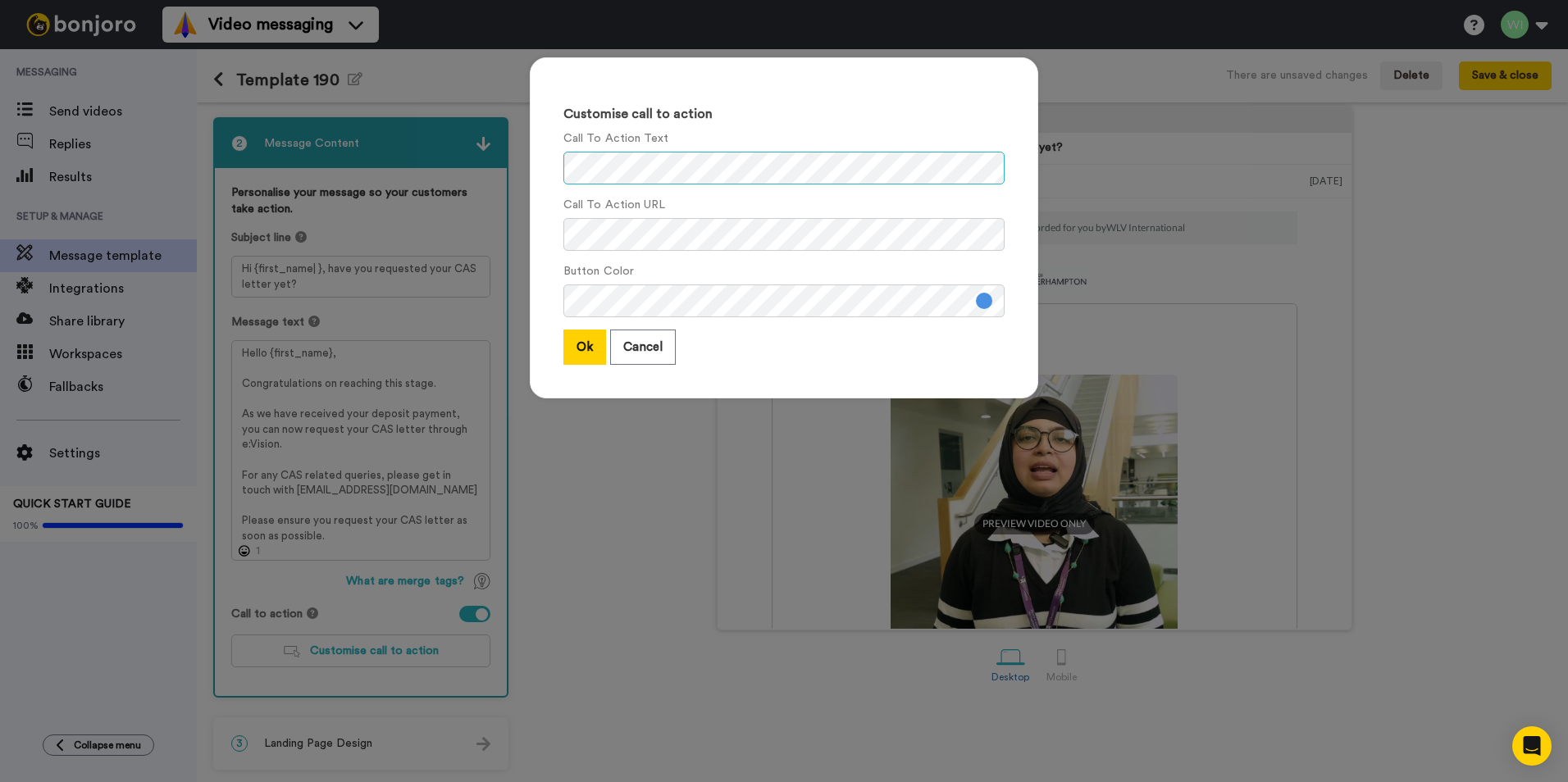
click at [513, 157] on div "Customise call to action Call To Action Text Call To Action URL Button Color Ok…" at bounding box center [783, 236] width 541 height 391
click at [645, 342] on button "Cancel" at bounding box center [642, 346] width 66 height 35
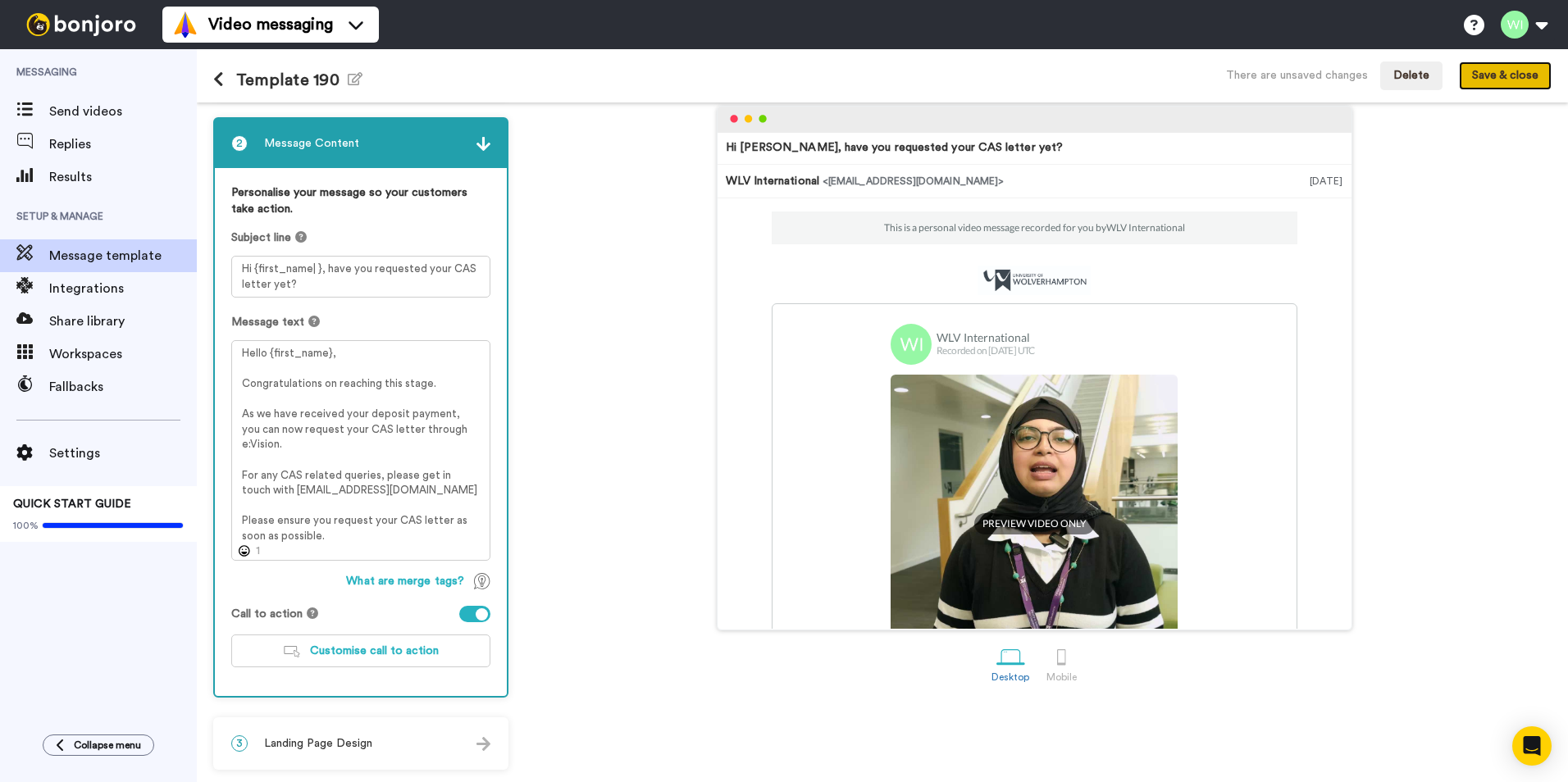
click at [1520, 88] on button "Save & close" at bounding box center [1505, 76] width 93 height 30
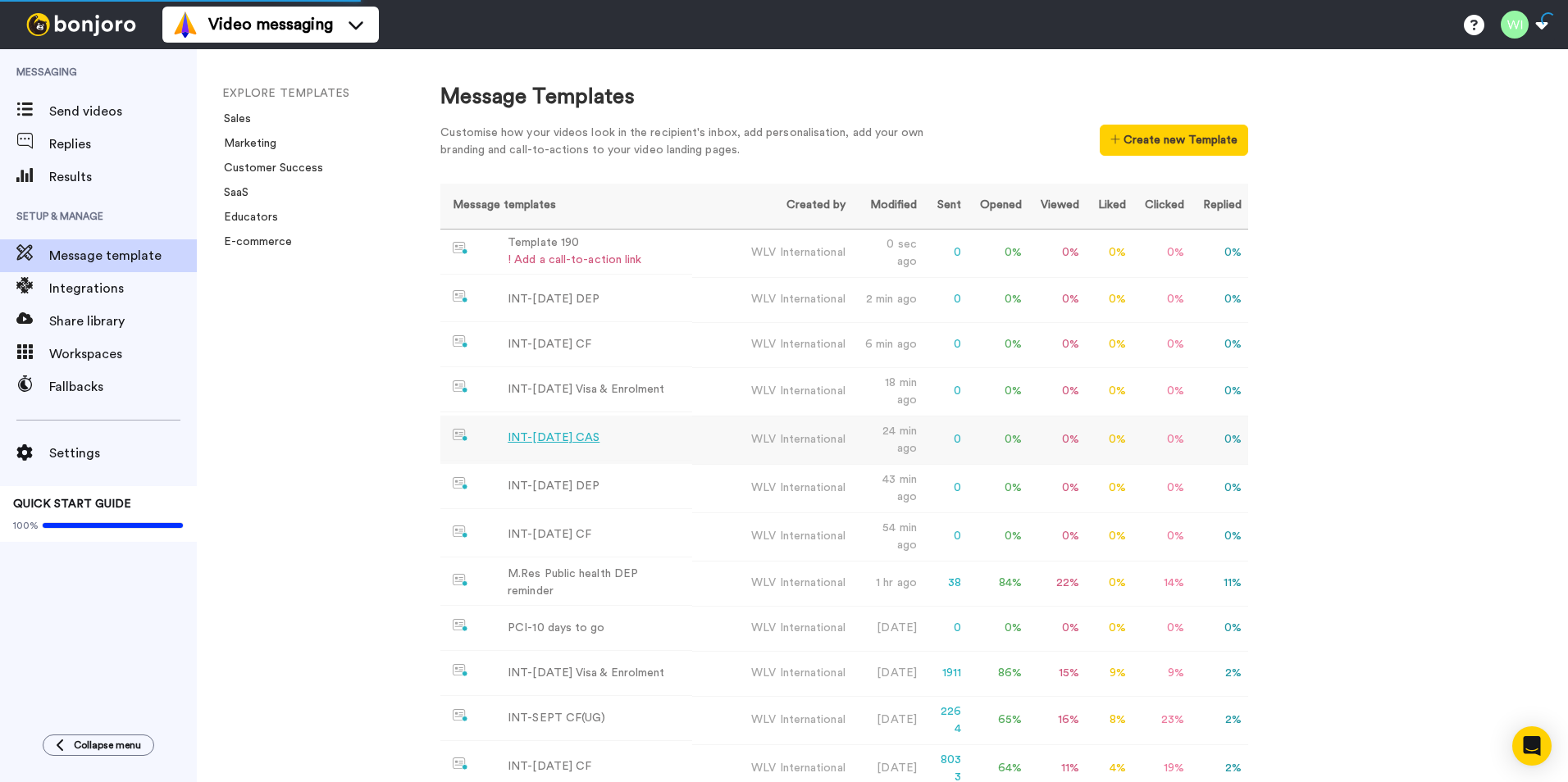
click at [577, 447] on div "INT-[DATE] CAS" at bounding box center [553, 438] width 92 height 17
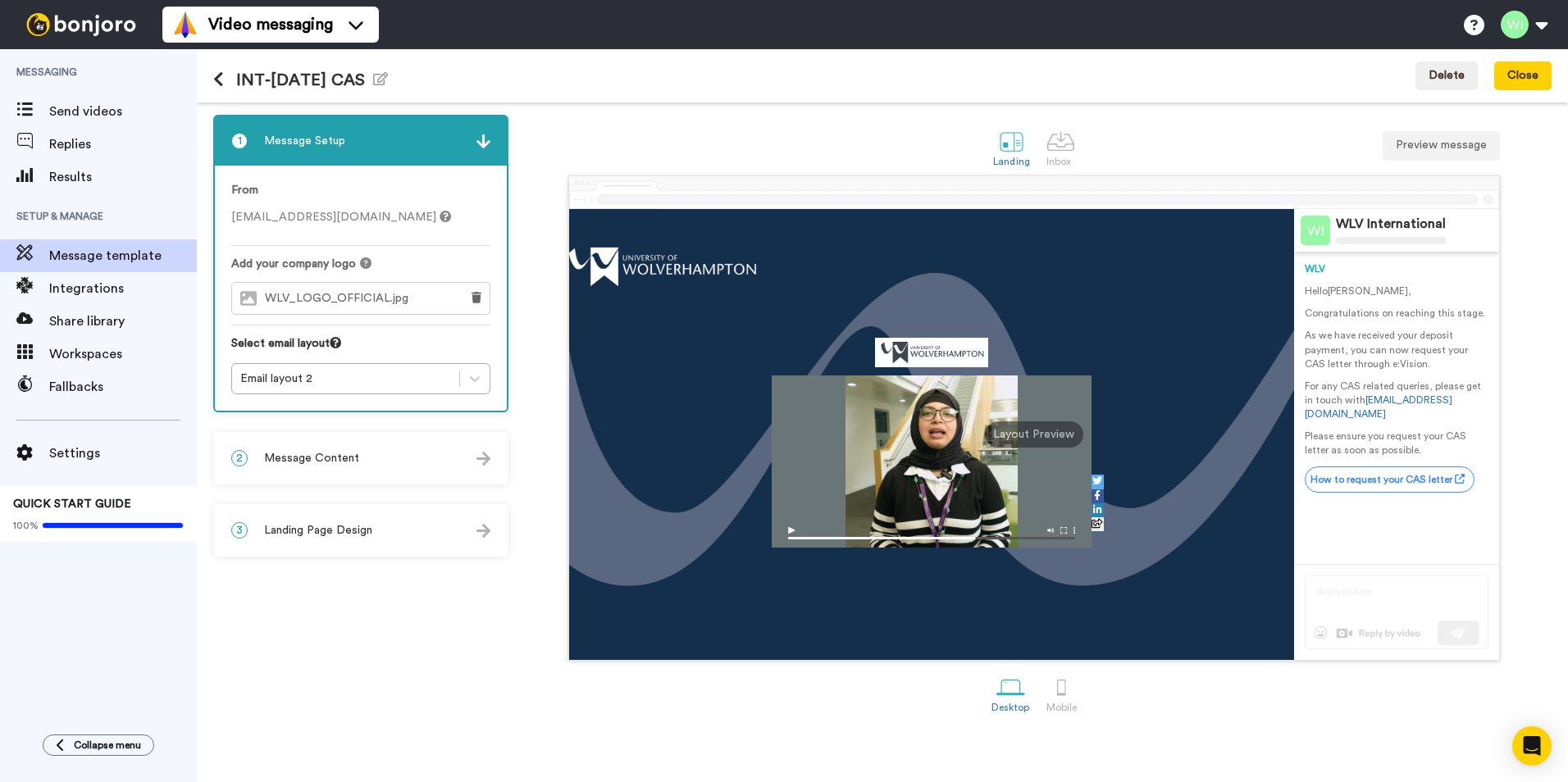
click at [415, 460] on div "2 Message Content" at bounding box center [360, 458] width 292 height 49
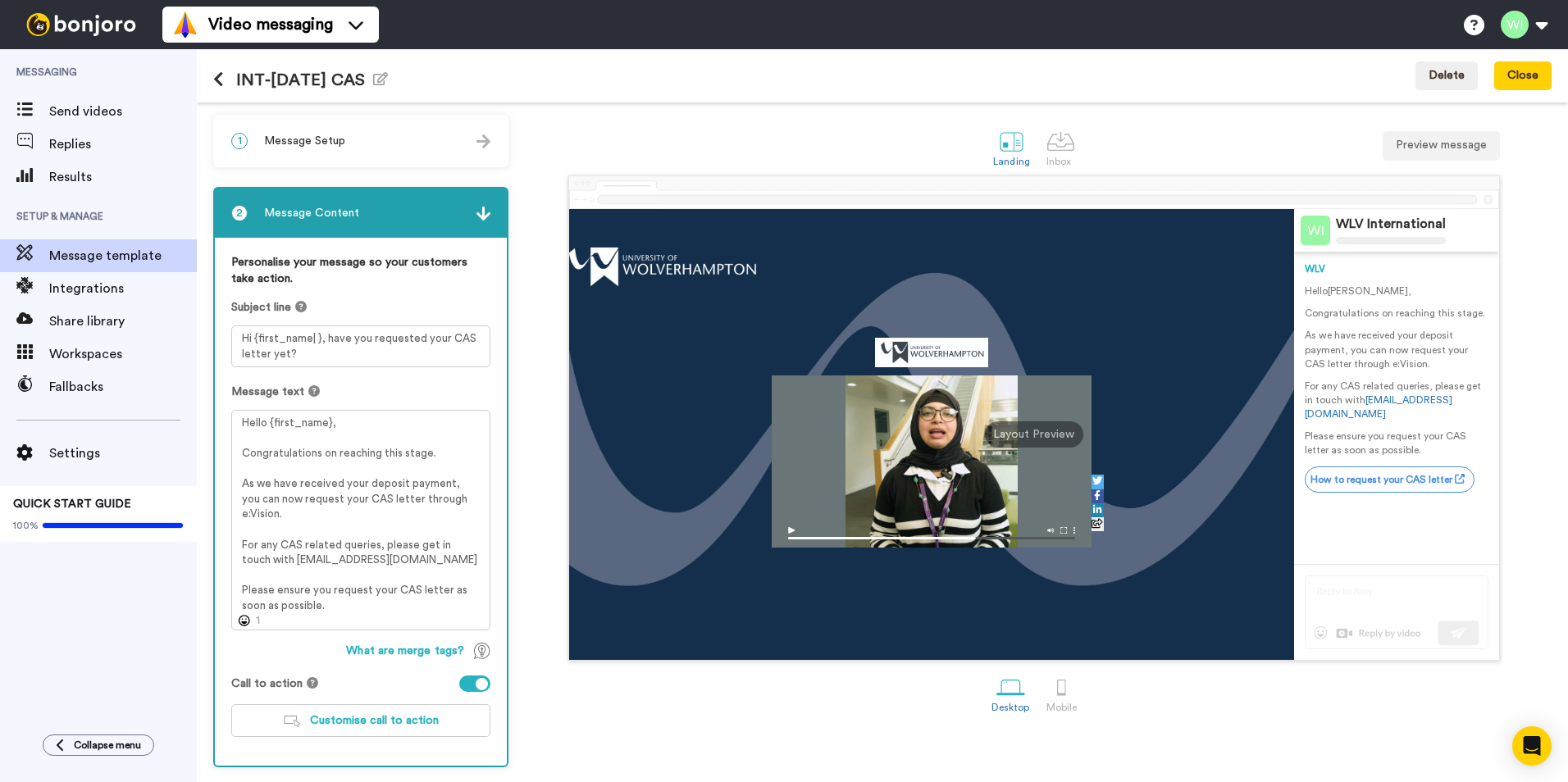
scroll to position [70, 0]
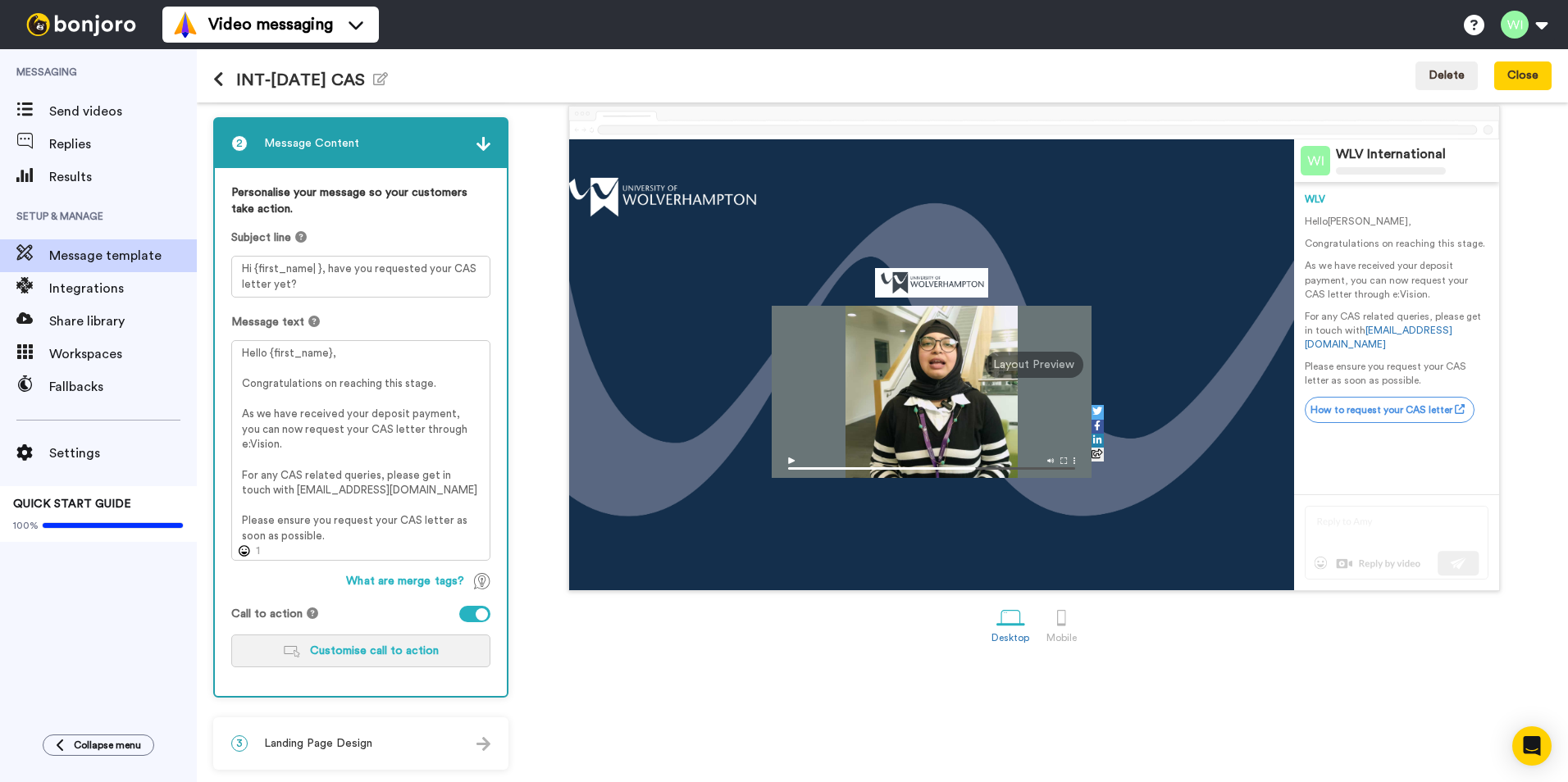
click at [364, 655] on span "Customise call to action" at bounding box center [374, 651] width 129 height 11
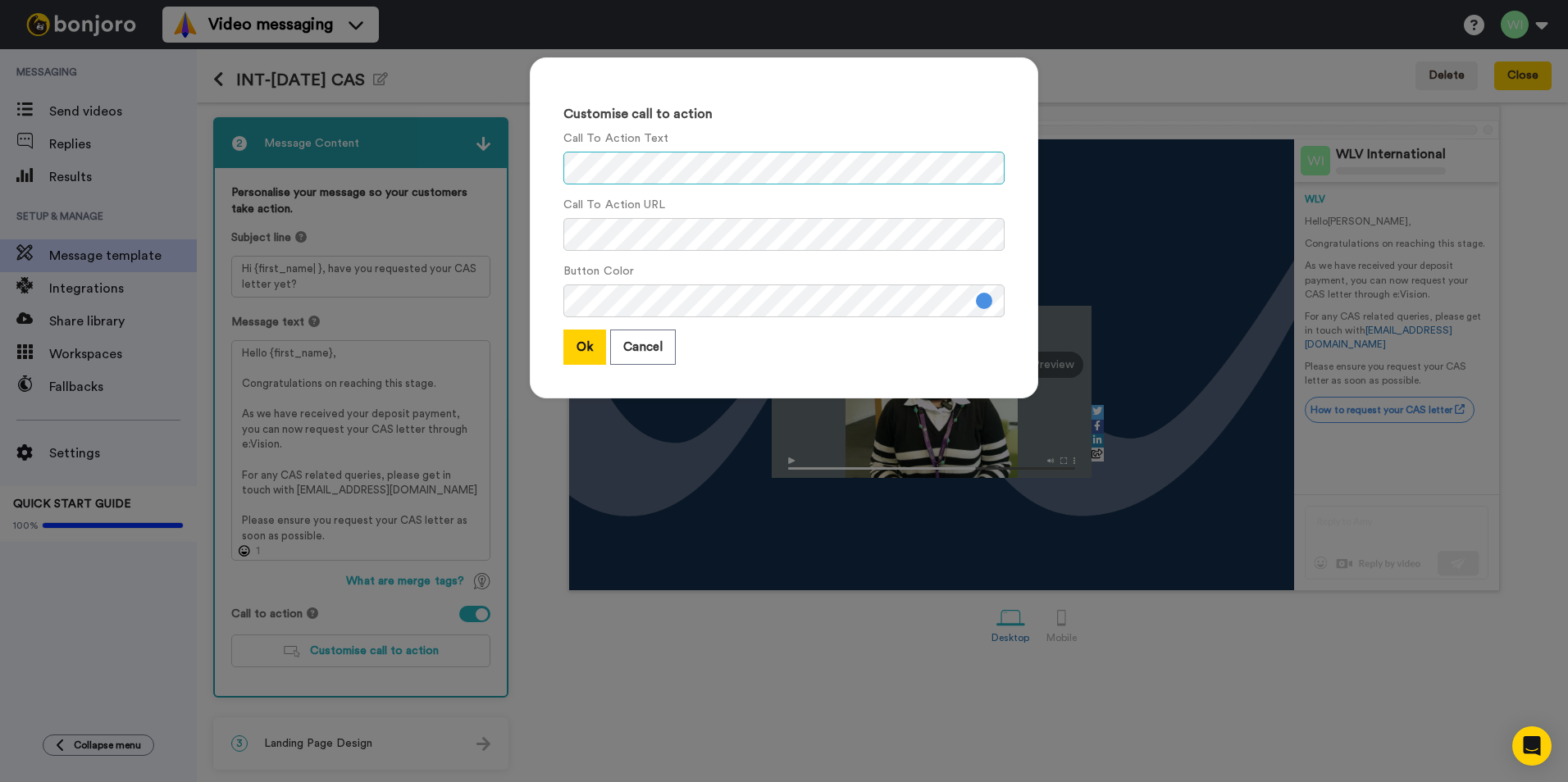
click at [529, 168] on div "Customise call to action Call To Action Text Call To Action URL Button Color Ok…" at bounding box center [783, 228] width 508 height 341
click at [519, 238] on div "Customise call to action Call To Action Text Call To Action URL Button Color Ok…" at bounding box center [783, 236] width 541 height 391
click at [641, 341] on button "Cancel" at bounding box center [642, 346] width 66 height 35
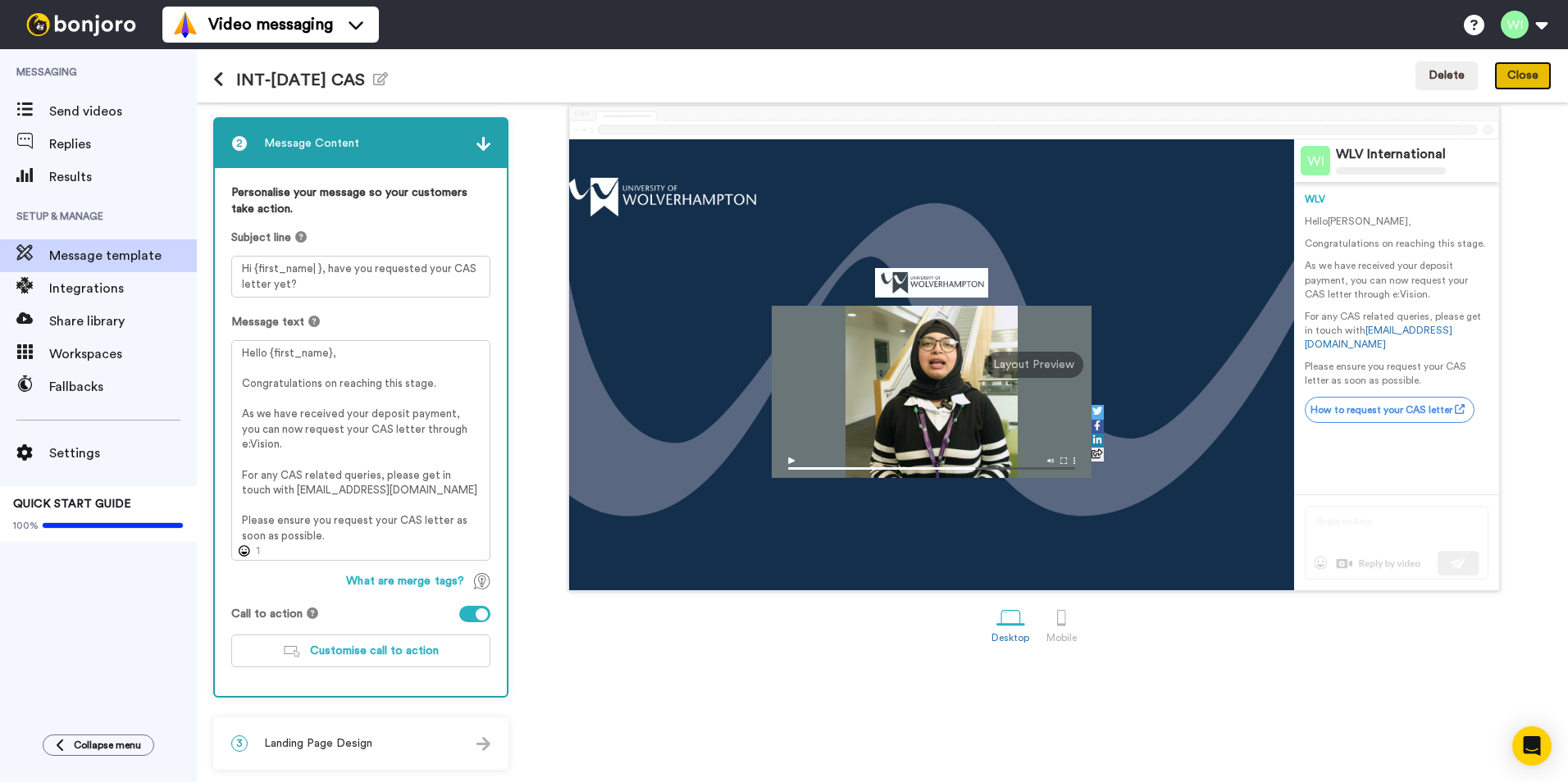
click at [1521, 83] on button "Close" at bounding box center [1523, 76] width 57 height 30
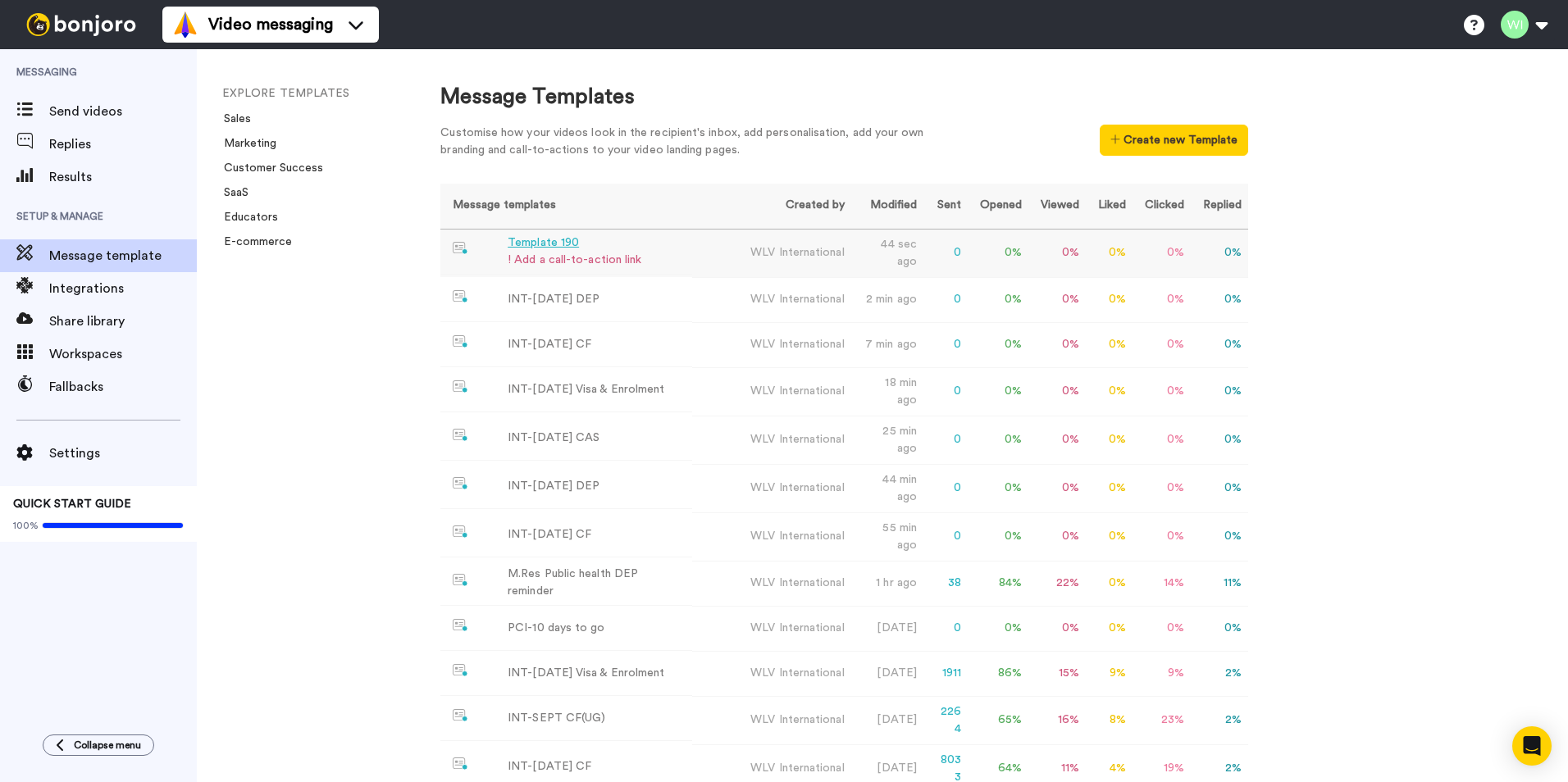
click at [549, 243] on div "Template 190" at bounding box center [574, 243] width 134 height 17
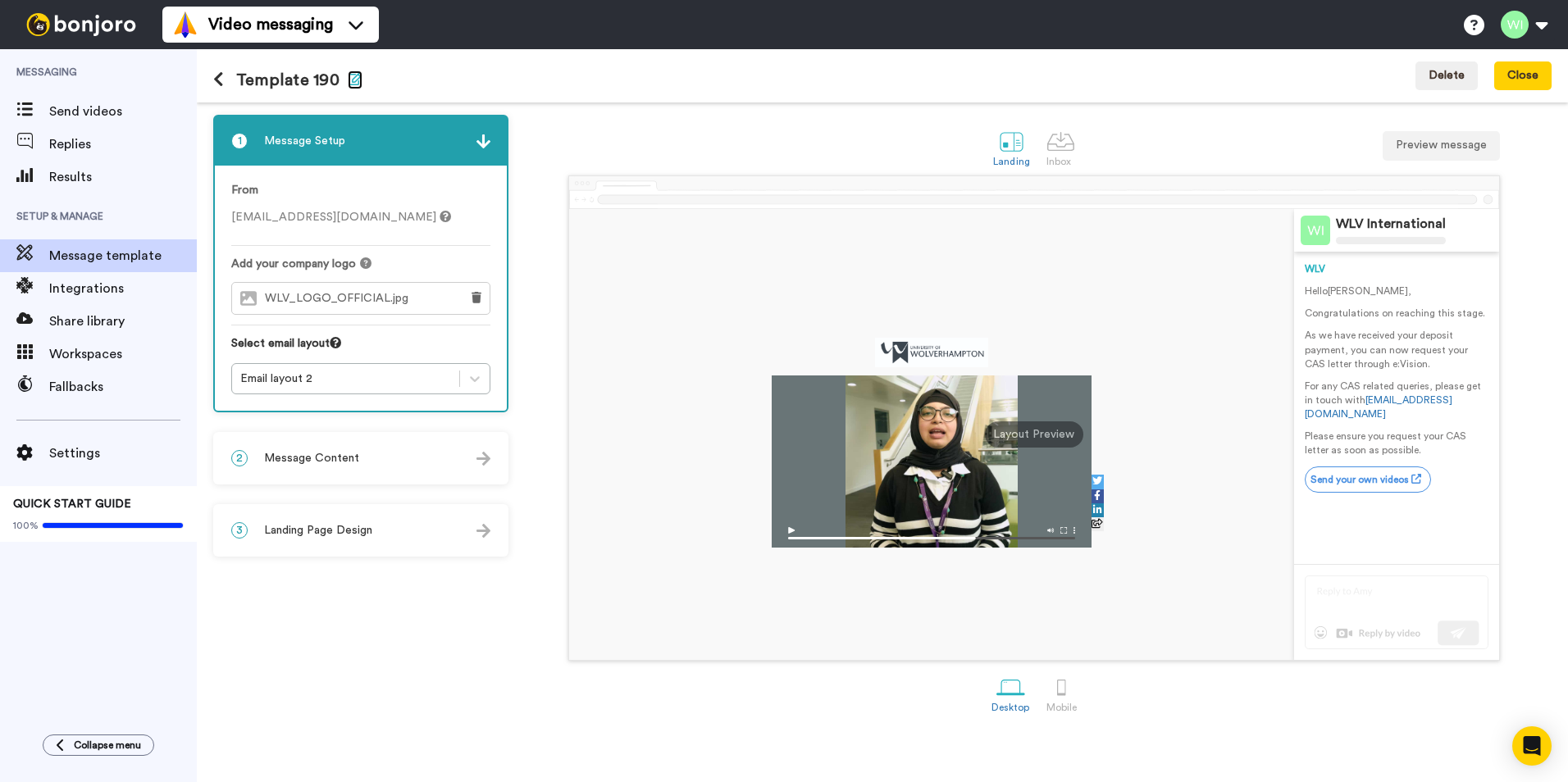
click at [347, 80] on icon "button" at bounding box center [354, 78] width 14 height 13
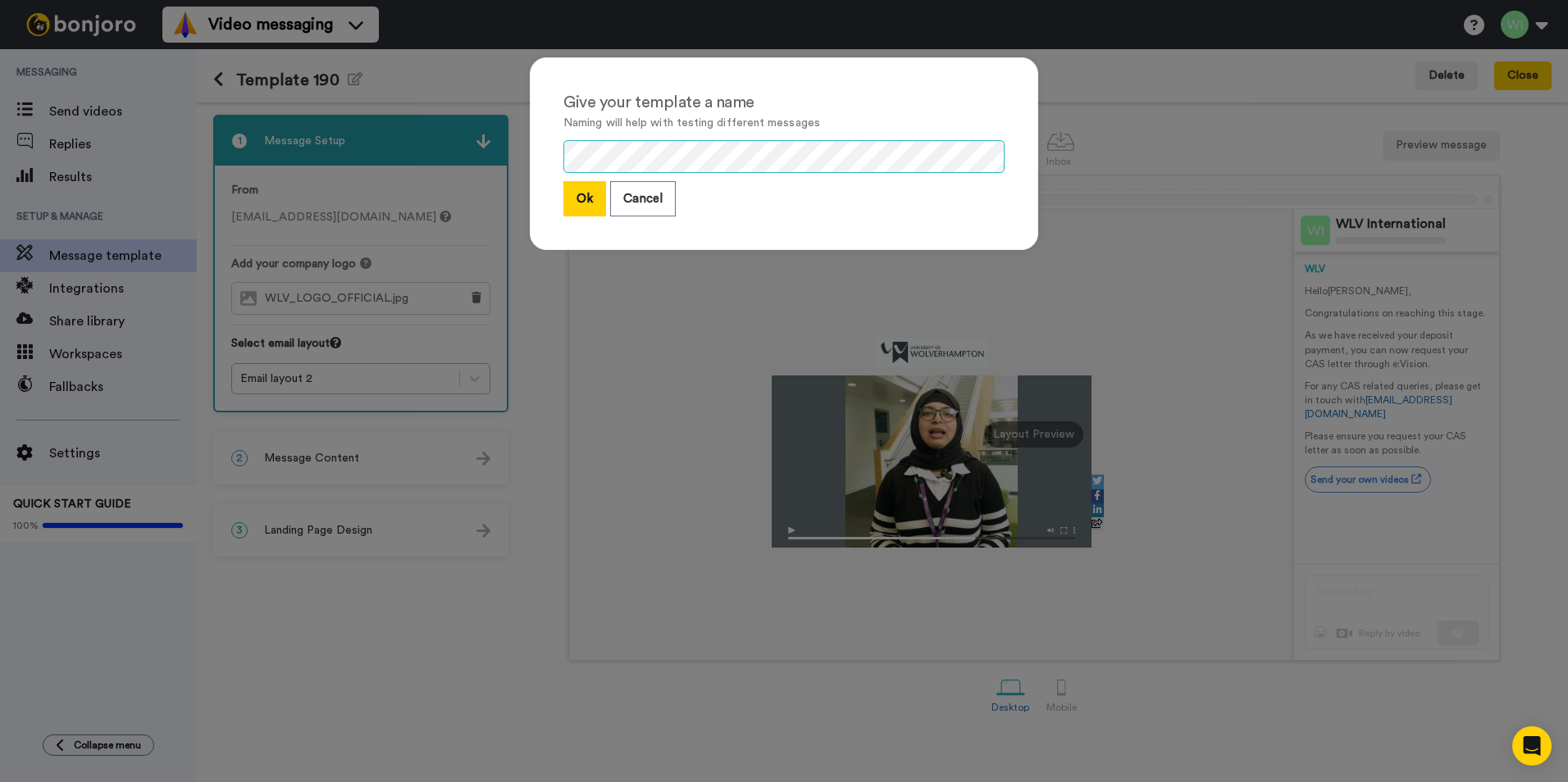
click at [476, 178] on div "Give your template a name Naming will help with testing different messages Ok C…" at bounding box center [784, 391] width 1568 height 782
click at [587, 209] on button "Ok" at bounding box center [585, 198] width 43 height 35
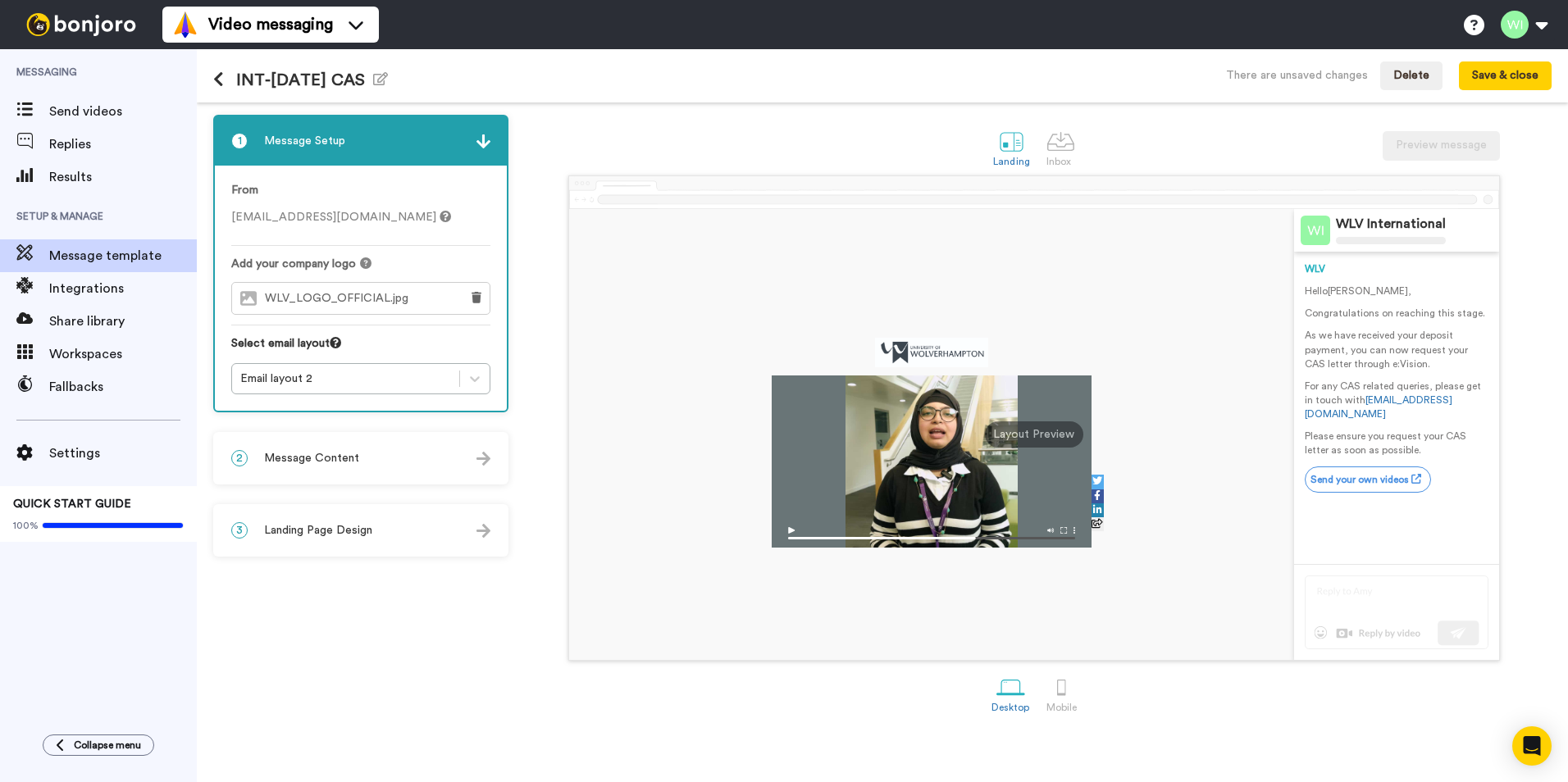
click at [347, 458] on span "Message Content" at bounding box center [311, 458] width 95 height 16
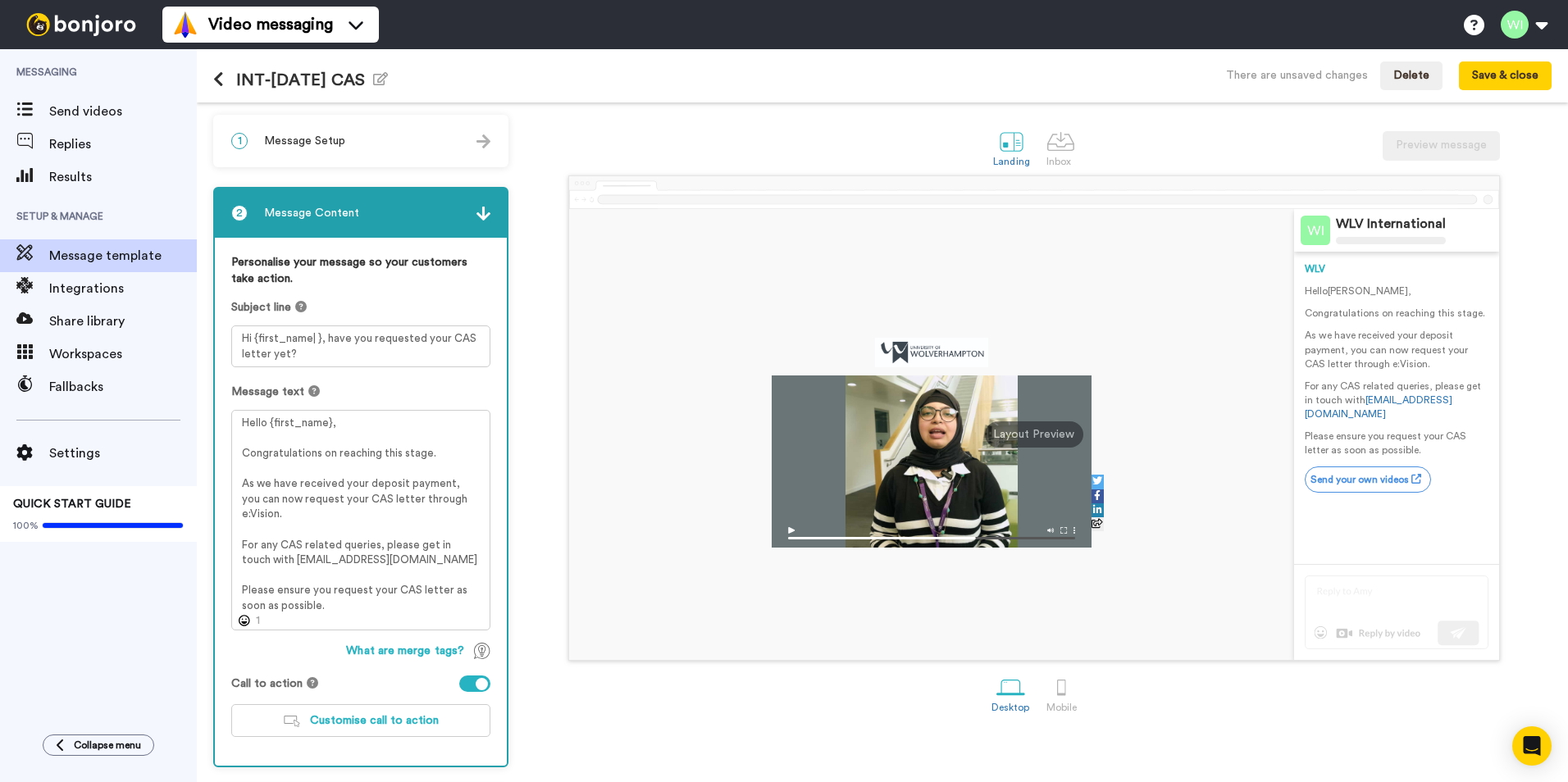
scroll to position [70, 0]
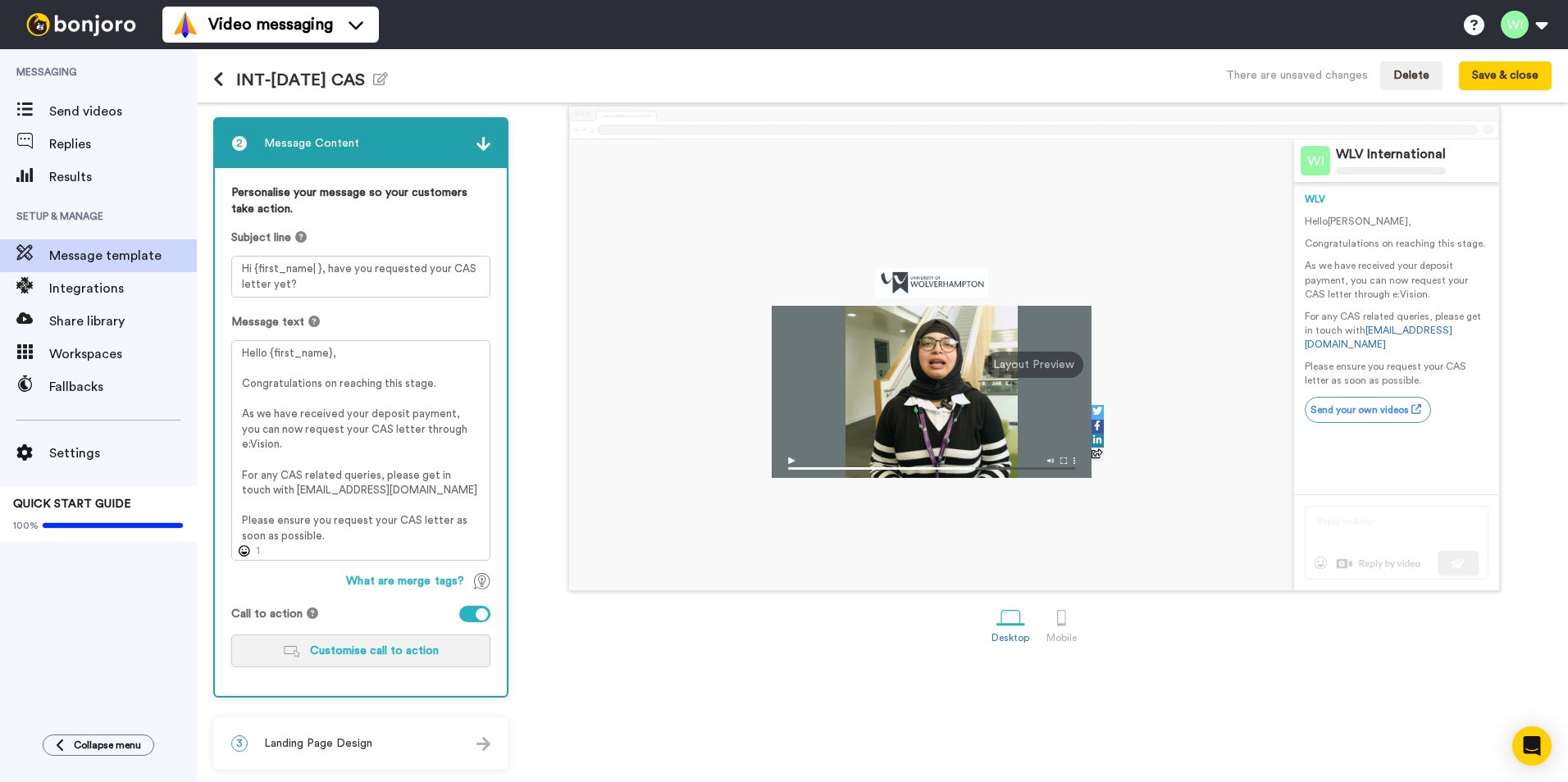
click at [381, 654] on span "Customise call to action" at bounding box center [374, 651] width 129 height 11
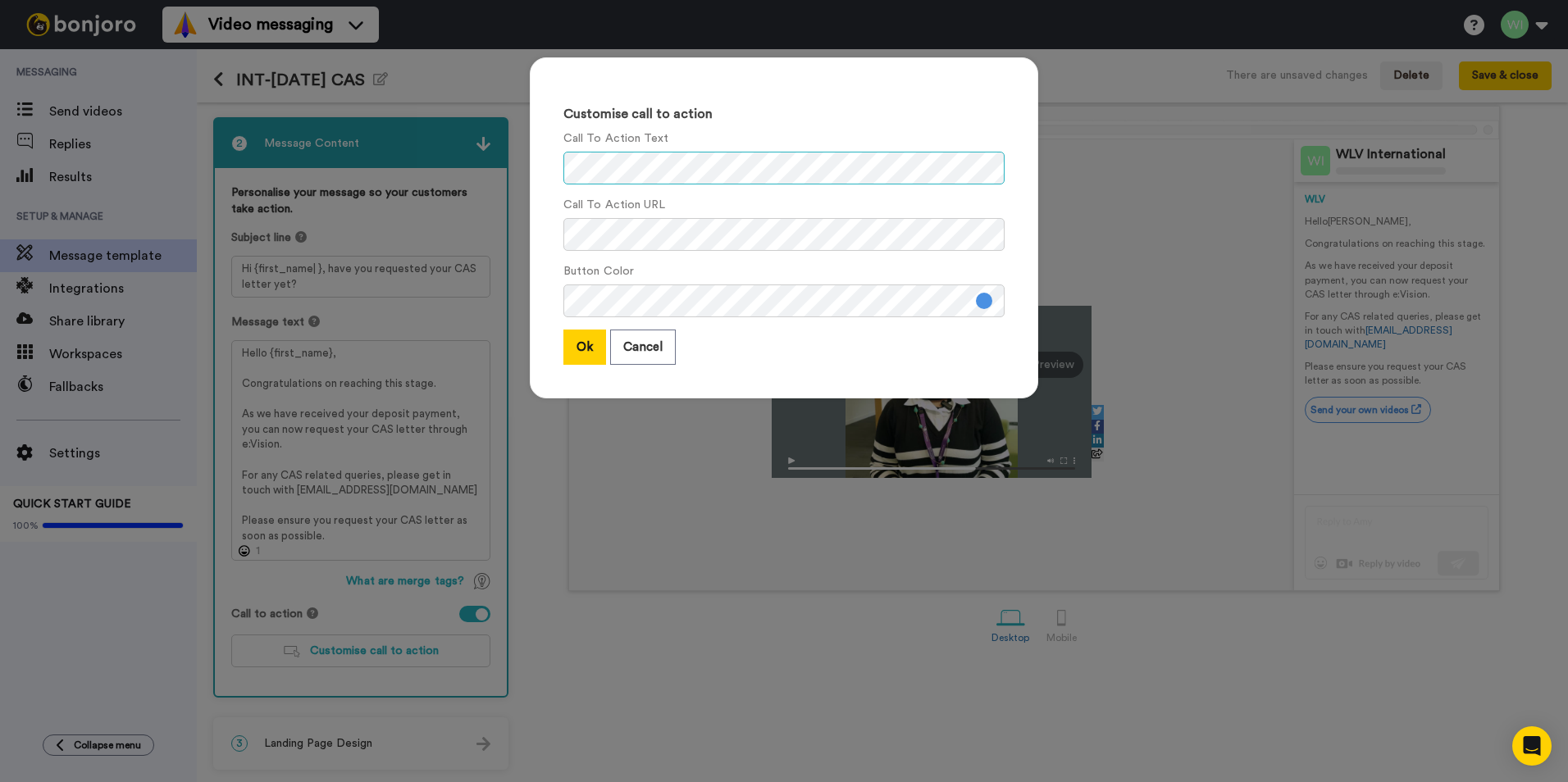
click at [437, 166] on div "Customise call to action Call To Action Text Call To Action URL Button Color Ok…" at bounding box center [784, 391] width 1568 height 782
click at [476, 238] on div "Customise call to action Call To Action Text Call To Action URL Button Color Ok…" at bounding box center [784, 391] width 1568 height 782
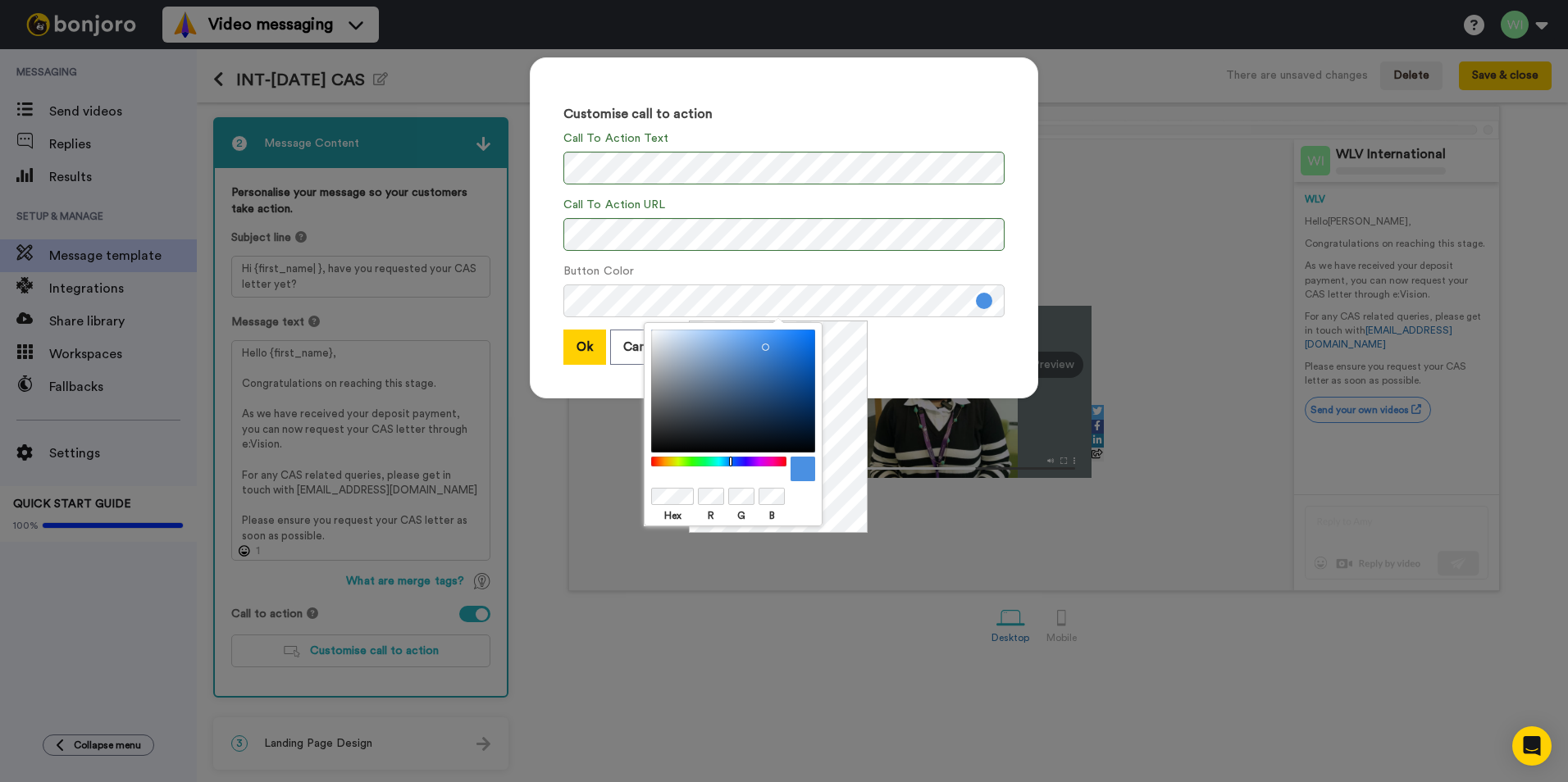
click at [788, 413] on div at bounding box center [732, 391] width 164 height 123
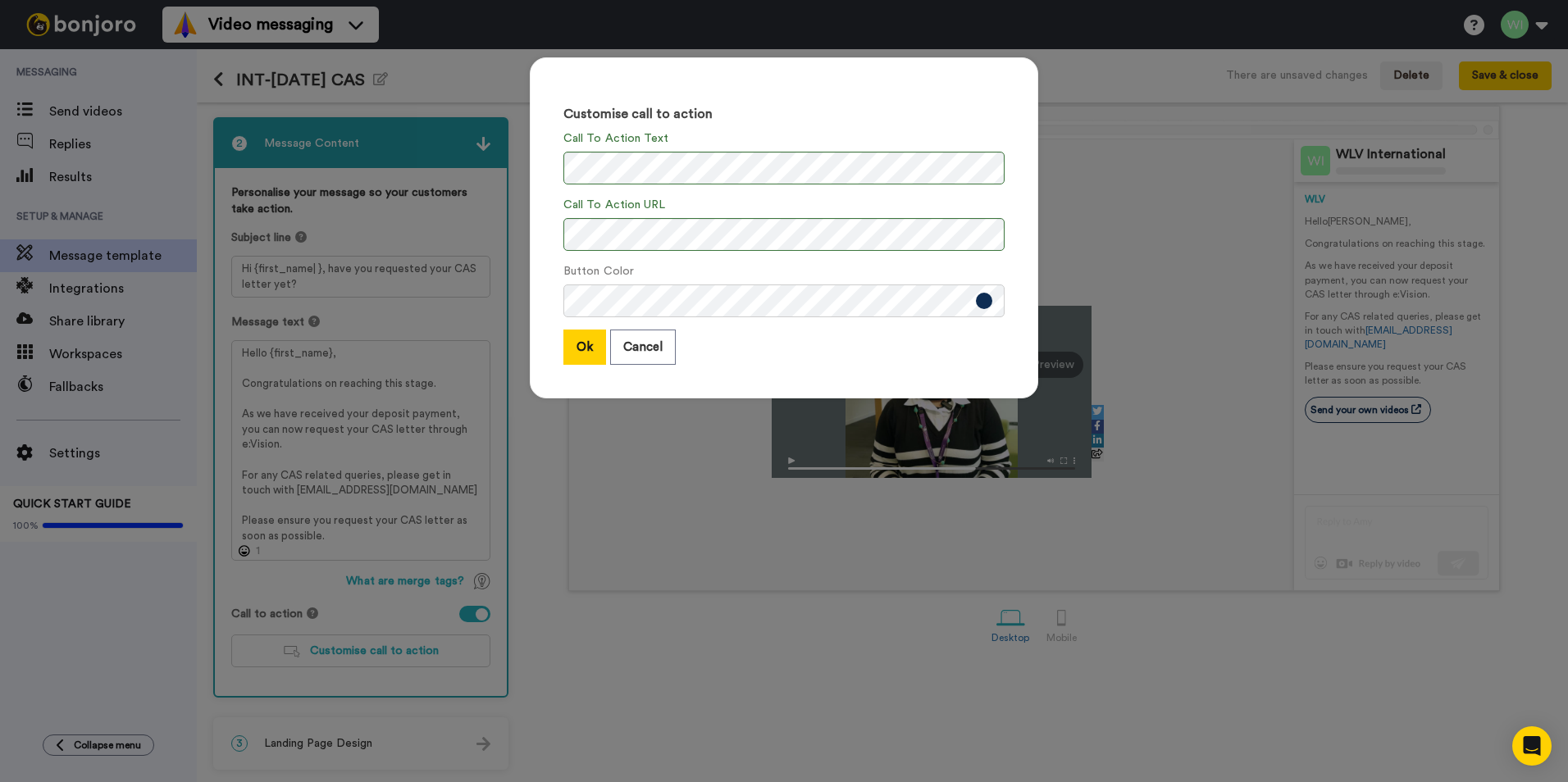
click at [999, 365] on div "Customise call to action Call To Action Text Call To Action URL Button Color Ok…" at bounding box center [783, 228] width 508 height 341
click at [576, 351] on button "Ok" at bounding box center [585, 346] width 43 height 35
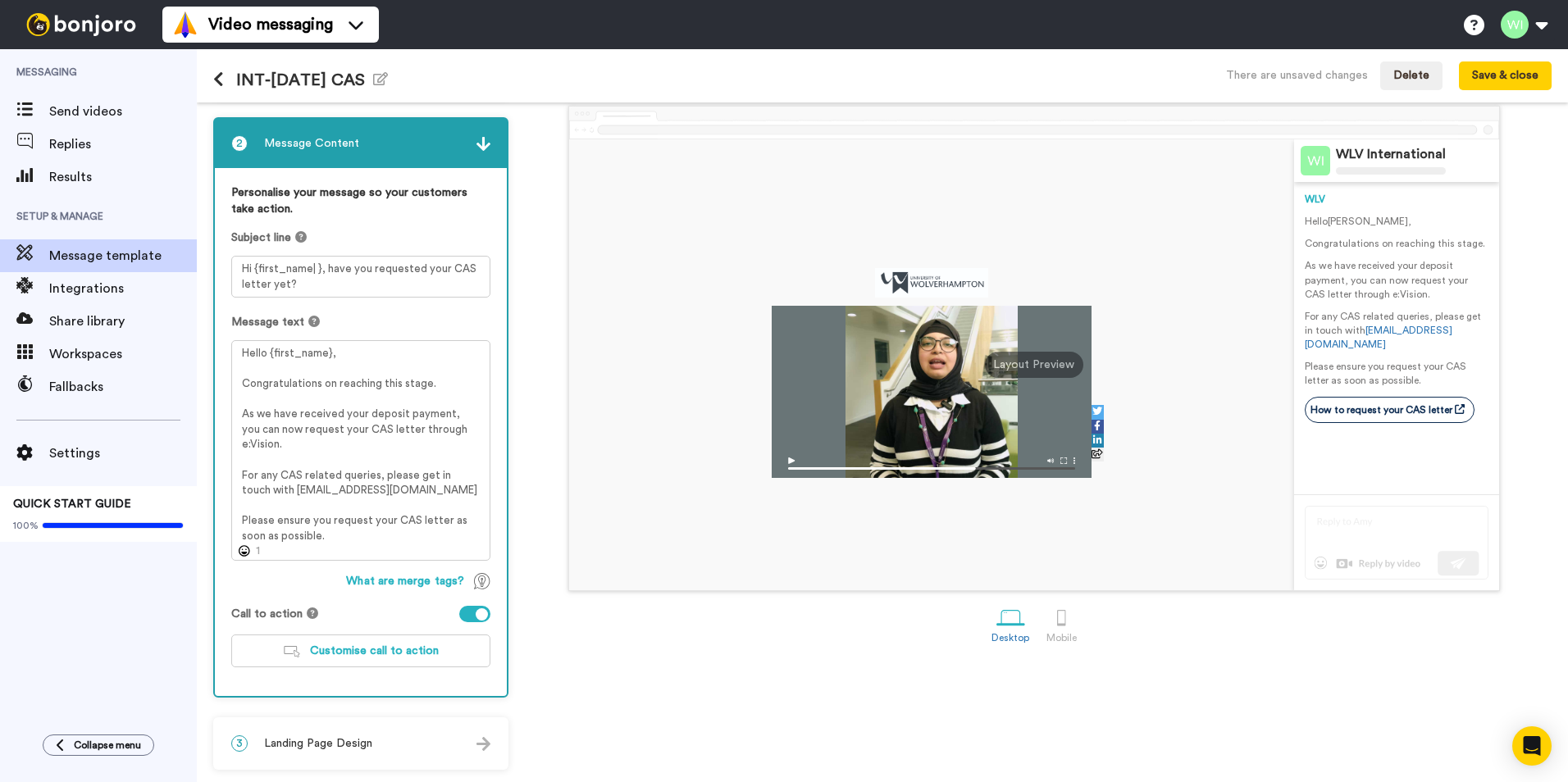
click at [350, 741] on span "Landing Page Design" at bounding box center [318, 743] width 108 height 16
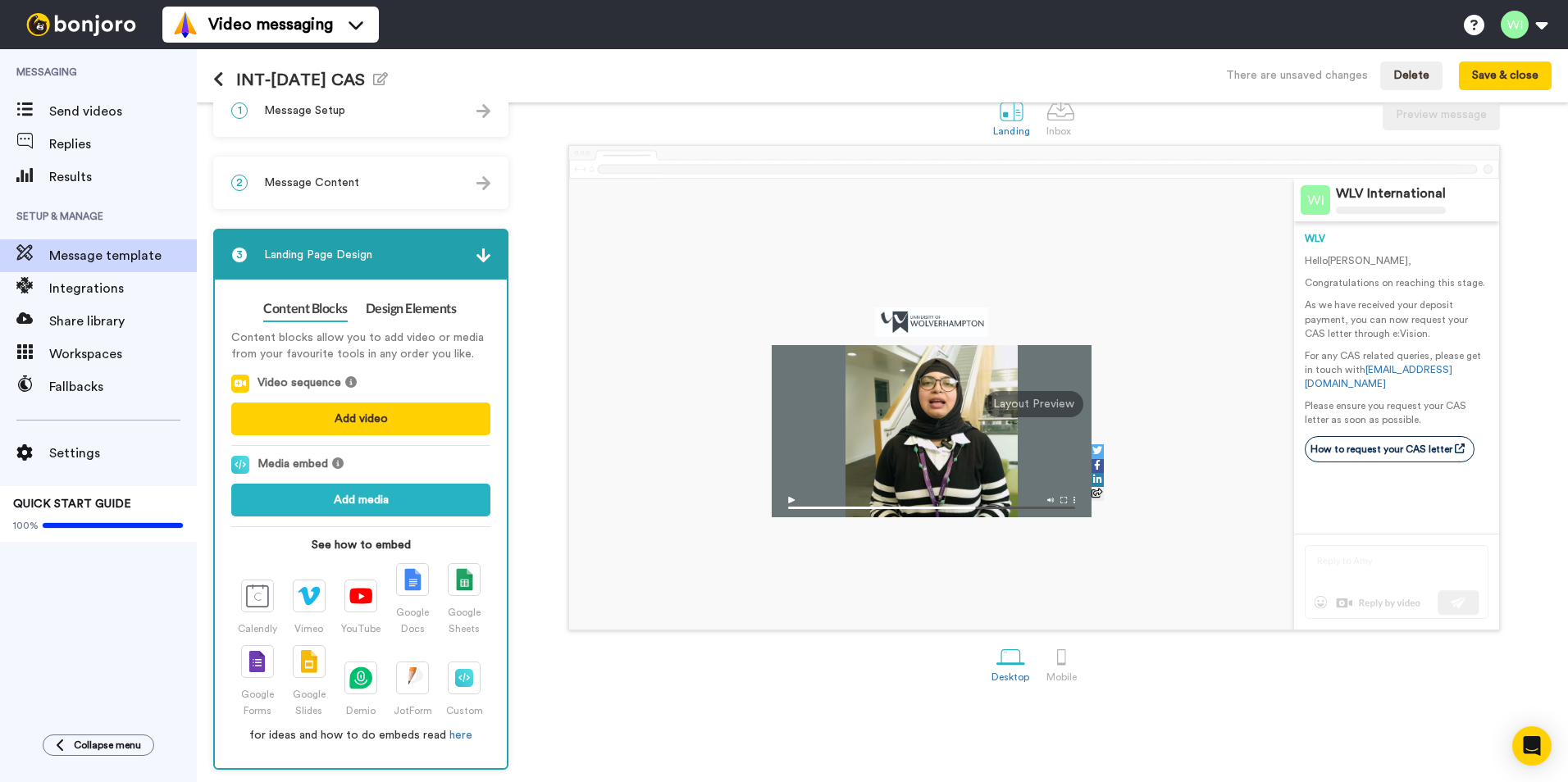
scroll to position [31, 0]
click at [426, 309] on link "Design Elements" at bounding box center [411, 308] width 91 height 26
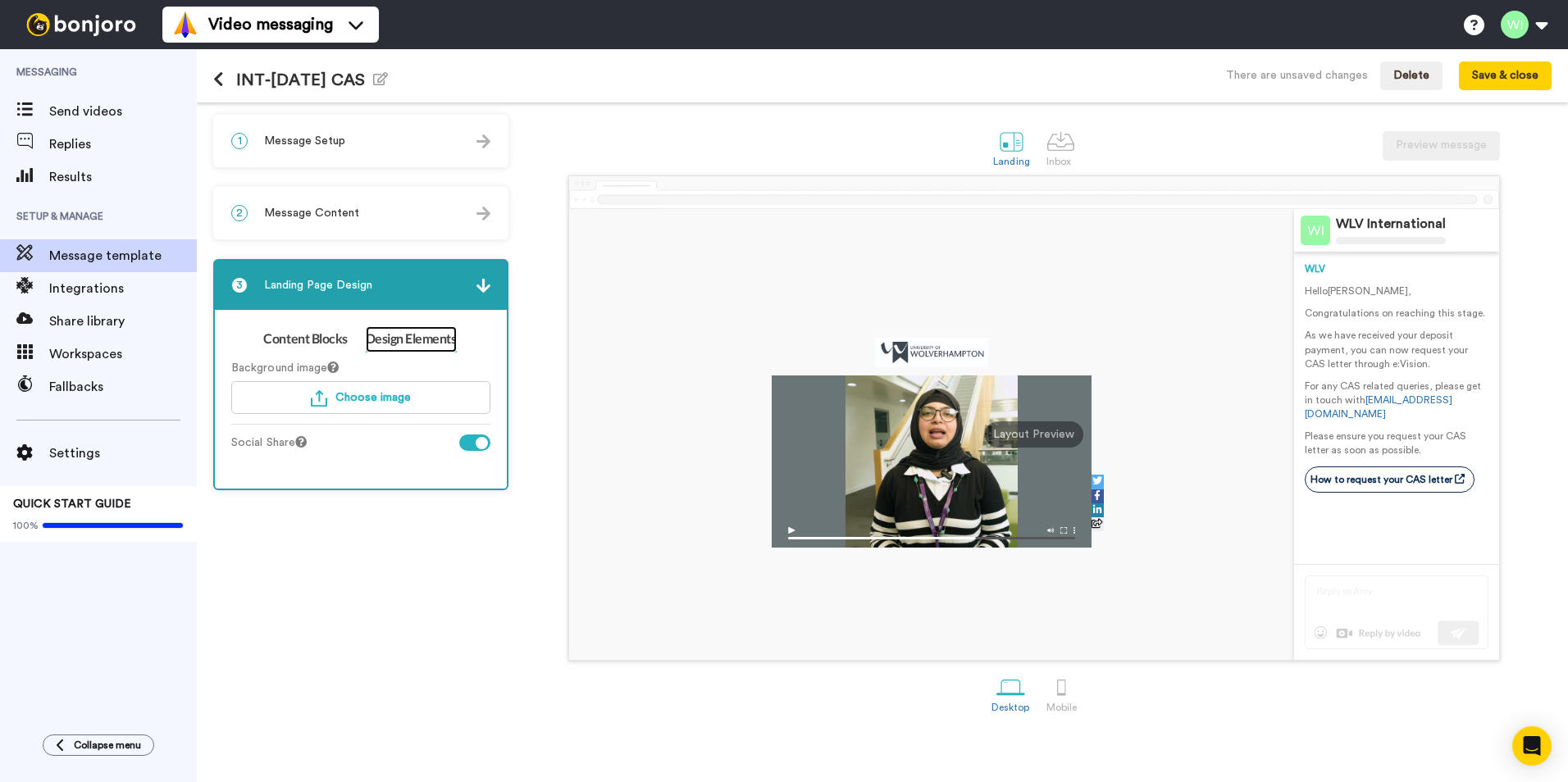
scroll to position [0, 0]
click at [364, 400] on span "Choose image" at bounding box center [372, 398] width 76 height 11
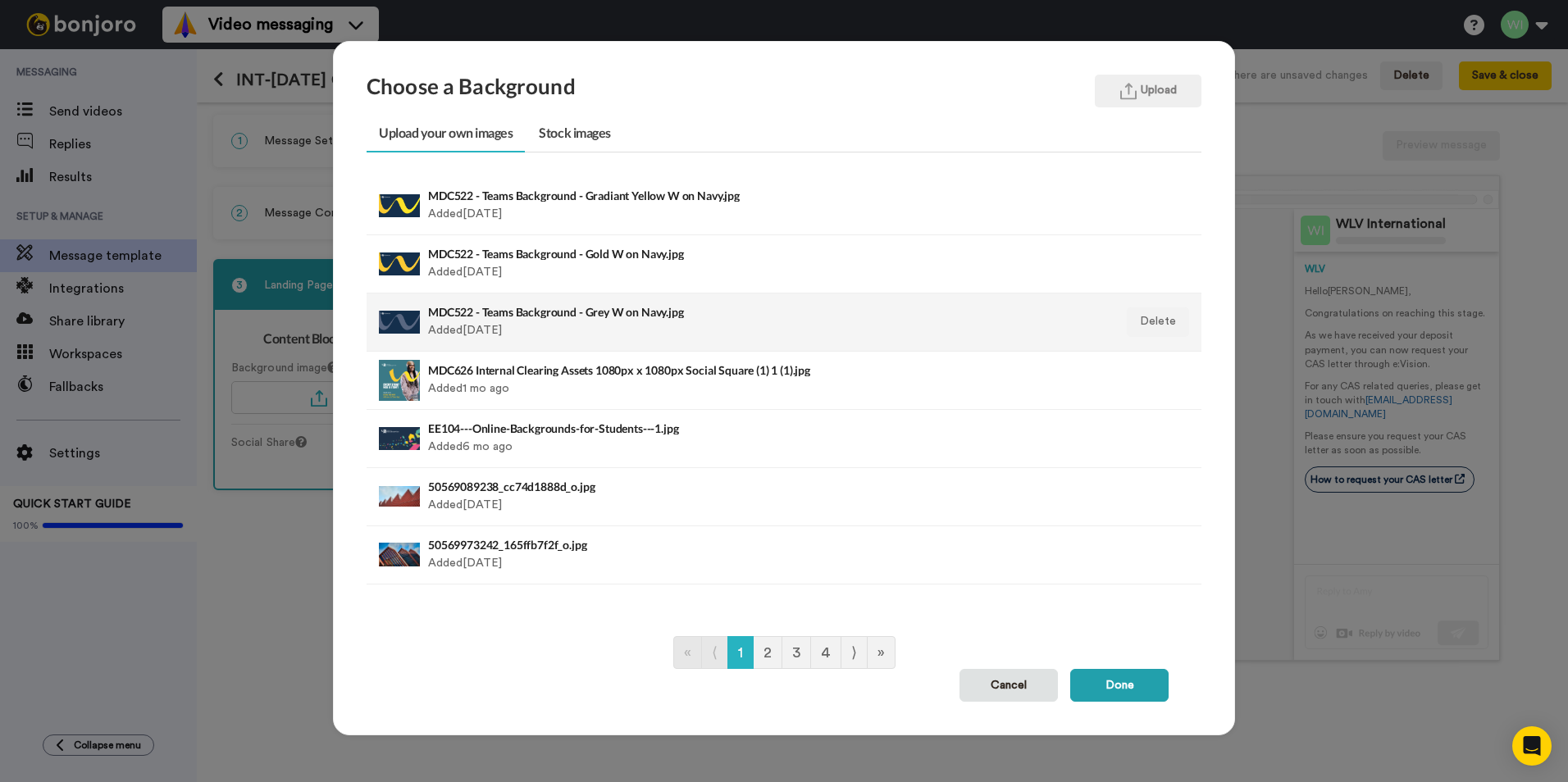
click at [648, 324] on div "MDC522 - Teams Background - Grey W on Navy.jpg Added 12 days ago" at bounding box center [704, 322] width 551 height 41
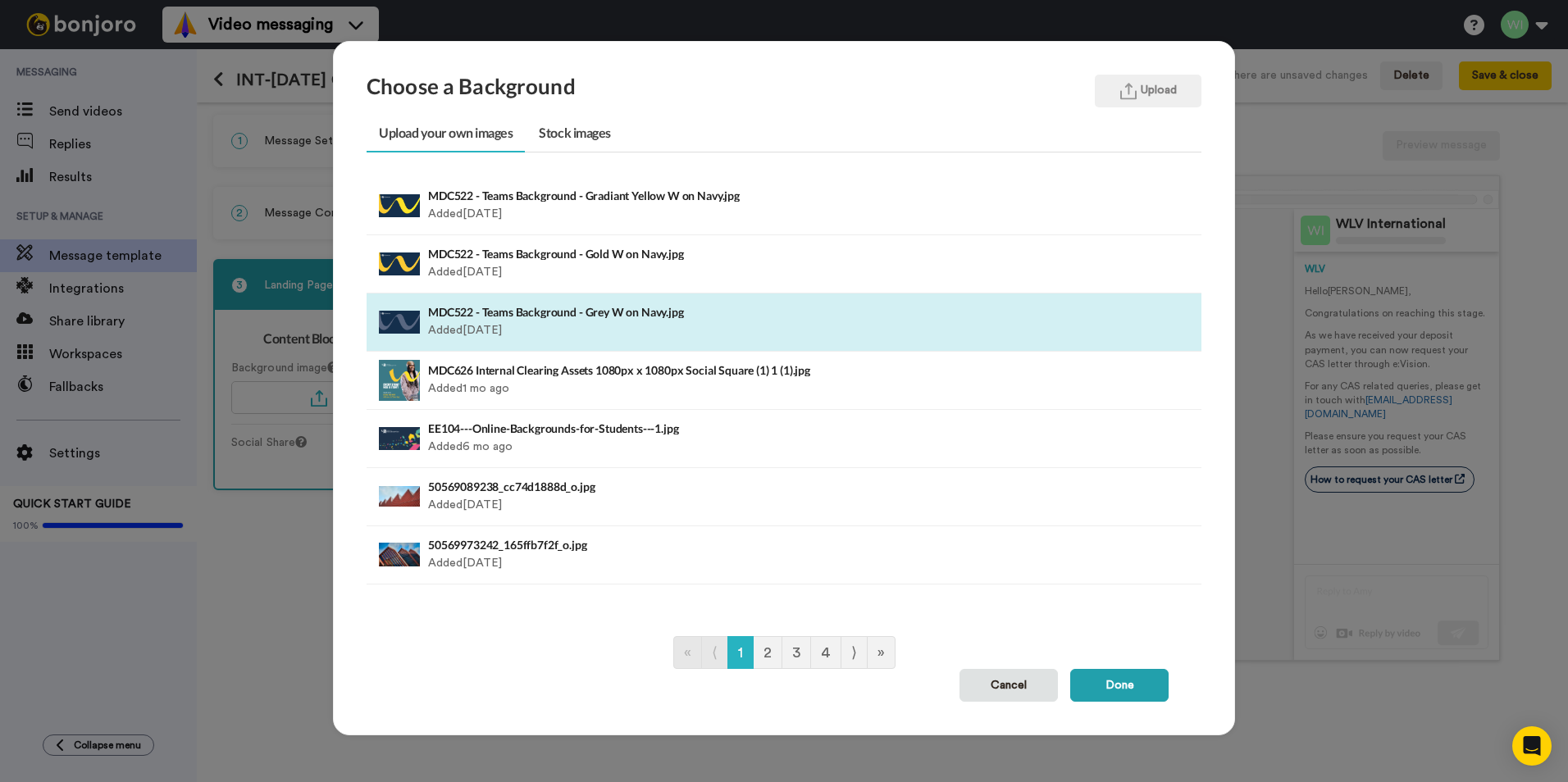
click at [1125, 702] on div "Choose a Background Upload Upload your own images Stock images MDC522 - Teams B…" at bounding box center [784, 389] width 902 height 695
click at [1123, 695] on button "Done" at bounding box center [1119, 685] width 99 height 33
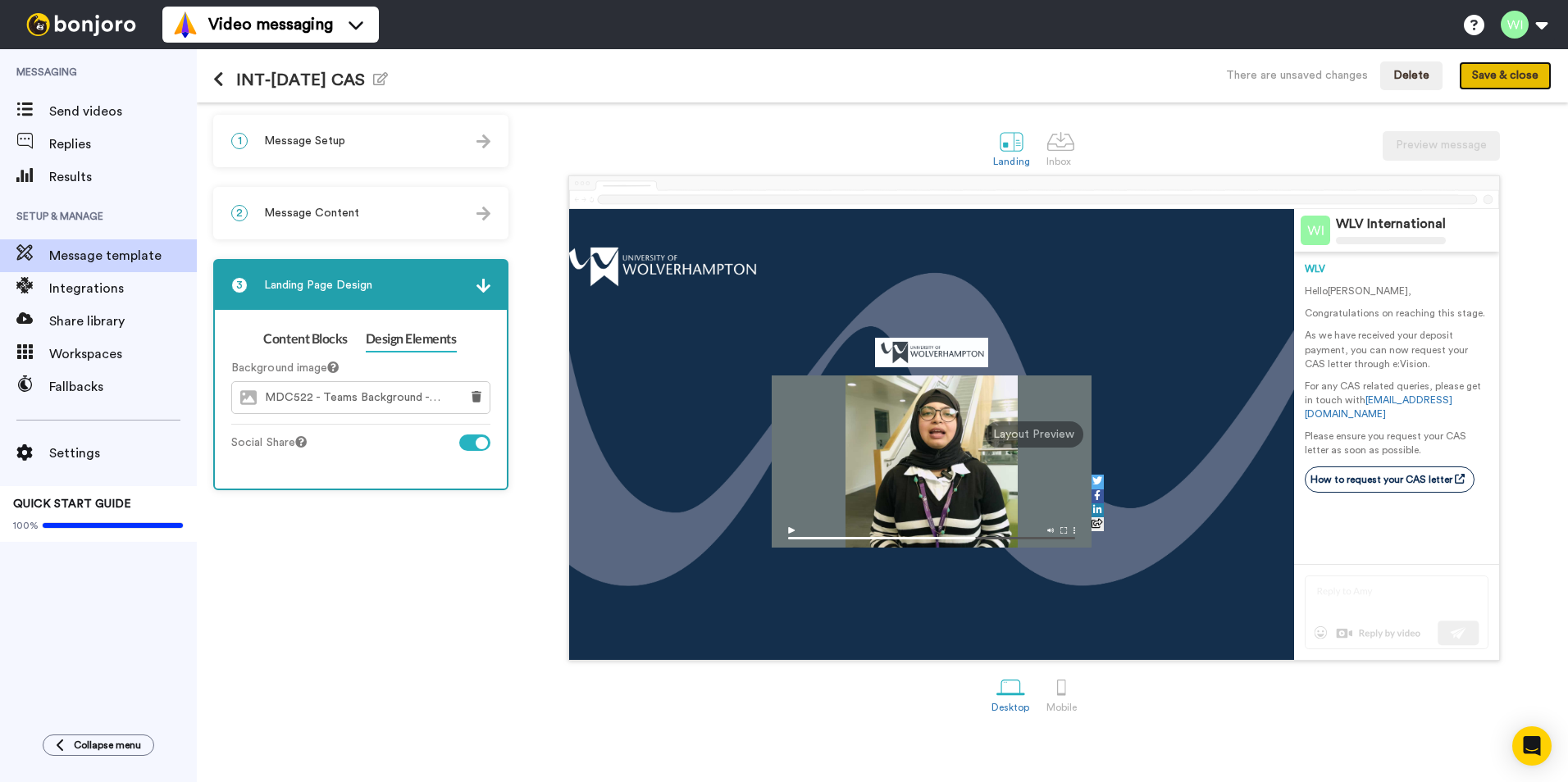
click at [1508, 73] on button "Save & close" at bounding box center [1505, 76] width 93 height 30
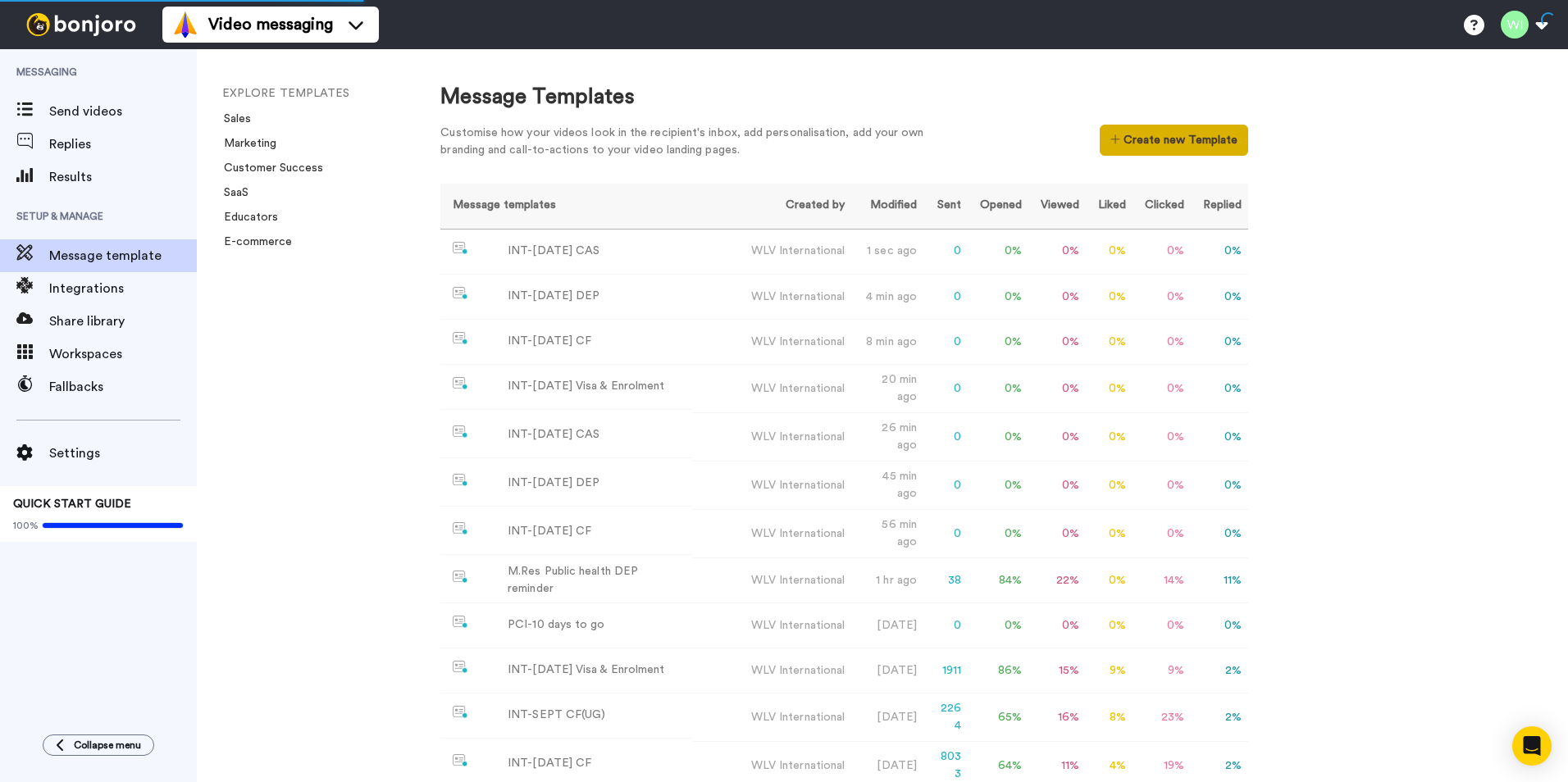
click at [1161, 144] on button "Create new Template" at bounding box center [1174, 140] width 148 height 32
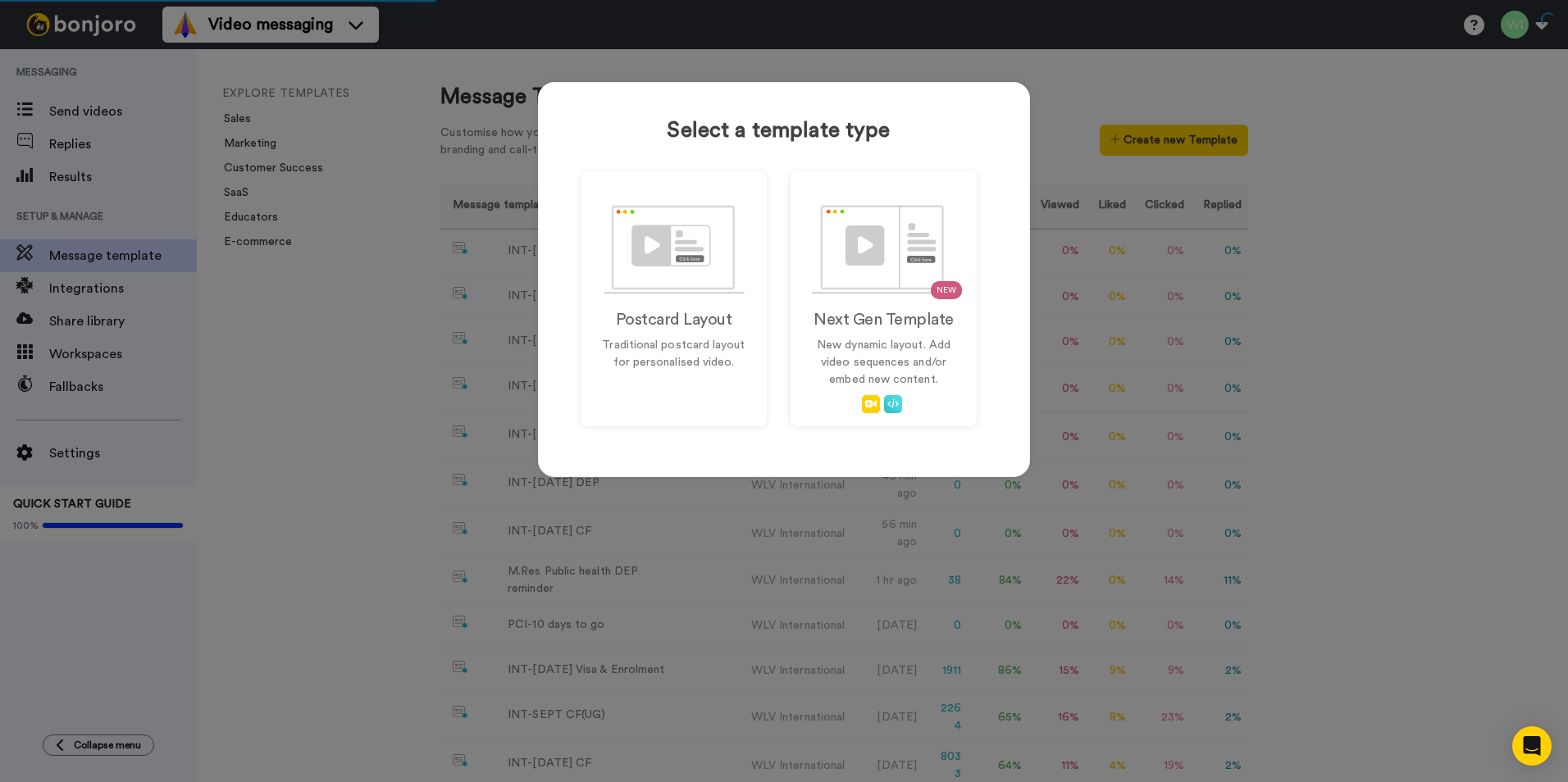
drag, startPoint x: 1439, startPoint y: 437, endPoint x: 1373, endPoint y: 436, distance: 66.0
click at [1439, 439] on div "Select a template type Postcard Layout Traditional postcard layout for personal…" at bounding box center [784, 391] width 1568 height 782
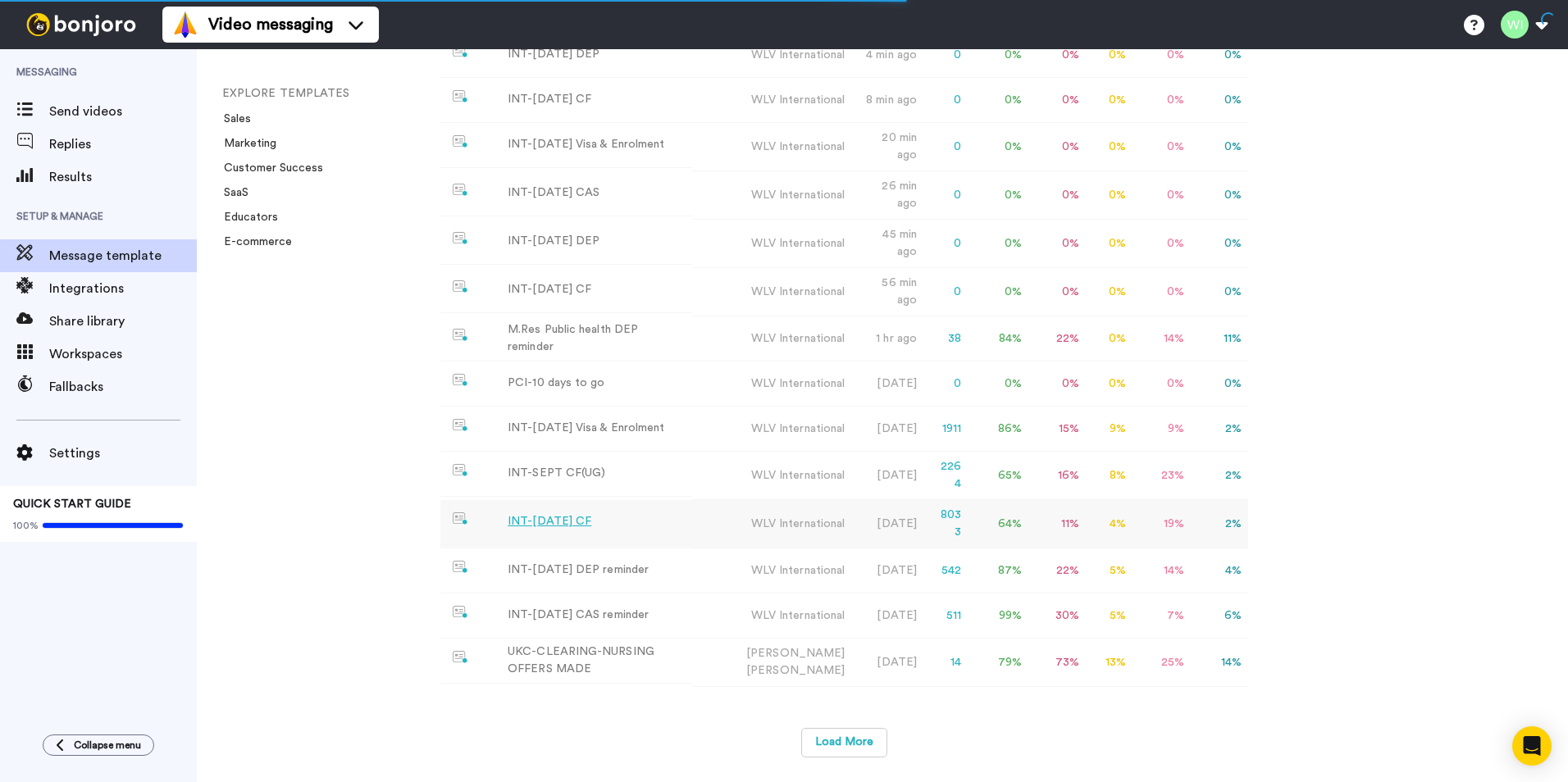
scroll to position [268, 0]
click at [836, 724] on div "Message templates Created by Modified Sent Opened Viewed Liked Clicked Replied …" at bounding box center [844, 358] width 808 height 833
click at [839, 739] on button "Load More" at bounding box center [844, 743] width 86 height 30
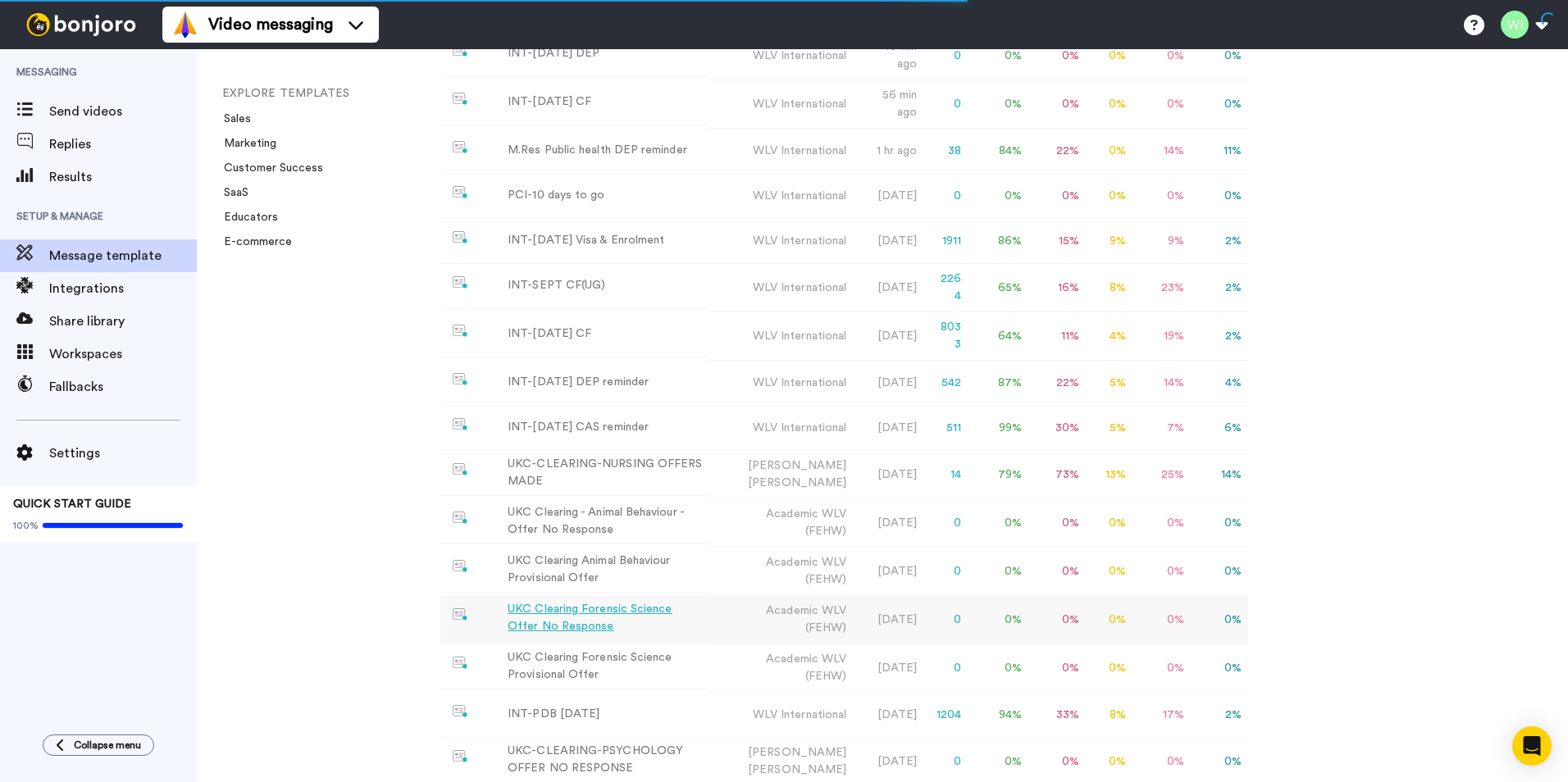
scroll to position [512, 0]
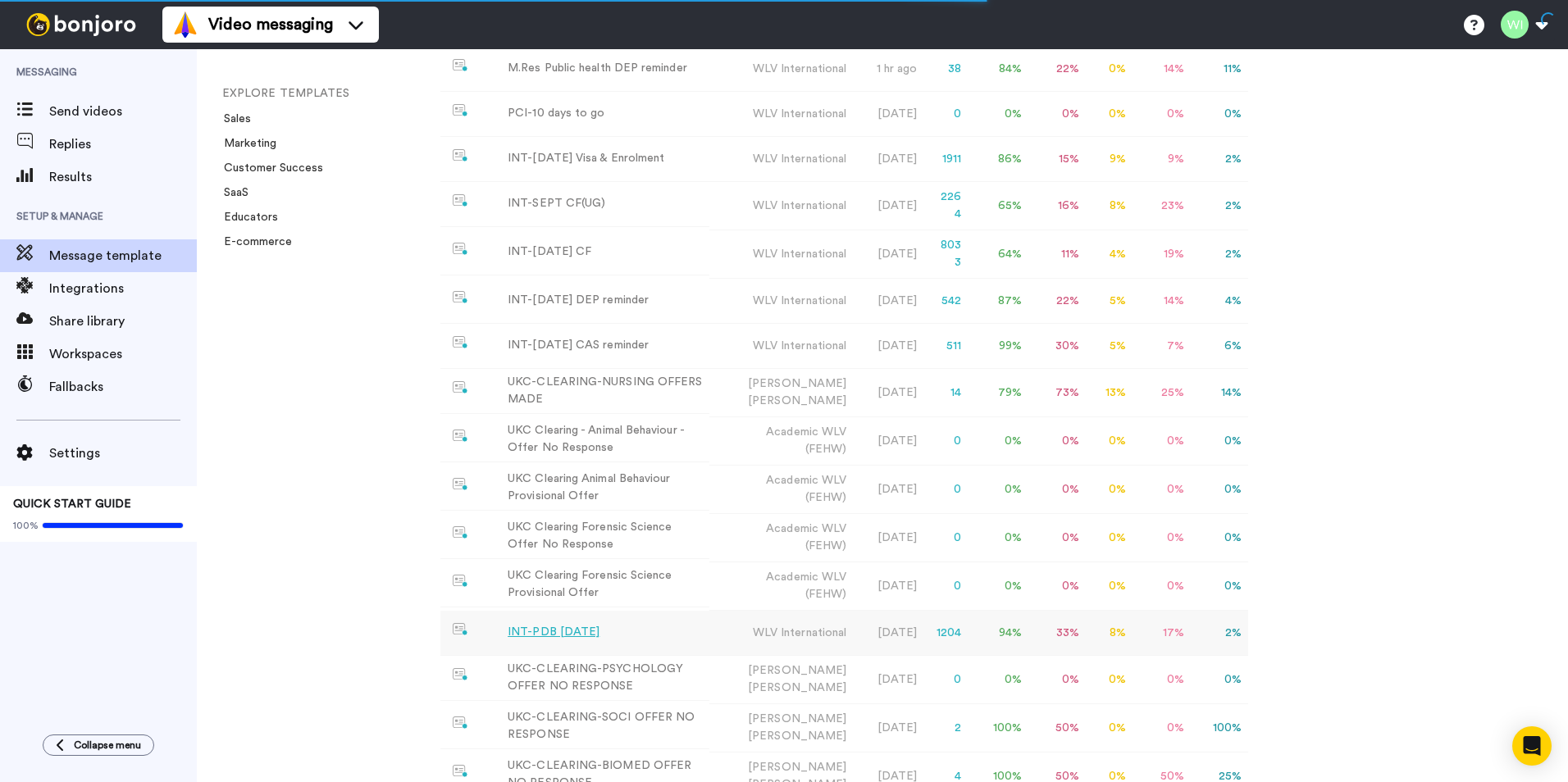
click at [541, 641] on div "INT-PDB [DATE]" at bounding box center [553, 633] width 92 height 17
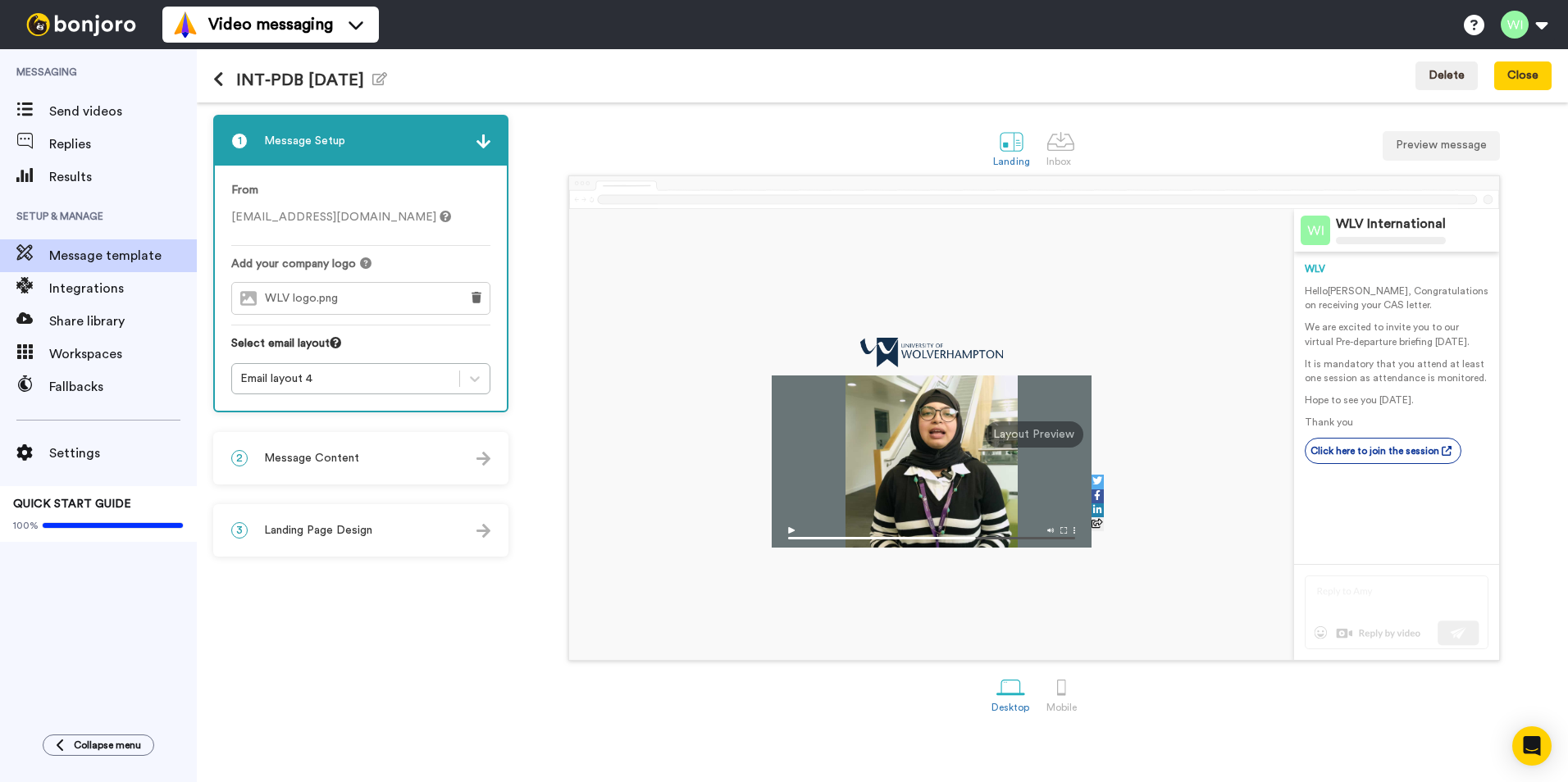
click at [427, 460] on div "2 Message Content" at bounding box center [360, 458] width 292 height 49
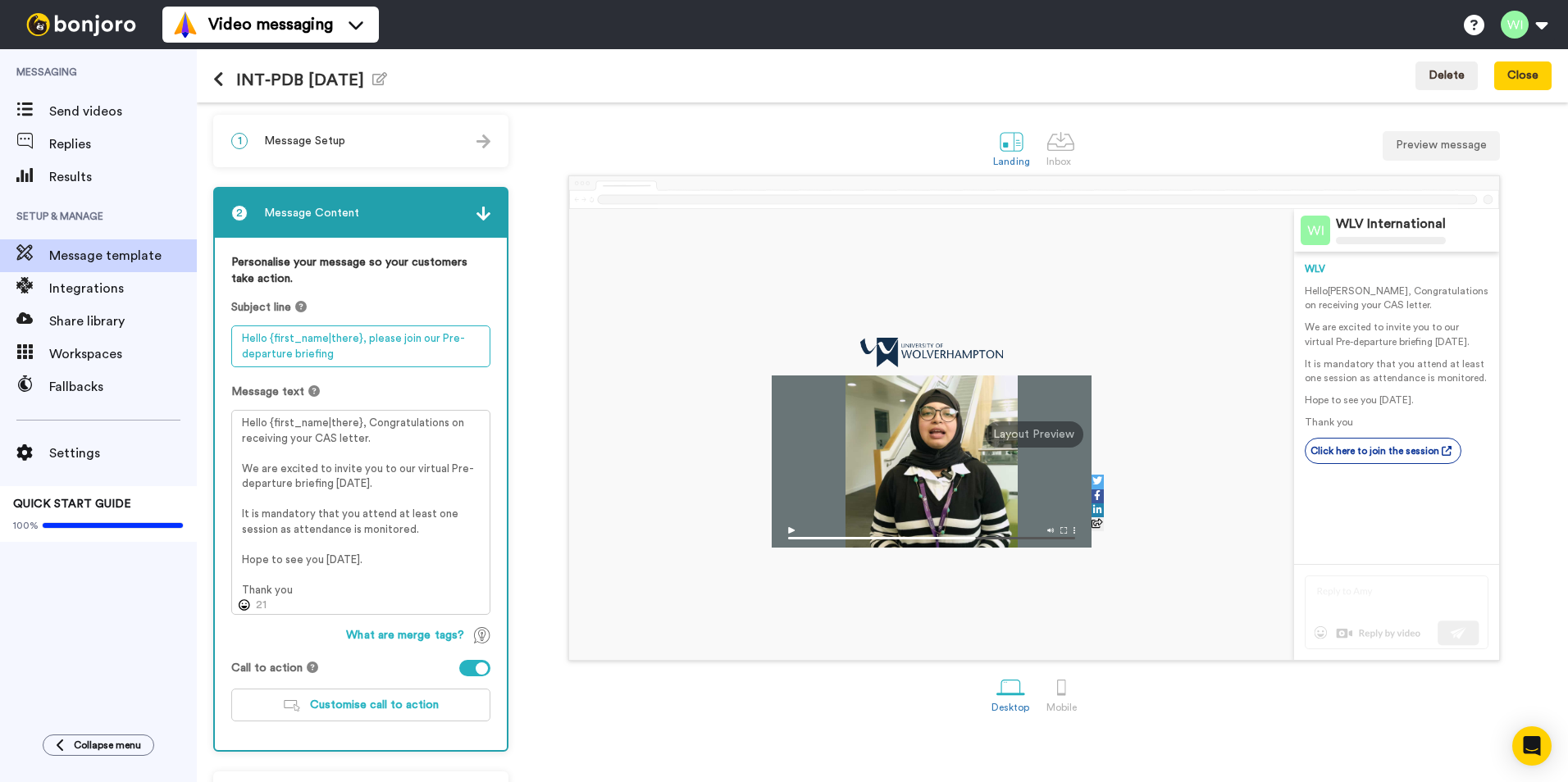
drag, startPoint x: 239, startPoint y: 339, endPoint x: 374, endPoint y: 351, distance: 135.5
click at [376, 358] on textarea "Hello {first_name|there}, please join our Pre-departure briefing" at bounding box center [361, 346] width 259 height 42
click at [679, 136] on div "Landing Inbox Preview message" at bounding box center [1034, 146] width 1035 height 56
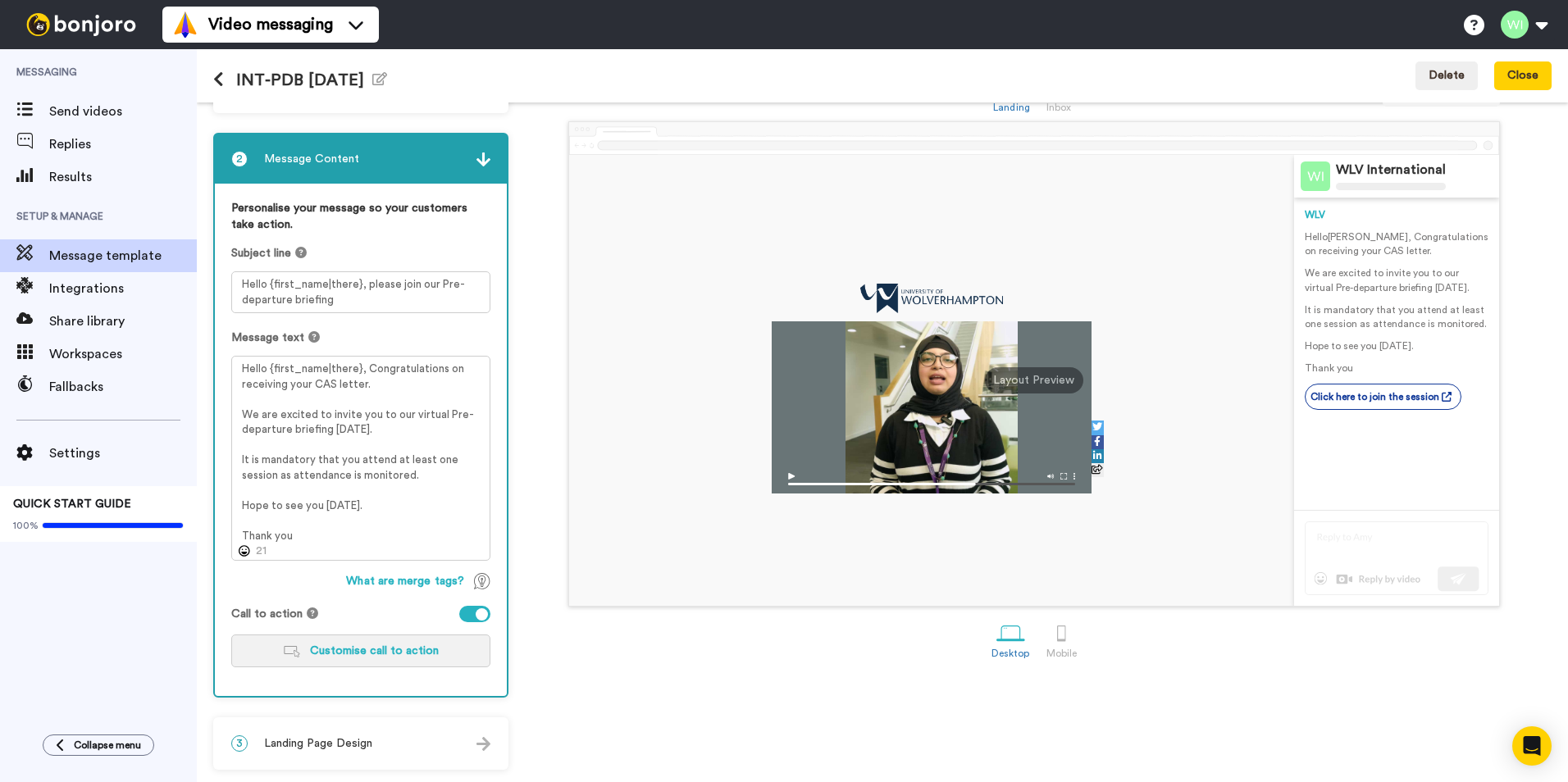
click at [395, 656] on span "Customise call to action" at bounding box center [374, 651] width 129 height 11
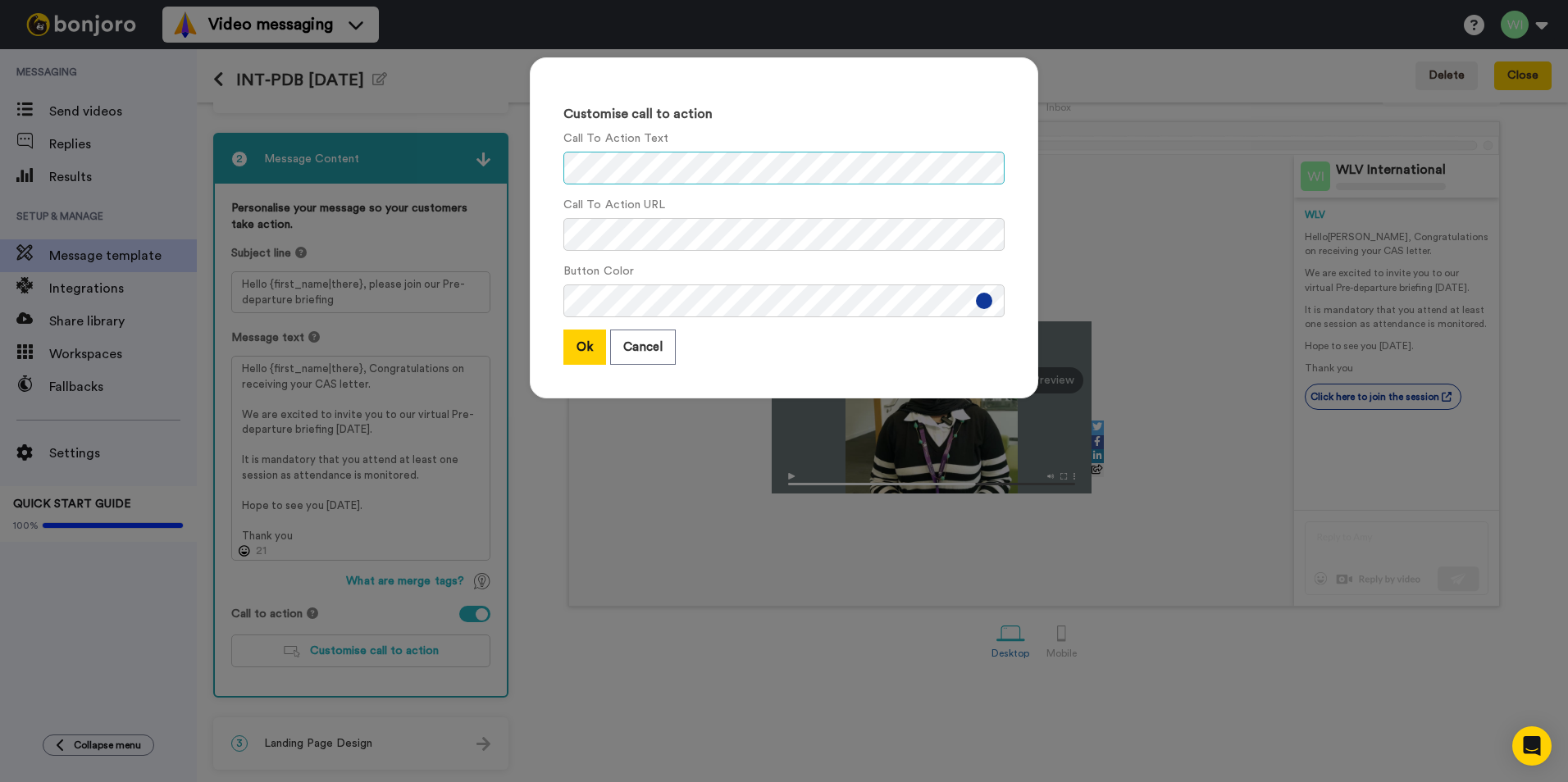
click at [489, 176] on div "Customise call to action Call To Action Text Call To Action URL Button Color Ok…" at bounding box center [784, 391] width 1568 height 782
drag, startPoint x: 230, startPoint y: 425, endPoint x: 547, endPoint y: 369, distance: 321.9
click at [233, 427] on div "Customise call to action Call To Action Text Call To Action URL Button Color Ok…" at bounding box center [784, 391] width 1568 height 782
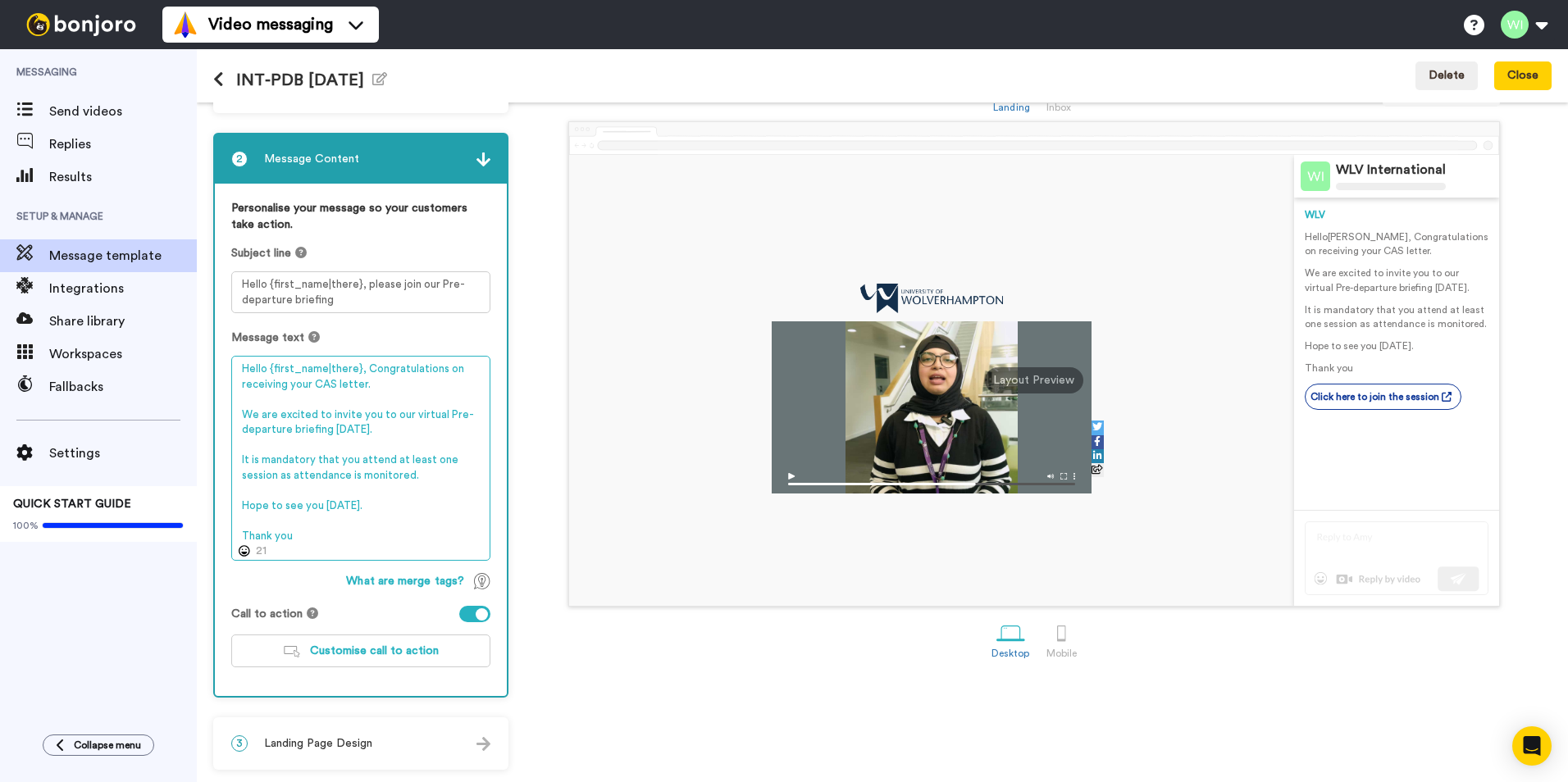
drag, startPoint x: 235, startPoint y: 366, endPoint x: 329, endPoint y: 543, distance: 200.4
click at [329, 543] on textarea "Hello {first_name|there}, Congratulations on receiving your CAS letter. We are …" at bounding box center [361, 458] width 259 height 205
click at [1435, 712] on div "Landing Inbox Preview message WLV International WLV Hello Tom , Congratulations…" at bounding box center [1034, 414] width 1035 height 709
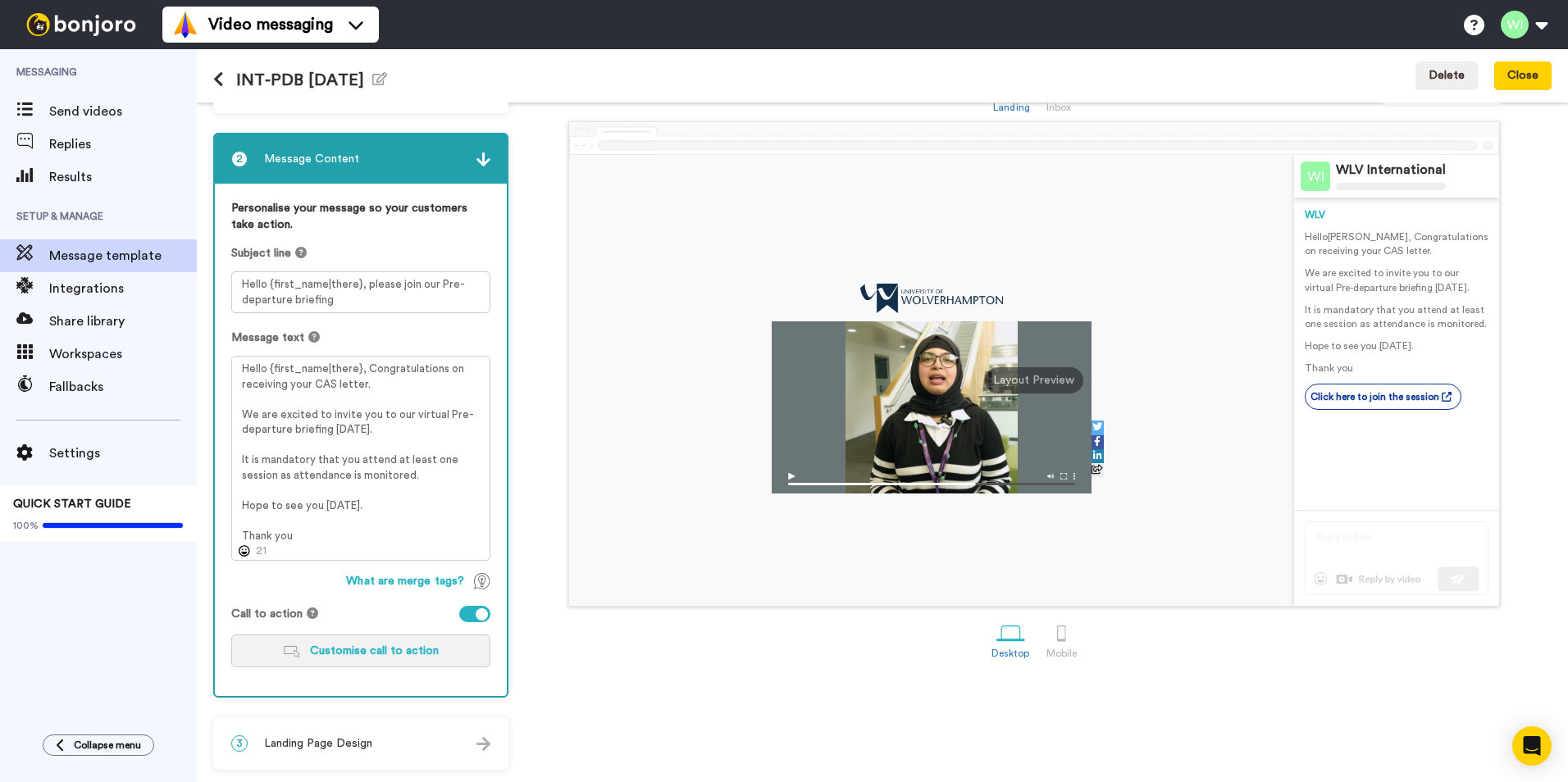
click at [329, 650] on span "Customise call to action" at bounding box center [374, 651] width 129 height 11
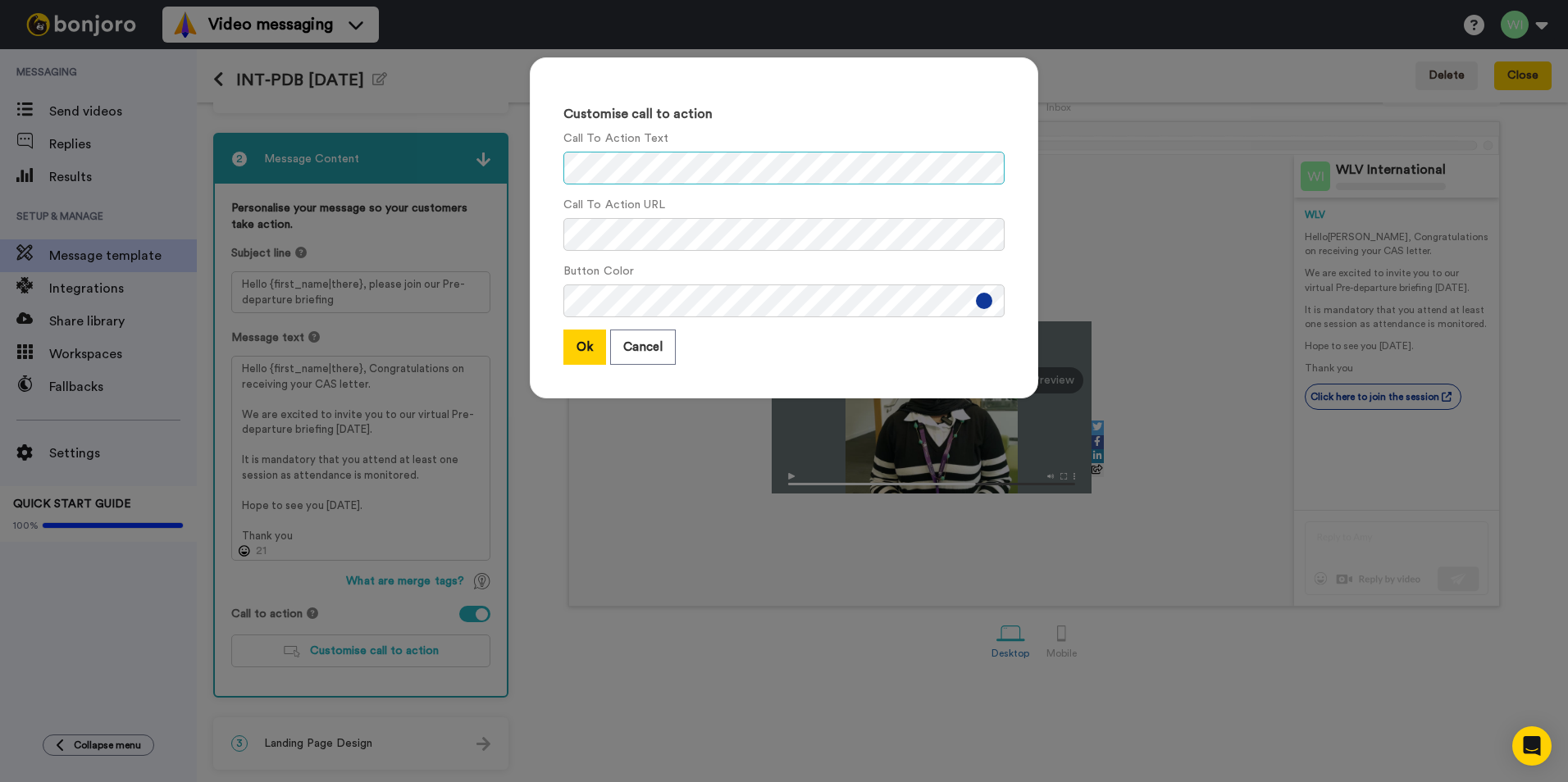
click at [459, 153] on div "Customise call to action Call To Action Text Call To Action URL Button Color Ok…" at bounding box center [784, 391] width 1568 height 782
click at [1096, 265] on div "Customise call to action Call To Action Text Call To Action URL Button Color Ok…" at bounding box center [784, 391] width 1568 height 782
click at [642, 349] on button "Cancel" at bounding box center [642, 346] width 66 height 35
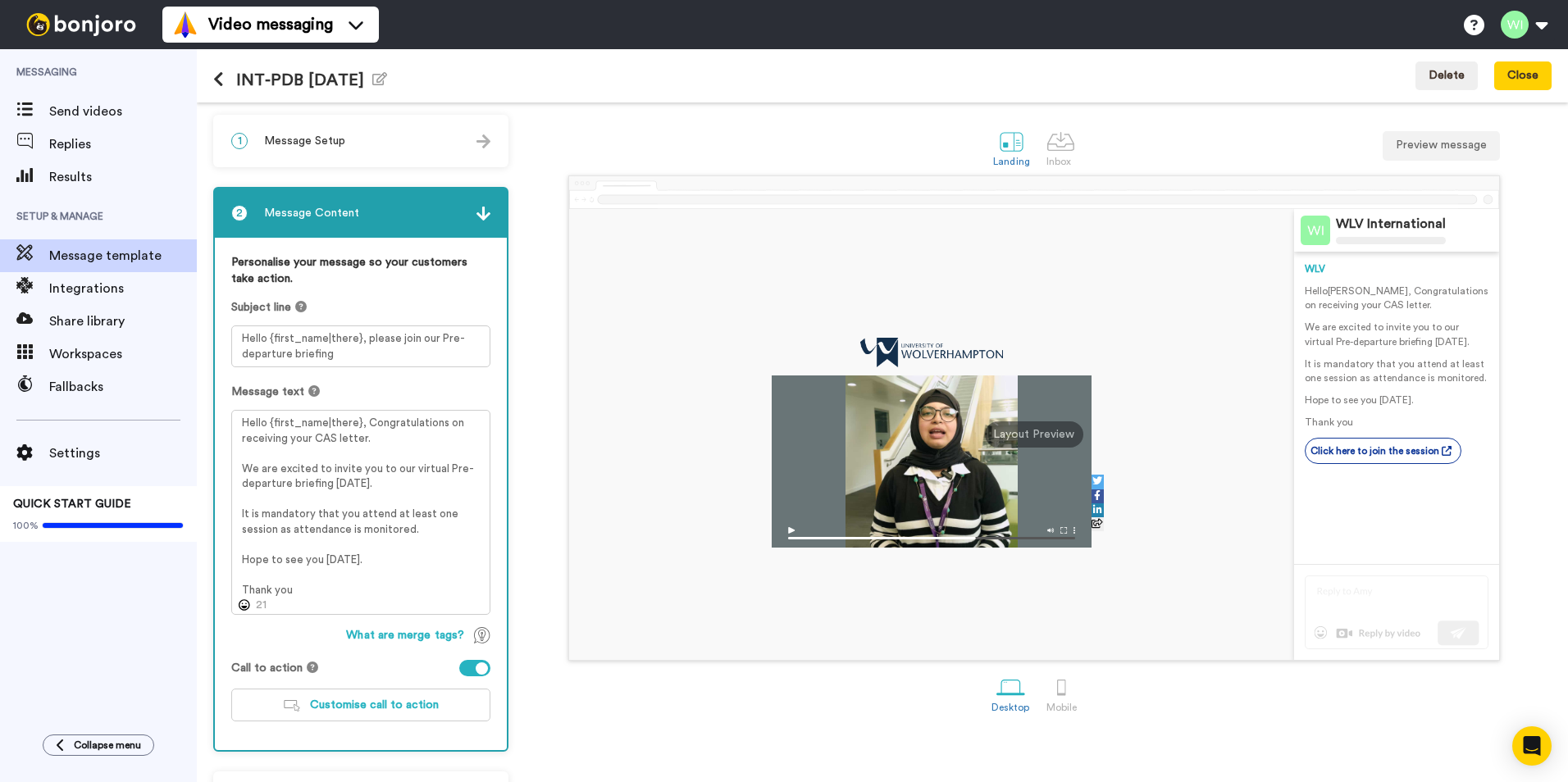
click at [220, 78] on icon at bounding box center [218, 79] width 11 height 16
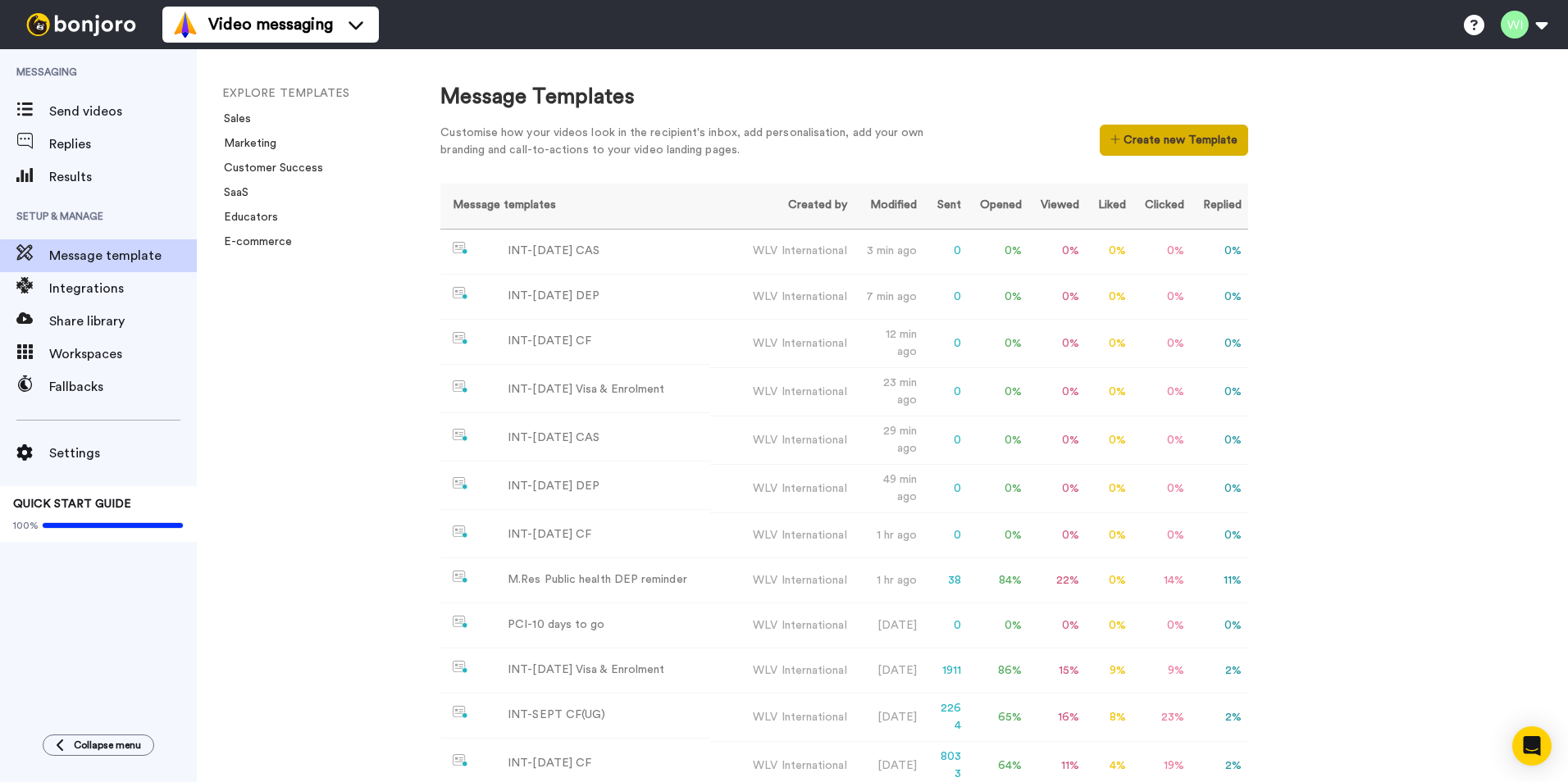
click at [1173, 137] on button "Create new Template" at bounding box center [1174, 140] width 148 height 32
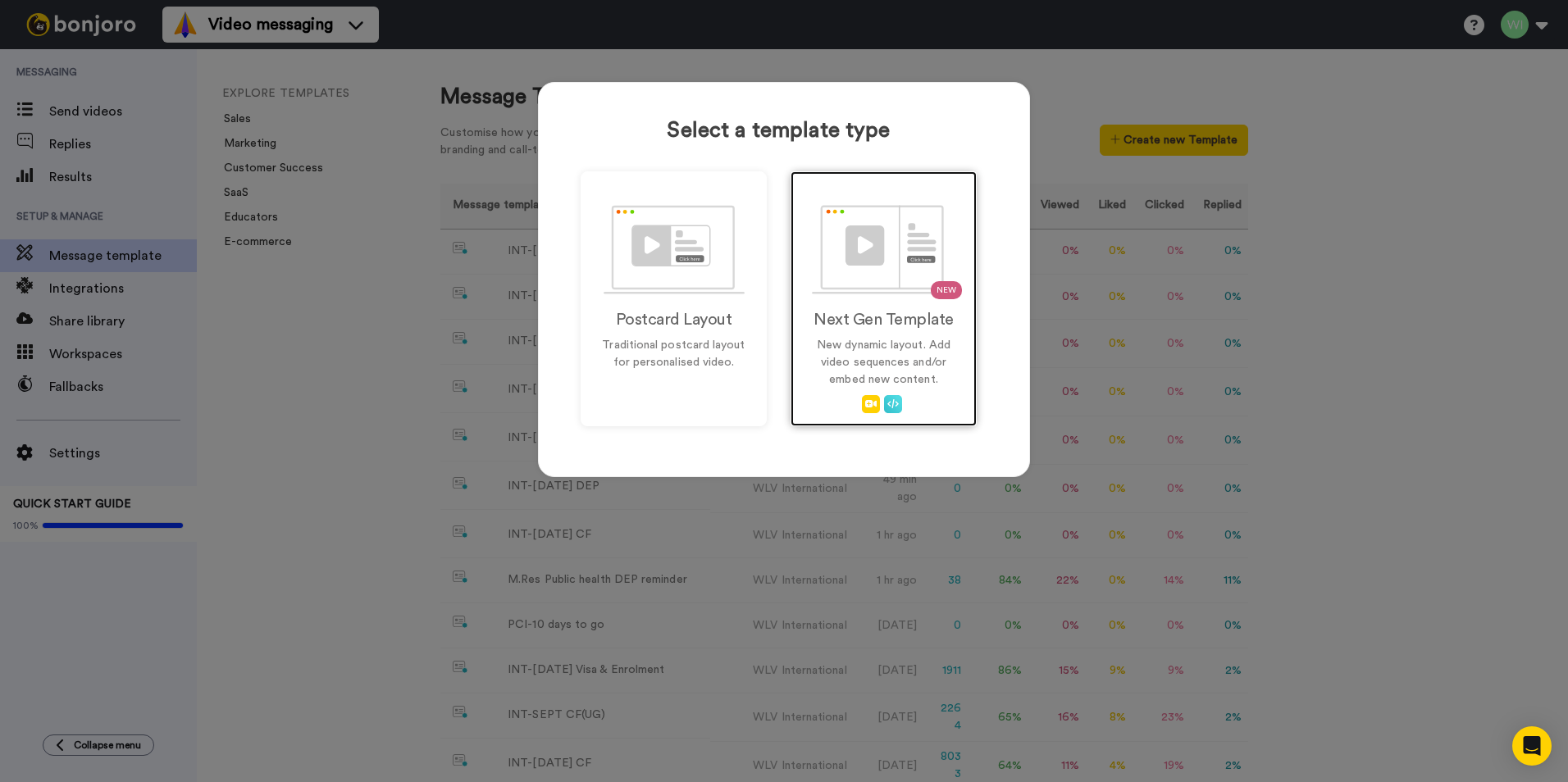
click at [827, 330] on div "NEW Next Gen Template New dynamic layout. Add video sequences and/or embed new …" at bounding box center [884, 299] width 186 height 255
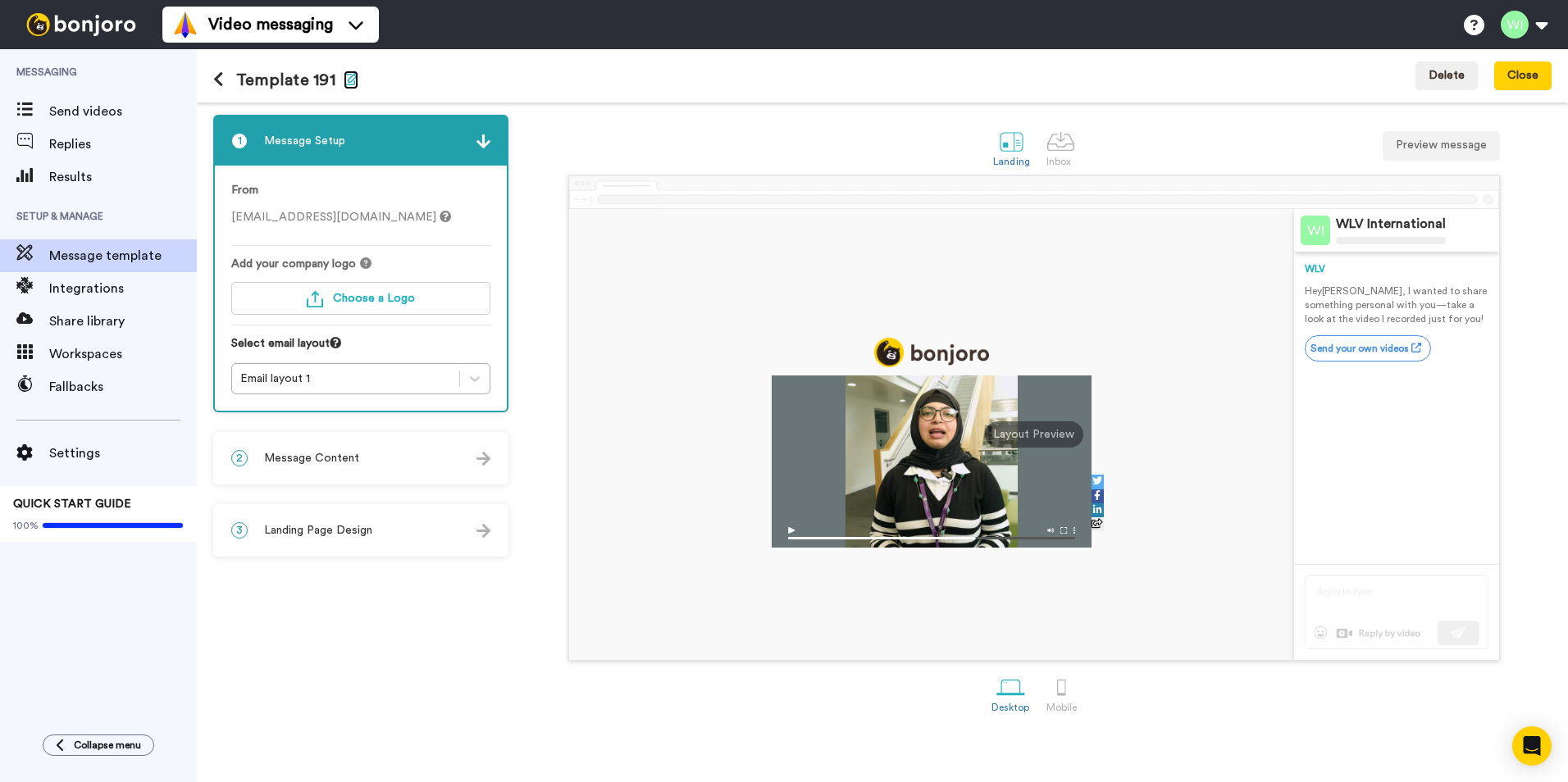
click at [354, 74] on icon "button" at bounding box center [350, 78] width 14 height 13
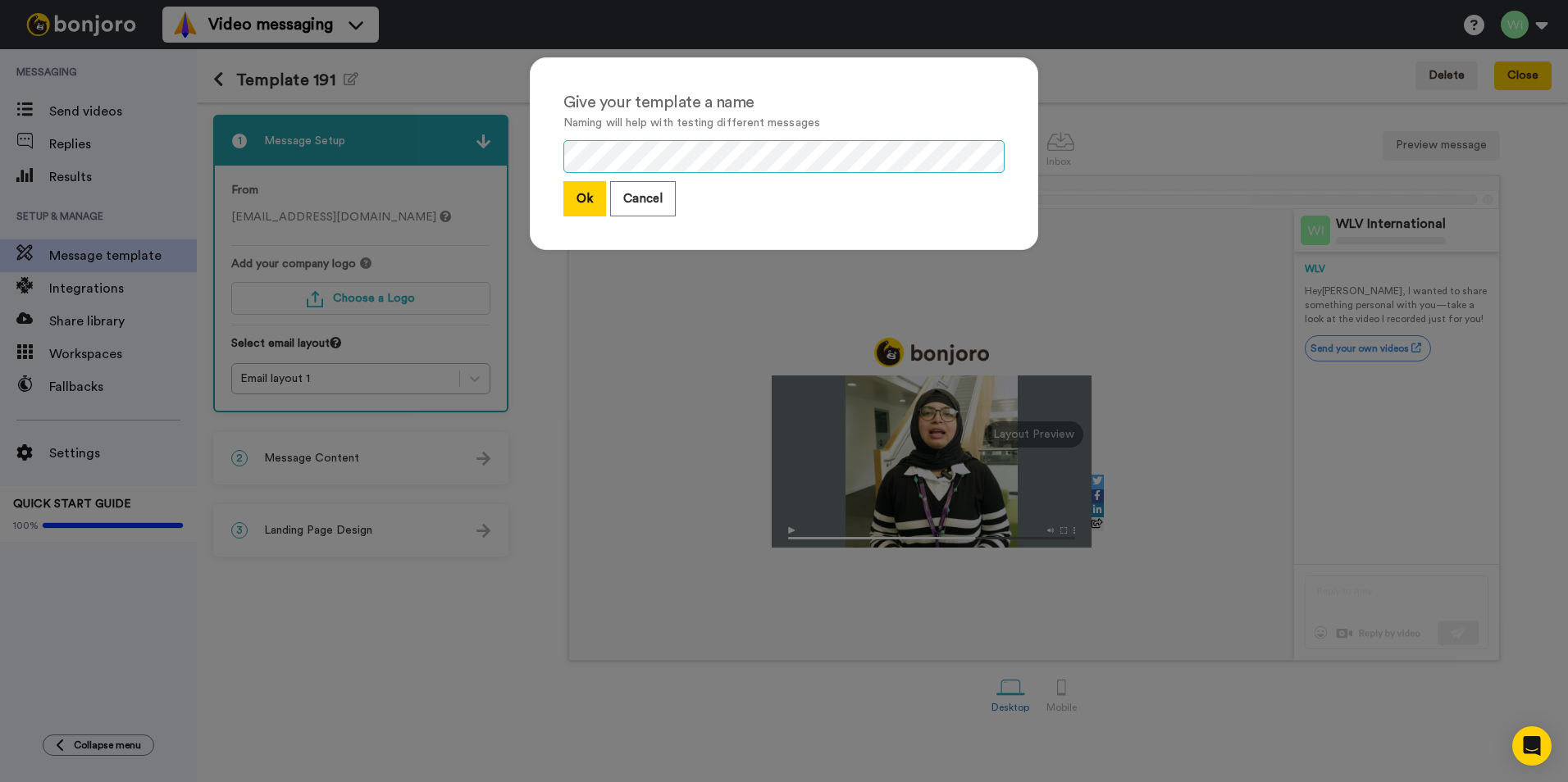
click at [489, 159] on div "Give your template a name Naming will help with testing different messages Ok C…" at bounding box center [784, 391] width 1568 height 782
click at [636, 197] on button "Cancel" at bounding box center [642, 198] width 66 height 35
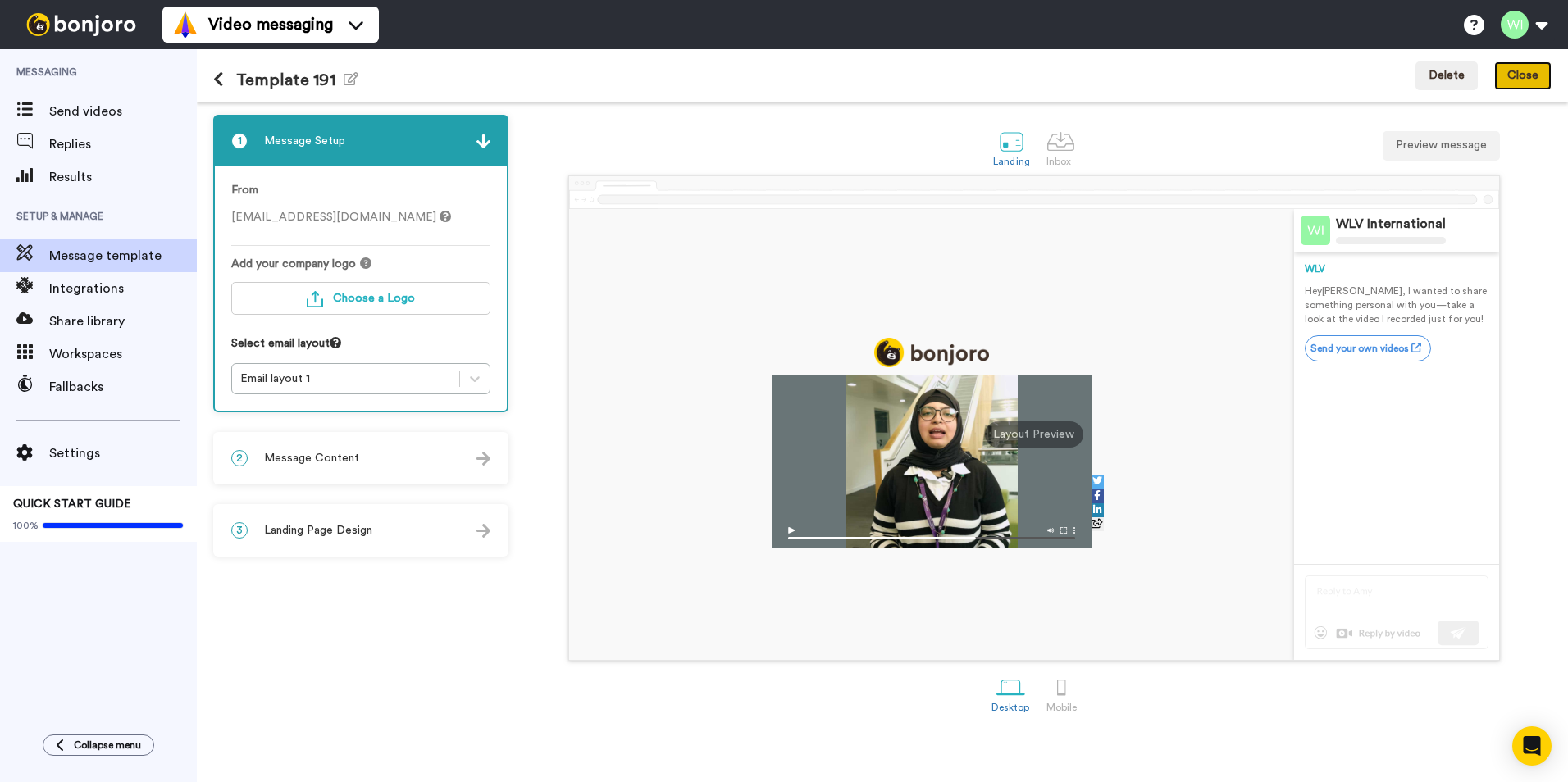
click at [1502, 77] on button "Close" at bounding box center [1523, 76] width 57 height 30
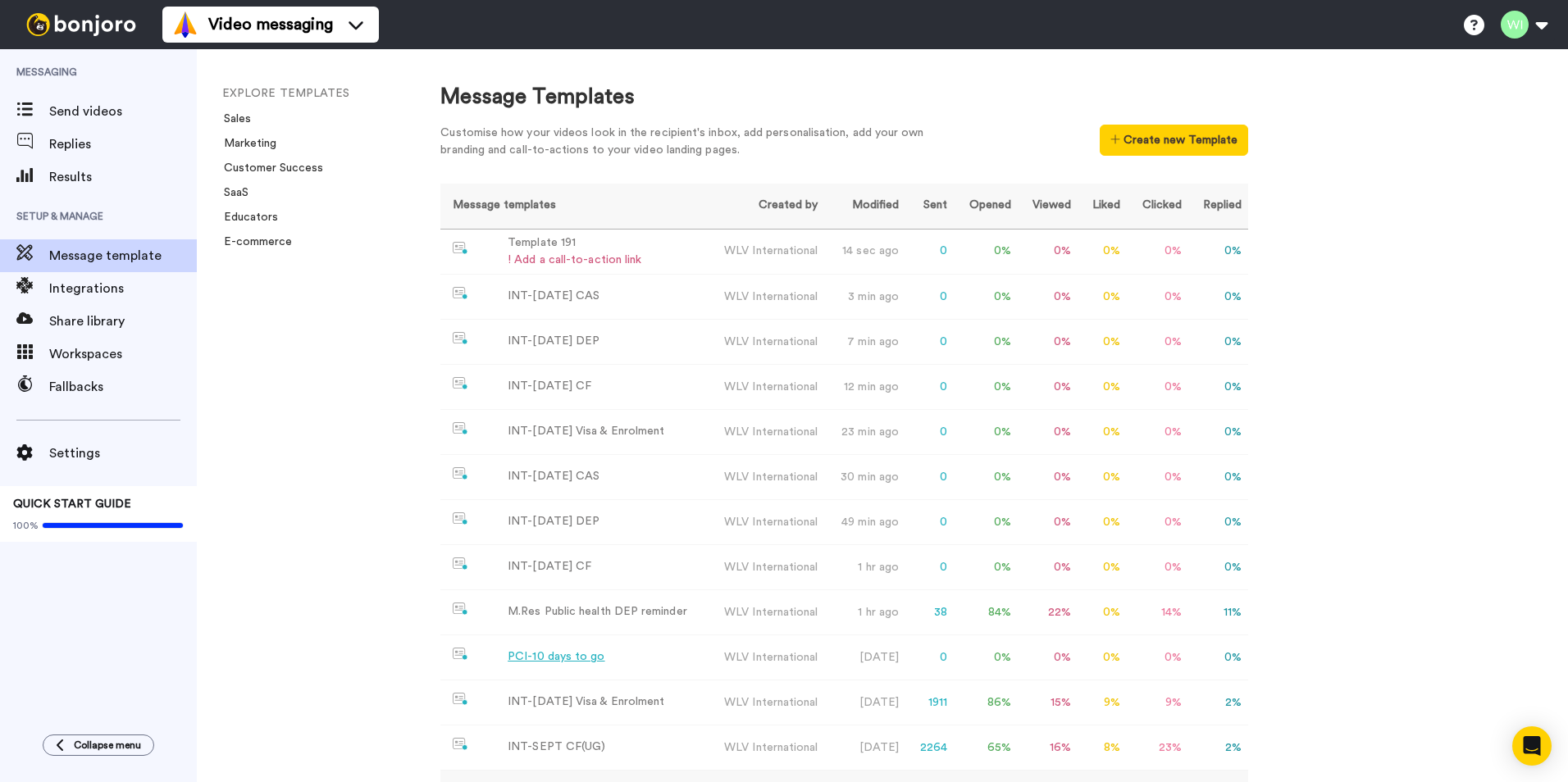
scroll to position [219, 0]
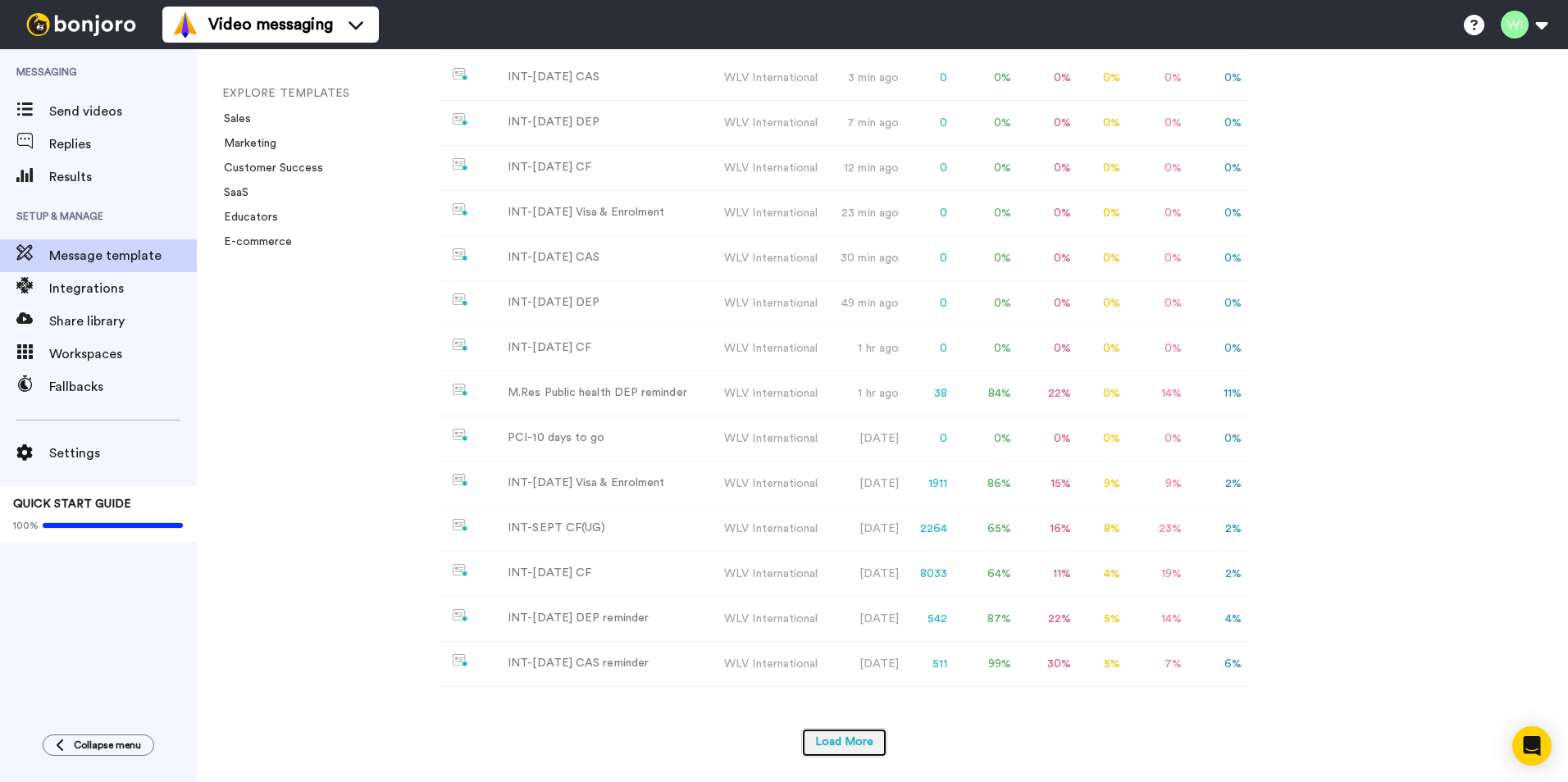
click at [833, 747] on button "Load More" at bounding box center [844, 743] width 86 height 30
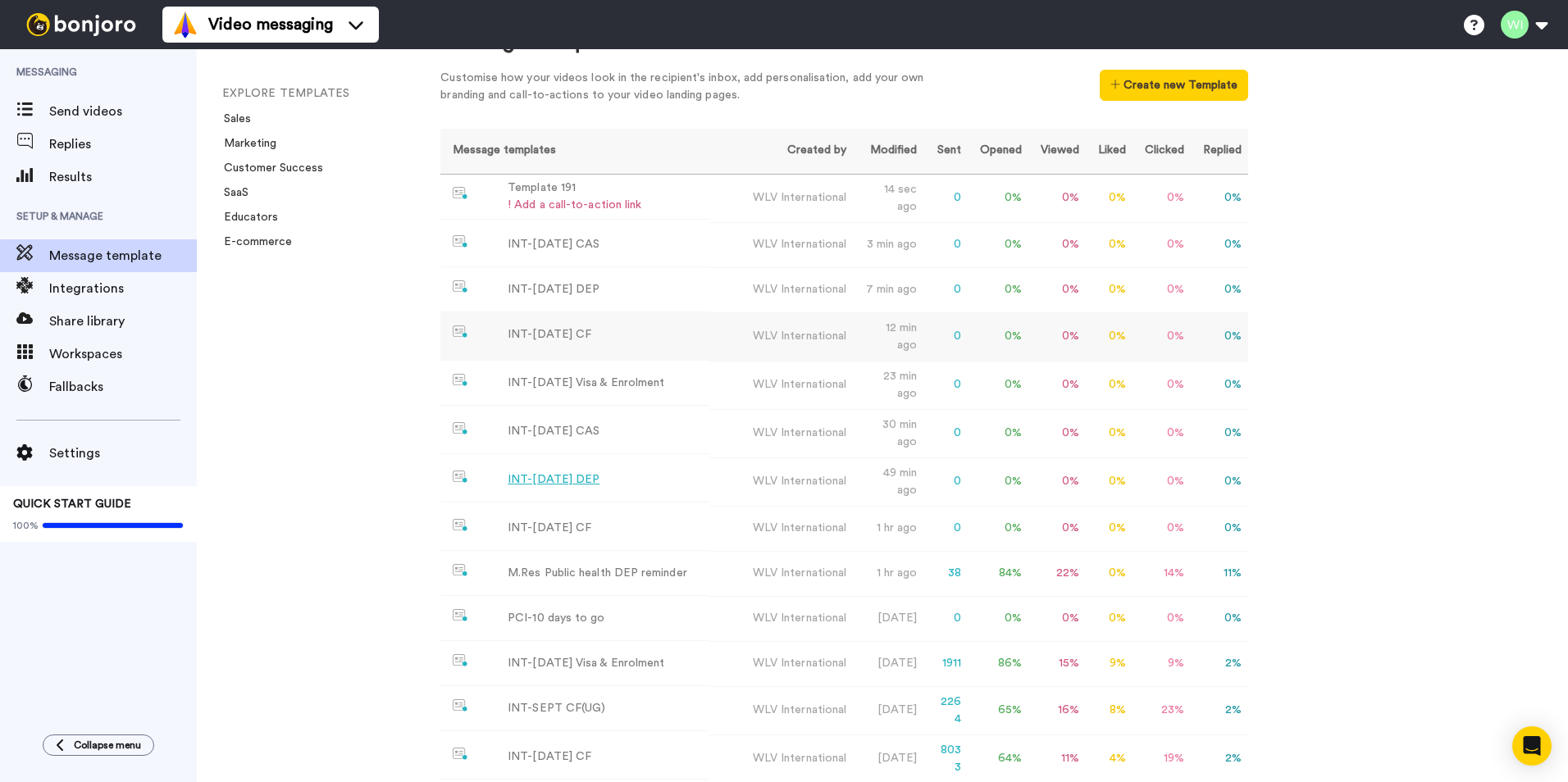
scroll to position [0, 0]
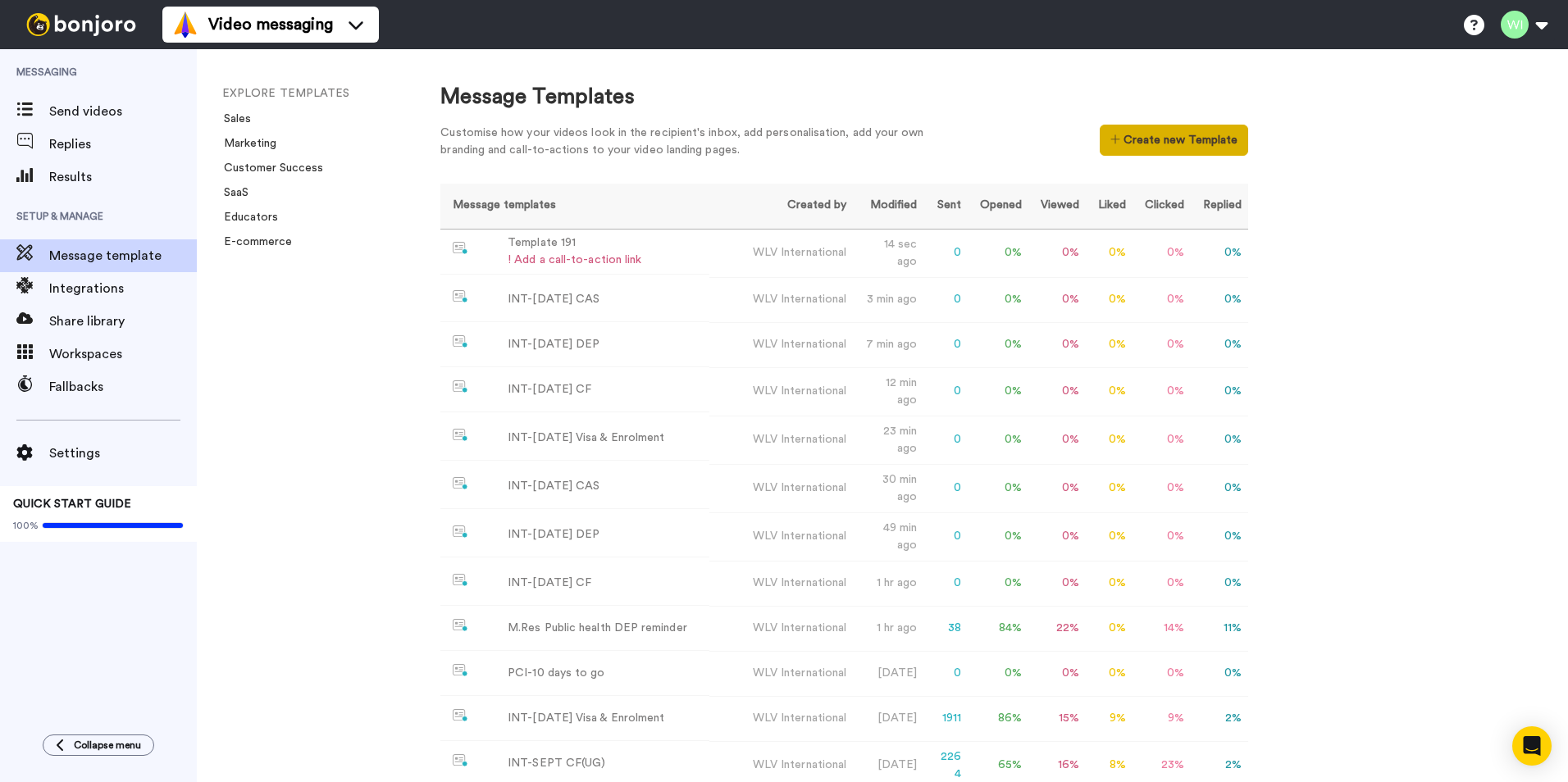
click at [1154, 145] on button "Create new Template" at bounding box center [1174, 140] width 148 height 32
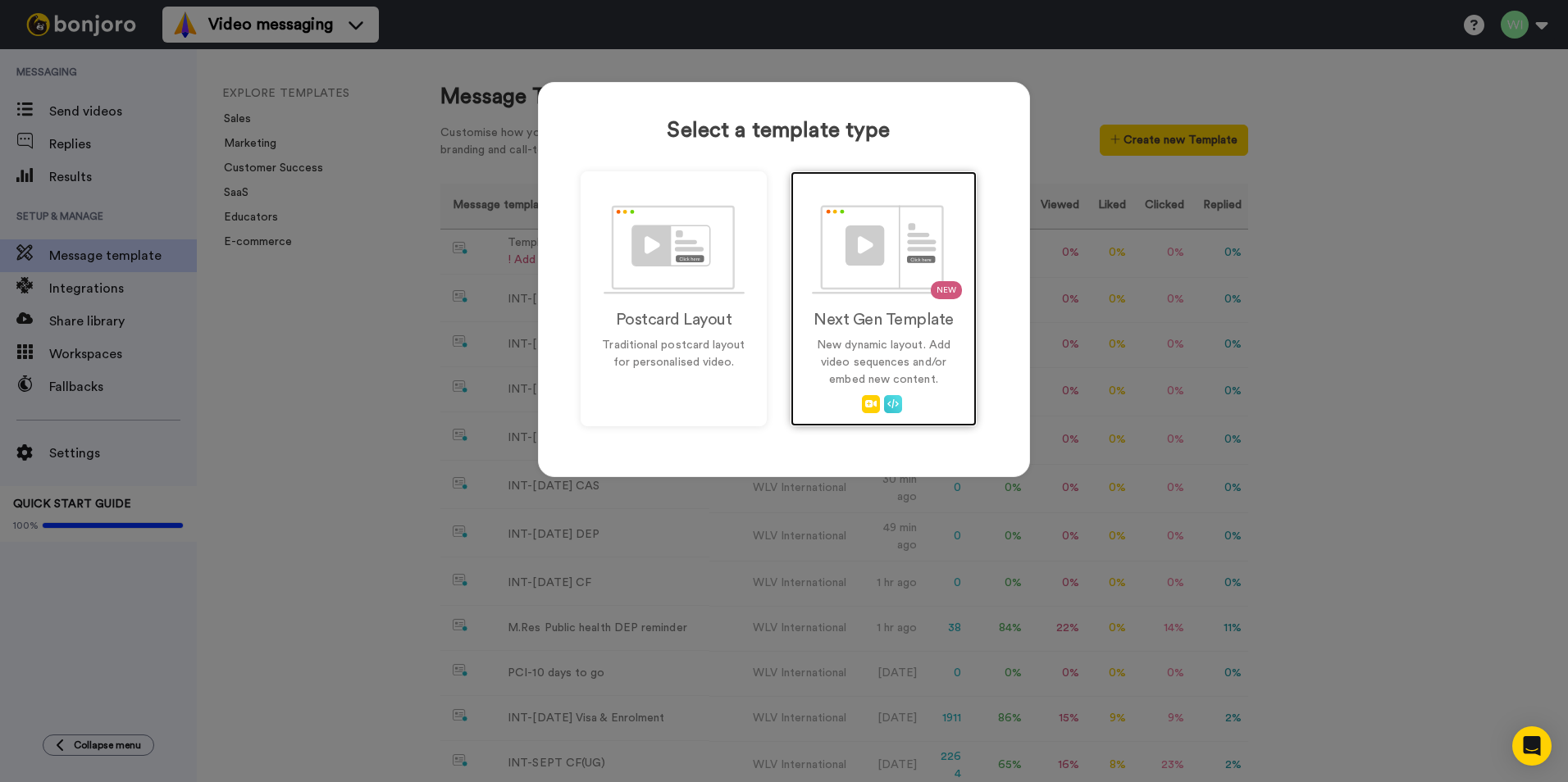
click at [911, 300] on div "NEW Next Gen Template New dynamic layout. Add video sequences and/or embed new …" at bounding box center [884, 299] width 186 height 255
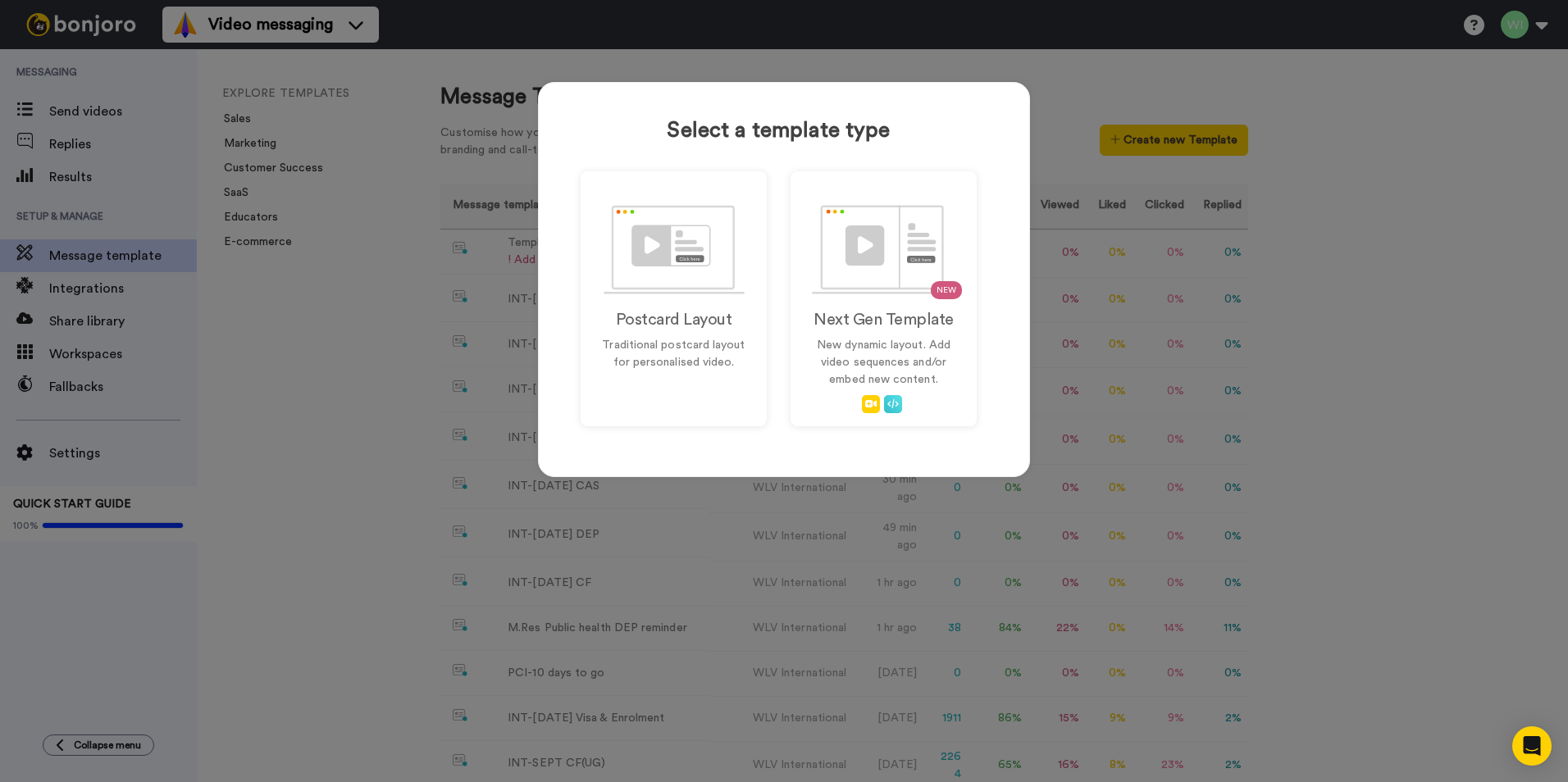
click at [1527, 308] on div "Select a template type Postcard Layout Traditional postcard layout for personal…" at bounding box center [784, 391] width 1568 height 782
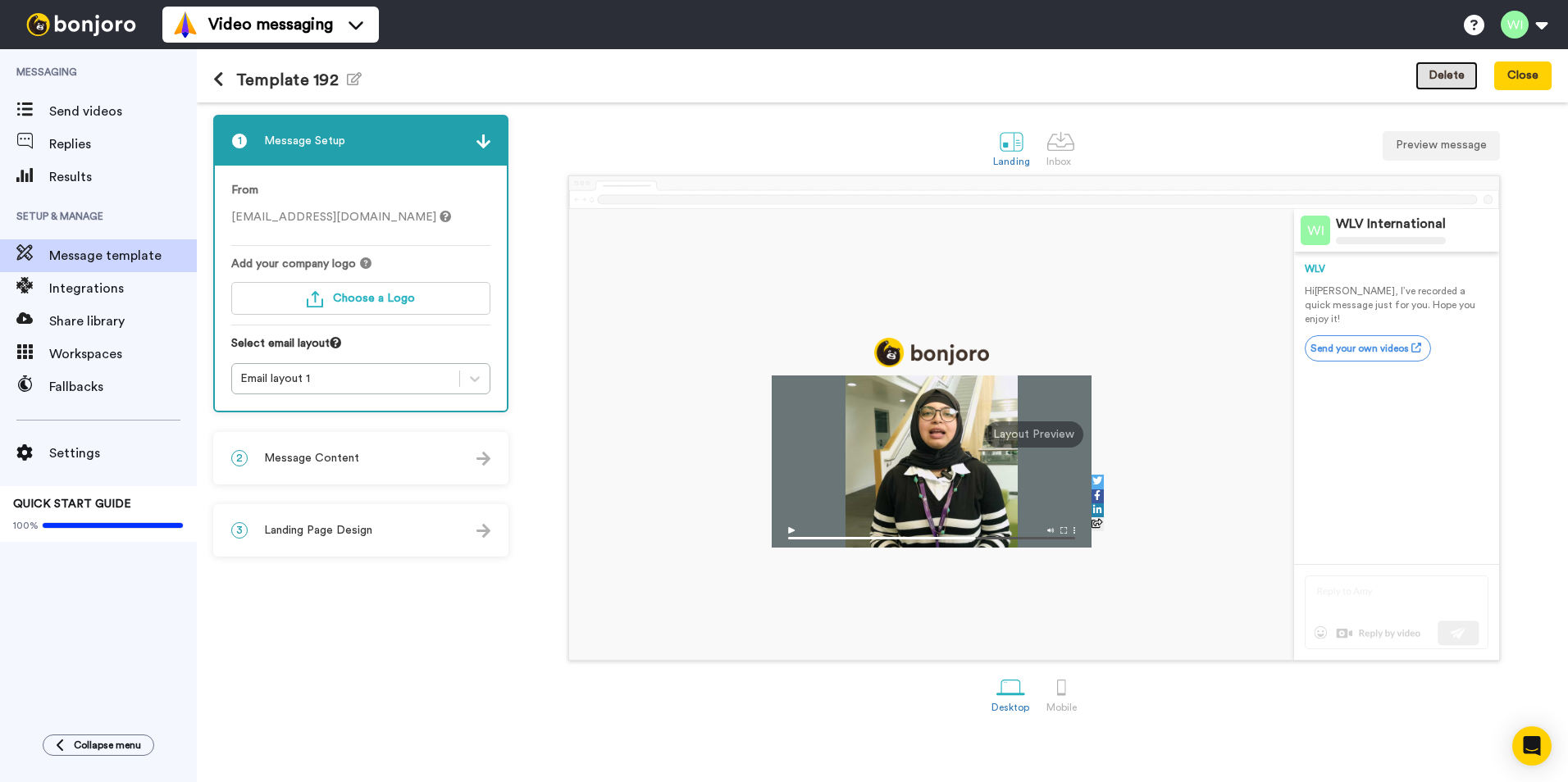
click at [1461, 72] on button "Delete" at bounding box center [1446, 76] width 62 height 30
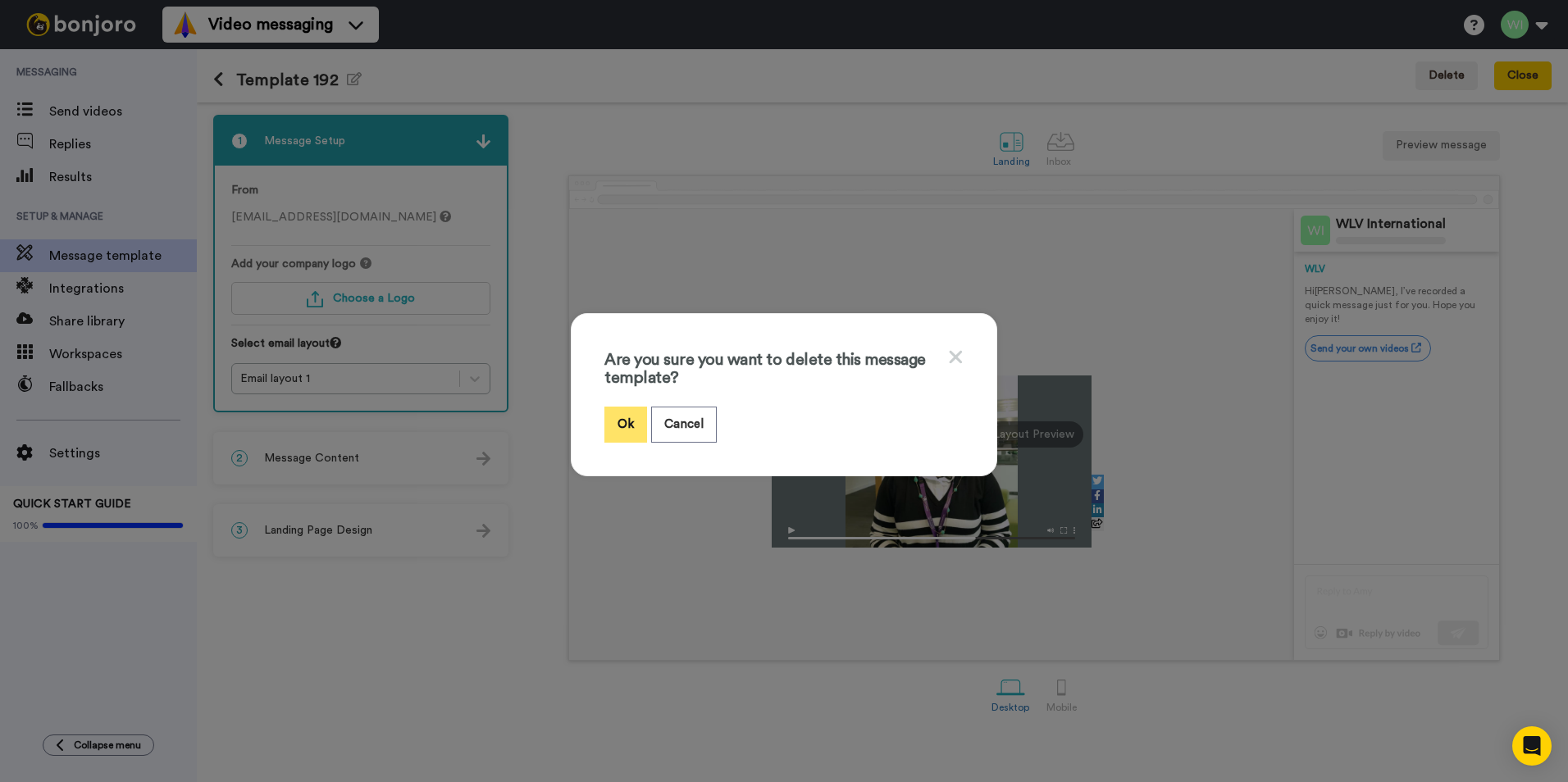
click at [627, 429] on button "Ok" at bounding box center [625, 424] width 43 height 35
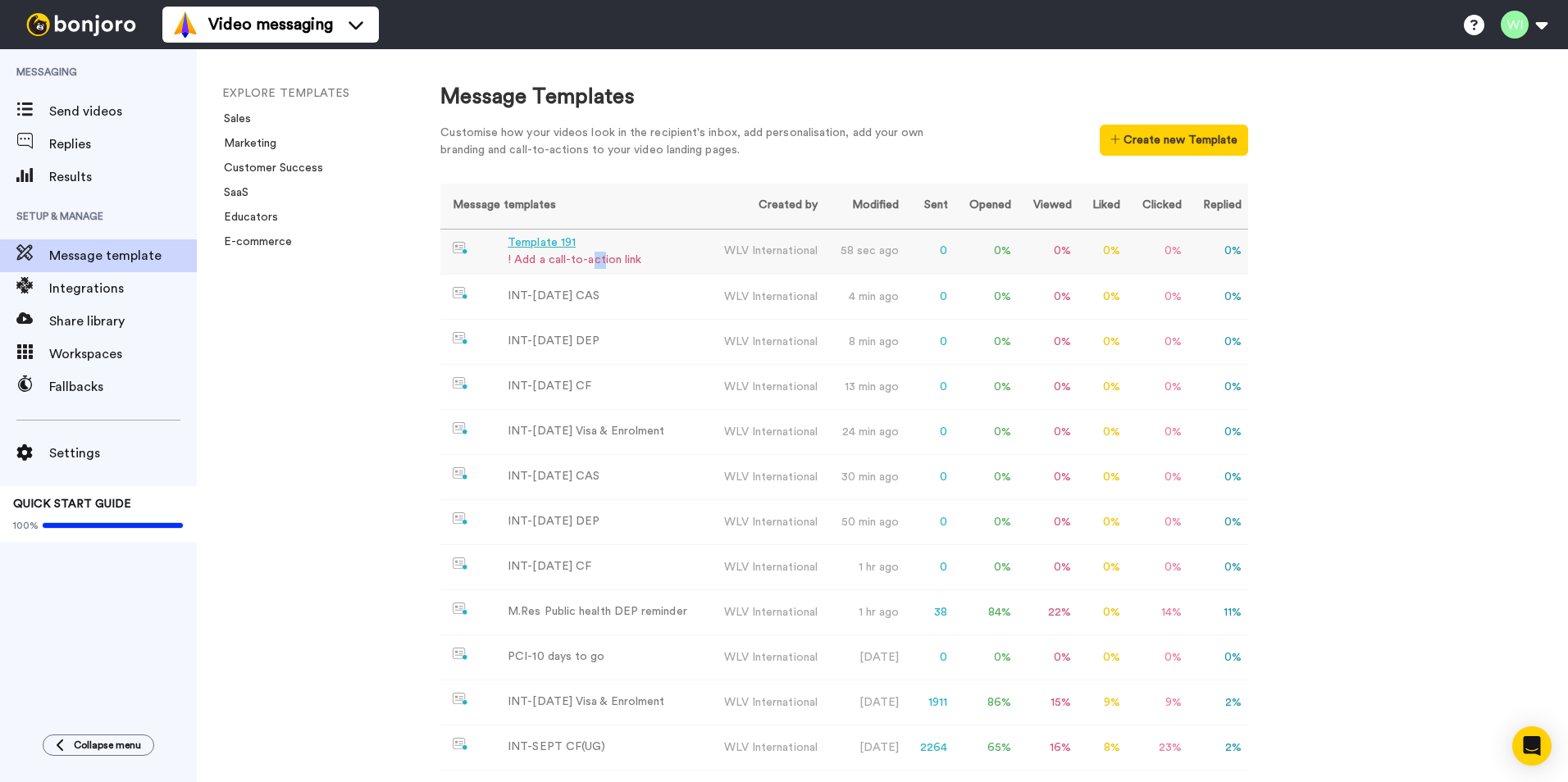
click at [599, 264] on div "! Add a call-to-action link" at bounding box center [574, 260] width 134 height 17
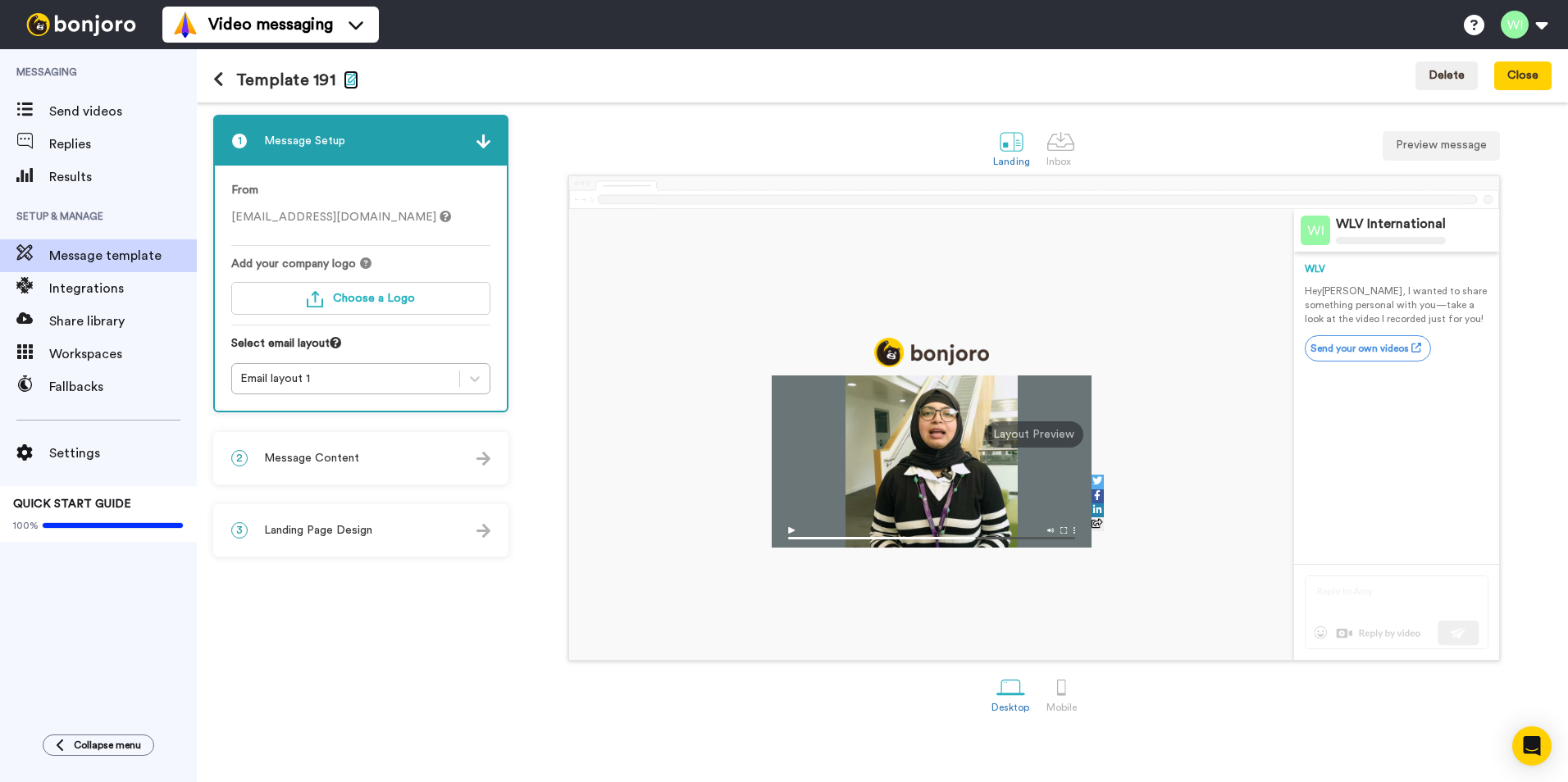
click at [346, 82] on icon "button" at bounding box center [350, 78] width 14 height 13
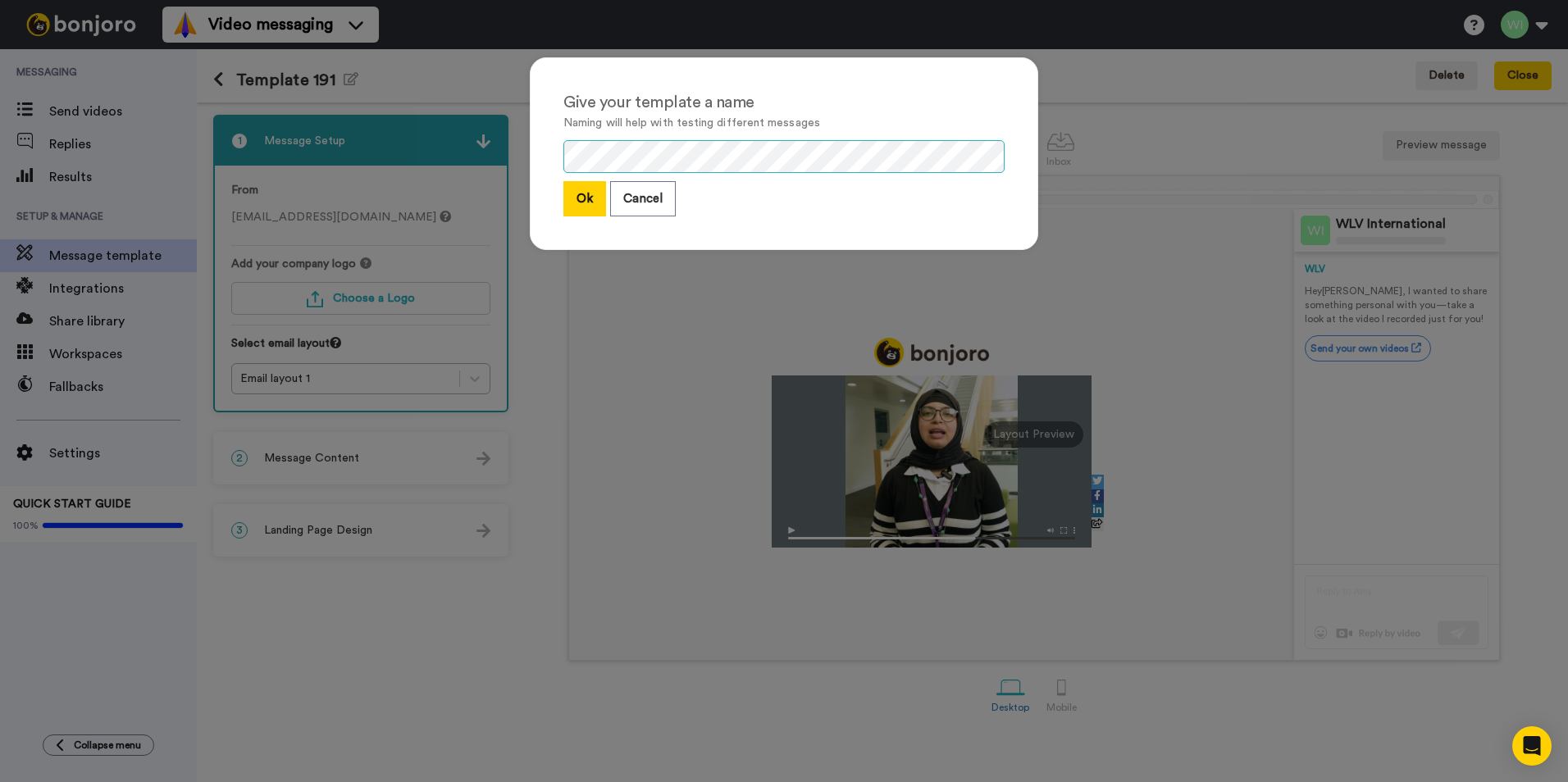
click at [499, 145] on div "Give your template a name Naming will help with testing different messages Ok C…" at bounding box center [784, 391] width 1568 height 782
click at [564, 203] on button "Ok" at bounding box center [585, 198] width 43 height 35
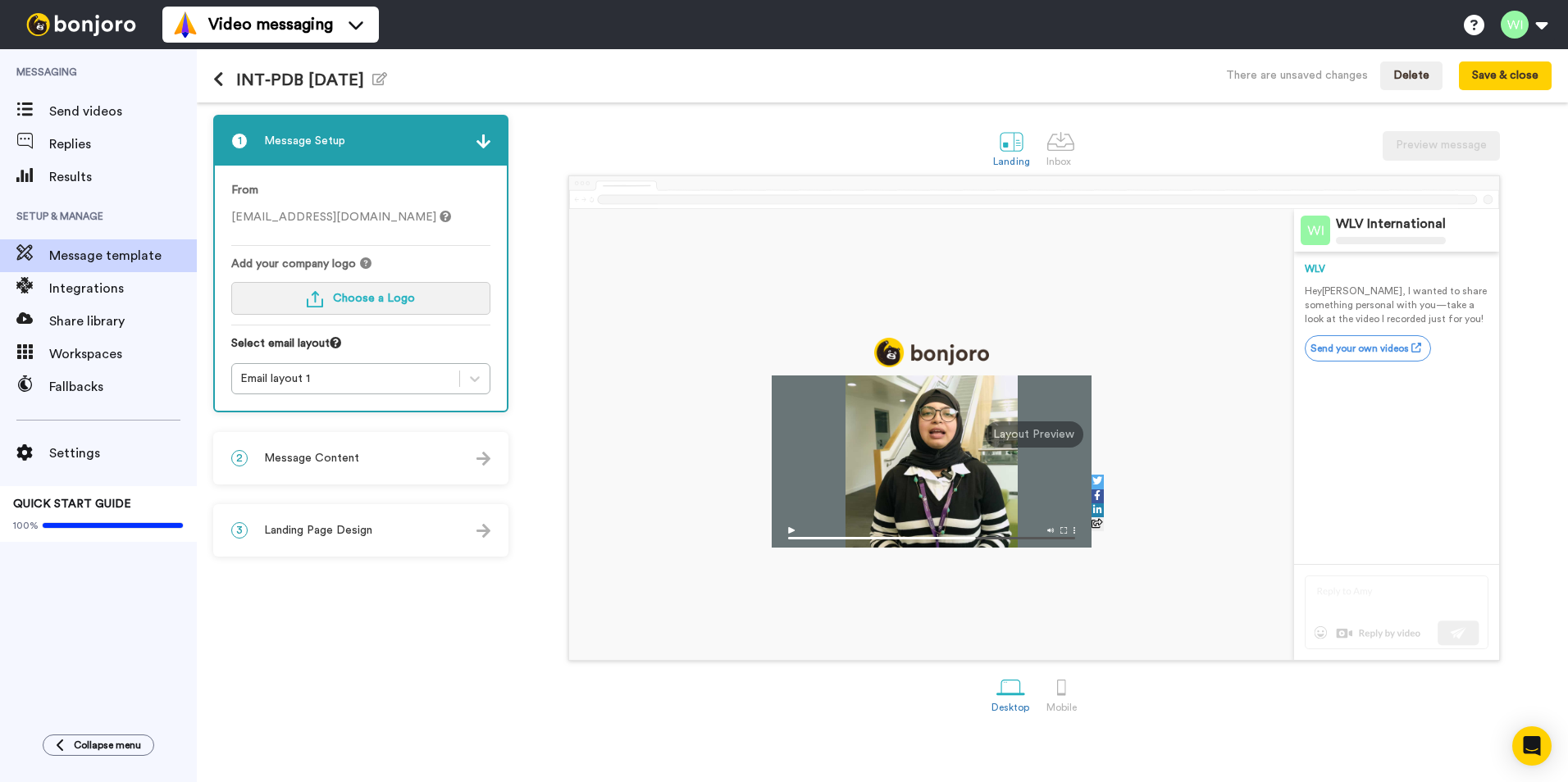
click at [355, 297] on span "Choose a Logo" at bounding box center [374, 299] width 82 height 11
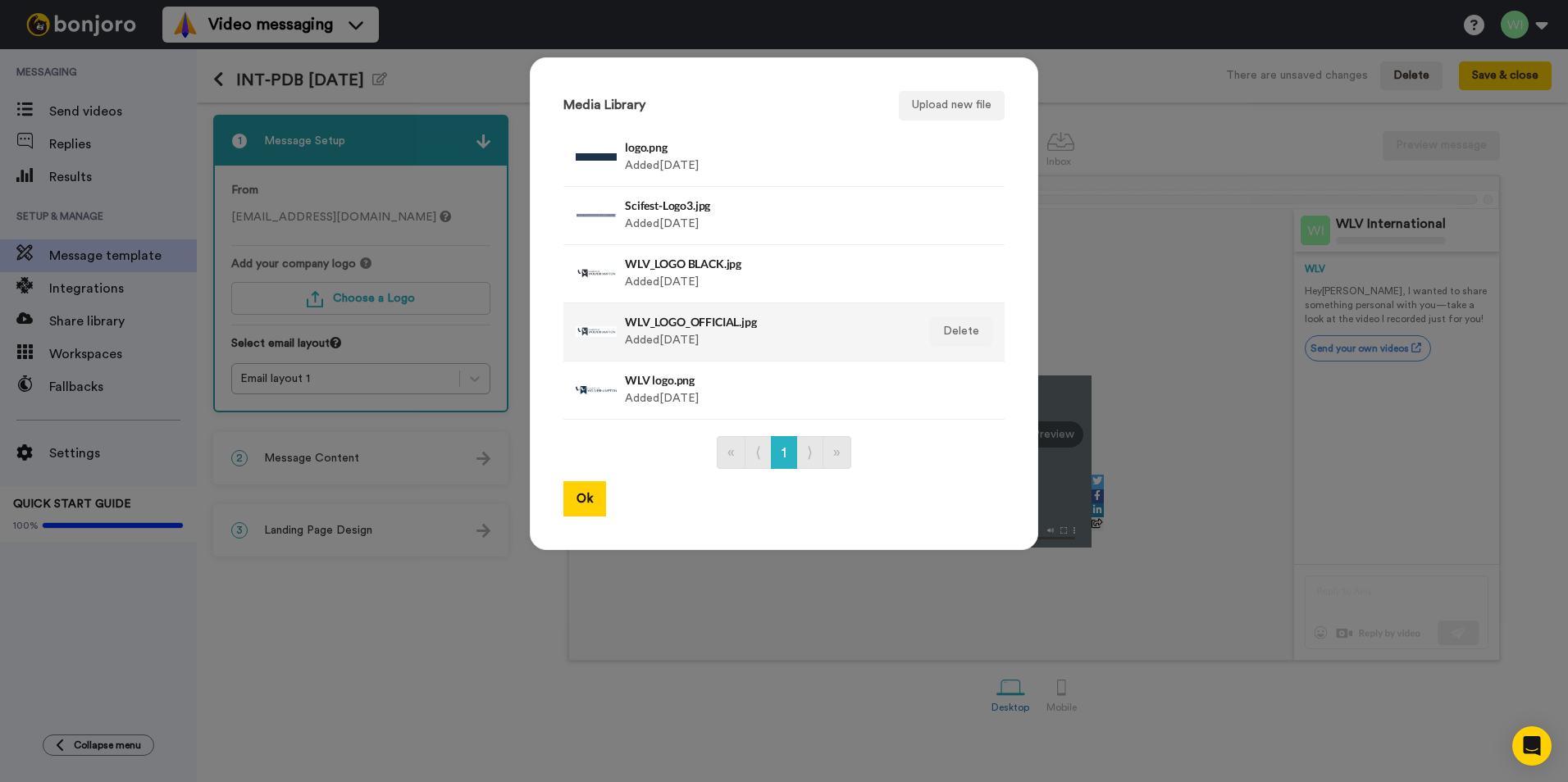
click at [677, 324] on h4 "WLV_LOGO_OFFICIAL.jpg" at bounding box center [767, 322] width 283 height 12
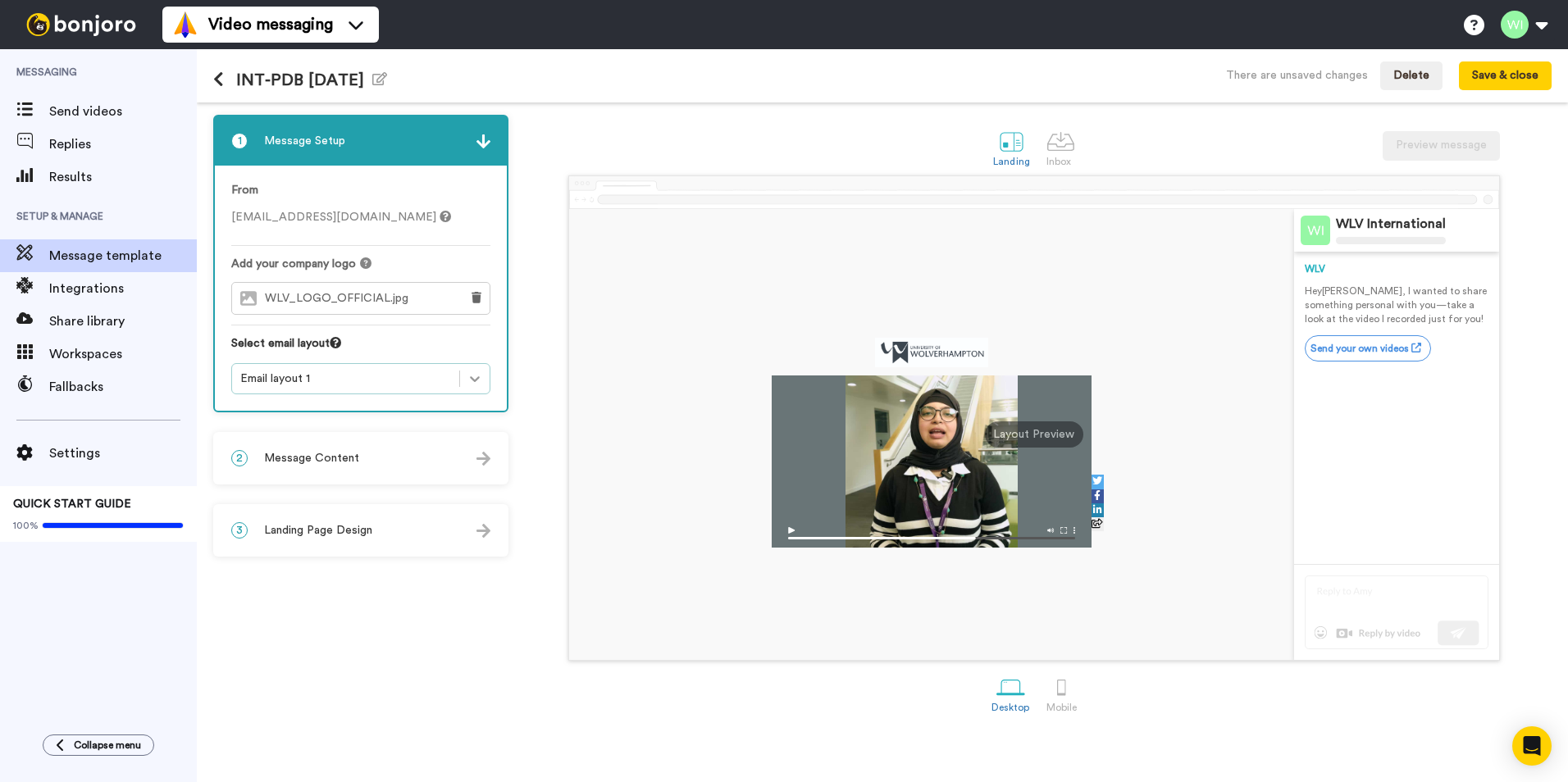
click at [479, 383] on icon at bounding box center [474, 378] width 16 height 16
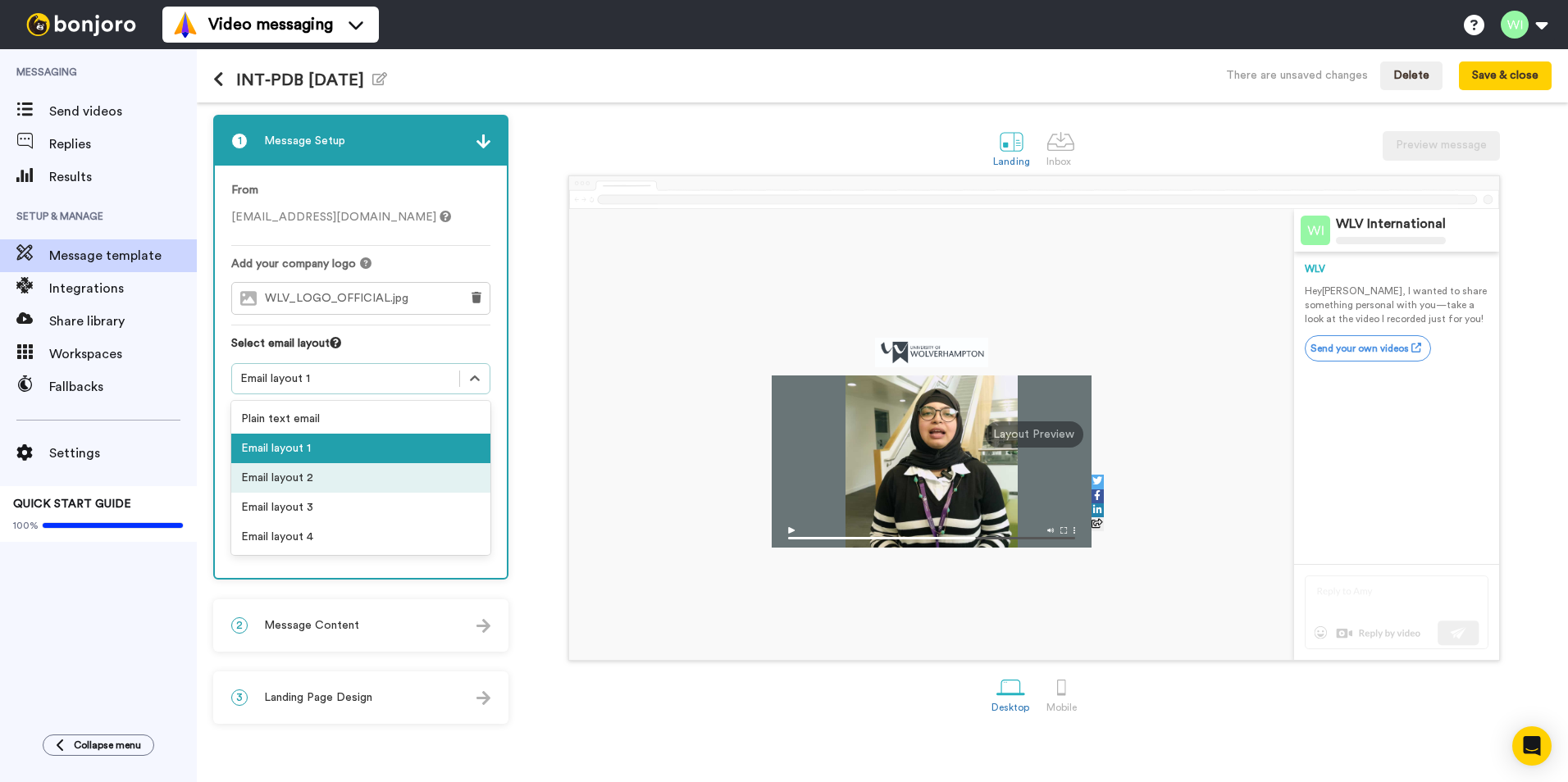
click at [346, 479] on div "Email layout 2" at bounding box center [361, 478] width 259 height 30
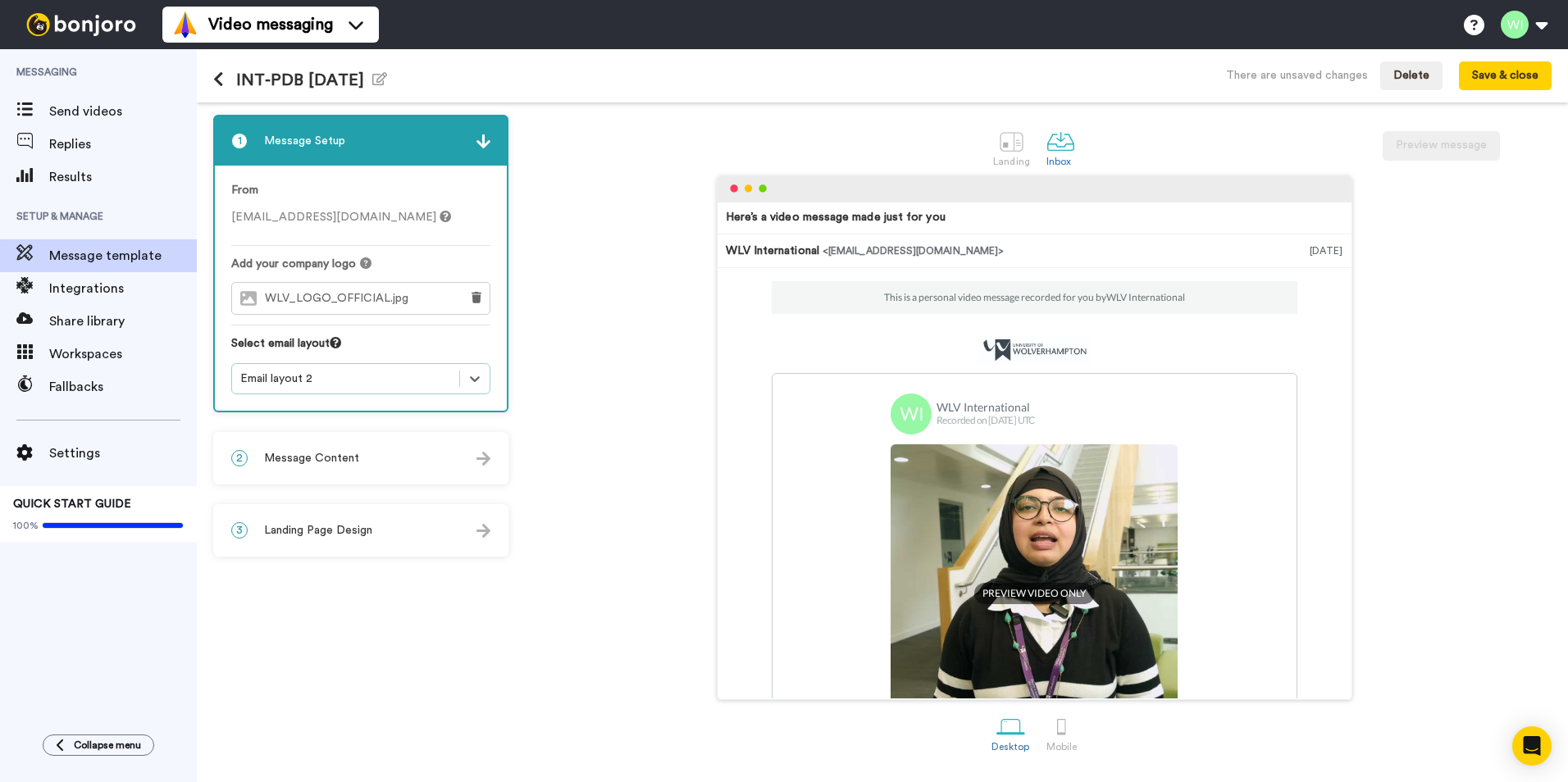
click at [399, 458] on div "2 Message Content" at bounding box center [360, 458] width 292 height 49
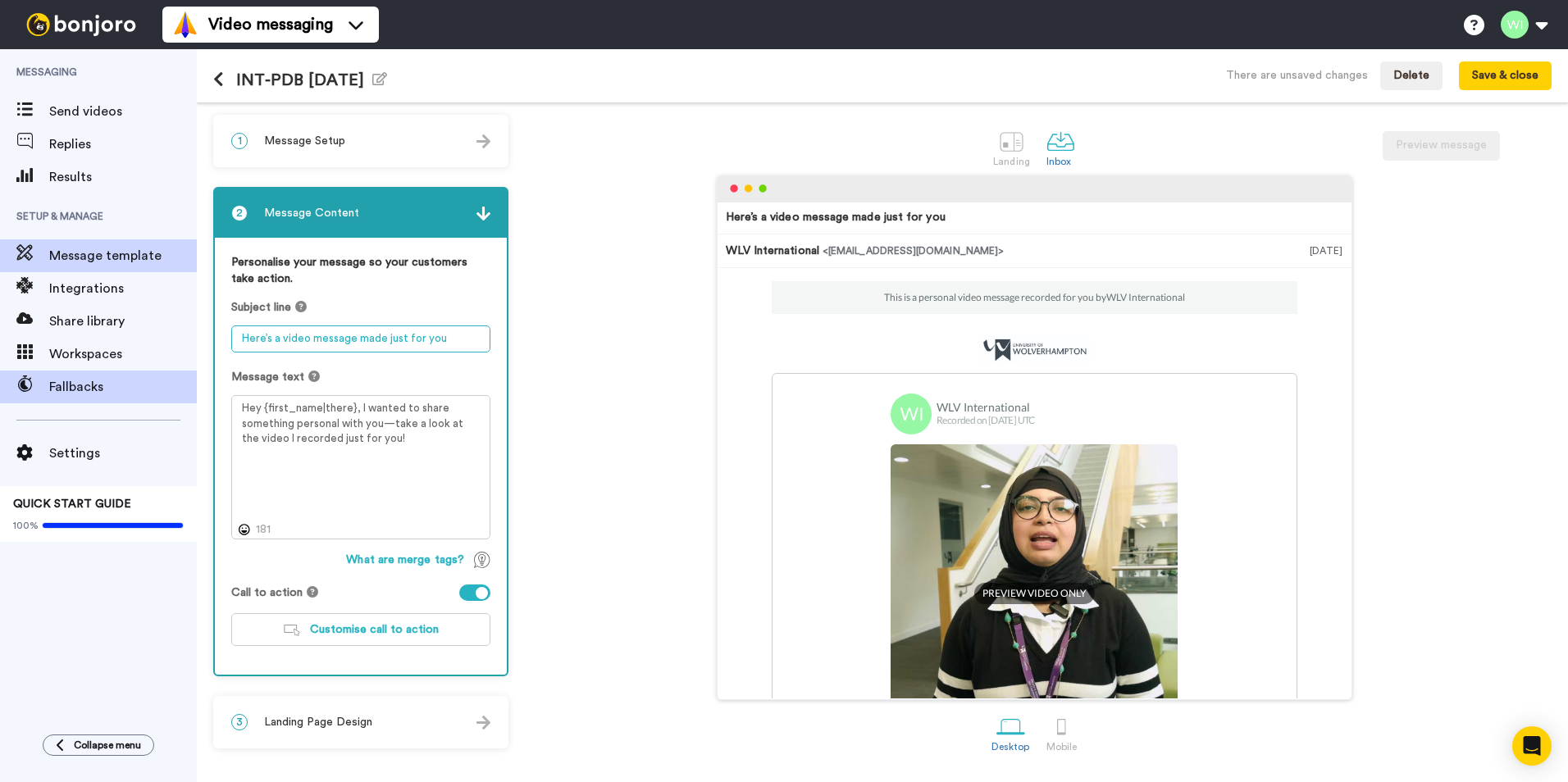
drag, startPoint x: 470, startPoint y: 337, endPoint x: 42, endPoint y: 394, distance: 431.8
click at [94, 391] on div "Messaging Send videos Replies Results Setup & Manage Message template Integrati…" at bounding box center [784, 415] width 1568 height 733
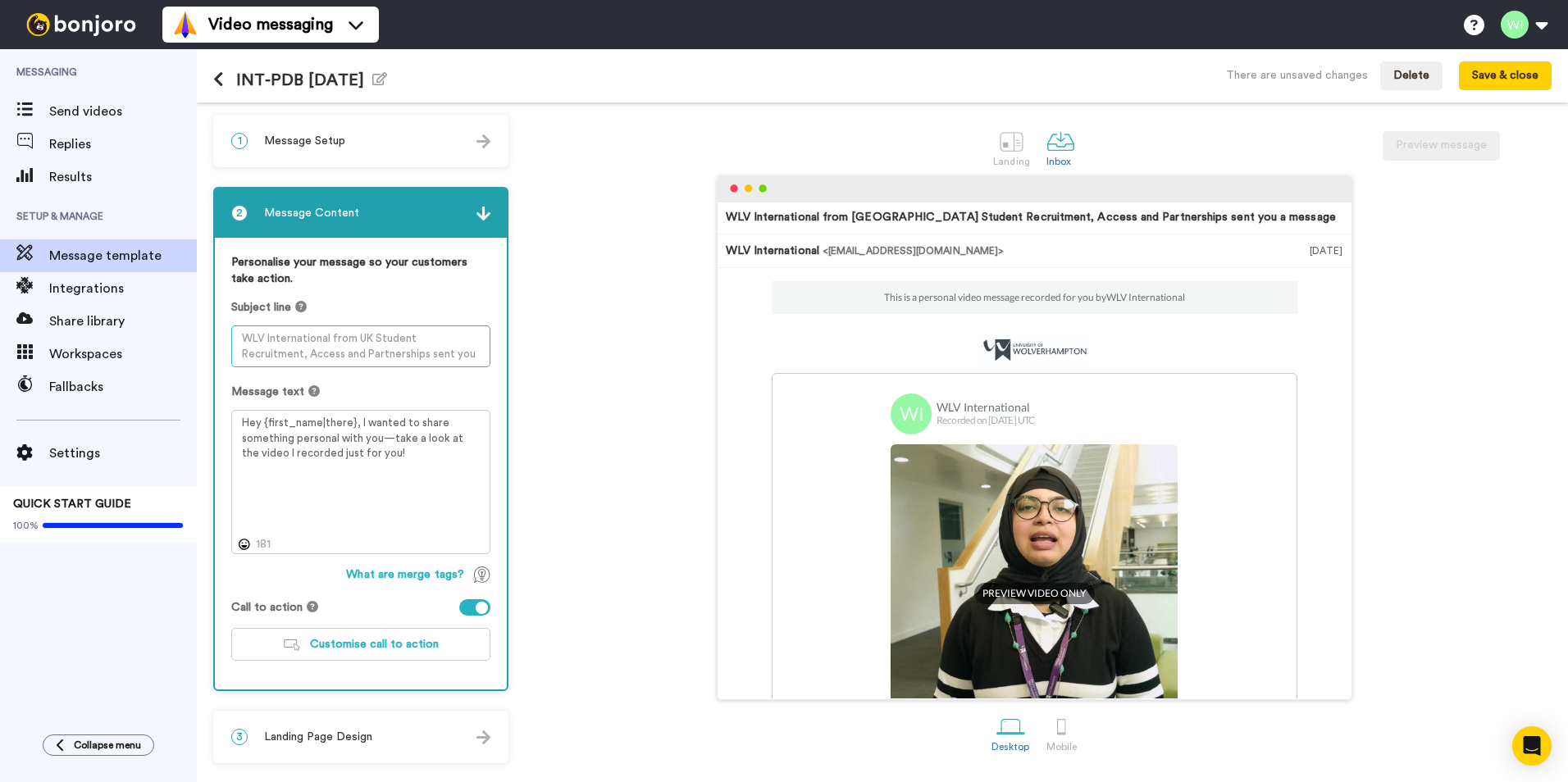
click at [284, 337] on textarea at bounding box center [361, 346] width 259 height 42
paste textarea "Hello {first_name|there}, please join our Pre-departure briefing"
type textarea "Hello {first_name|there}, please join our Pre-departure briefing"
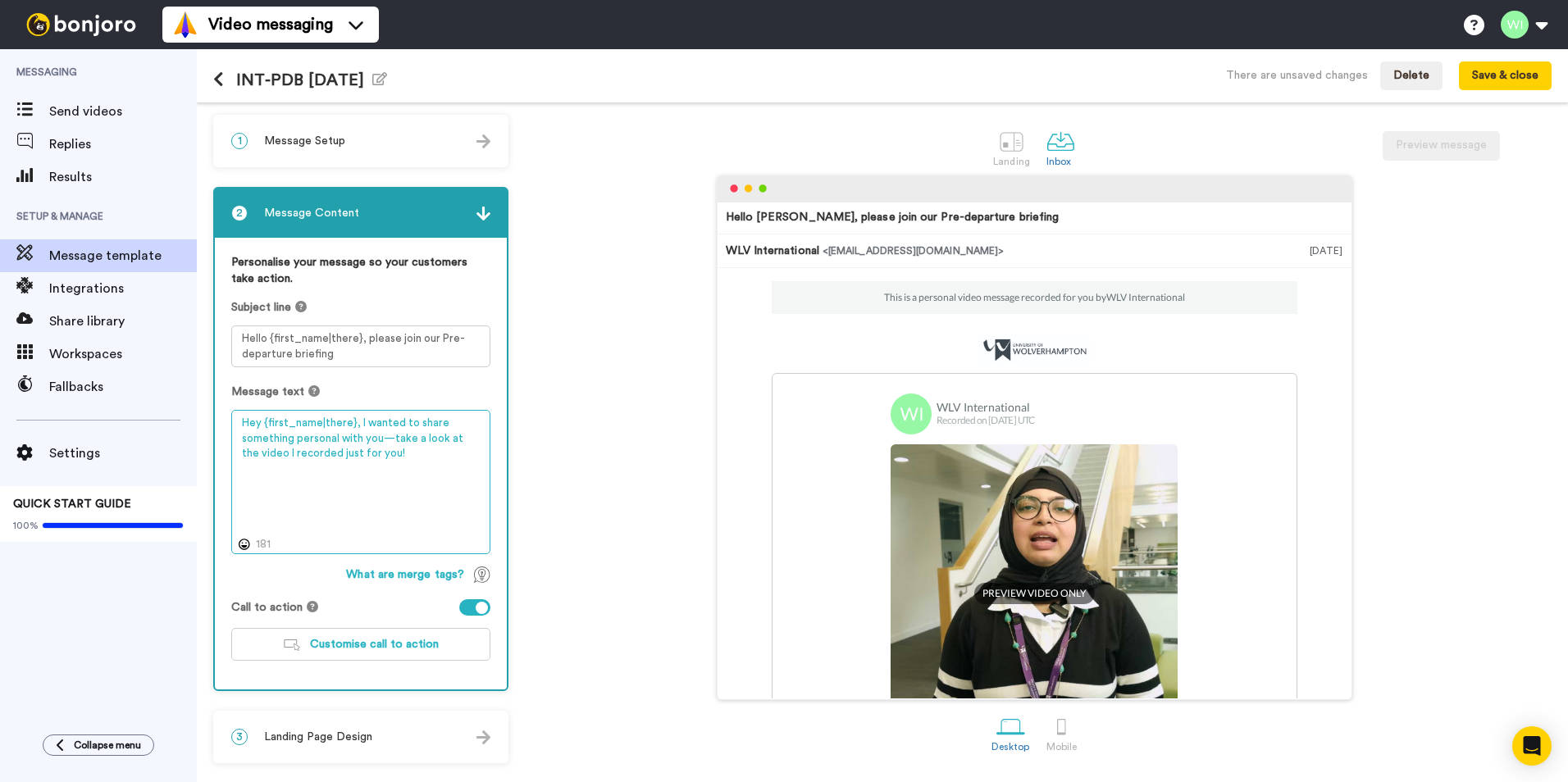
drag, startPoint x: 371, startPoint y: 450, endPoint x: 153, endPoint y: 407, distance: 222.2
click at [146, 408] on div "Messaging Send videos Replies Results Setup & Manage Message template Integrati…" at bounding box center [784, 415] width 1568 height 733
click at [301, 434] on textarea at bounding box center [361, 481] width 259 height 145
paste textarea "Hello {first_name|there}, Congratulations on receiving your CAS letter. We are …"
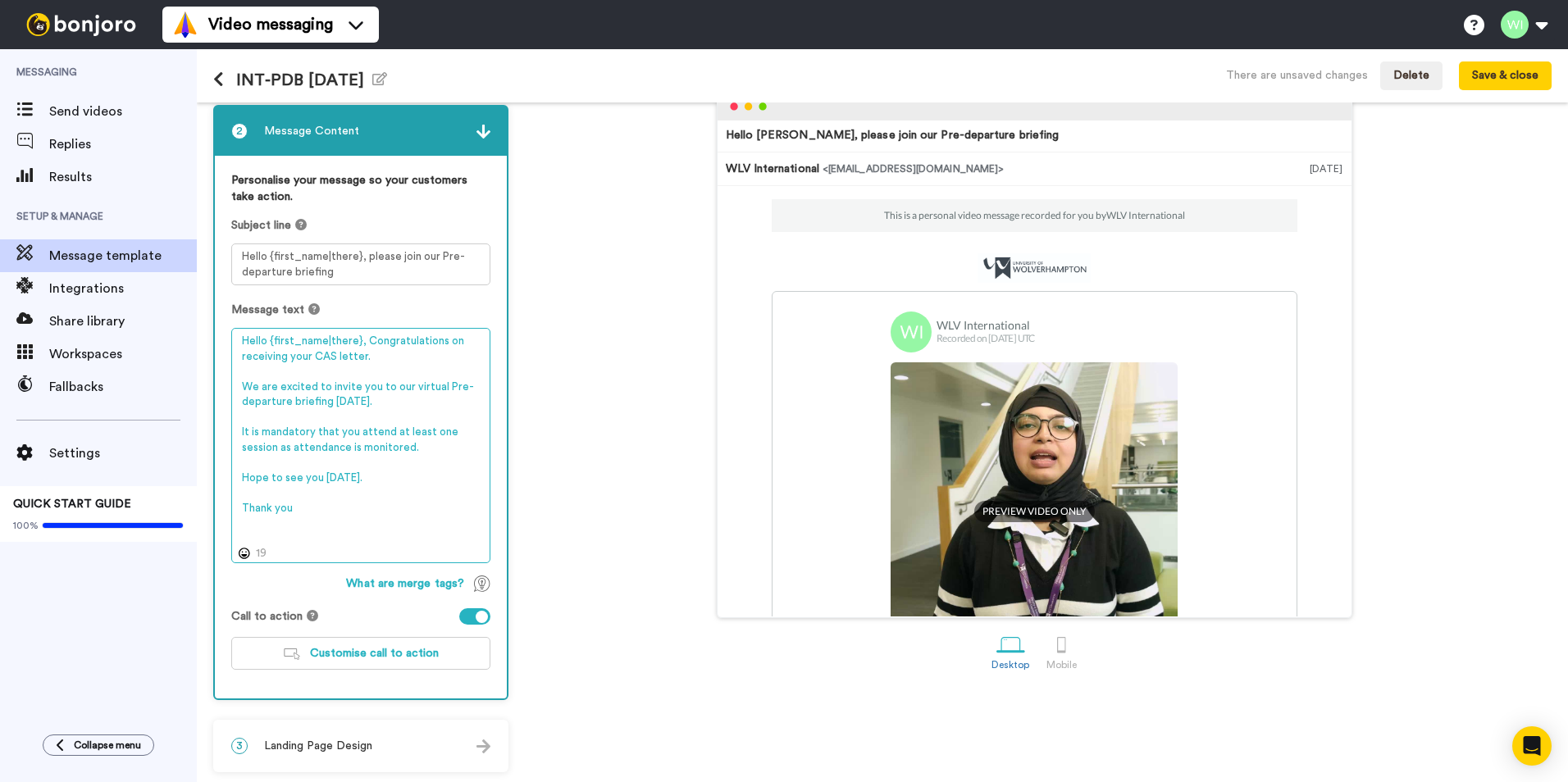
scroll to position [84, 0]
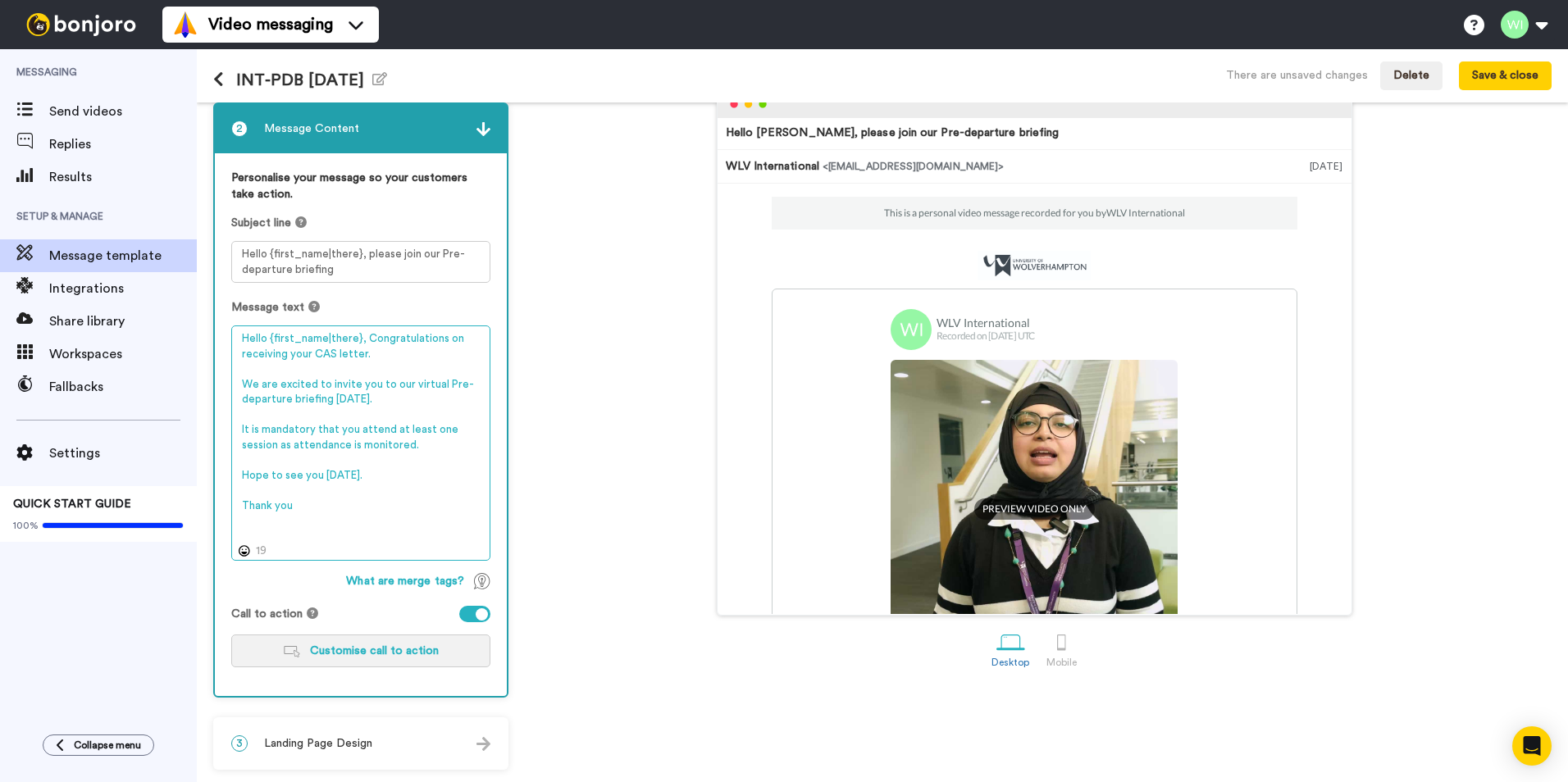
type textarea "Hello {first_name|there}, Congratulations on receiving your CAS letter. We are …"
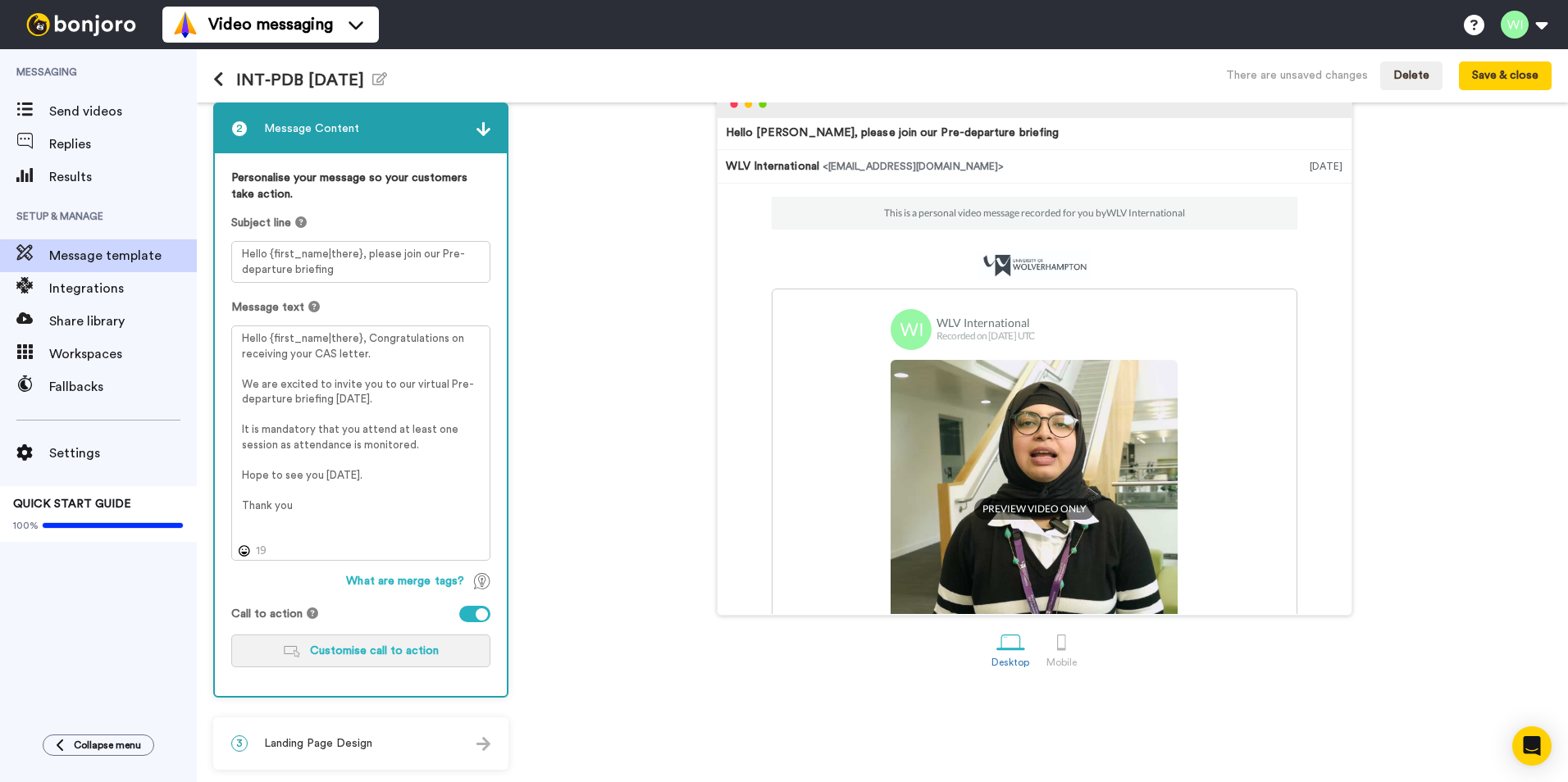
click at [415, 662] on button "Customise call to action" at bounding box center [361, 651] width 259 height 33
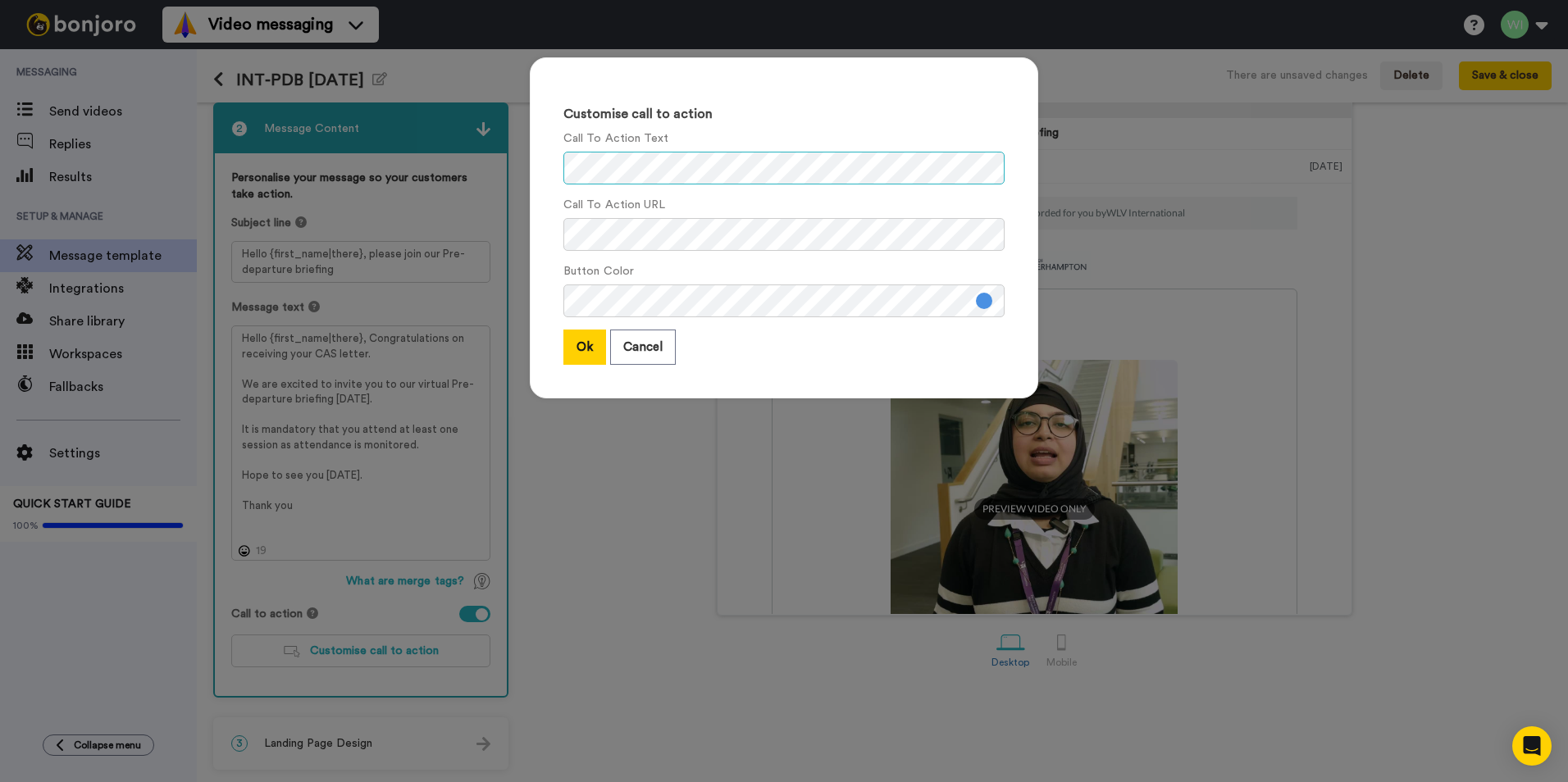
click at [405, 191] on div "Customise call to action Call To Action Text Call To Action URL Button Color Ok…" at bounding box center [784, 391] width 1568 height 782
click at [313, 191] on div "Customise call to action Call To Action Text Call To Action URL Button Color Ok…" at bounding box center [784, 391] width 1568 height 782
click at [574, 347] on button "Ok" at bounding box center [585, 346] width 43 height 35
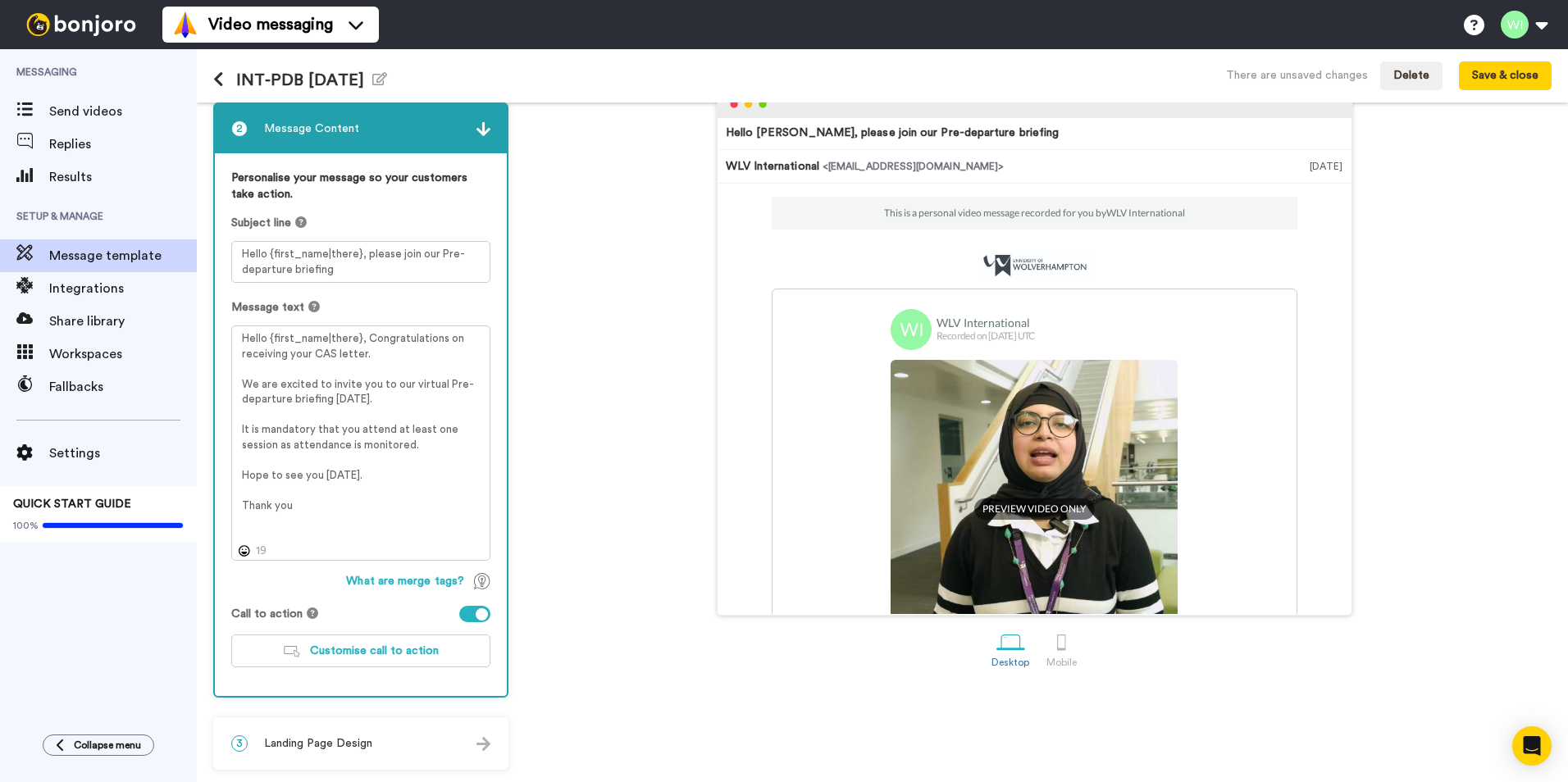
click at [460, 734] on div "3 Landing Page Design" at bounding box center [360, 743] width 292 height 49
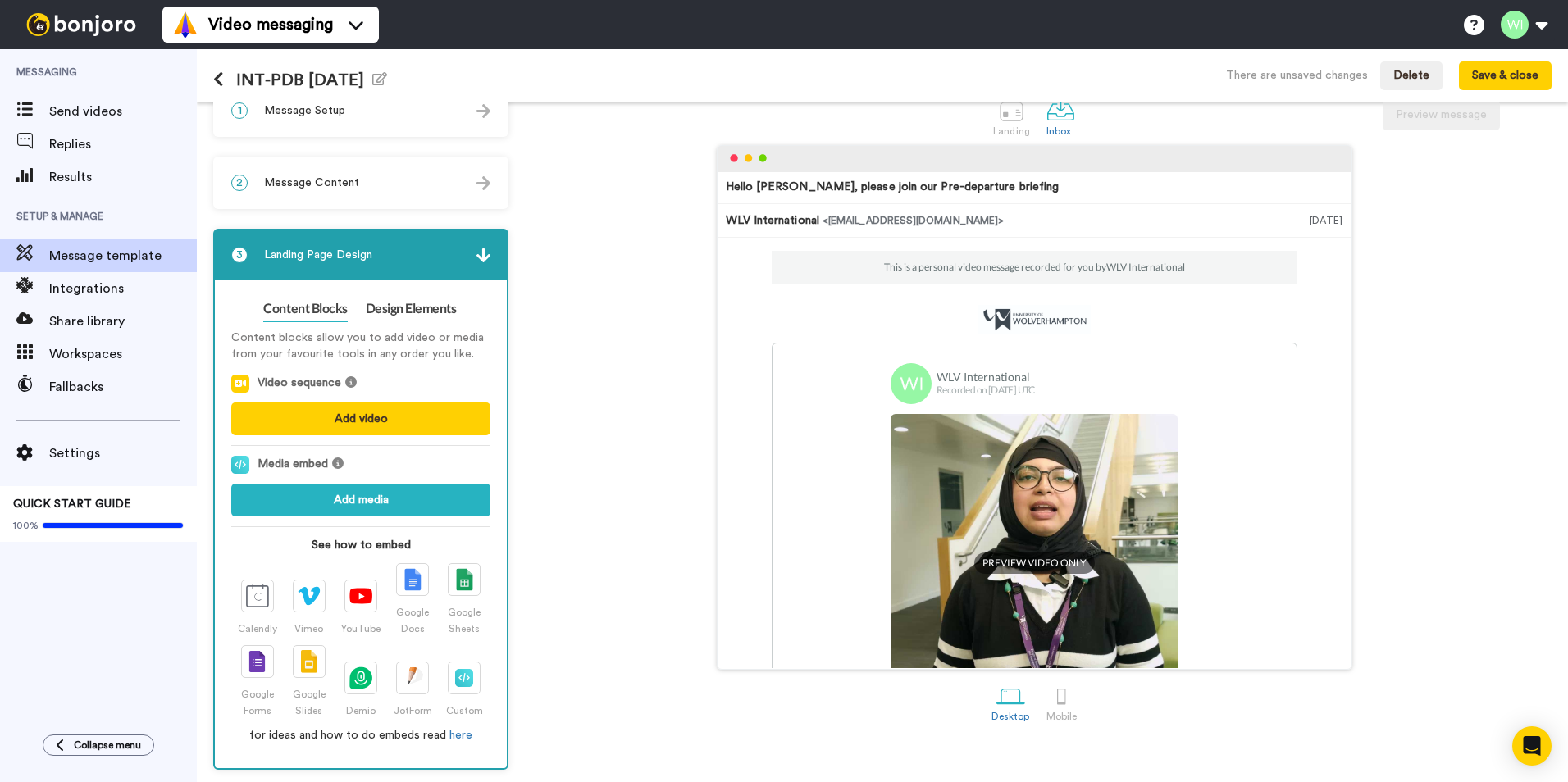
scroll to position [31, 0]
click at [420, 309] on link "Design Elements" at bounding box center [411, 308] width 91 height 26
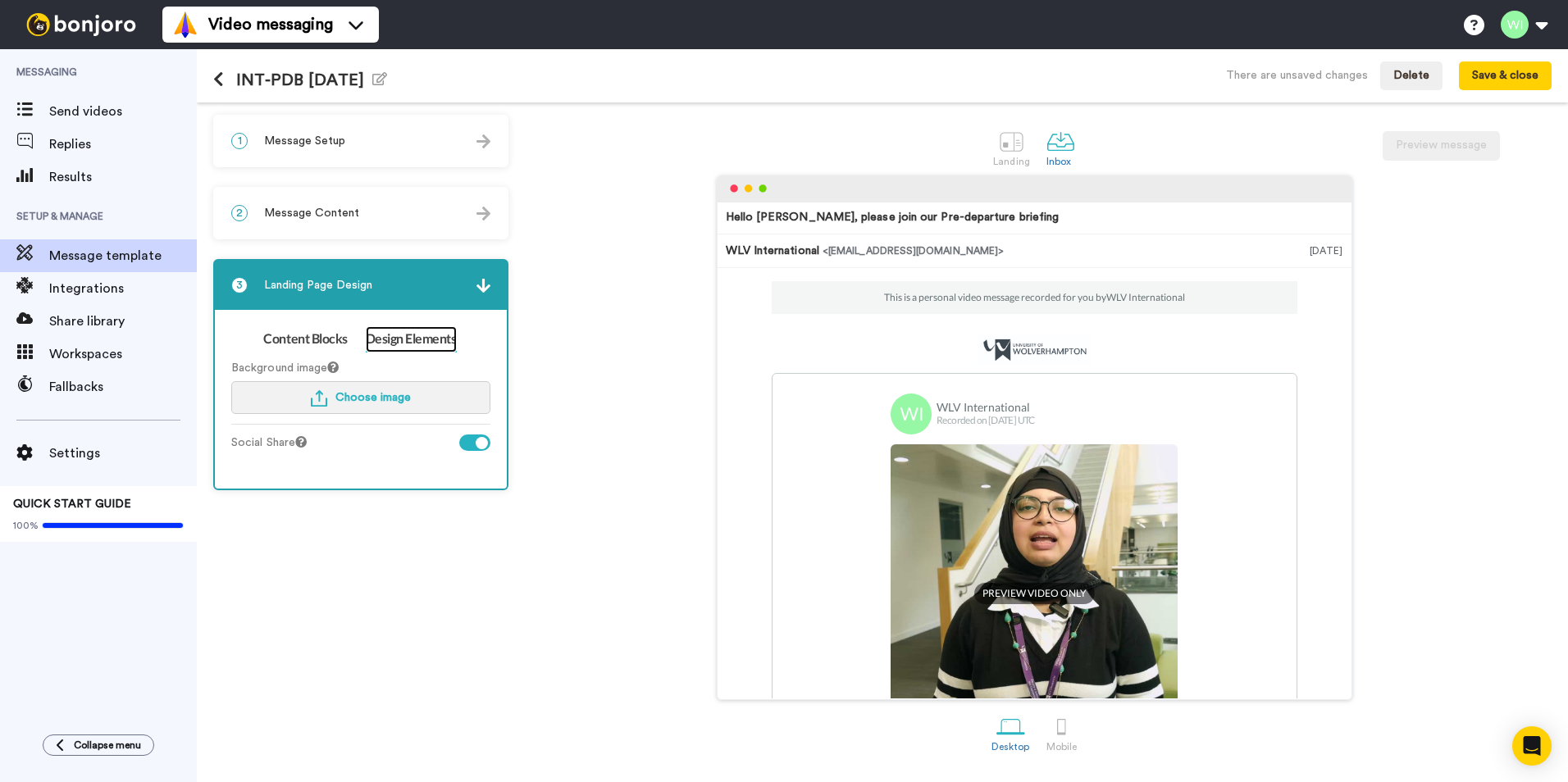
scroll to position [0, 0]
click at [383, 405] on button "Choose image" at bounding box center [361, 397] width 259 height 33
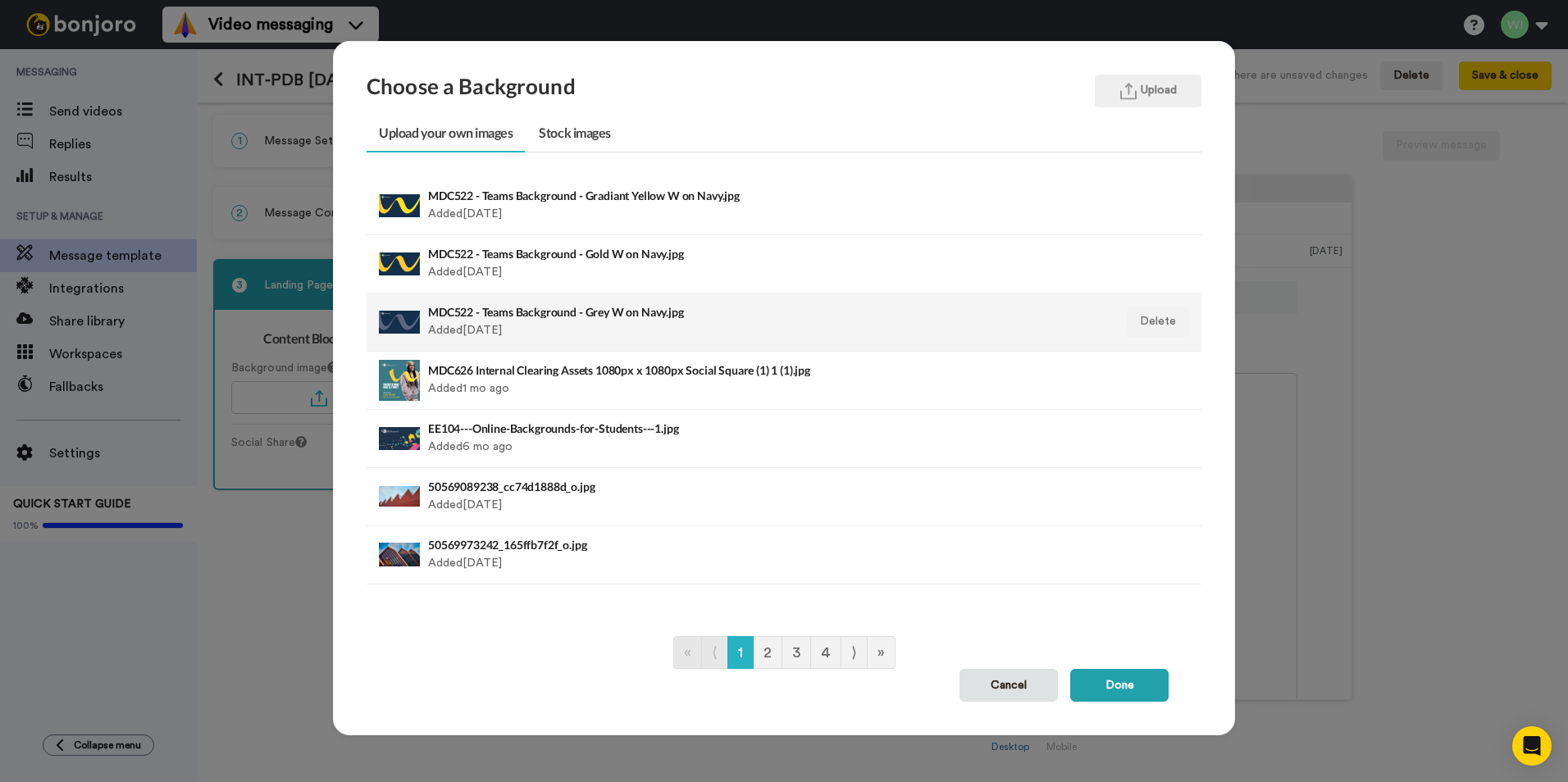
click at [638, 323] on div "MDC522 - Teams Background - Grey W on Navy.jpg Added 12 days ago" at bounding box center [704, 322] width 551 height 41
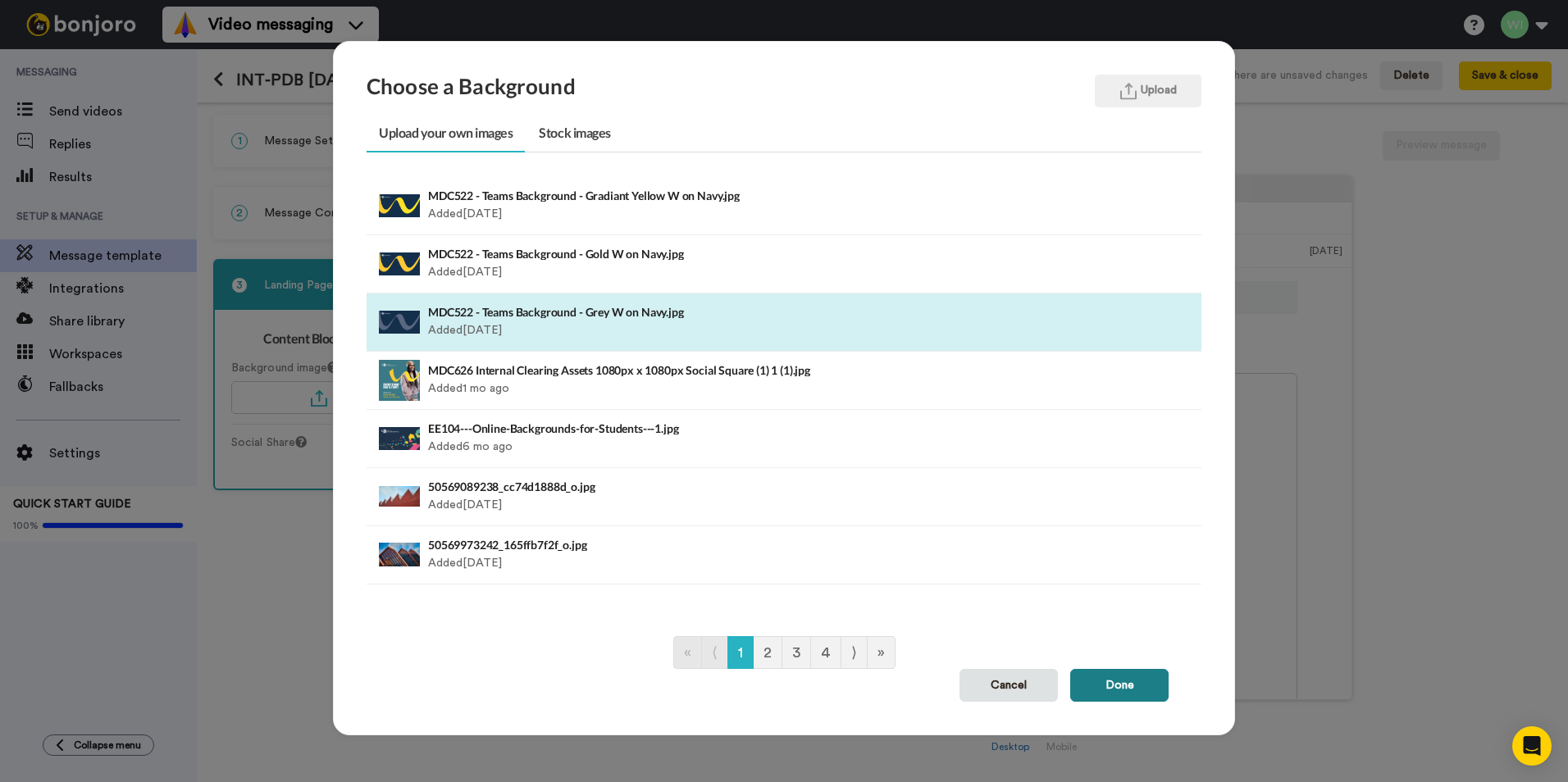
click at [1120, 686] on button "Done" at bounding box center [1119, 685] width 99 height 33
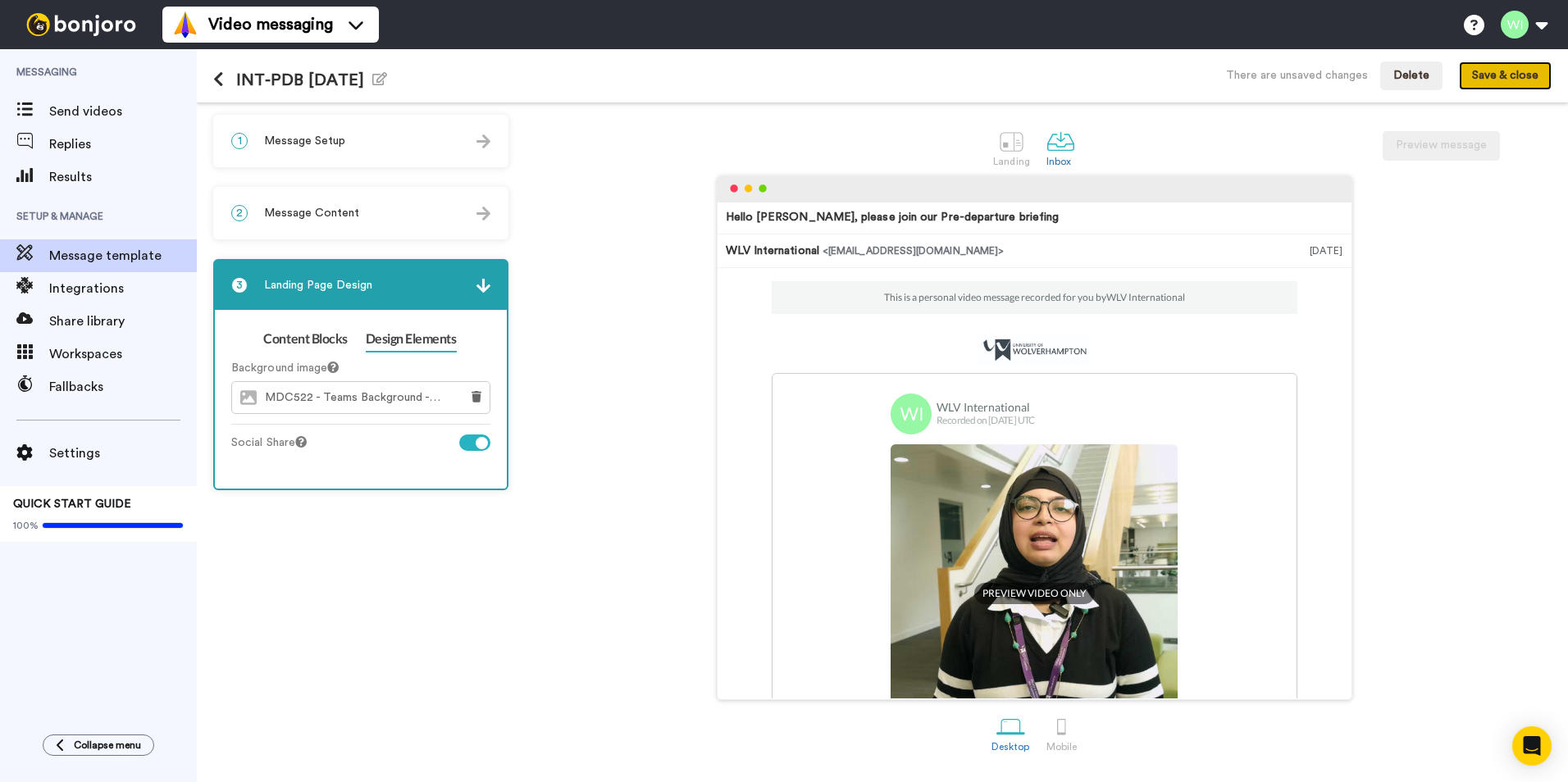
click at [1507, 81] on button "Save & close" at bounding box center [1505, 76] width 93 height 30
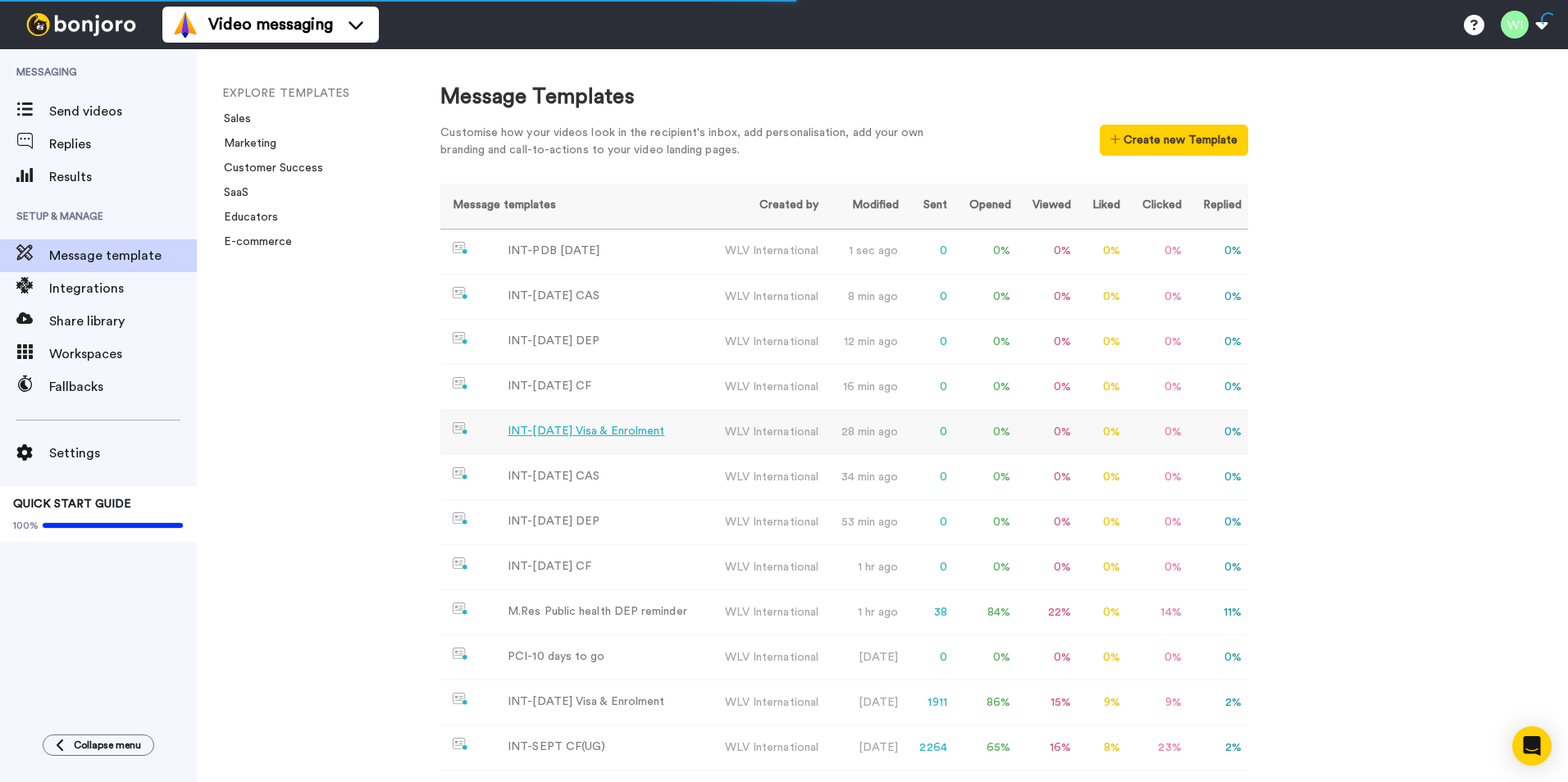
click at [627, 431] on div "INT-[DATE] Visa & Enrolment" at bounding box center [586, 432] width 157 height 17
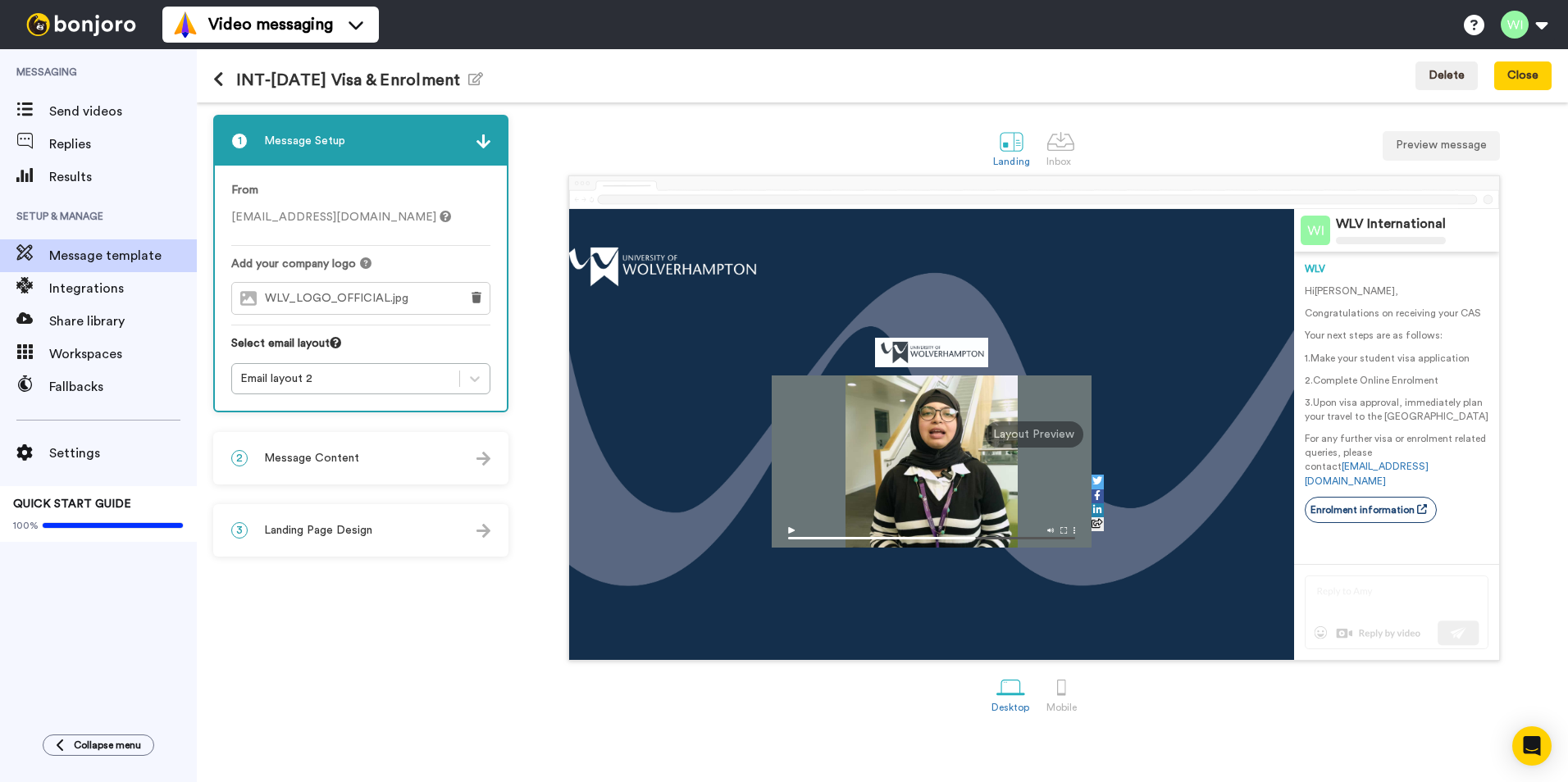
click at [427, 455] on div "2 Message Content" at bounding box center [360, 458] width 292 height 49
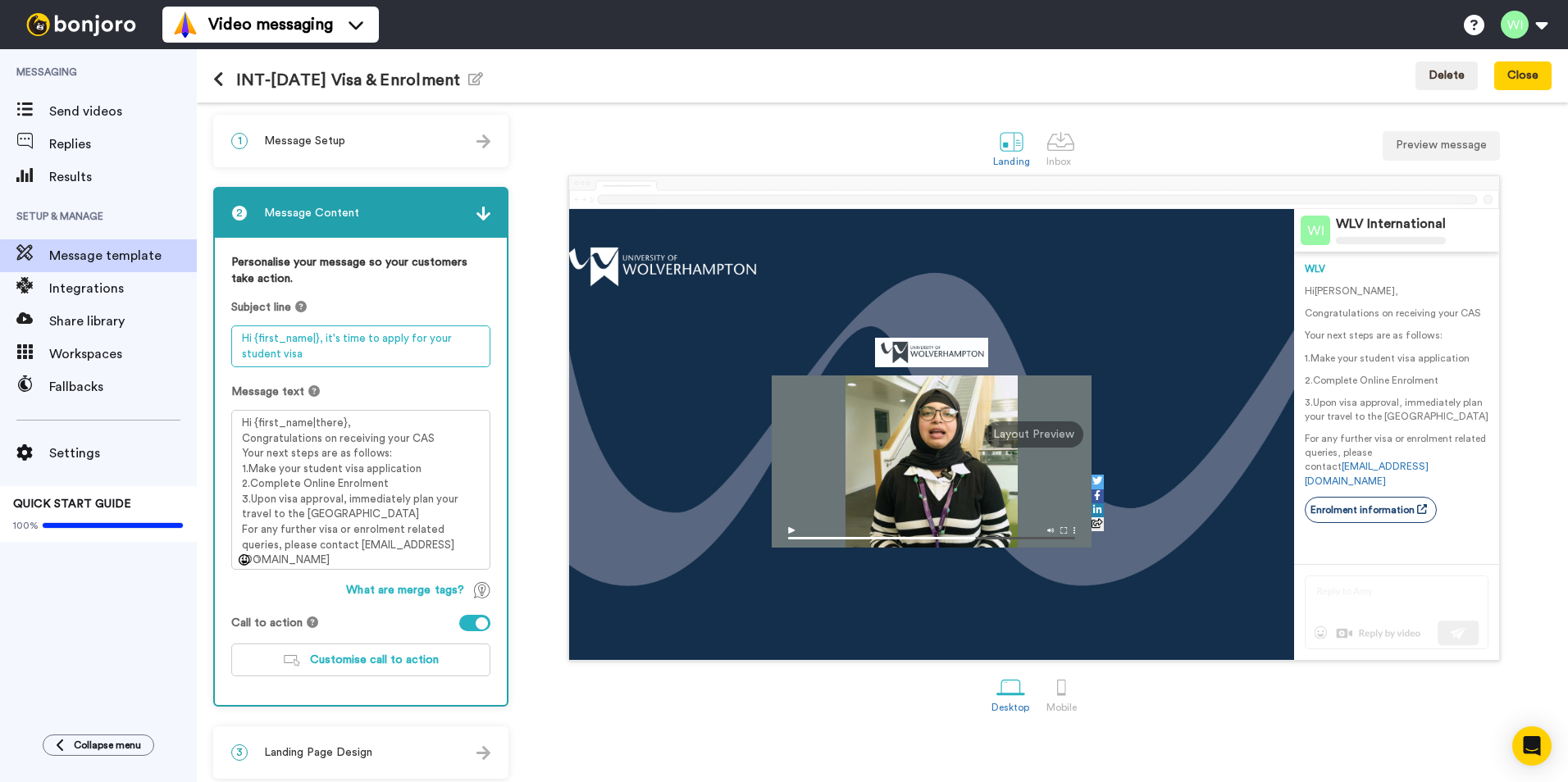
drag, startPoint x: 240, startPoint y: 340, endPoint x: 362, endPoint y: 353, distance: 122.7
click at [362, 353] on textarea "Hi {first_name|}, it's time to apply for your student visa" at bounding box center [361, 346] width 259 height 42
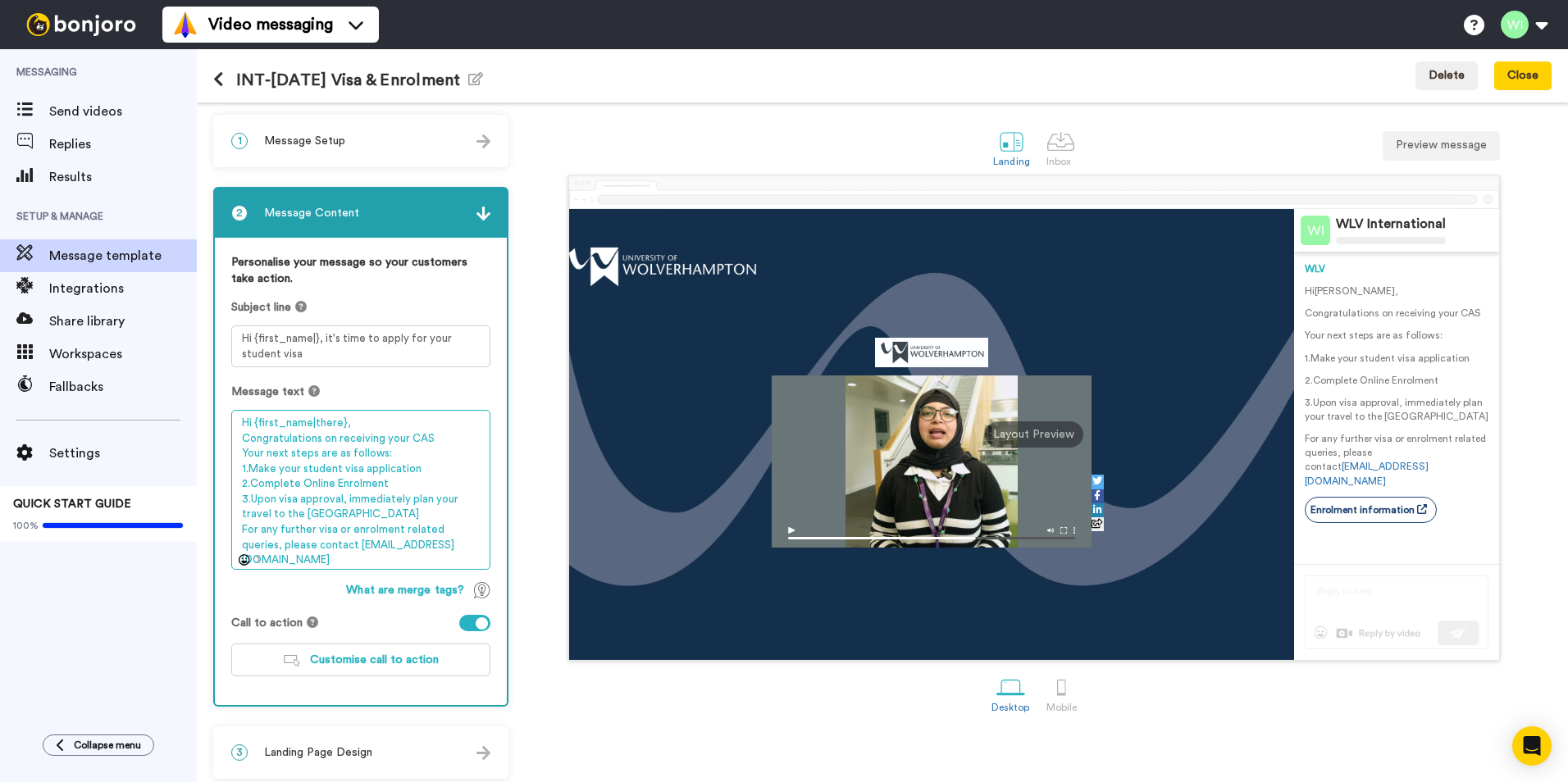
drag, startPoint x: 235, startPoint y: 421, endPoint x: 539, endPoint y: 599, distance: 352.3
click at [539, 602] on div "1 Message Setup From international@wlv.ac.uk Add your company logo WLV_LOGO_OFF…" at bounding box center [883, 442] width 1371 height 680
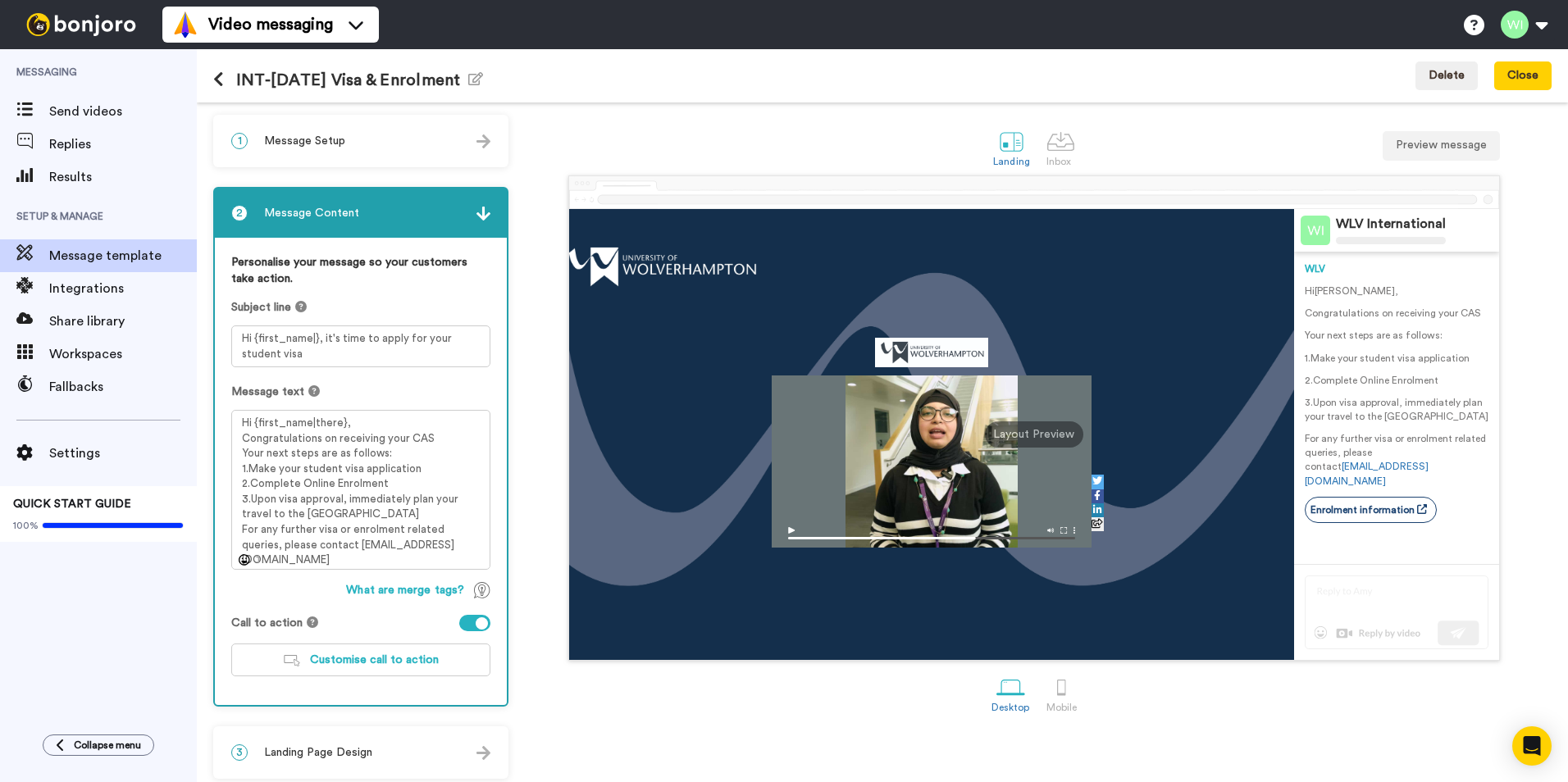
click at [571, 121] on div "Landing Inbox Preview message" at bounding box center [1034, 146] width 1035 height 56
click at [334, 661] on span "Customise call to action" at bounding box center [374, 660] width 129 height 11
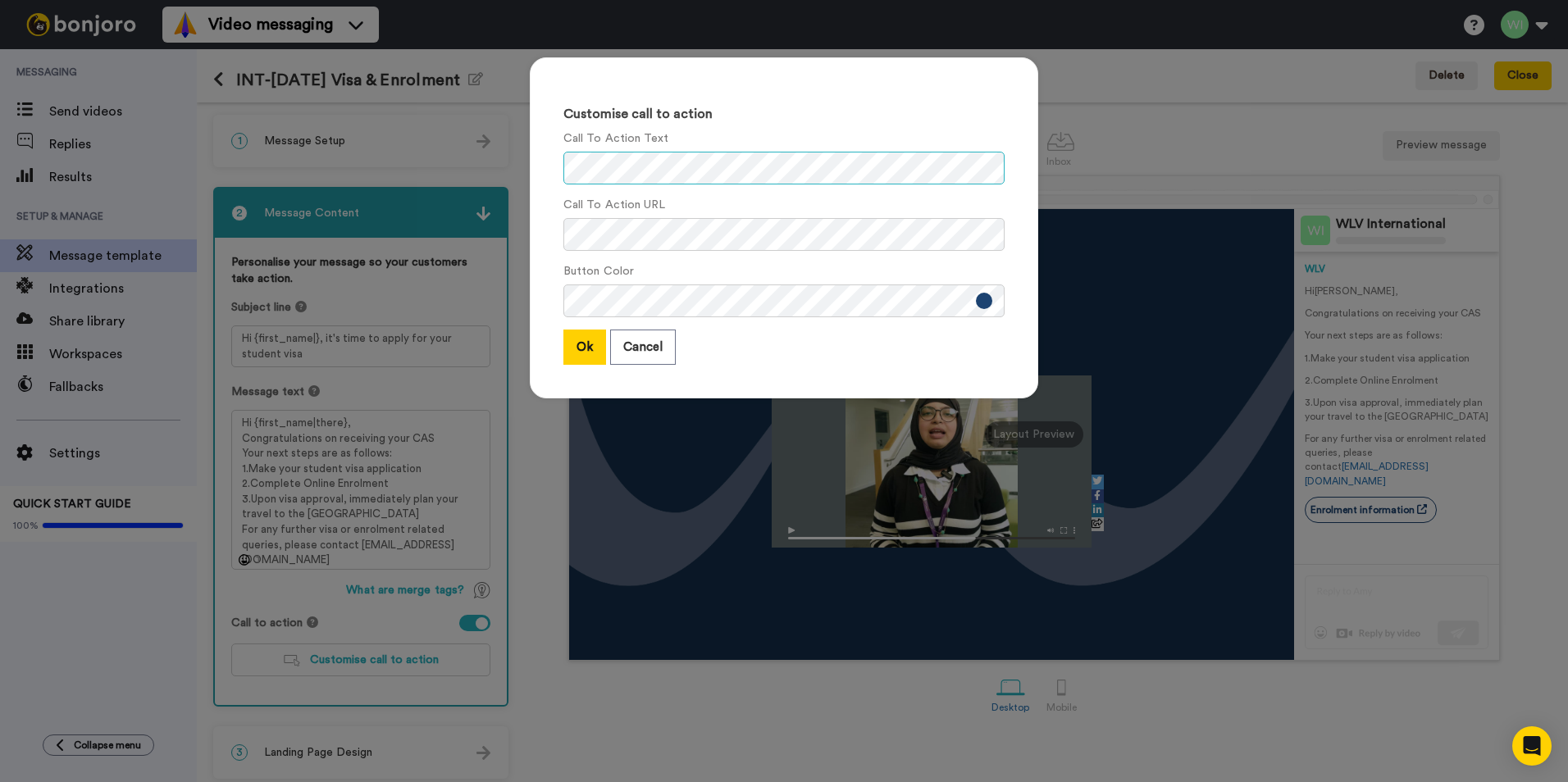
click at [439, 167] on div "Customise call to action Call To Action Text Call To Action URL Button Color Ok…" at bounding box center [784, 391] width 1568 height 782
click at [1151, 213] on div "Customise call to action Call To Action Text Call To Action URL Button Color Ok…" at bounding box center [784, 391] width 1568 height 782
click at [636, 350] on button "Cancel" at bounding box center [642, 346] width 66 height 35
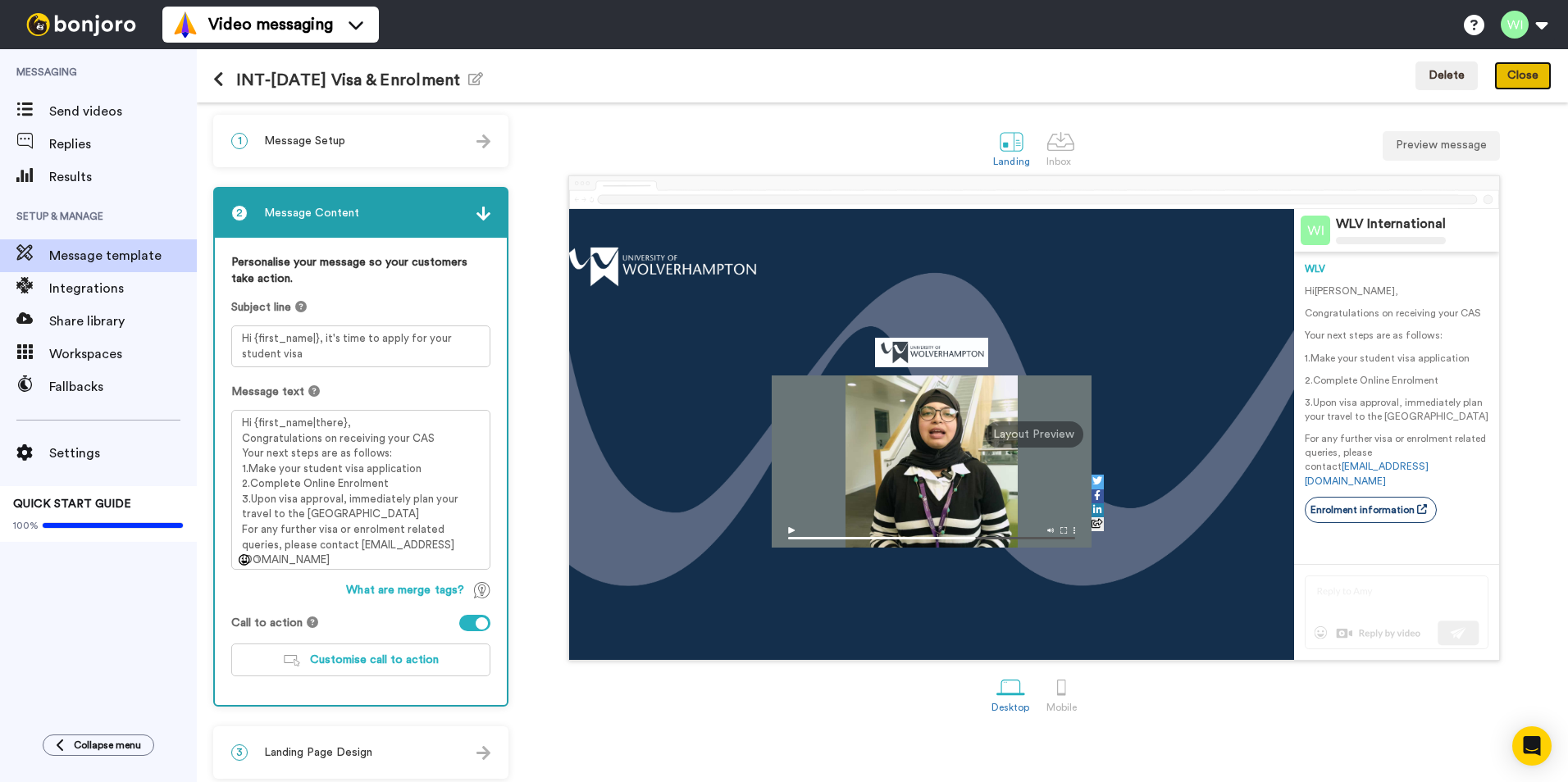
click at [1533, 68] on button "Close" at bounding box center [1523, 76] width 57 height 30
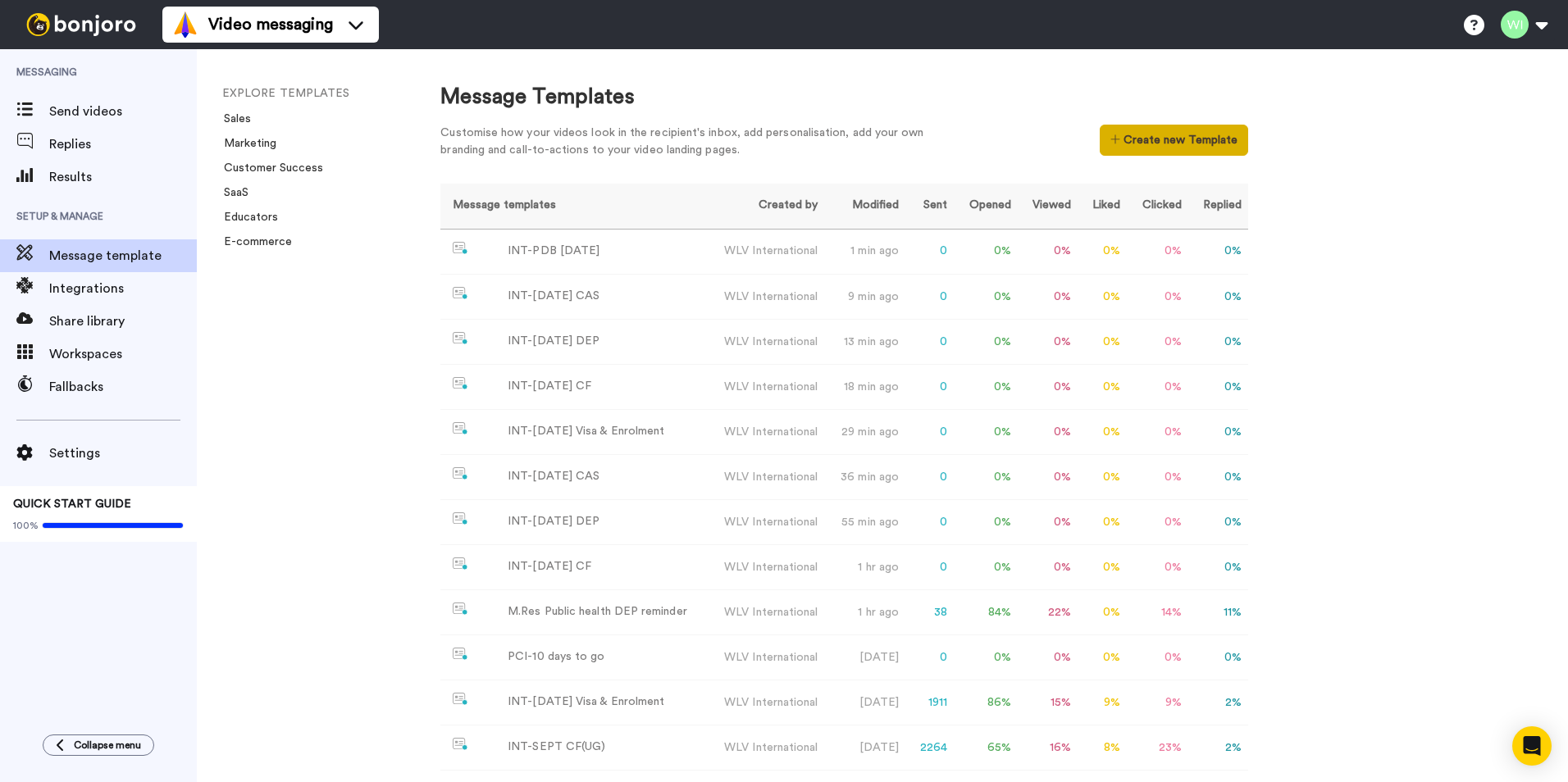
click at [1225, 149] on button "Create new Template" at bounding box center [1174, 140] width 148 height 32
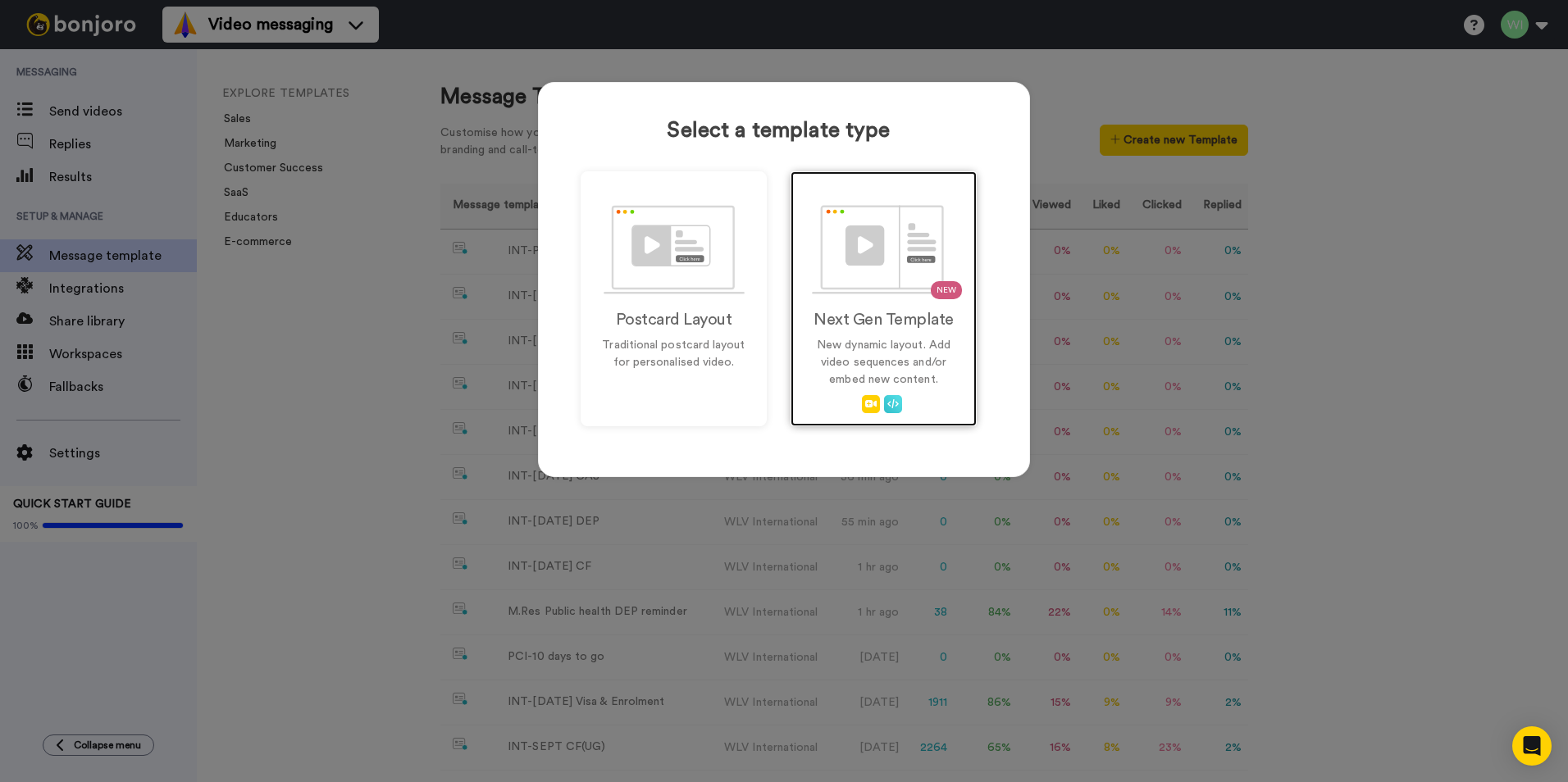
click at [958, 314] on div "NEW Next Gen Template New dynamic layout. Add video sequences and/or embed new …" at bounding box center [884, 299] width 186 height 255
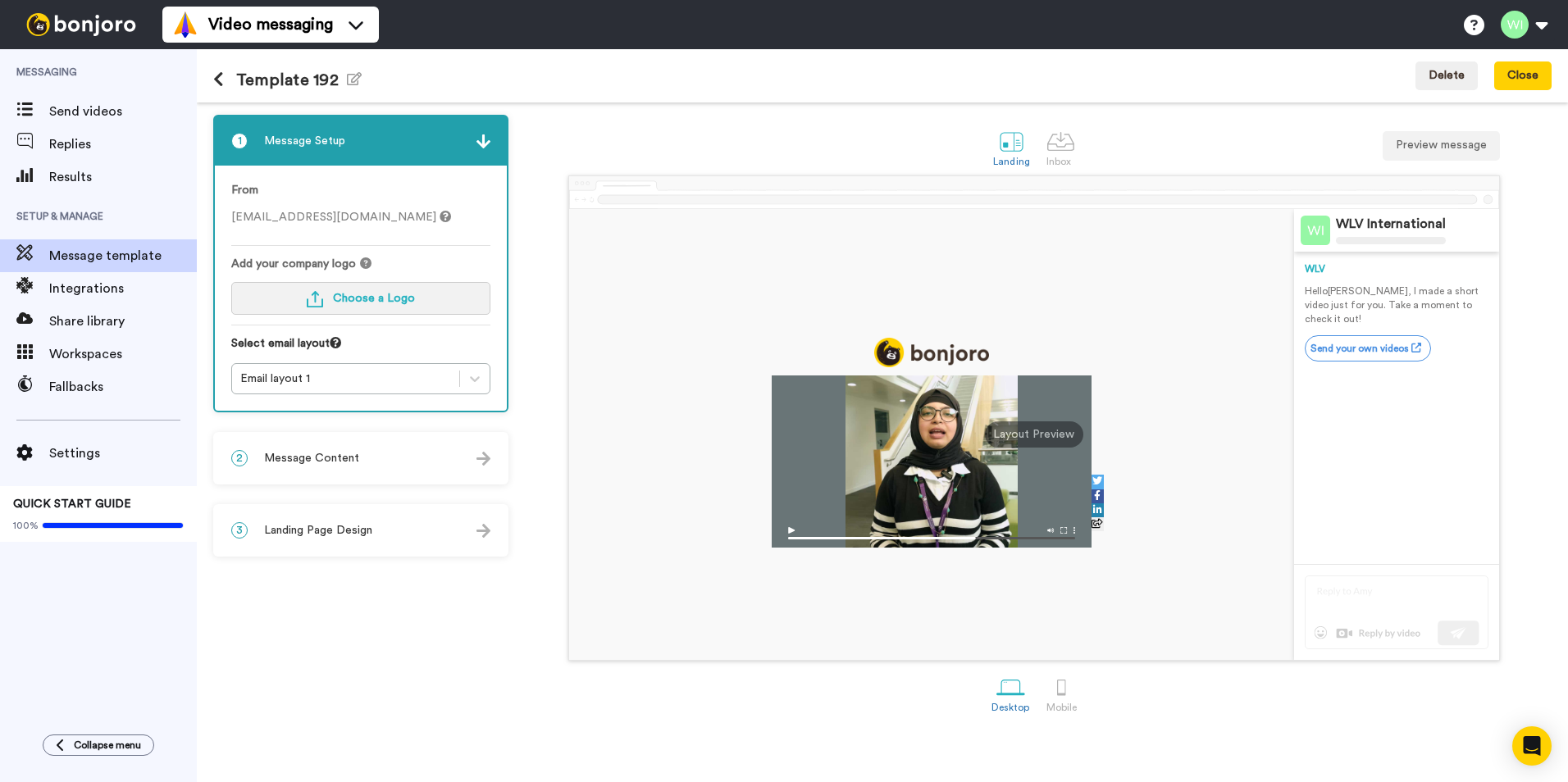
click at [421, 306] on button "Choose a Logo" at bounding box center [361, 299] width 259 height 33
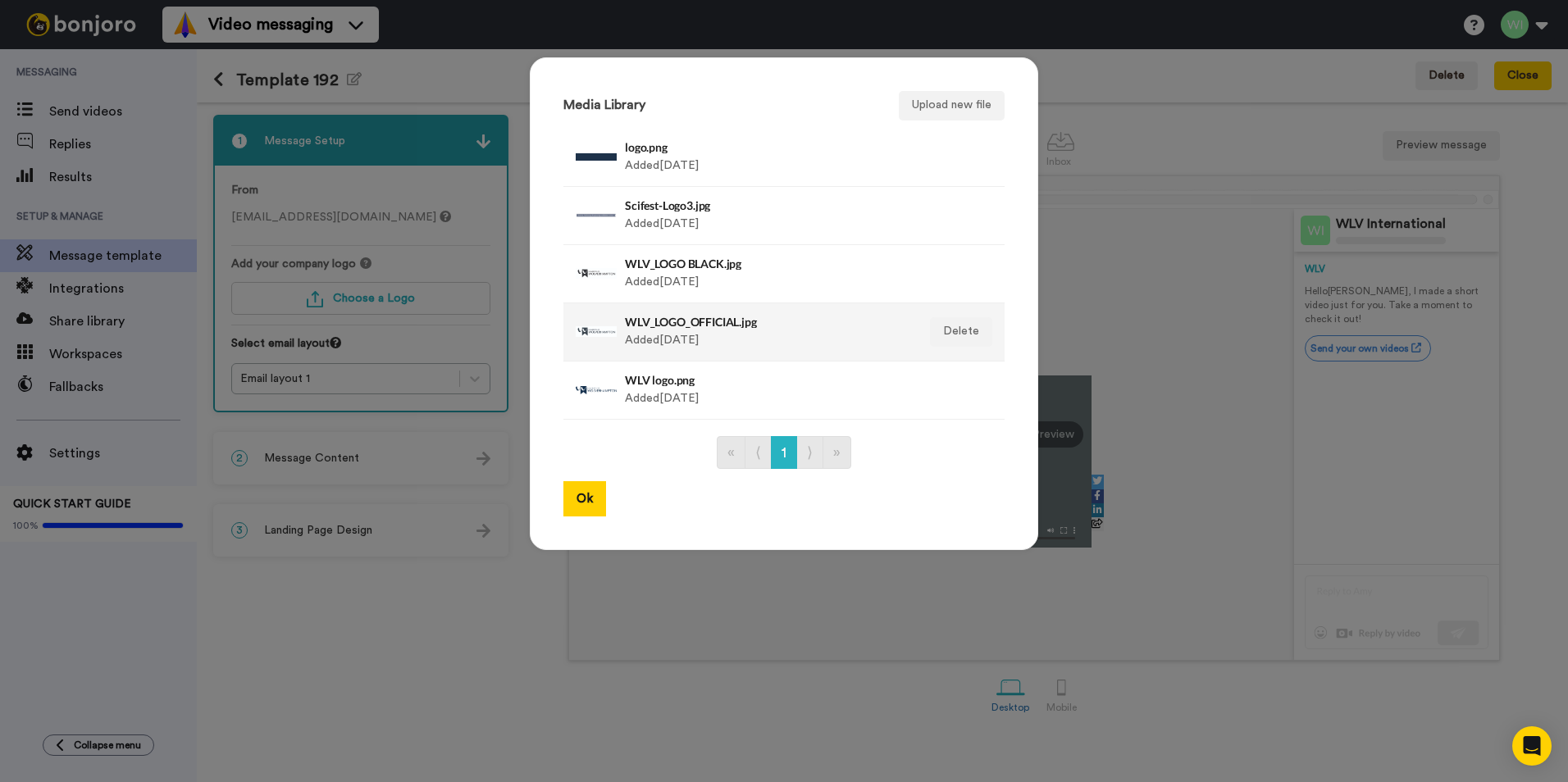
click at [723, 325] on h4 "WLV_LOGO_OFFICIAL.jpg" at bounding box center [767, 322] width 283 height 12
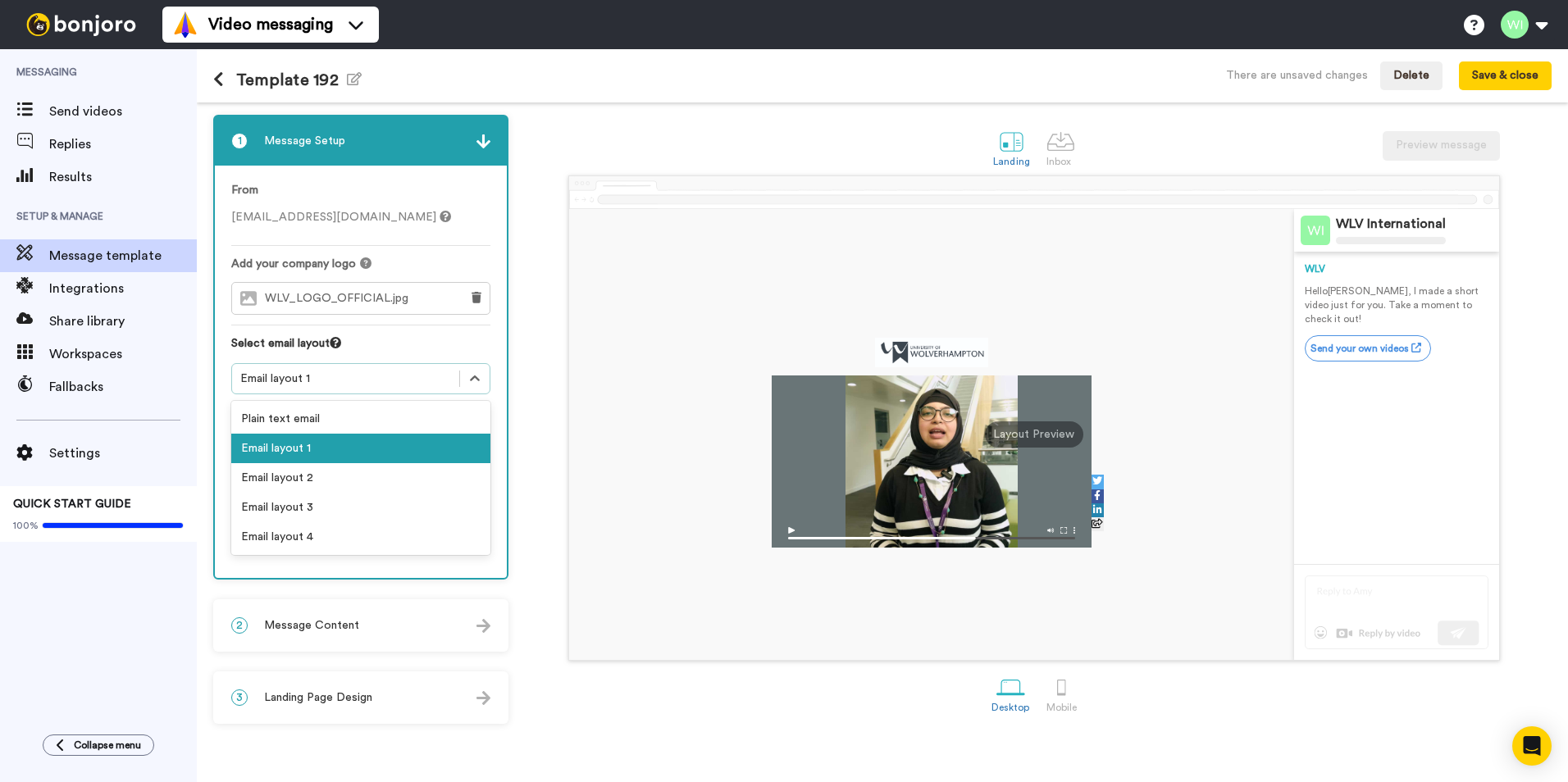
click at [425, 375] on div "Email layout 1" at bounding box center [346, 378] width 211 height 16
click at [375, 478] on div "Email layout 2" at bounding box center [361, 478] width 259 height 30
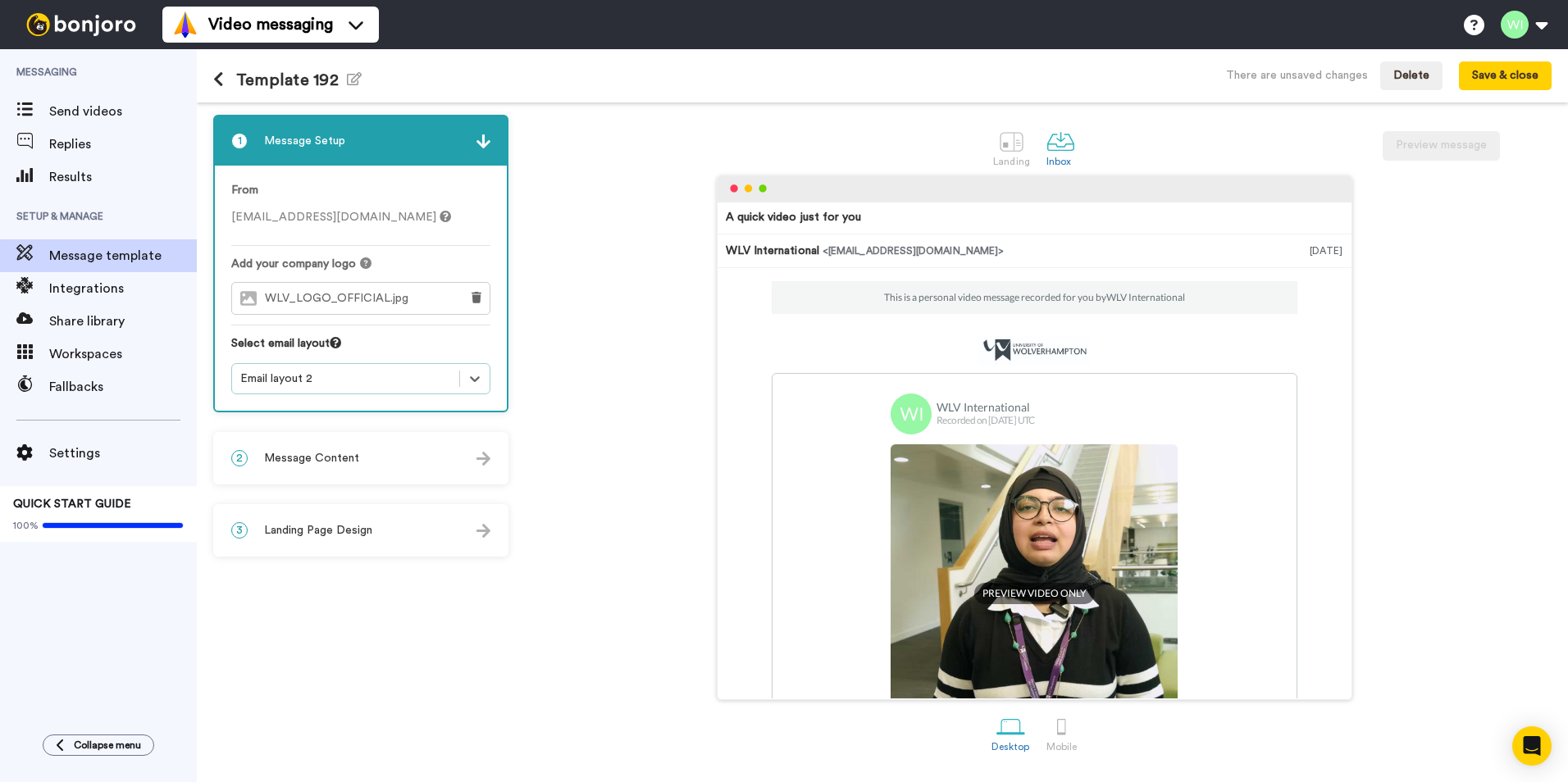
click at [361, 480] on div "2 Message Content" at bounding box center [360, 458] width 292 height 49
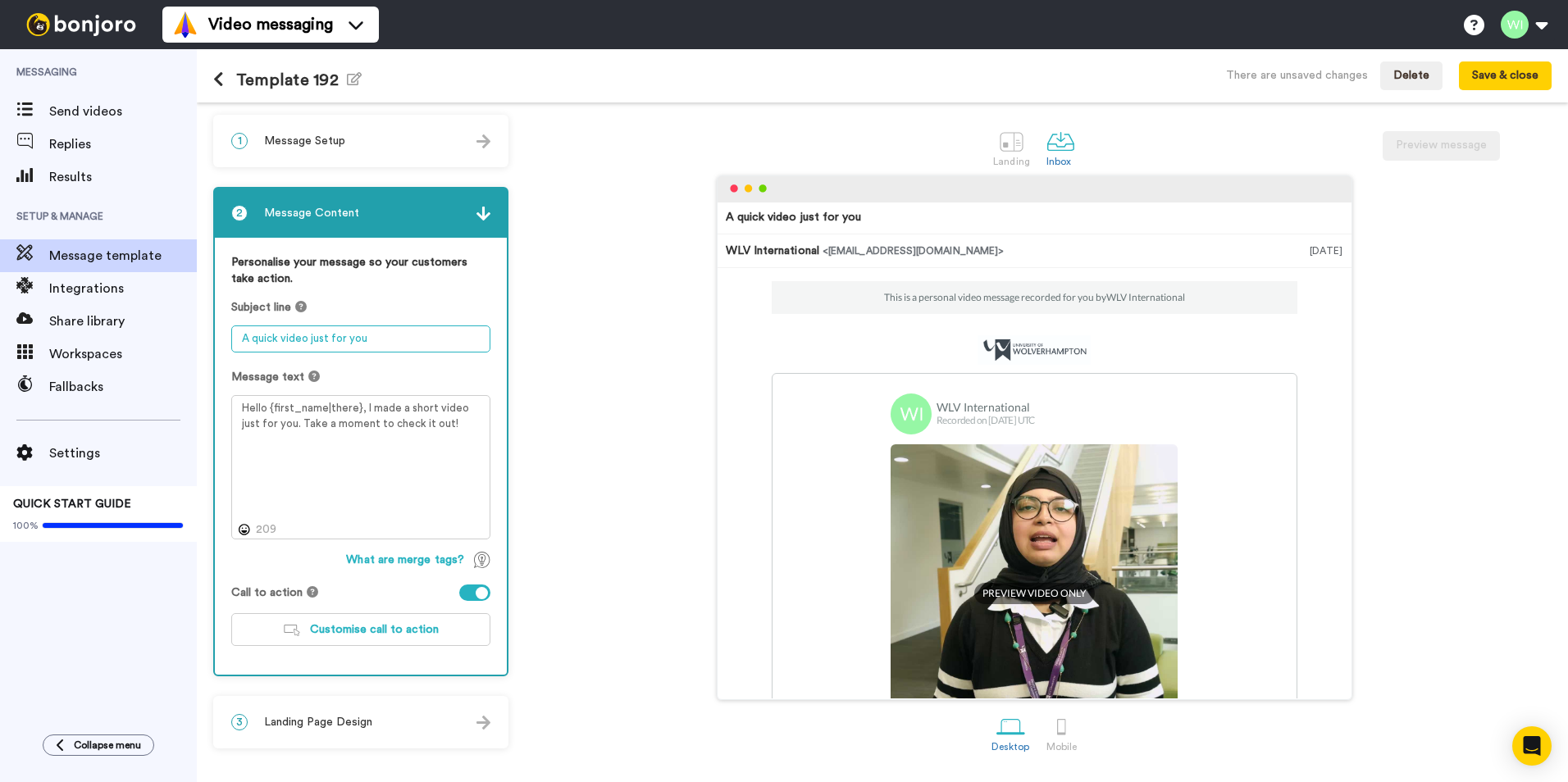
drag, startPoint x: 370, startPoint y: 335, endPoint x: -63, endPoint y: 295, distance: 434.8
click at [0, 295] on html "Video messaging Switch to Video messaging Testimonials Settings Discover Help &…" at bounding box center [784, 391] width 1568 height 782
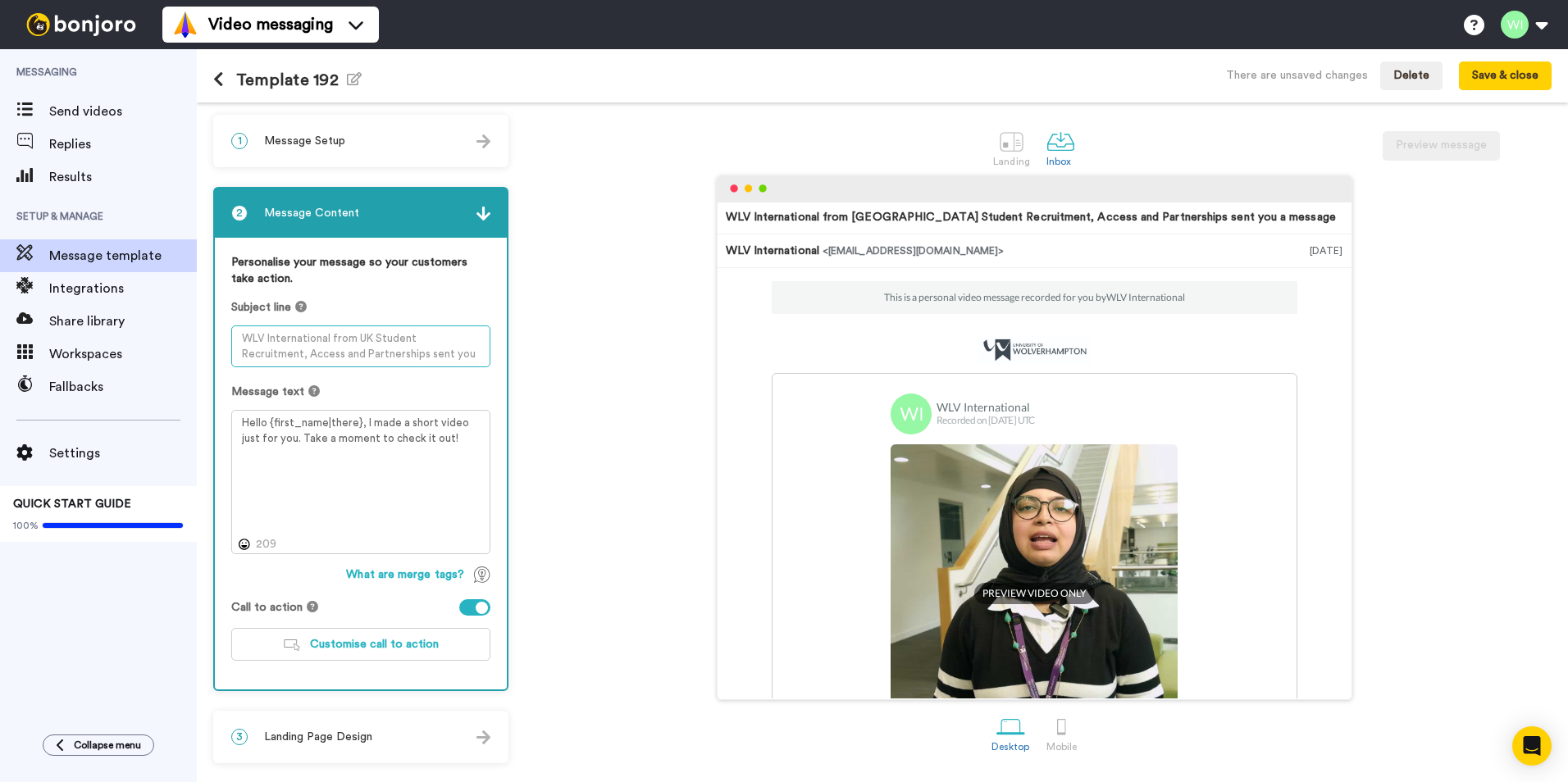
paste textarea "Hi {first_name|}, it's time to apply for your student visa"
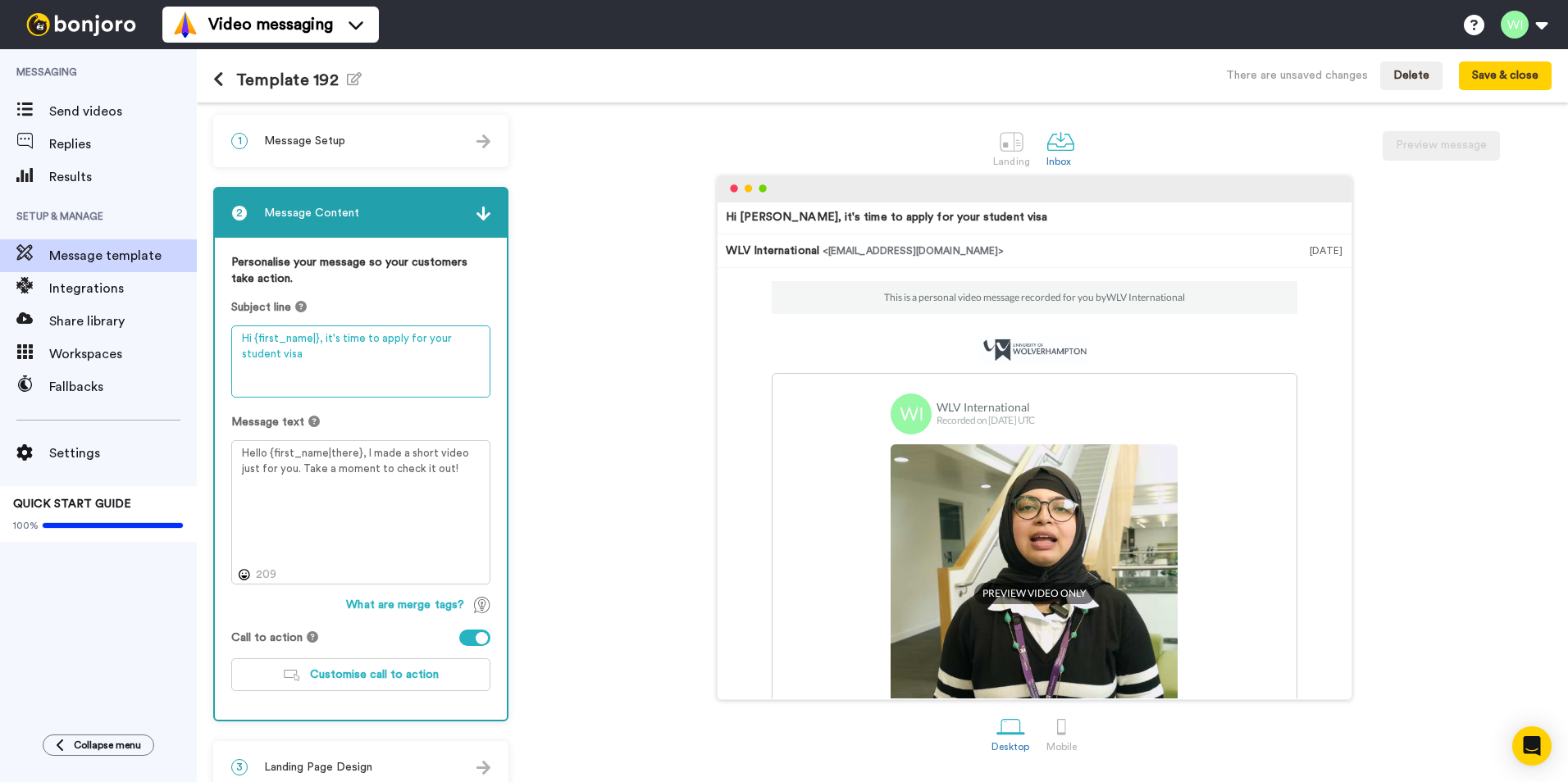
type textarea "Hi {first_name|}, it's time to apply for your student visa"
drag, startPoint x: 446, startPoint y: 466, endPoint x: 115, endPoint y: 411, distance: 335.5
click at [115, 411] on div "Messaging Send videos Replies Results Setup & Manage Message template Integrati…" at bounding box center [784, 415] width 1568 height 733
paste textarea "Hi {first_name|there}, Congratulations on receiving your CAS Your next steps ar…"
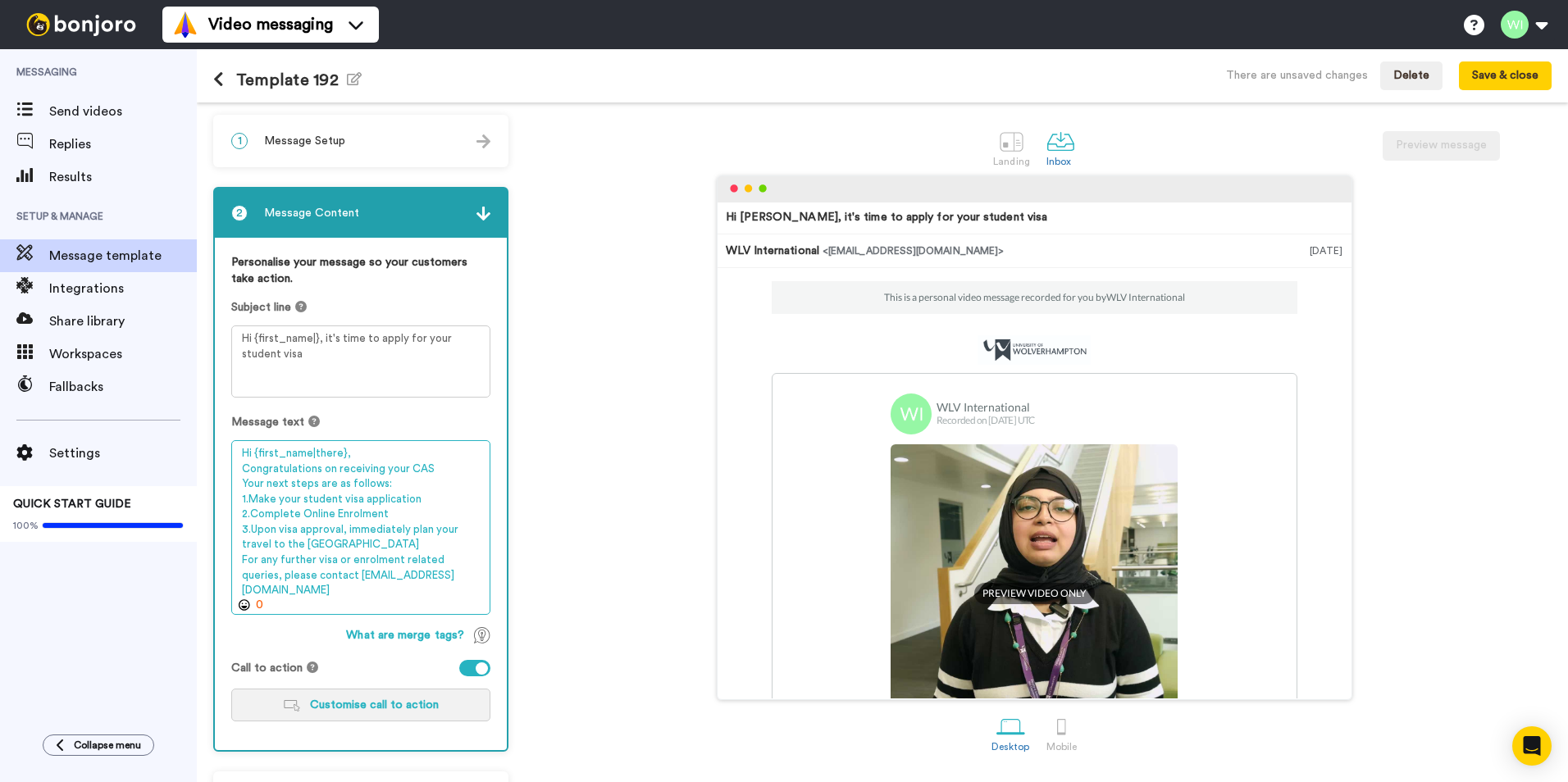
type textarea "Hi {first_name|there}, Congratulations on receiving your CAS Your next steps ar…"
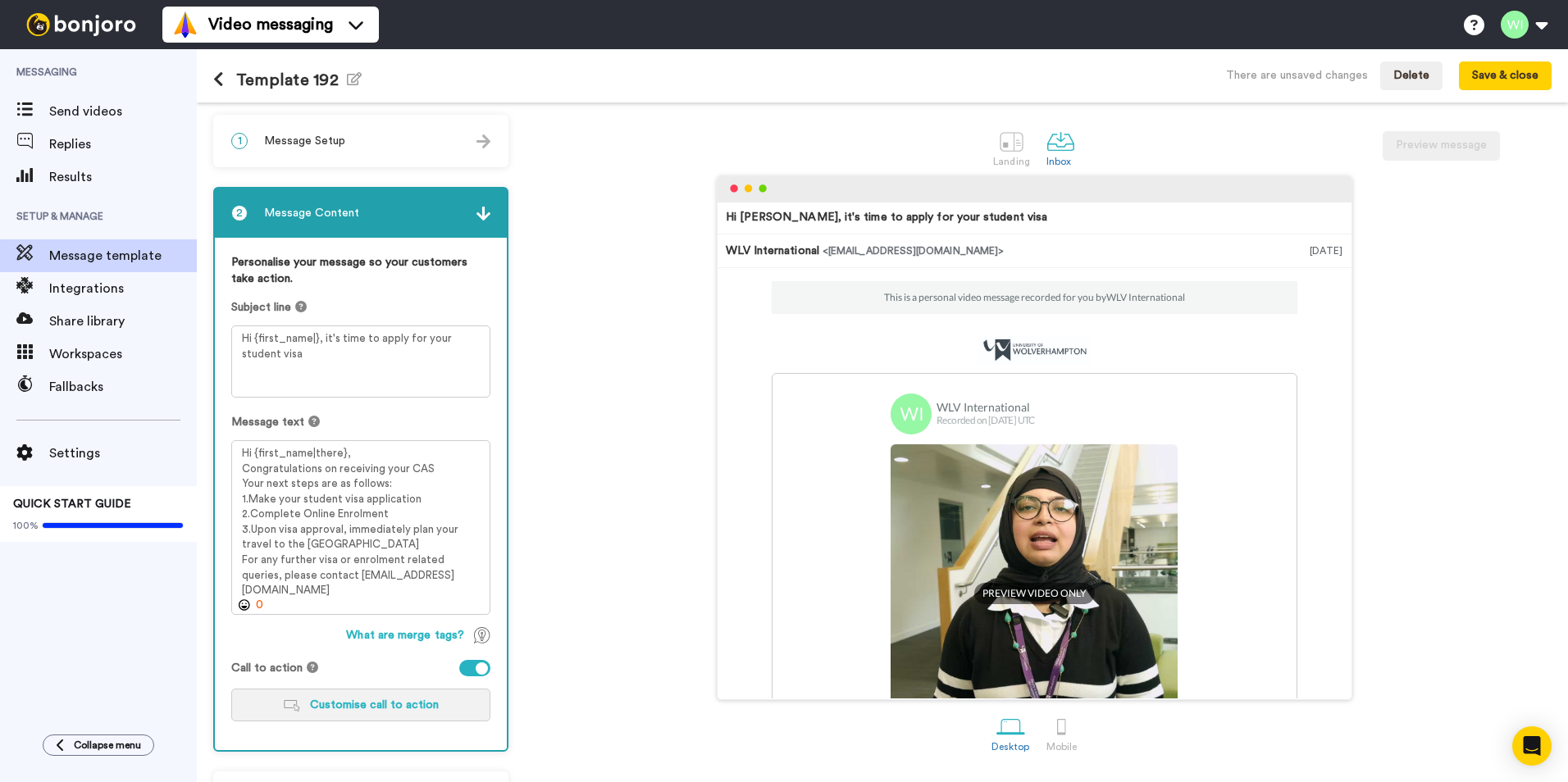
click at [390, 707] on span "Customise call to action" at bounding box center [374, 705] width 129 height 11
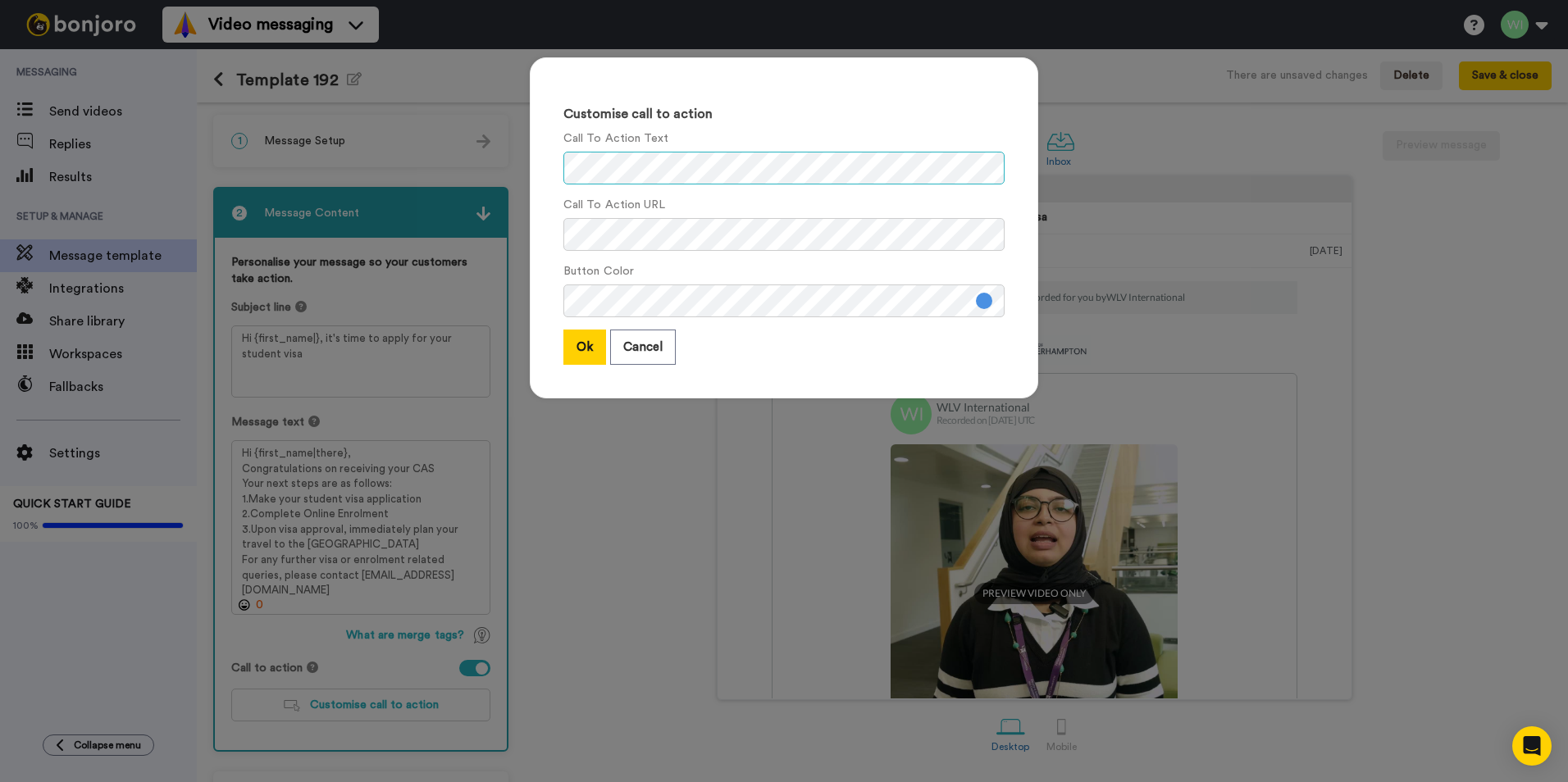
click at [424, 160] on div "Customise call to action Call To Action Text Call To Action URL Button Color Ok…" at bounding box center [784, 391] width 1568 height 782
click at [483, 228] on div "Customise call to action Call To Action Text Call To Action URL Button Color Ok…" at bounding box center [784, 391] width 1568 height 782
click at [978, 303] on button at bounding box center [984, 301] width 16 height 16
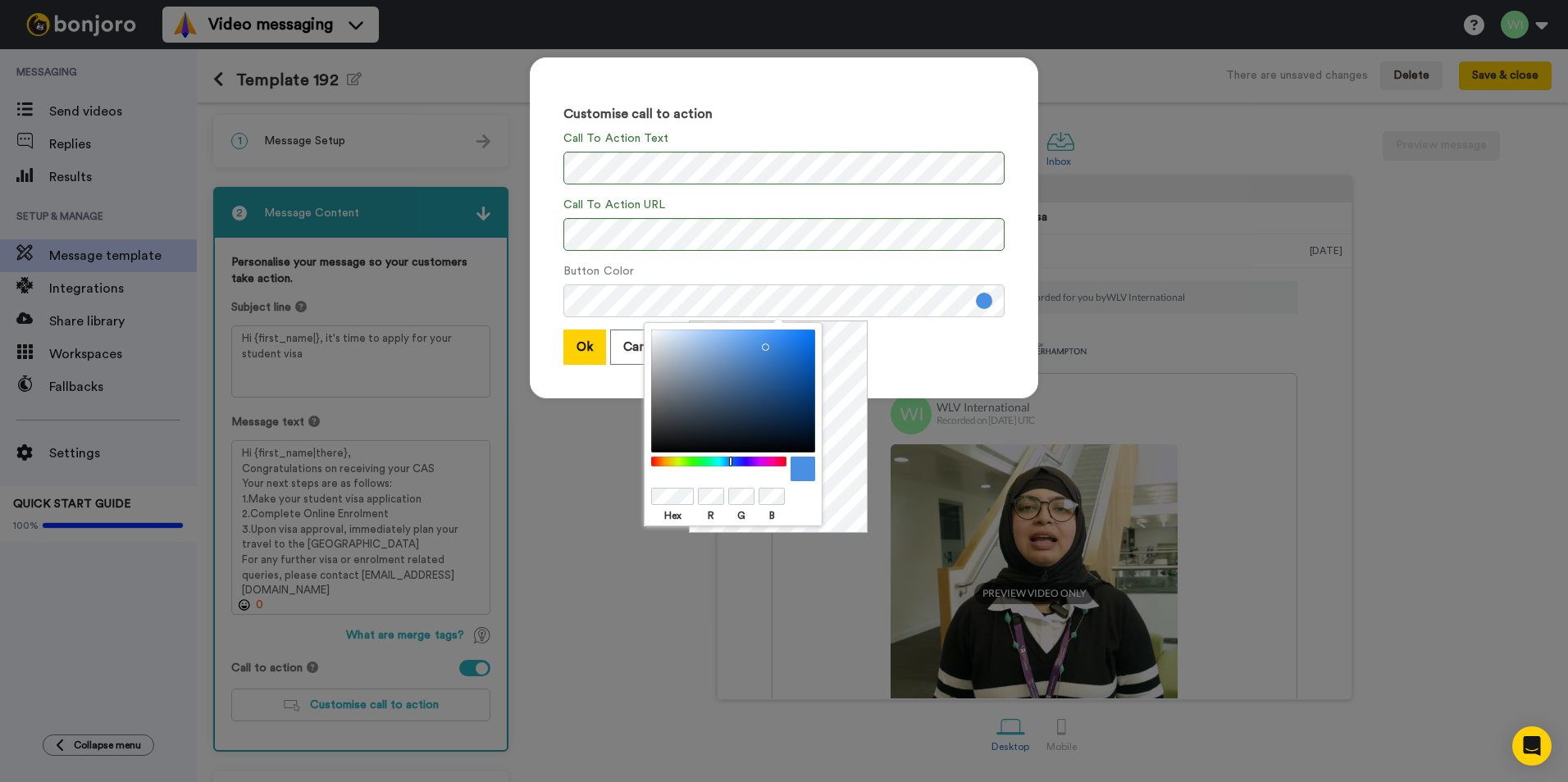
click at [776, 378] on div at bounding box center [732, 391] width 164 height 123
click at [918, 335] on div "Ok Cancel" at bounding box center [784, 346] width 441 height 35
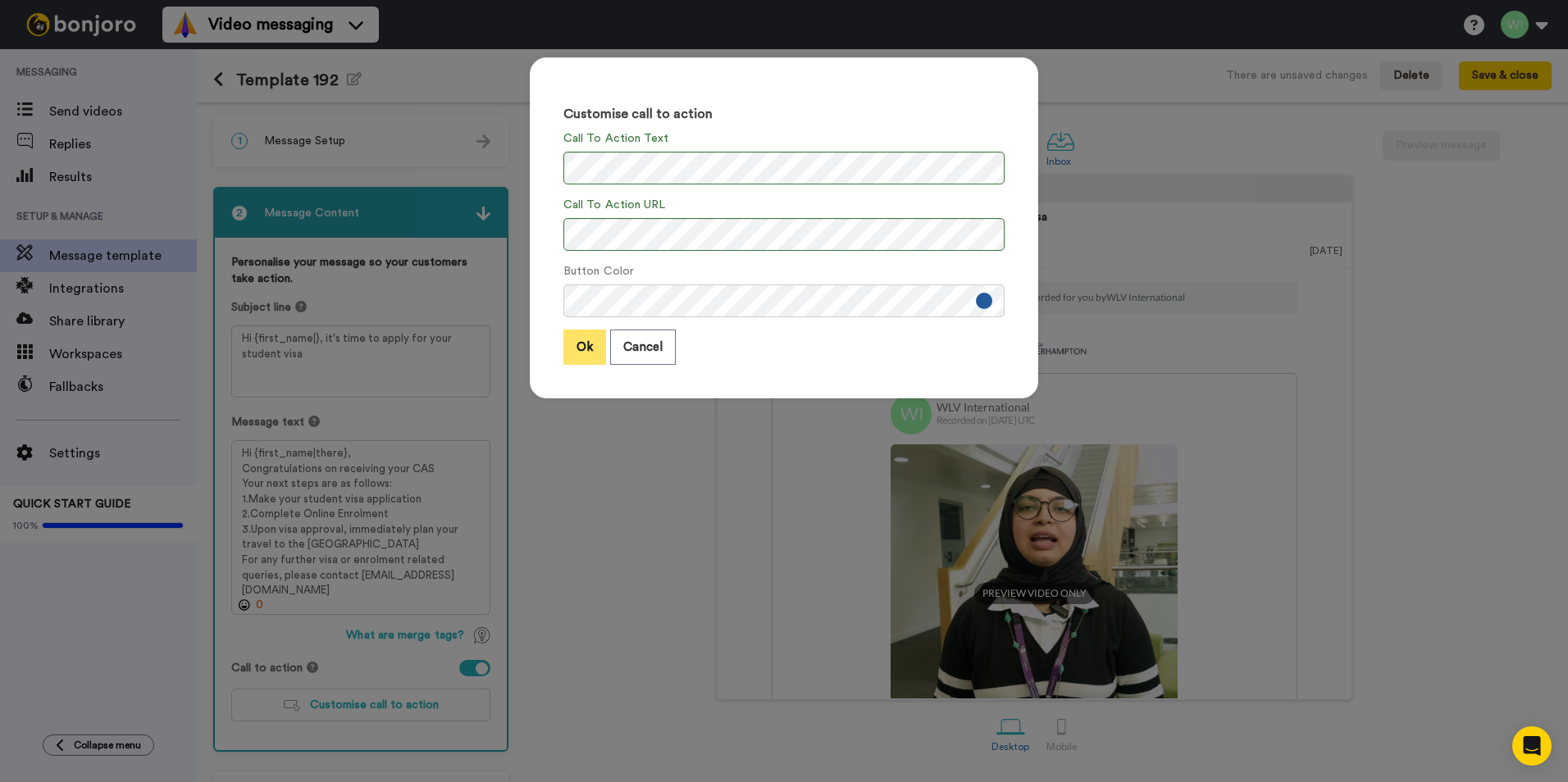
click at [581, 353] on button "Ok" at bounding box center [585, 346] width 43 height 35
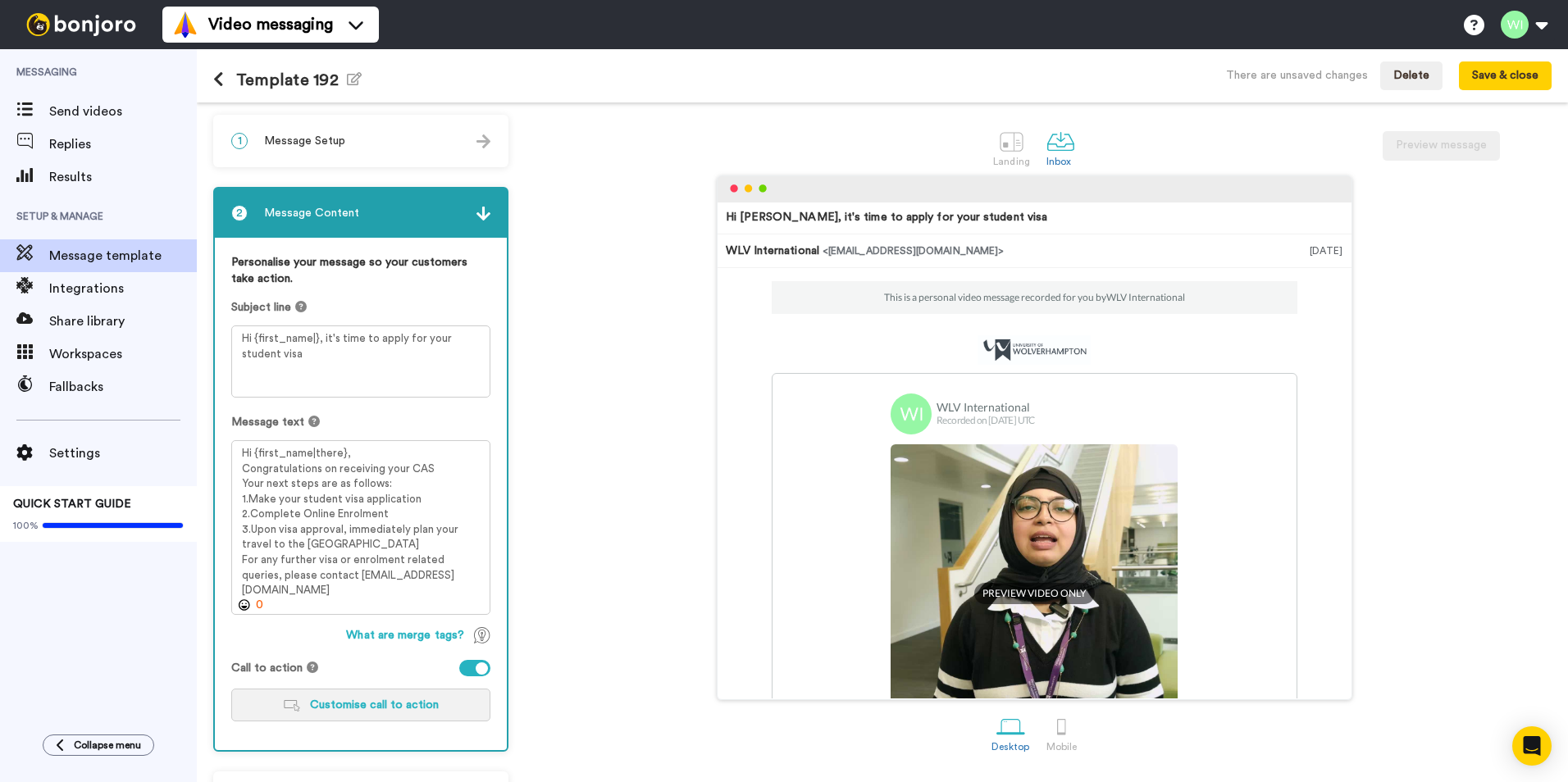
scroll to position [55, 0]
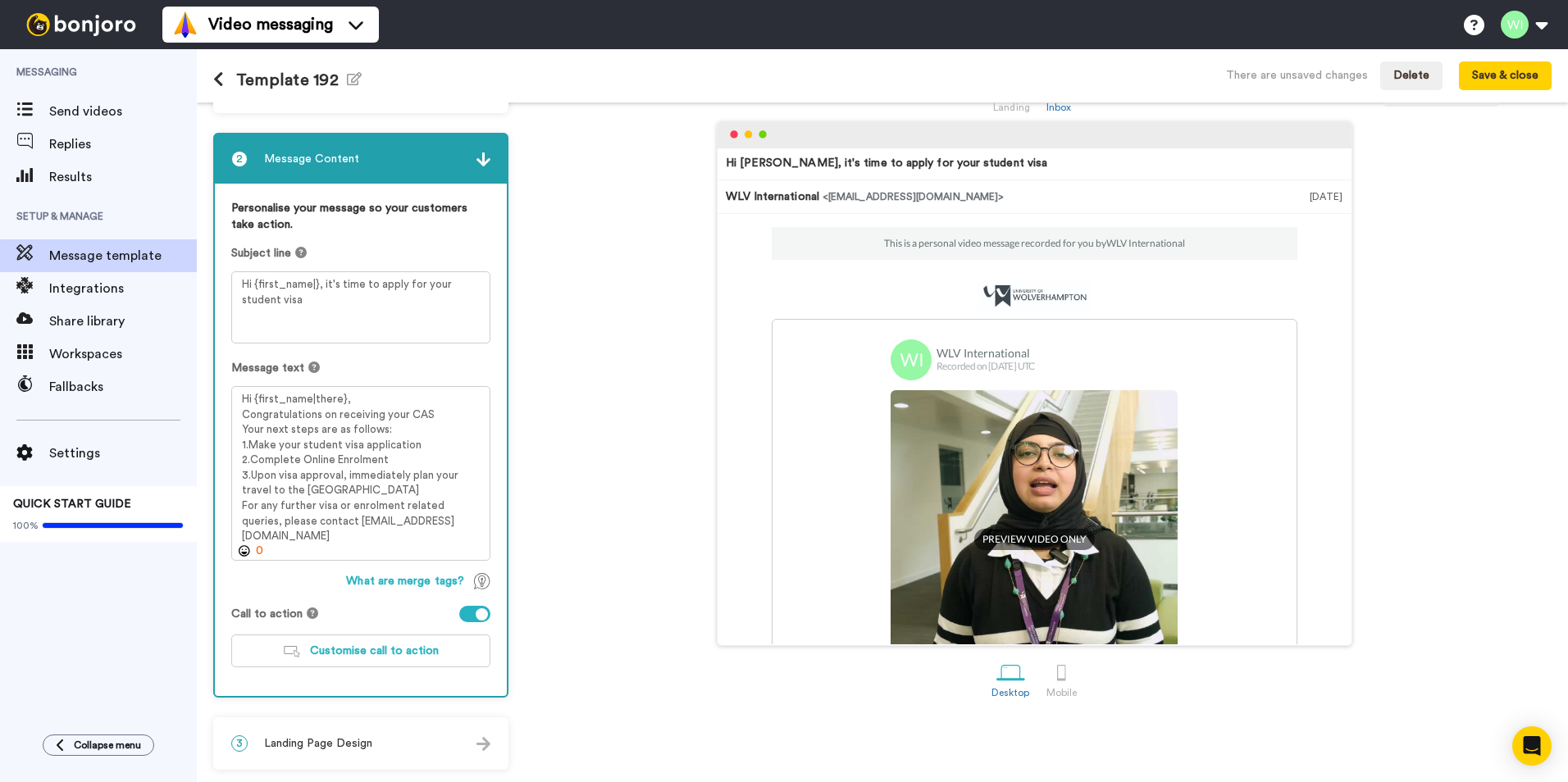
click at [382, 748] on div "3 Landing Page Design" at bounding box center [360, 743] width 292 height 49
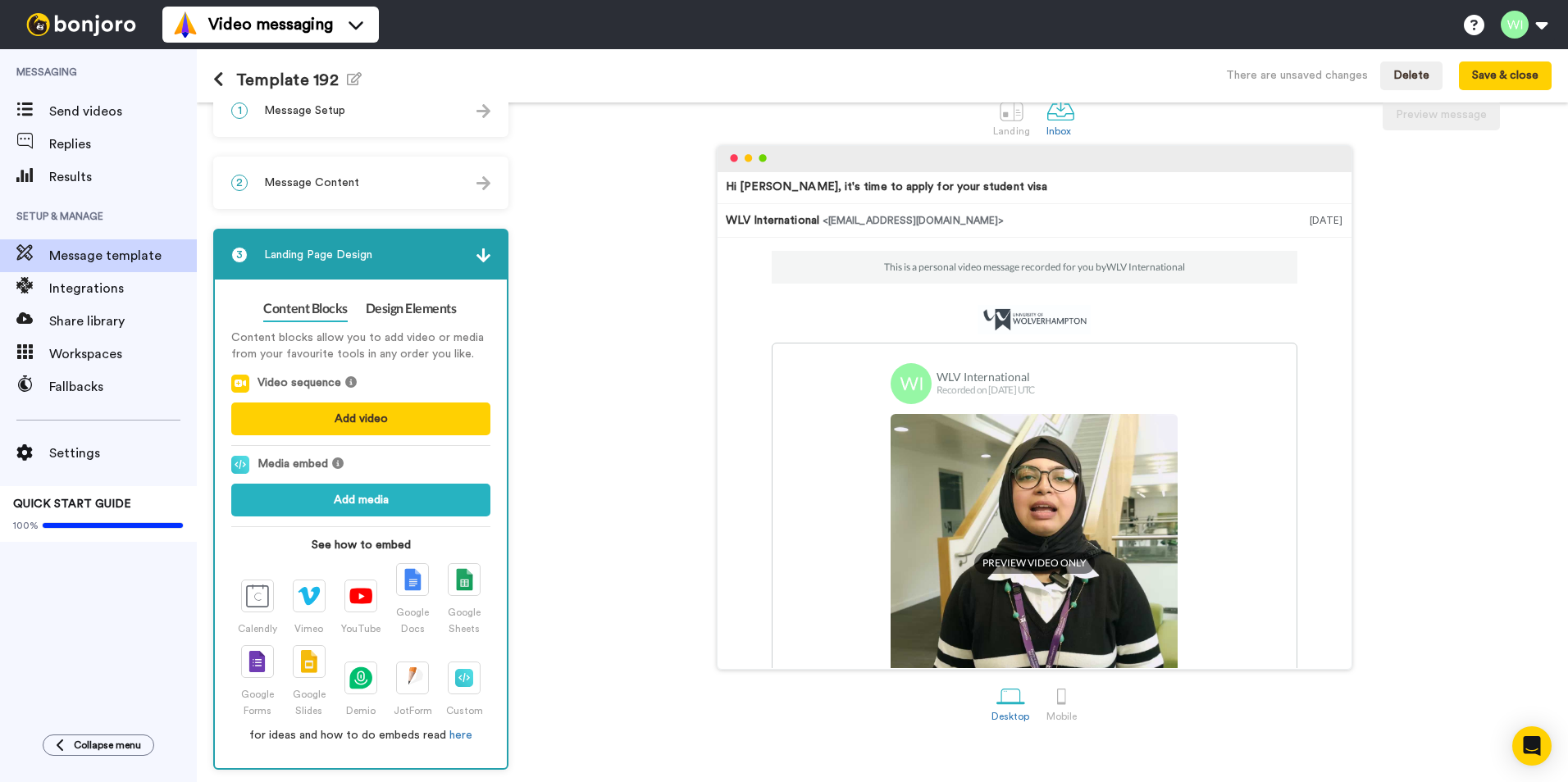
scroll to position [31, 0]
click at [425, 307] on link "Design Elements" at bounding box center [411, 308] width 91 height 26
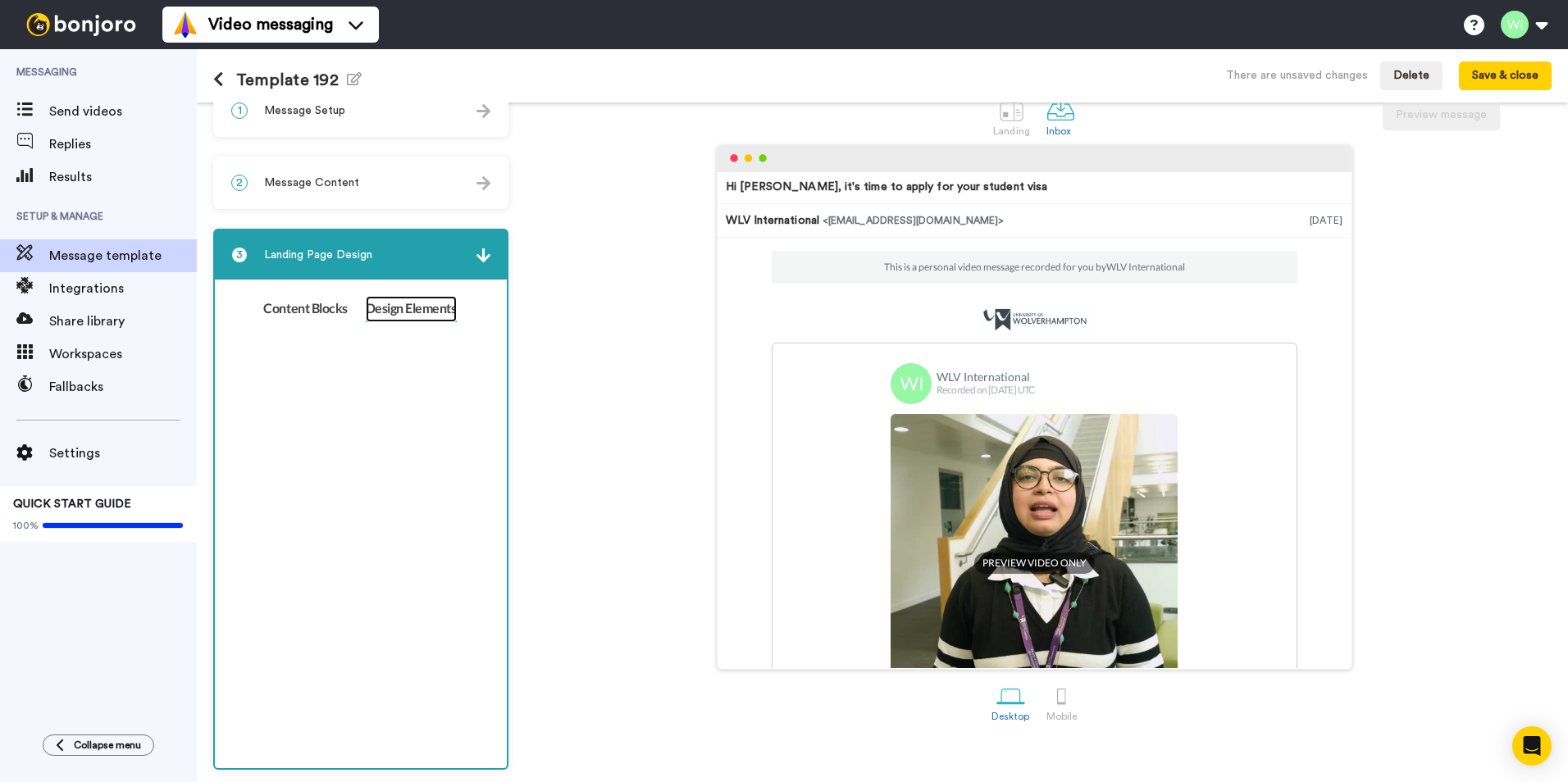
scroll to position [0, 0]
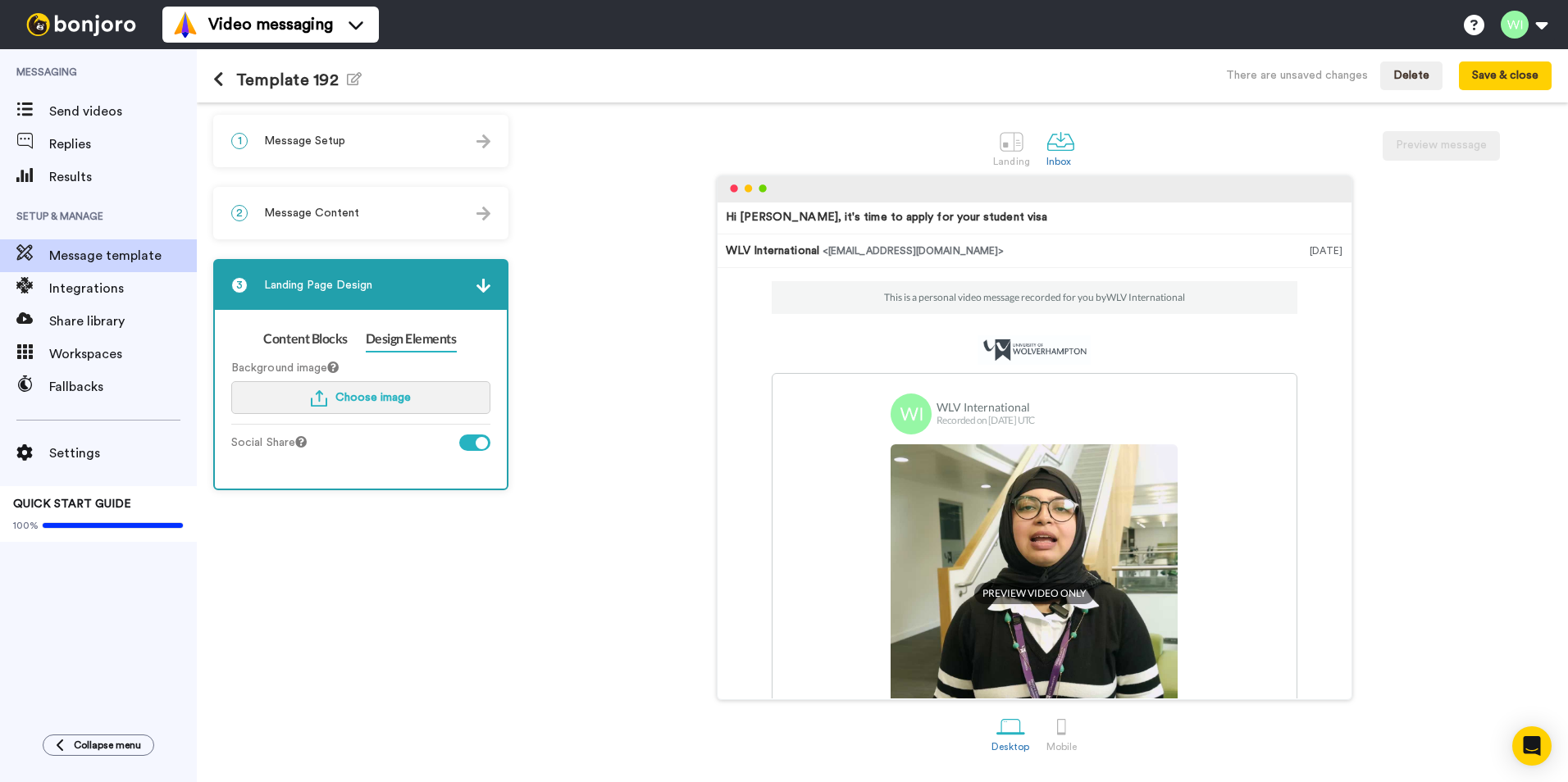
click at [370, 401] on span "Choose image" at bounding box center [372, 398] width 76 height 11
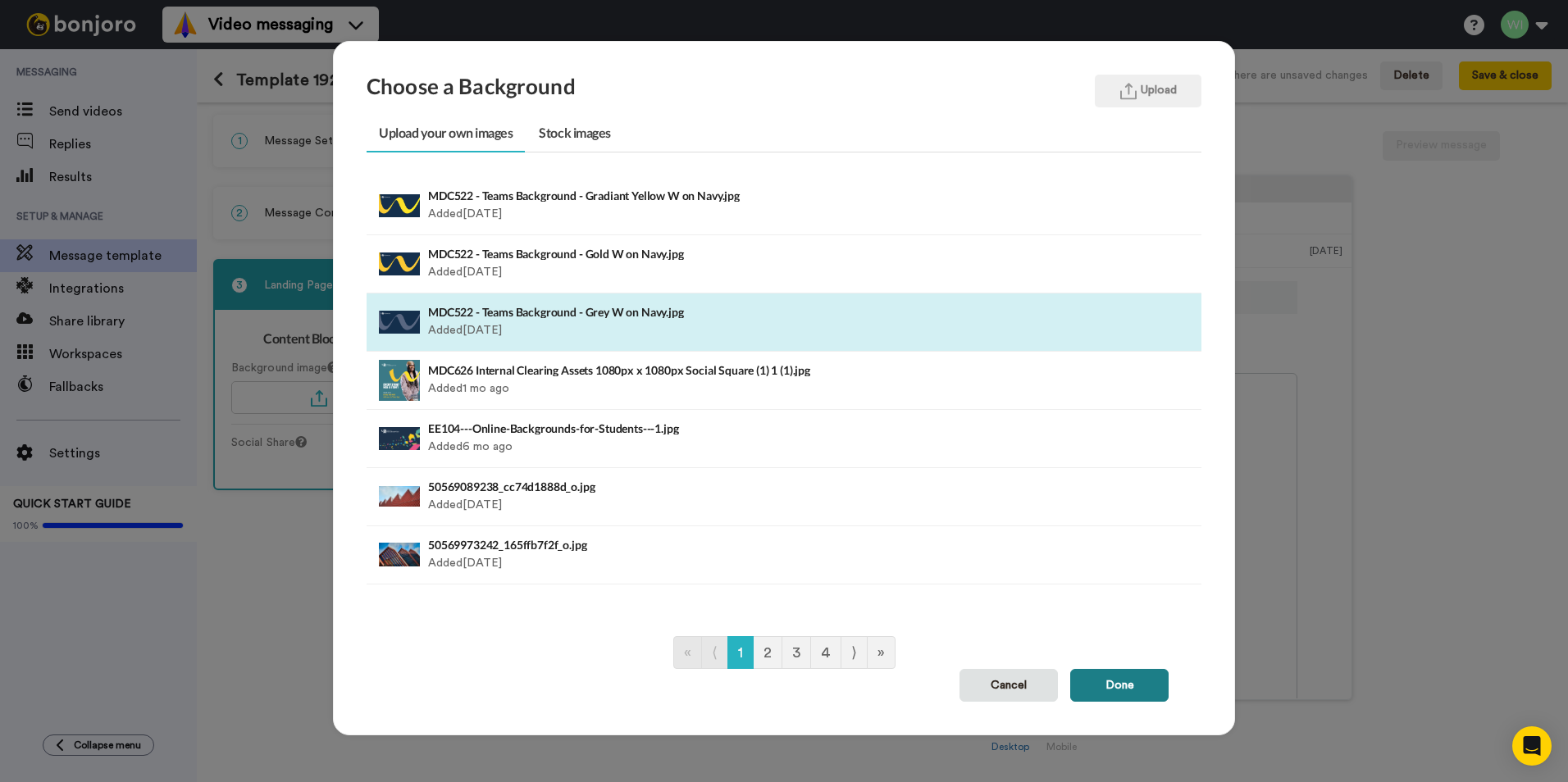
click at [1132, 685] on button "Done" at bounding box center [1119, 685] width 99 height 33
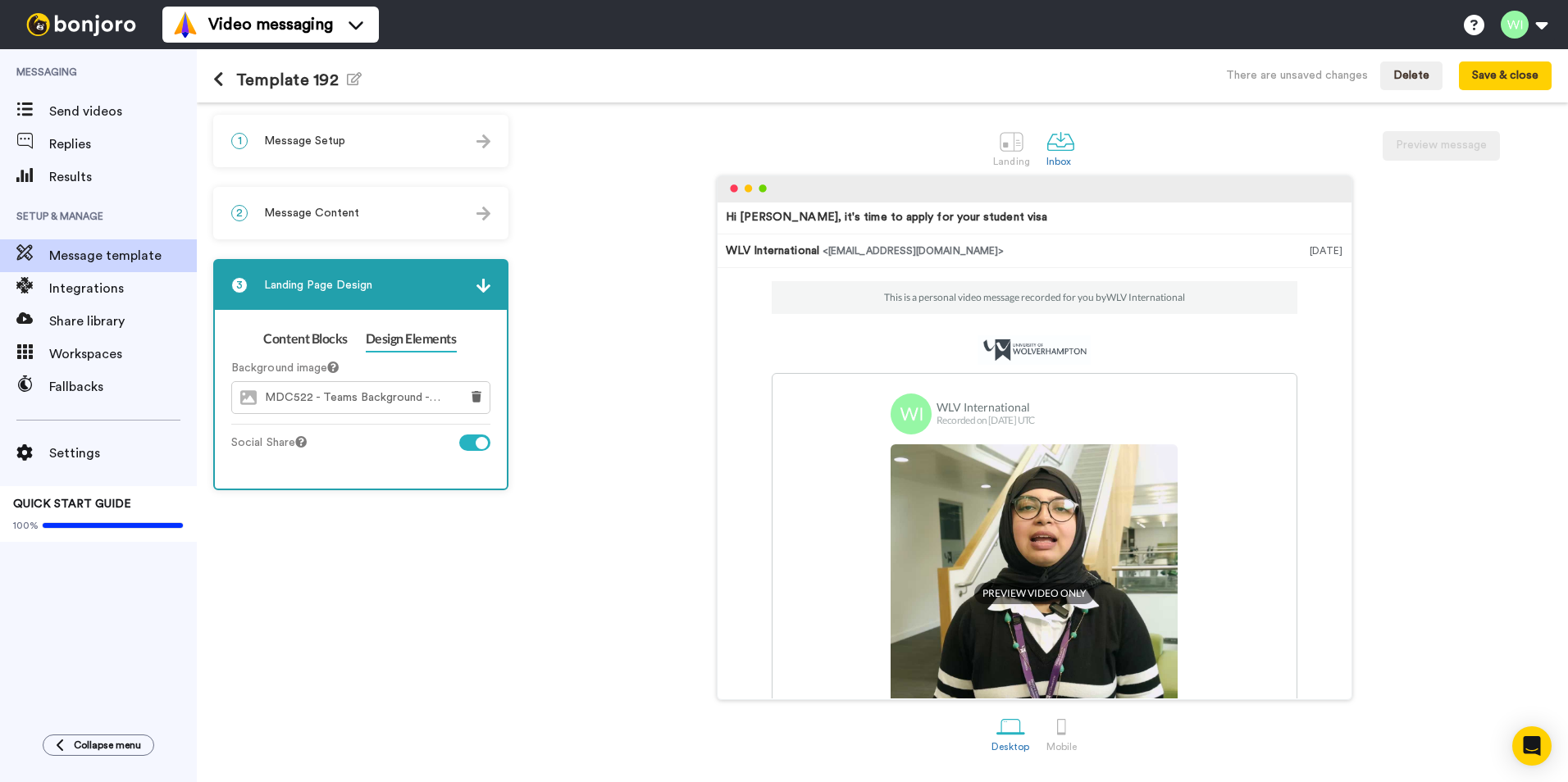
click at [354, 151] on div "1 Message Setup" at bounding box center [360, 141] width 292 height 49
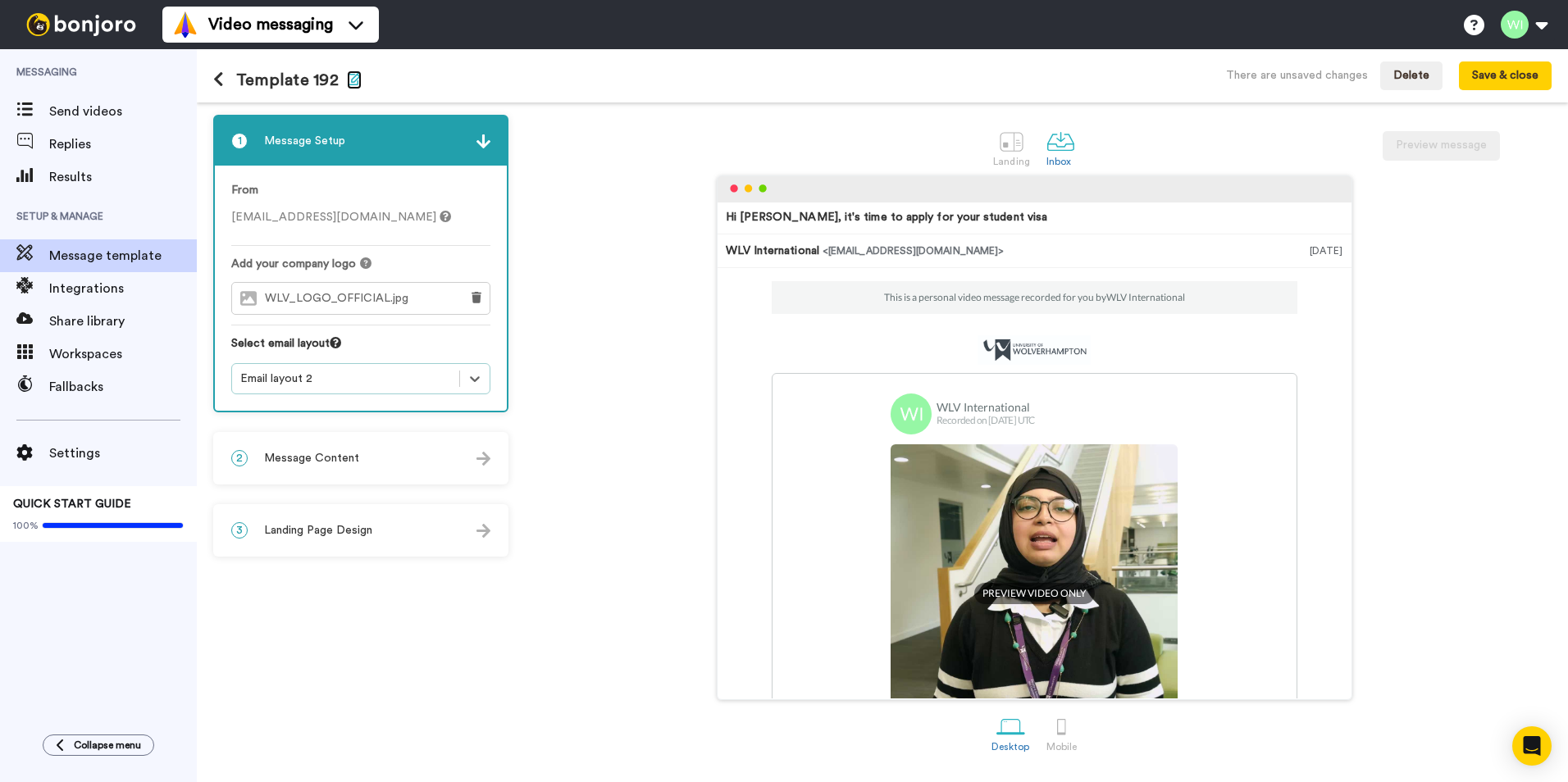
click at [347, 78] on icon "button" at bounding box center [353, 78] width 14 height 13
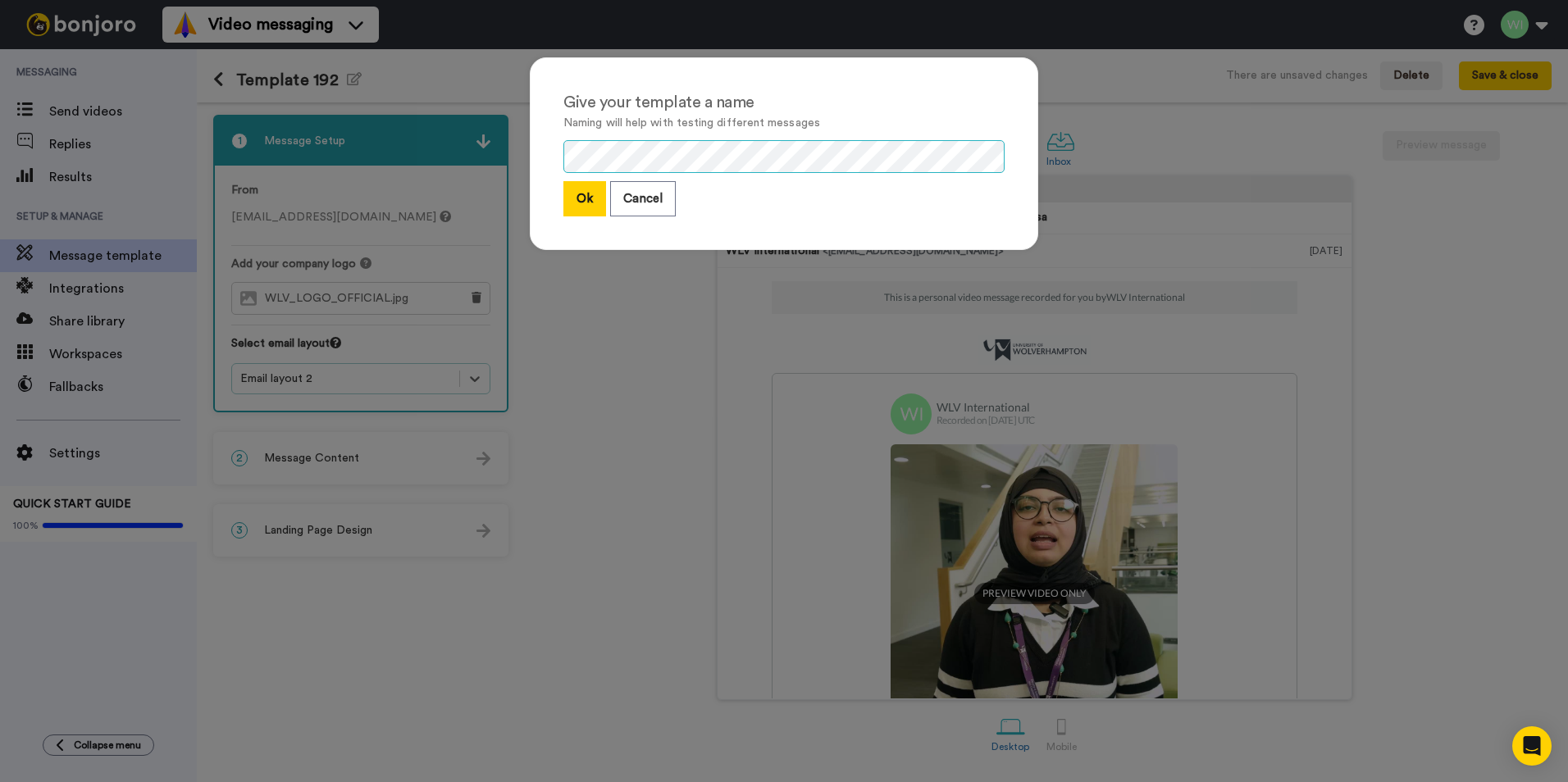
click at [521, 165] on div "Give your template a name Naming will help with testing different messages Ok C…" at bounding box center [783, 162] width 541 height 242
click at [564, 203] on button "Ok" at bounding box center [585, 198] width 43 height 35
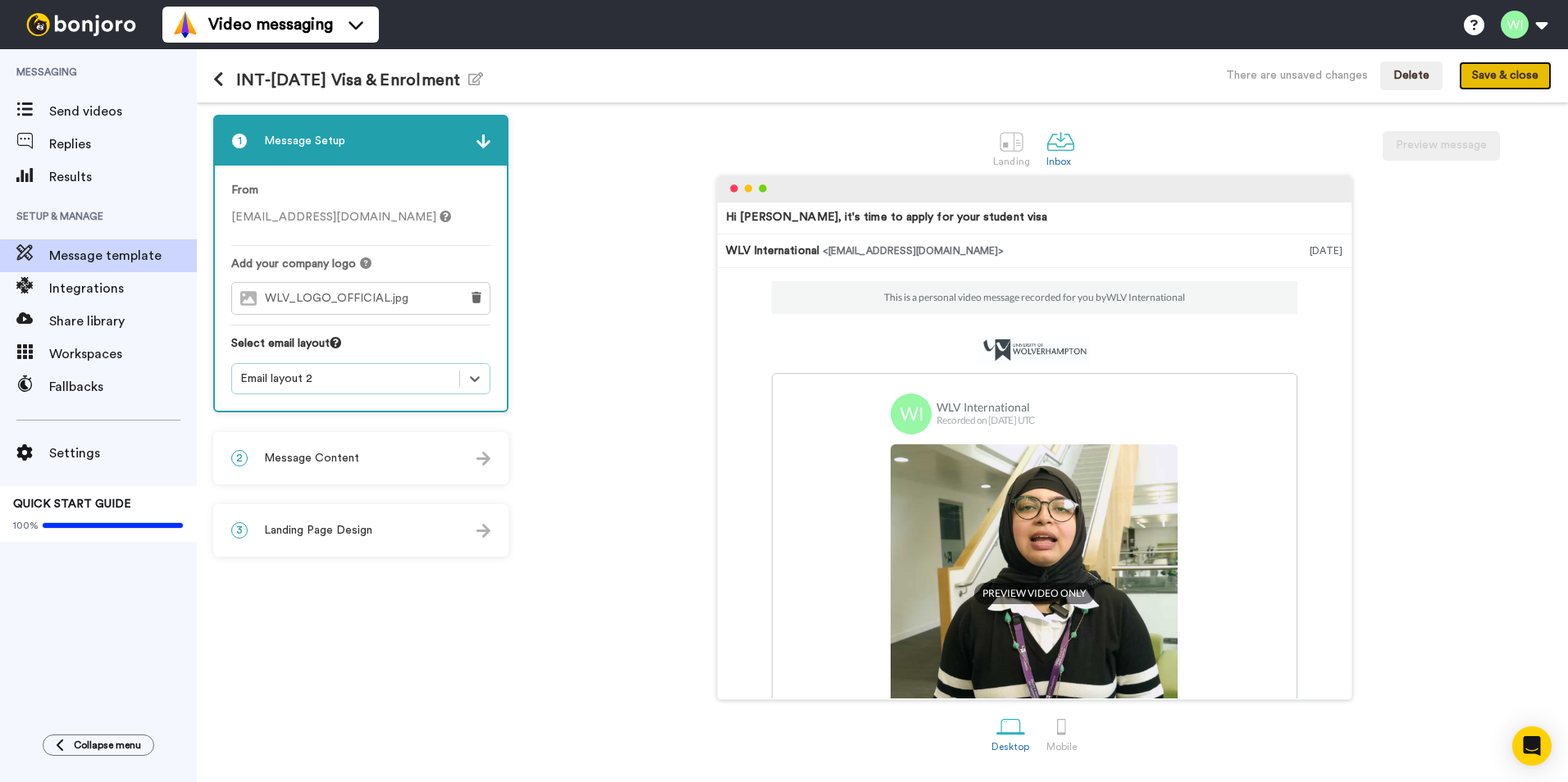
click at [1474, 70] on button "Save & close" at bounding box center [1505, 76] width 93 height 30
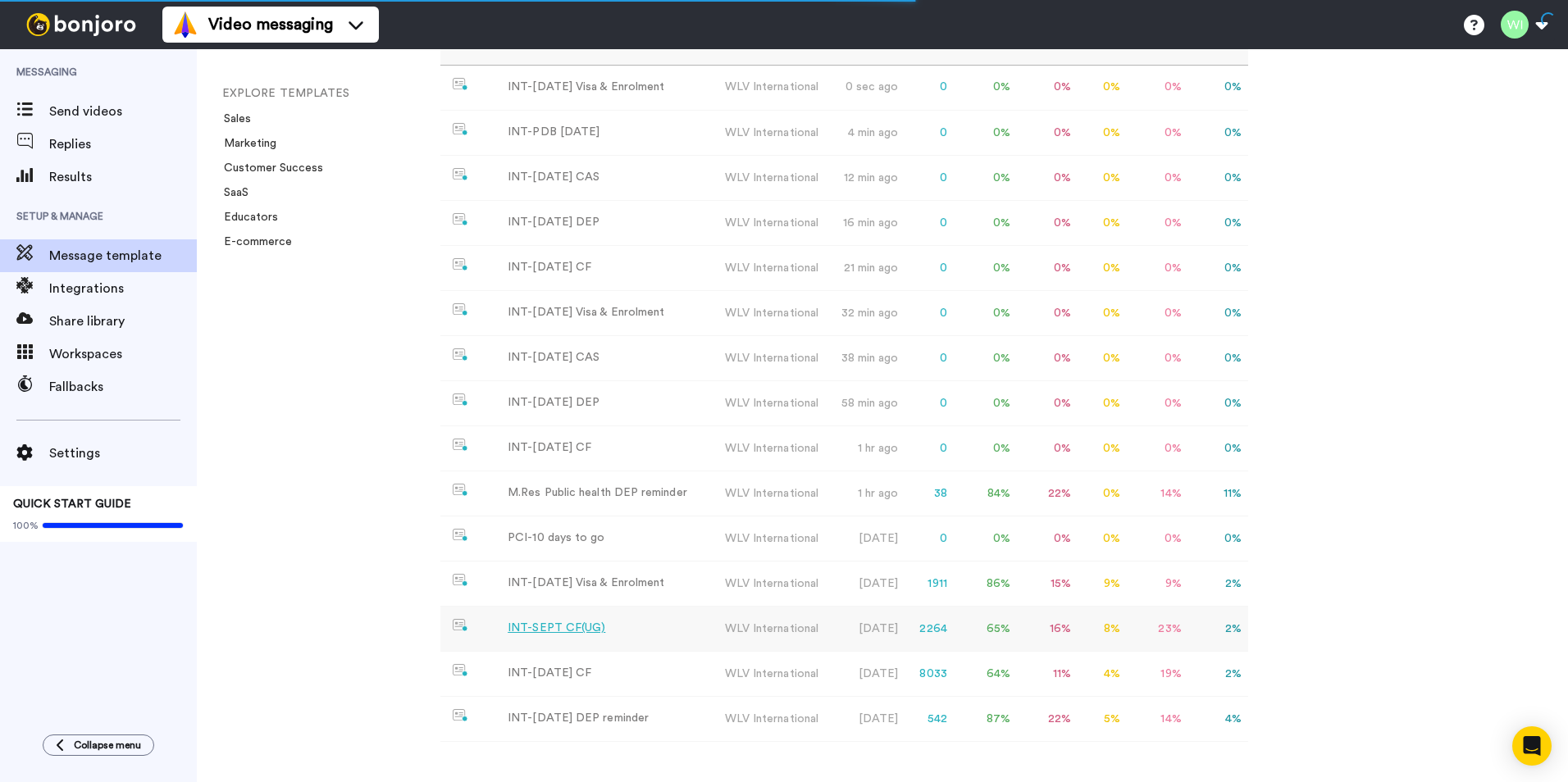
scroll to position [219, 0]
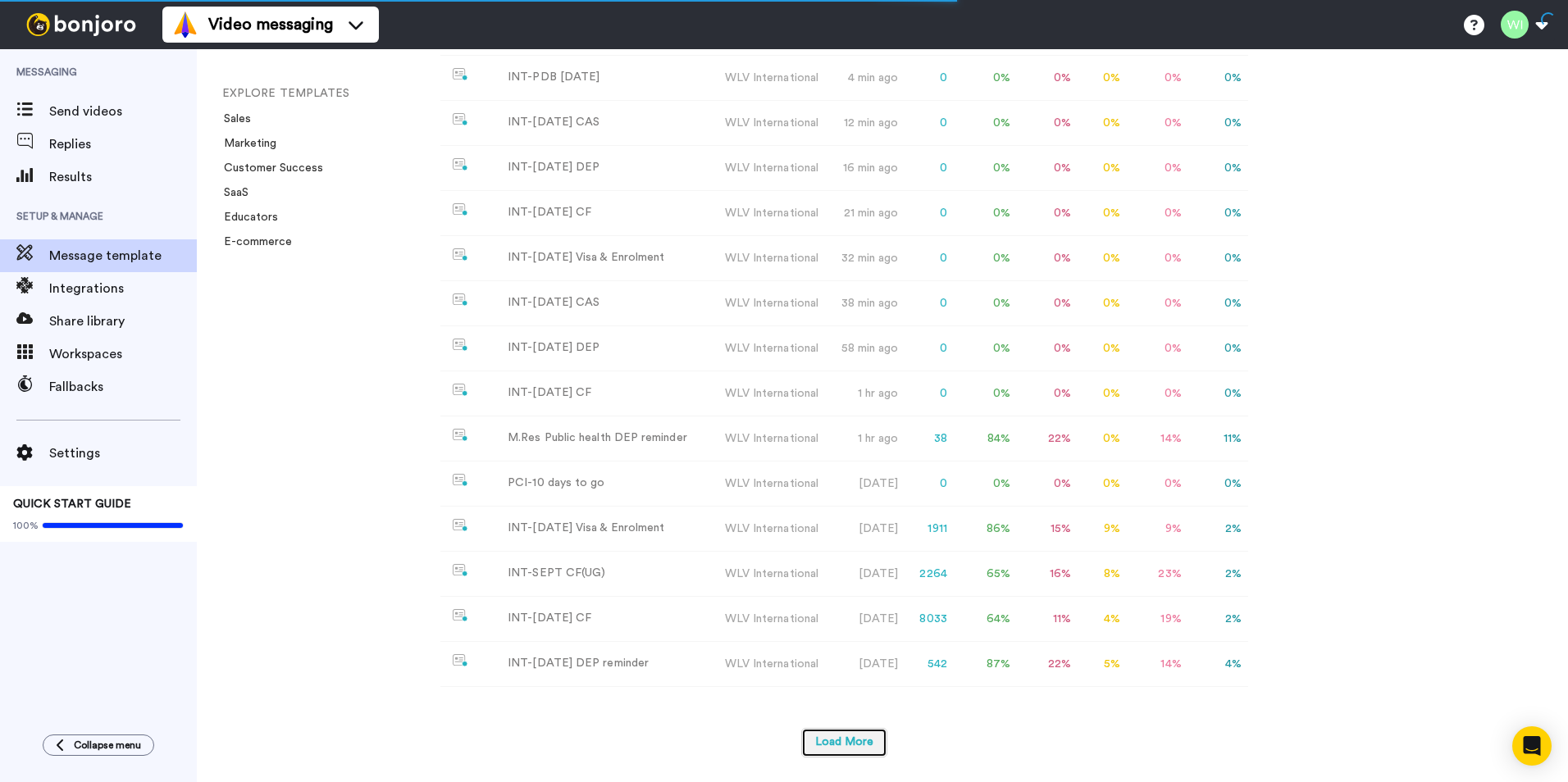
click at [848, 745] on button "Load More" at bounding box center [844, 743] width 86 height 30
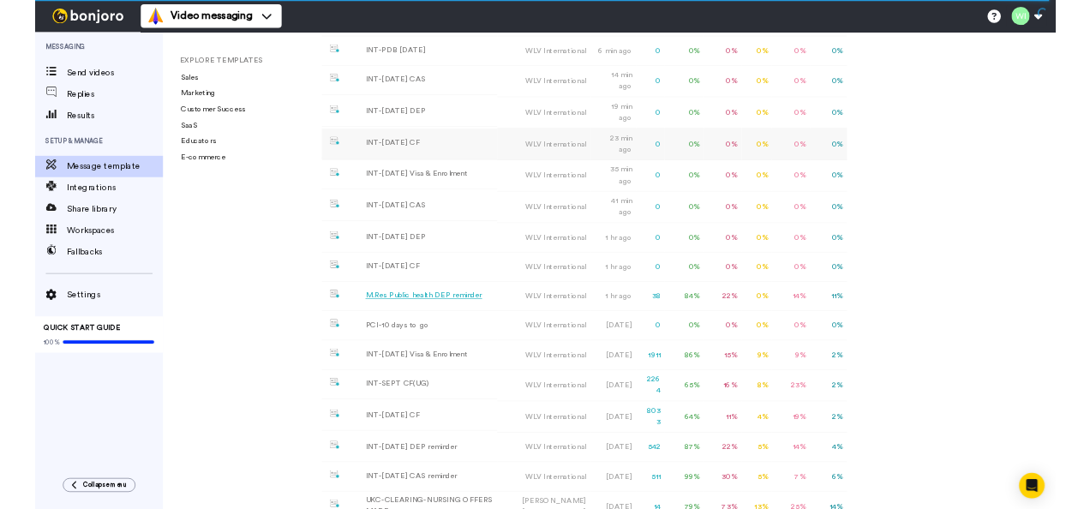
scroll to position [0, 0]
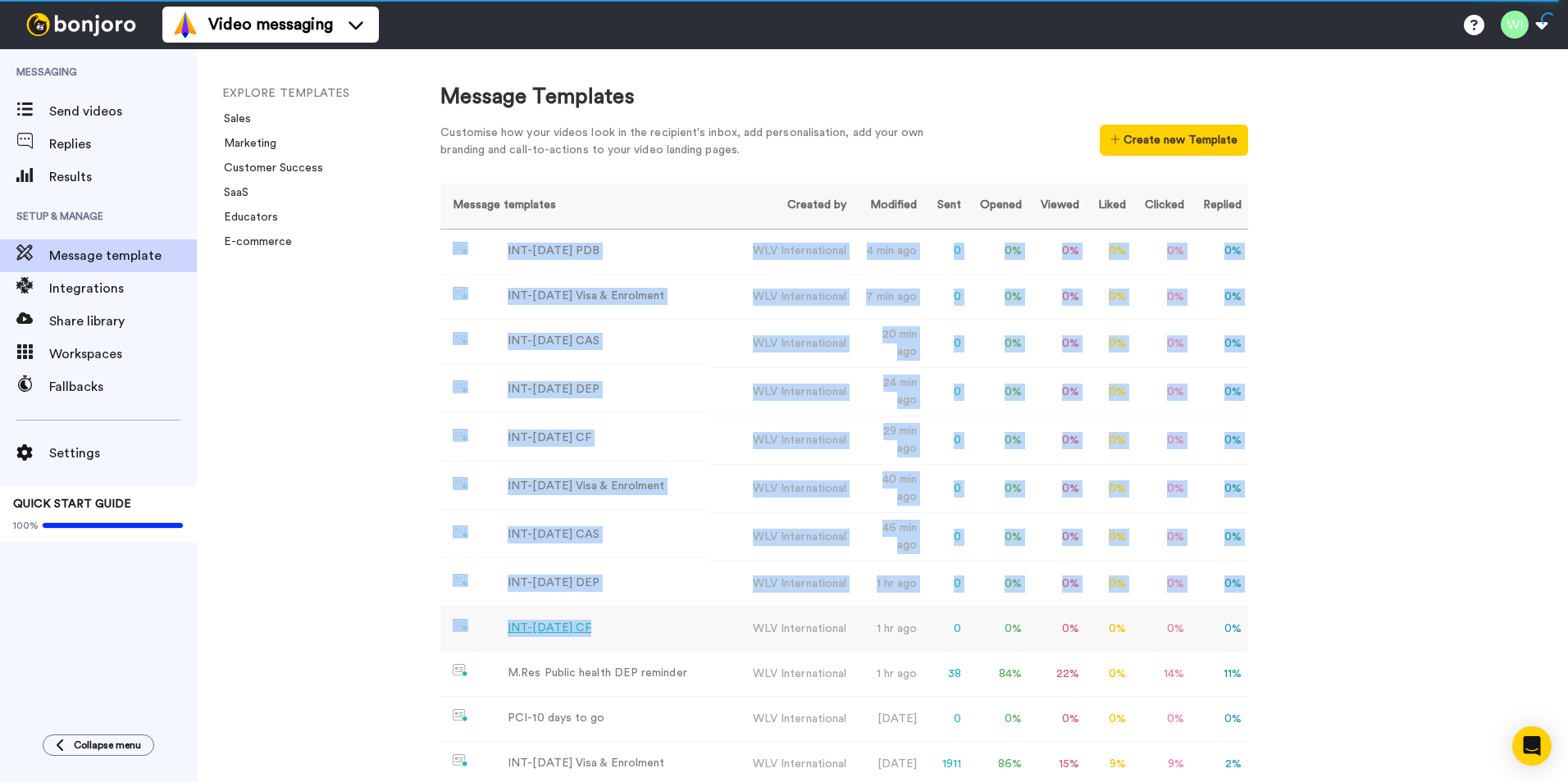
drag, startPoint x: 496, startPoint y: 241, endPoint x: 621, endPoint y: 615, distance: 394.3
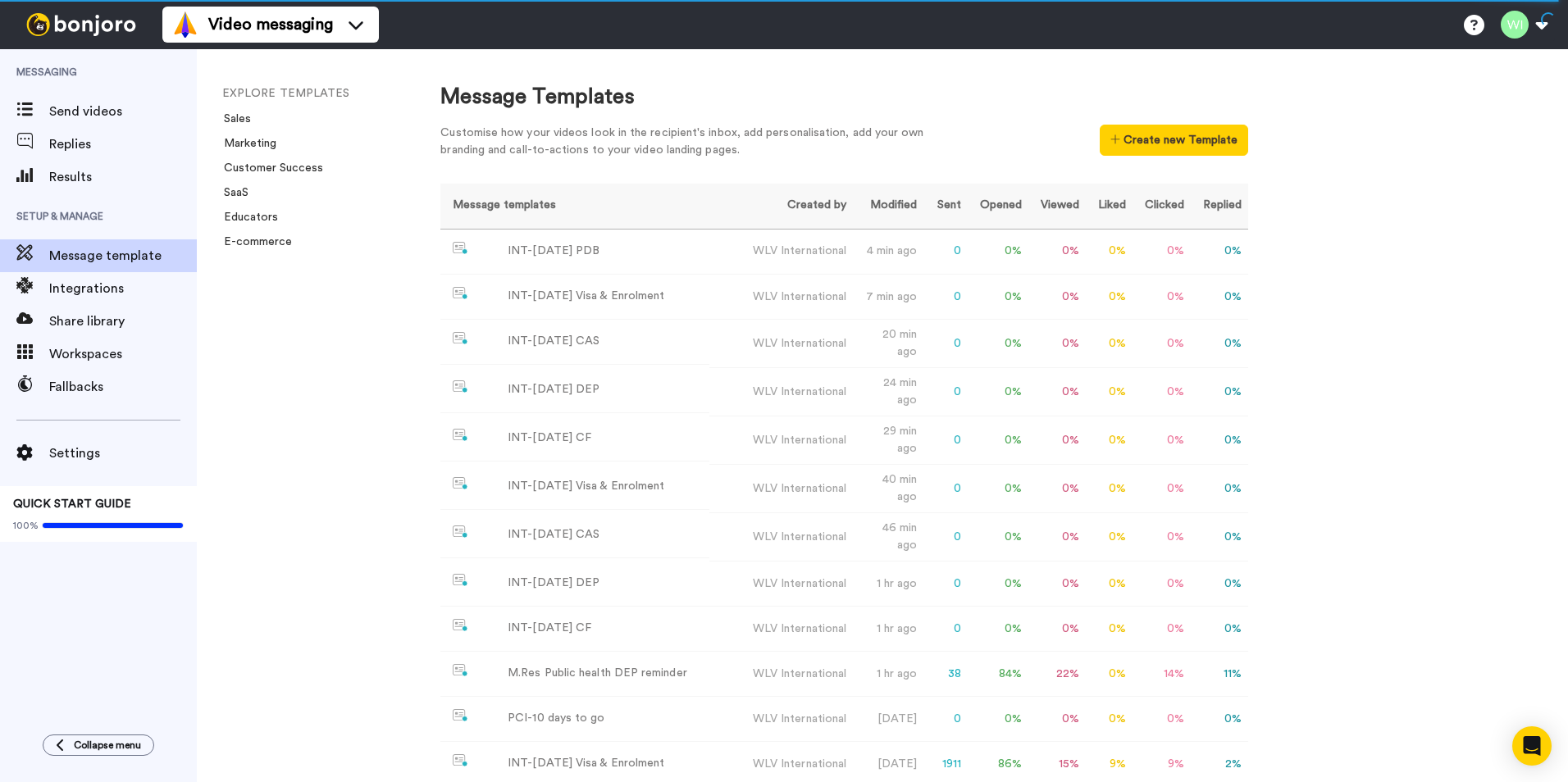
click at [1490, 393] on div "Message Templates Customise how your videos look in the recipient's inbox, add …" at bounding box center [988, 415] width 1160 height 733
